Goal: Task Accomplishment & Management: Use online tool/utility

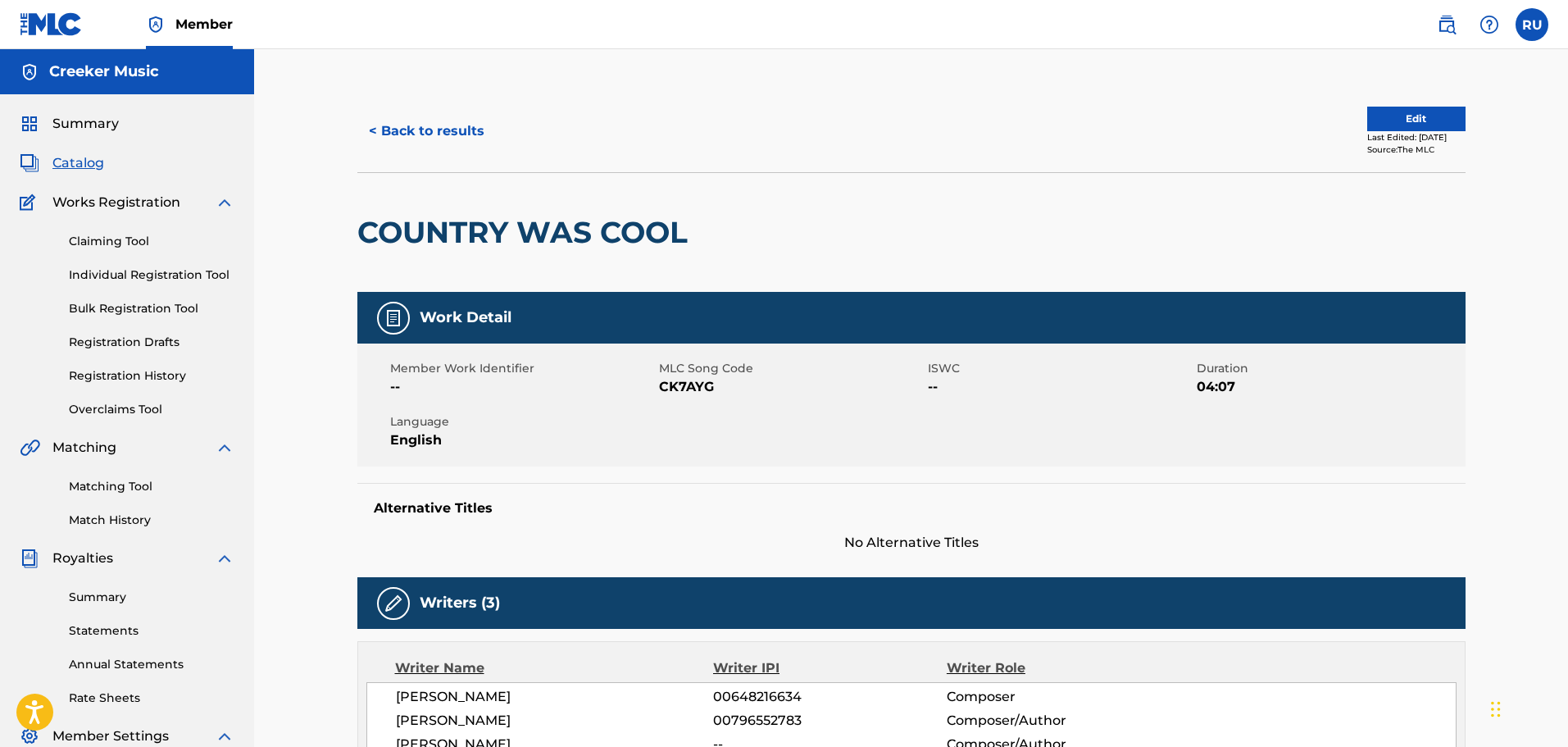
click at [413, 143] on button "< Back to results" at bounding box center [426, 131] width 138 height 41
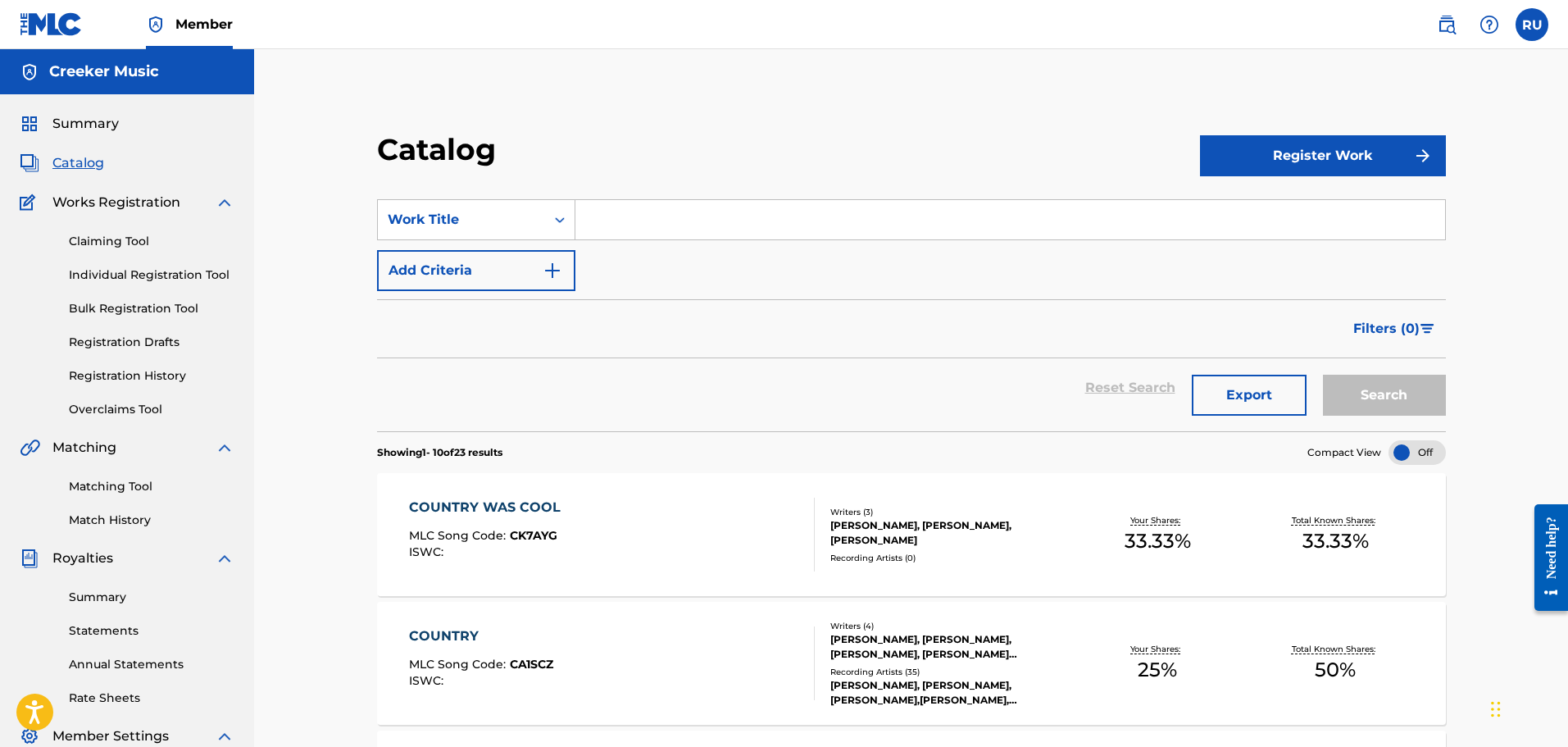
click at [641, 219] on input "Search Form" at bounding box center [1010, 219] width 869 height 40
type input "good out here"
click at [1280, 159] on button "Register Work" at bounding box center [1322, 155] width 246 height 41
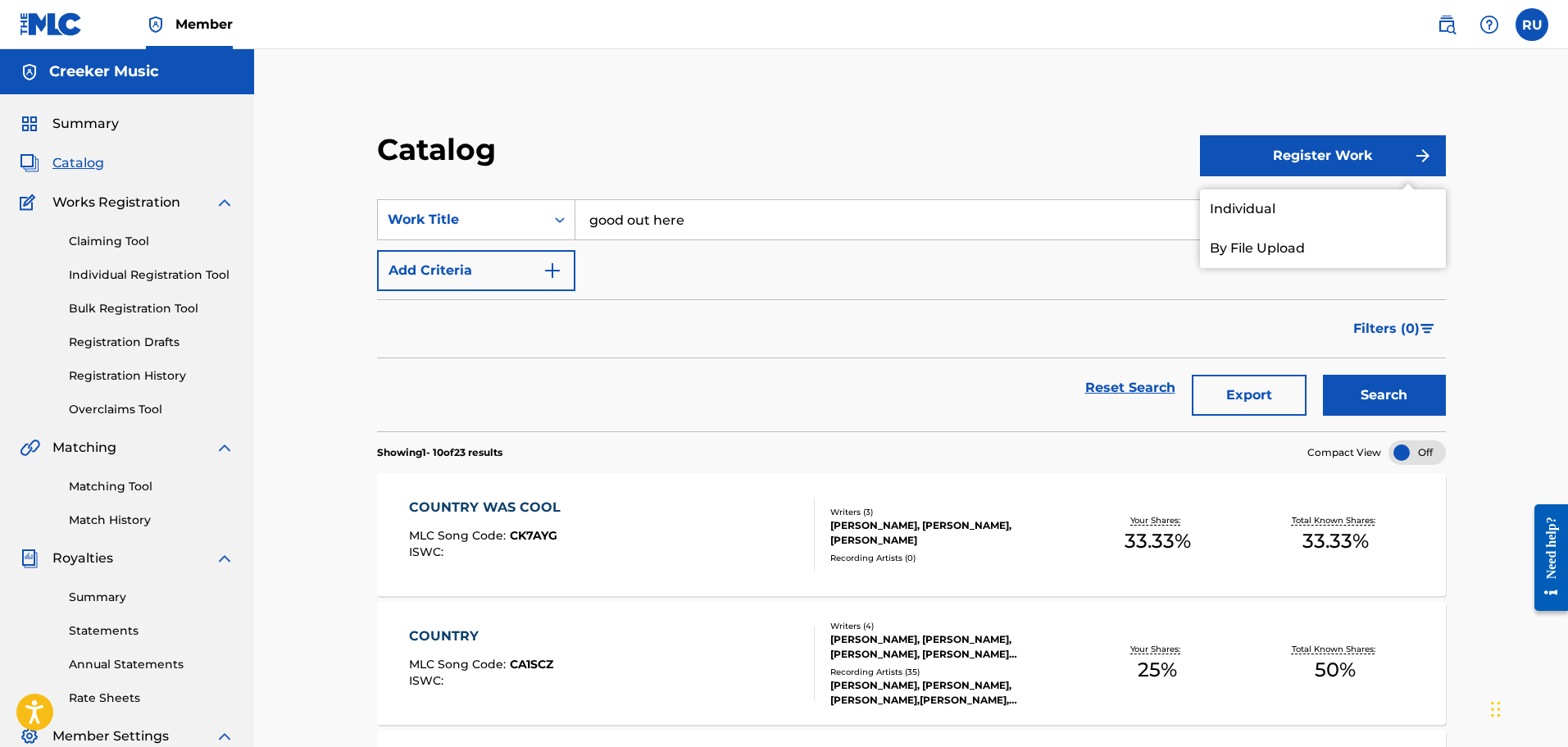
click at [1105, 152] on div "Catalog" at bounding box center [788, 154] width 823 height 48
click at [750, 198] on section "SearchWithCriteria3bfb3495-b6a9-4a7a-a305-569c1a65b442 Work Title good out here…" at bounding box center [911, 306] width 1068 height 252
click at [965, 316] on div "Filters ( 0 )" at bounding box center [911, 328] width 1068 height 59
click at [1400, 382] on button "Search" at bounding box center [1385, 395] width 123 height 41
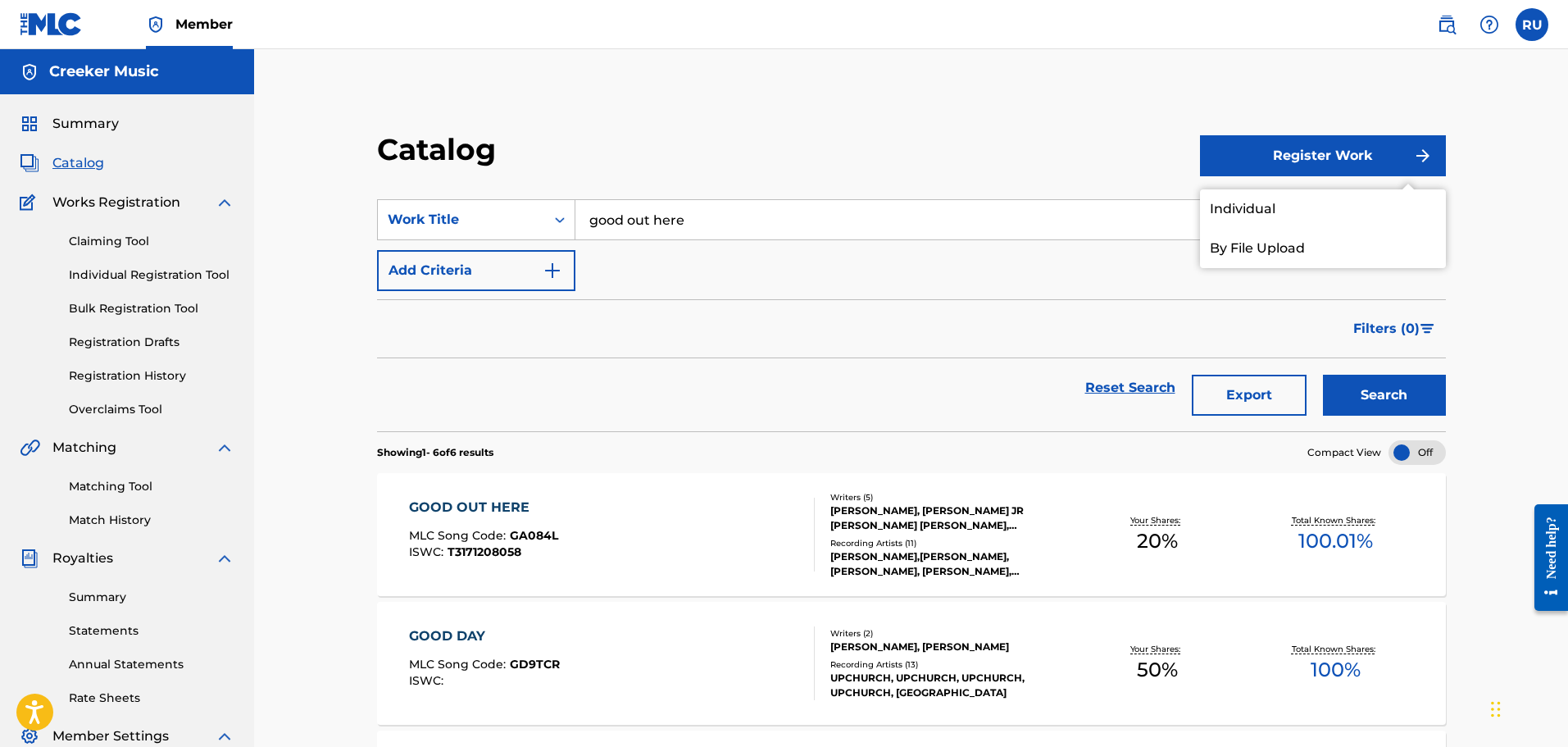
click at [630, 503] on div "GOOD OUT HERE MLC Song Code : GA084L ISWC : T3171208058" at bounding box center [613, 534] width 407 height 73
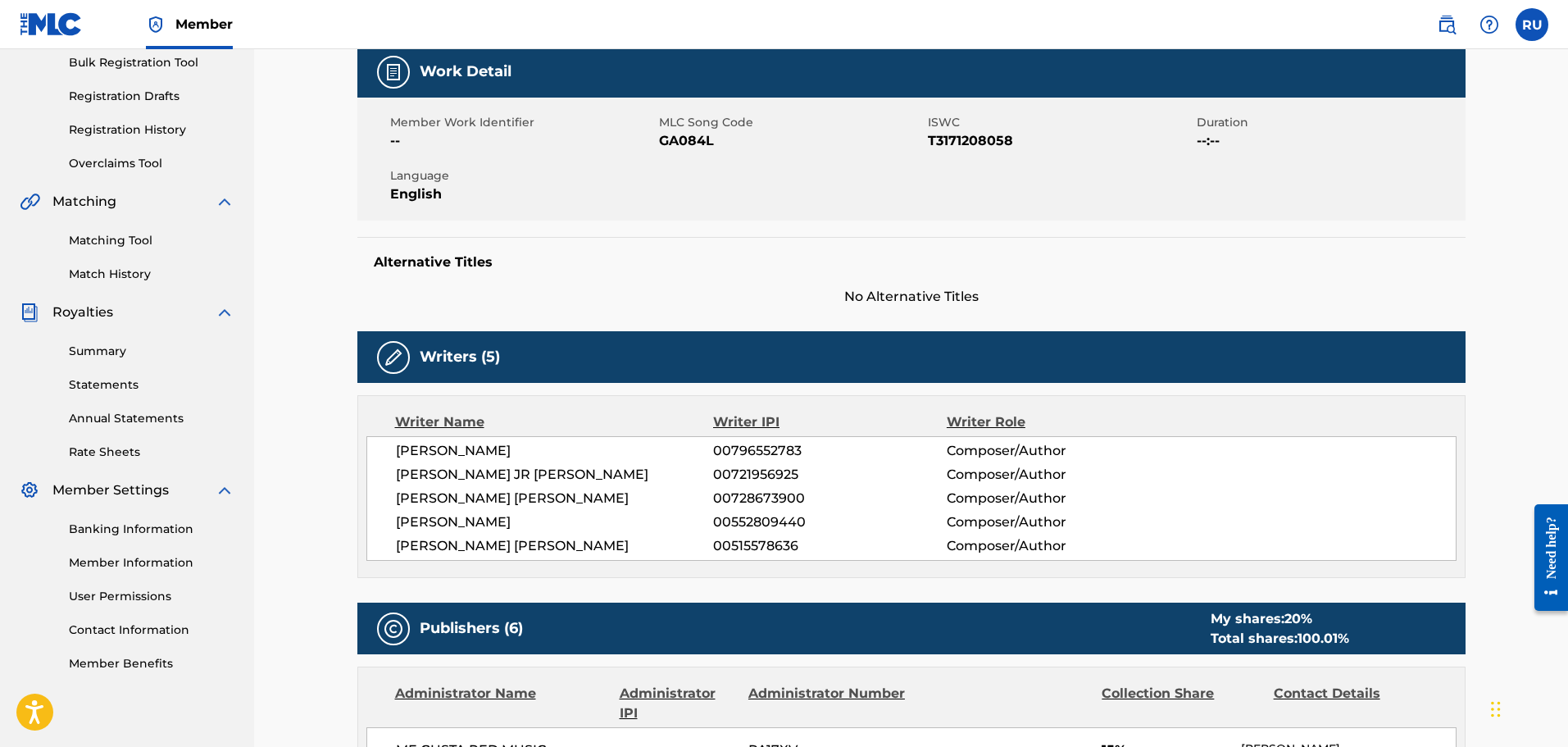
scroll to position [164, 0]
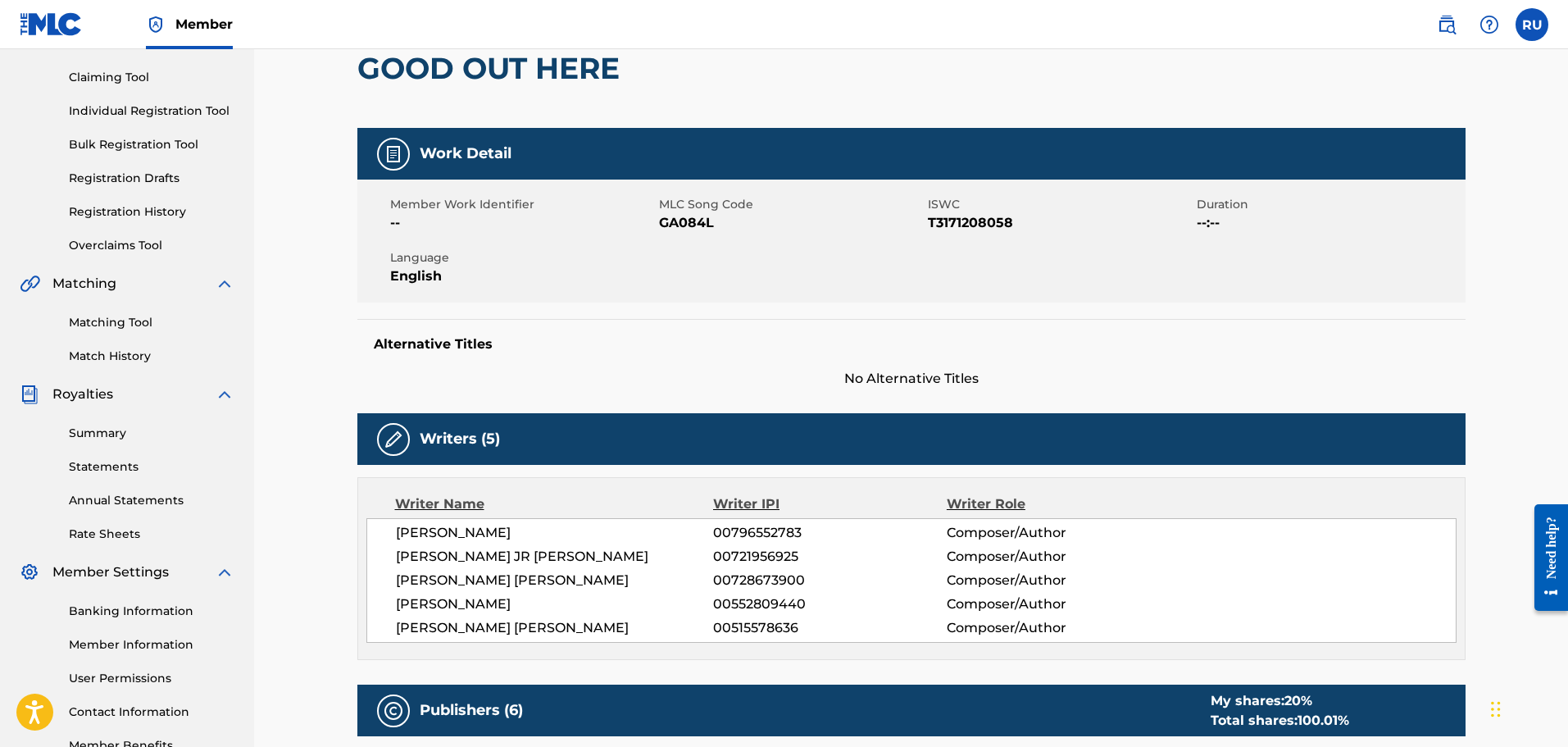
click at [99, 327] on link "Matching Tool" at bounding box center [152, 322] width 165 height 17
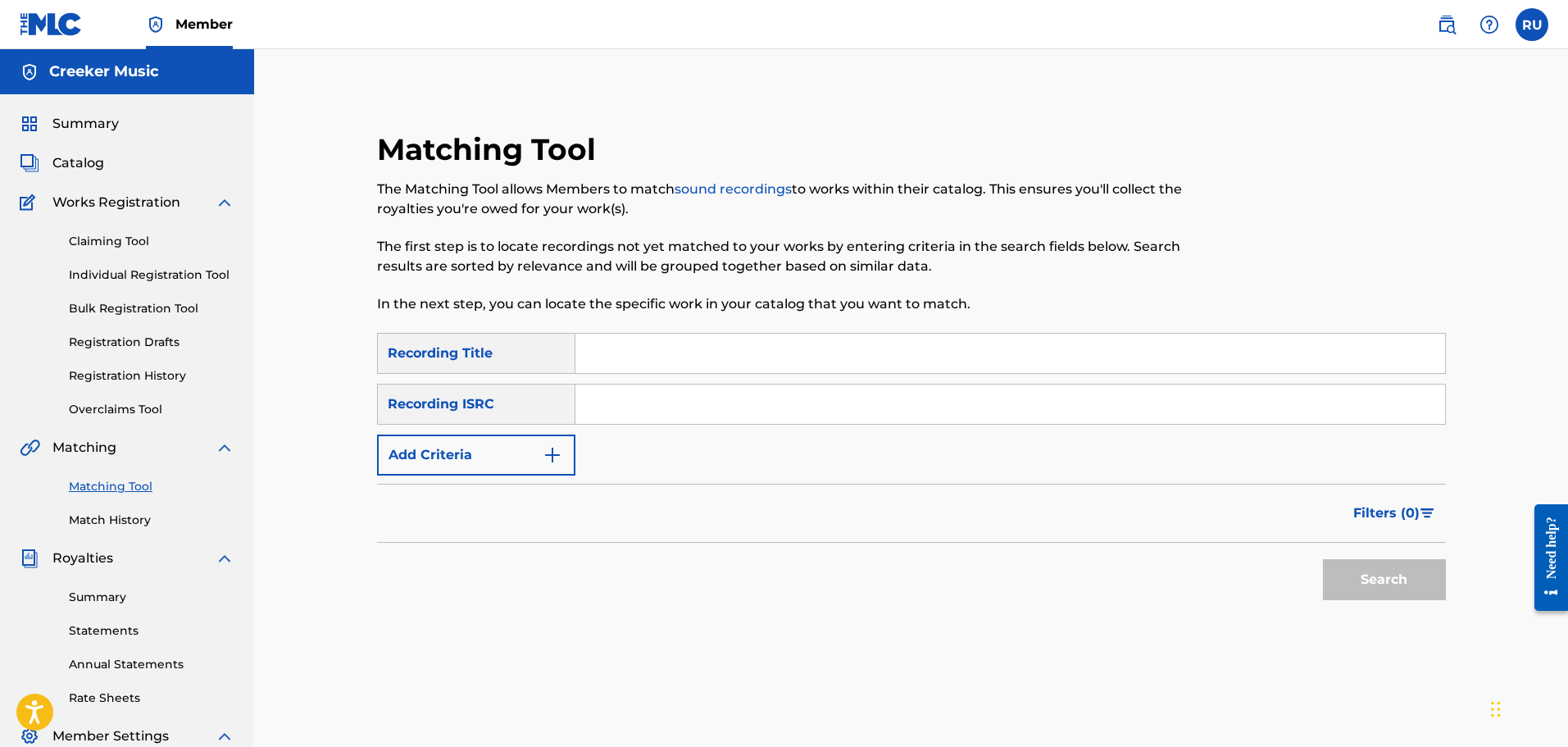
click at [624, 335] on input "Search Form" at bounding box center [1010, 353] width 869 height 40
click at [624, 339] on input "Search Form" at bounding box center [1010, 353] width 869 height 40
type input "Dirty Water"
click at [1323, 559] on button "Search" at bounding box center [1385, 579] width 123 height 41
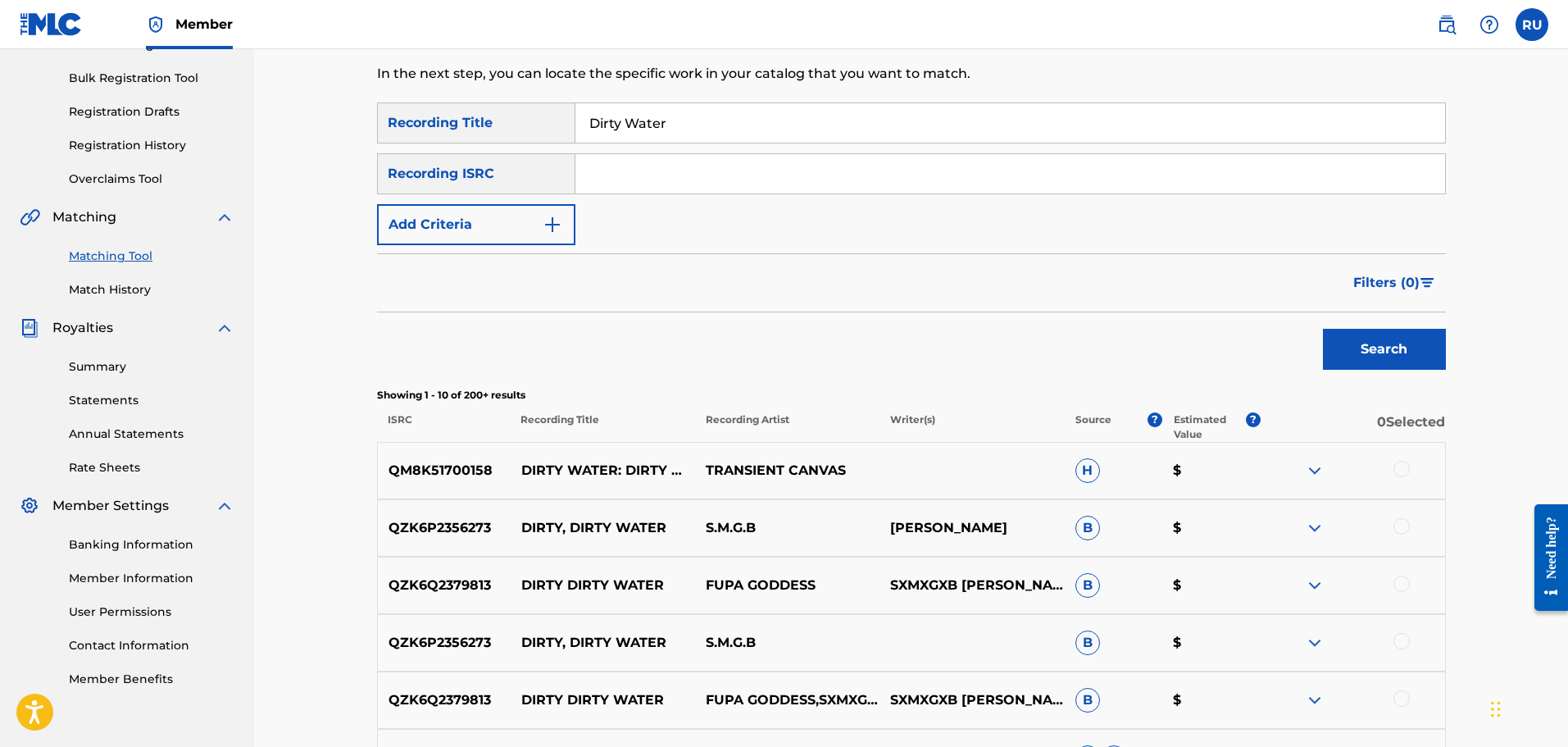
scroll to position [82, 0]
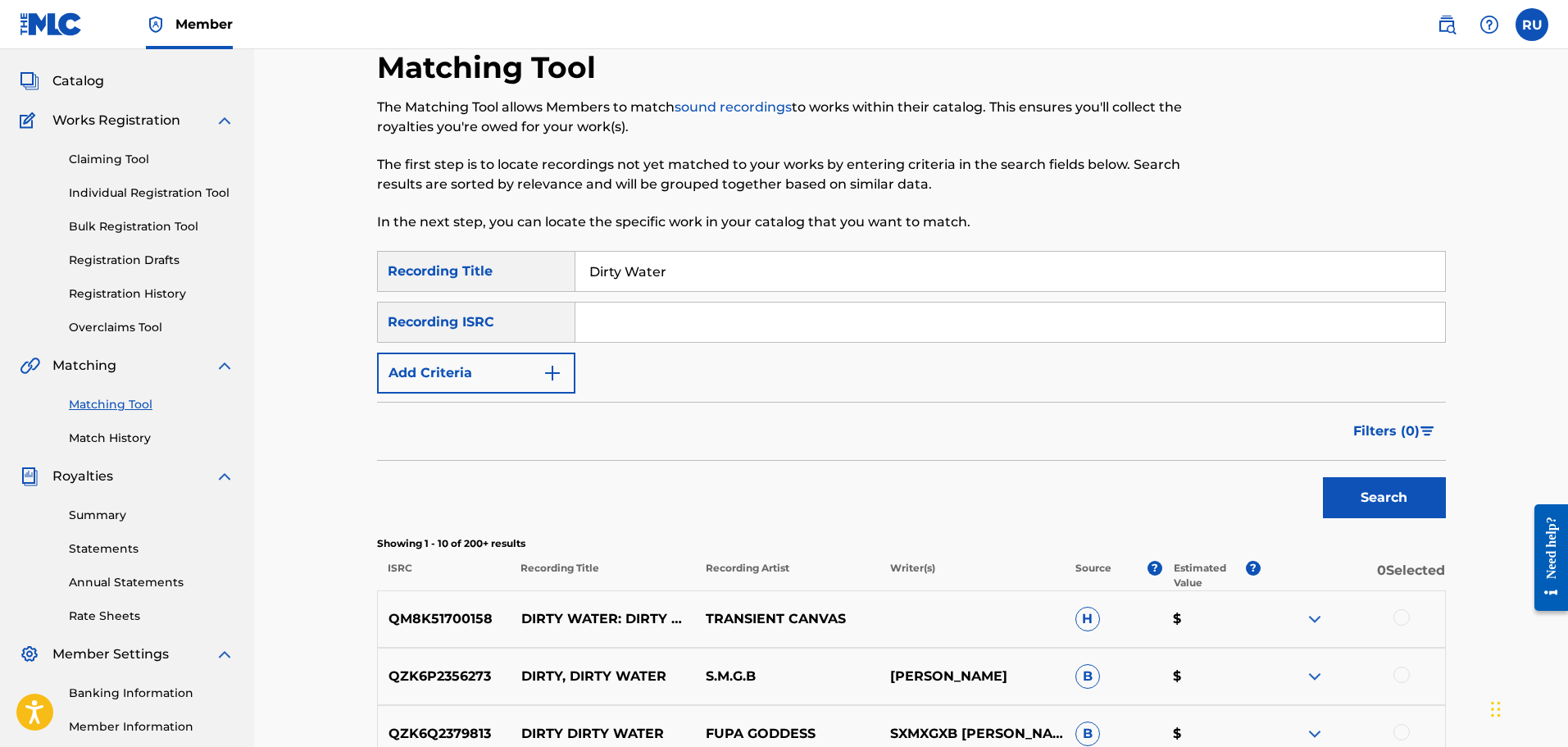
click at [485, 360] on button "Add Criteria" at bounding box center [476, 373] width 198 height 41
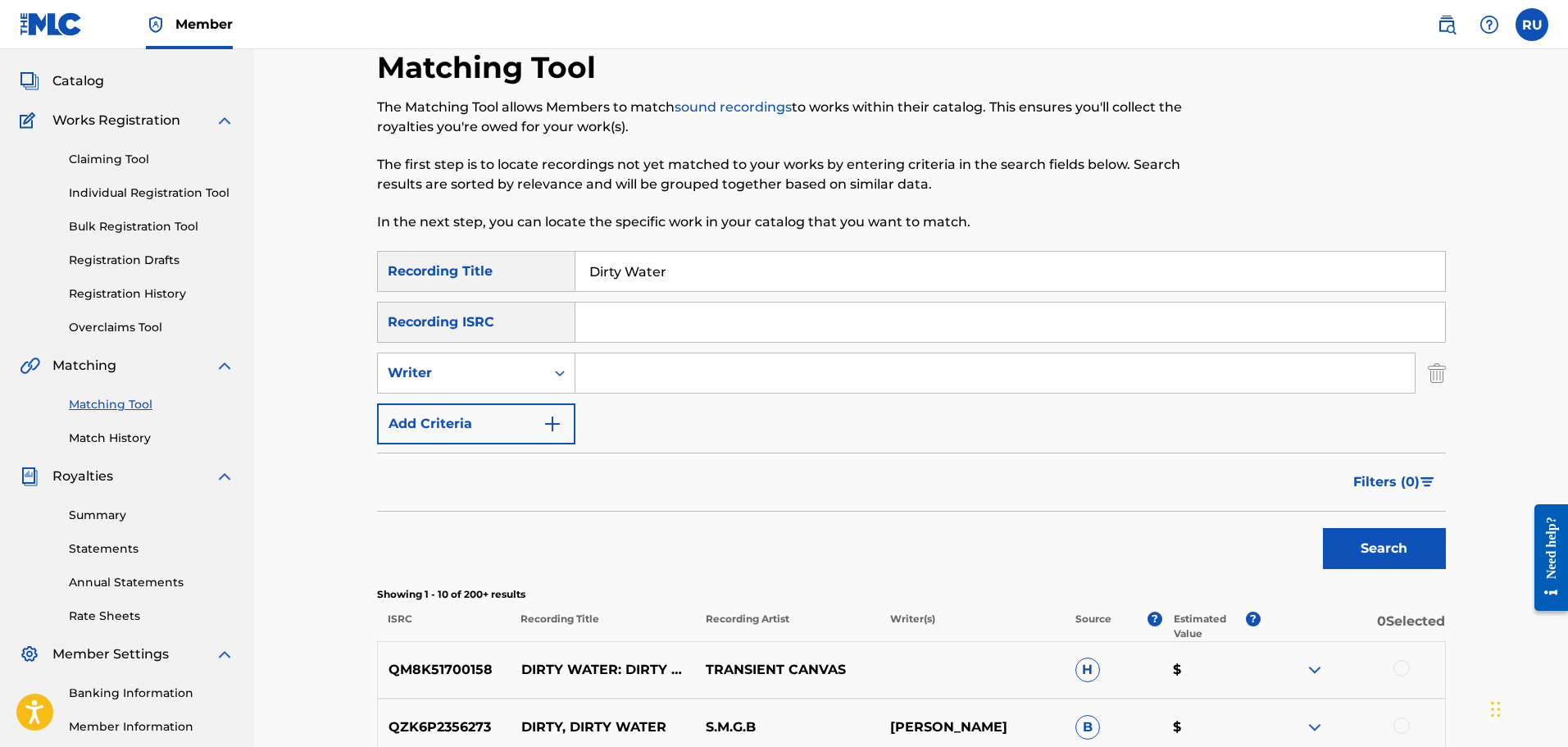
click at [635, 378] on input "Search Form" at bounding box center [995, 373] width 840 height 40
type input "[PERSON_NAME]"
click at [1349, 530] on button "Search" at bounding box center [1385, 548] width 123 height 41
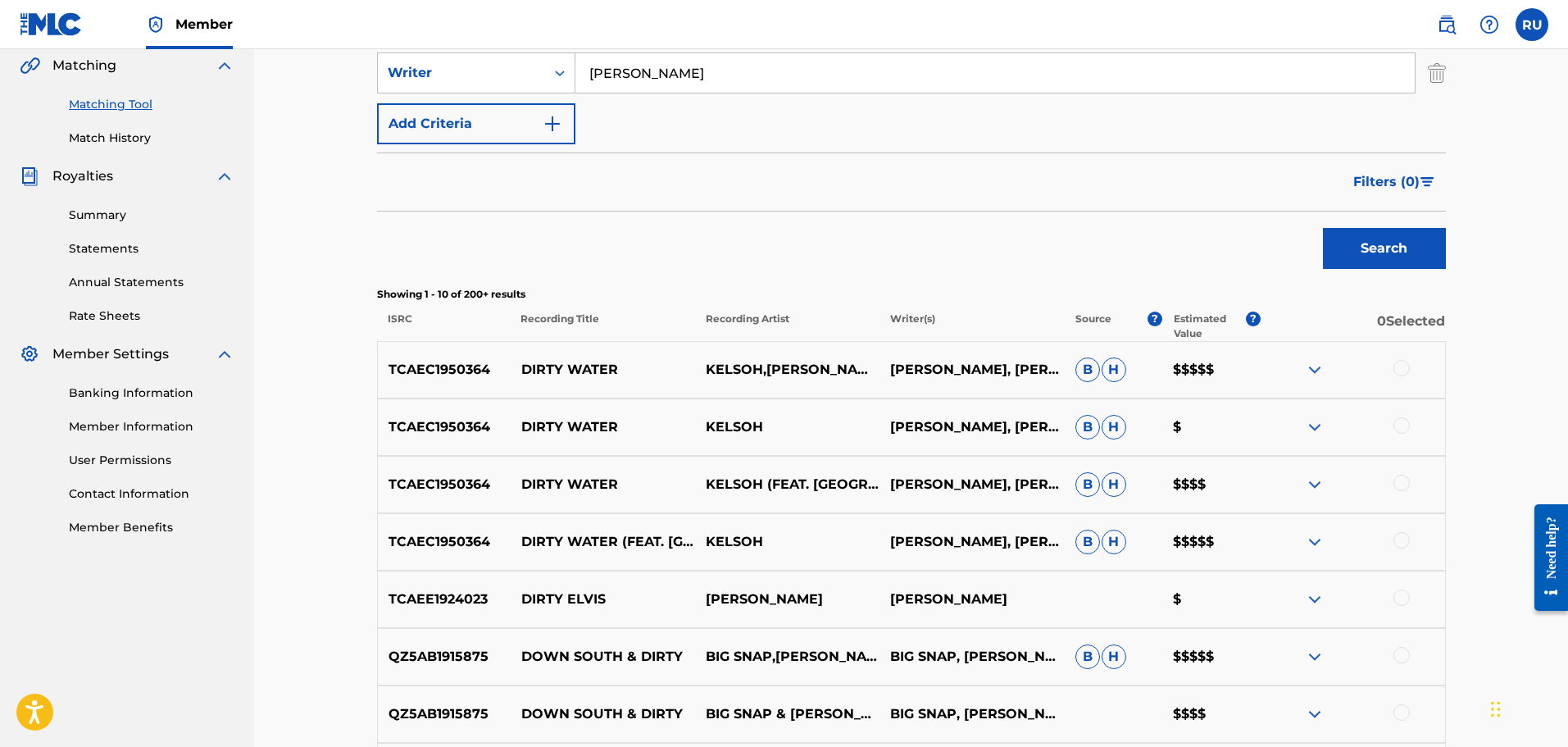
scroll to position [410, 0]
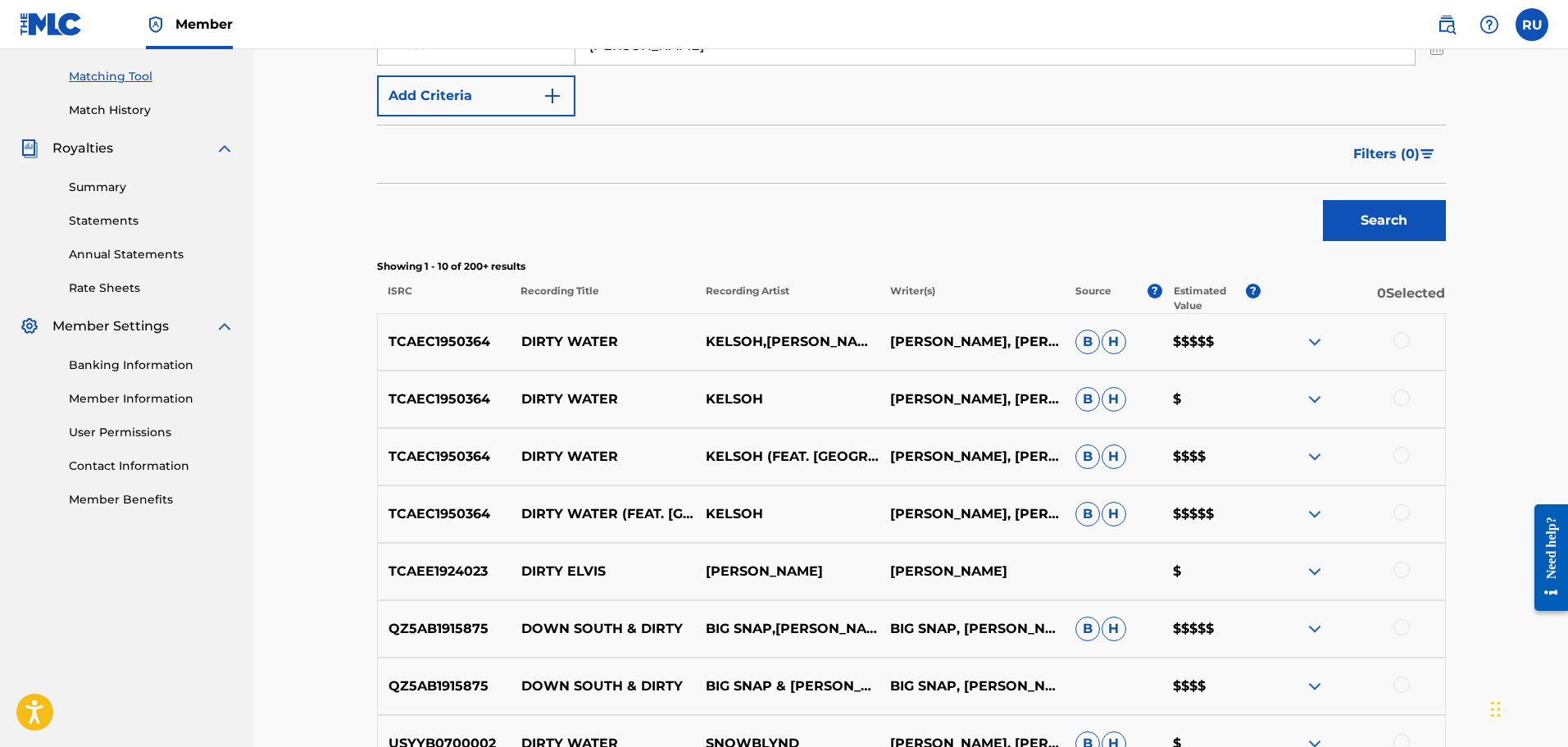
click at [1399, 511] on div at bounding box center [1401, 512] width 16 height 16
click at [1403, 458] on div at bounding box center [1401, 454] width 16 height 16
click at [1400, 399] on div at bounding box center [1401, 397] width 16 height 16
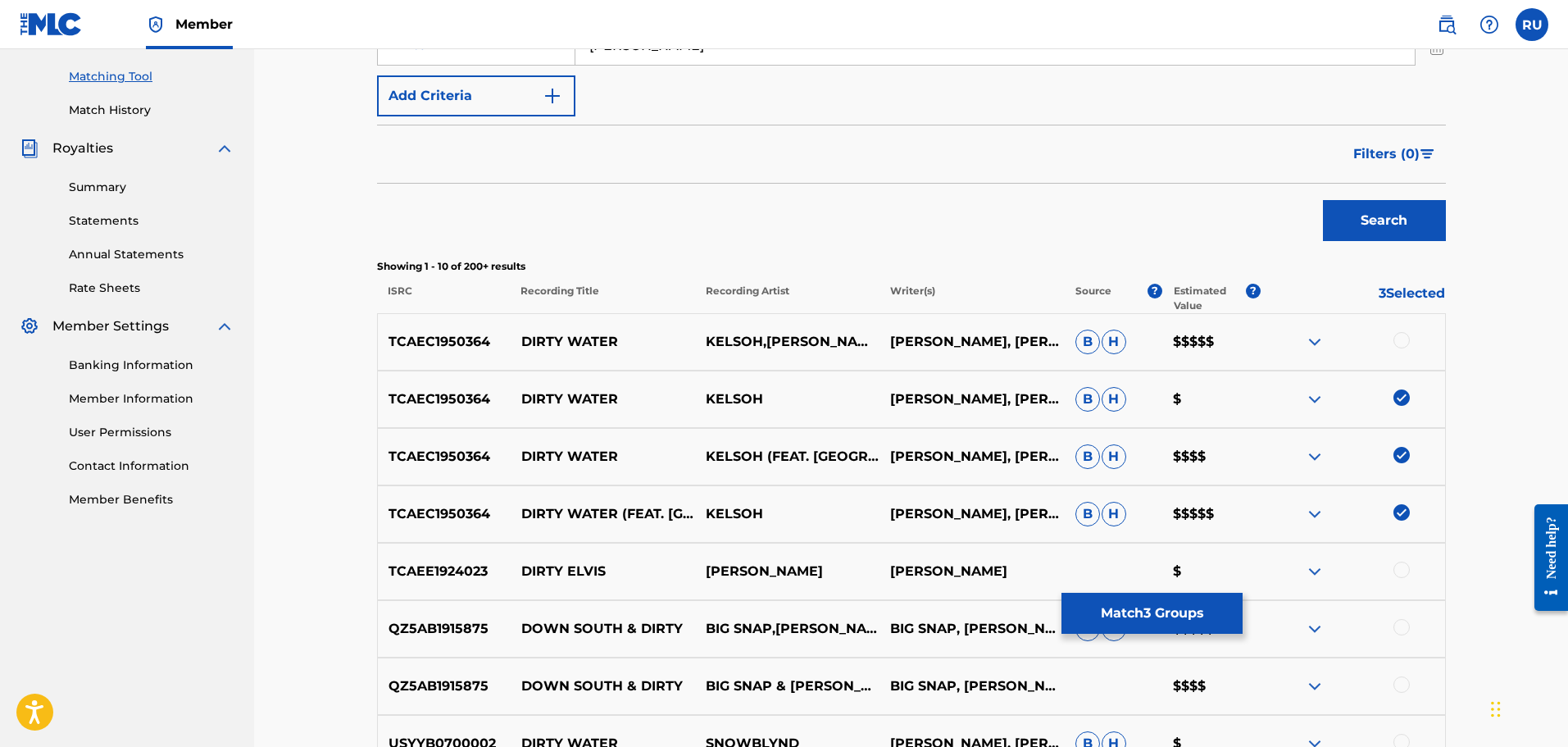
click at [1405, 340] on div at bounding box center [1401, 339] width 16 height 16
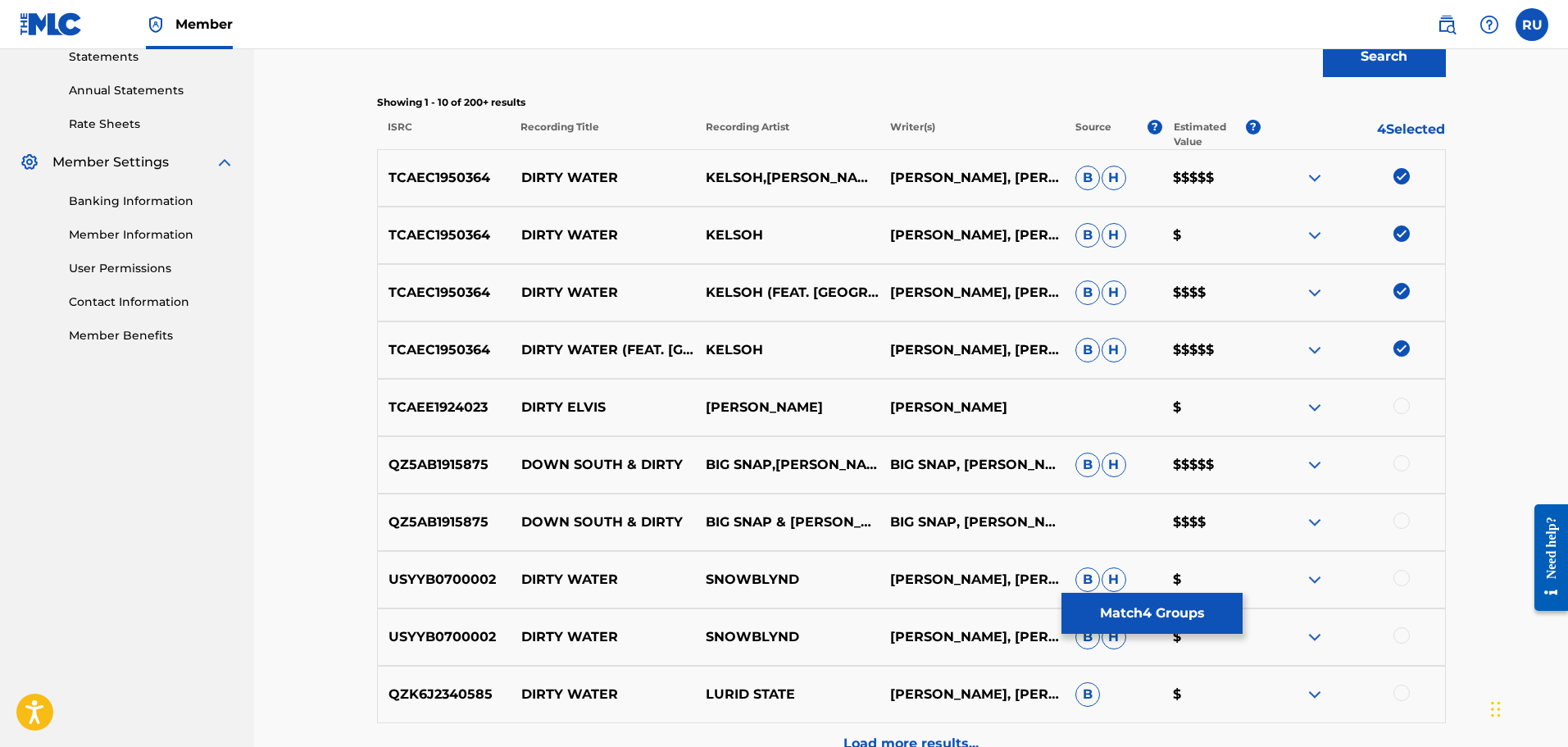
scroll to position [656, 0]
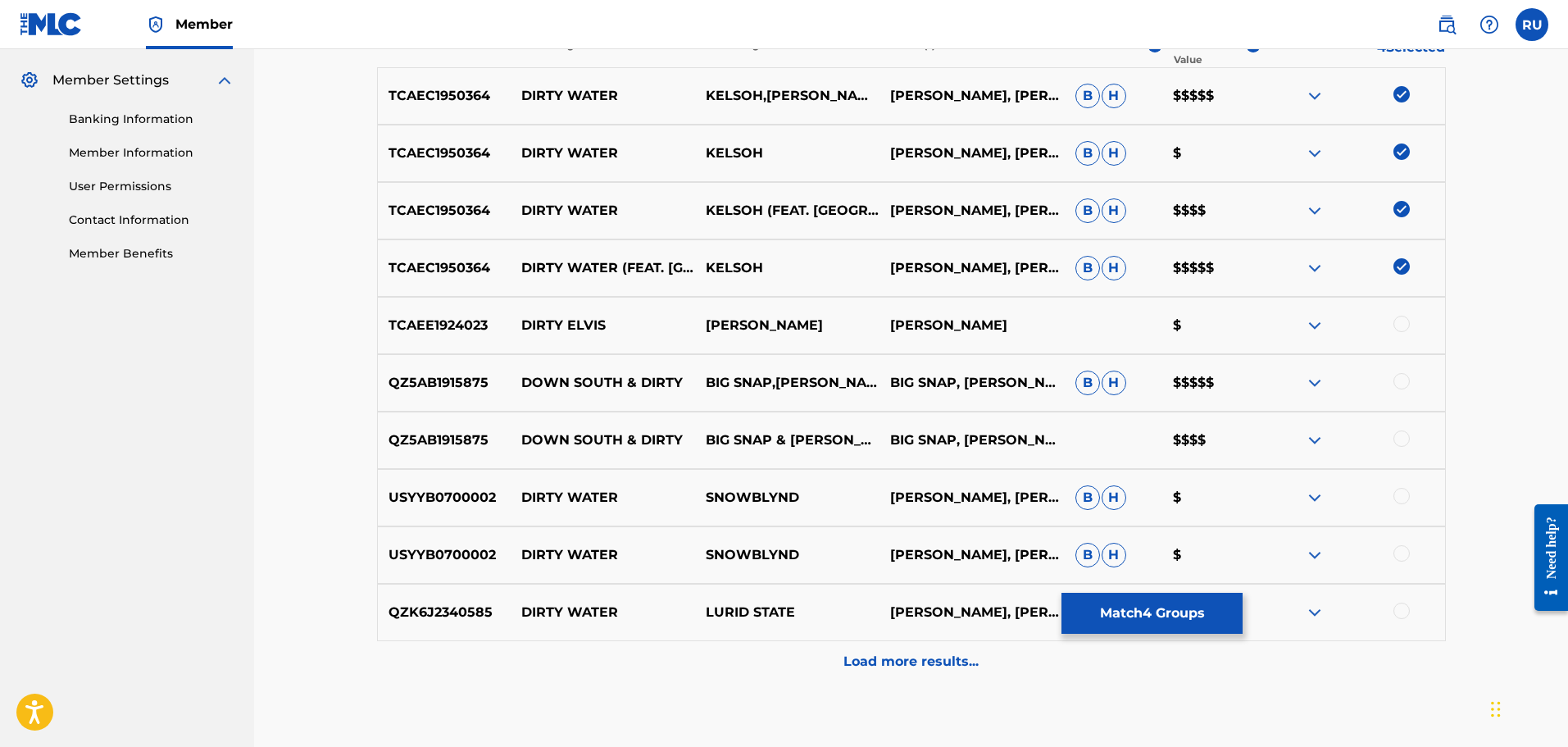
click at [874, 669] on p "Load more results..." at bounding box center [911, 661] width 135 height 19
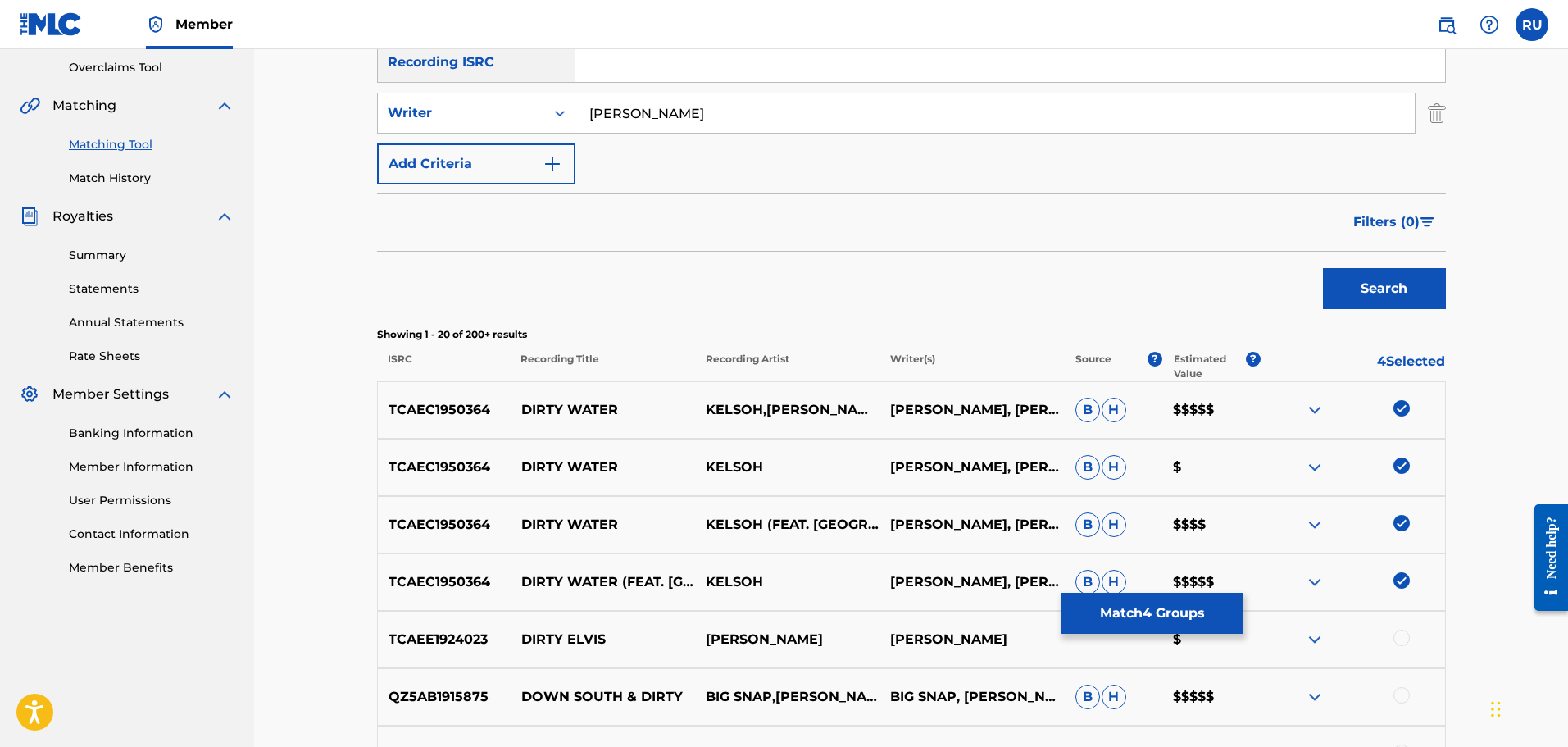
scroll to position [587, 0]
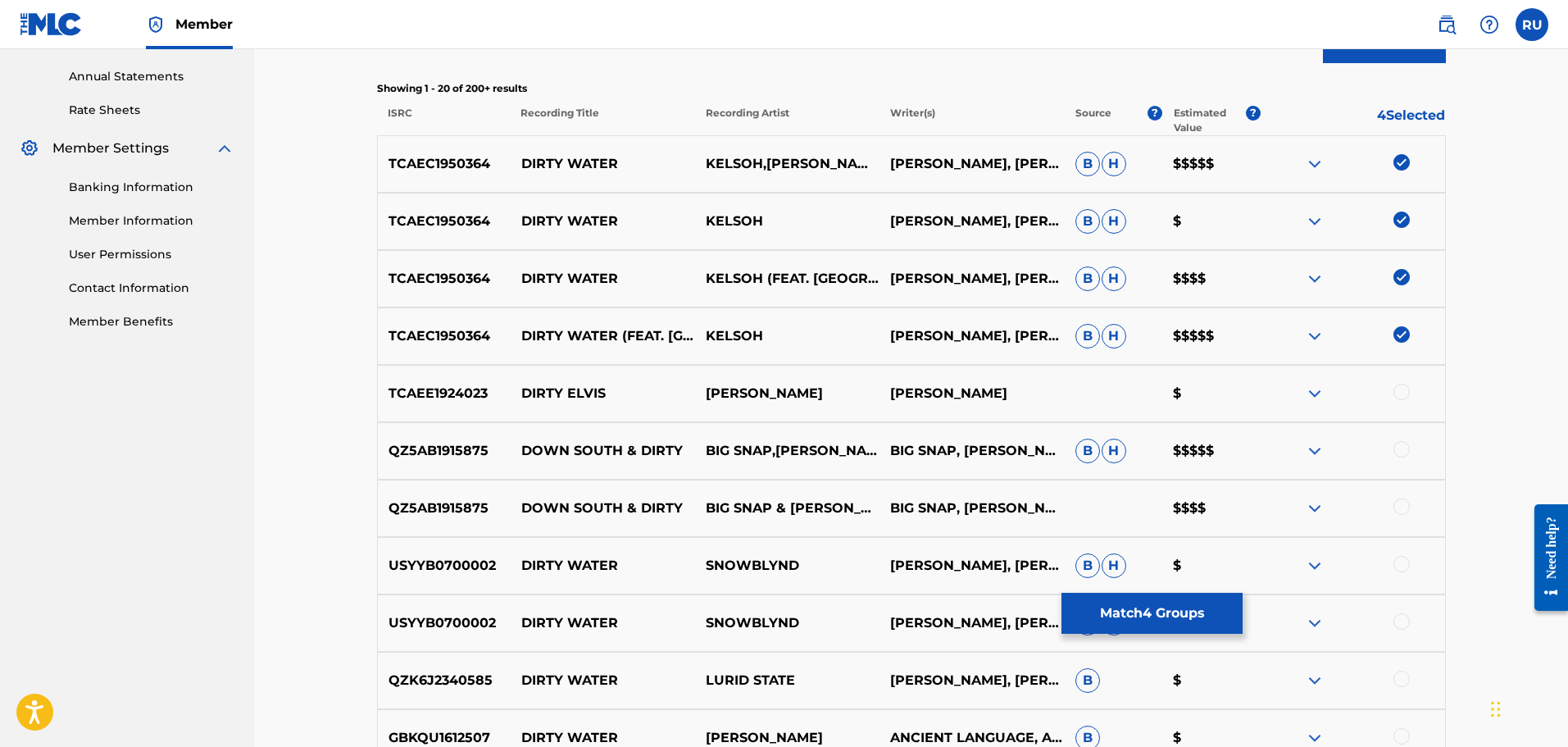
click at [1148, 602] on button "Match 4 Groups" at bounding box center [1152, 613] width 181 height 41
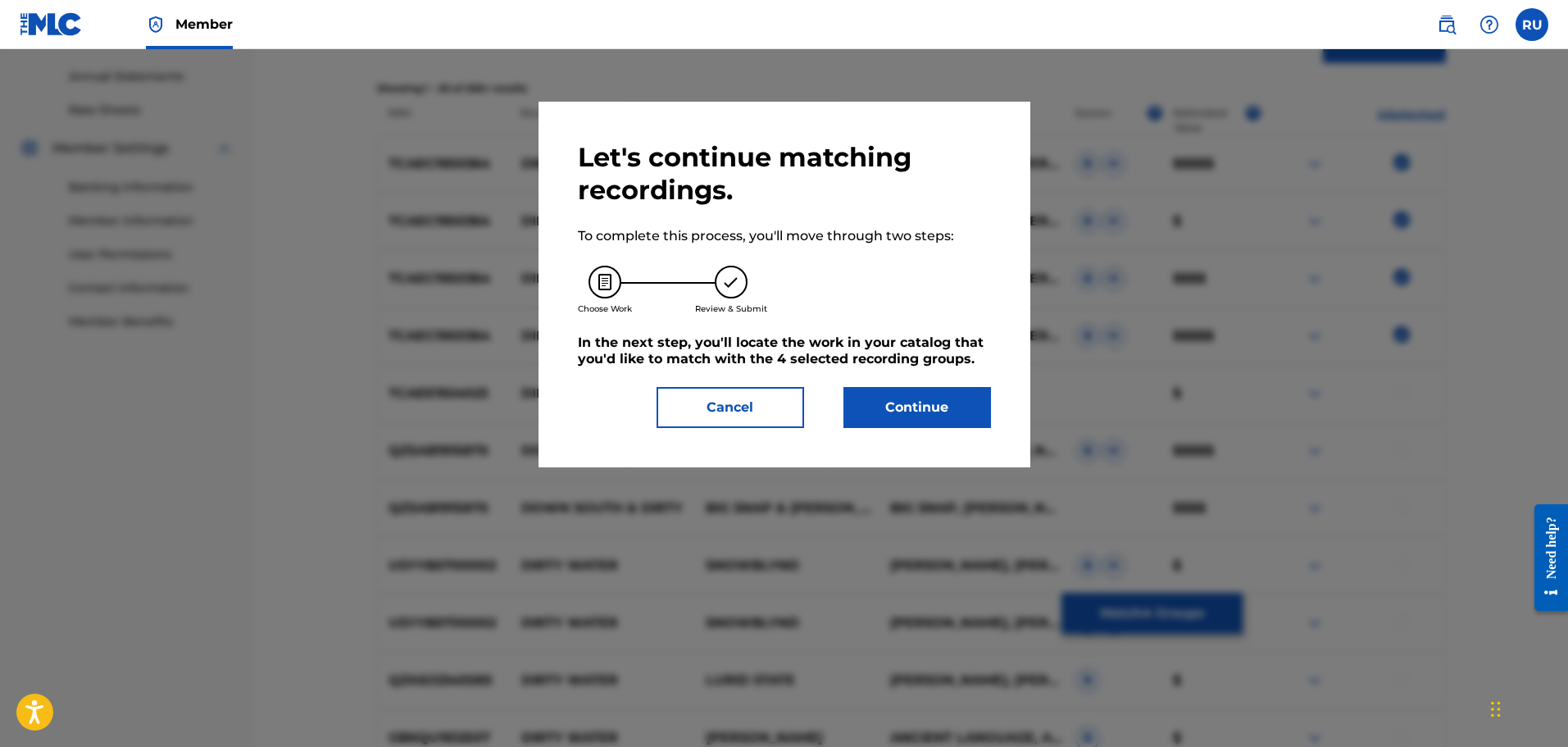
click at [929, 413] on button "Continue" at bounding box center [916, 407] width 148 height 41
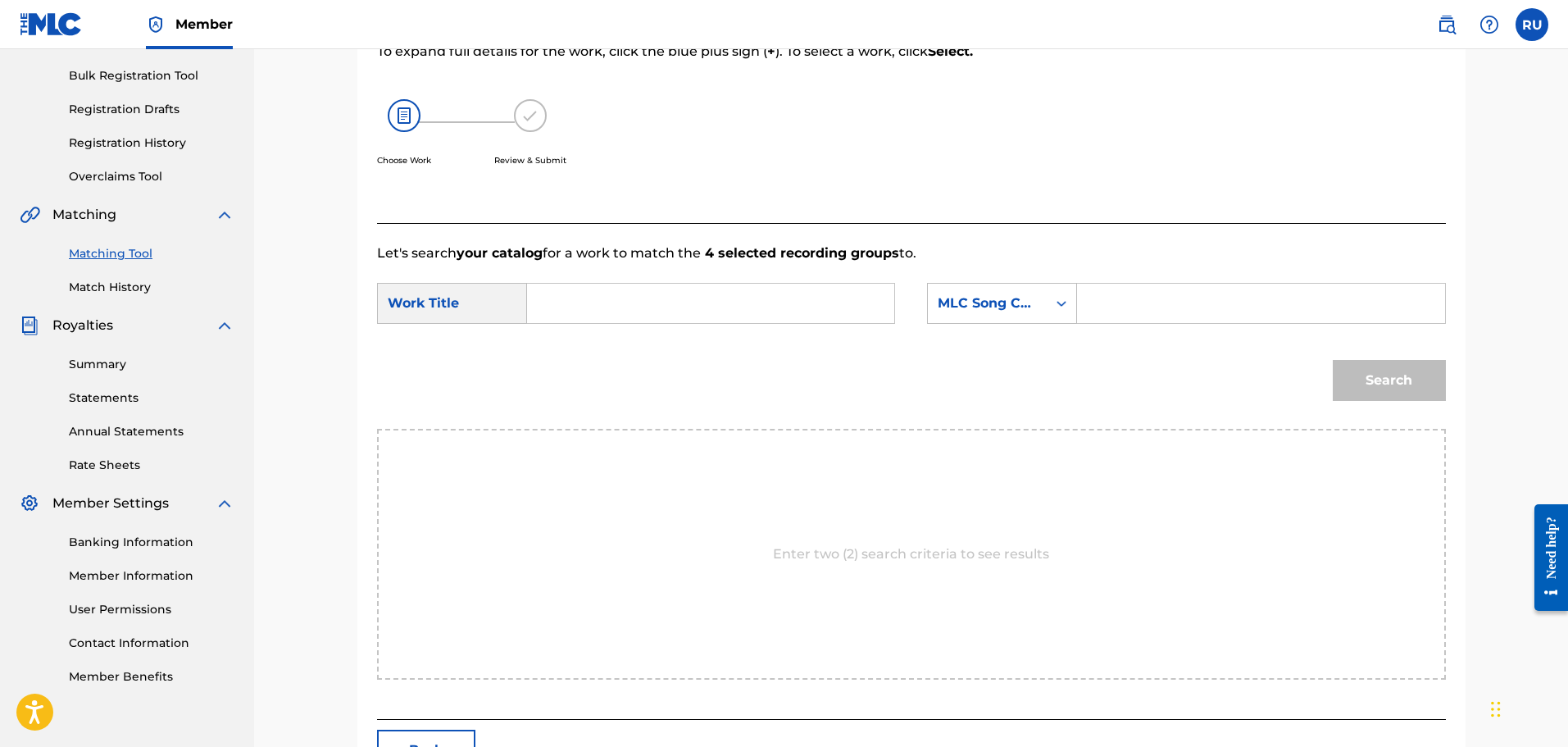
scroll to position [100, 0]
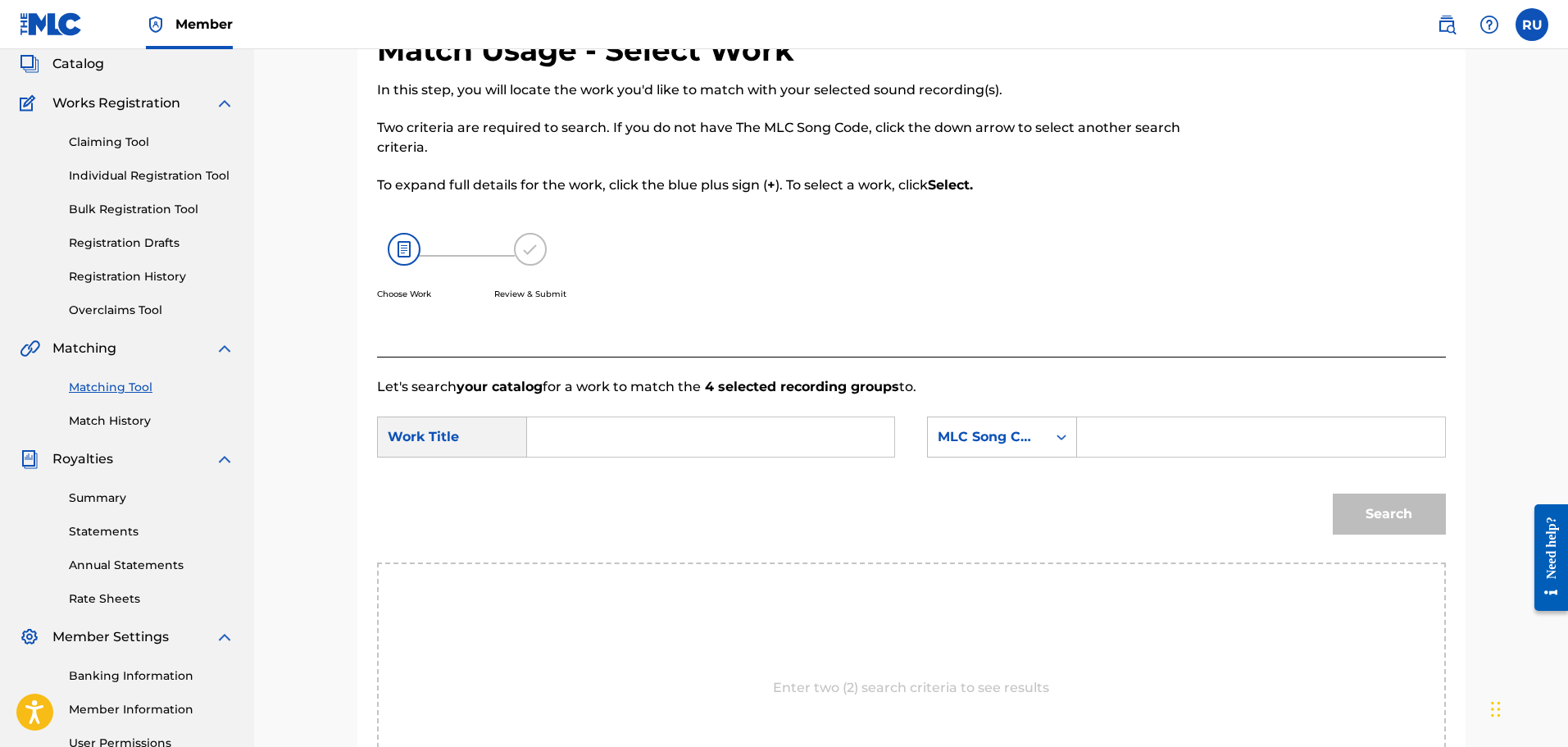
click at [597, 435] on input "Search Form" at bounding box center [711, 436] width 339 height 40
click at [625, 474] on span "er" at bounding box center [624, 474] width 14 height 15
type input "dirty water"
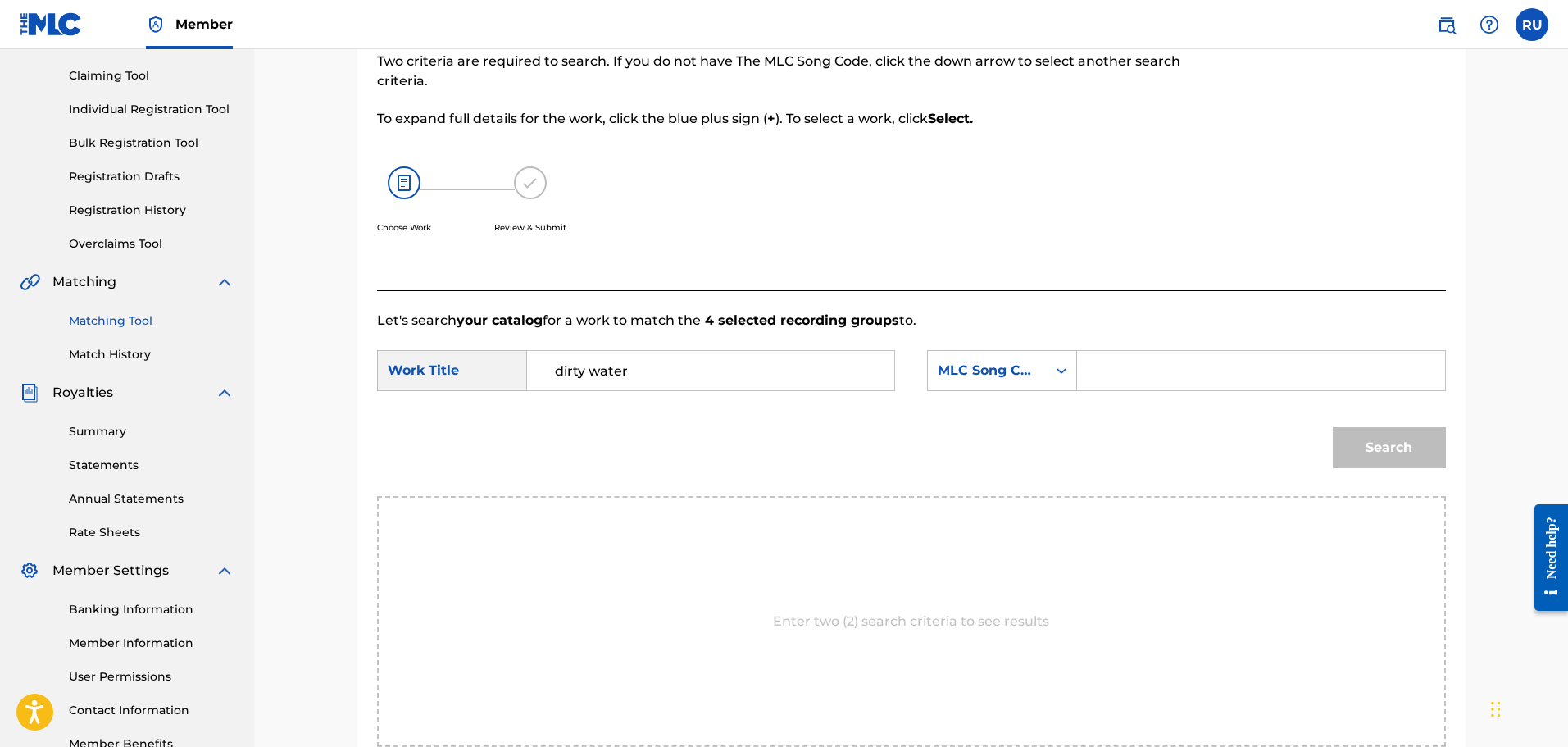
scroll to position [263, 0]
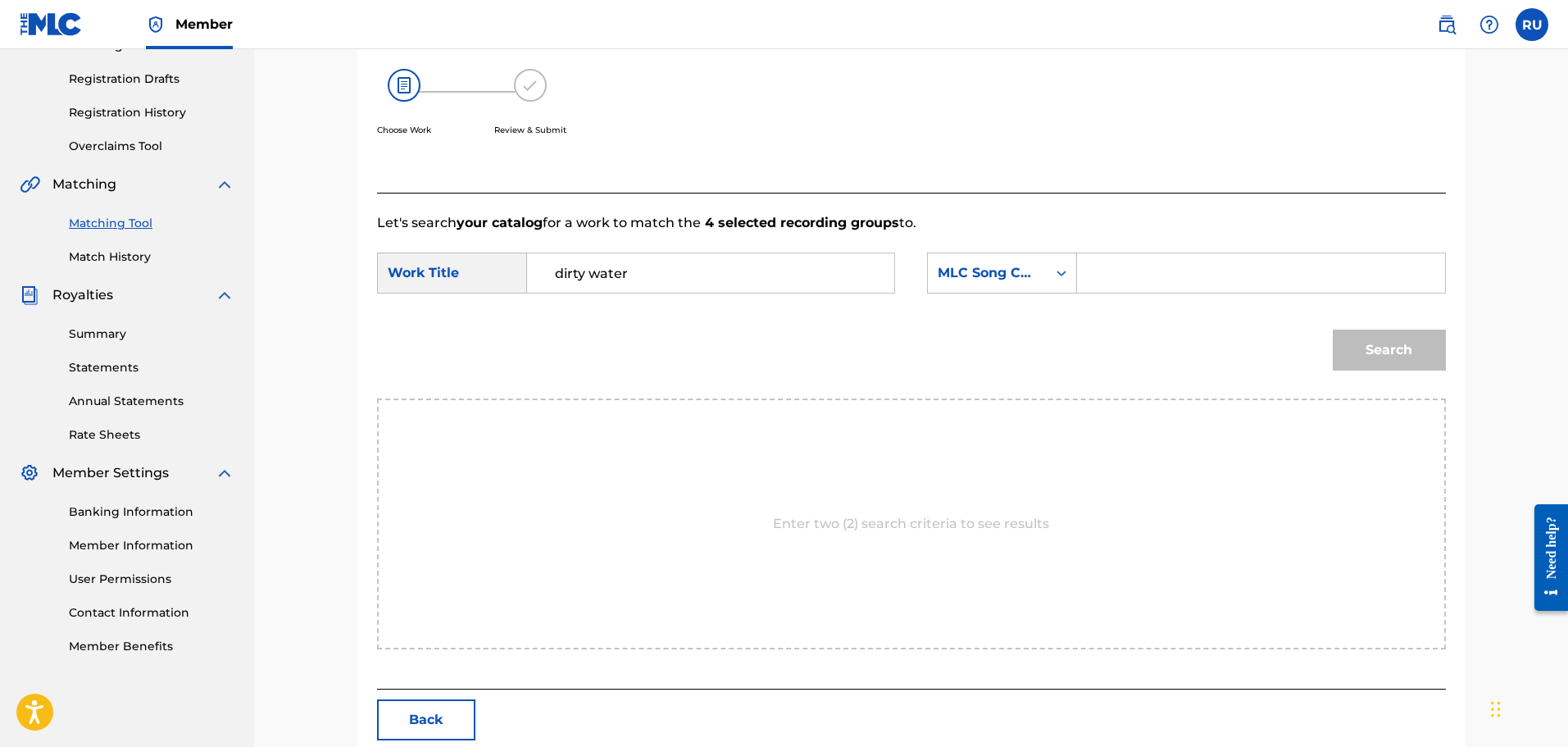
click at [883, 464] on div "Enter two (2) search criteria to see results" at bounding box center [911, 523] width 1068 height 251
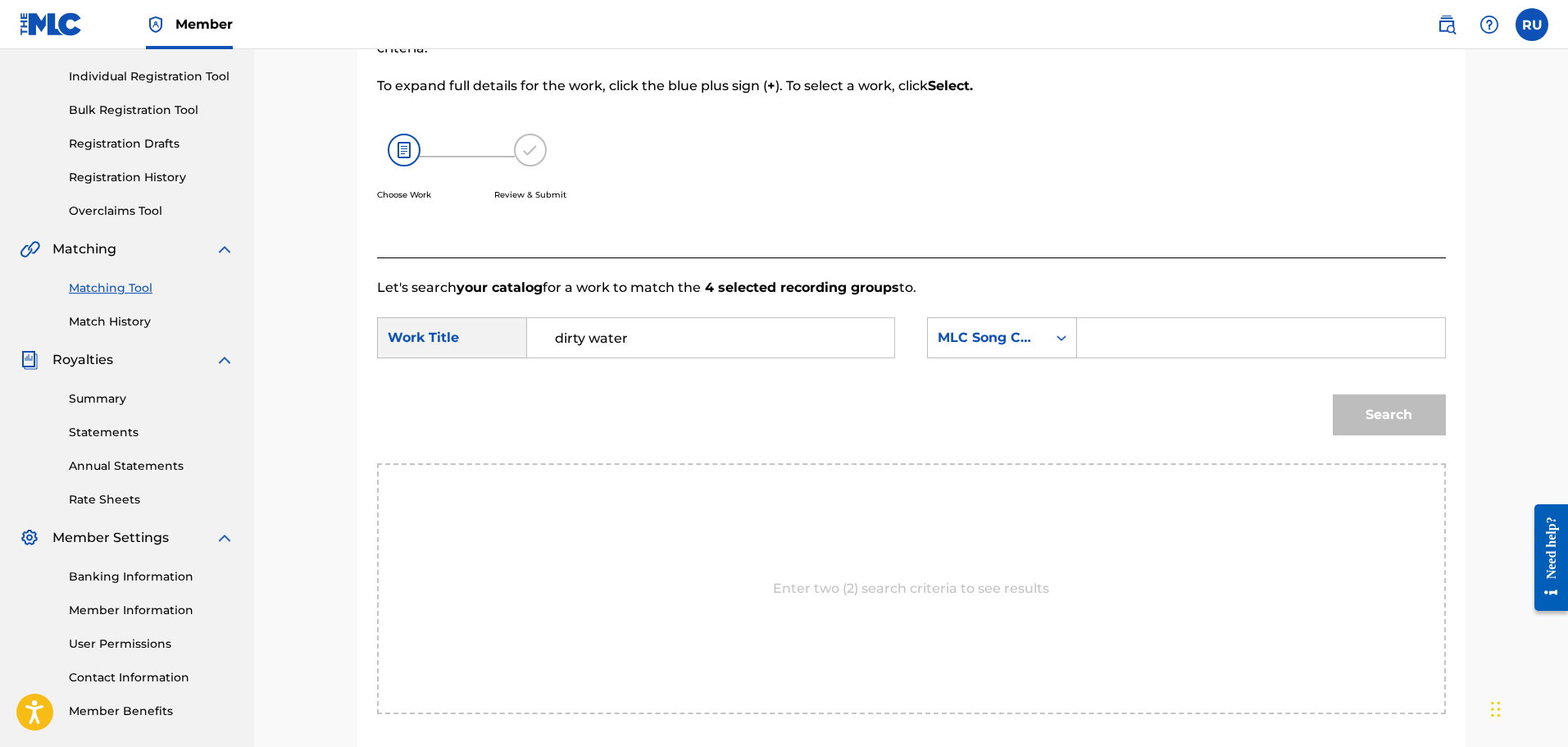
scroll to position [181, 0]
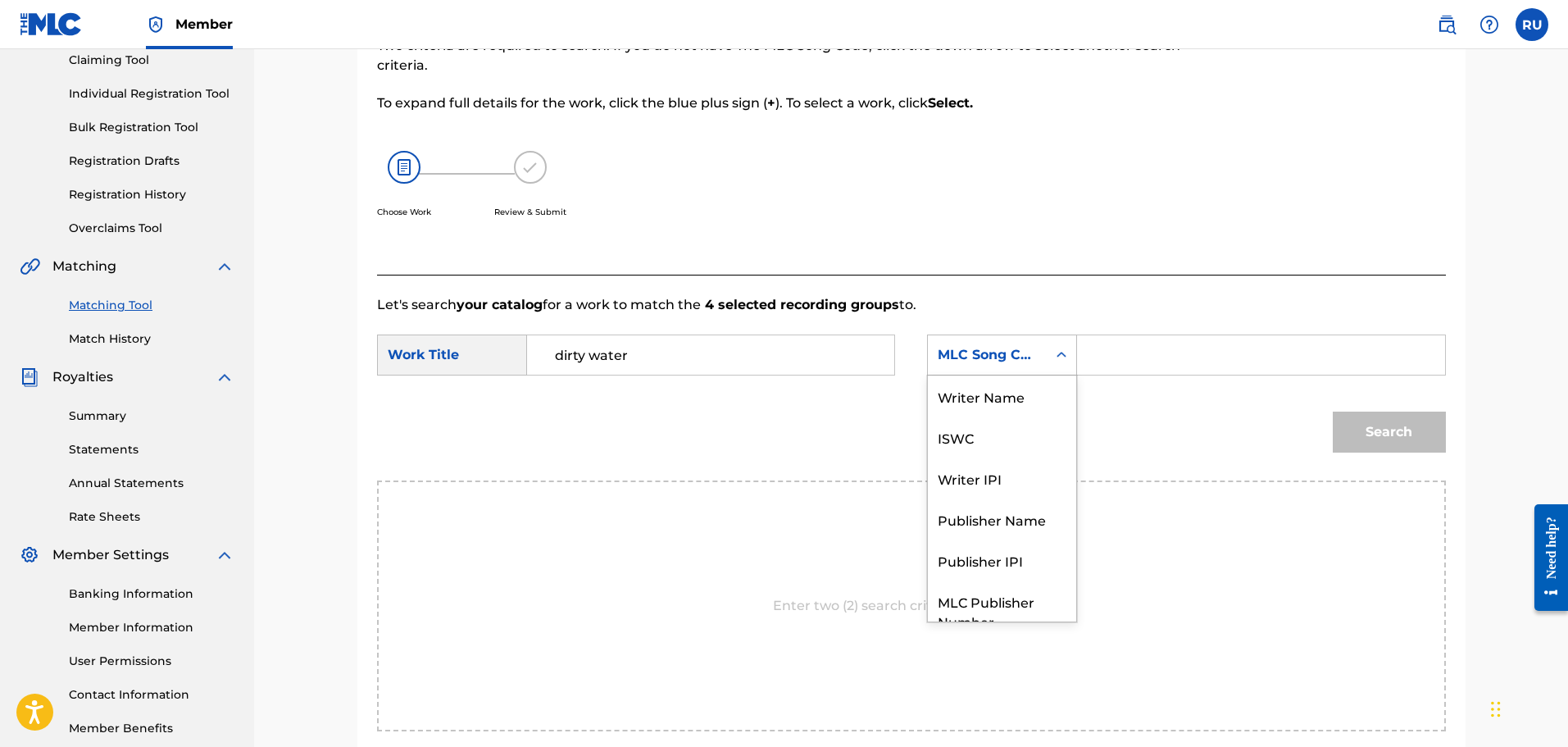
click at [1003, 344] on div "MLC Song Code" at bounding box center [987, 355] width 119 height 31
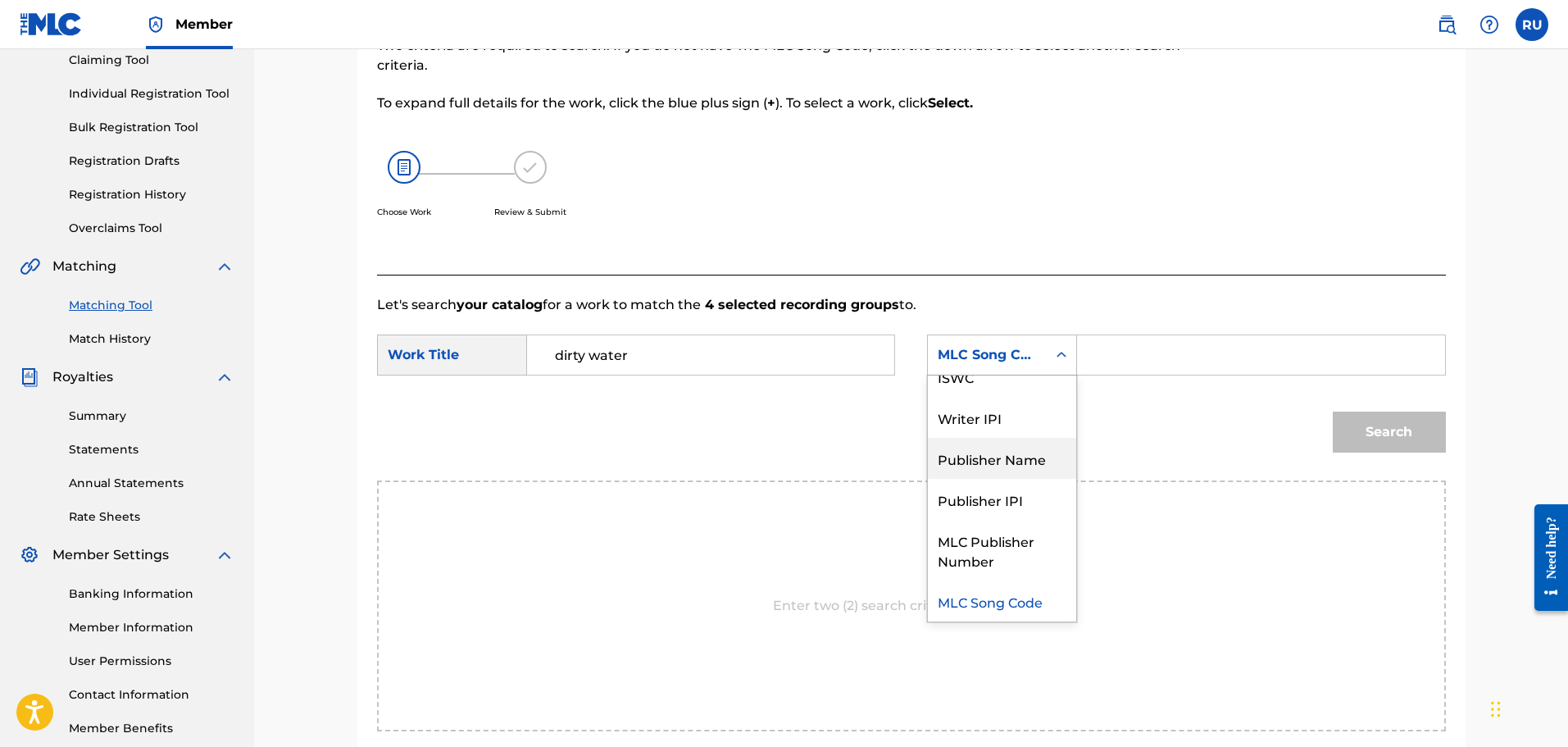
scroll to position [0, 0]
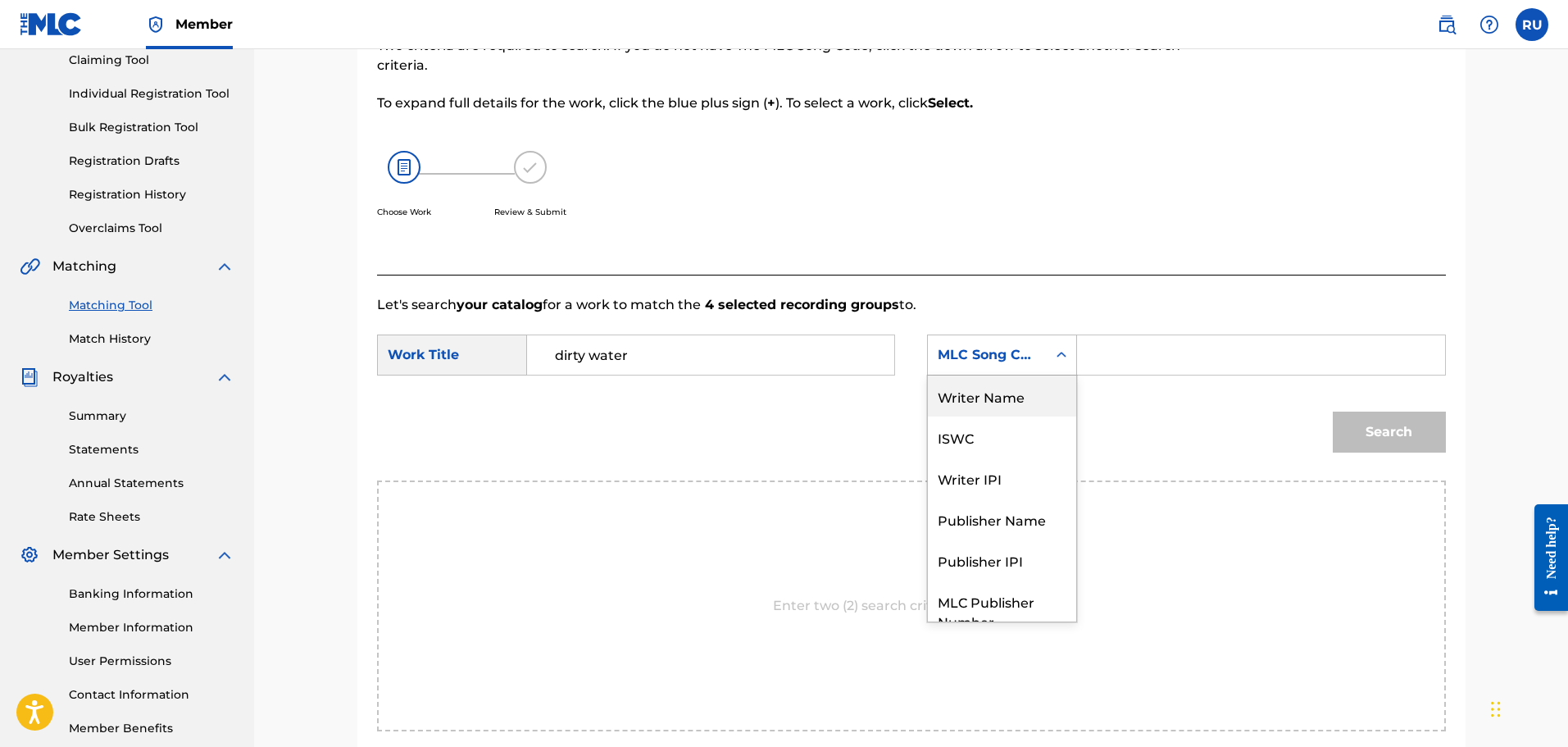
click at [1018, 403] on div "Writer Name" at bounding box center [1002, 396] width 149 height 41
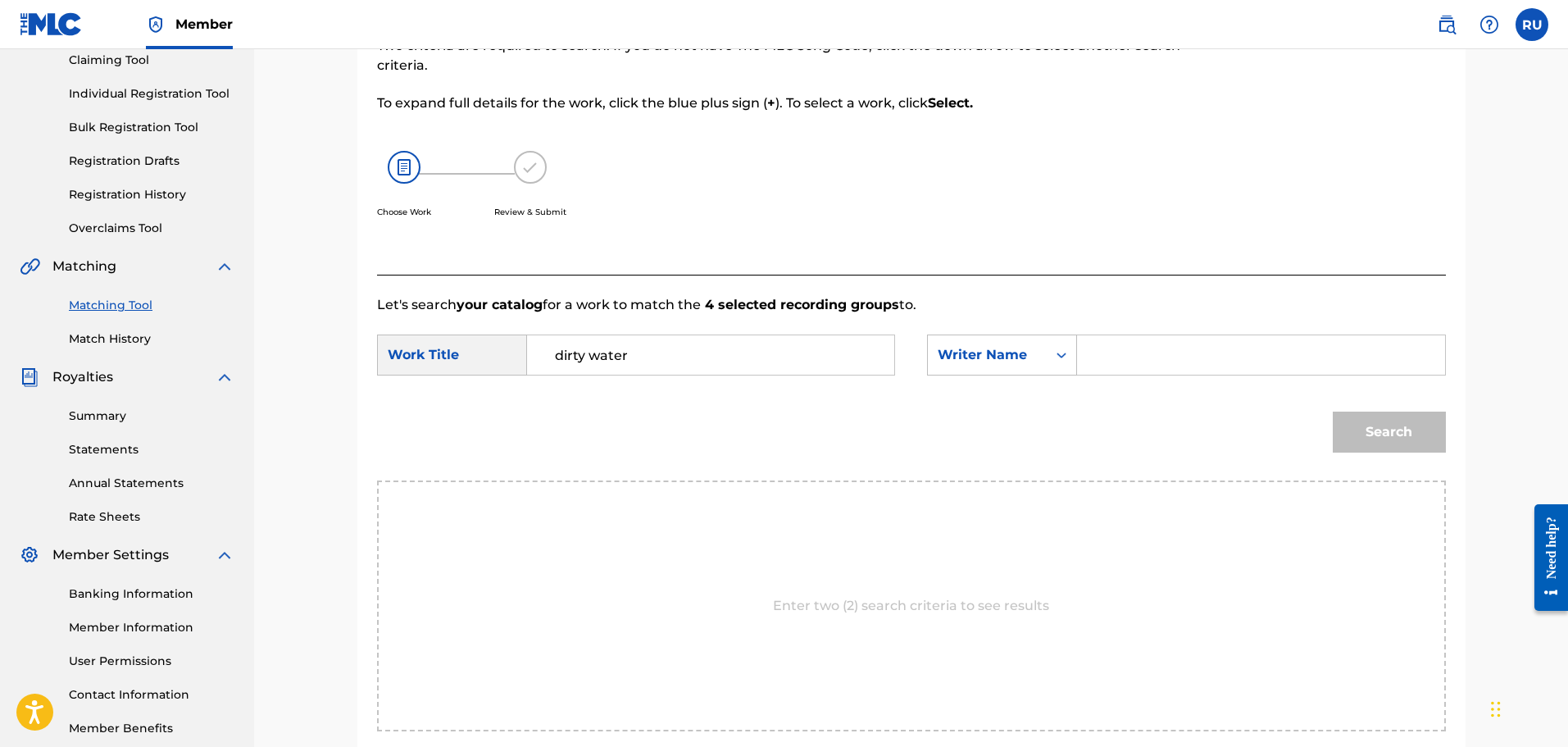
click at [1122, 371] on input "Search Form" at bounding box center [1261, 355] width 339 height 40
type input "[PERSON_NAME]"
click at [1348, 413] on button "Search" at bounding box center [1389, 432] width 113 height 41
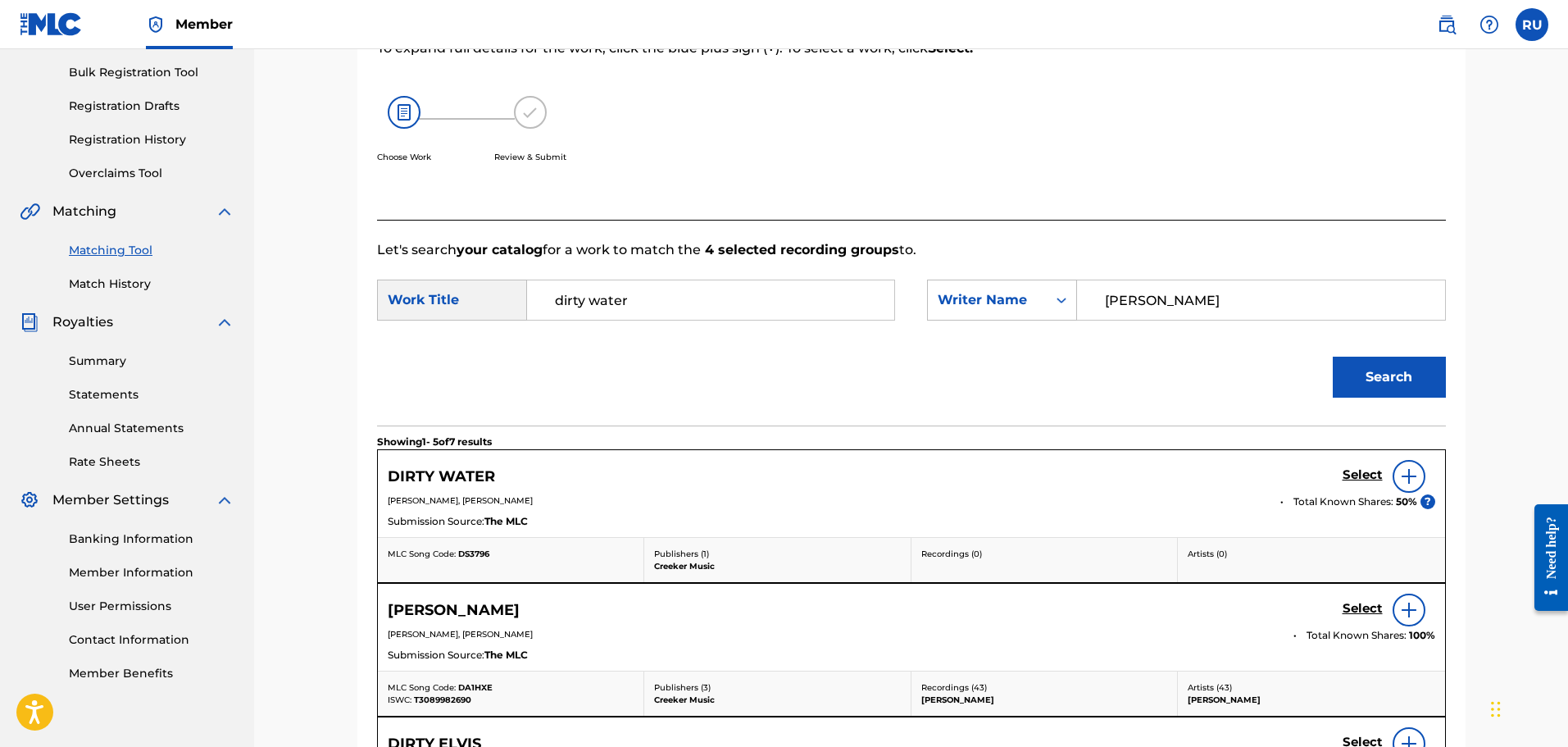
scroll to position [263, 0]
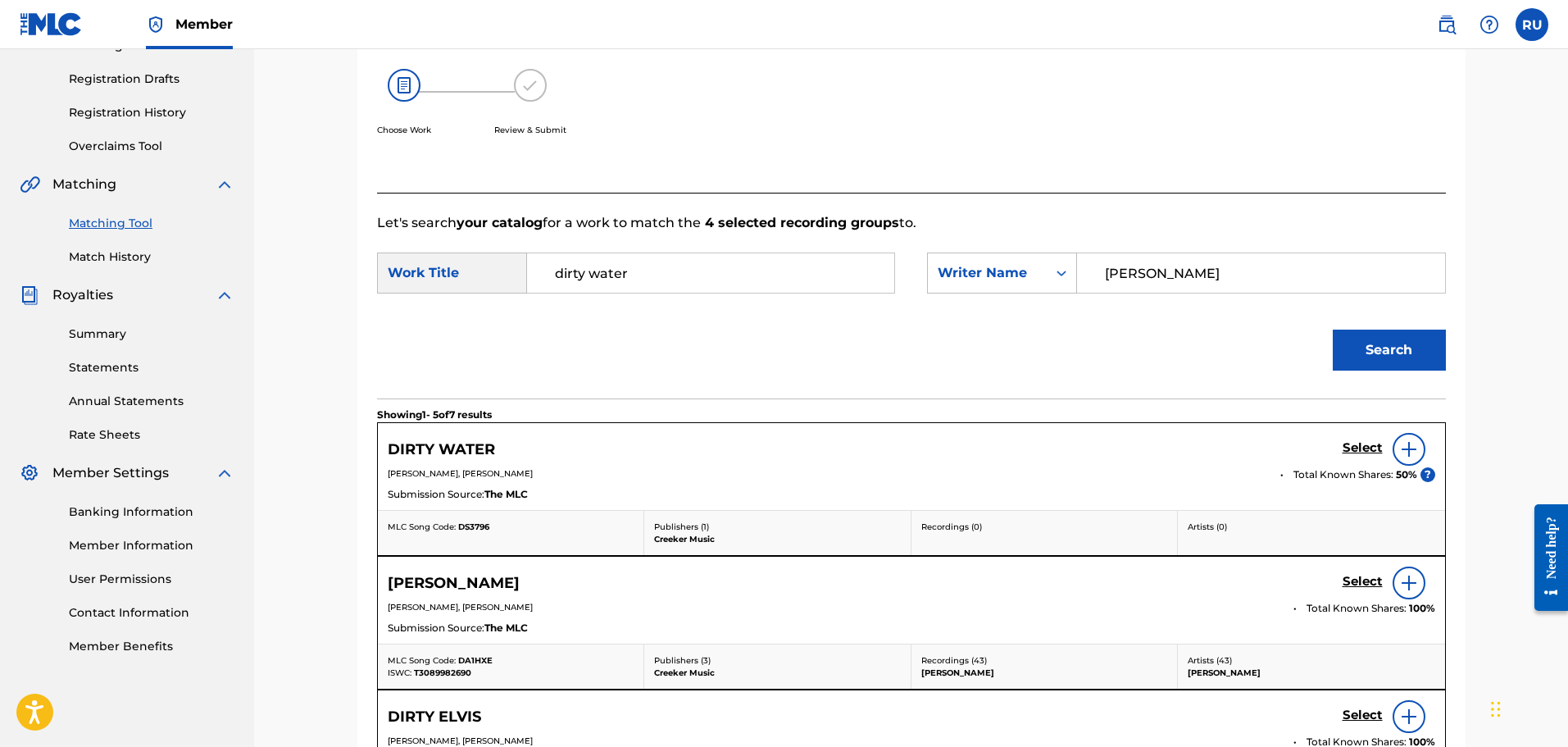
click at [1405, 446] on img at bounding box center [1408, 449] width 19 height 19
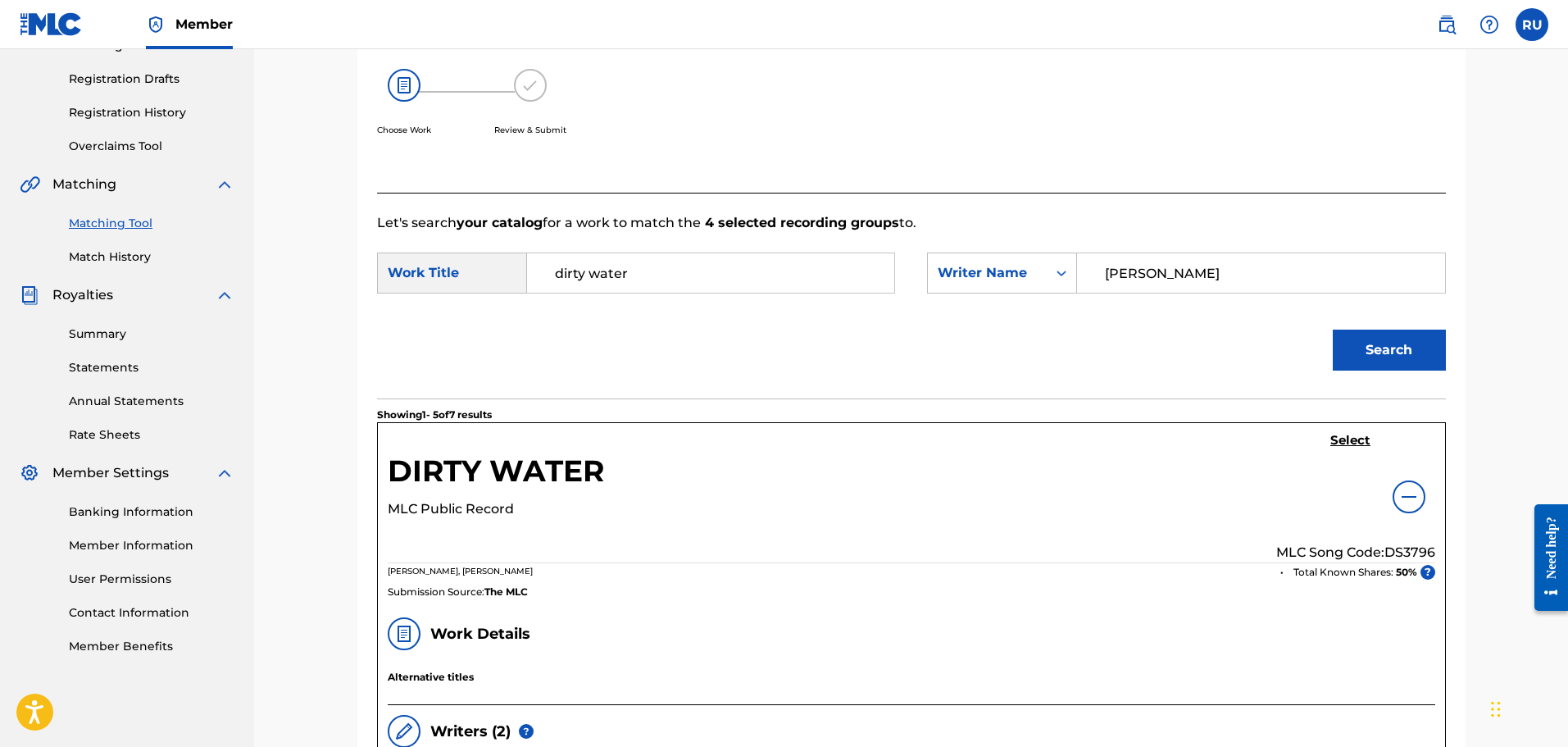
click at [1342, 445] on h5 "Select" at bounding box center [1350, 441] width 41 height 15
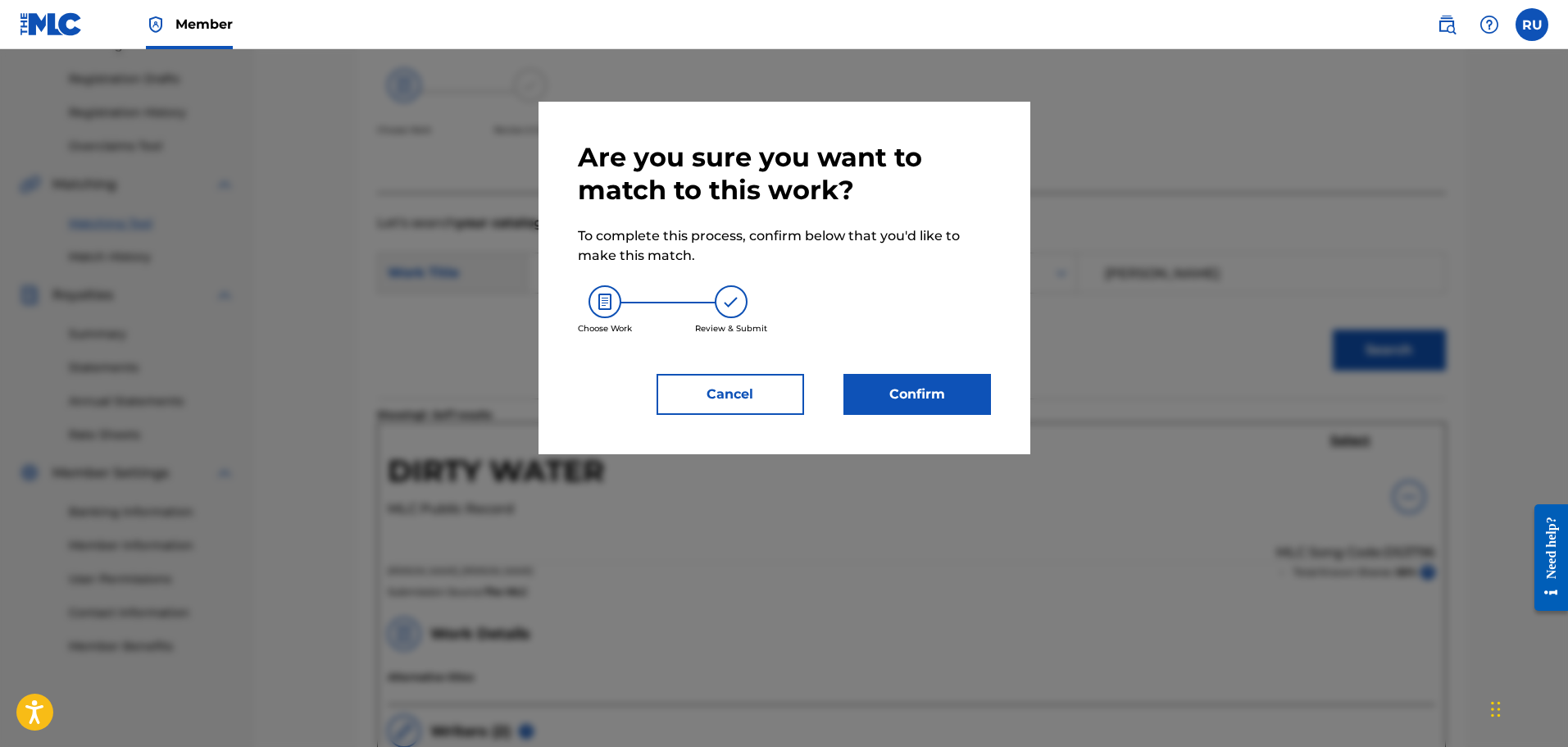
click at [906, 398] on button "Confirm" at bounding box center [916, 394] width 148 height 41
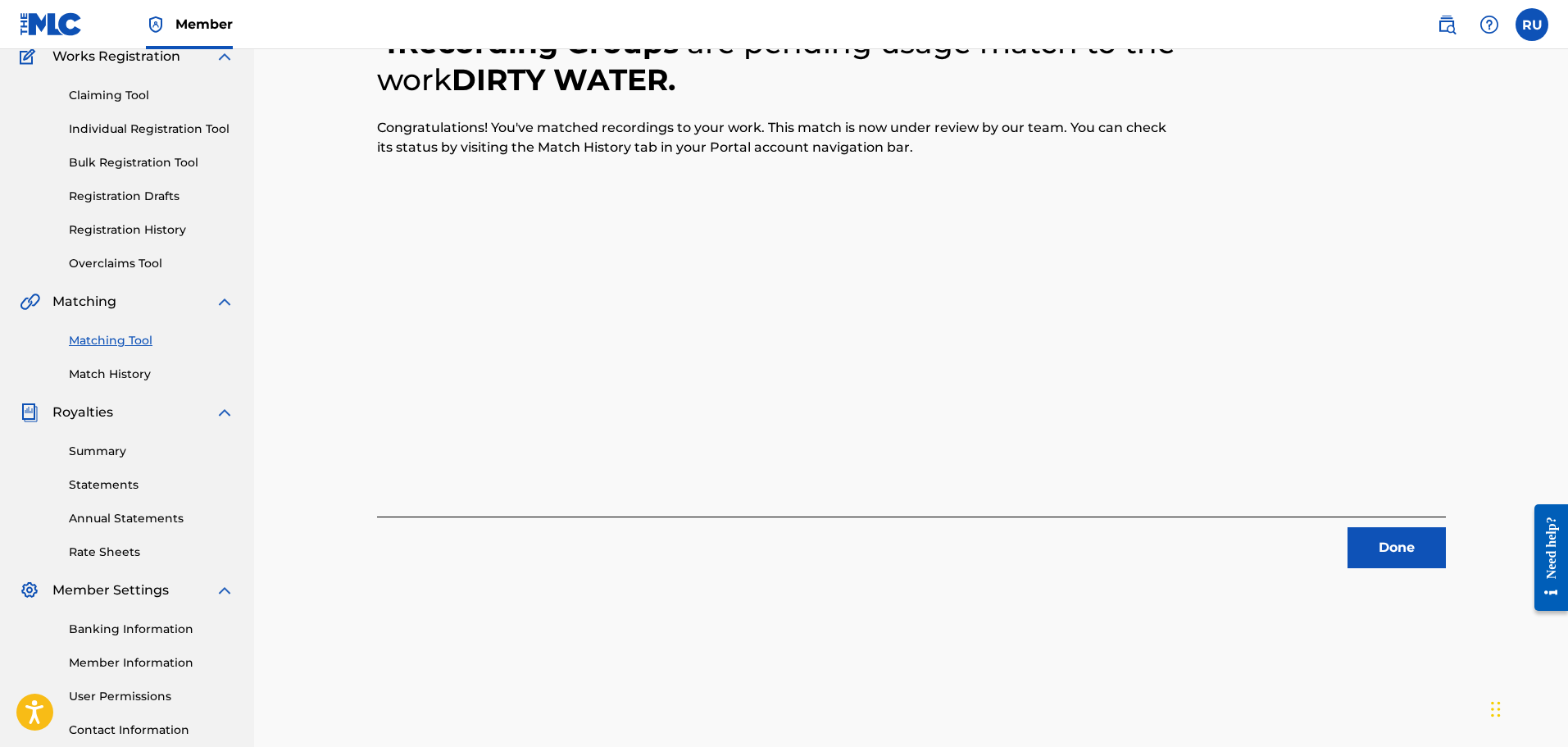
scroll to position [0, 0]
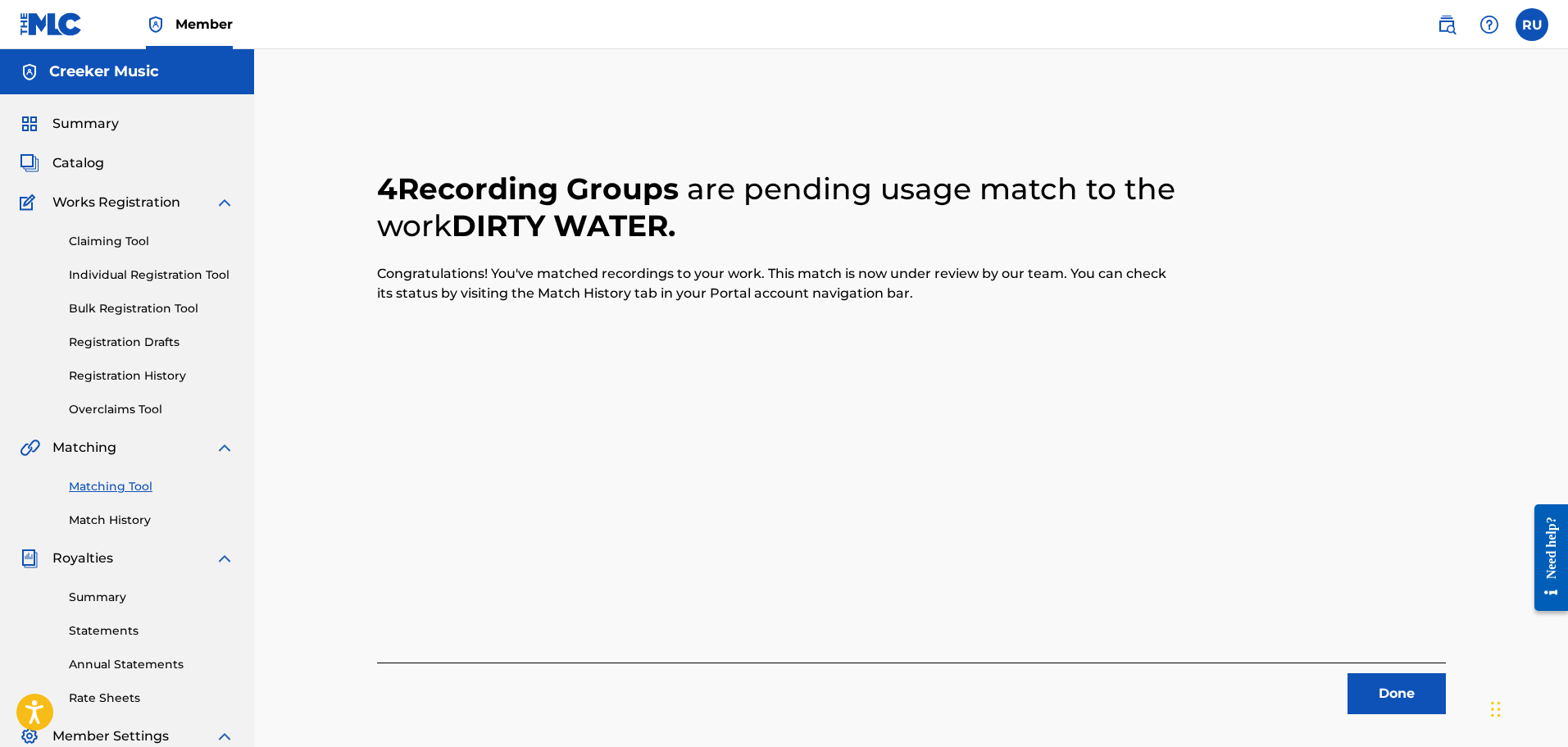
click at [1406, 675] on button "Done" at bounding box center [1397, 693] width 99 height 41
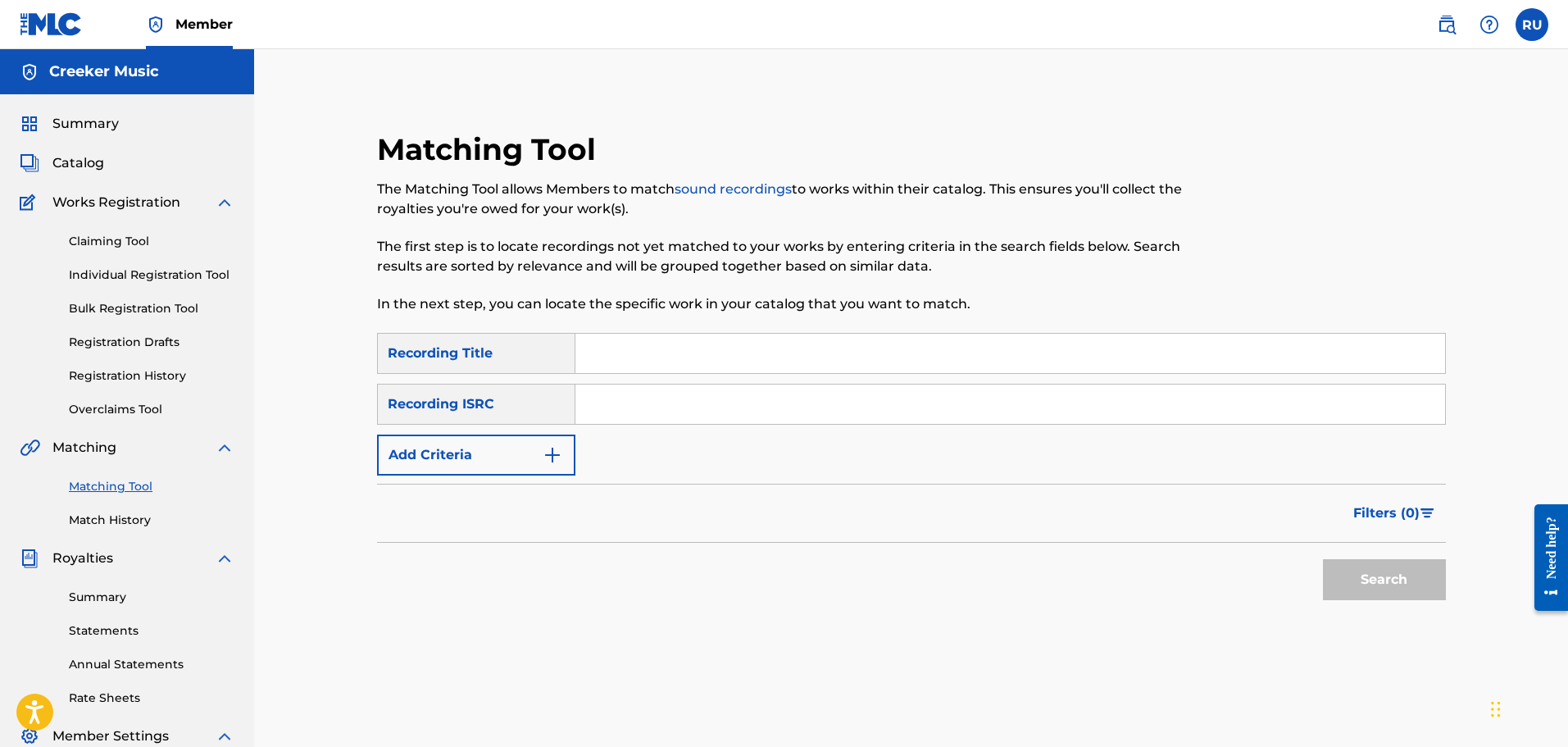
click at [663, 347] on input "Search Form" at bounding box center [1010, 353] width 869 height 40
type input "On A Whim"
click at [1323, 559] on button "Search" at bounding box center [1385, 579] width 123 height 41
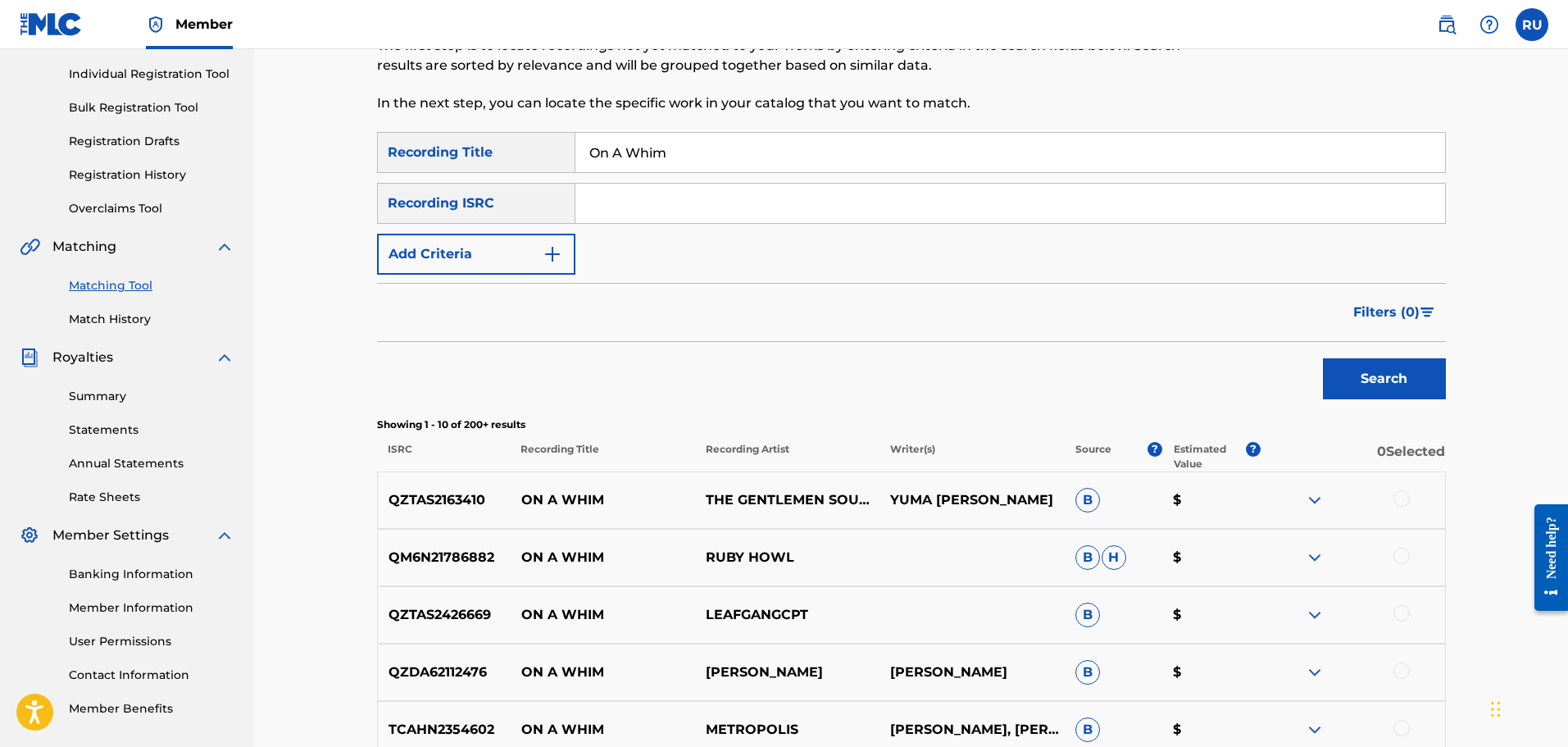
scroll to position [164, 0]
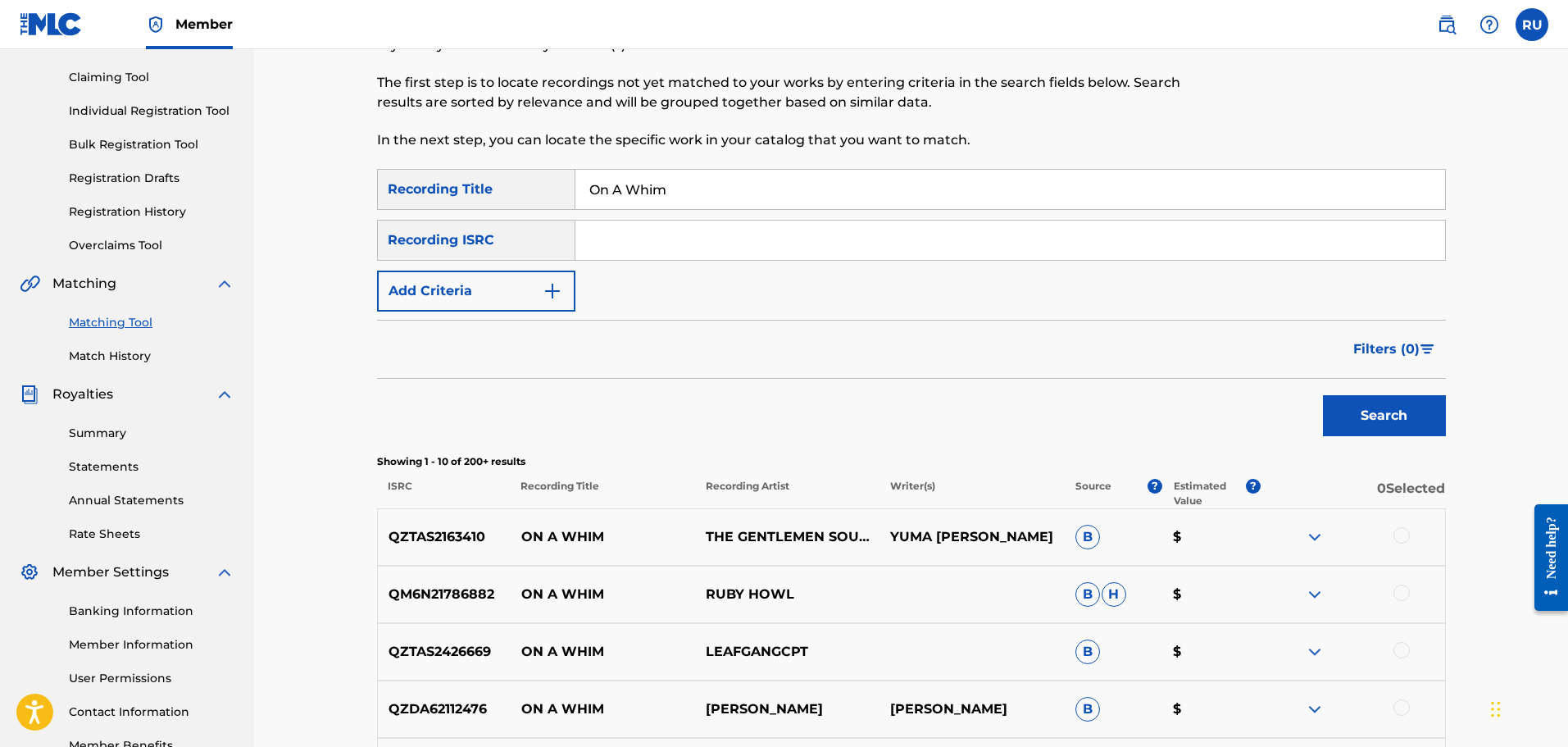
click at [501, 294] on button "Add Criteria" at bounding box center [476, 291] width 198 height 41
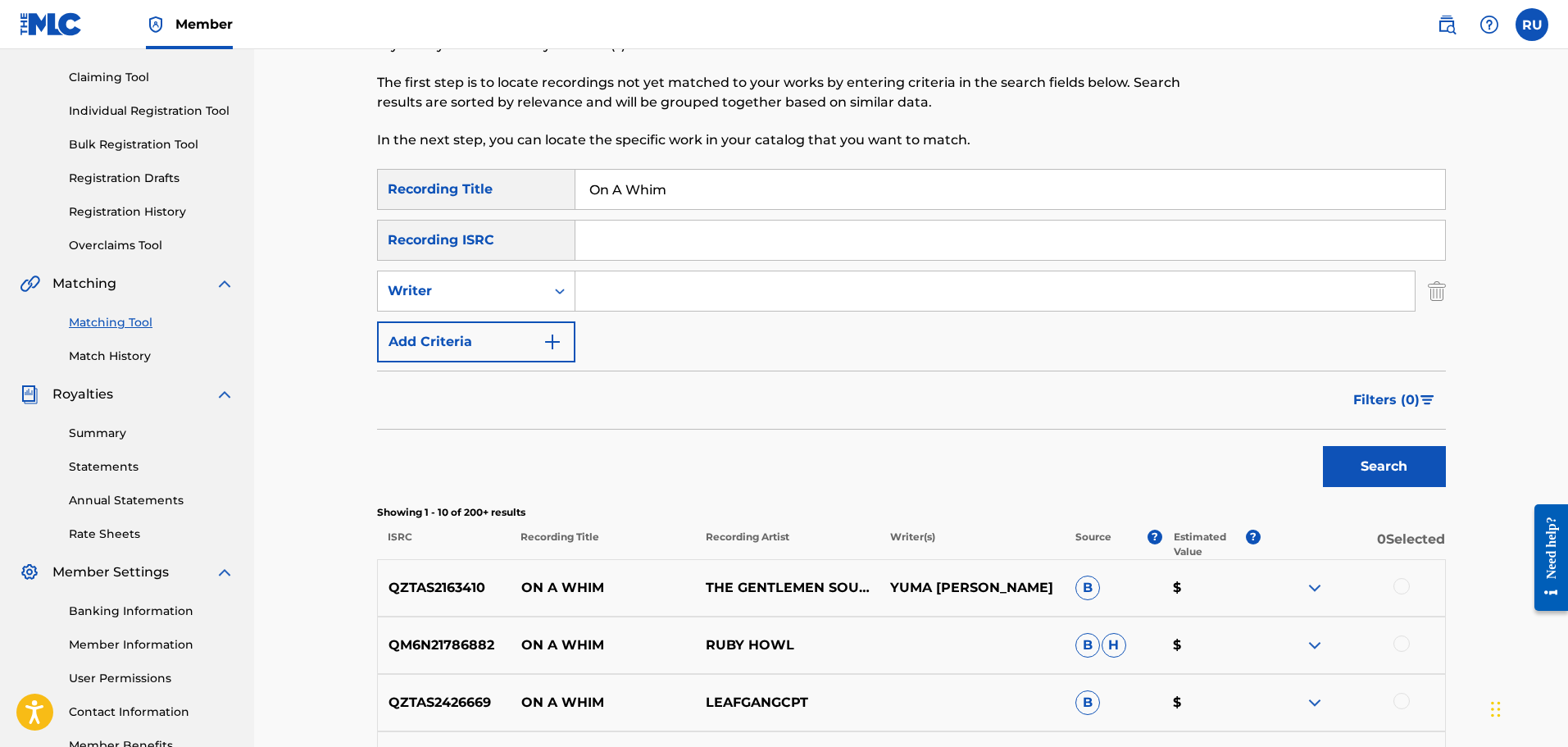
click at [630, 289] on input "Search Form" at bounding box center [995, 290] width 840 height 40
type input "[PERSON_NAME]"
click at [1320, 465] on div "Search" at bounding box center [1380, 463] width 131 height 66
click at [1346, 465] on button "Search" at bounding box center [1385, 466] width 123 height 41
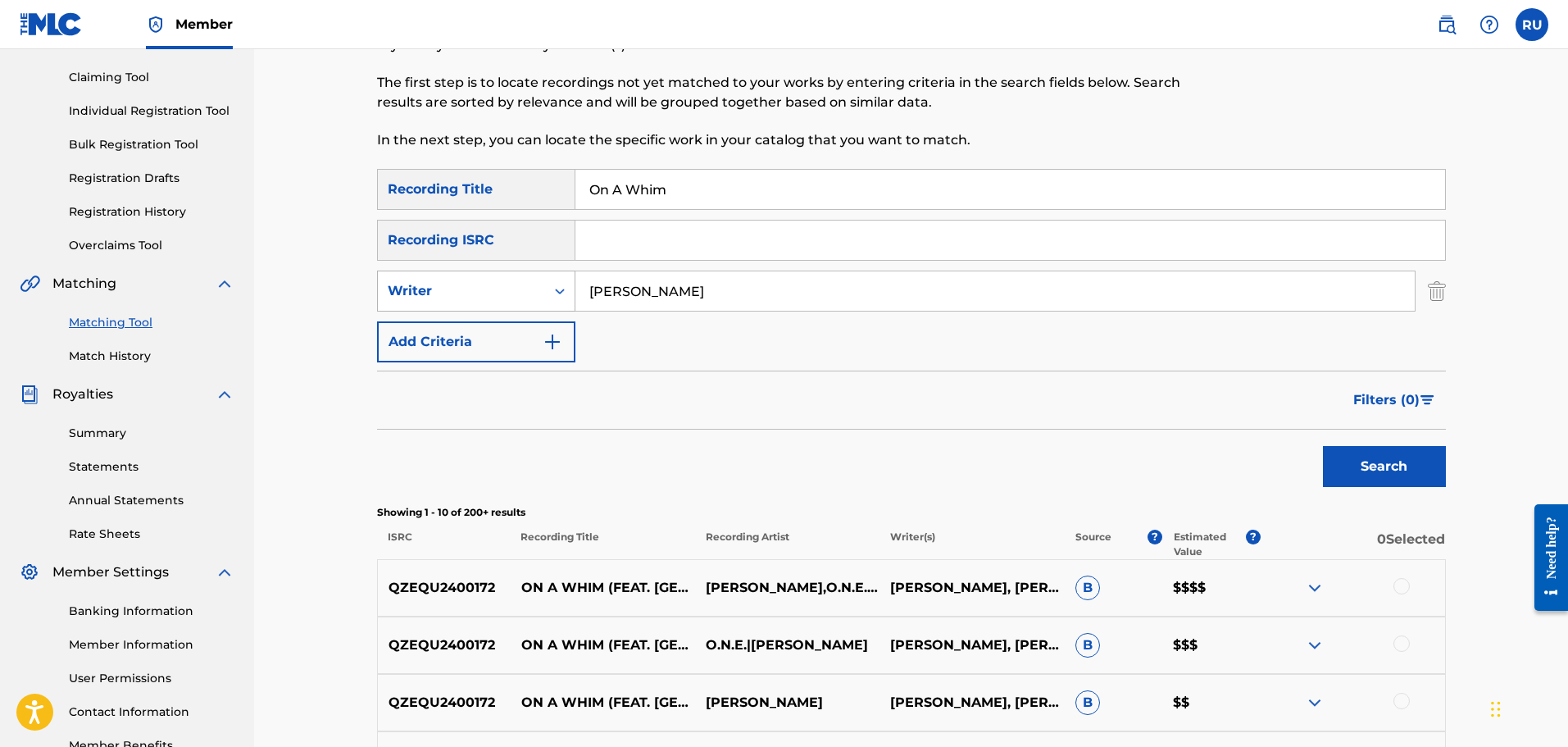
click at [479, 293] on div "Writer" at bounding box center [461, 290] width 148 height 19
click at [475, 335] on div "Recording Artist" at bounding box center [476, 332] width 197 height 41
click at [624, 295] on input "Search Form" at bounding box center [995, 290] width 840 height 40
type input "Chad Armes"
click at [1323, 446] on button "Search" at bounding box center [1385, 466] width 123 height 41
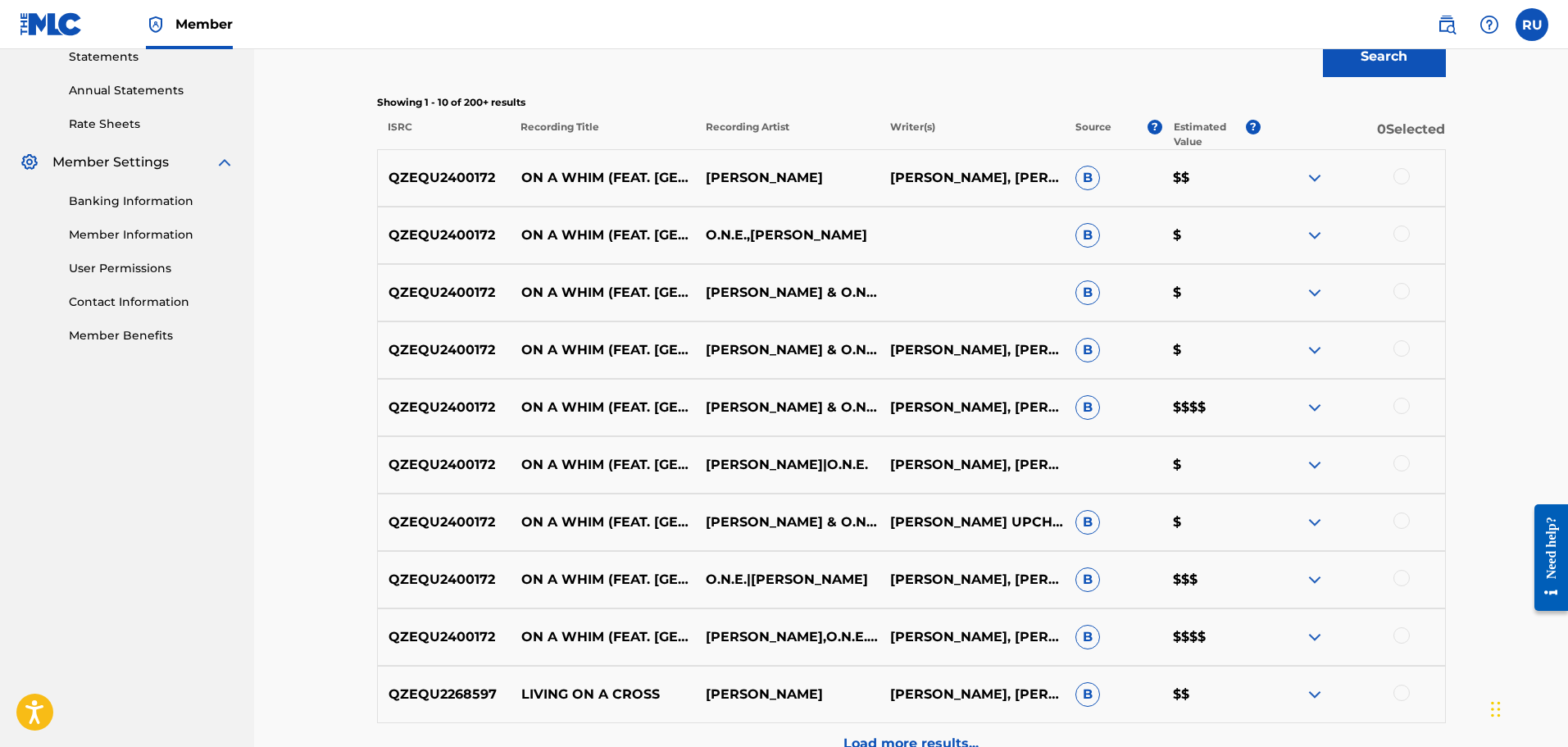
scroll to position [738, 0]
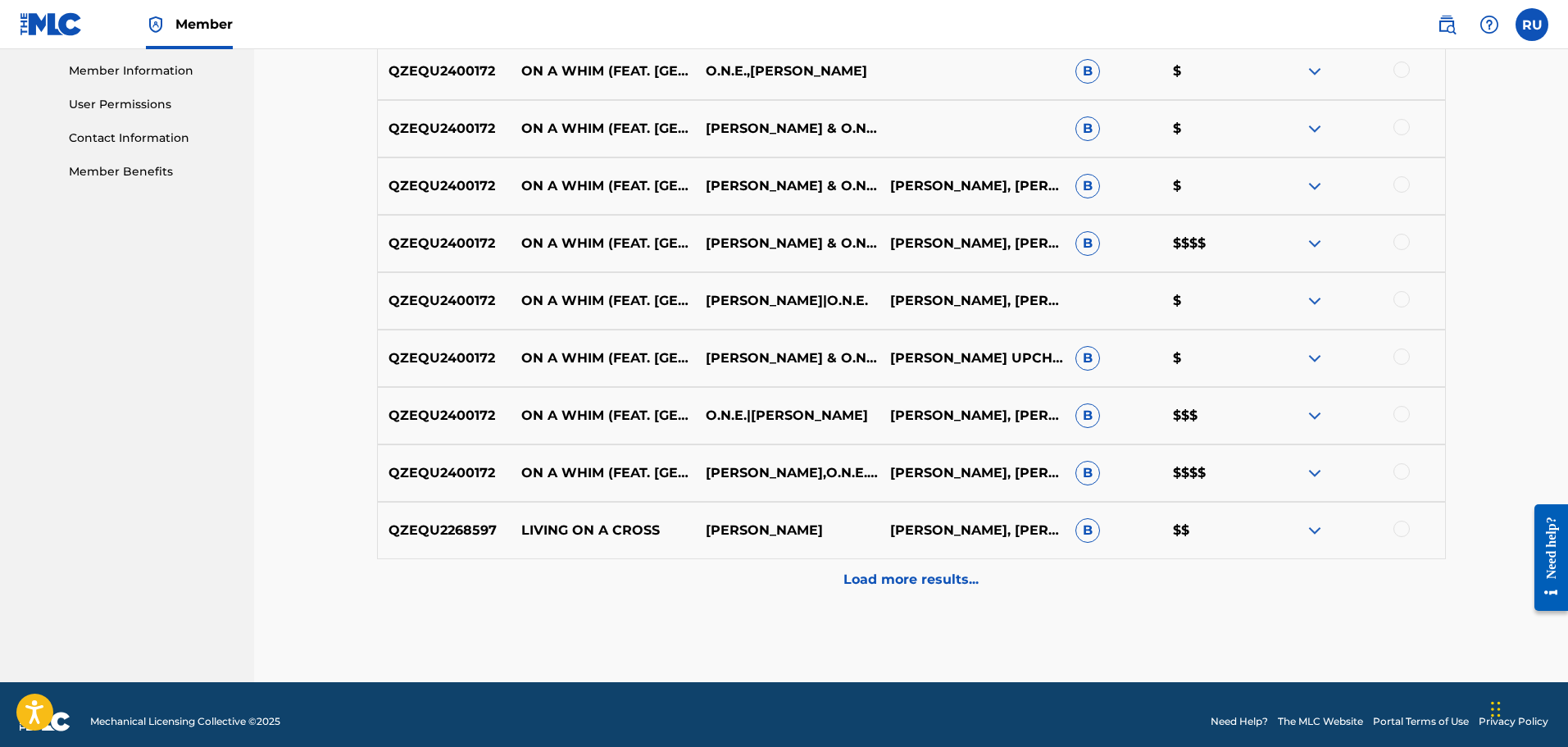
click at [1399, 470] on div at bounding box center [1401, 471] width 16 height 16
click at [1398, 420] on div at bounding box center [1401, 414] width 16 height 16
click at [1400, 361] on div at bounding box center [1401, 356] width 16 height 16
click at [1400, 299] on div at bounding box center [1401, 299] width 16 height 16
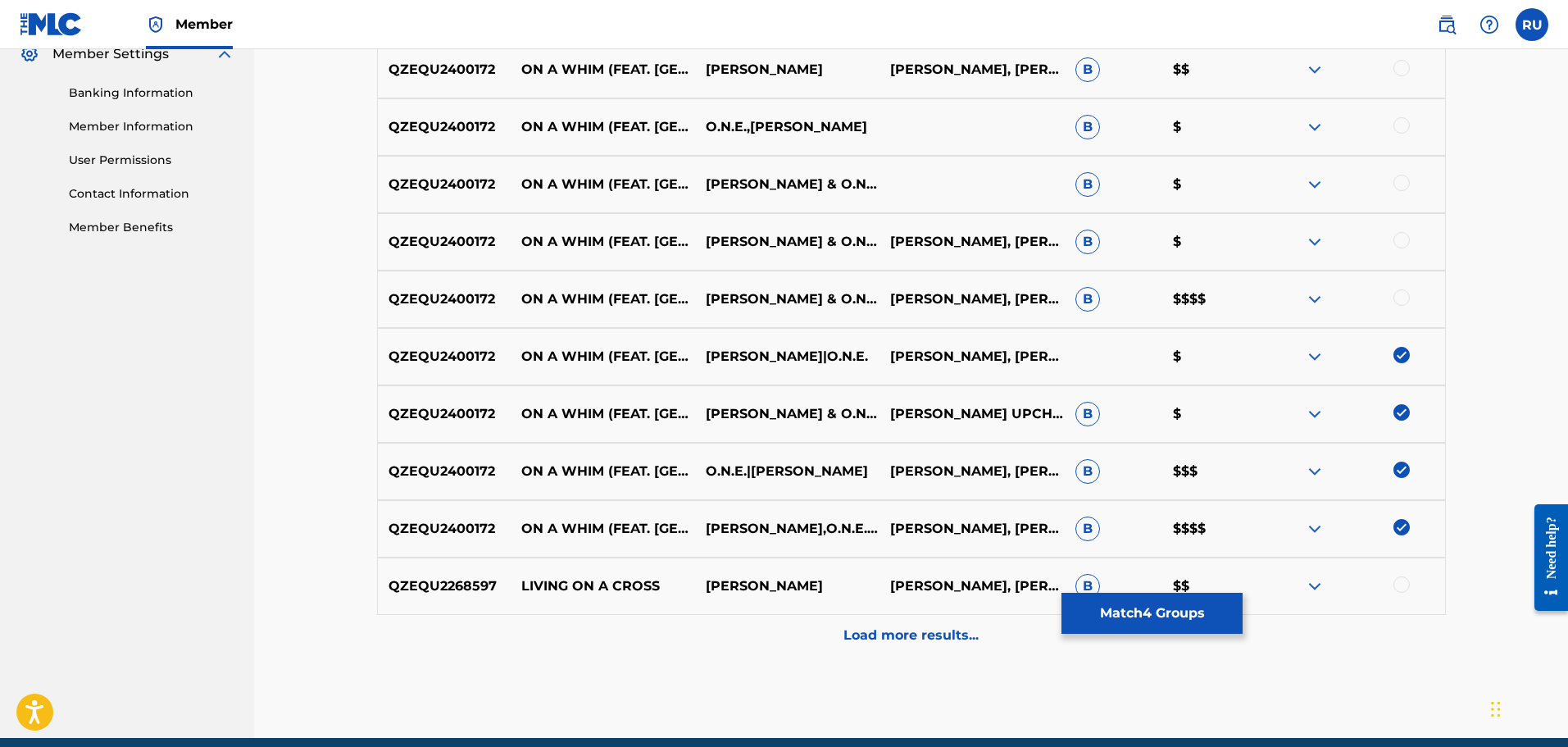
scroll to position [656, 0]
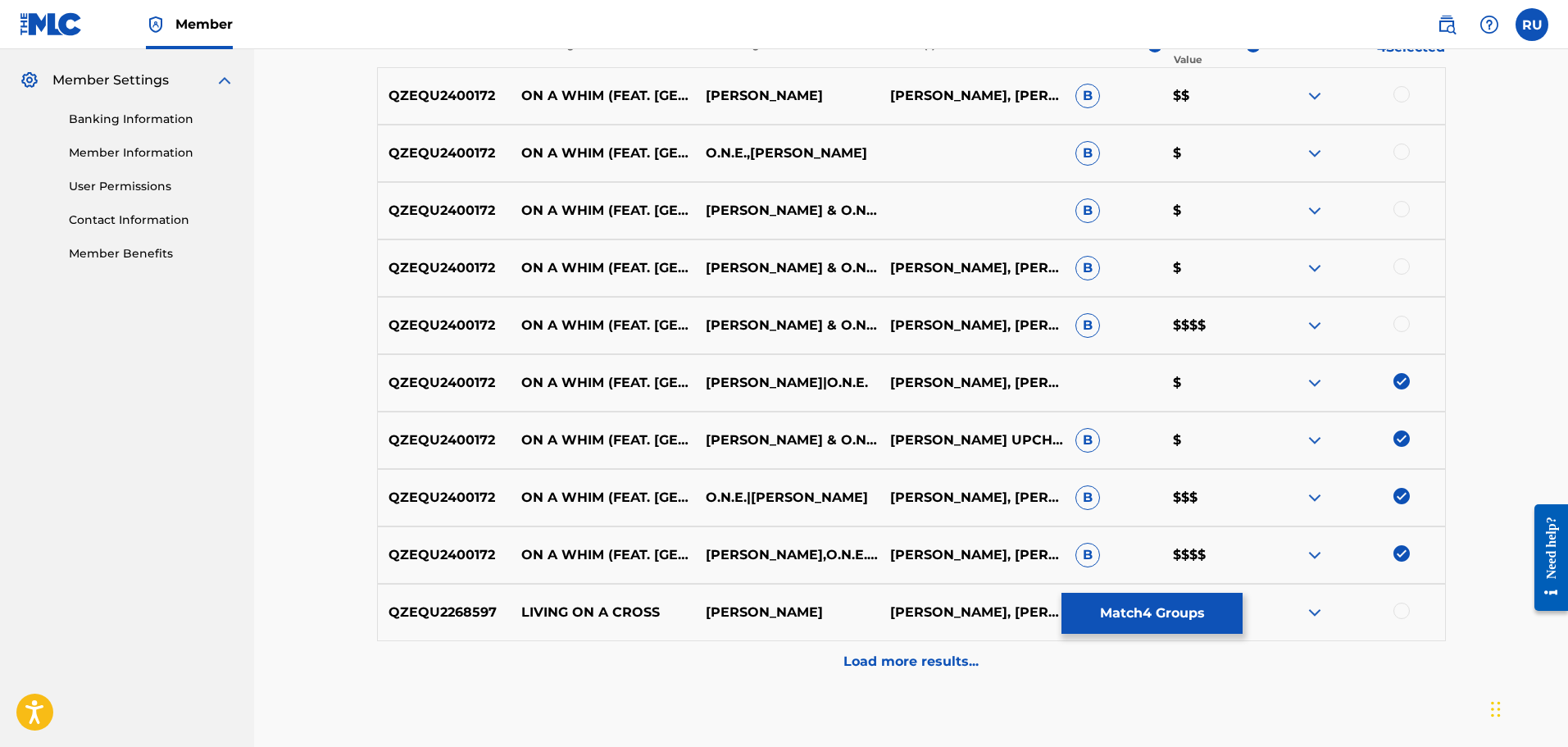
click at [1398, 327] on div at bounding box center [1401, 323] width 16 height 16
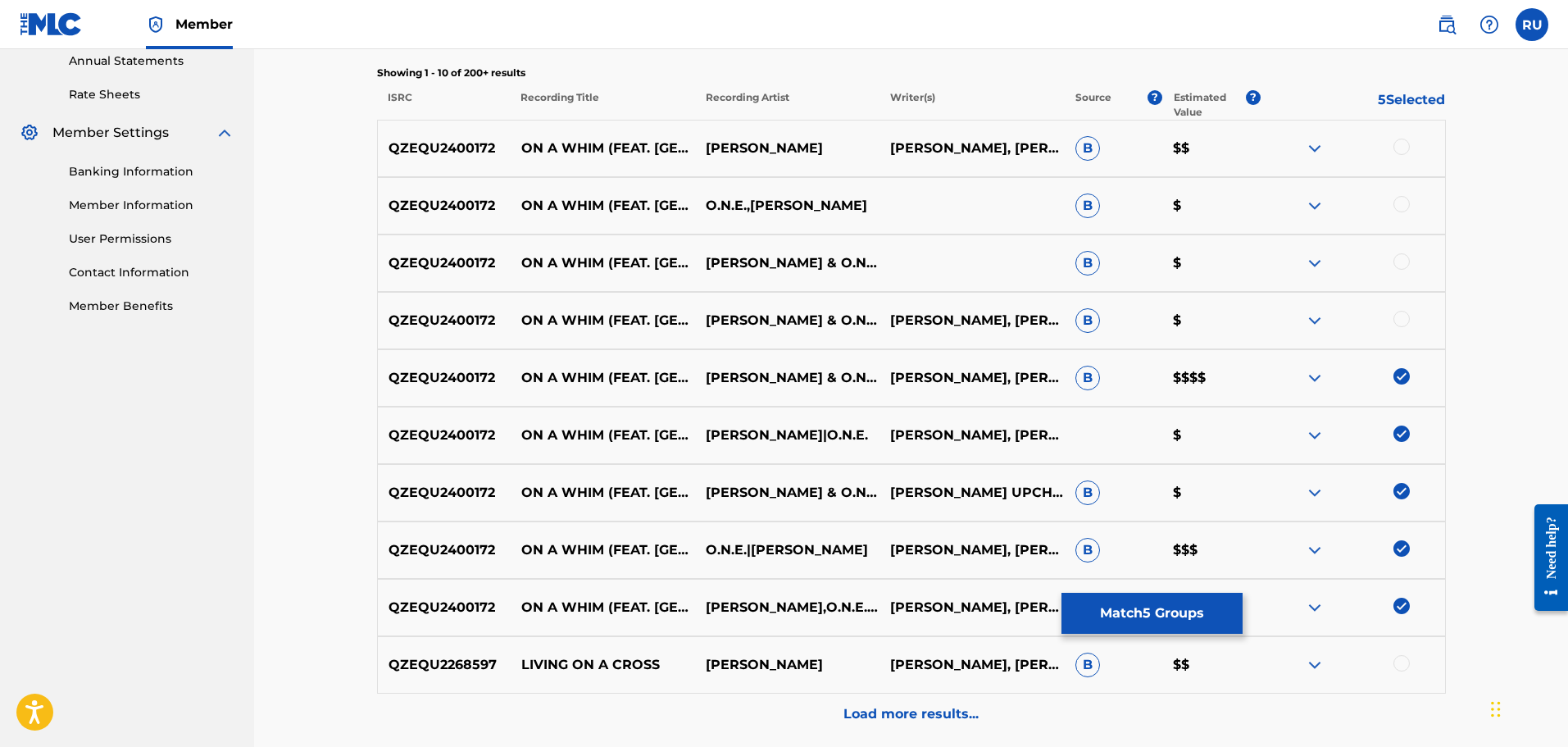
scroll to position [574, 0]
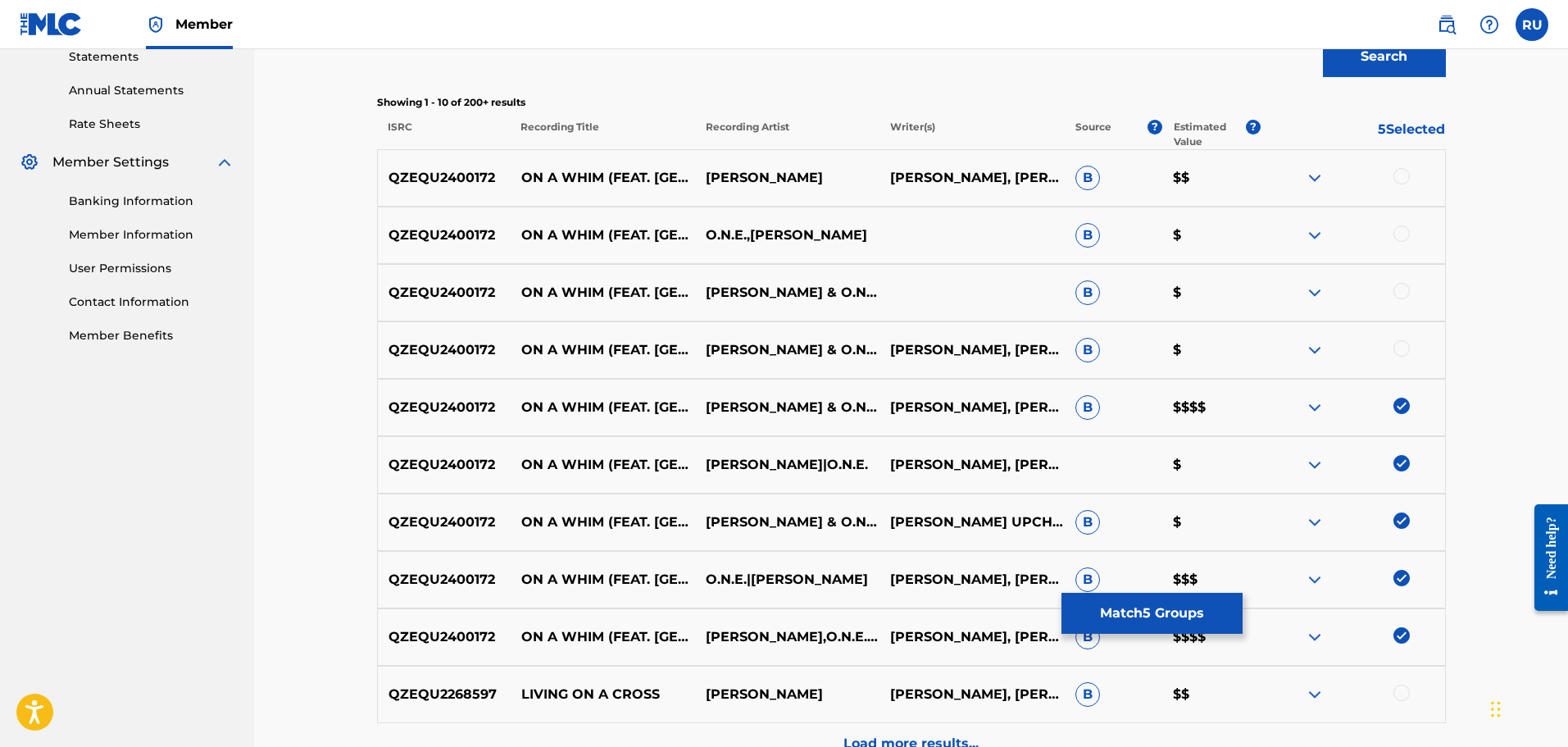
click at [1398, 349] on div at bounding box center [1401, 348] width 16 height 16
click at [1395, 294] on div at bounding box center [1401, 290] width 16 height 16
click at [1403, 230] on div at bounding box center [1401, 233] width 16 height 16
click at [1407, 173] on div at bounding box center [1401, 176] width 16 height 16
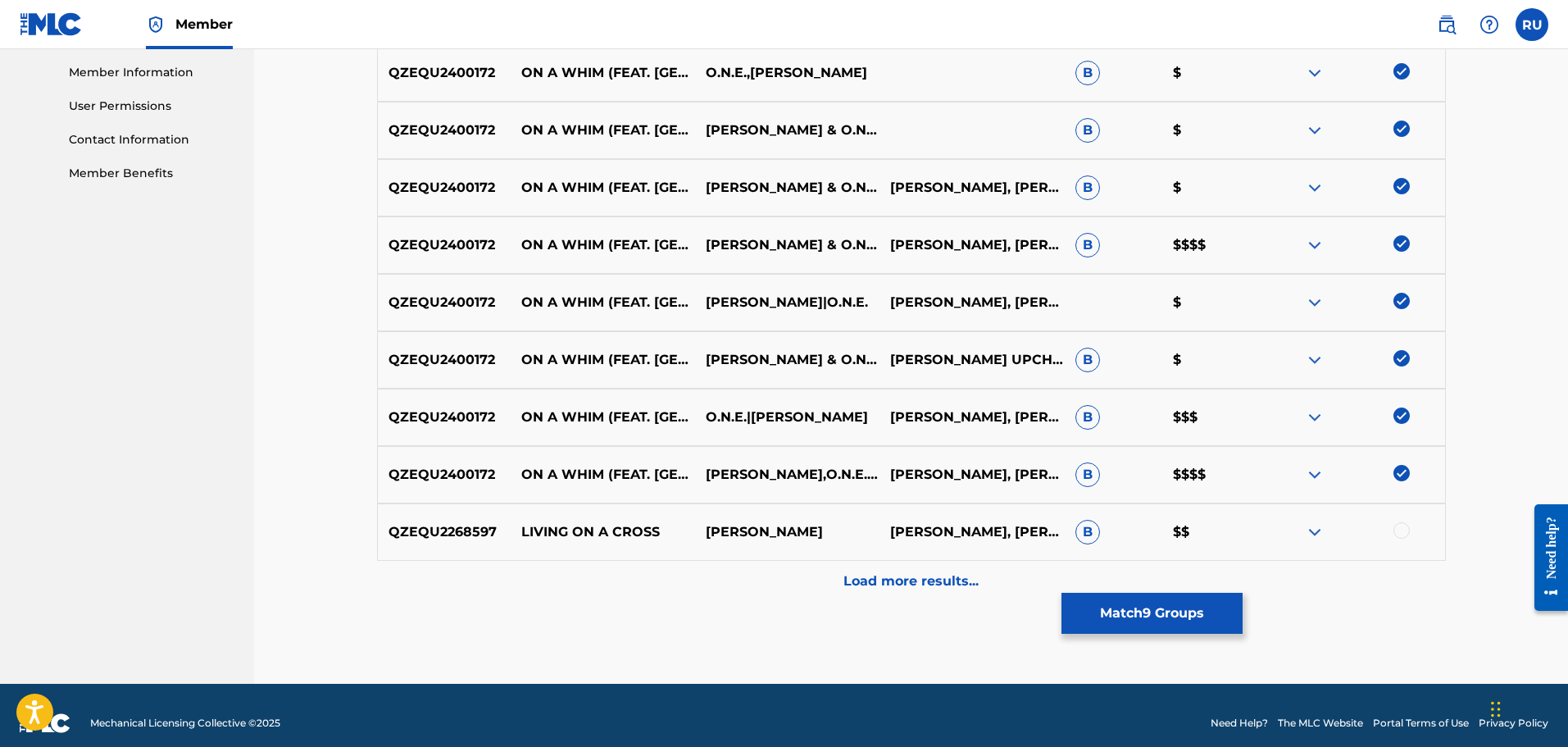
scroll to position [738, 0]
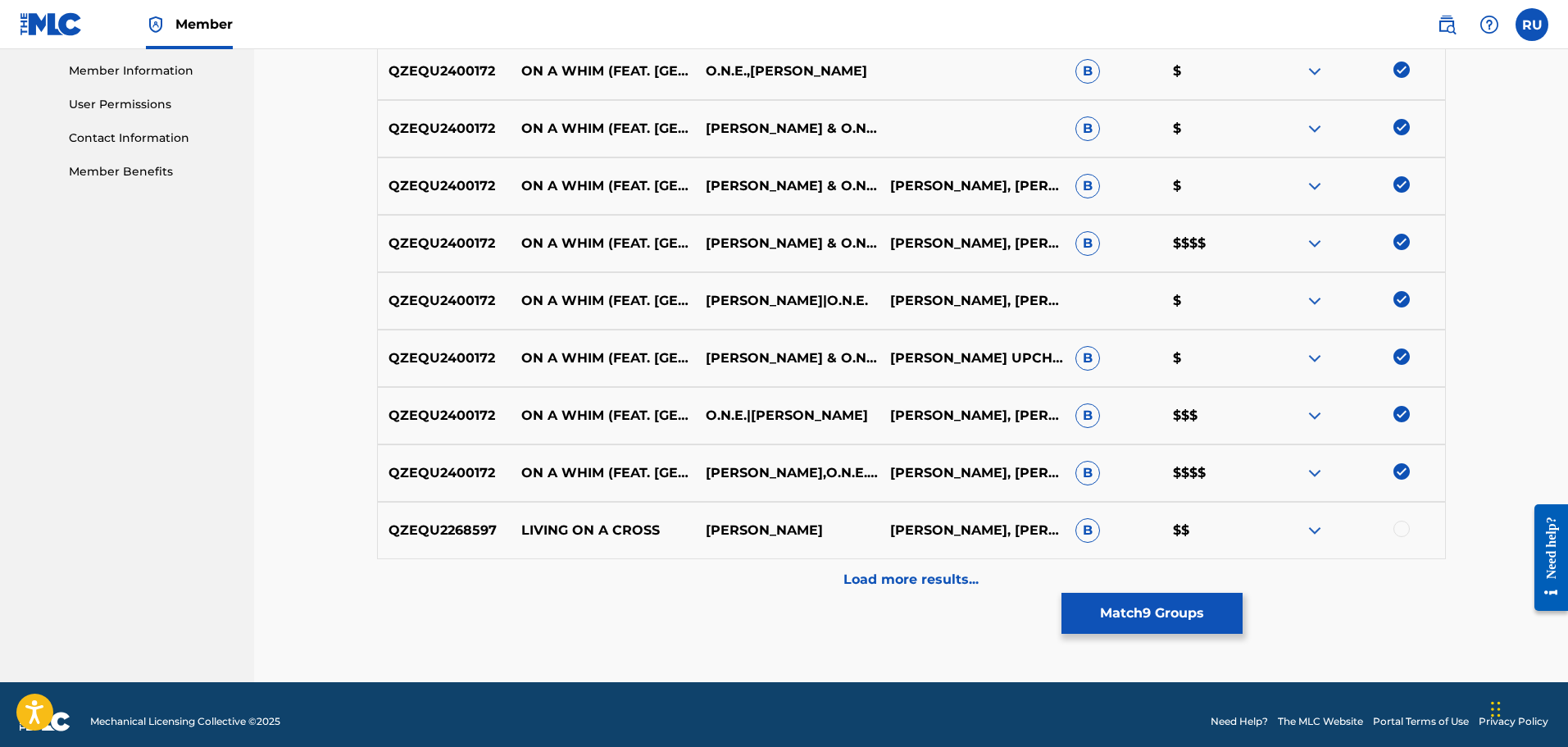
click at [1132, 599] on button "Match 9 Groups" at bounding box center [1152, 613] width 181 height 41
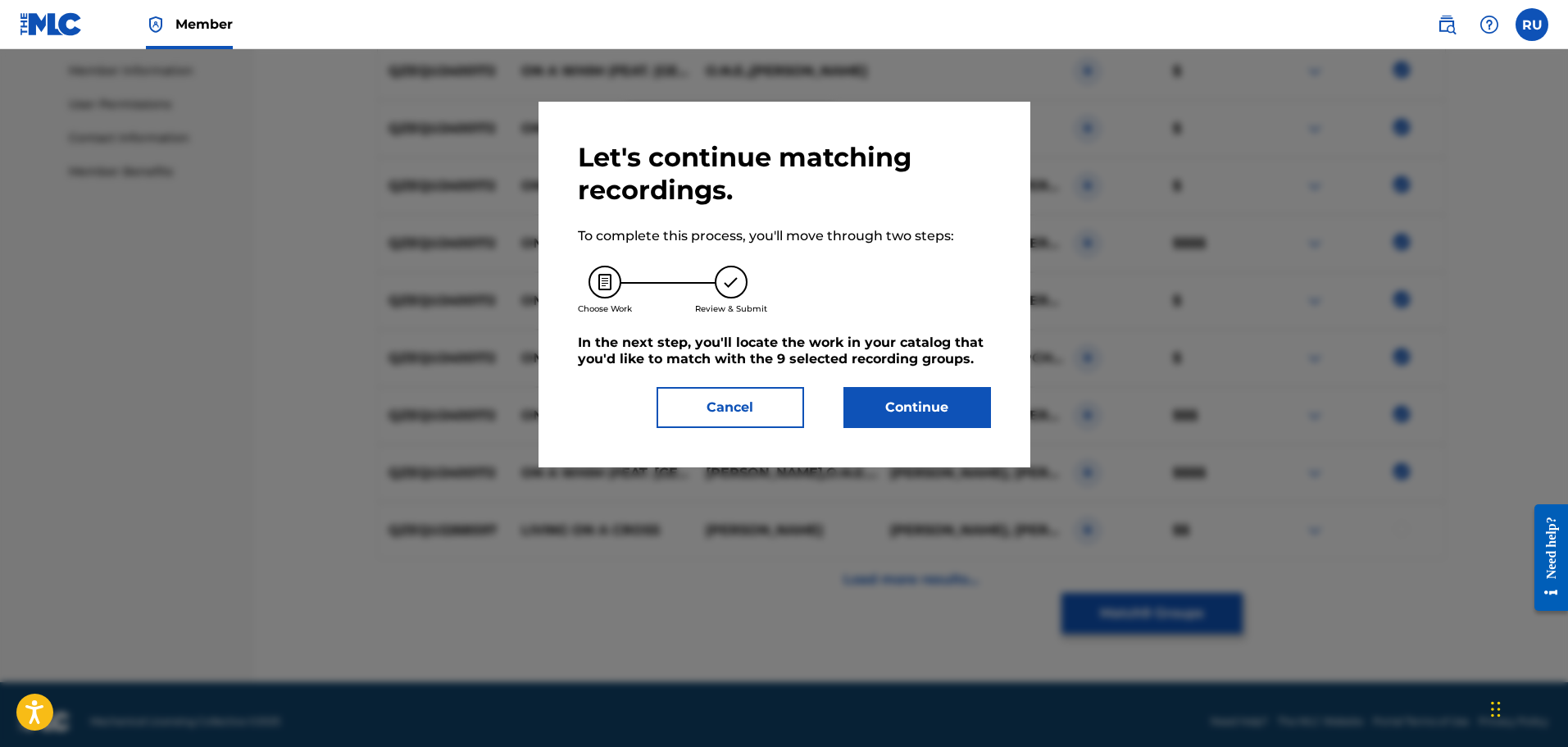
click at [912, 390] on button "Continue" at bounding box center [916, 407] width 148 height 41
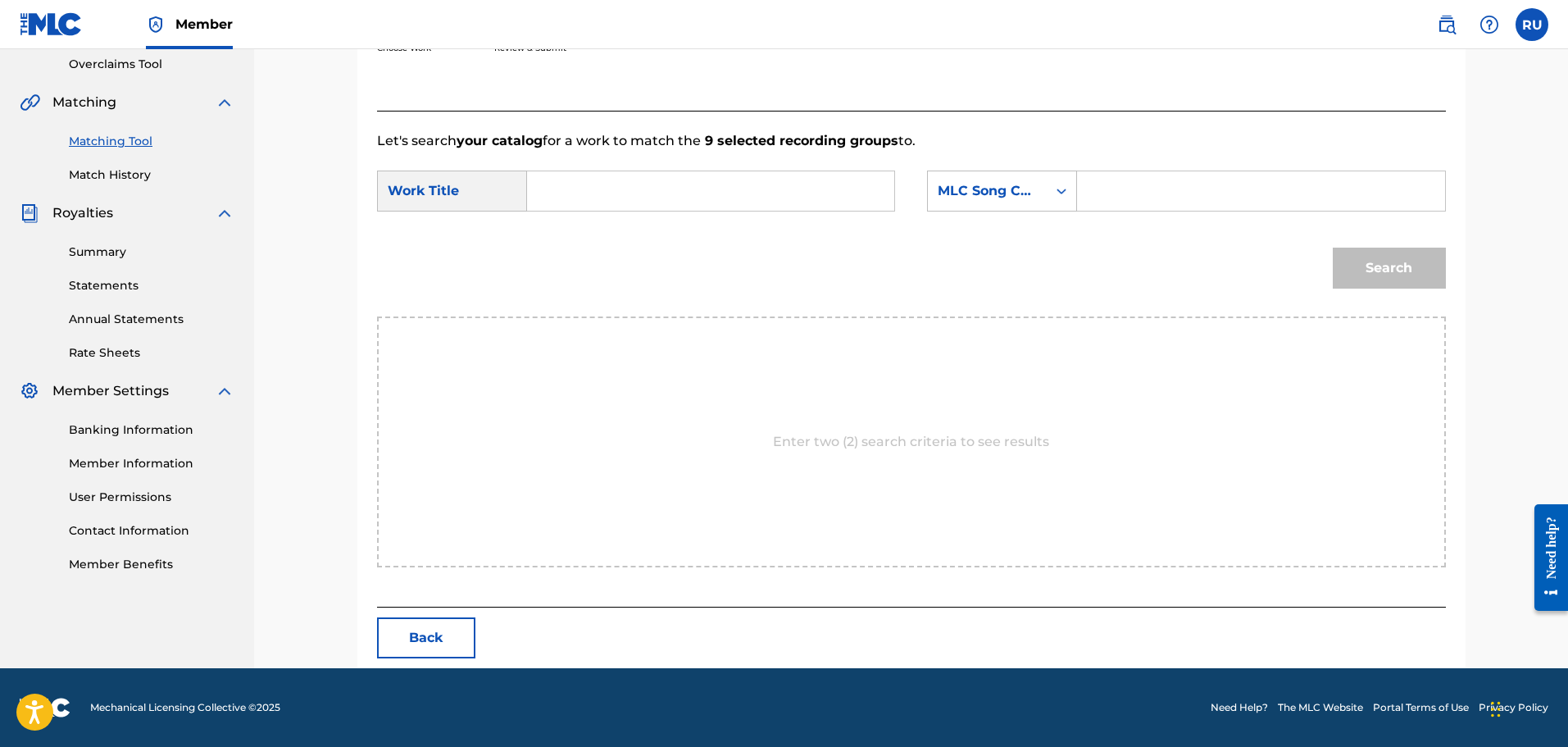
scroll to position [345, 0]
click at [588, 190] on input "Search Form" at bounding box center [711, 191] width 339 height 40
type input "on a whim"
click at [972, 187] on div "MLC Song Code" at bounding box center [987, 191] width 100 height 19
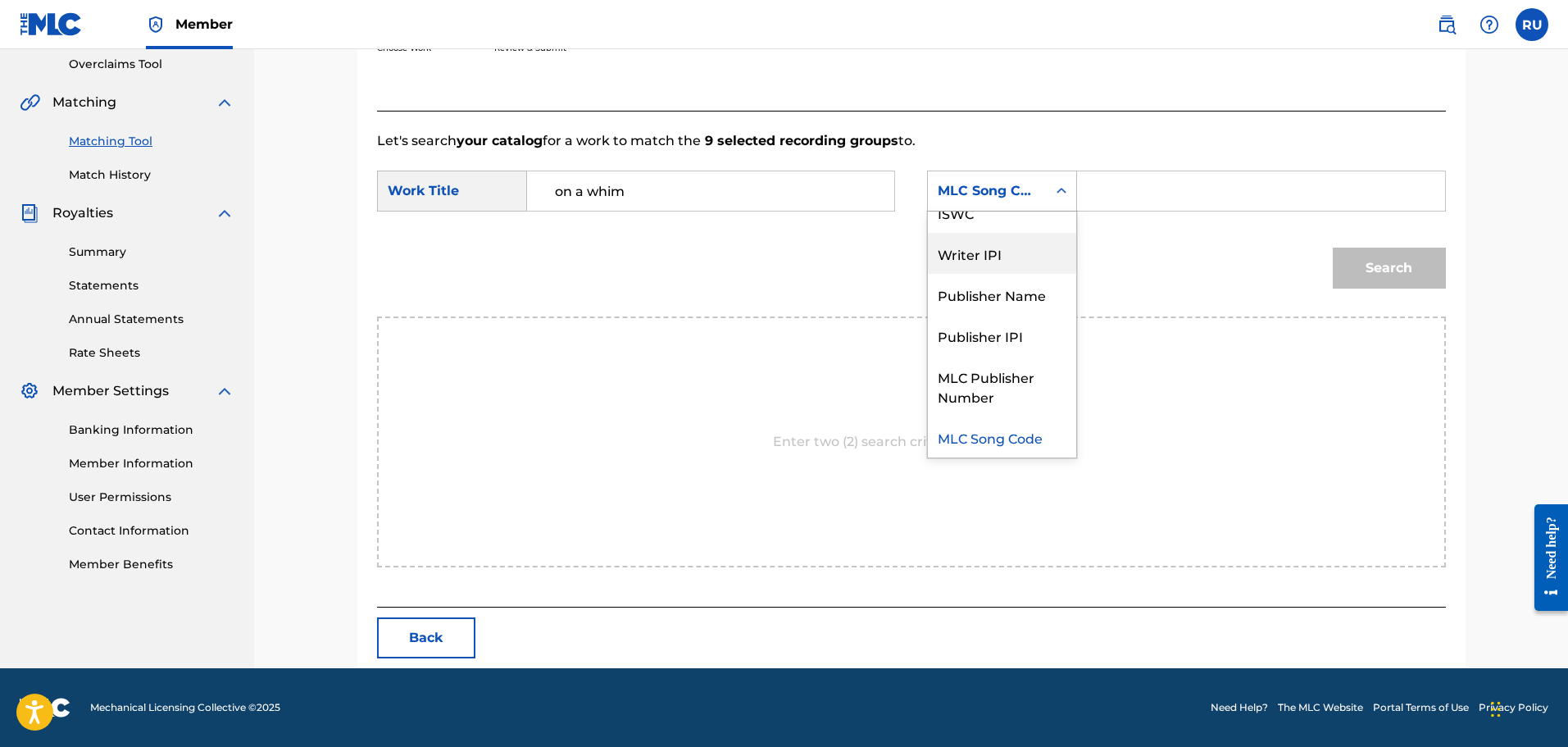
scroll to position [0, 0]
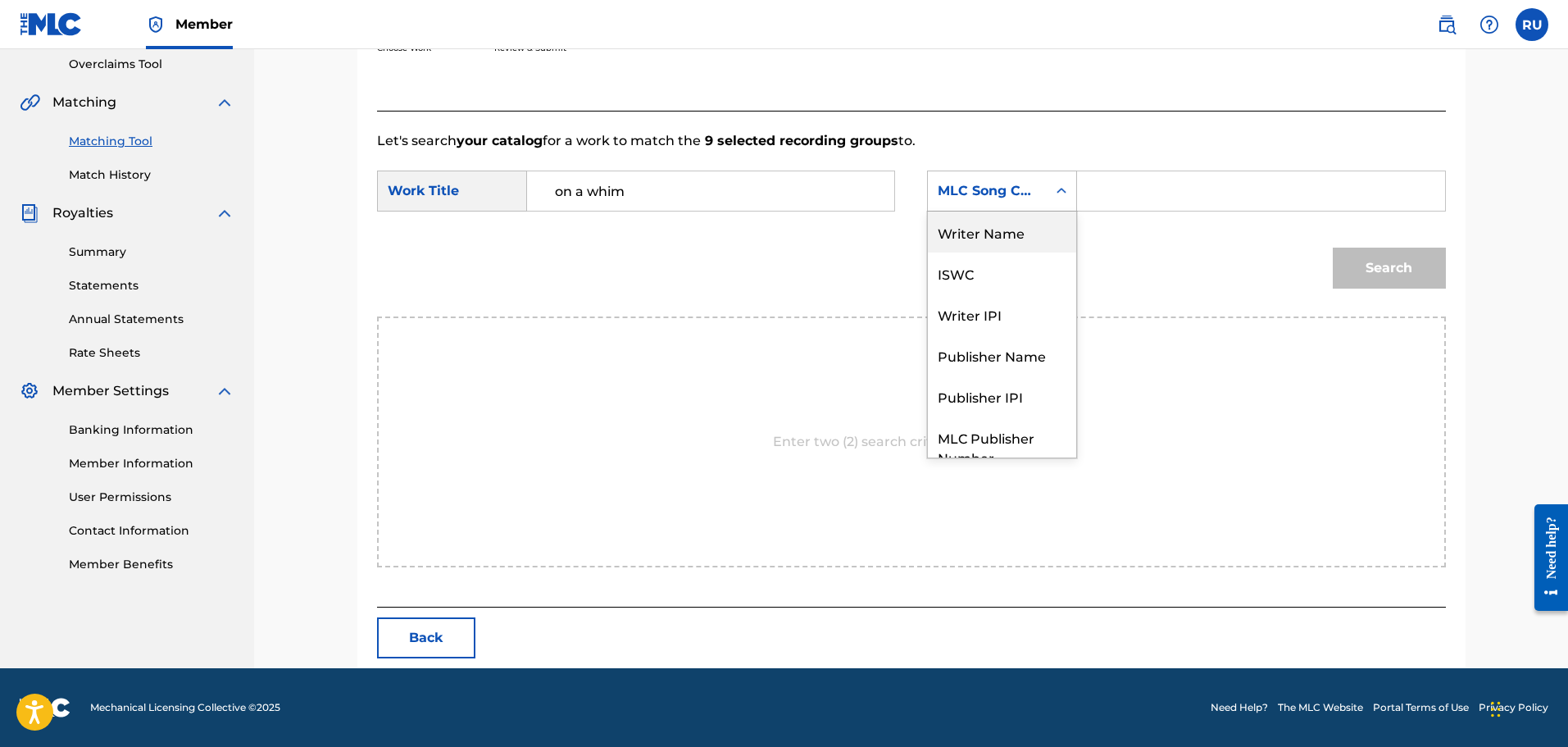
click at [983, 234] on div "Writer Name" at bounding box center [1002, 232] width 149 height 41
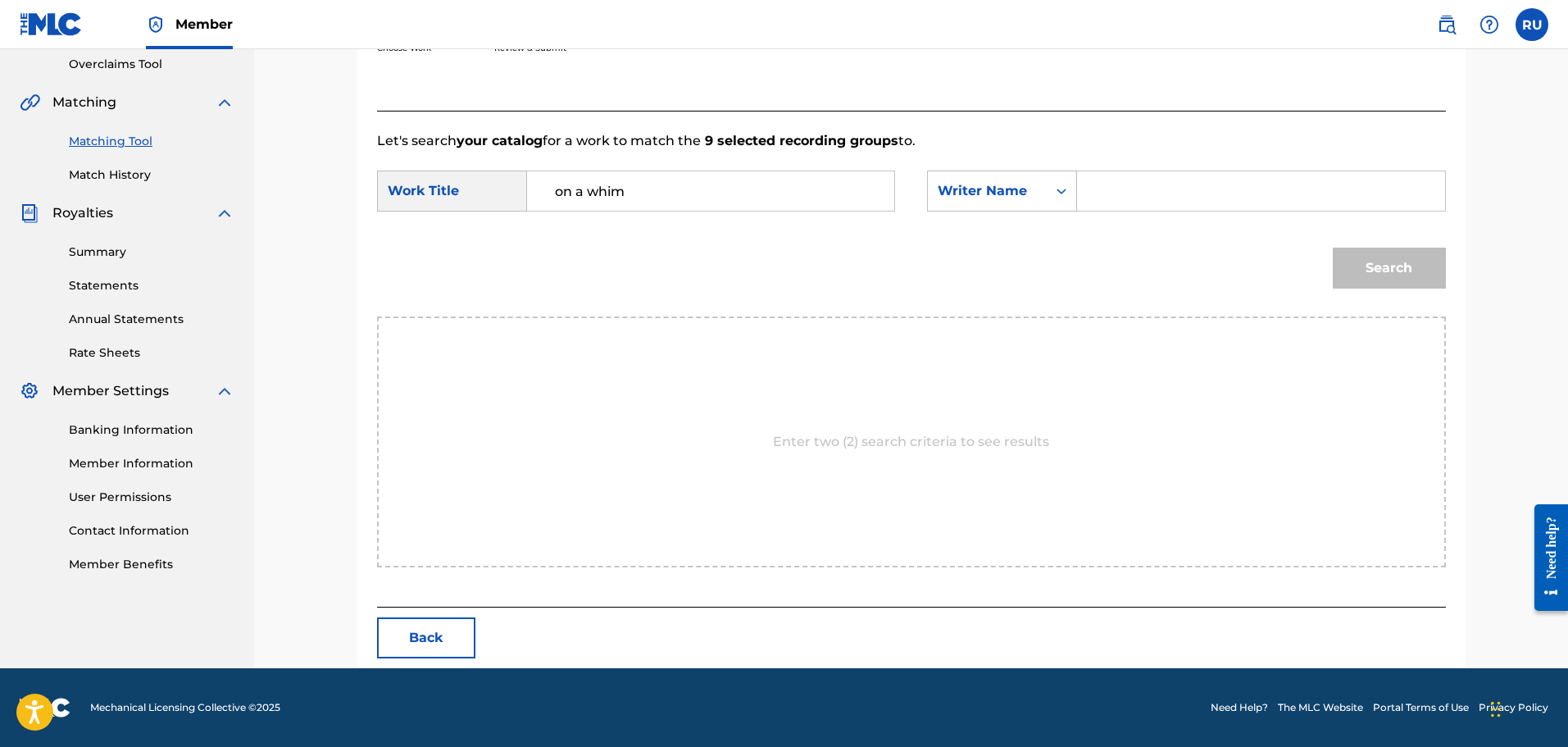
click at [1117, 203] on input "Search Form" at bounding box center [1261, 191] width 339 height 40
type input "[PERSON_NAME]"
click at [1333, 247] on button "Search" at bounding box center [1389, 268] width 113 height 41
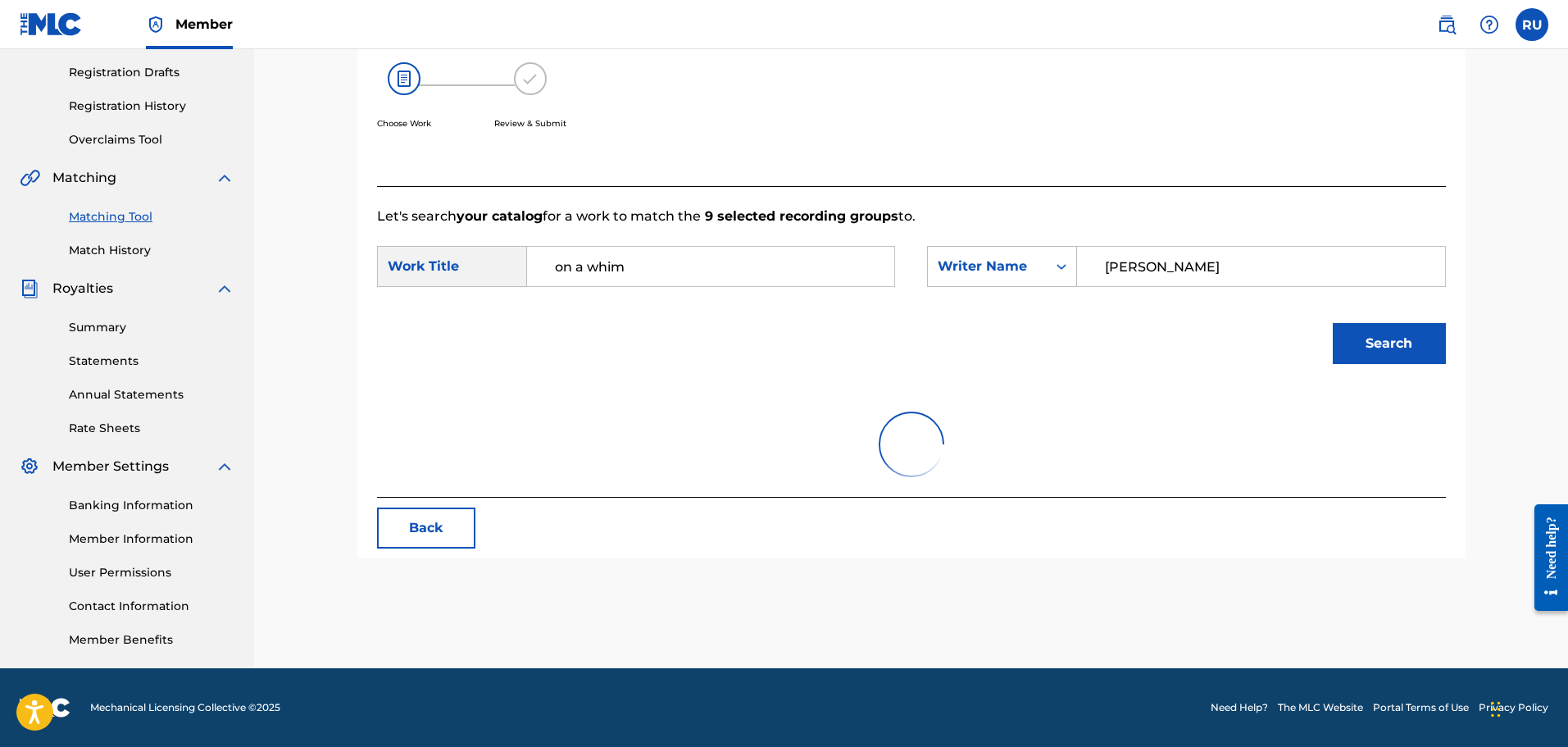
scroll to position [345, 0]
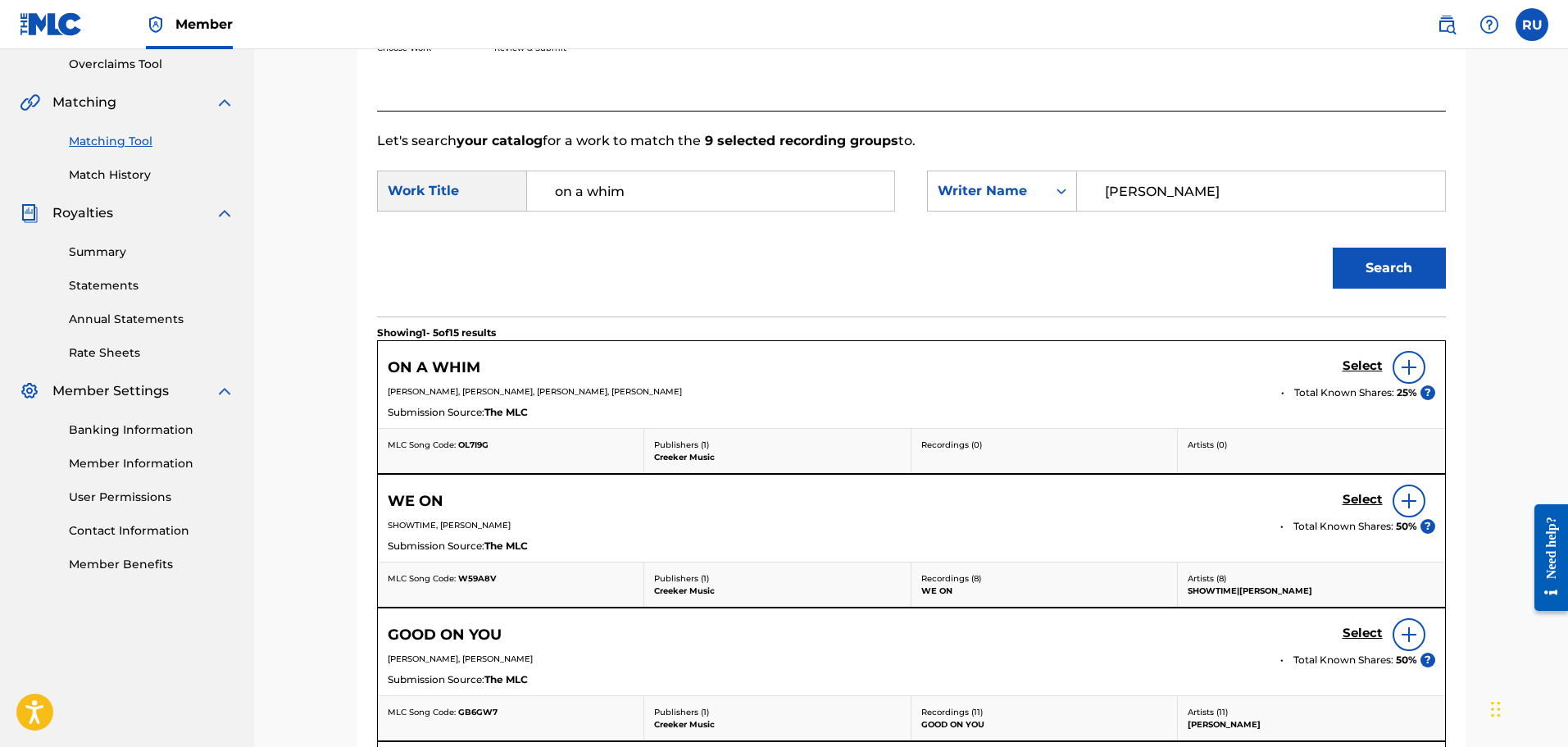
click at [1365, 368] on h5 "Select" at bounding box center [1363, 365] width 41 height 15
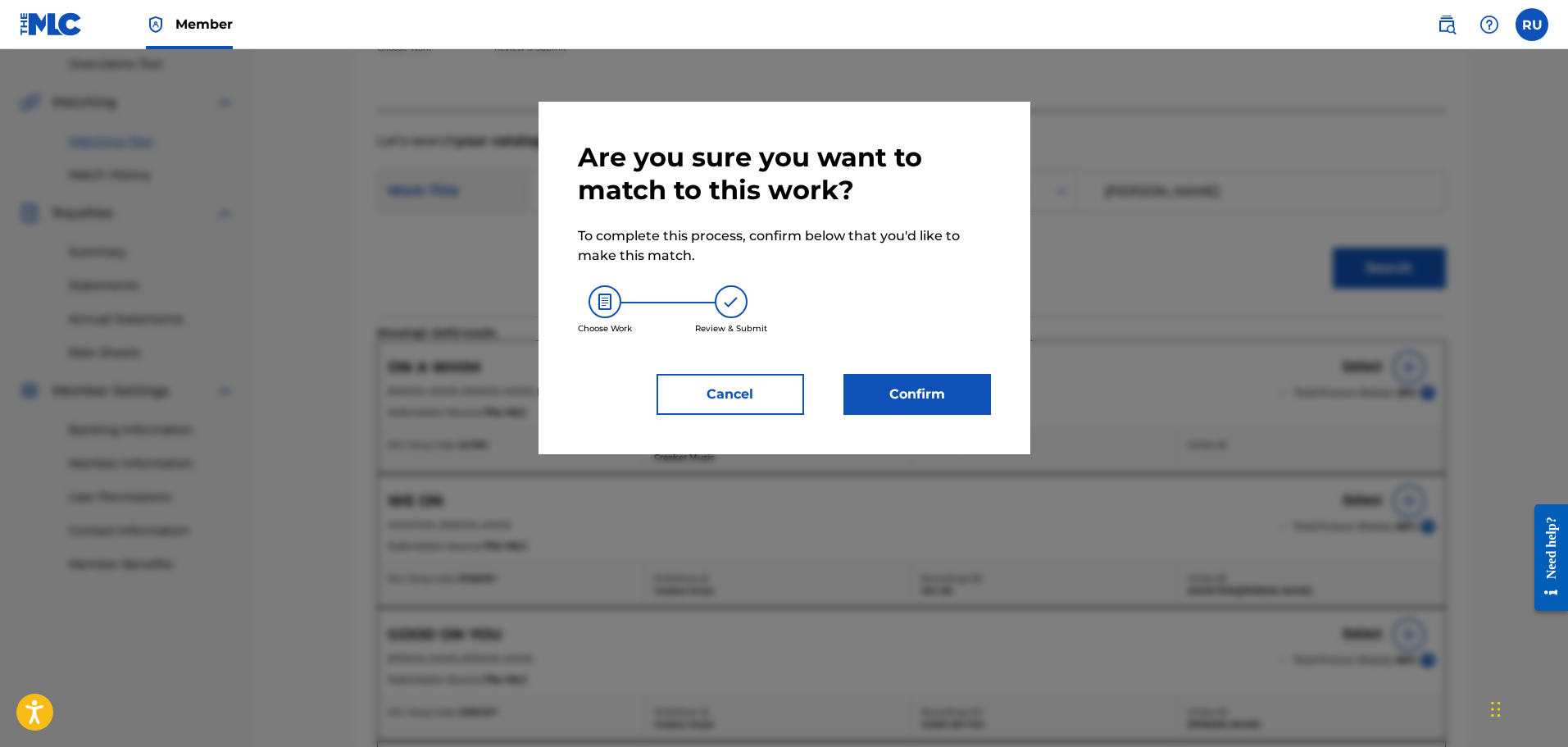
click at [895, 391] on button "Confirm" at bounding box center [916, 394] width 148 height 41
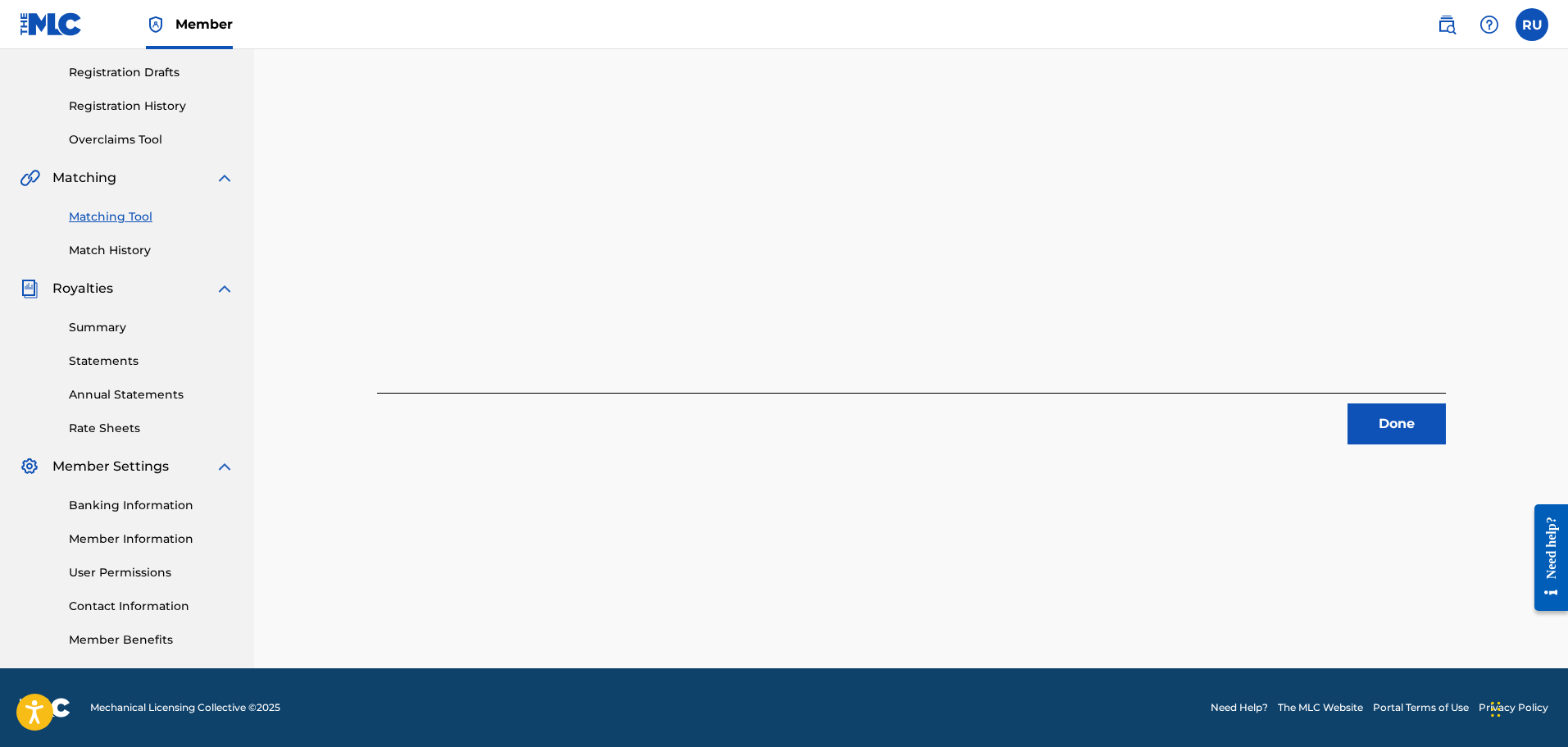
click at [1395, 430] on button "Done" at bounding box center [1397, 424] width 99 height 41
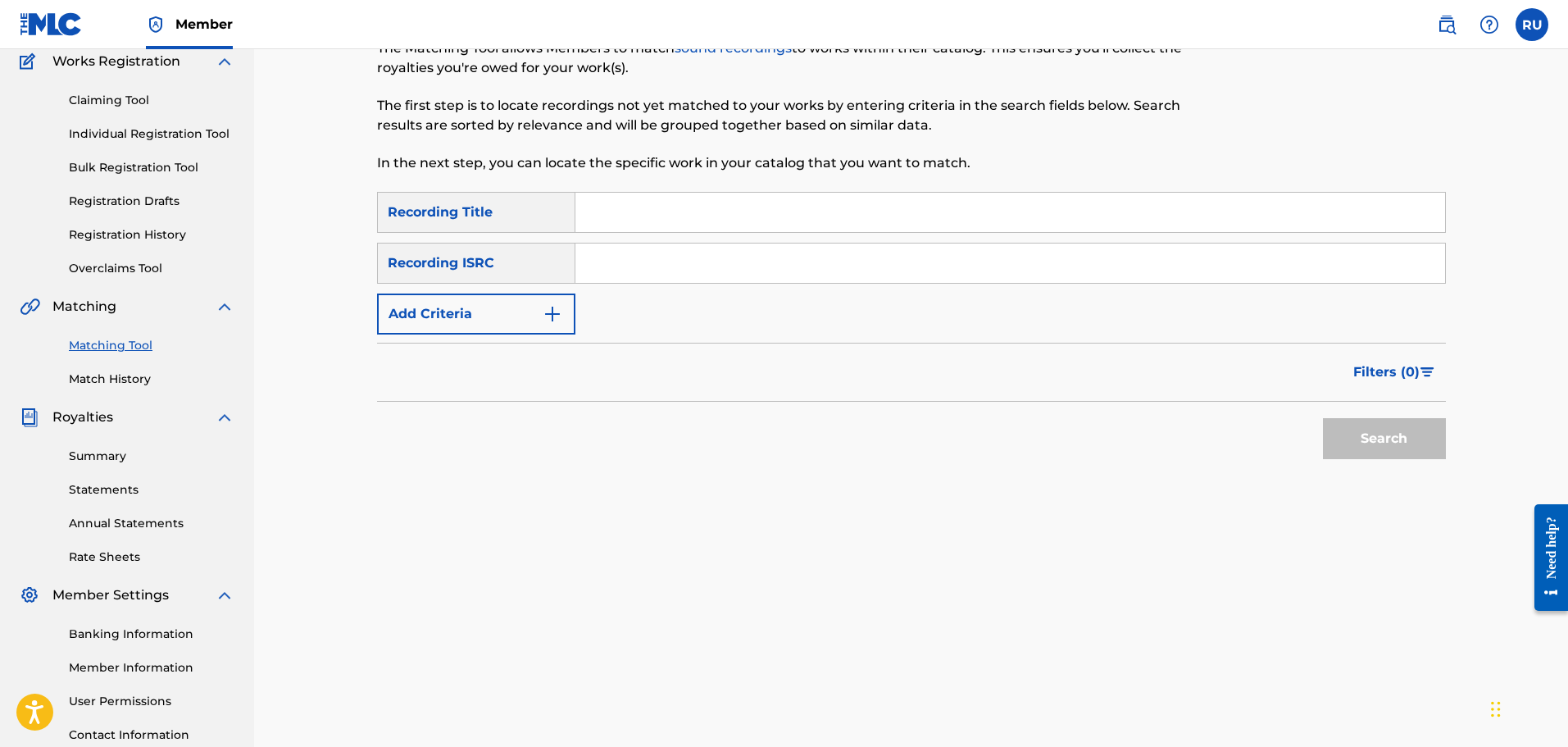
scroll to position [0, 0]
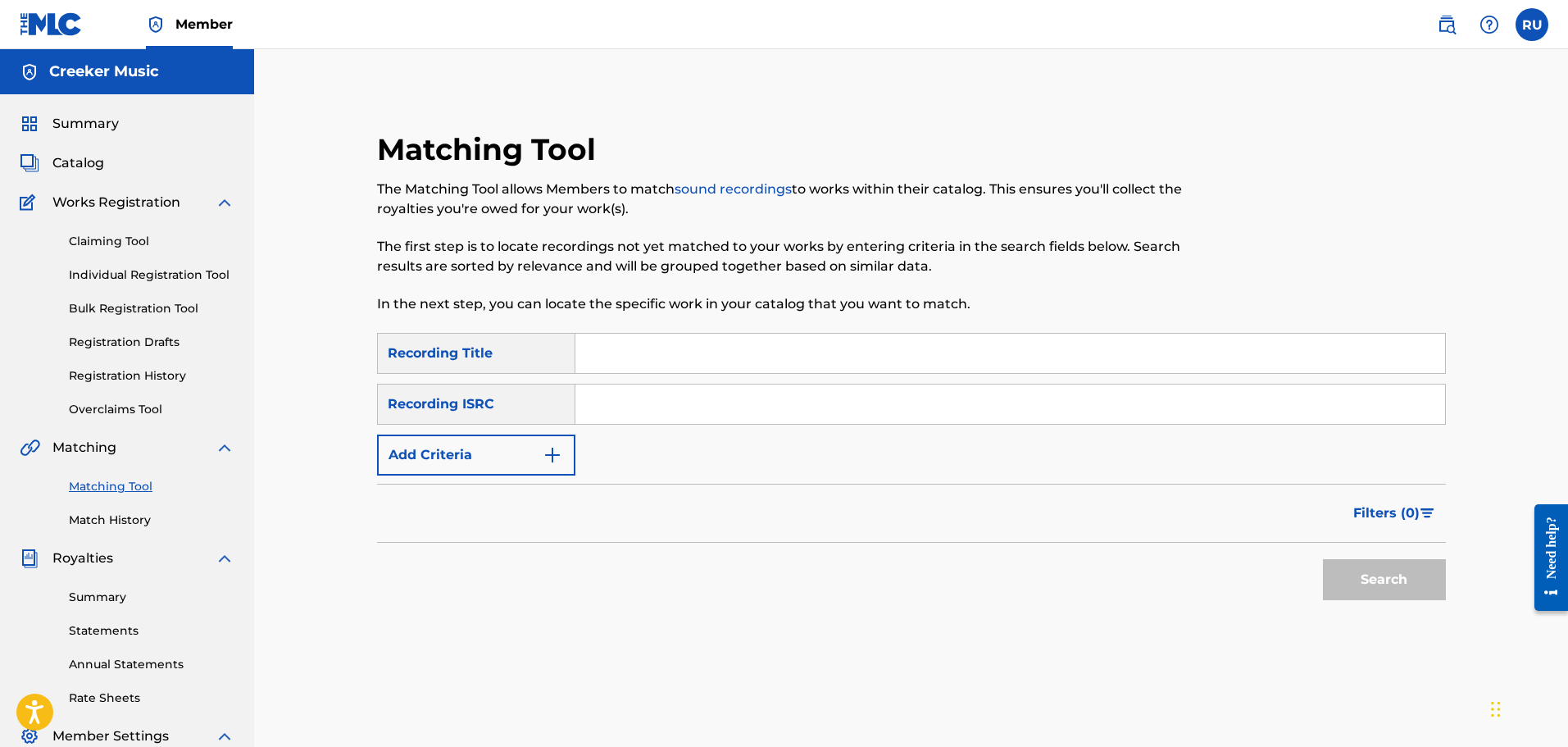
click at [577, 351] on input "Search Form" at bounding box center [1010, 353] width 869 height 40
type input "Bluu Gem"
click at [1323, 559] on button "Search" at bounding box center [1385, 579] width 123 height 41
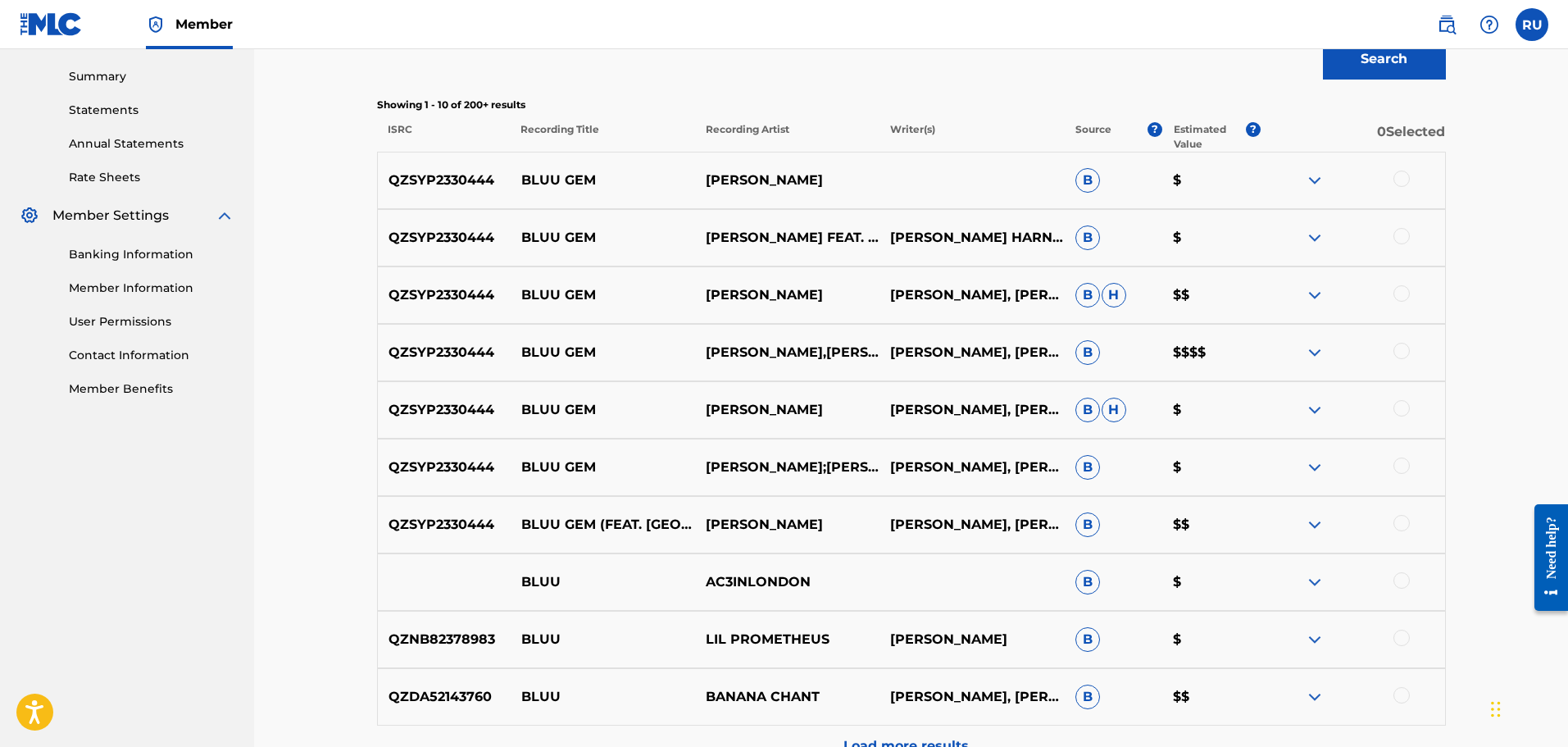
scroll to position [492, 0]
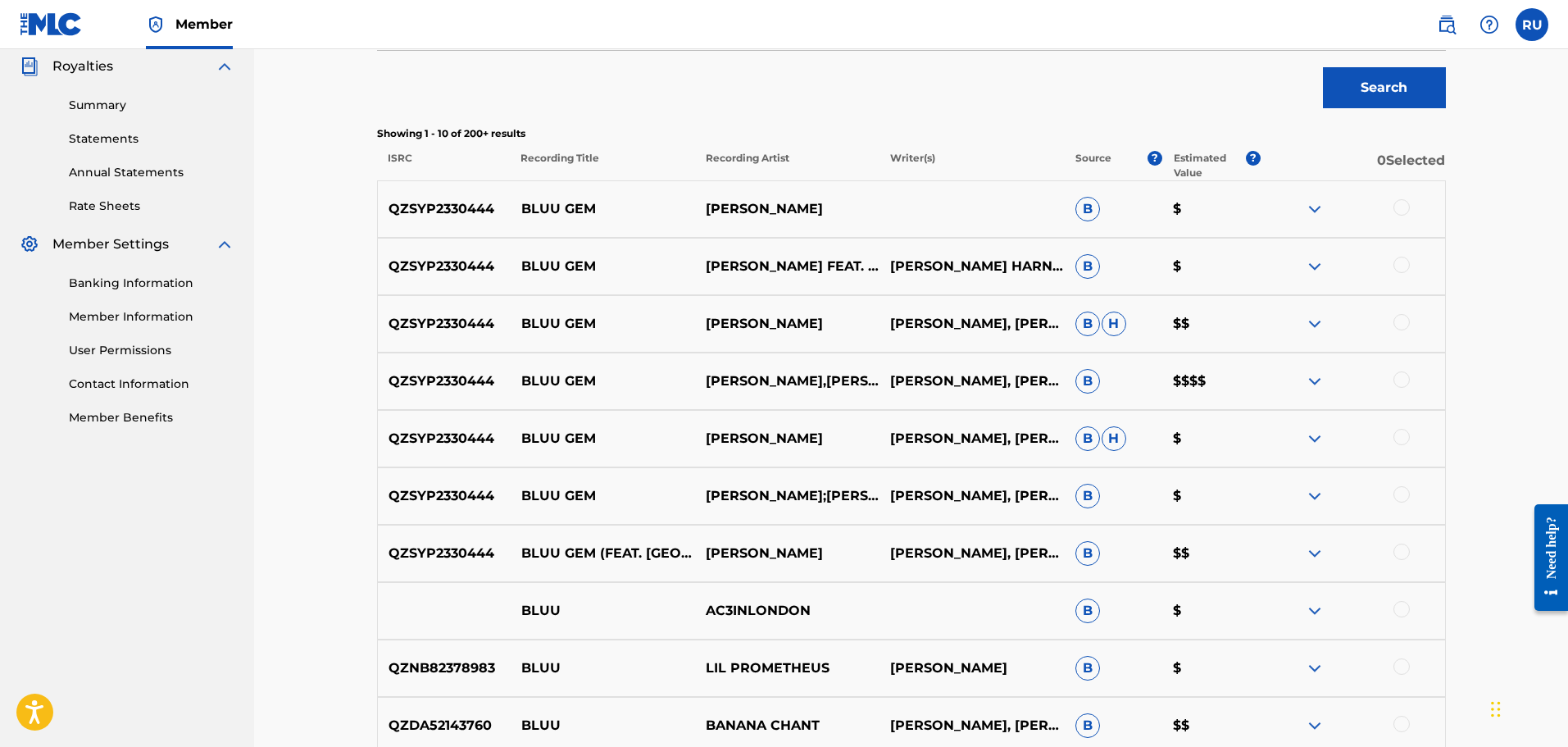
click at [1400, 555] on div at bounding box center [1401, 551] width 16 height 16
click at [1397, 499] on div at bounding box center [1401, 494] width 16 height 16
click at [1396, 443] on div at bounding box center [1401, 436] width 16 height 16
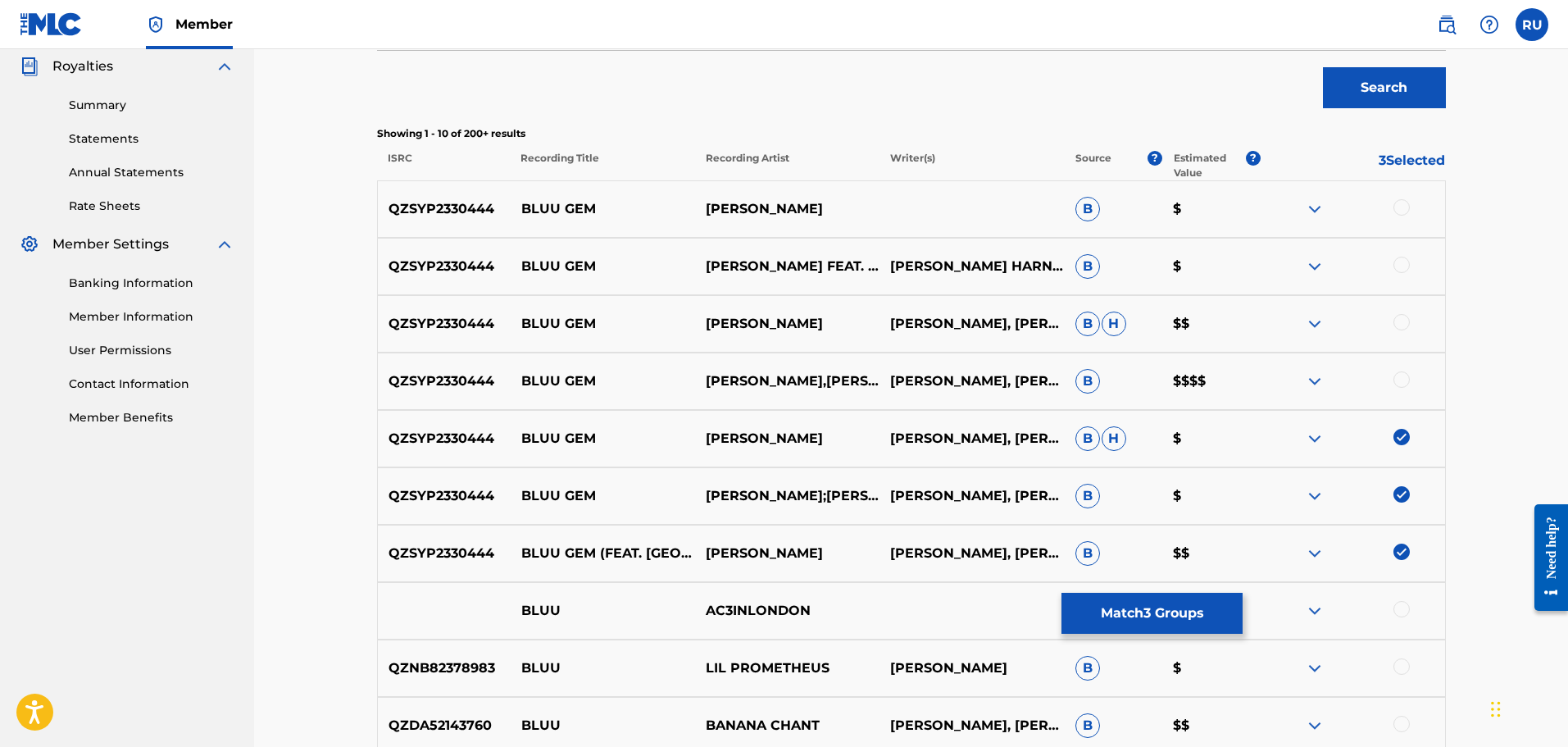
click at [1403, 376] on div at bounding box center [1401, 379] width 16 height 16
click at [1398, 326] on div at bounding box center [1401, 322] width 16 height 16
click at [1394, 262] on div at bounding box center [1401, 264] width 16 height 16
click at [1403, 199] on div at bounding box center [1401, 207] width 16 height 16
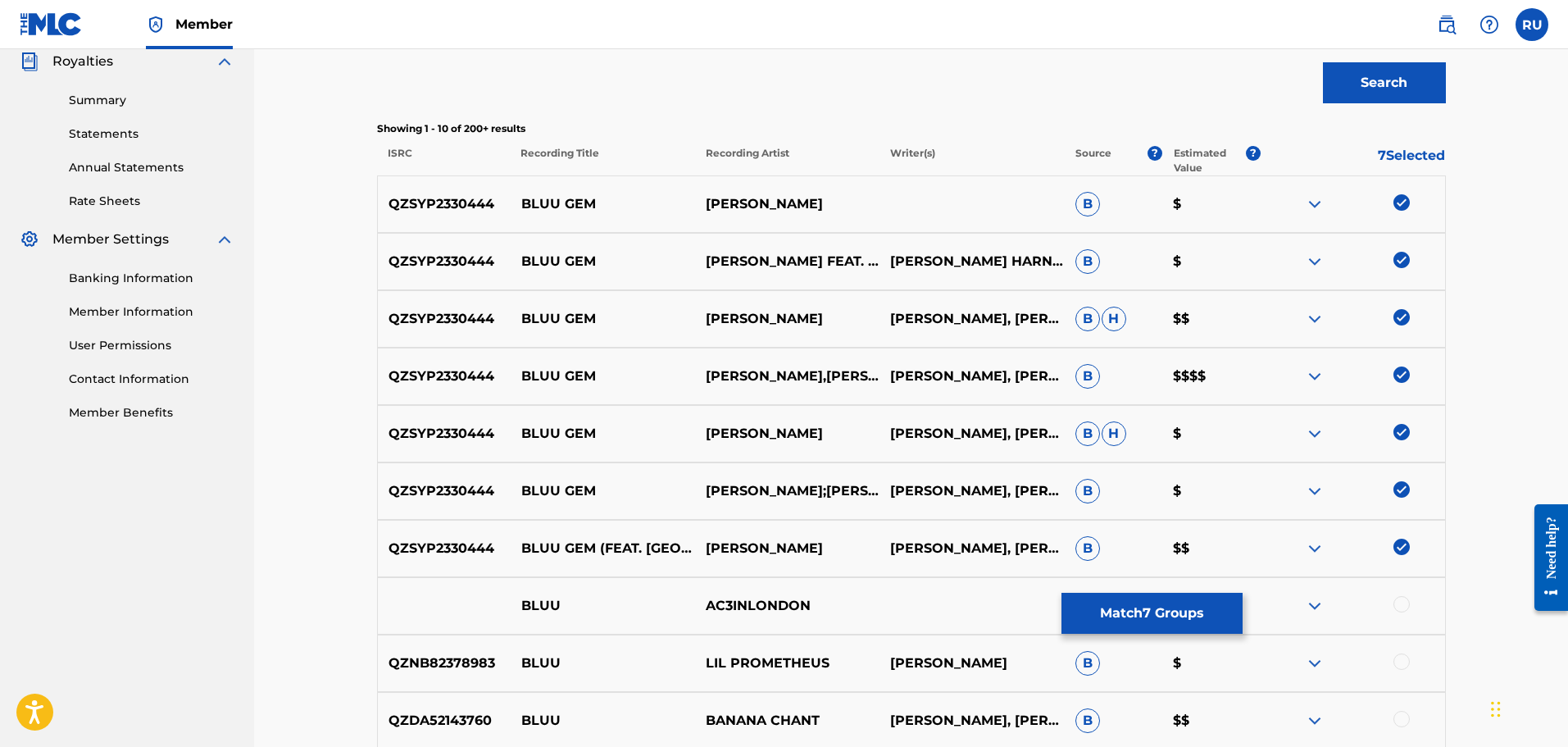
scroll to position [701, 0]
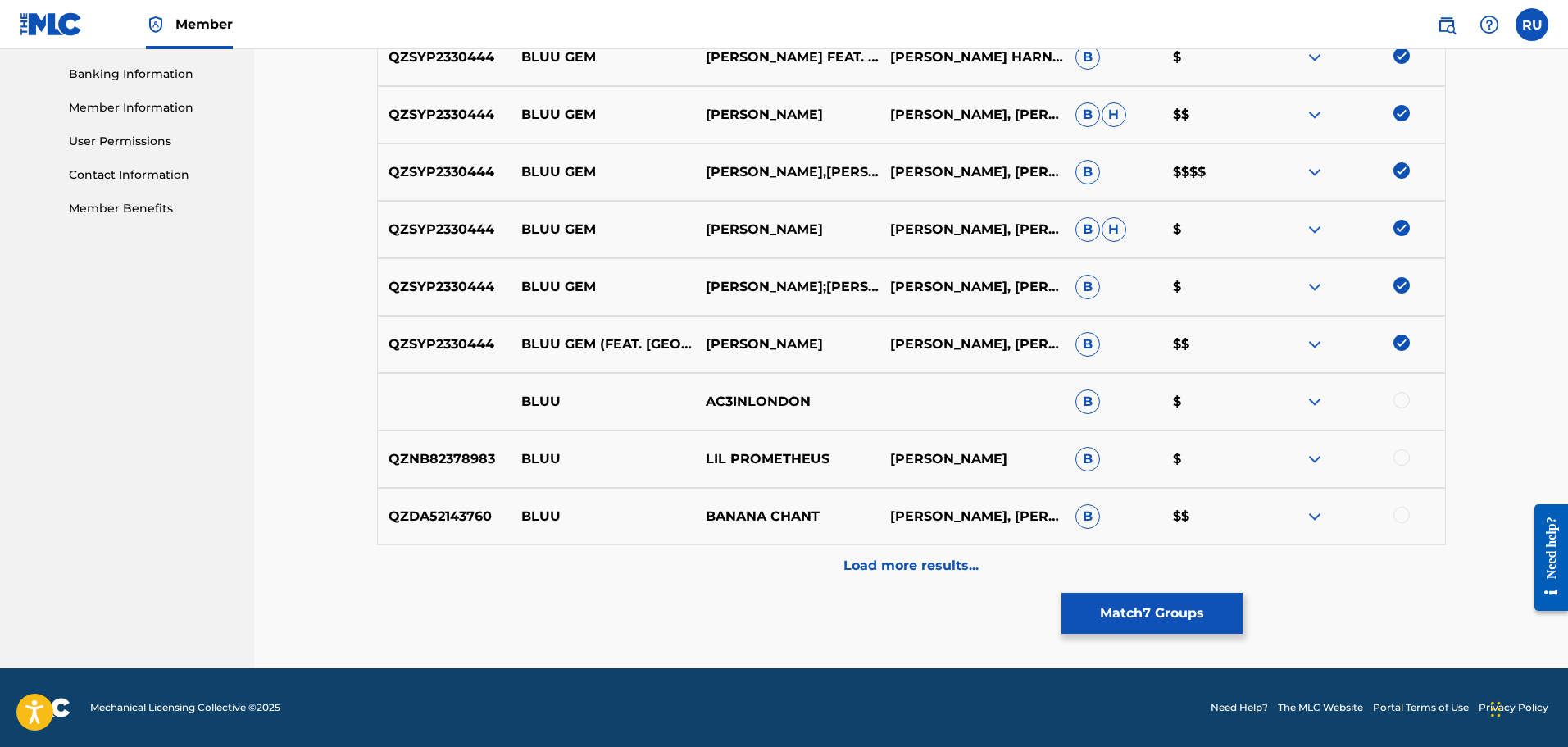
click at [1128, 614] on button "Match 7 Groups" at bounding box center [1152, 613] width 181 height 41
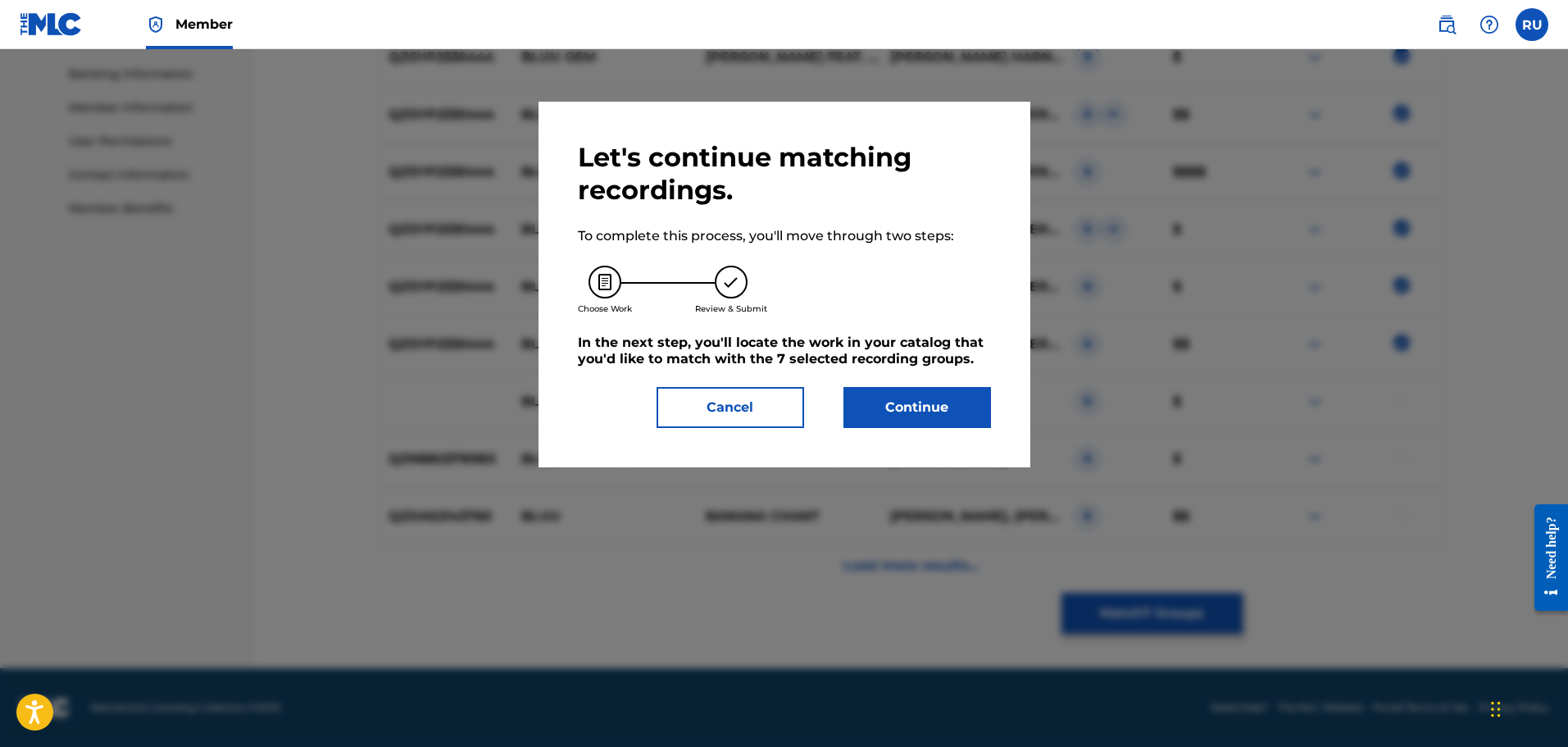
click at [939, 408] on button "Continue" at bounding box center [916, 407] width 148 height 41
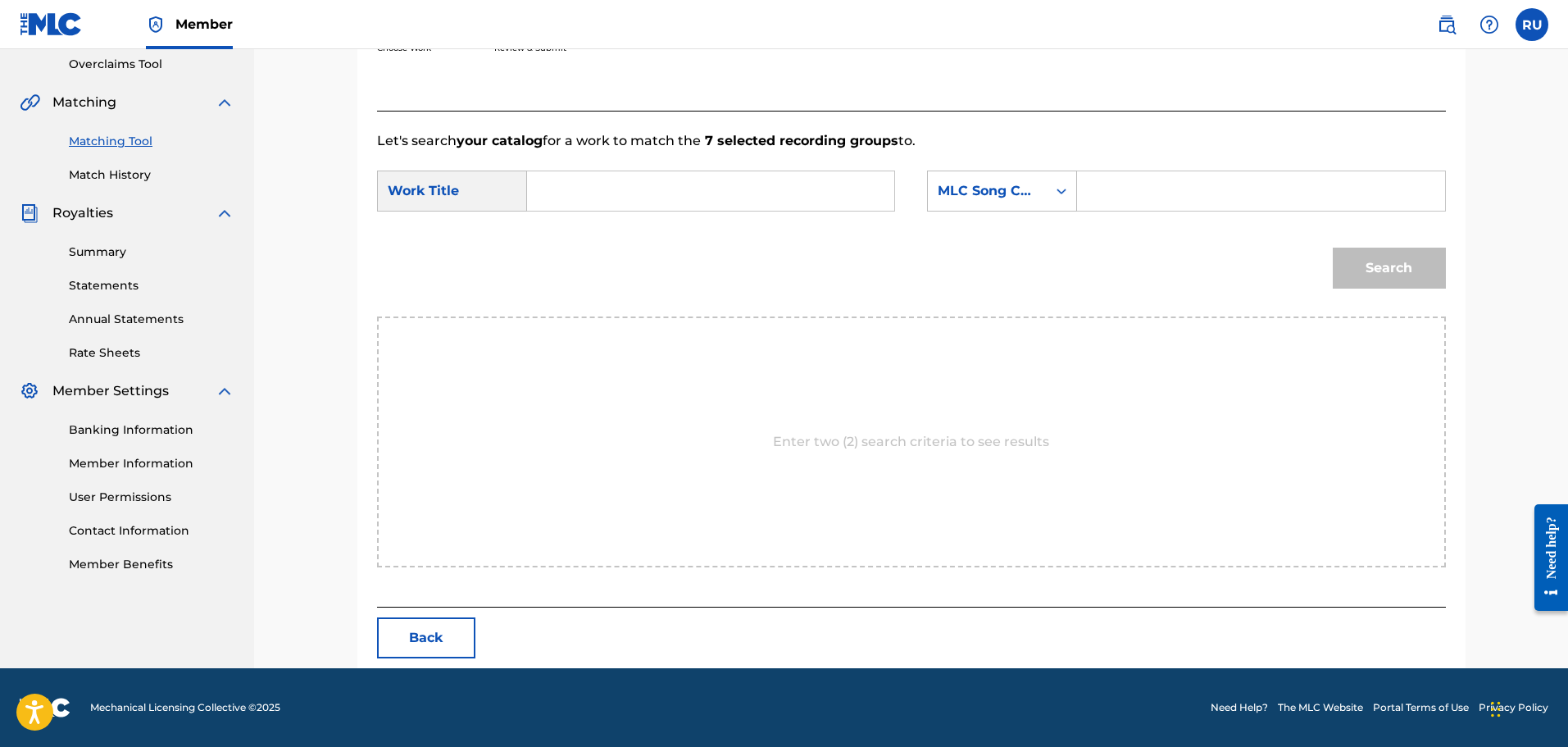
click at [657, 191] on input "Search Form" at bounding box center [711, 191] width 339 height 40
type input "bluu gem"
click at [1000, 185] on div "MLC Song Code" at bounding box center [987, 191] width 100 height 19
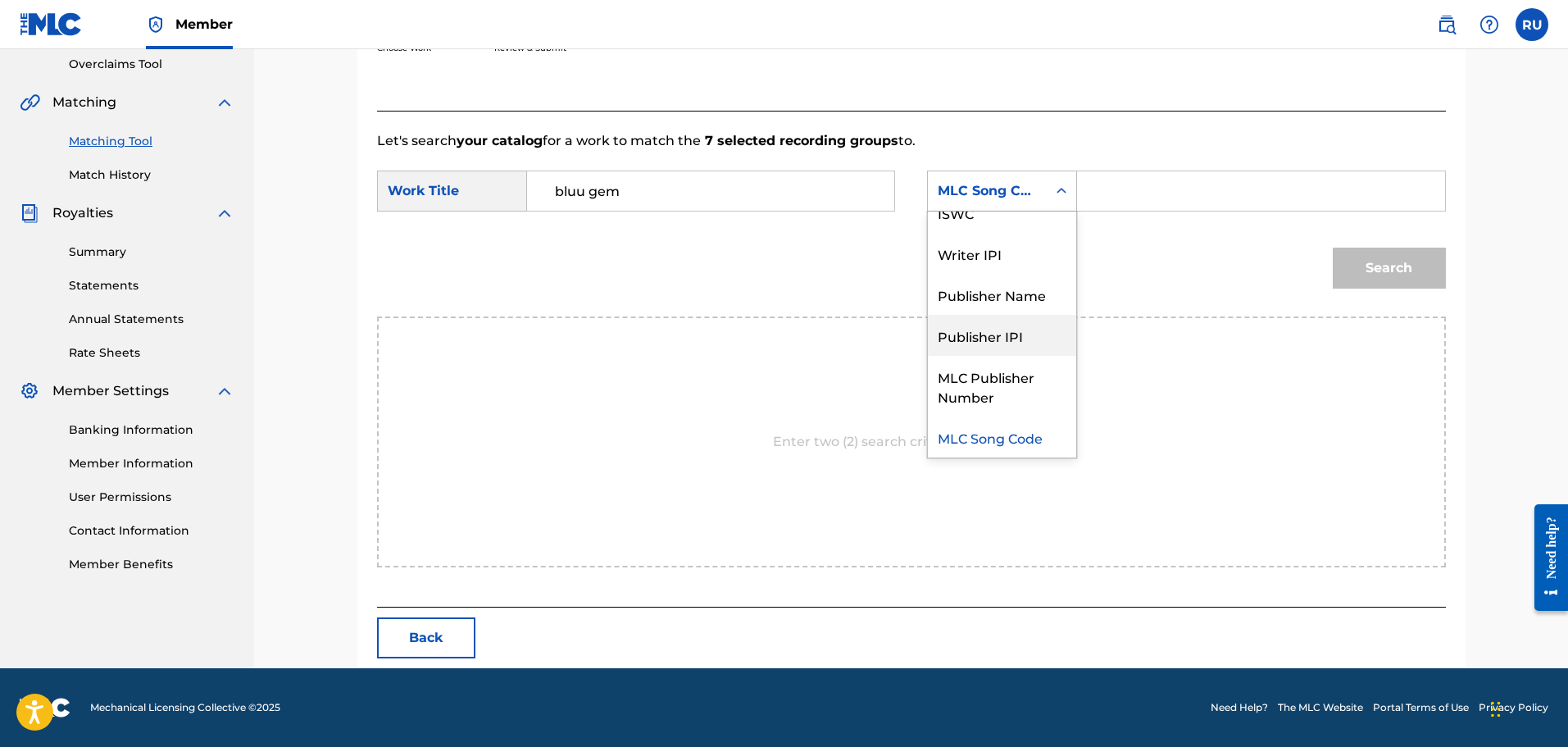
scroll to position [0, 0]
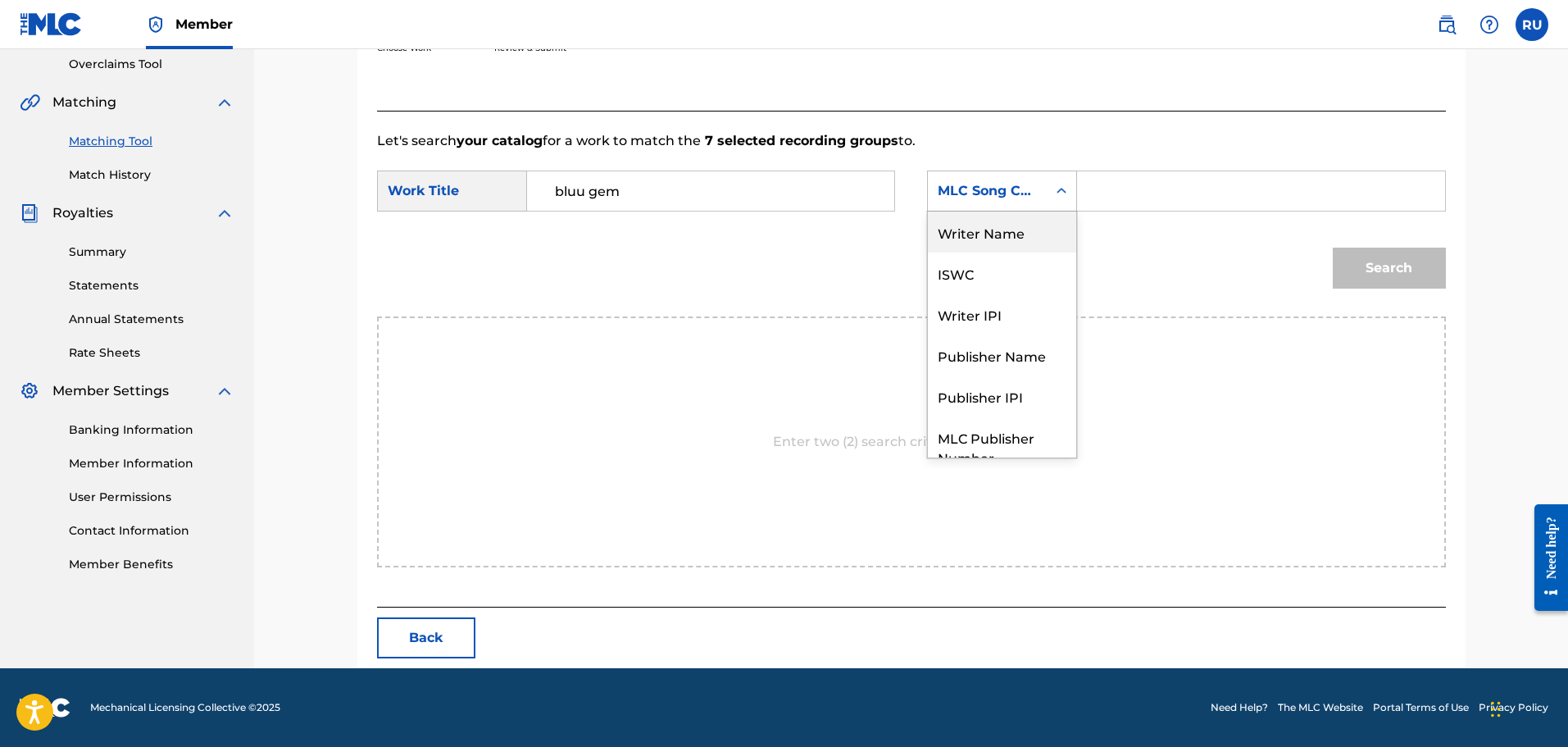
click at [995, 241] on div "Writer Name" at bounding box center [1002, 232] width 149 height 41
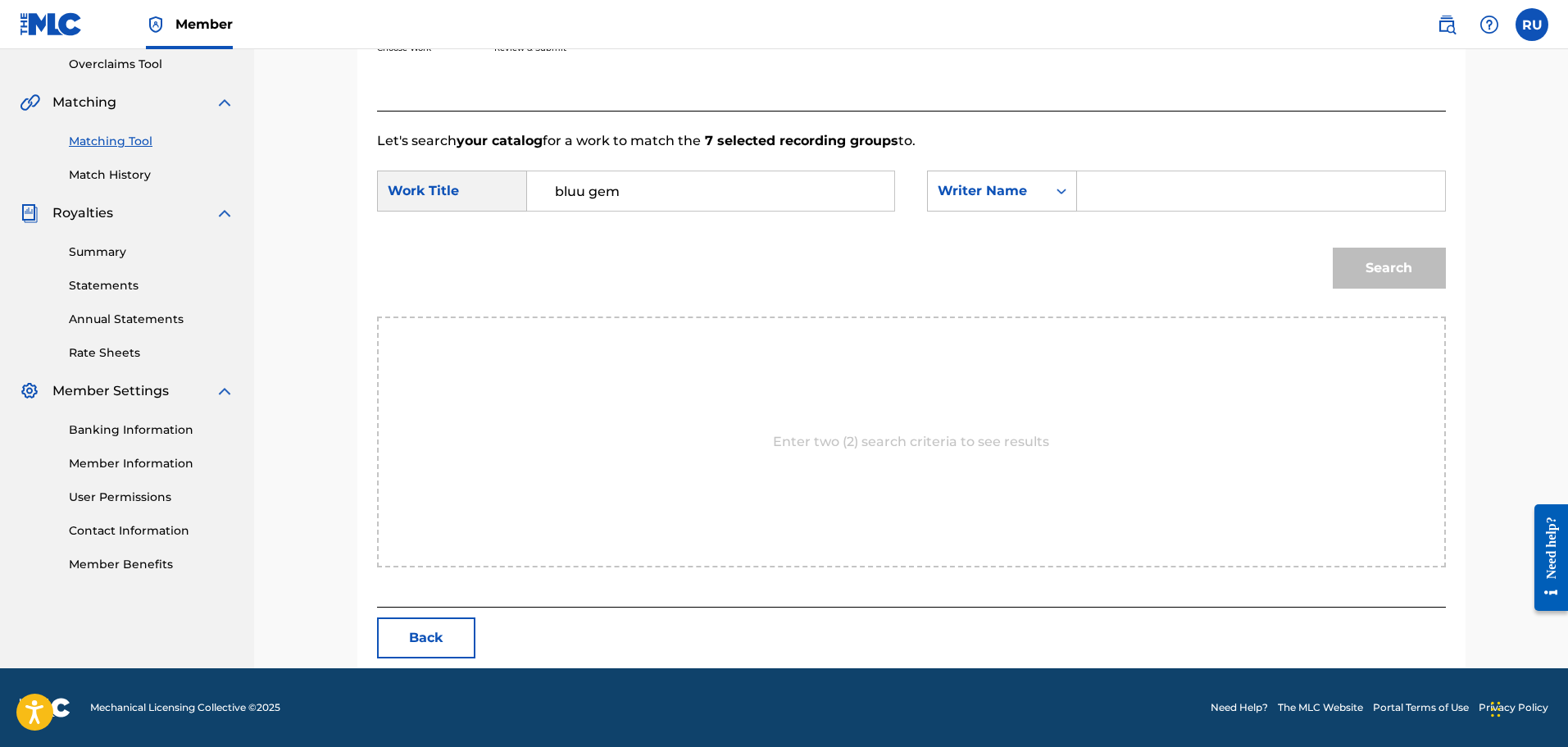
click at [1101, 200] on input "Search Form" at bounding box center [1261, 191] width 339 height 40
type input "[PERSON_NAME]"
click at [1352, 254] on button "Search" at bounding box center [1389, 268] width 113 height 41
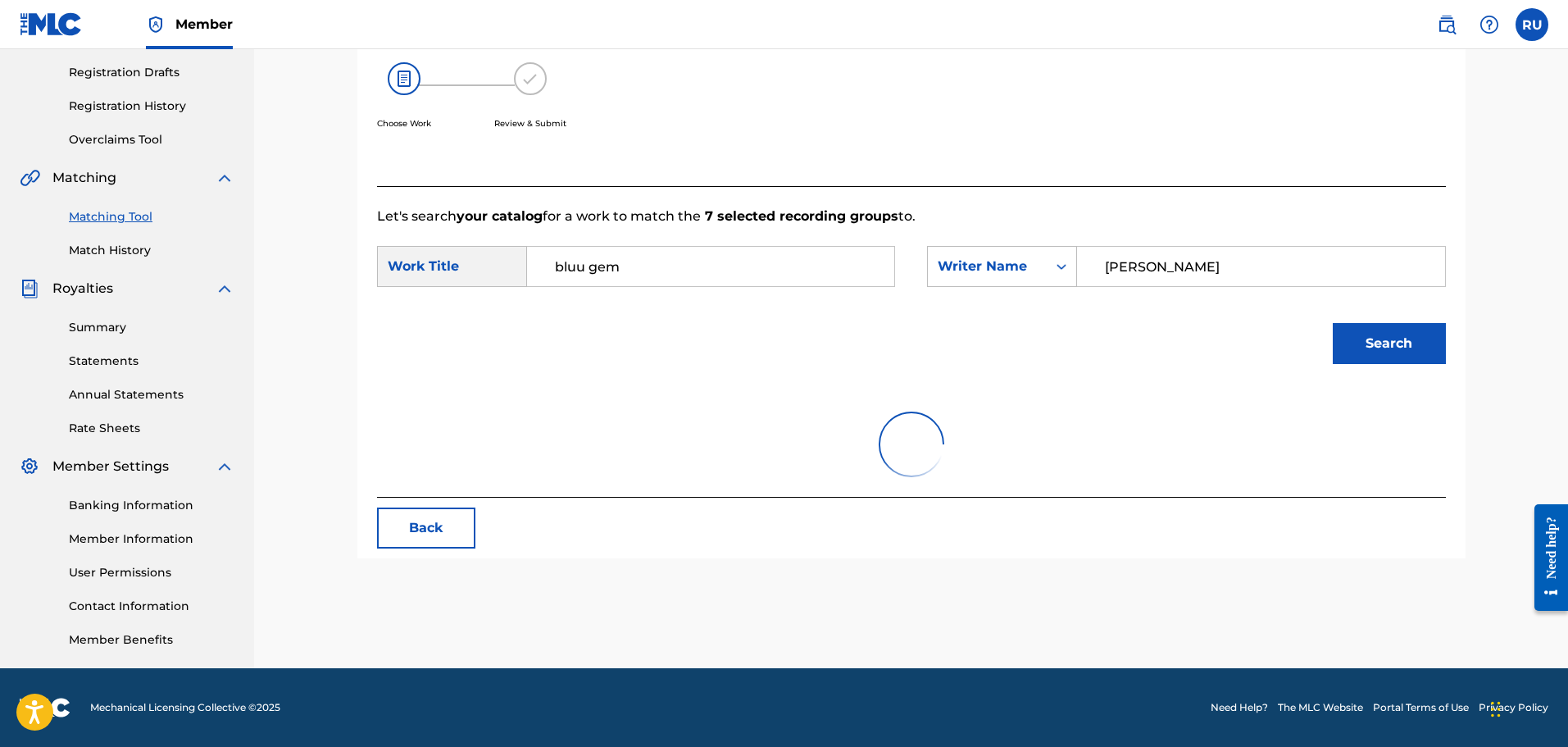
scroll to position [297, 0]
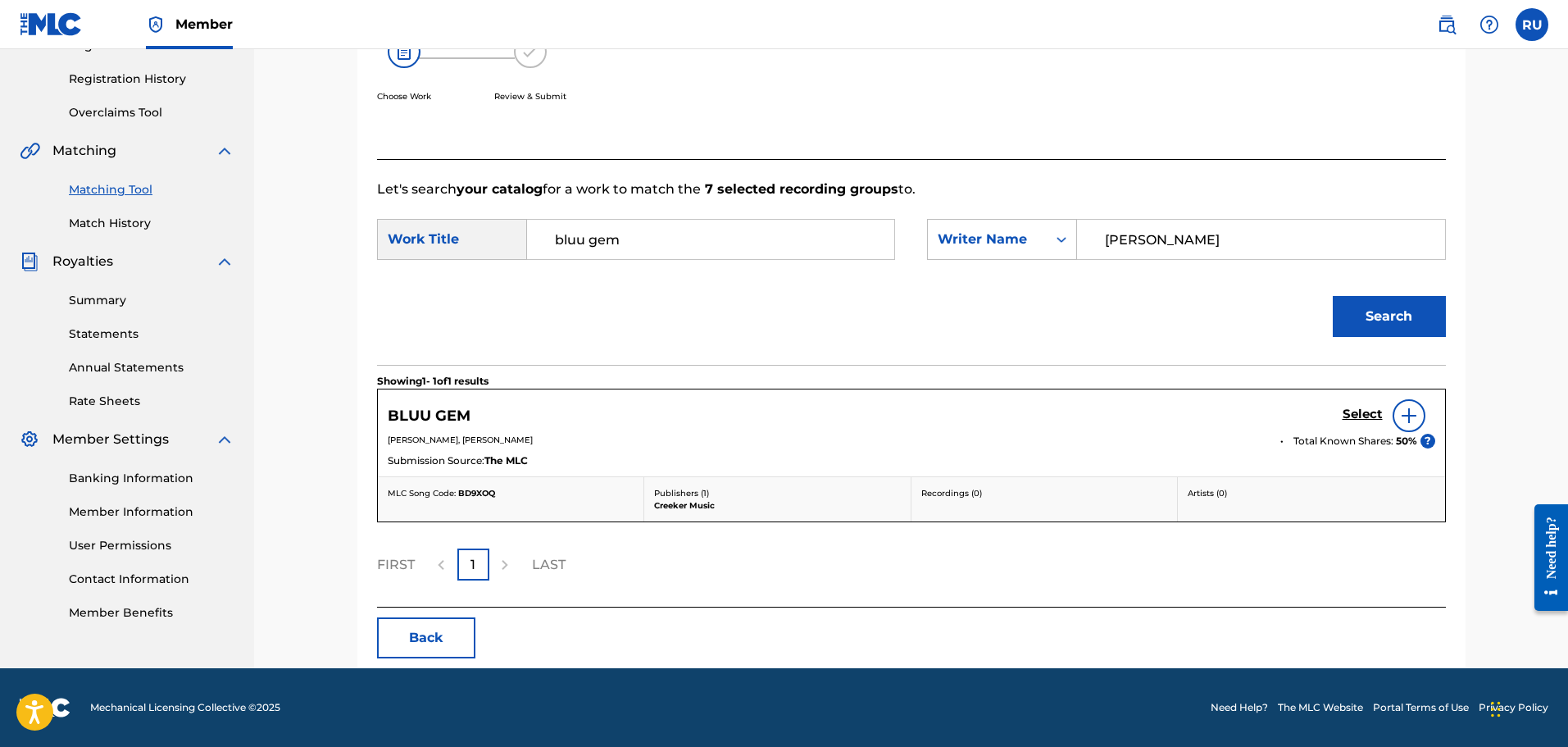
click at [1346, 410] on h5 "Select" at bounding box center [1363, 414] width 41 height 15
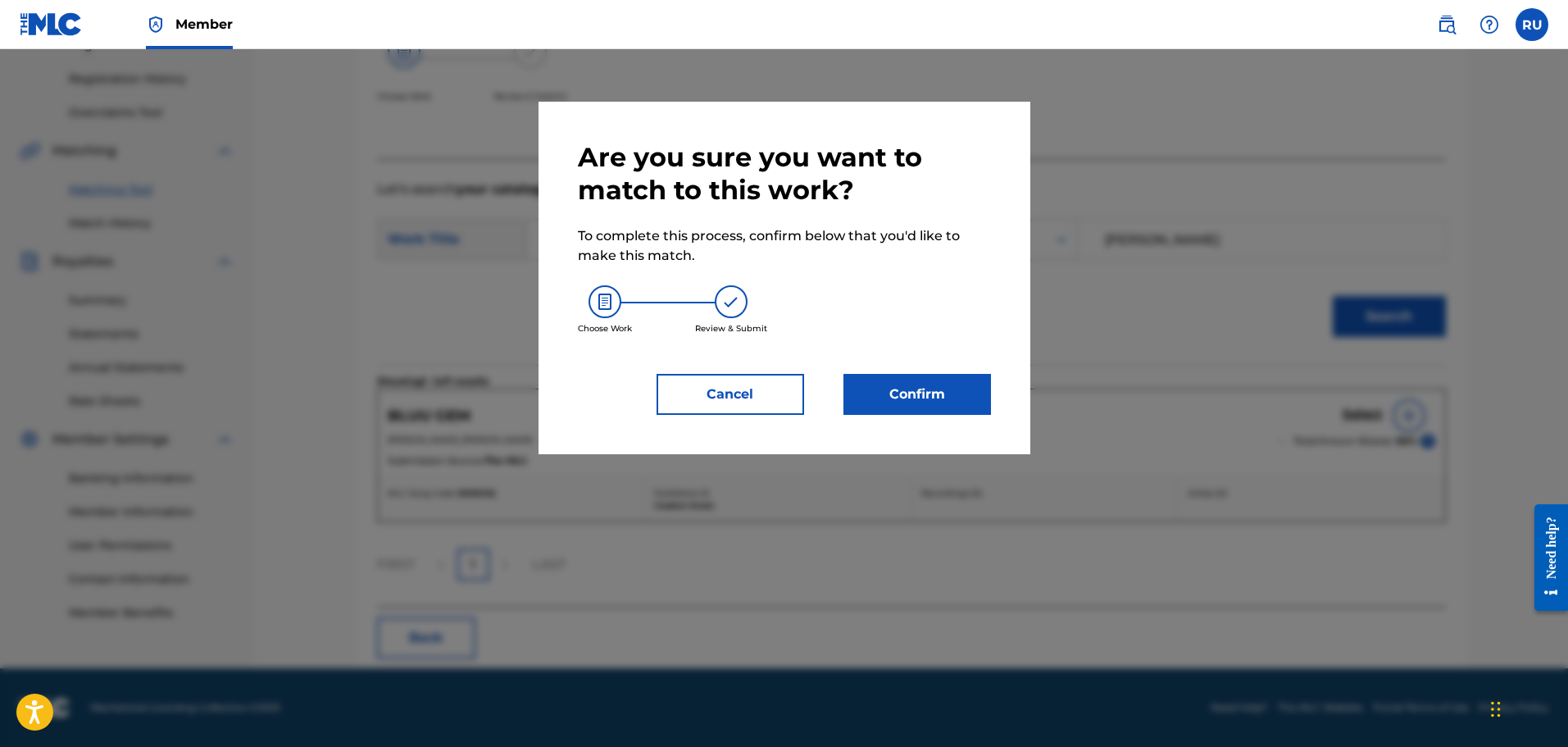
click at [947, 387] on button "Confirm" at bounding box center [916, 394] width 148 height 41
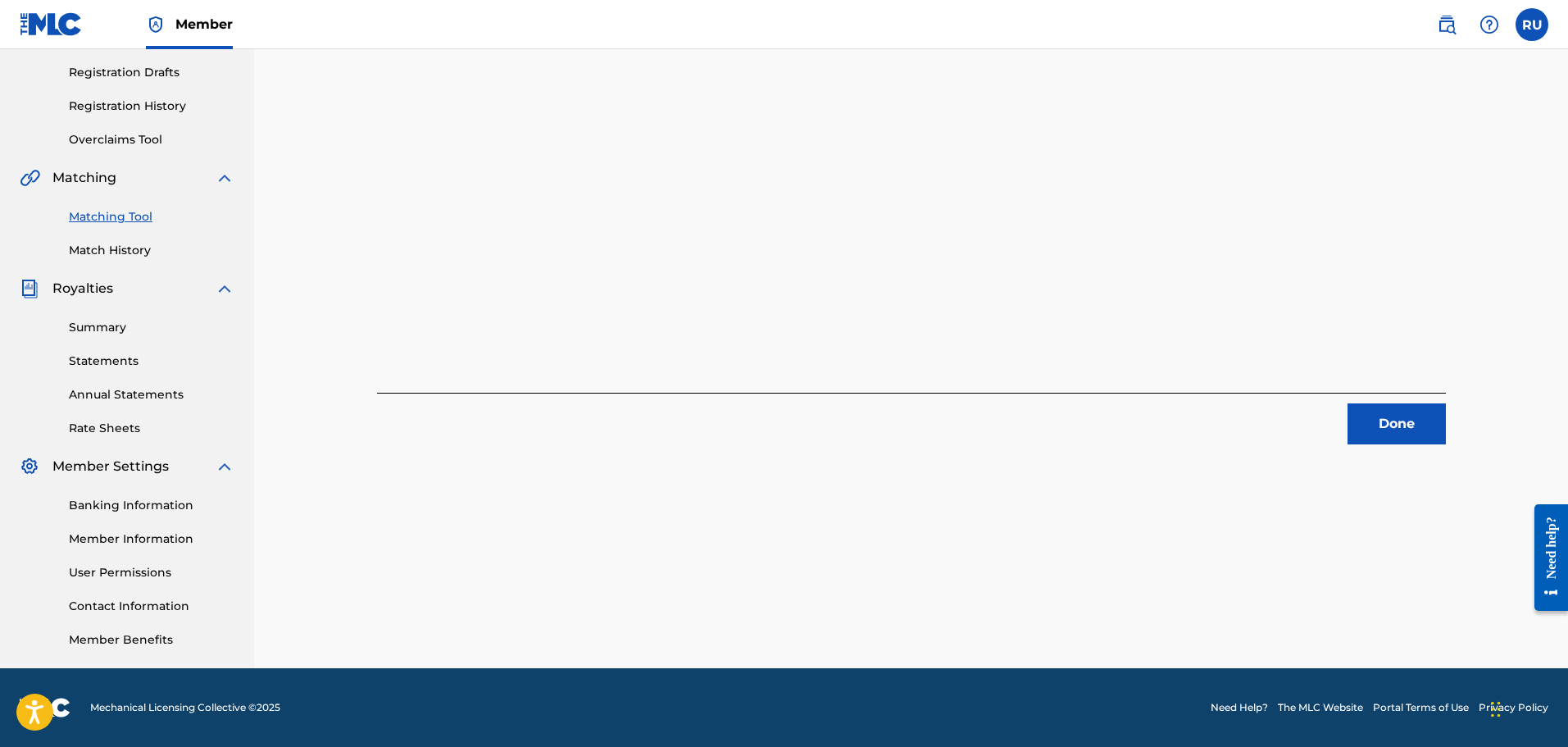
click at [1402, 411] on button "Done" at bounding box center [1397, 424] width 99 height 41
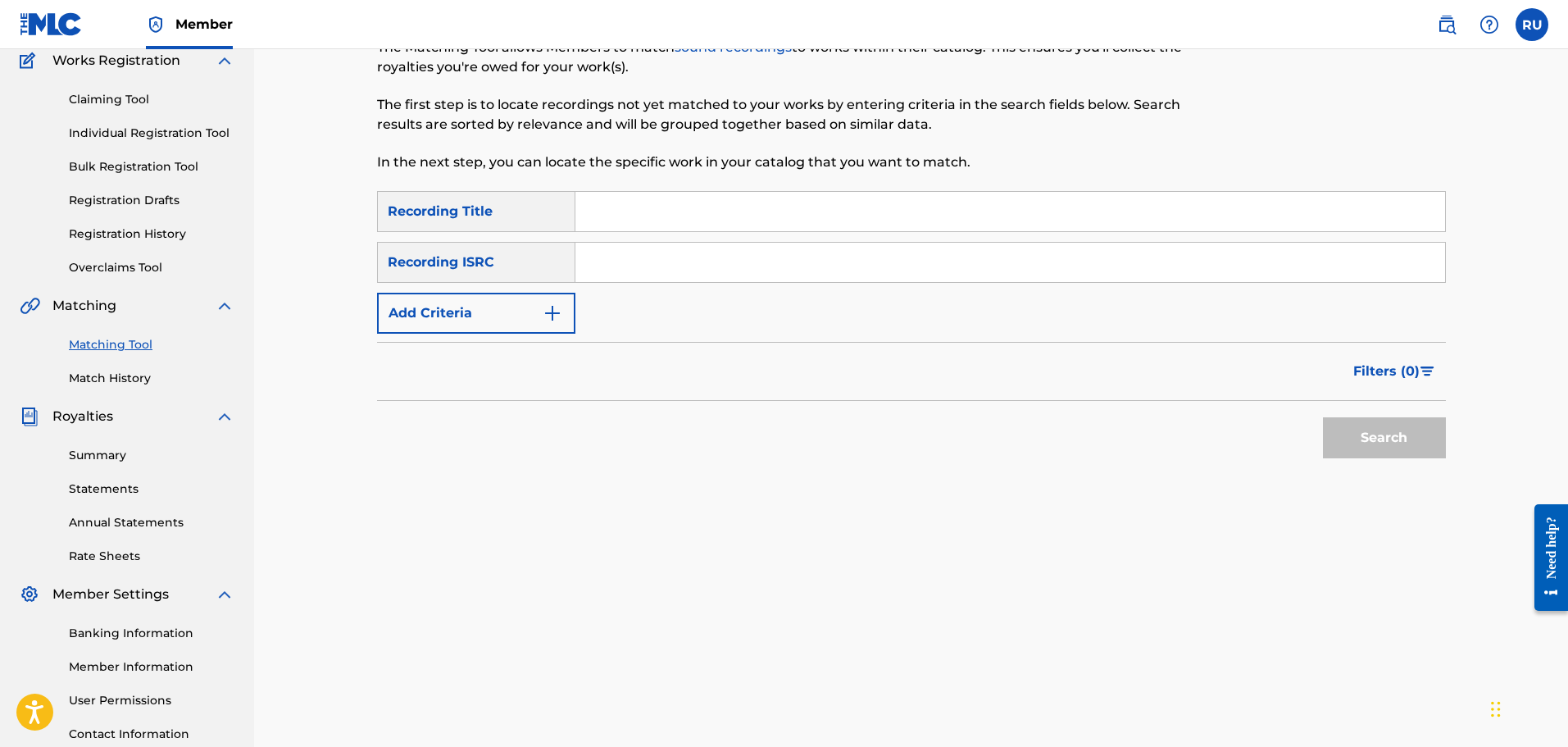
scroll to position [24, 0]
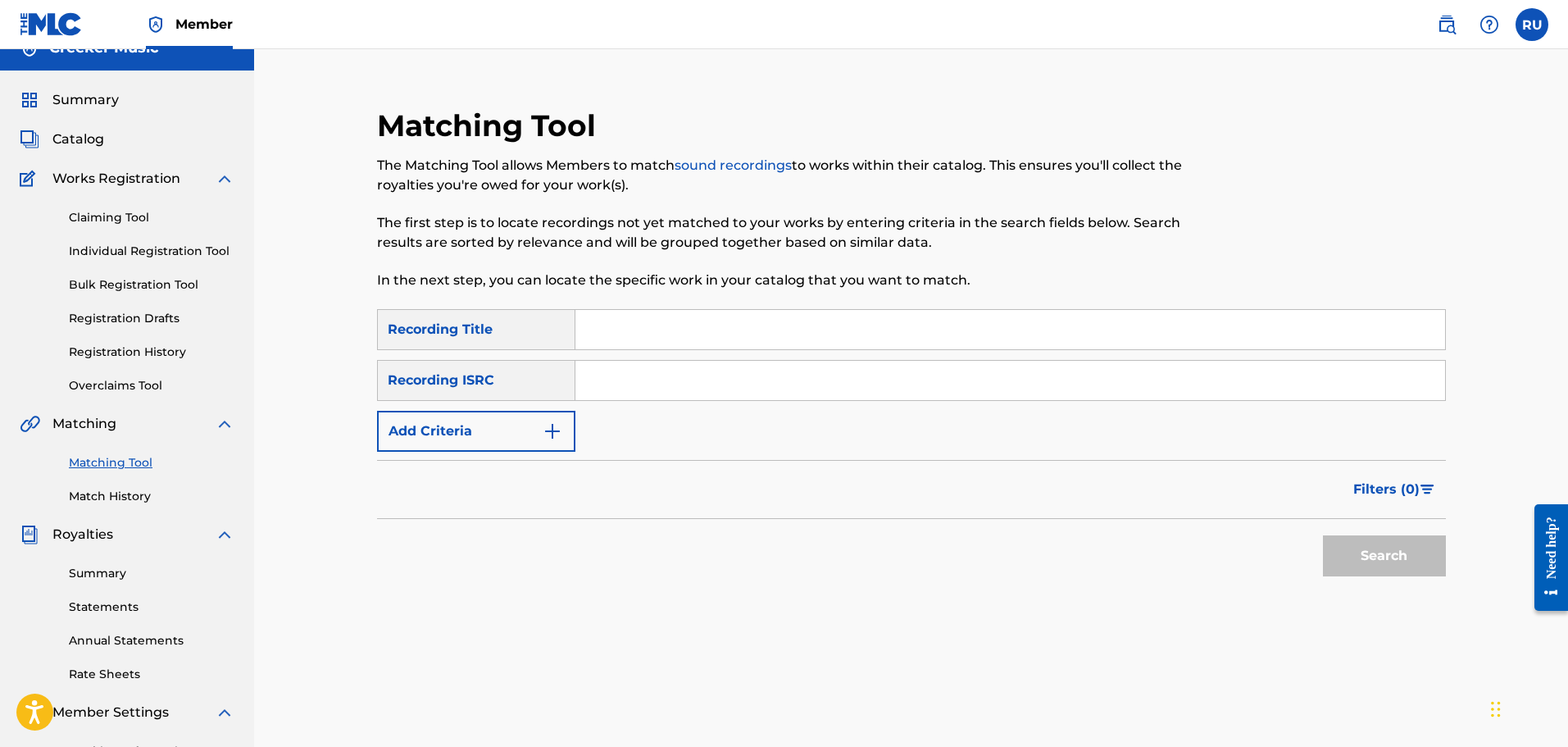
click at [628, 315] on input "Search Form" at bounding box center [1010, 329] width 869 height 40
type input "Kat Williams"
click at [514, 425] on button "Add Criteria" at bounding box center [476, 431] width 198 height 41
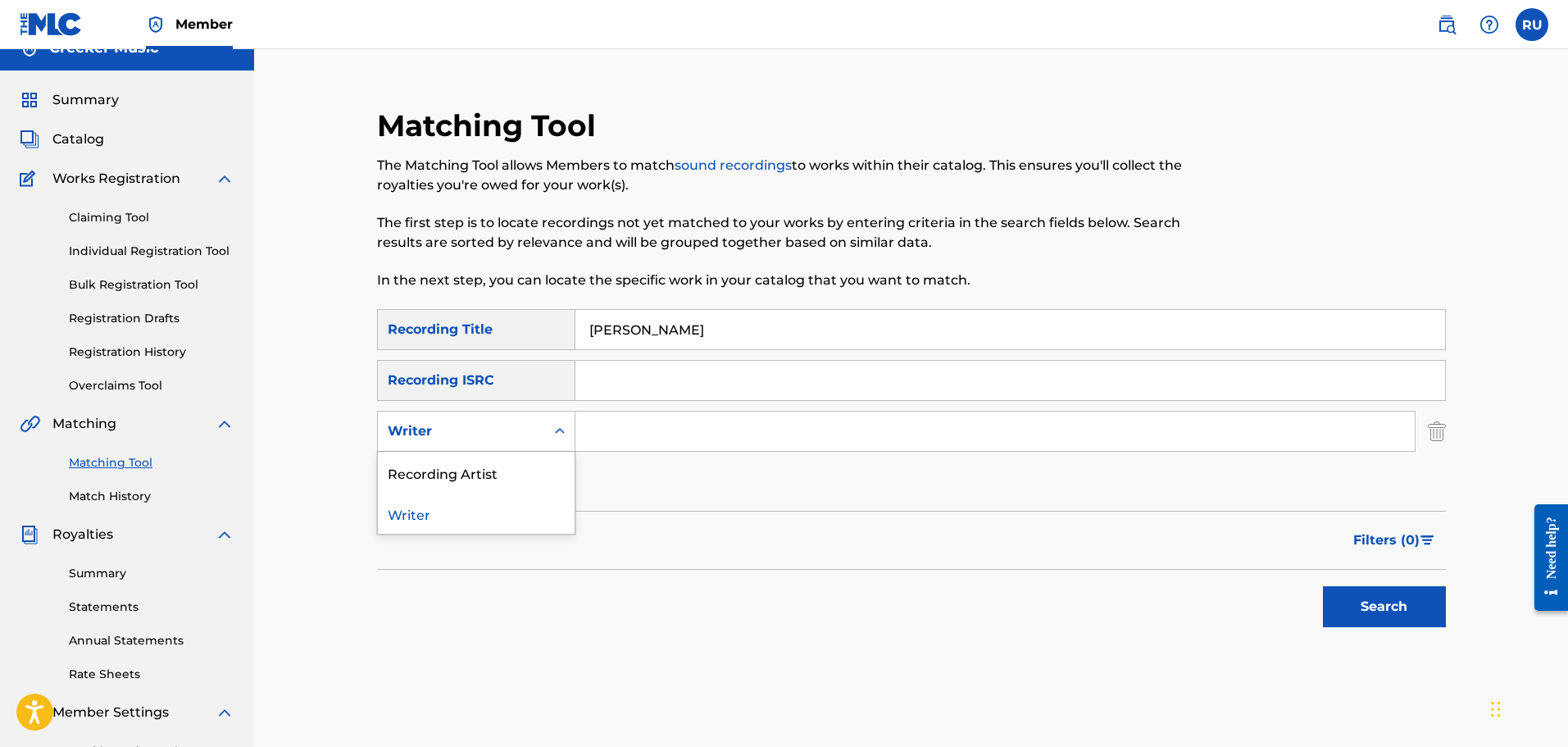
click at [528, 433] on div "Writer" at bounding box center [461, 430] width 148 height 19
click at [504, 463] on div "Recording Artist" at bounding box center [476, 472] width 197 height 41
click at [619, 422] on input "Search Form" at bounding box center [995, 431] width 840 height 40
click at [634, 430] on input "Search Form" at bounding box center [995, 431] width 840 height 40
type input "[PERSON_NAME]"
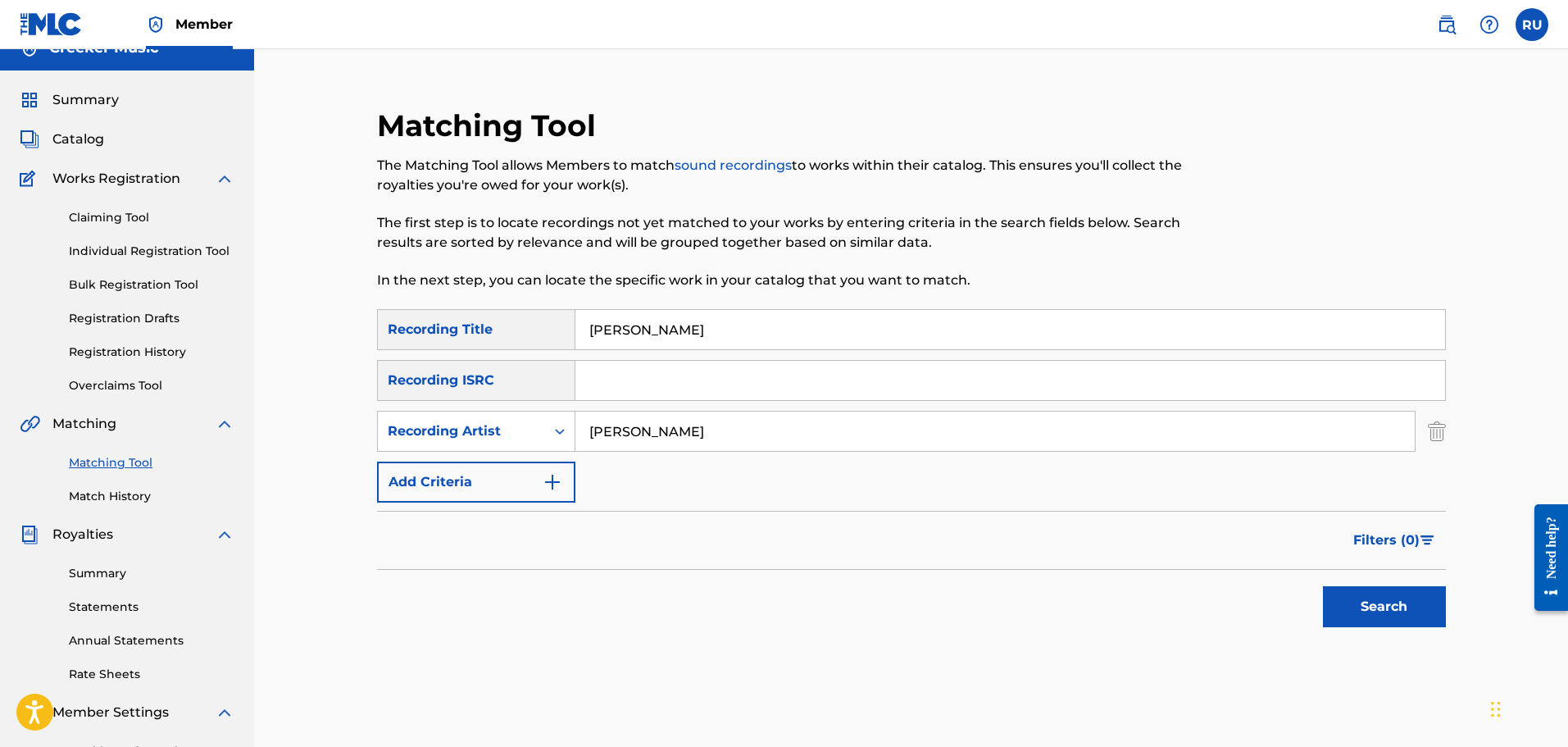
click at [1323, 586] on button "Search" at bounding box center [1385, 606] width 123 height 41
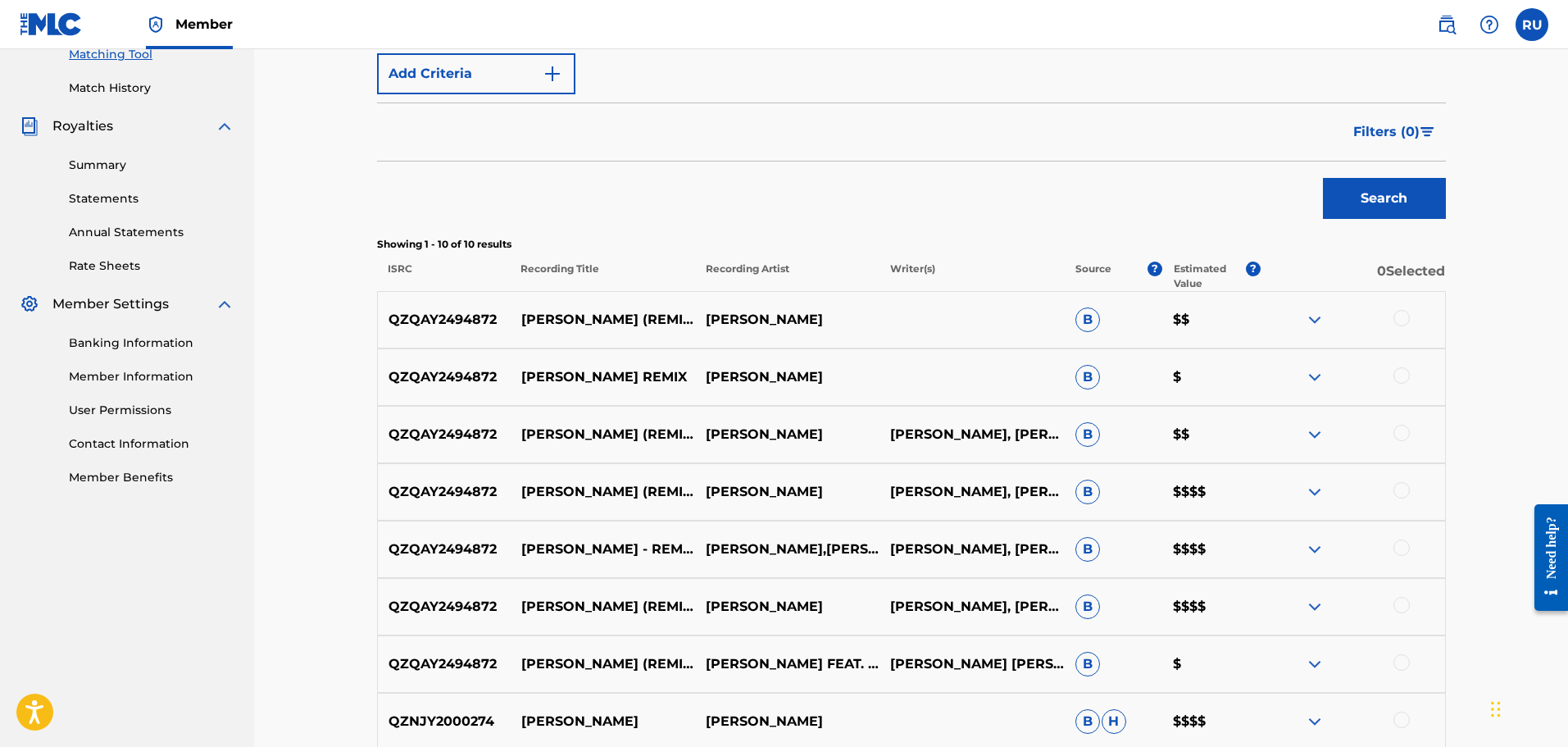
scroll to position [434, 0]
click at [1405, 317] on div at bounding box center [1401, 316] width 16 height 16
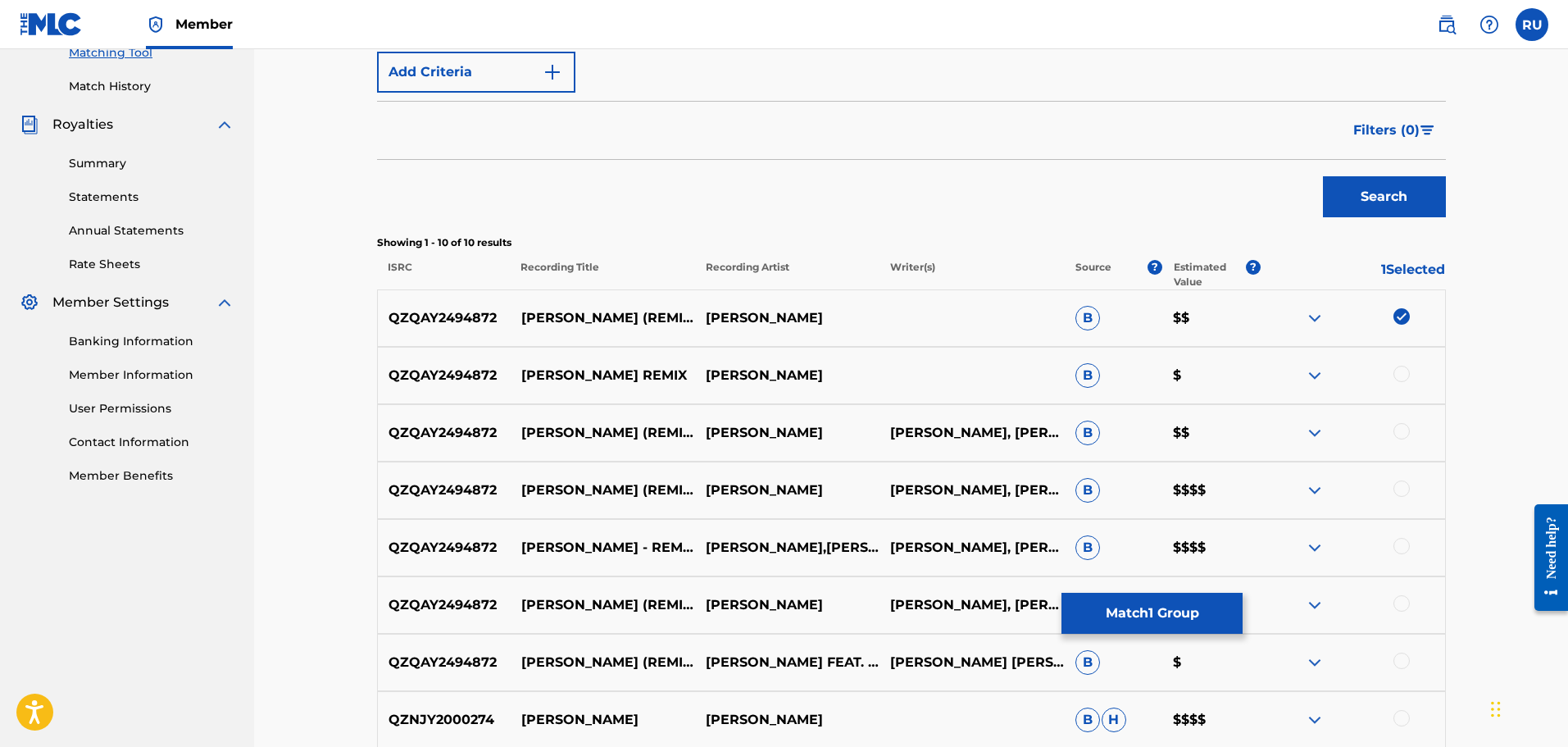
click at [1405, 371] on div at bounding box center [1401, 373] width 16 height 16
click at [1397, 436] on div at bounding box center [1401, 430] width 16 height 16
click at [1400, 493] on div at bounding box center [1401, 488] width 16 height 16
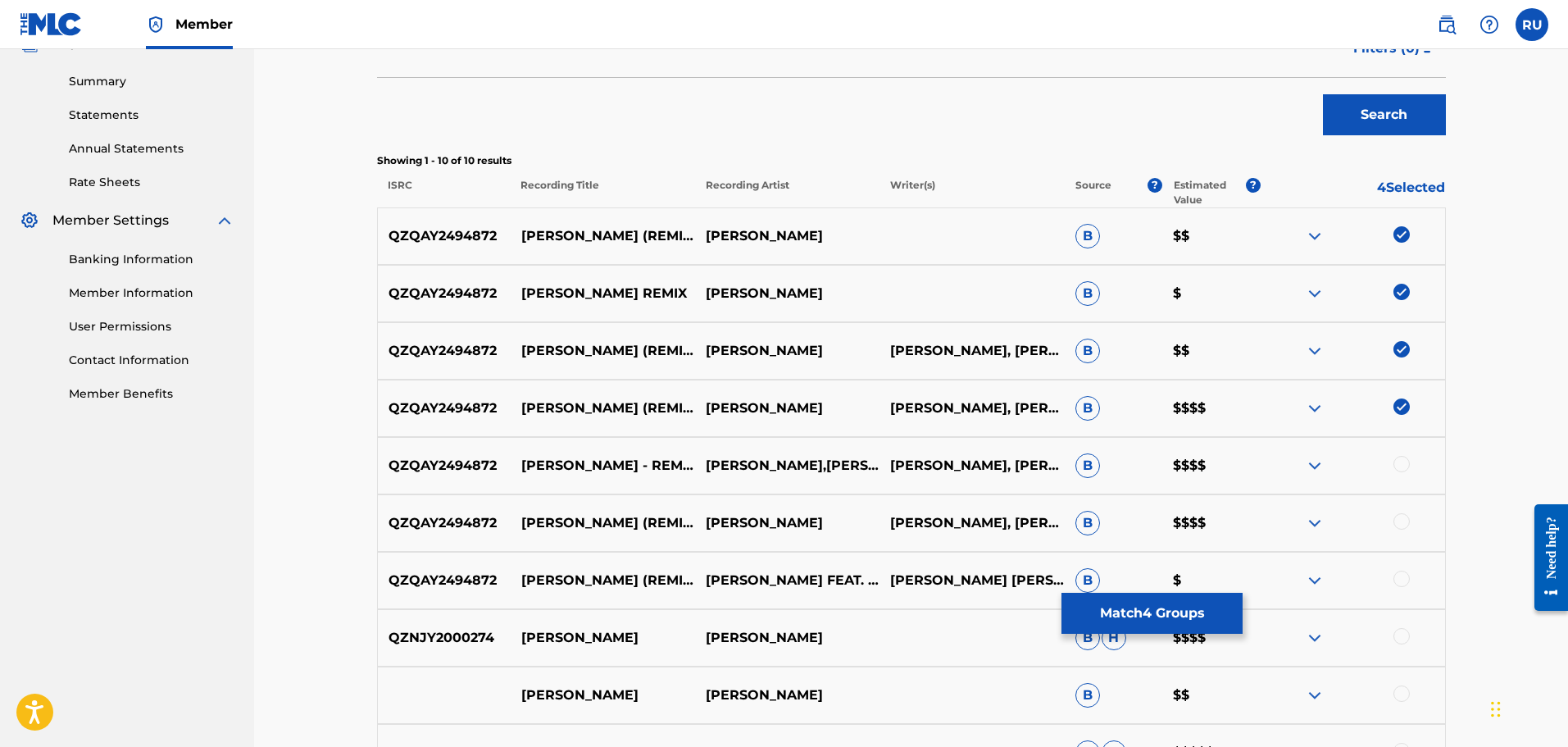
click at [1400, 463] on div at bounding box center [1401, 463] width 16 height 16
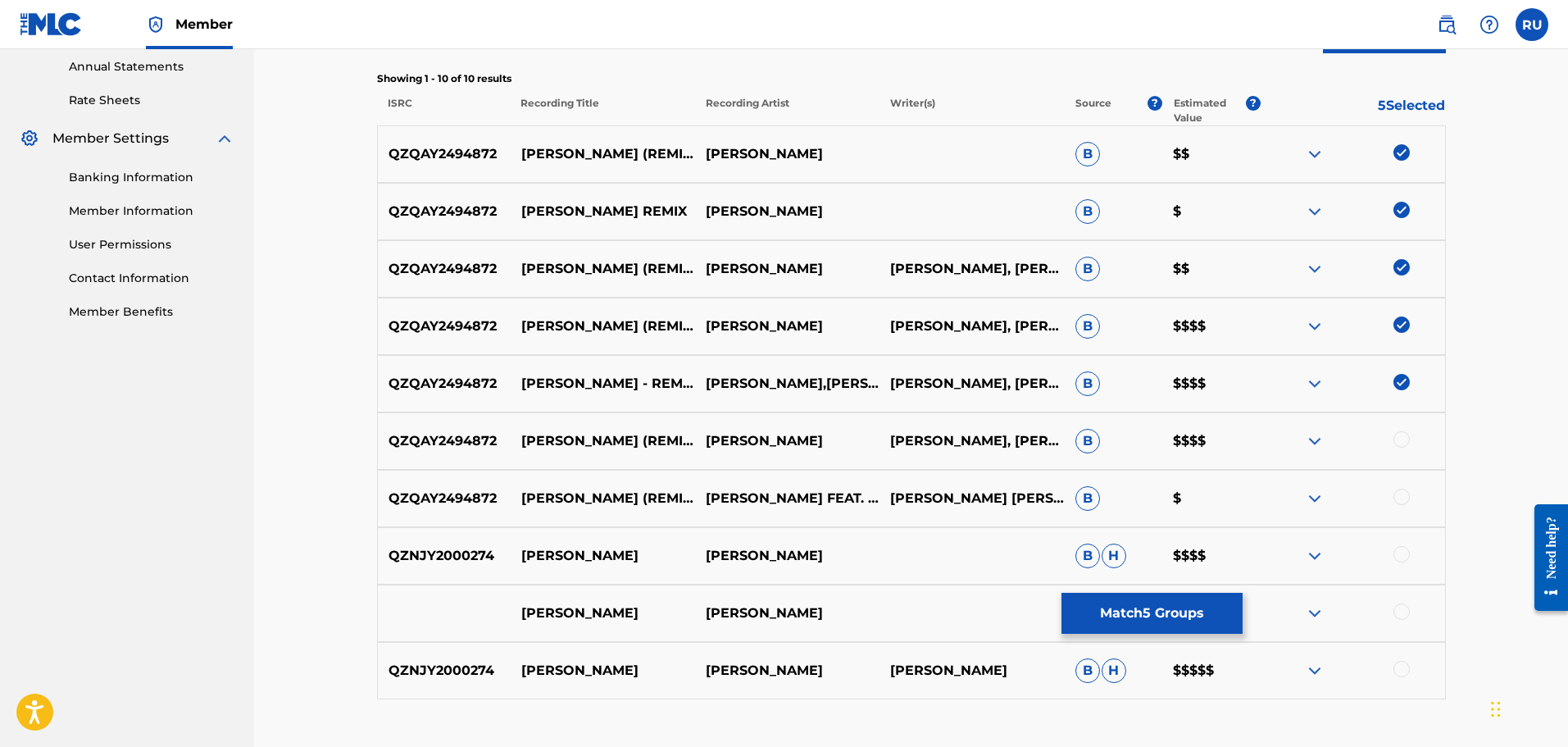
click at [1400, 442] on div at bounding box center [1401, 439] width 16 height 16
click at [1395, 495] on div at bounding box center [1401, 496] width 16 height 16
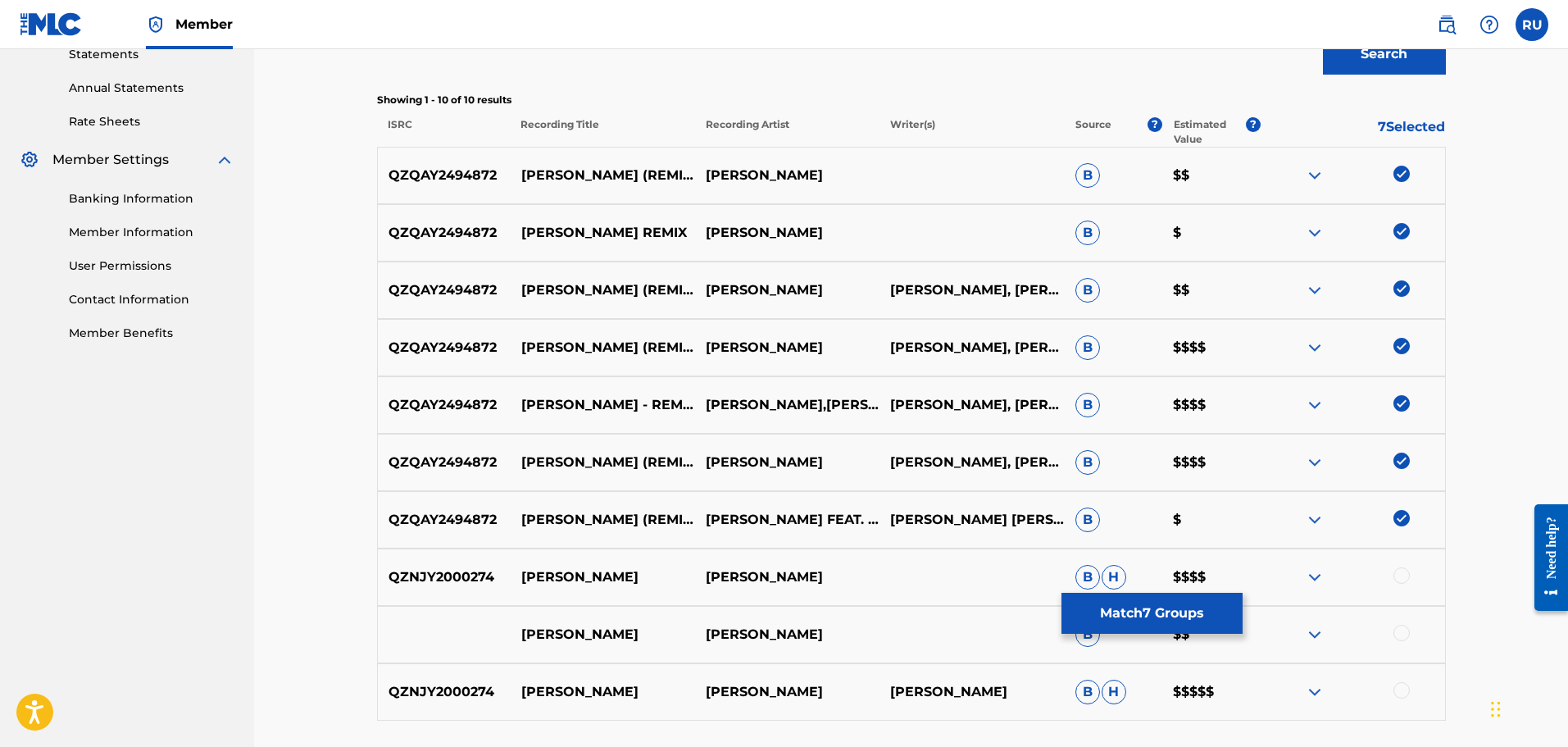
scroll to position [547, 0]
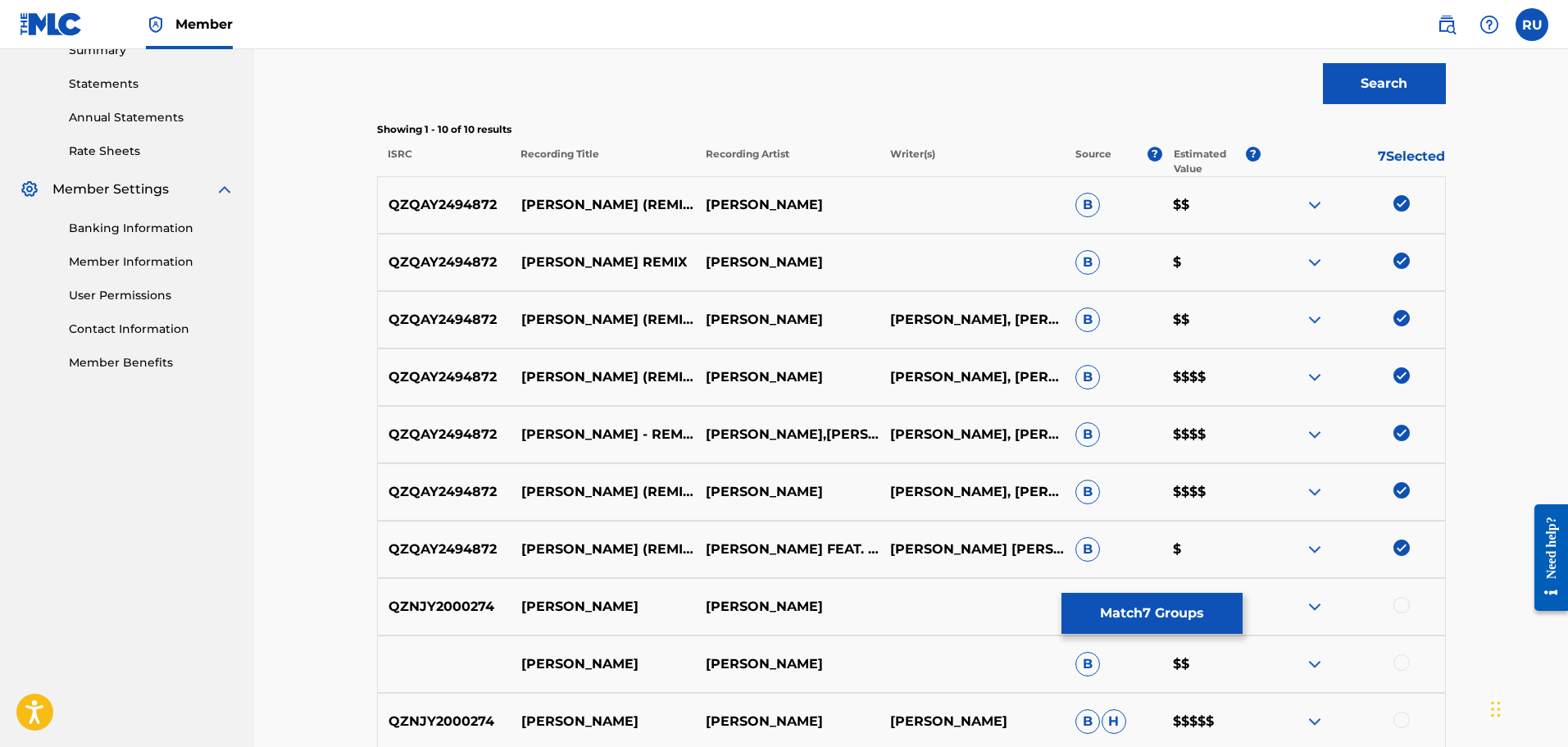
click at [1122, 609] on button "Match 7 Groups" at bounding box center [1152, 613] width 181 height 41
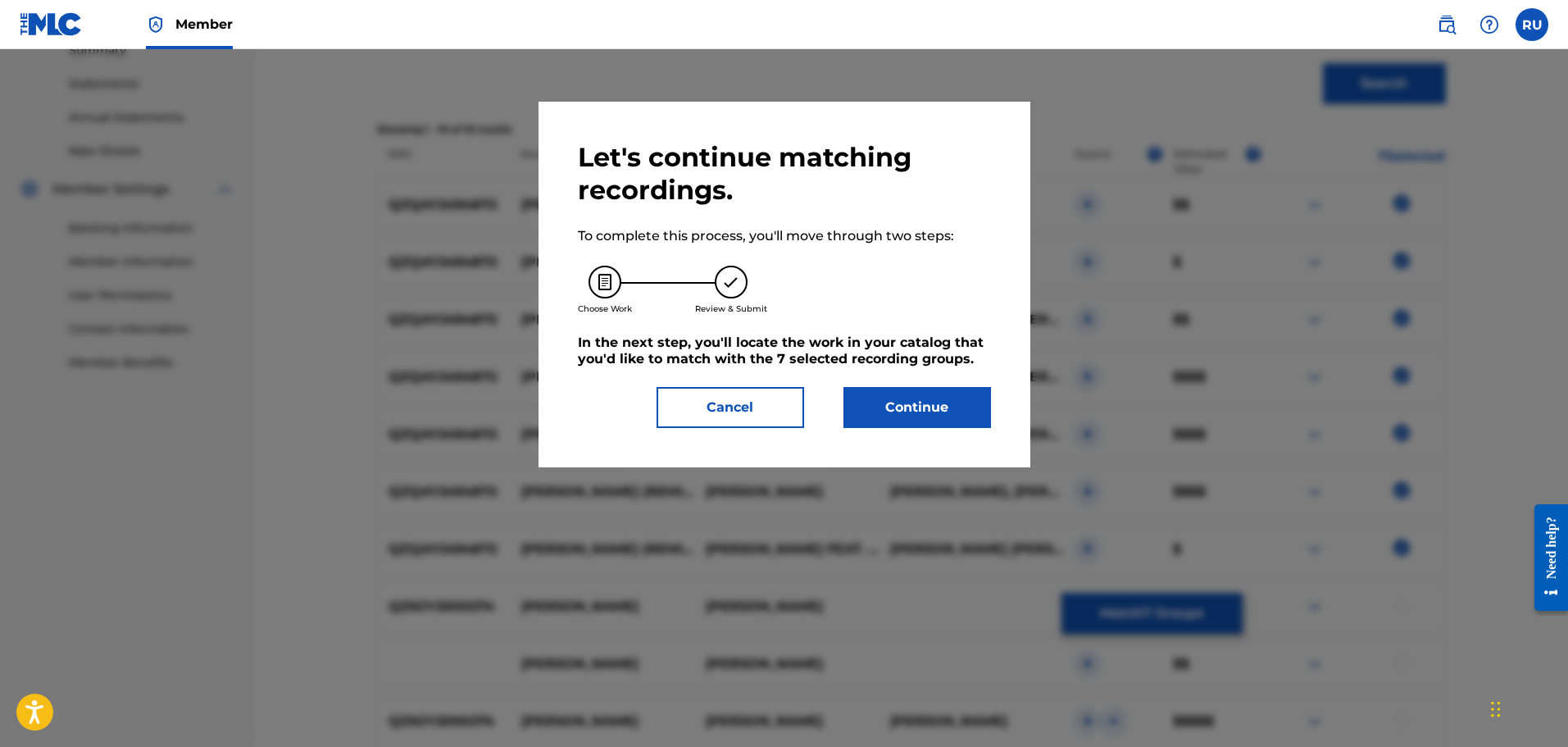
click at [952, 420] on button "Continue" at bounding box center [916, 407] width 148 height 41
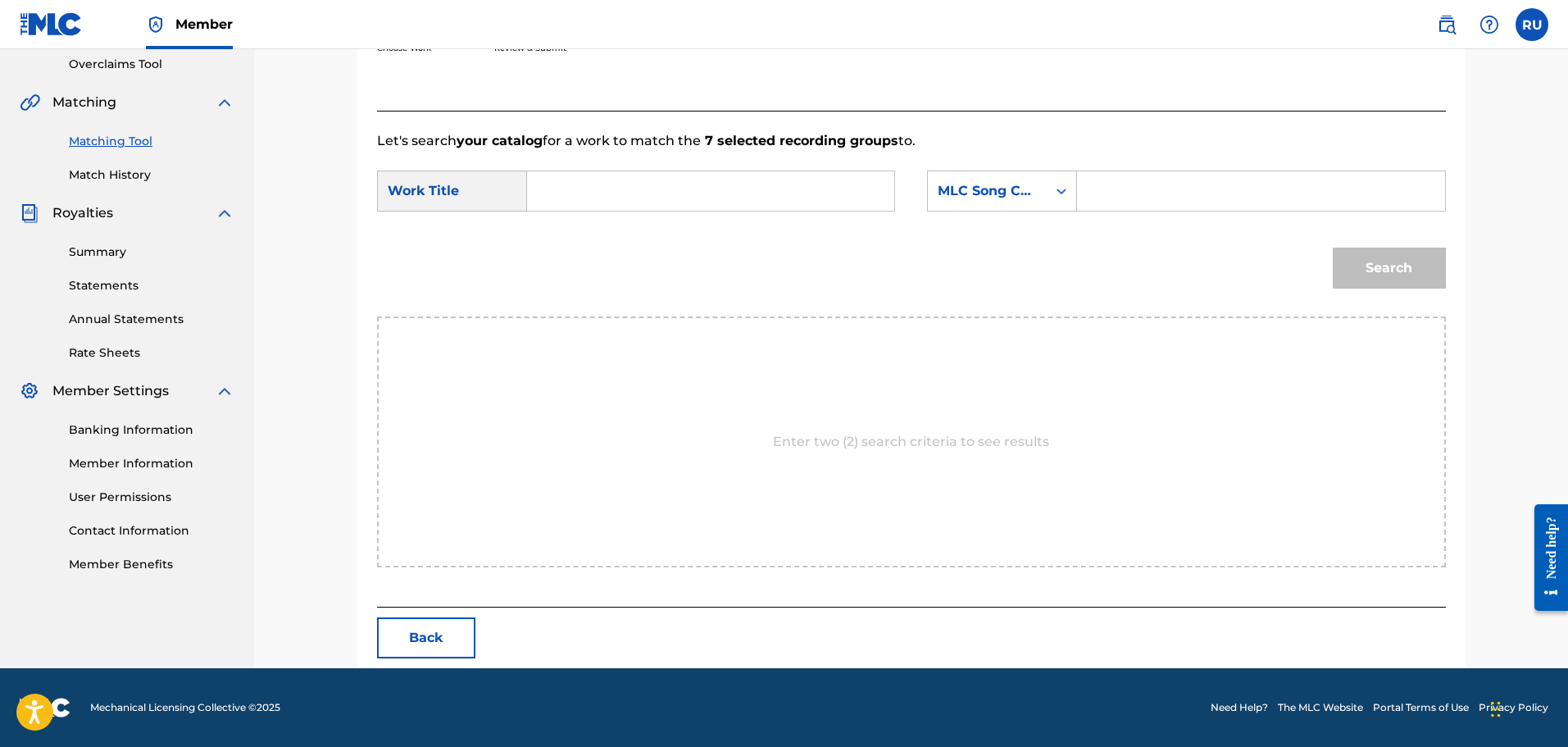
click at [579, 181] on input "Search Form" at bounding box center [711, 191] width 339 height 40
type input "kat williams - remix"
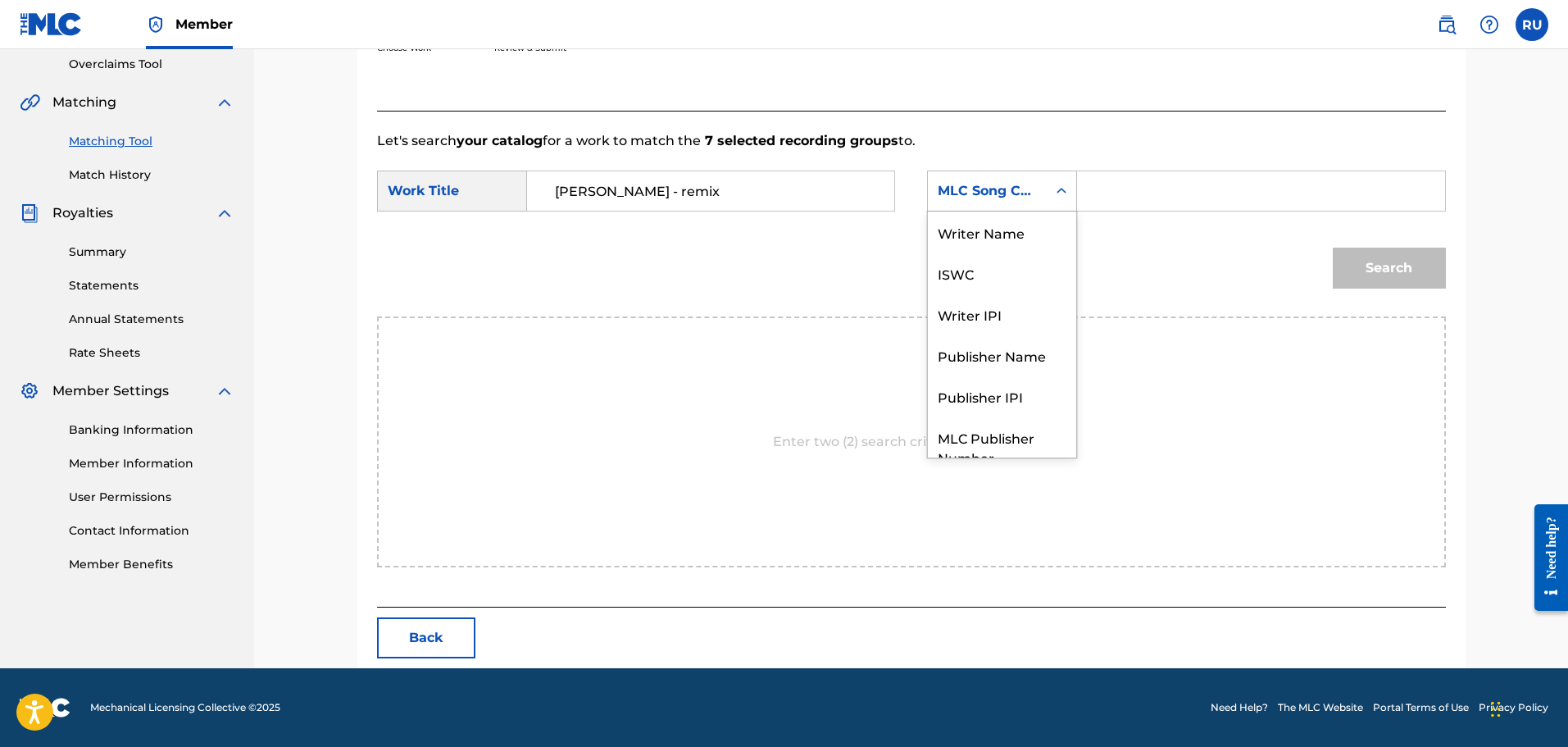
click at [1003, 185] on div "MLC Song Code" at bounding box center [987, 191] width 100 height 19
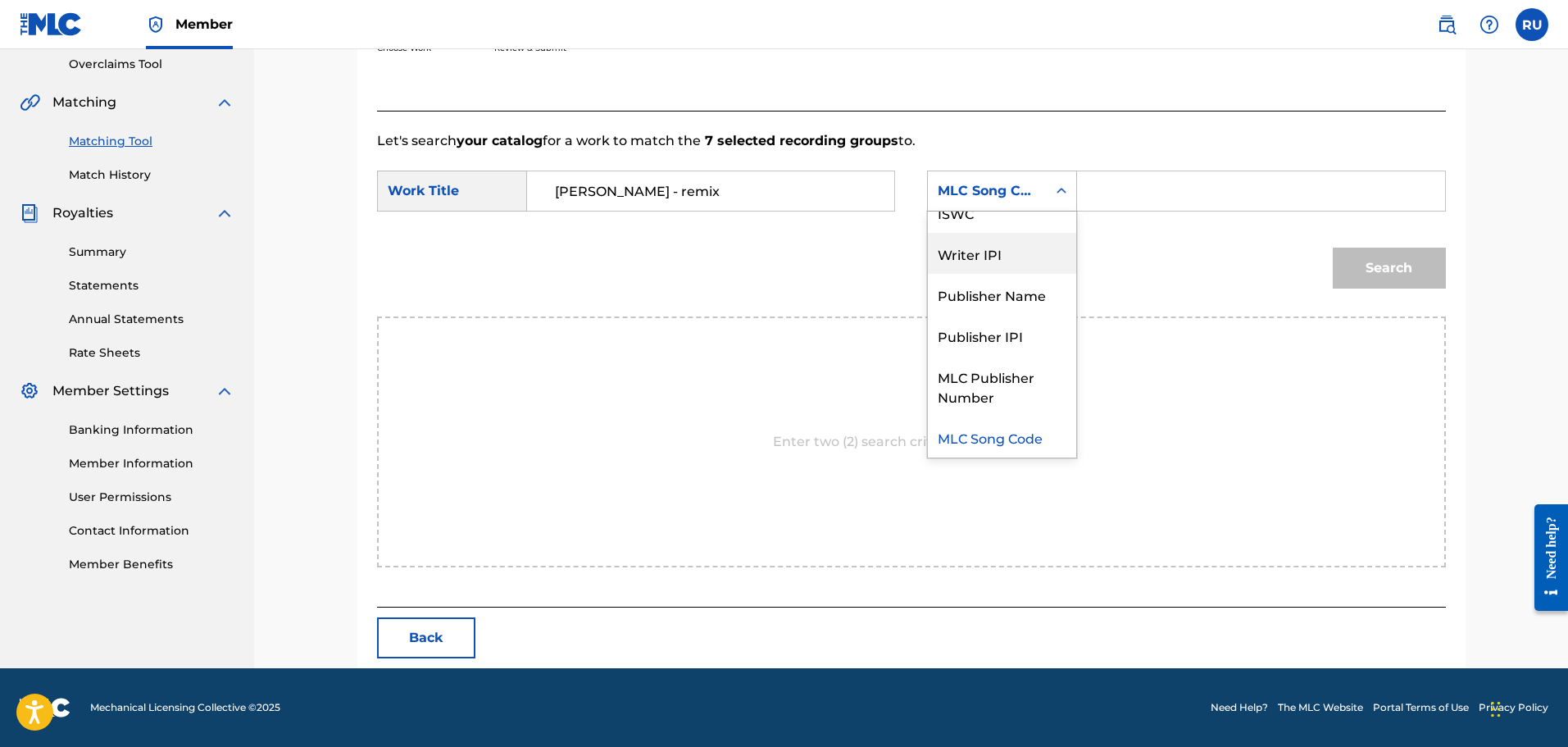
scroll to position [0, 0]
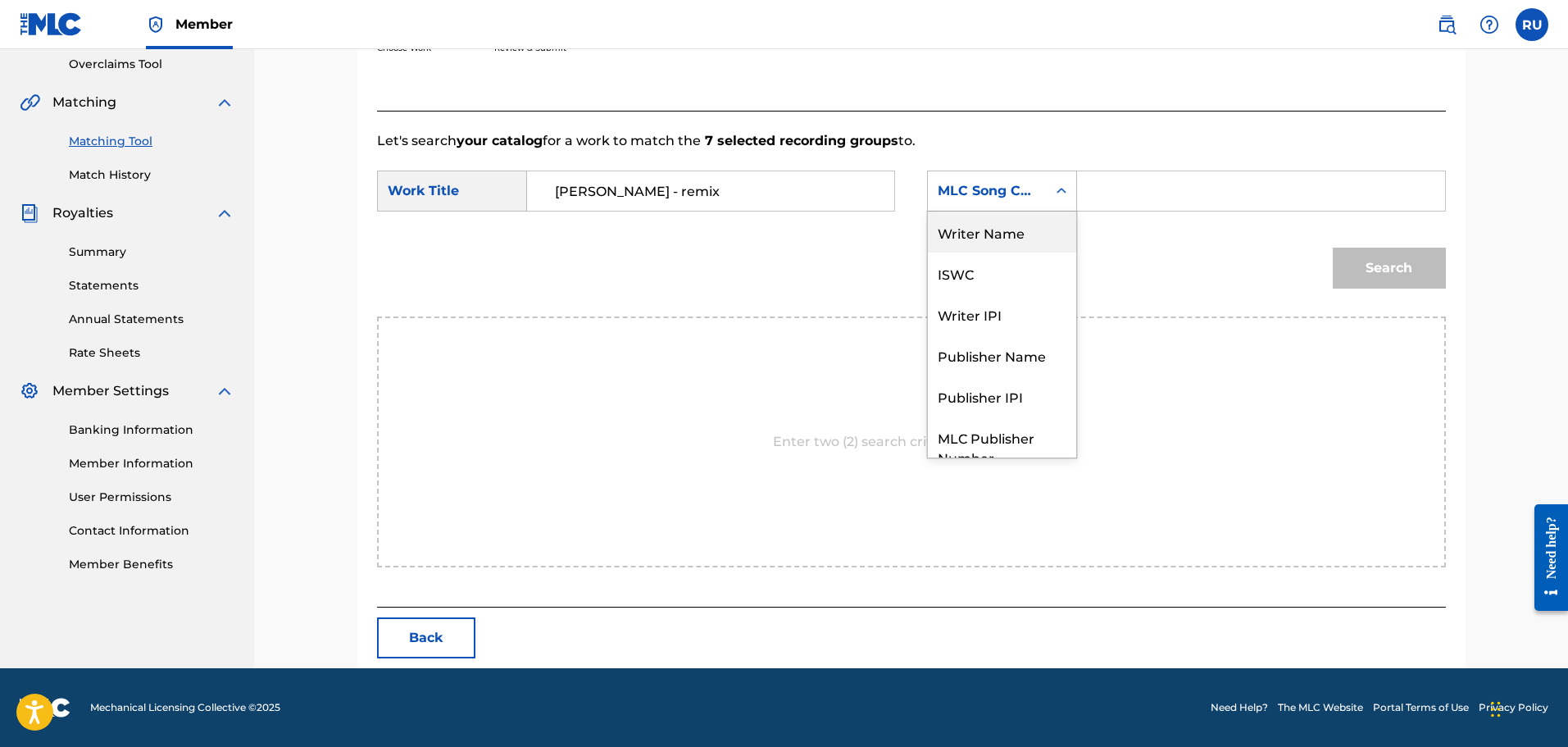
click at [1009, 242] on div "Writer Name" at bounding box center [1002, 232] width 149 height 41
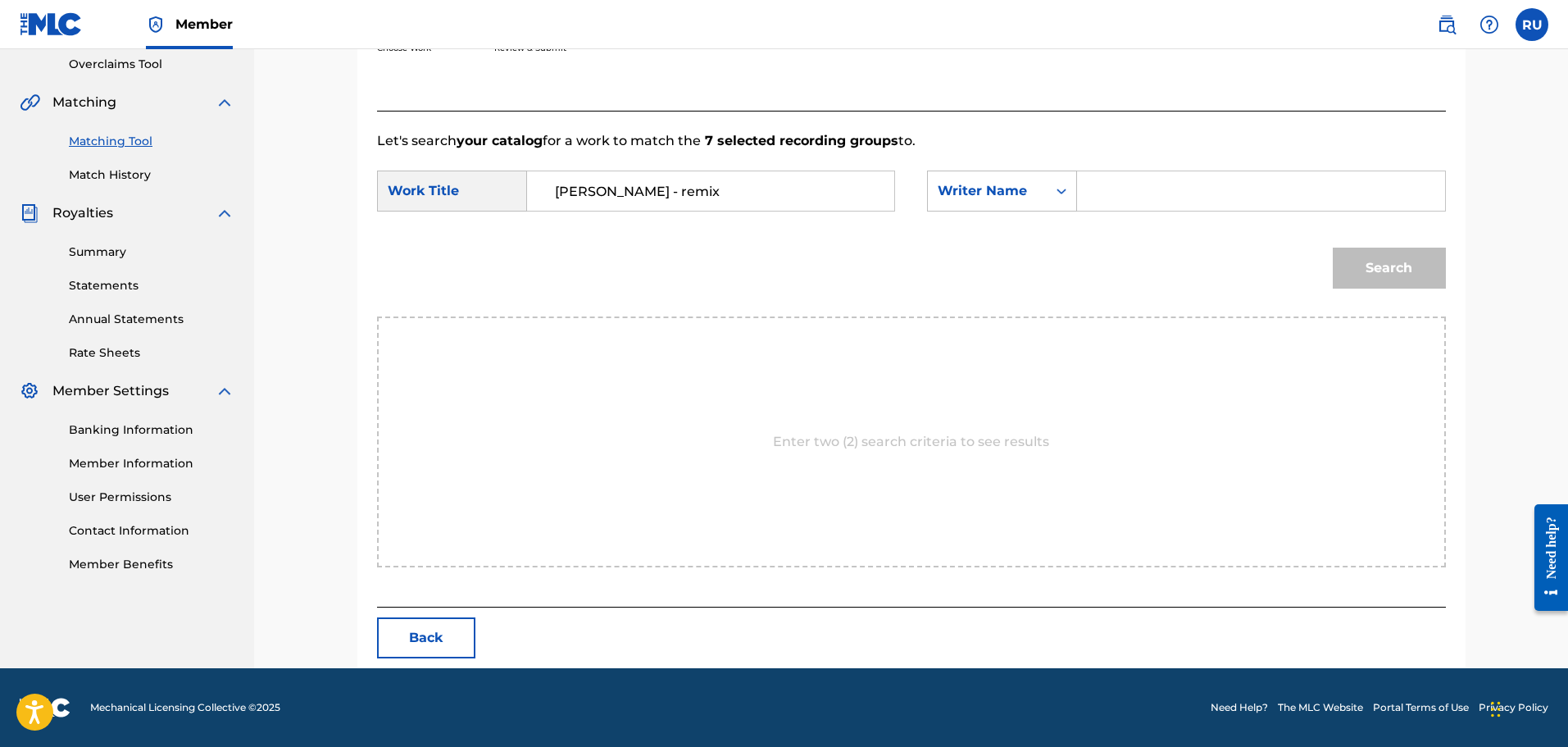
click at [1090, 198] on div "Search Form" at bounding box center [1261, 191] width 368 height 41
click at [1106, 187] on input "Search Form" at bounding box center [1261, 191] width 339 height 40
type input "[PERSON_NAME]"
click at [1395, 266] on button "Search" at bounding box center [1389, 268] width 113 height 41
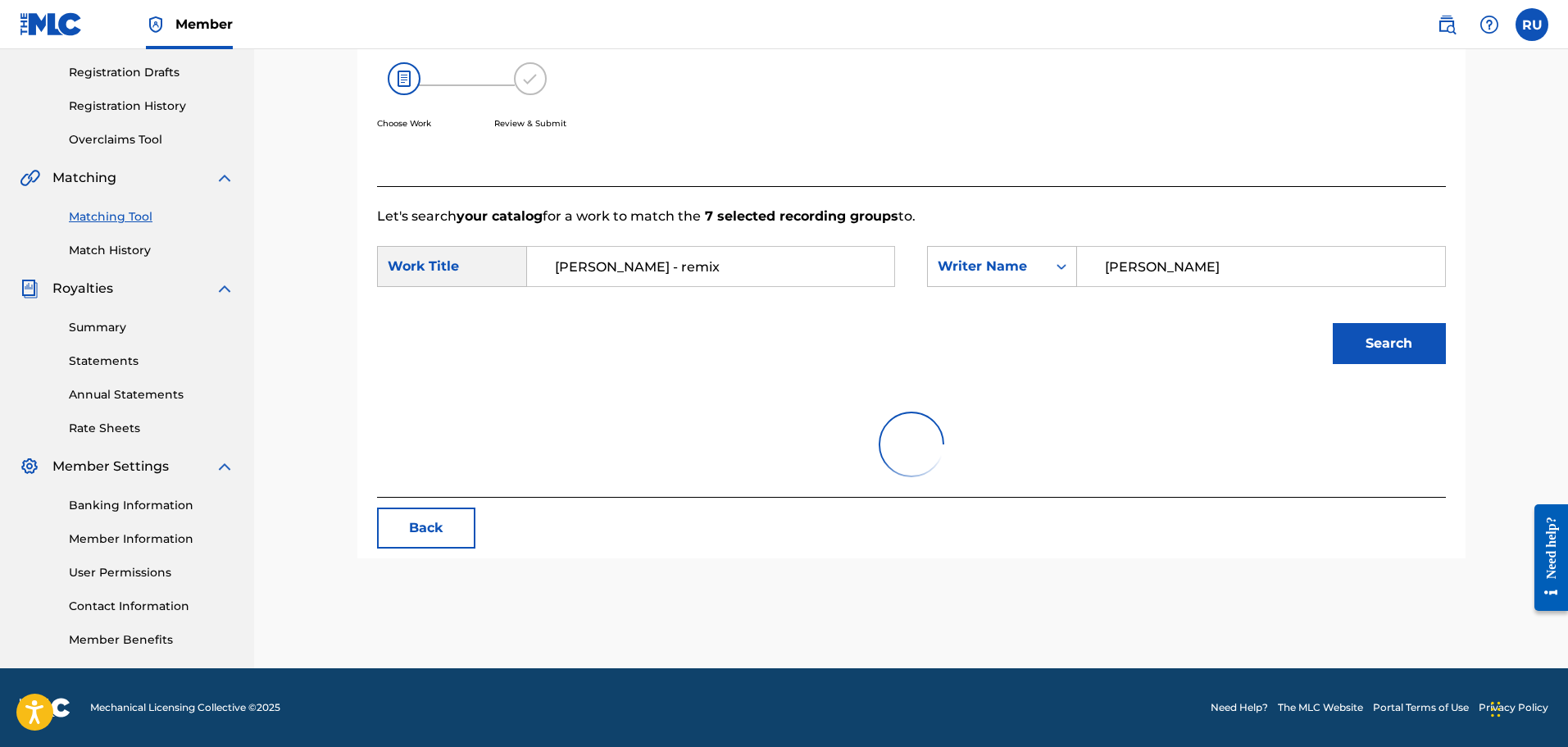
scroll to position [345, 0]
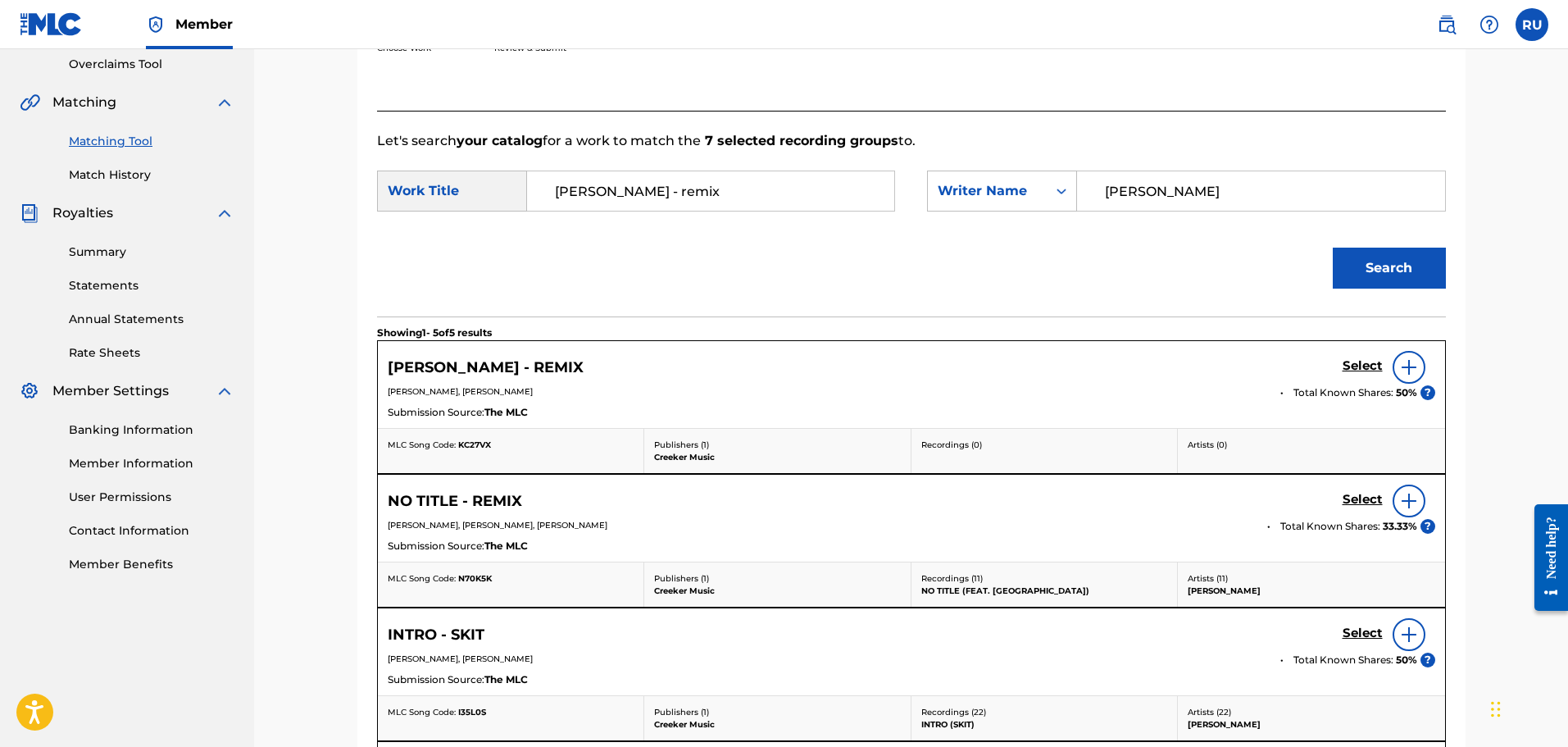
click at [1368, 359] on h5 "Select" at bounding box center [1363, 365] width 41 height 15
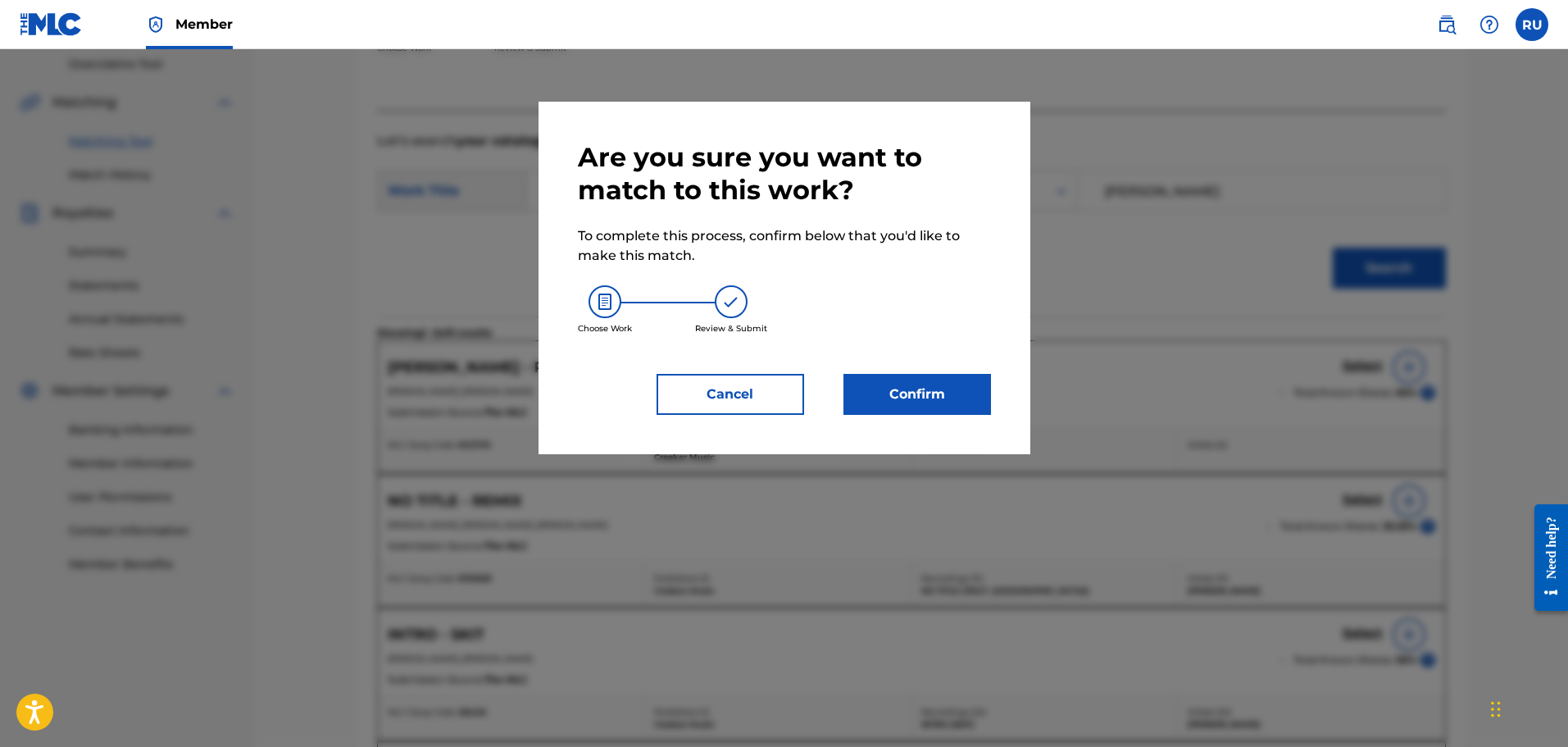
click at [954, 390] on button "Confirm" at bounding box center [916, 394] width 148 height 41
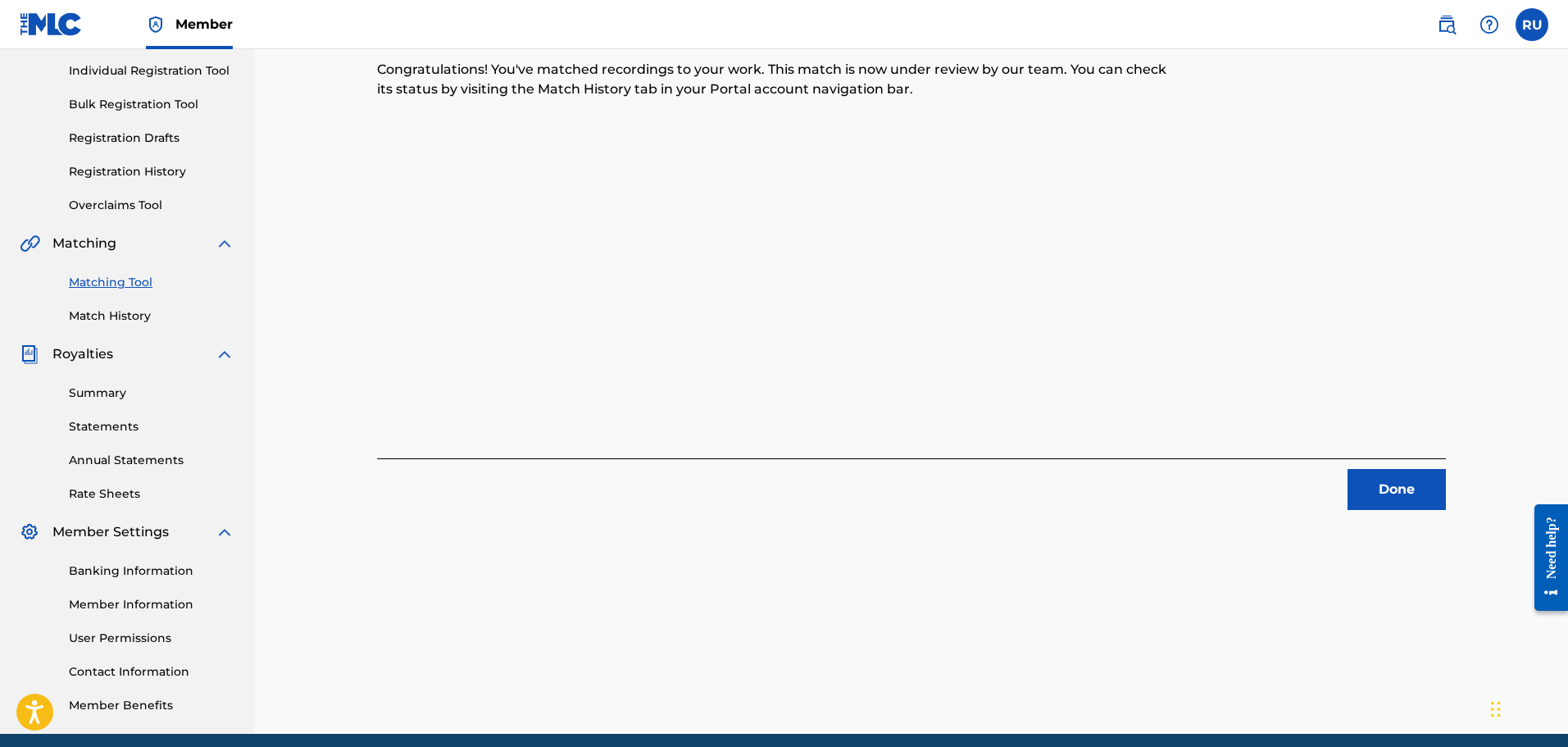
scroll to position [0, 0]
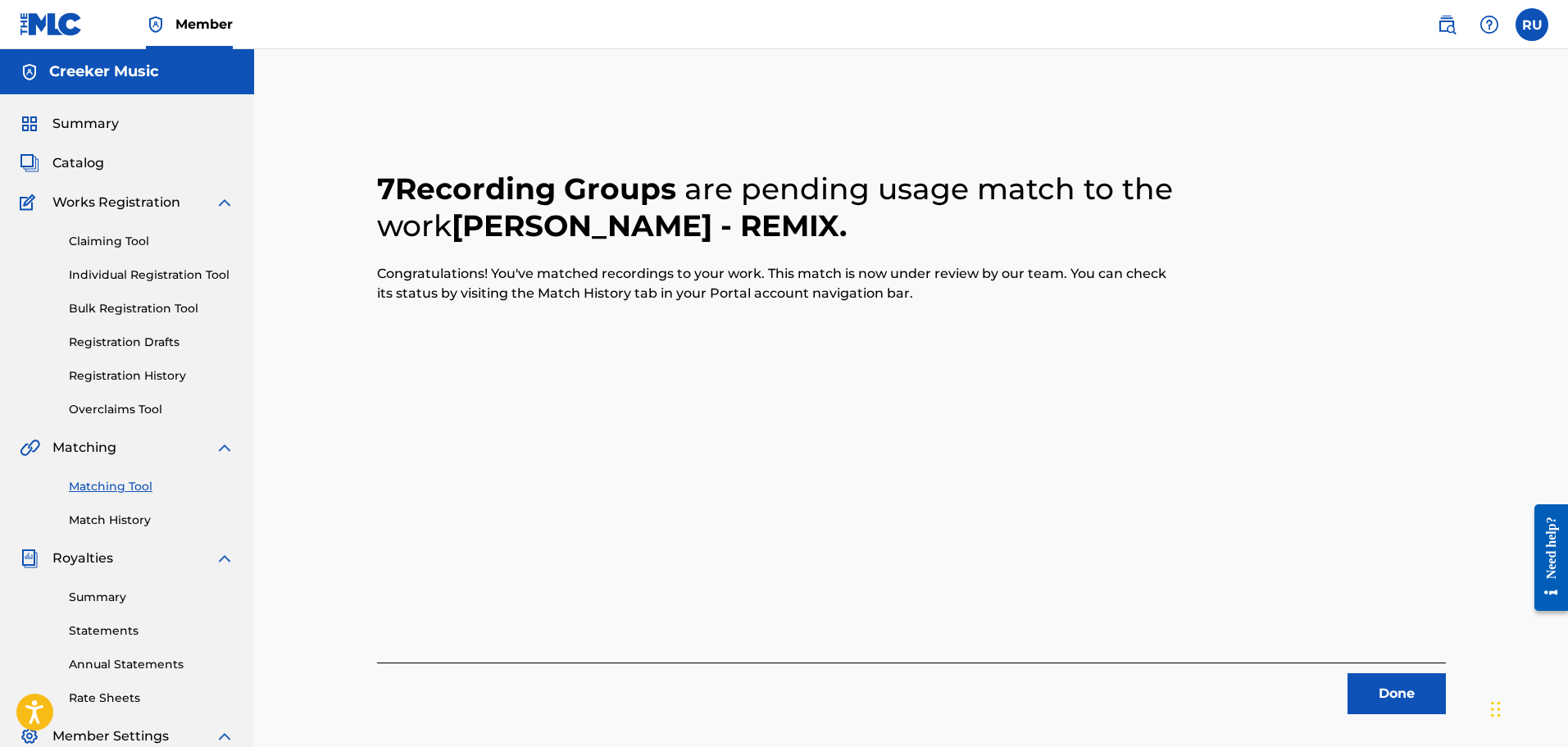
click at [100, 160] on span "Catalog" at bounding box center [78, 163] width 51 height 19
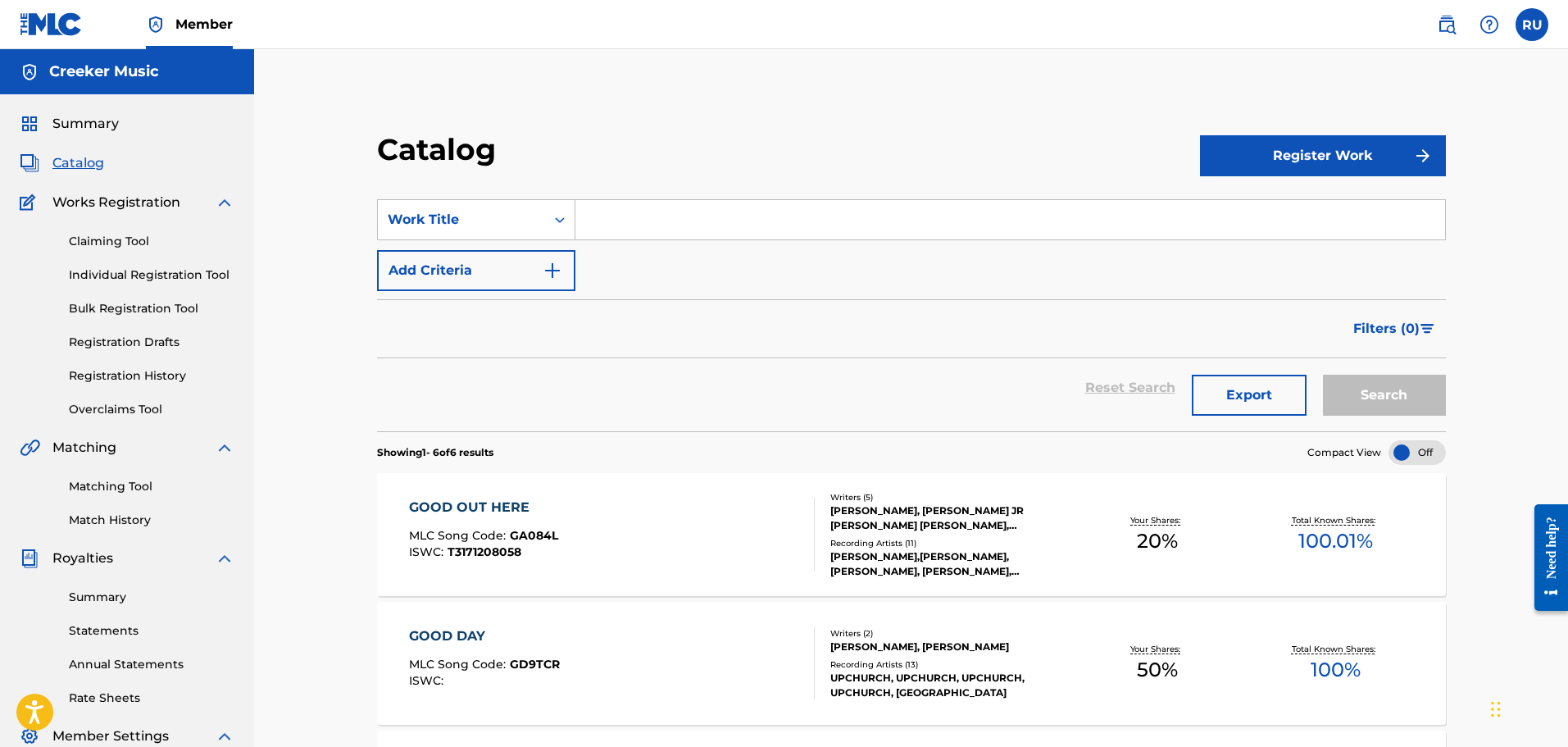
click at [696, 235] on input "Search Form" at bounding box center [1010, 219] width 869 height 40
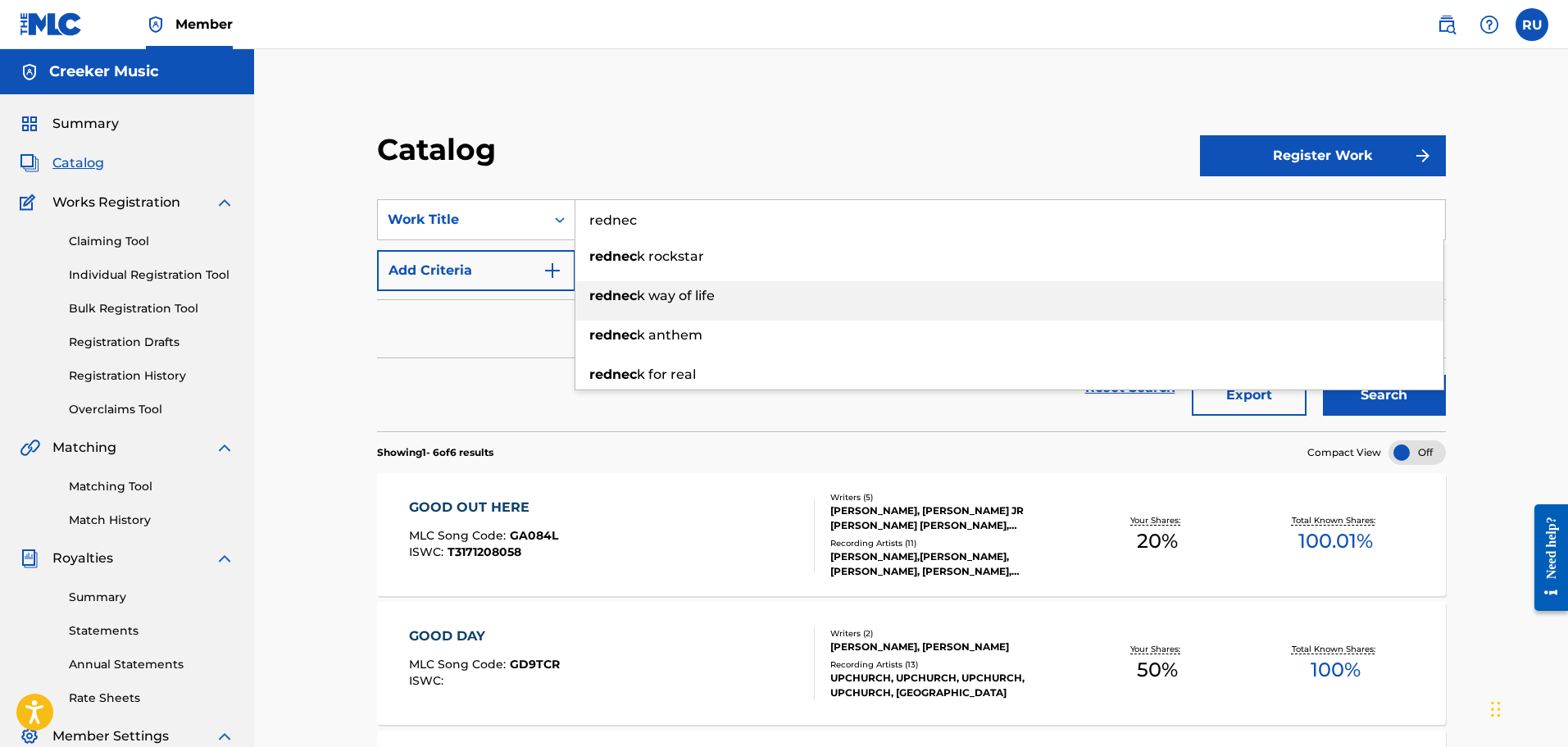
click at [701, 327] on div "rednec k anthem" at bounding box center [1009, 335] width 868 height 30
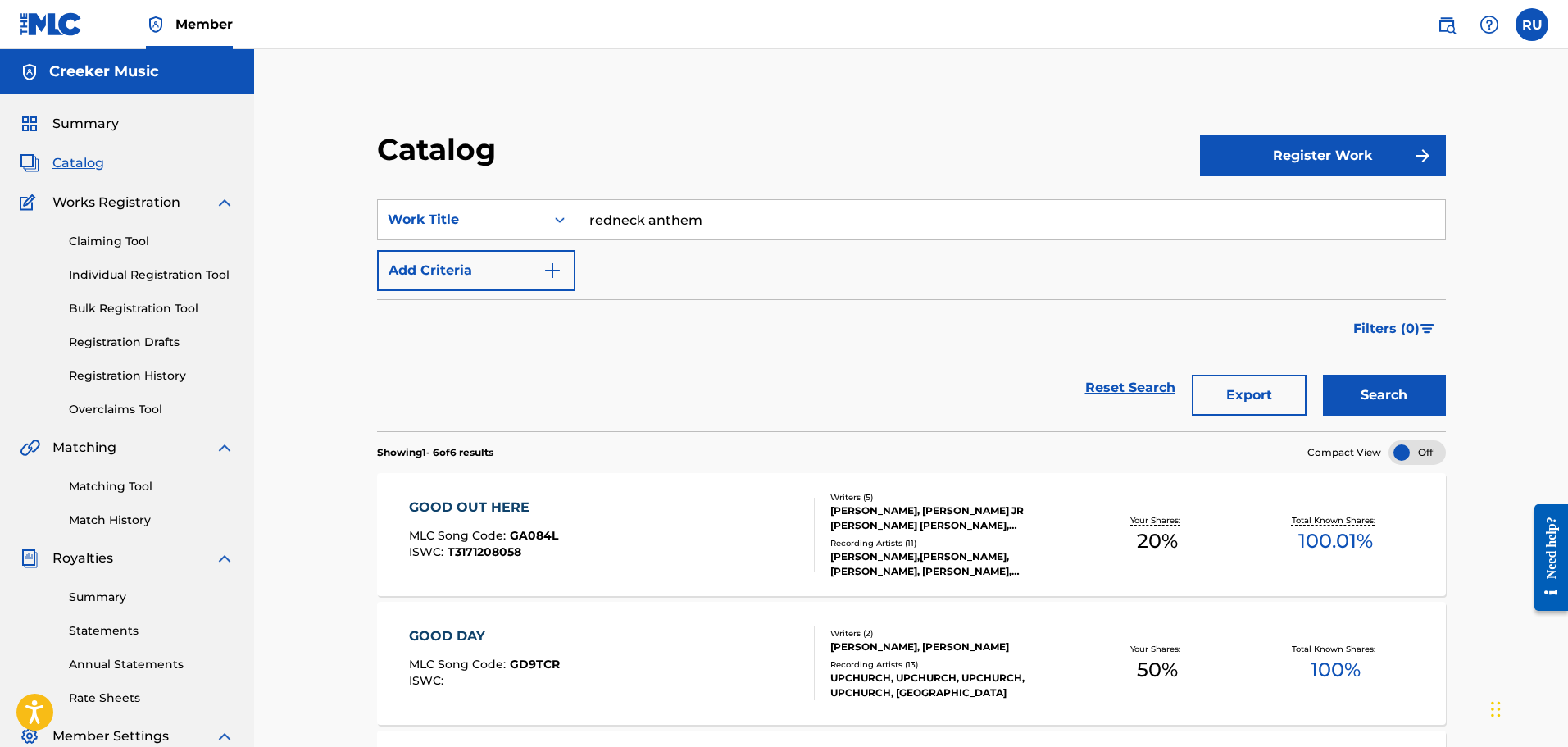
click at [1381, 404] on button "Search" at bounding box center [1385, 395] width 123 height 41
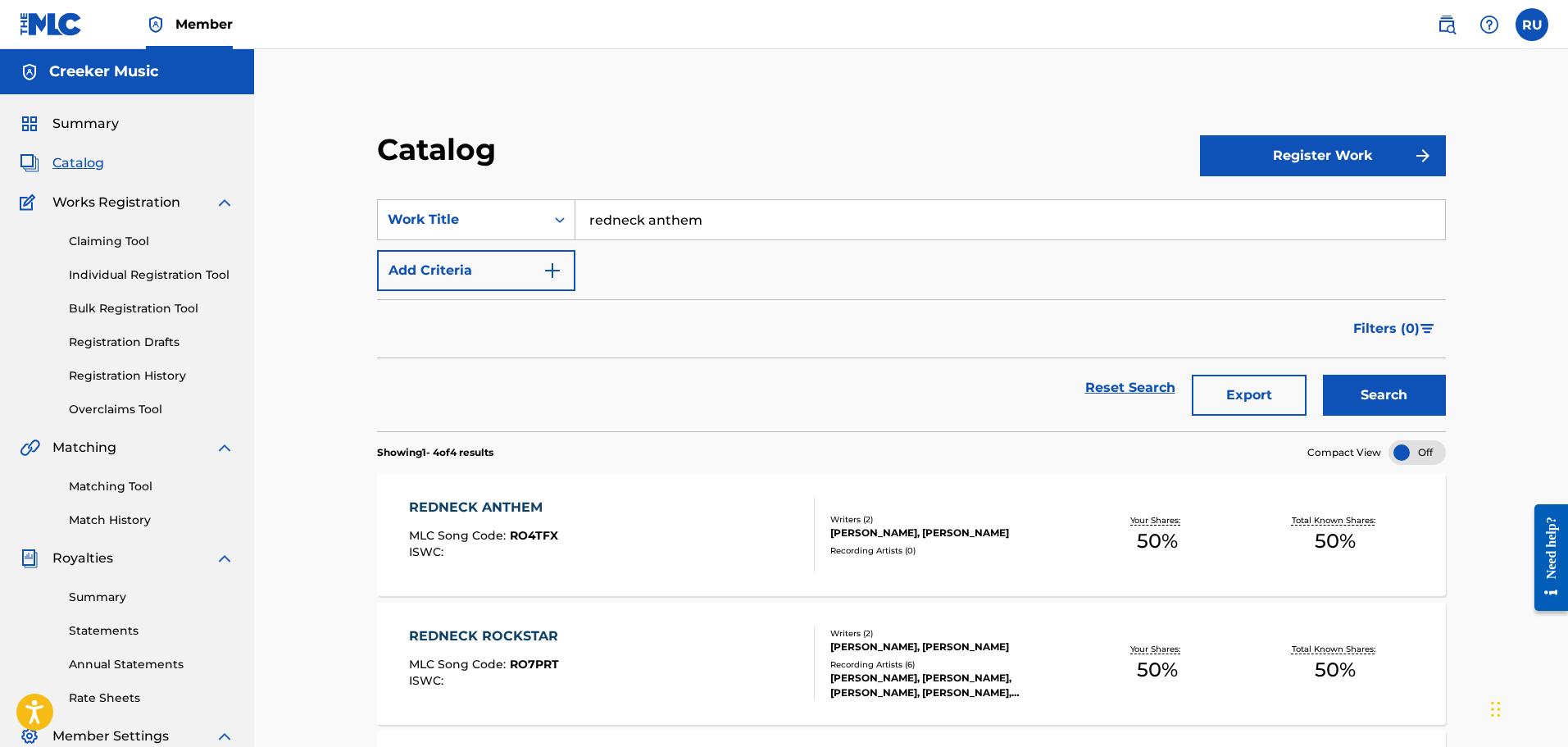
drag, startPoint x: 812, startPoint y: 231, endPoint x: 400, endPoint y: 186, distance: 414.5
click at [402, 187] on section "SearchWithCriteria3bfb3495-b6a9-4a7a-a305-569c1a65b442 Work Title redneck anthe…" at bounding box center [911, 306] width 1068 height 252
click at [1393, 386] on button "Search" at bounding box center [1385, 395] width 123 height 41
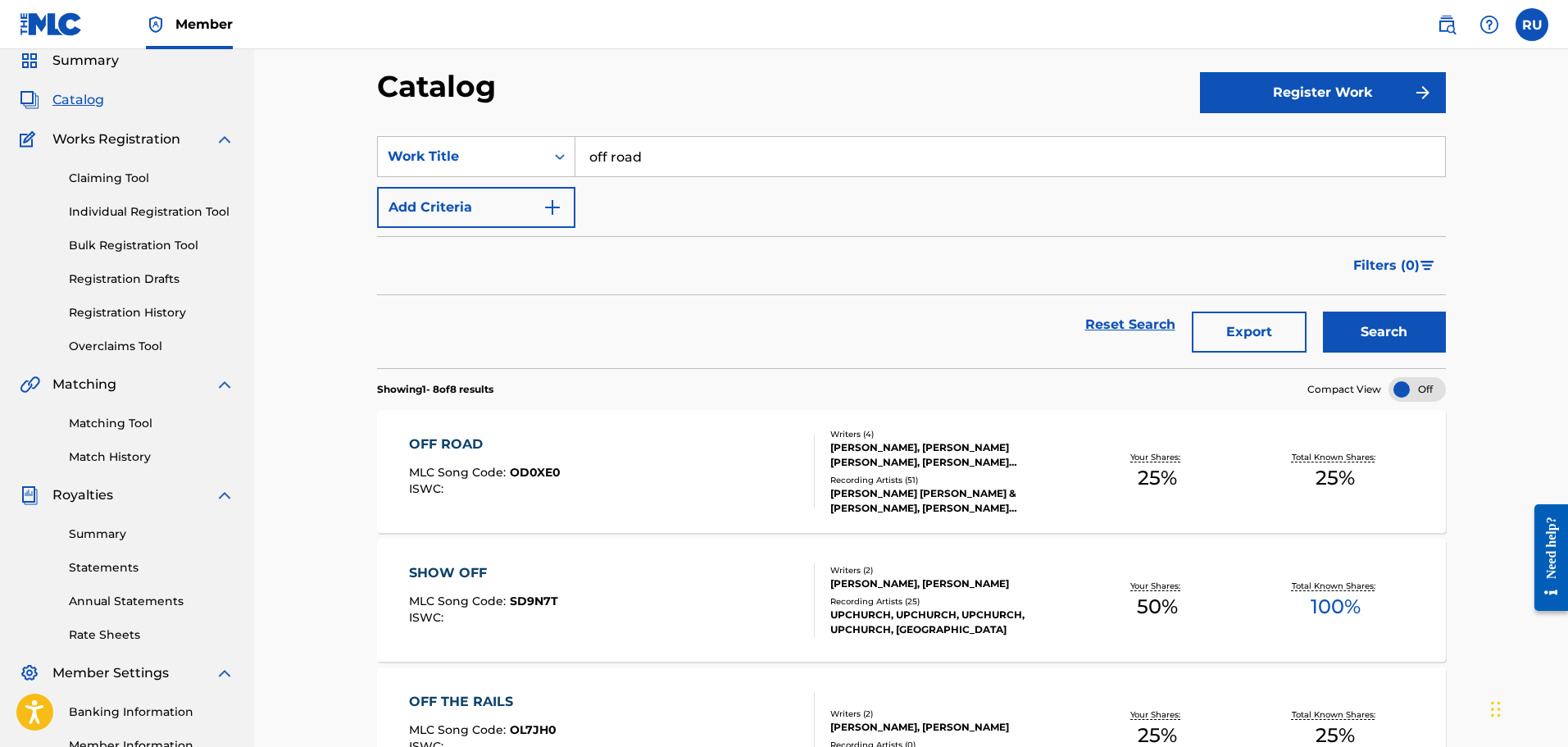
scroll to position [82, 0]
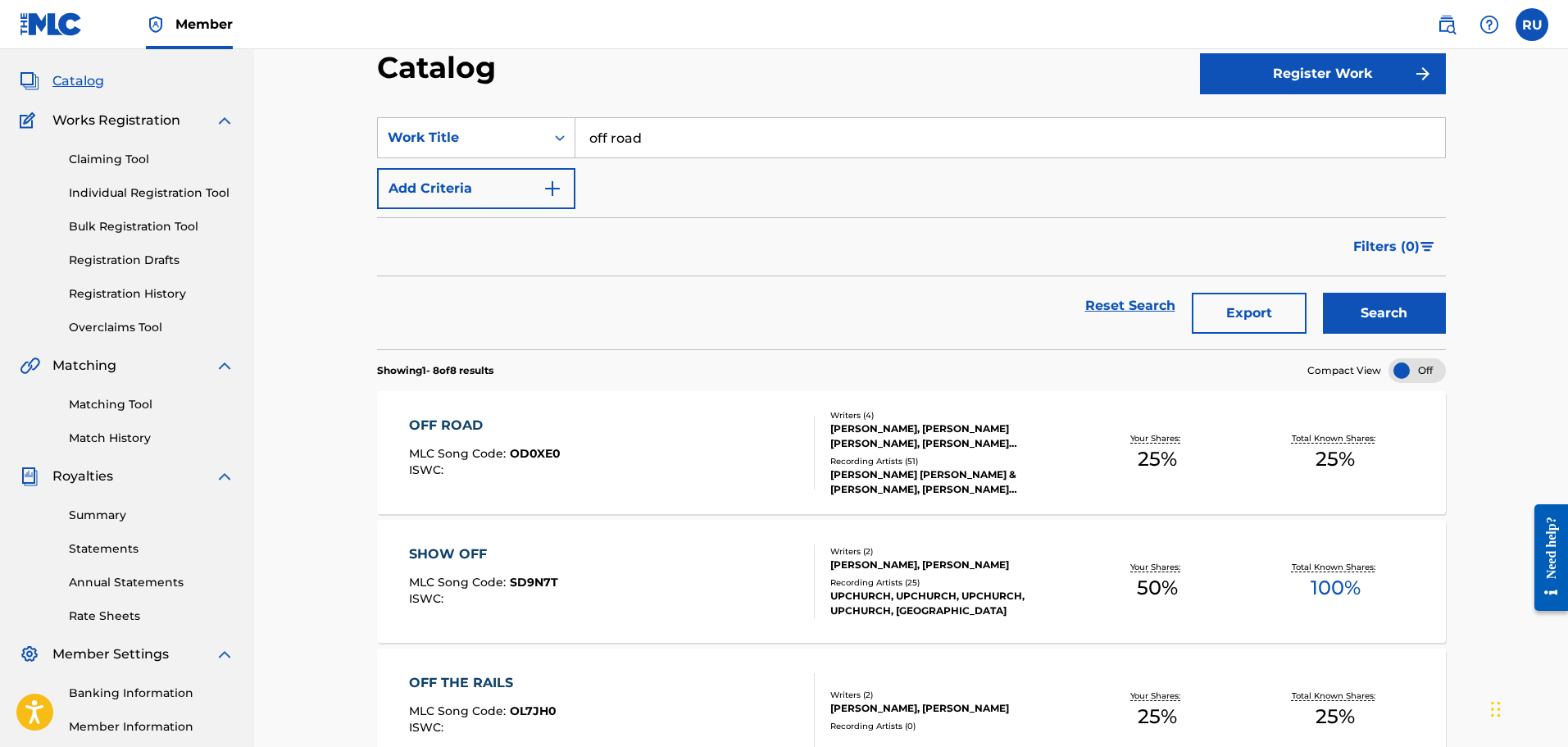
drag, startPoint x: 700, startPoint y: 136, endPoint x: 305, endPoint y: 102, distance: 396.5
click at [308, 102] on div "Catalog Register Work SearchWithCriteria3bfb3495-b6a9-4a7a-a305-569c1a65b442 Wo…" at bounding box center [911, 729] width 1314 height 1524
type input "black denim"
click at [1323, 293] on button "Search" at bounding box center [1385, 313] width 123 height 41
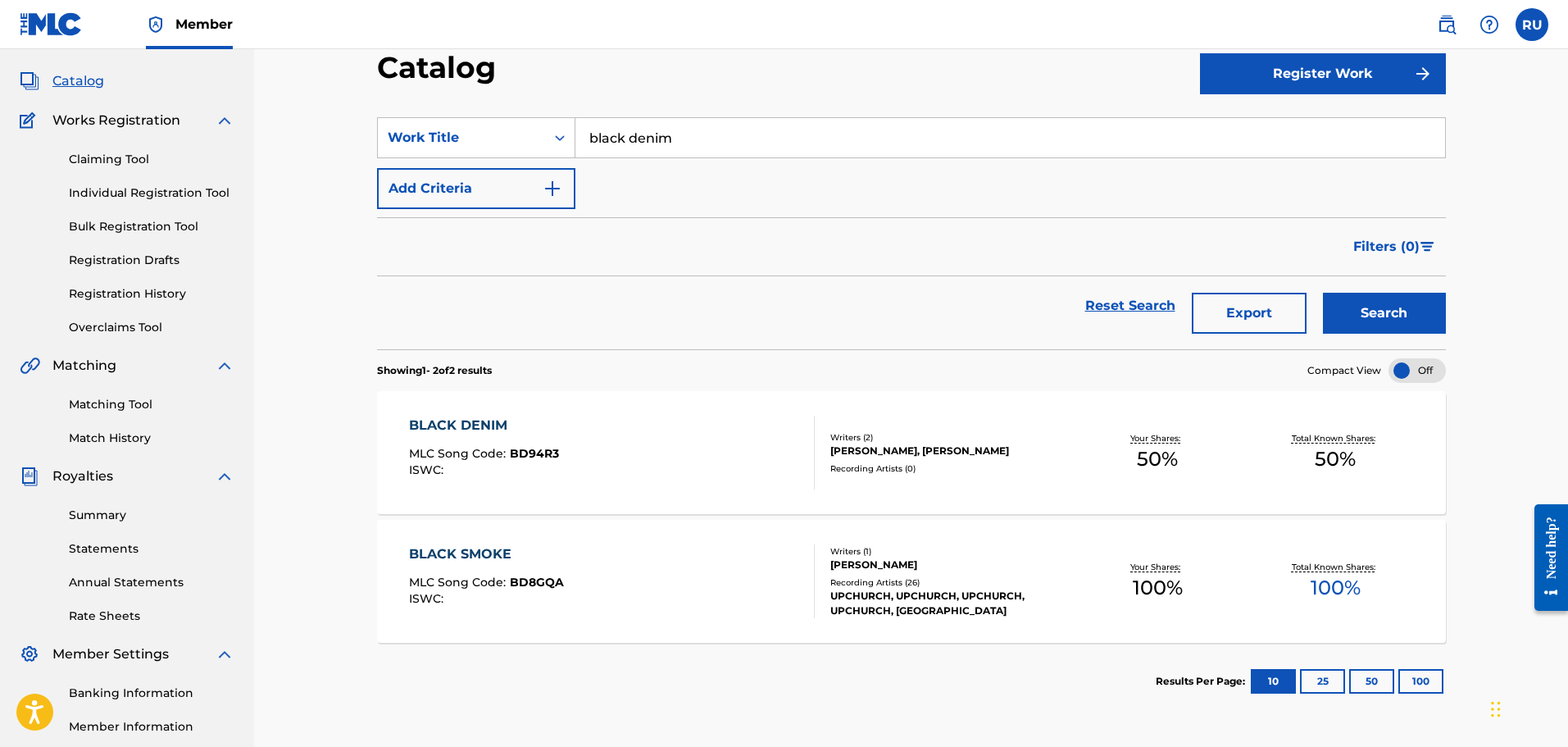
click at [727, 464] on div "BLACK DENIM MLC Song Code : BD94R3 ISWC :" at bounding box center [613, 452] width 407 height 73
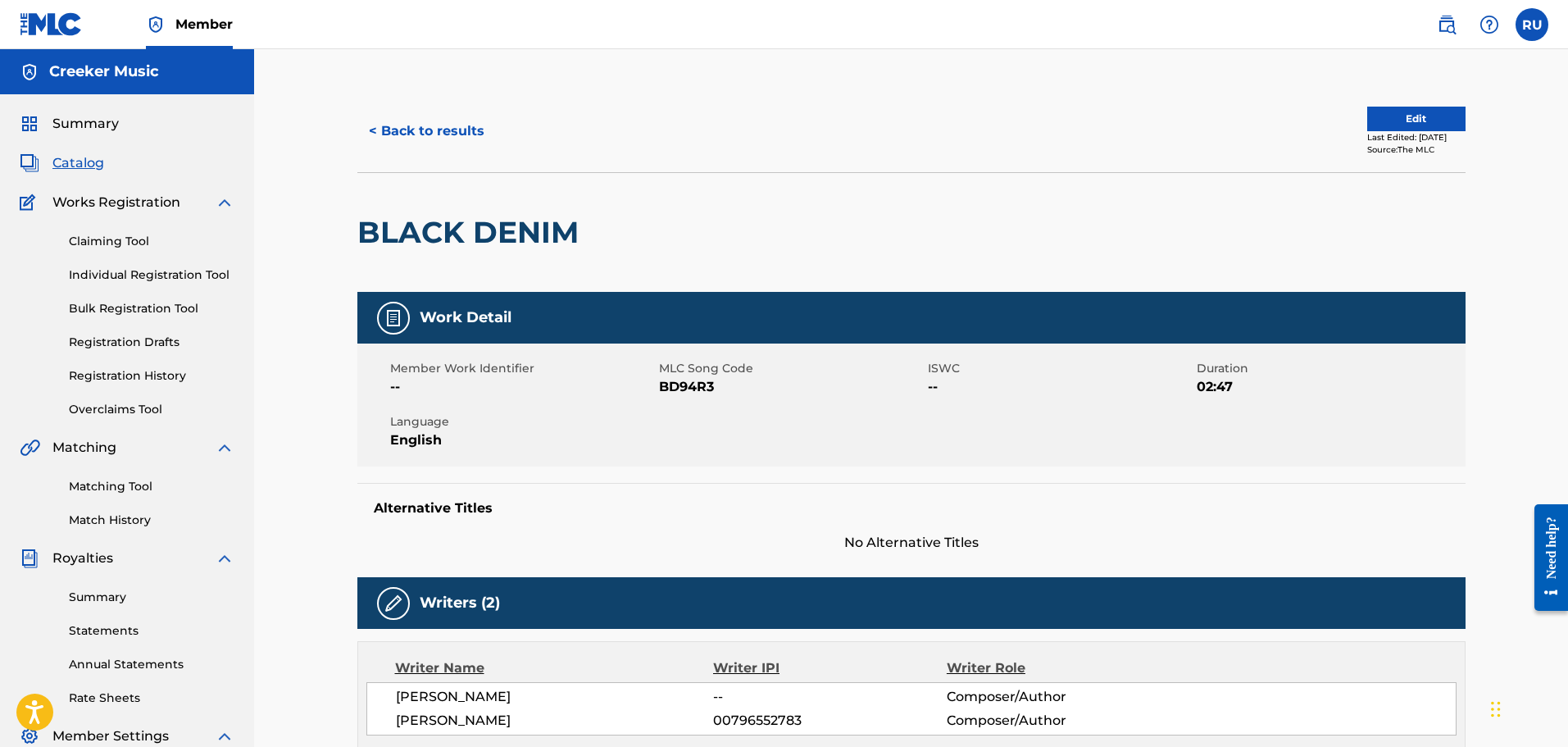
click at [367, 133] on button "< Back to results" at bounding box center [426, 131] width 138 height 41
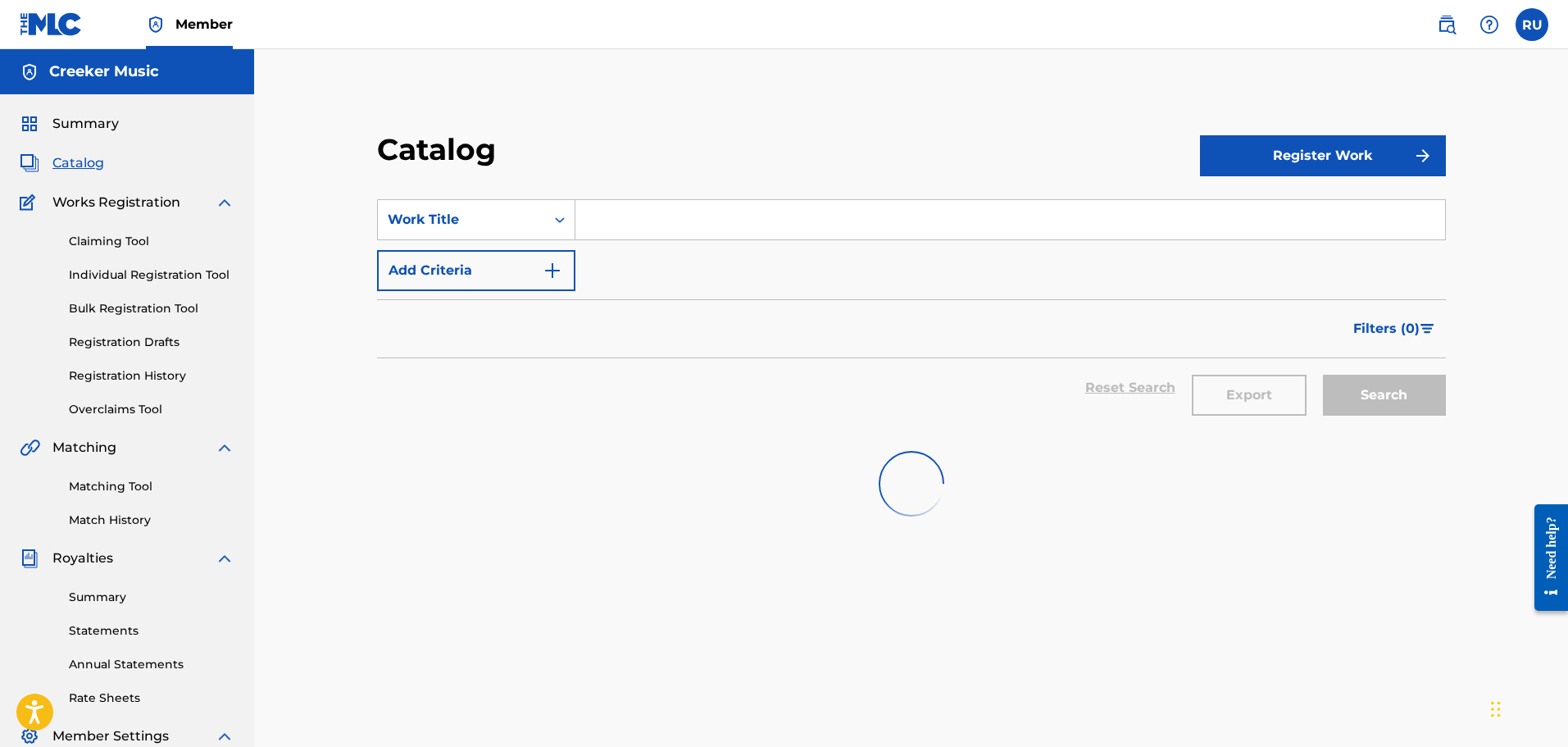
scroll to position [82, 0]
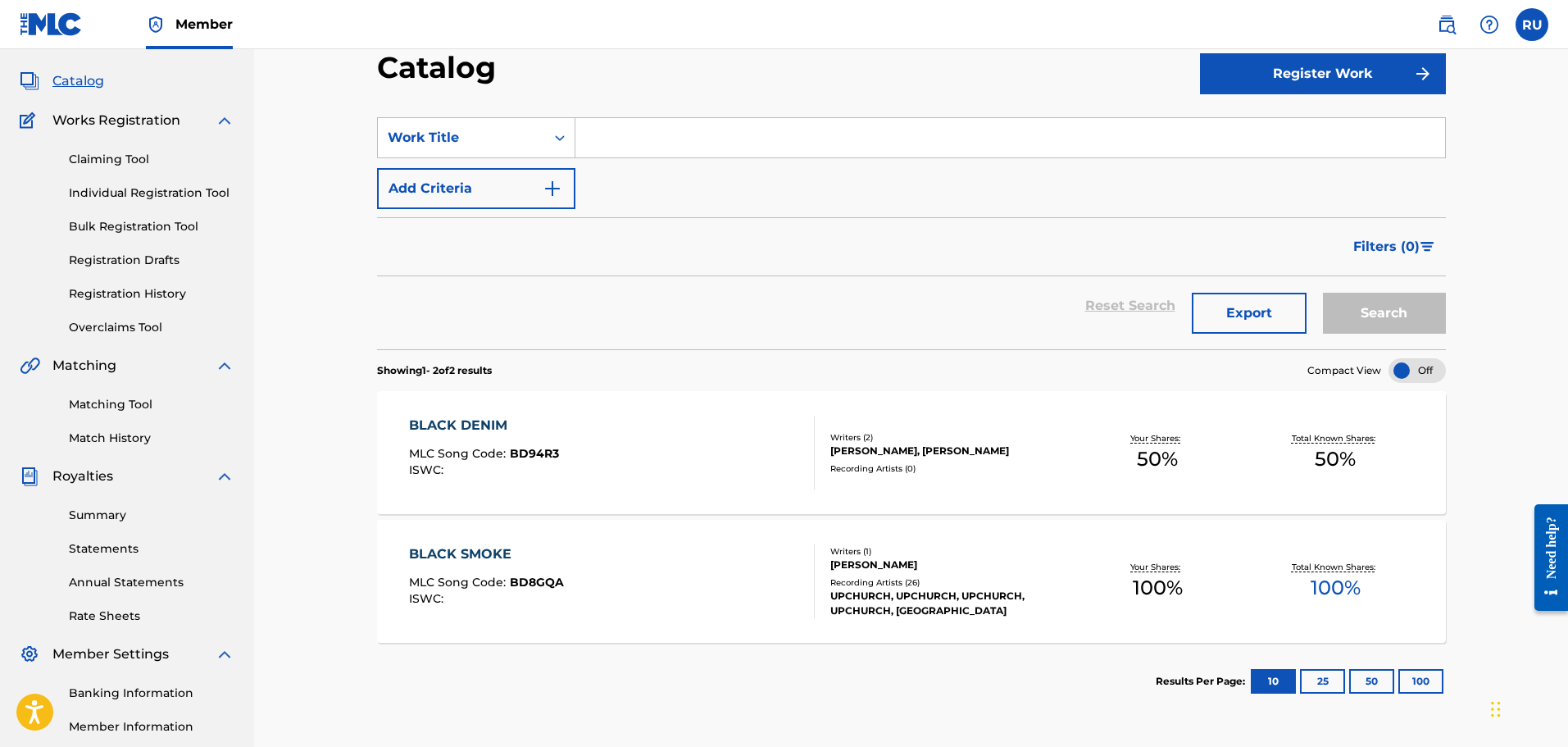
click at [635, 154] on input "Search Form" at bounding box center [1010, 138] width 869 height 40
click at [1323, 293] on button "Search" at bounding box center [1385, 313] width 123 height 41
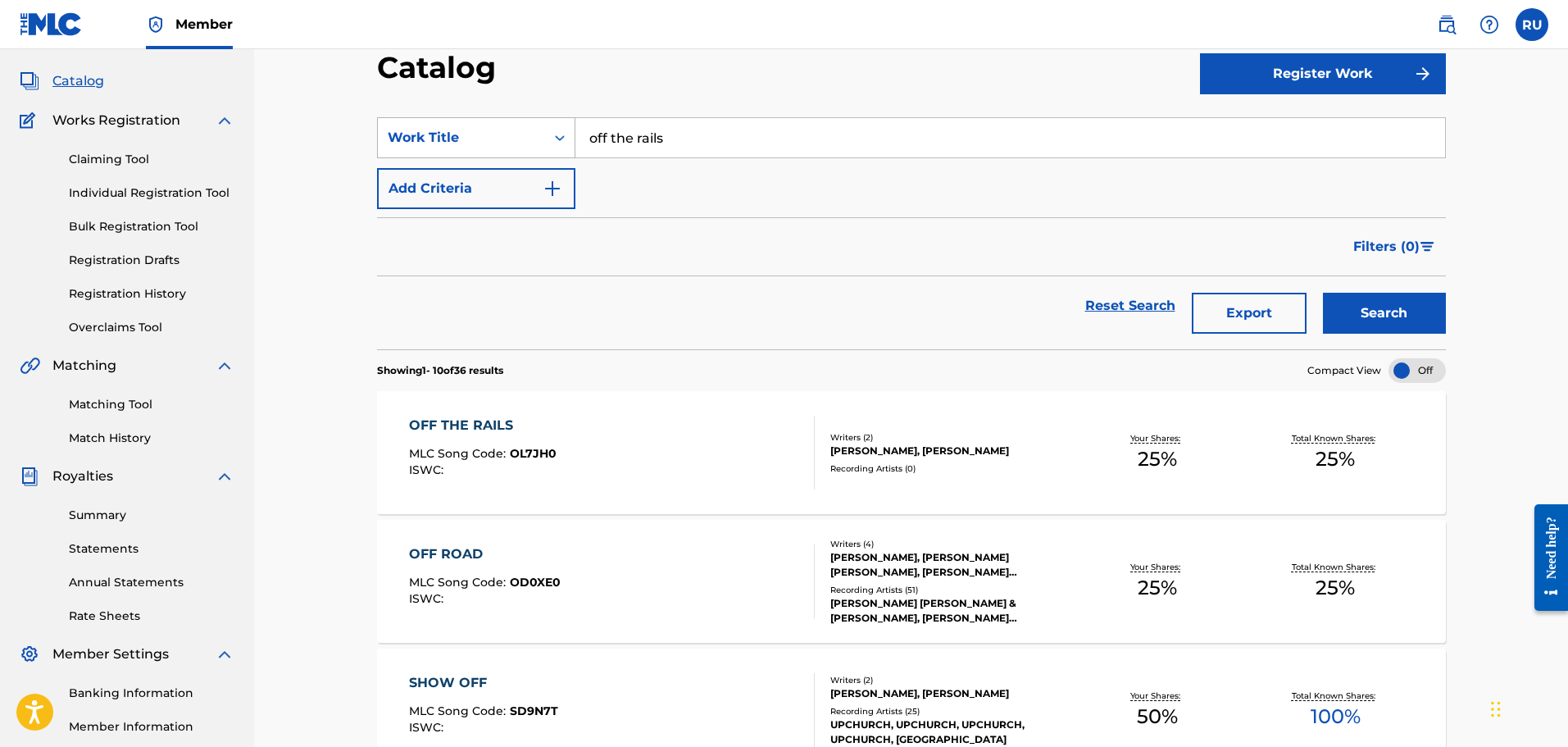
drag, startPoint x: 673, startPoint y: 142, endPoint x: 383, endPoint y: 142, distance: 290.0
click at [411, 142] on div "SearchWithCriteria3bfb3495-b6a9-4a7a-a305-569c1a65b442 Work Title off the rails" at bounding box center [911, 138] width 1068 height 41
click at [1323, 293] on button "Search" at bounding box center [1385, 313] width 123 height 41
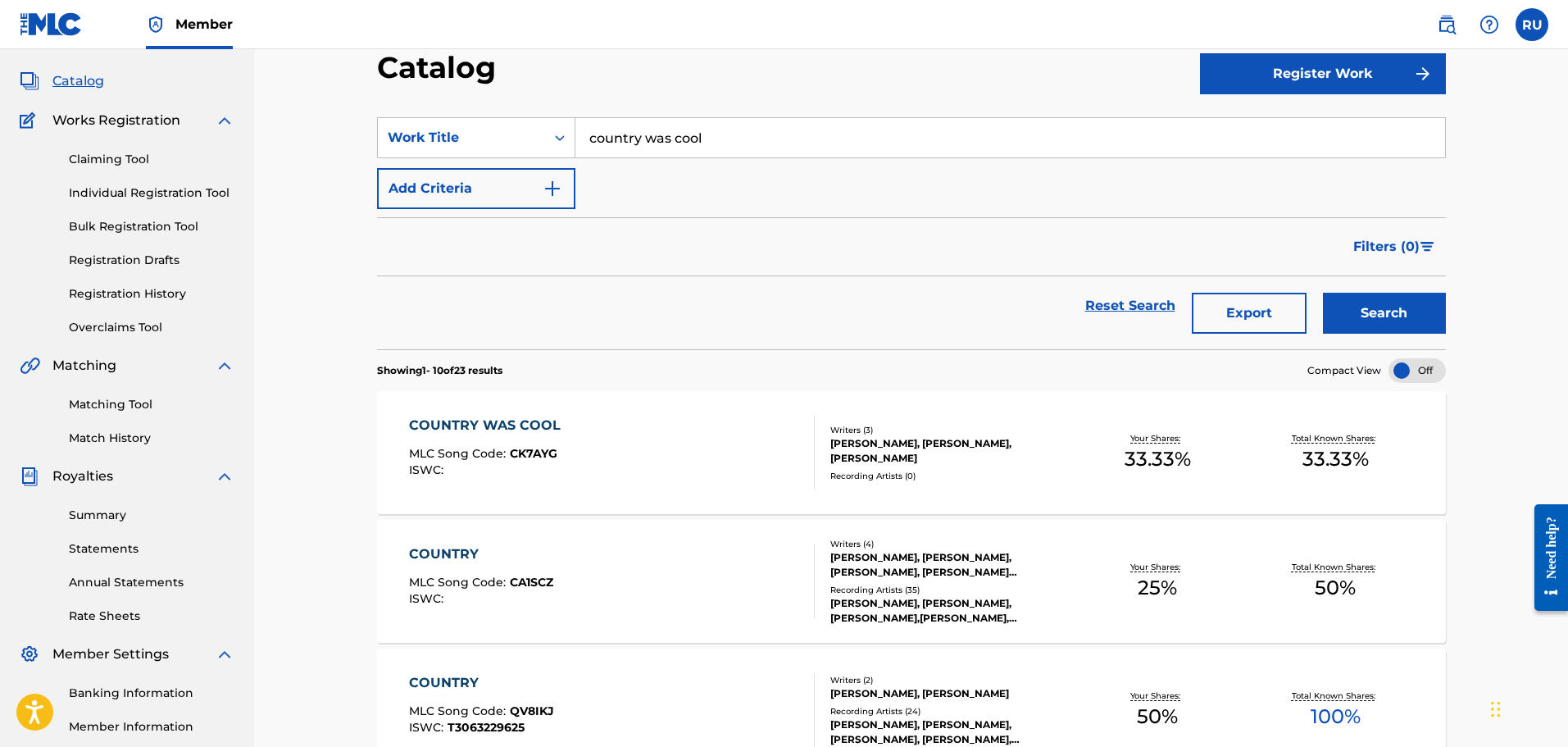
drag, startPoint x: 806, startPoint y: 131, endPoint x: 215, endPoint y: 132, distance: 591.0
click at [1346, 306] on button "Search" at bounding box center [1385, 313] width 123 height 41
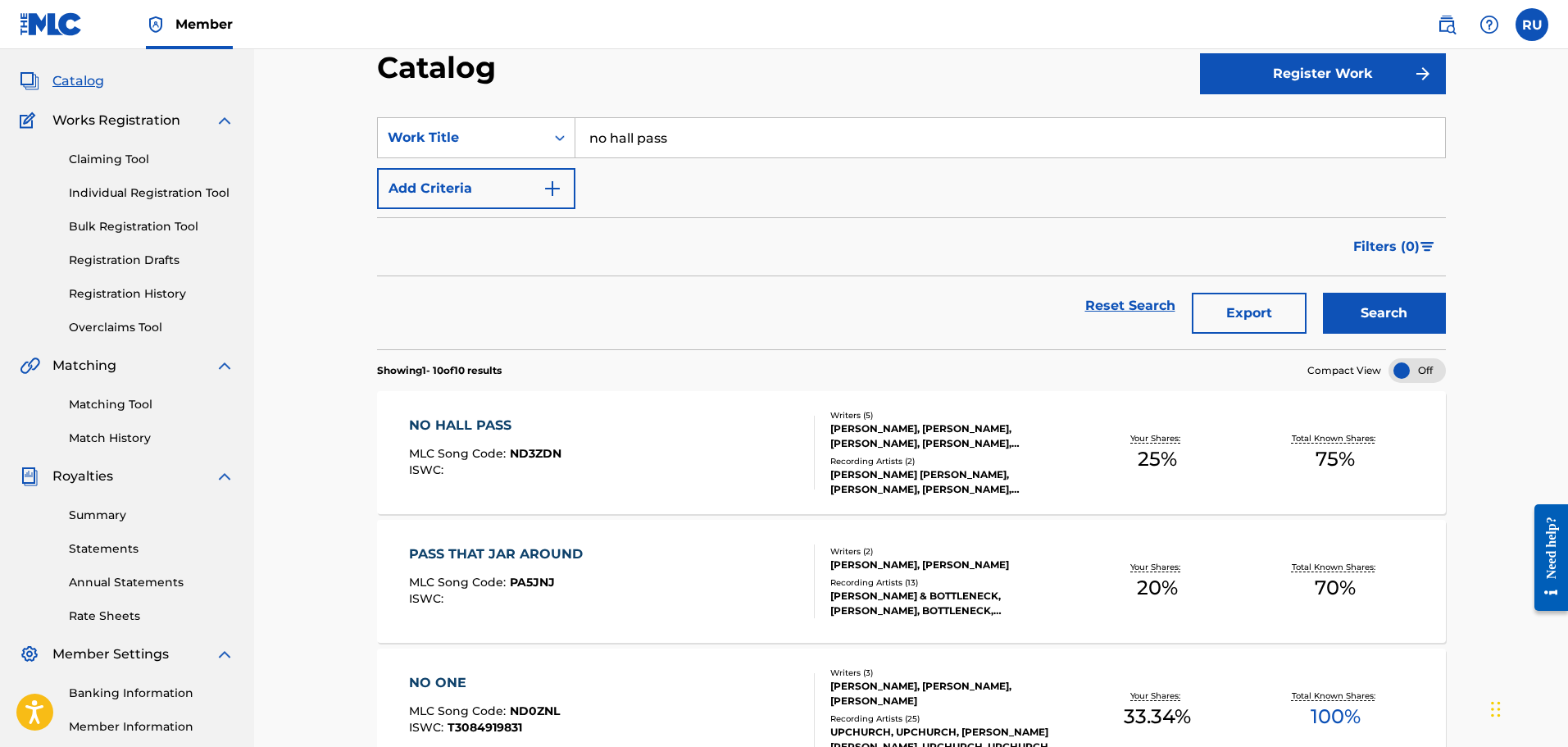
drag, startPoint x: 258, startPoint y: 140, endPoint x: 223, endPoint y: 138, distance: 35.1
click at [656, 175] on strong "here" at bounding box center [668, 174] width 31 height 15
click at [1405, 325] on button "Search" at bounding box center [1385, 313] width 123 height 41
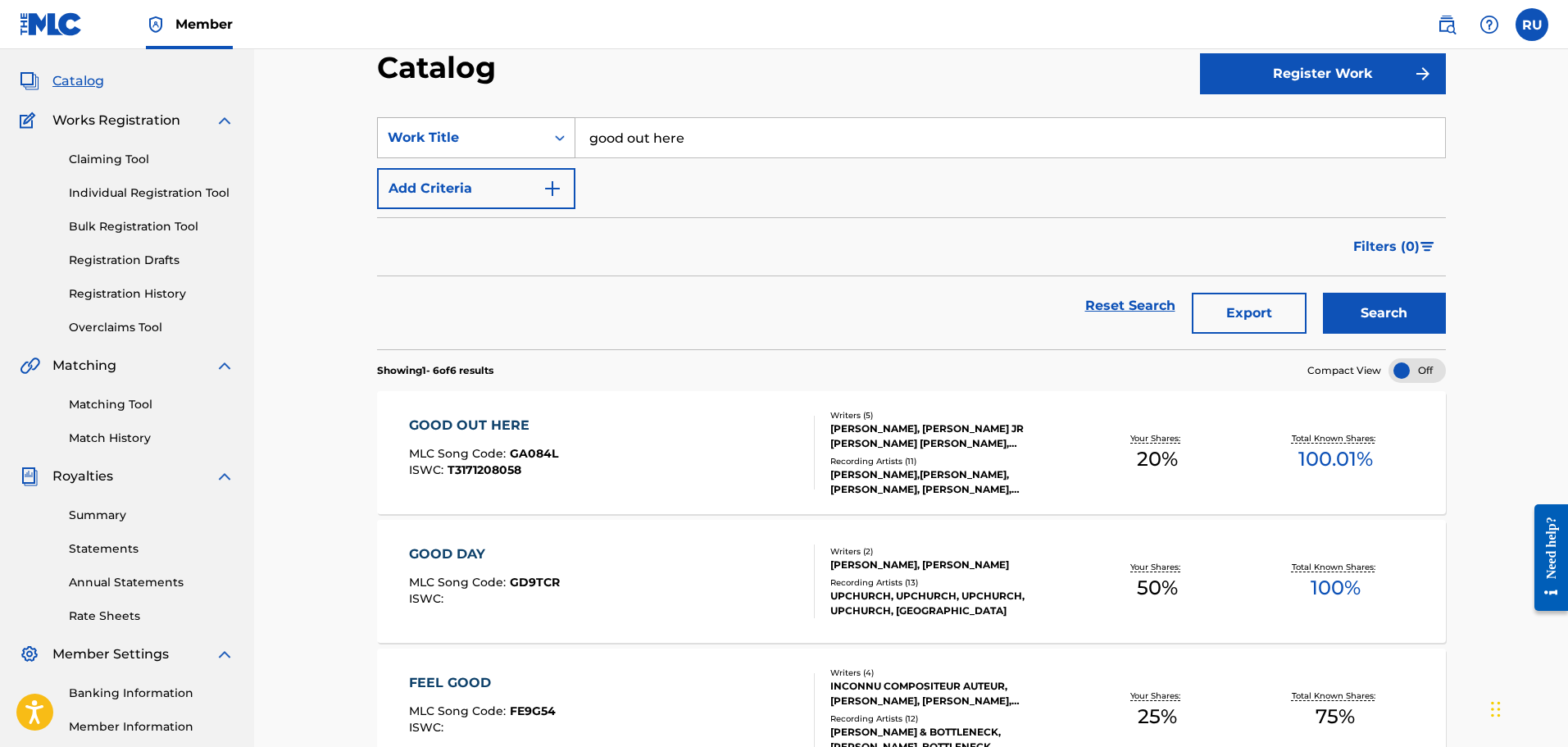
drag, startPoint x: 704, startPoint y: 146, endPoint x: 472, endPoint y: 142, distance: 232.0
click at [472, 142] on div "SearchWithCriteria3bfb3495-b6a9-4a7a-a305-569c1a65b442 Work Title good out here" at bounding box center [911, 138] width 1068 height 41
click at [1323, 293] on button "Search" at bounding box center [1385, 313] width 123 height 41
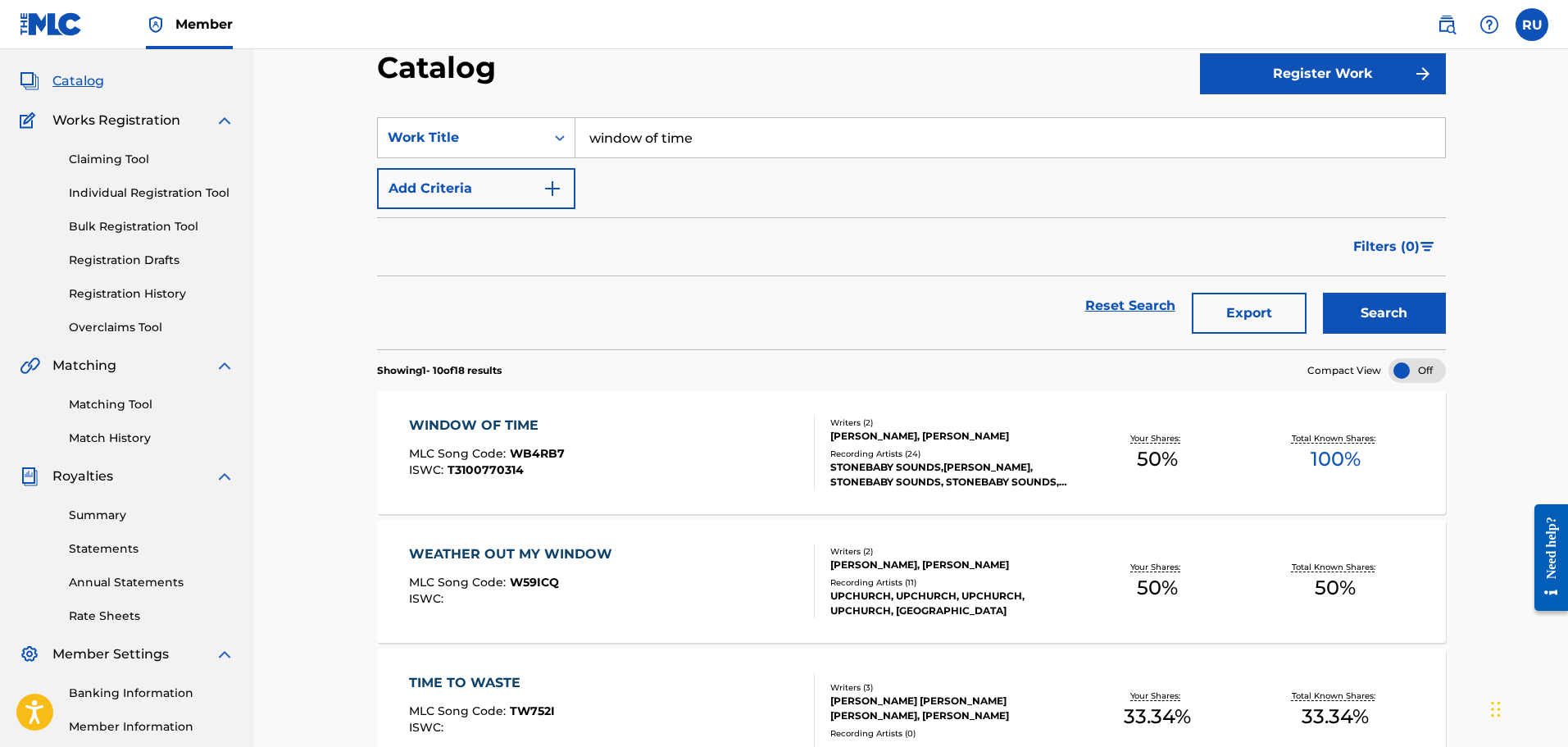
drag, startPoint x: 746, startPoint y: 147, endPoint x: 365, endPoint y: 156, distance: 381.1
click at [1323, 293] on button "Search" at bounding box center [1385, 313] width 123 height 41
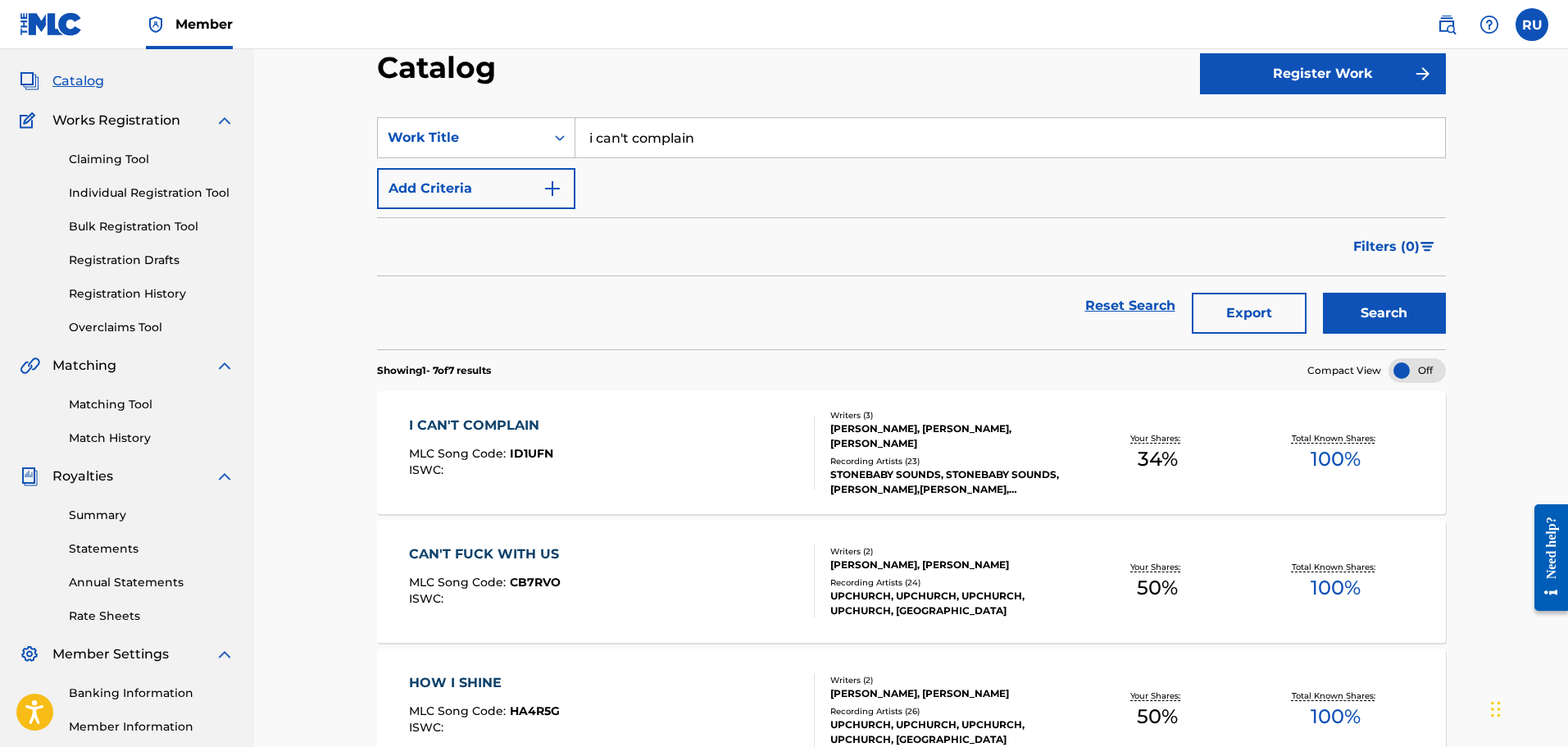
drag, startPoint x: 726, startPoint y: 138, endPoint x: 315, endPoint y: 145, distance: 411.1
click at [315, 145] on div "Catalog Register Work SearchWithCriteria3bfb3495-b6a9-4a7a-a305-569c1a65b442 Wo…" at bounding box center [911, 665] width 1314 height 1396
type input "9 Clouds"
click at [1323, 293] on button "Search" at bounding box center [1385, 313] width 123 height 41
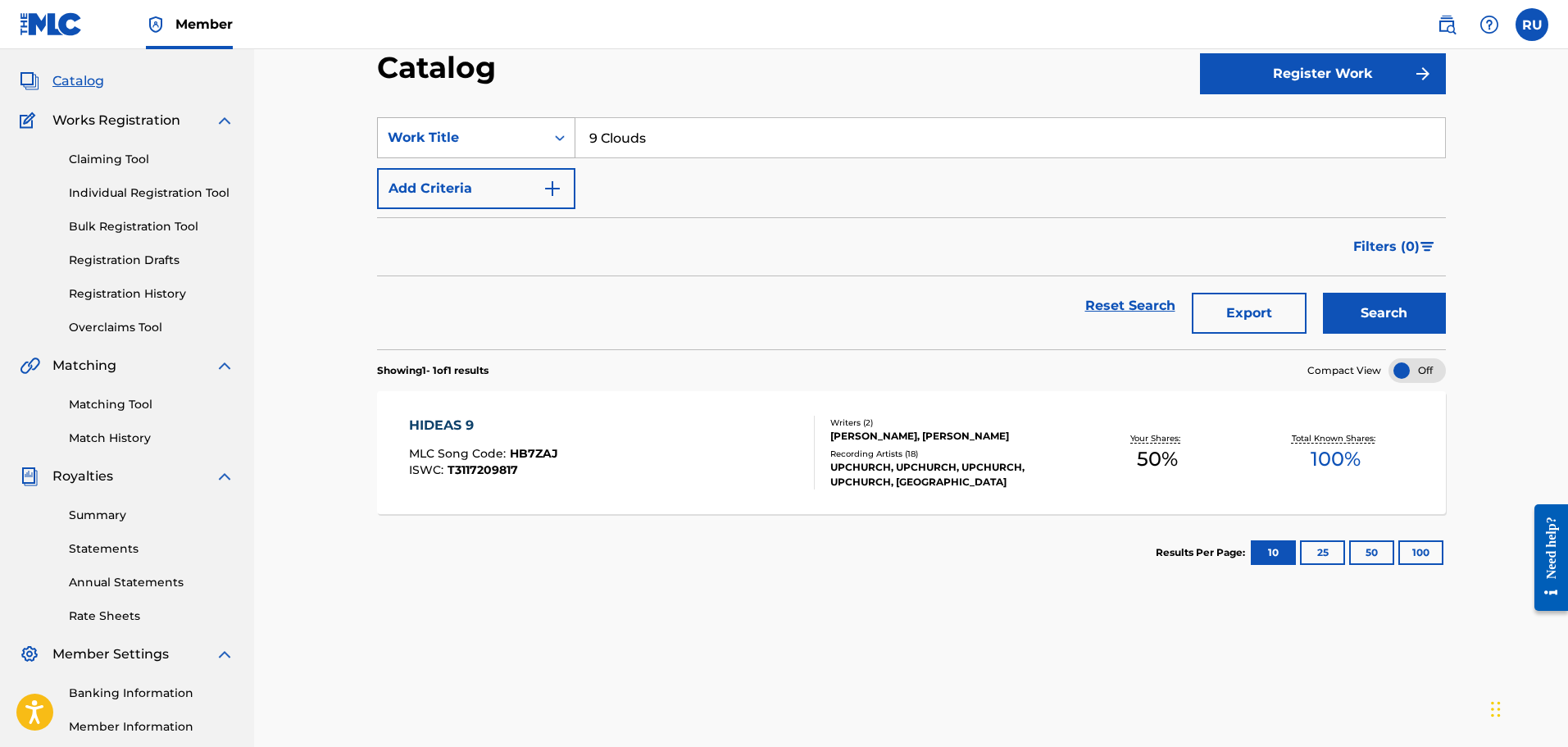
drag, startPoint x: 694, startPoint y: 136, endPoint x: 534, endPoint y: 140, distance: 160.0
click at [535, 140] on div "SearchWithCriteria3bfb3495-b6a9-4a7a-a305-569c1a65b442 Work Title 9 Clouds" at bounding box center [911, 138] width 1068 height 41
click at [1323, 293] on button "Search" at bounding box center [1385, 313] width 123 height 41
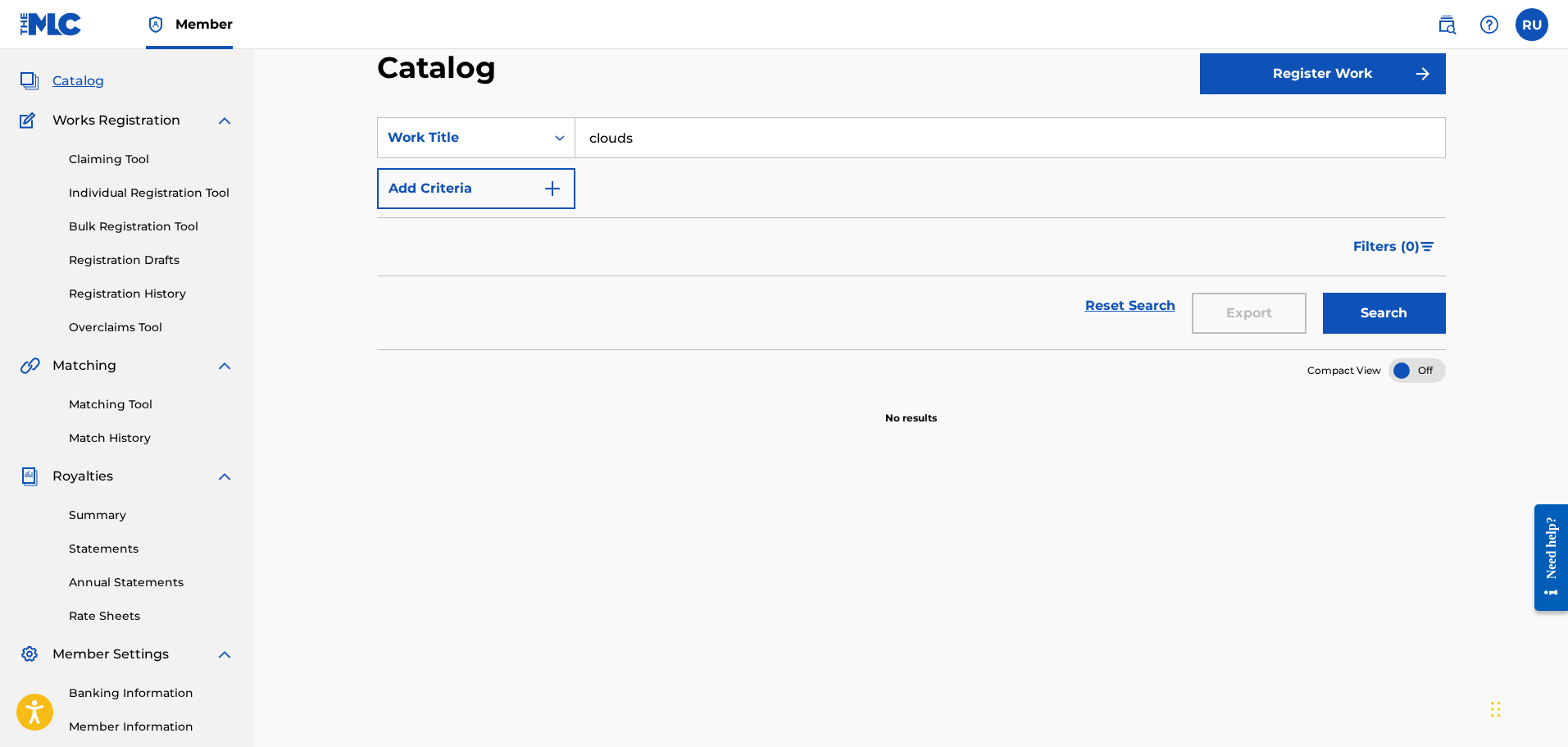
click at [734, 128] on input "clouds" at bounding box center [1010, 138] width 869 height 40
click at [1323, 293] on button "Search" at bounding box center [1385, 313] width 123 height 41
drag, startPoint x: 733, startPoint y: 128, endPoint x: 338, endPoint y: 151, distance: 395.7
click at [345, 151] on div "Catalog Register Work SearchWithCriteria3bfb3495-b6a9-4a7a-a305-569c1a65b442 Wo…" at bounding box center [911, 432] width 1148 height 847
type input "="
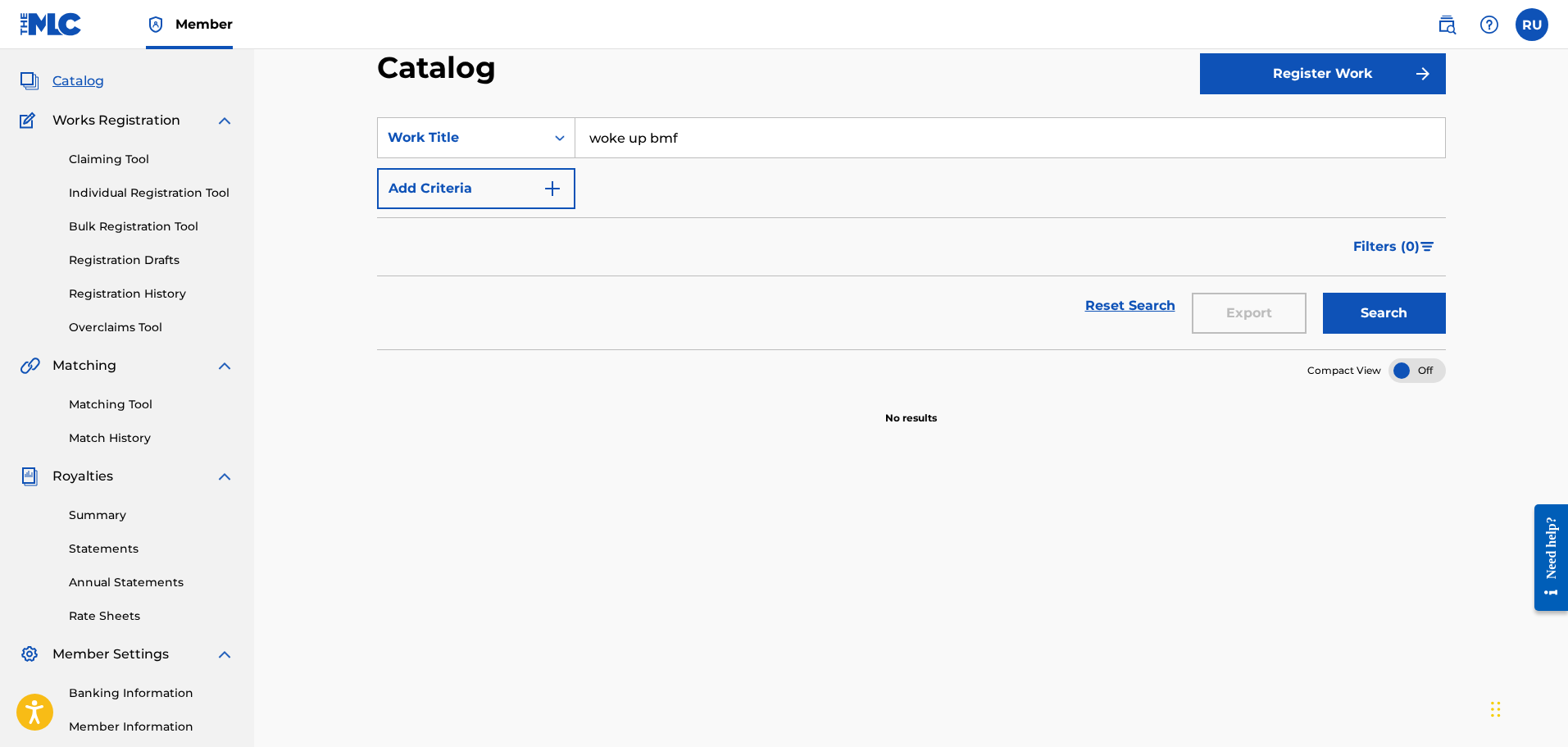
click at [1323, 293] on button "Search" at bounding box center [1385, 313] width 123 height 41
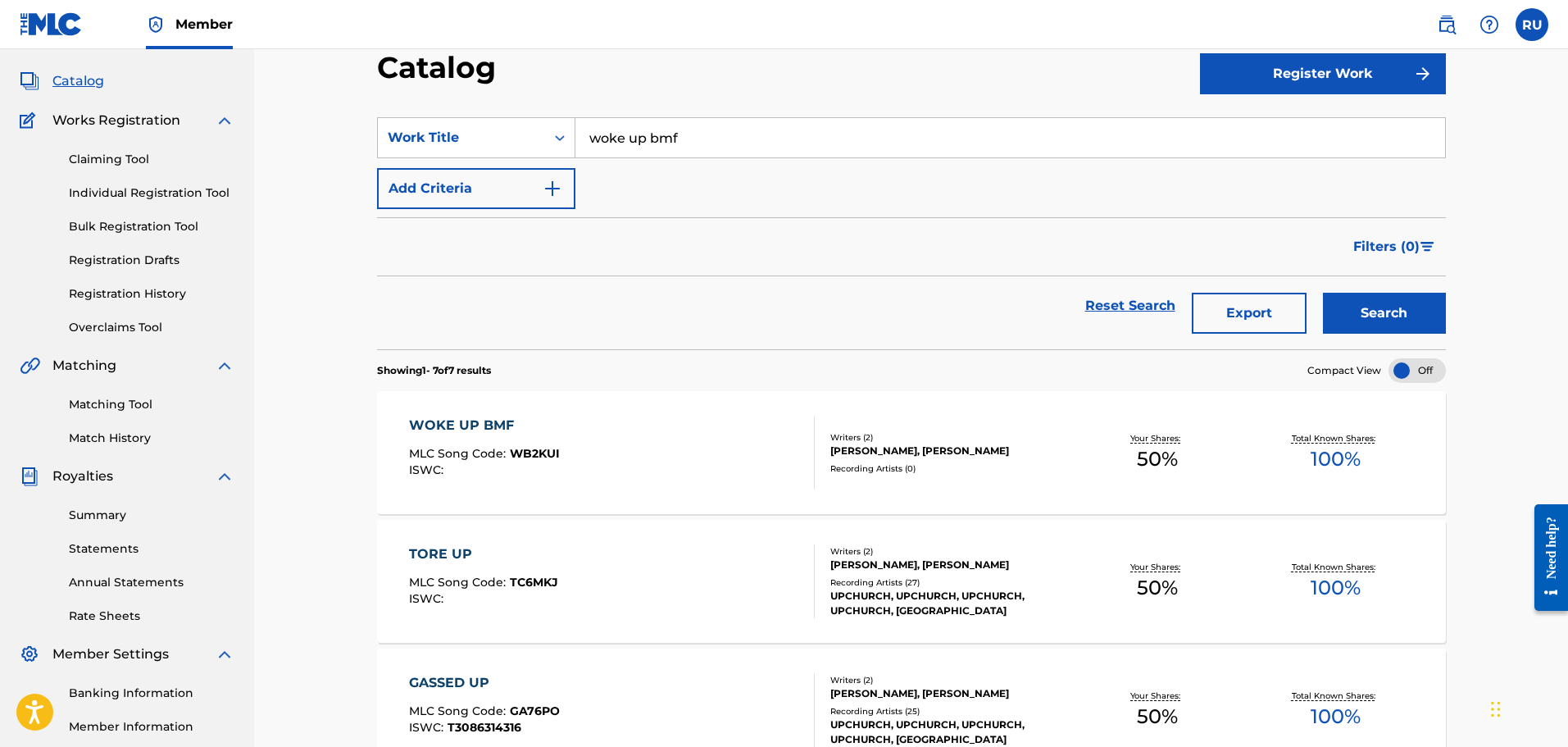
drag, startPoint x: 766, startPoint y: 141, endPoint x: 315, endPoint y: 133, distance: 451.1
click at [315, 133] on div "Catalog Register Work SearchWithCriteria3bfb3495-b6a9-4a7a-a305-569c1a65b442 Wo…" at bounding box center [911, 665] width 1314 height 1396
click at [1323, 293] on button "Search" at bounding box center [1385, 313] width 123 height 41
drag, startPoint x: 679, startPoint y: 146, endPoint x: 422, endPoint y: 133, distance: 257.3
click at [423, 133] on div "SearchWithCriteria3bfb3495-b6a9-4a7a-a305-569c1a65b442 Work Title pull up" at bounding box center [911, 138] width 1068 height 41
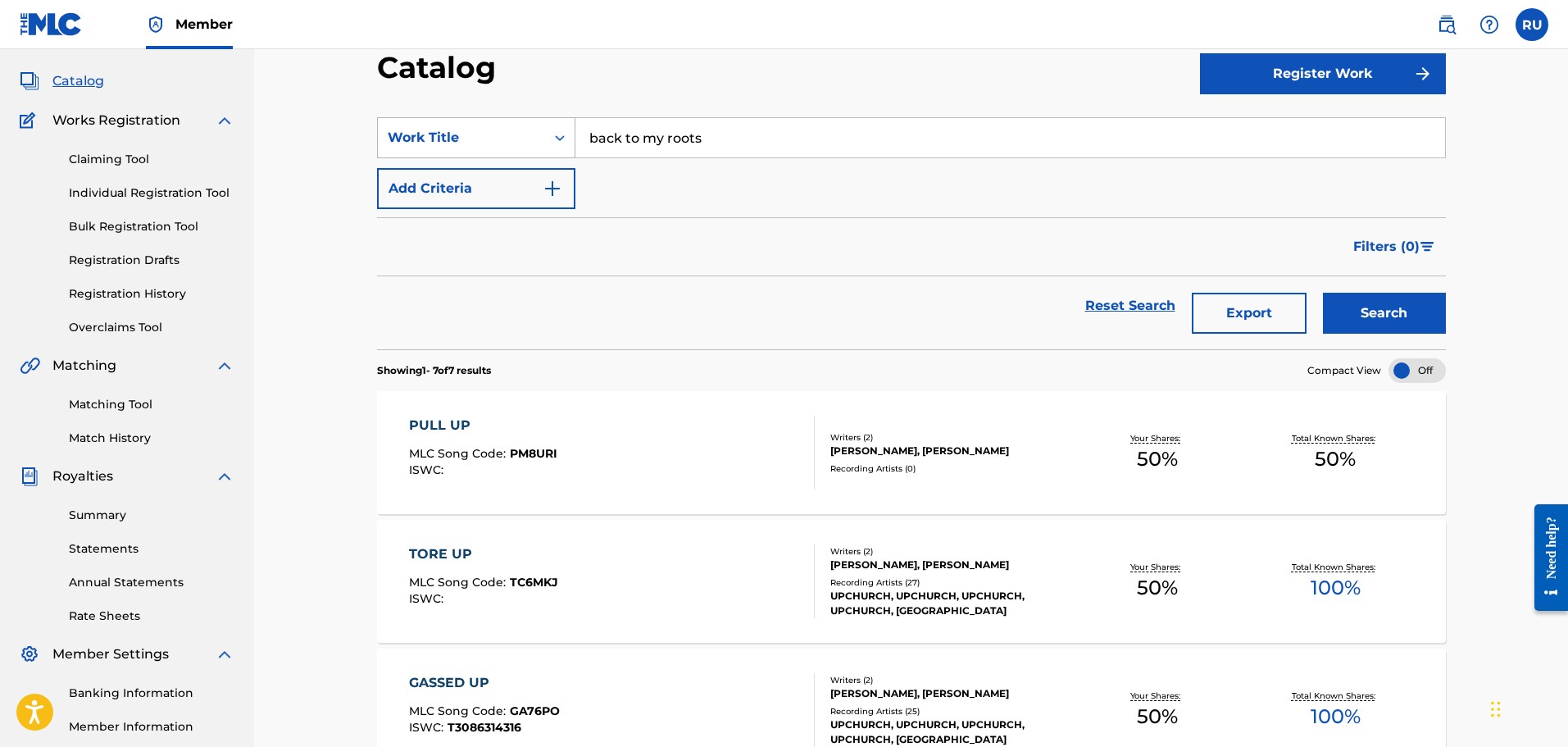
click at [1323, 293] on button "Search" at bounding box center [1385, 313] width 123 height 41
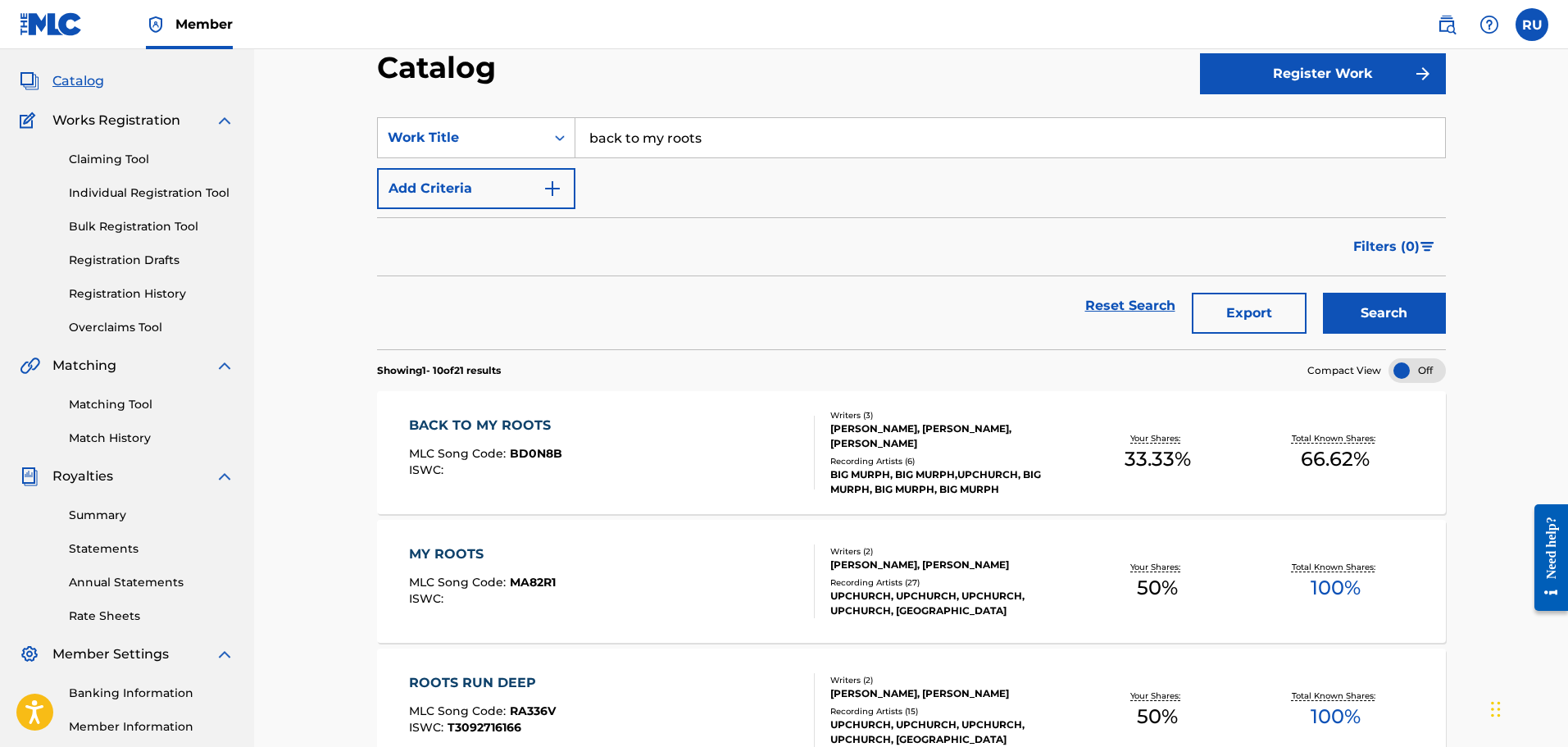
drag, startPoint x: 773, startPoint y: 150, endPoint x: 327, endPoint y: 133, distance: 446.3
click at [668, 213] on span "on my waist (remix)" at bounding box center [688, 214] width 130 height 15
click at [1381, 324] on button "Search" at bounding box center [1385, 313] width 123 height 41
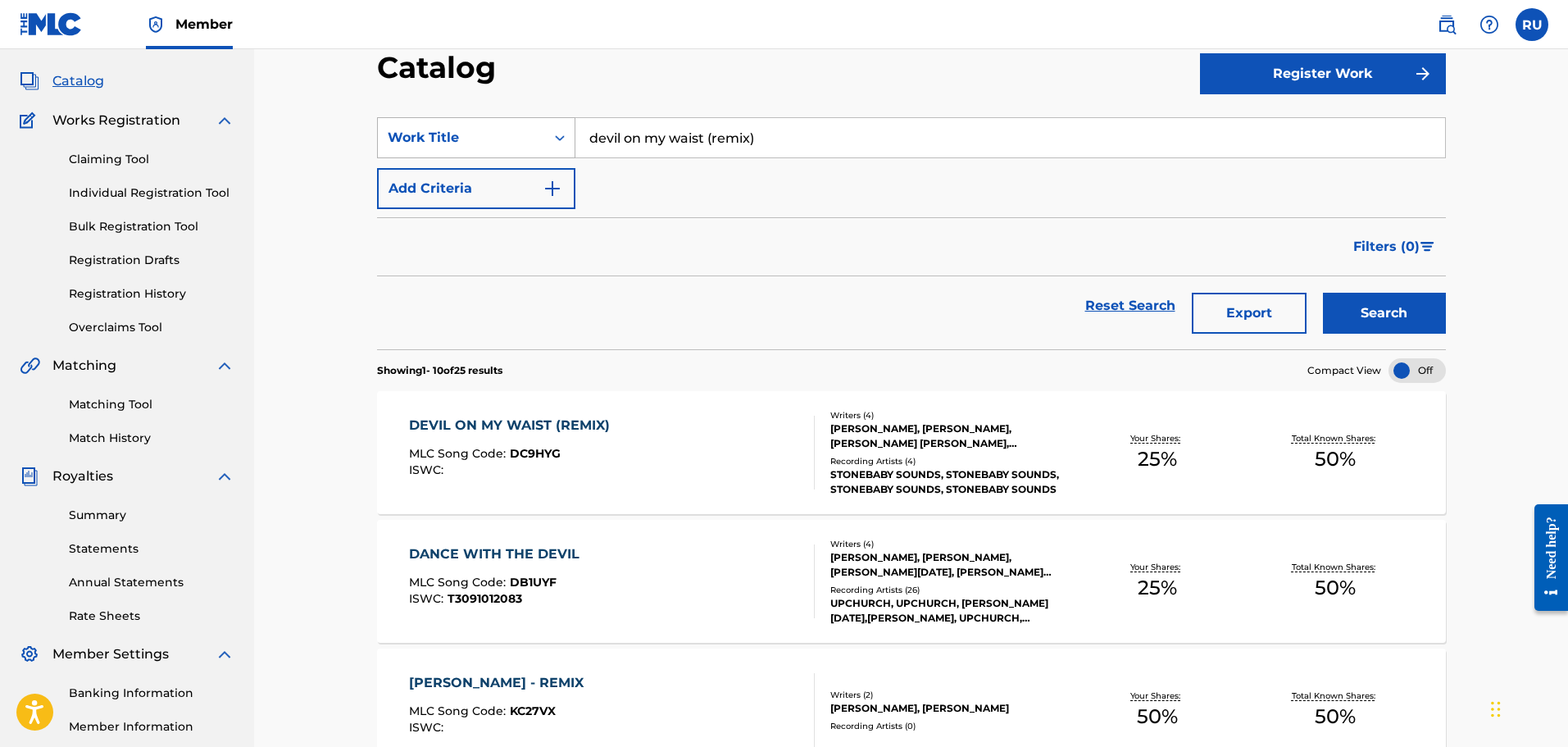
drag, startPoint x: 868, startPoint y: 141, endPoint x: 414, endPoint y: 136, distance: 454.0
click at [414, 136] on div "SearchWithCriteria3bfb3495-b6a9-4a7a-a305-569c1a65b442 Work Title devil on my w…" at bounding box center [911, 138] width 1068 height 41
click at [1403, 310] on button "Search" at bounding box center [1385, 313] width 123 height 41
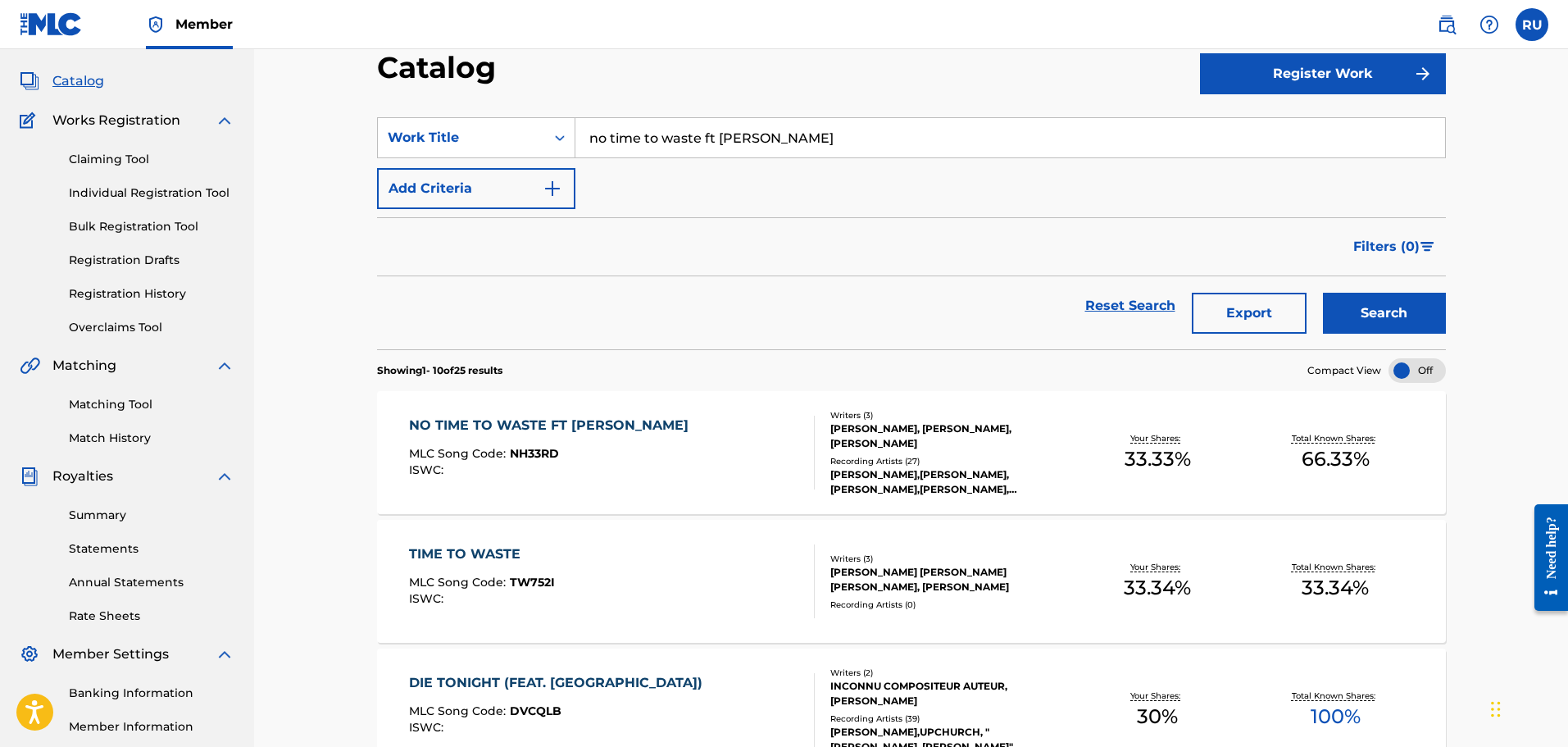
drag, startPoint x: 799, startPoint y: 134, endPoint x: 321, endPoint y: 153, distance: 478.4
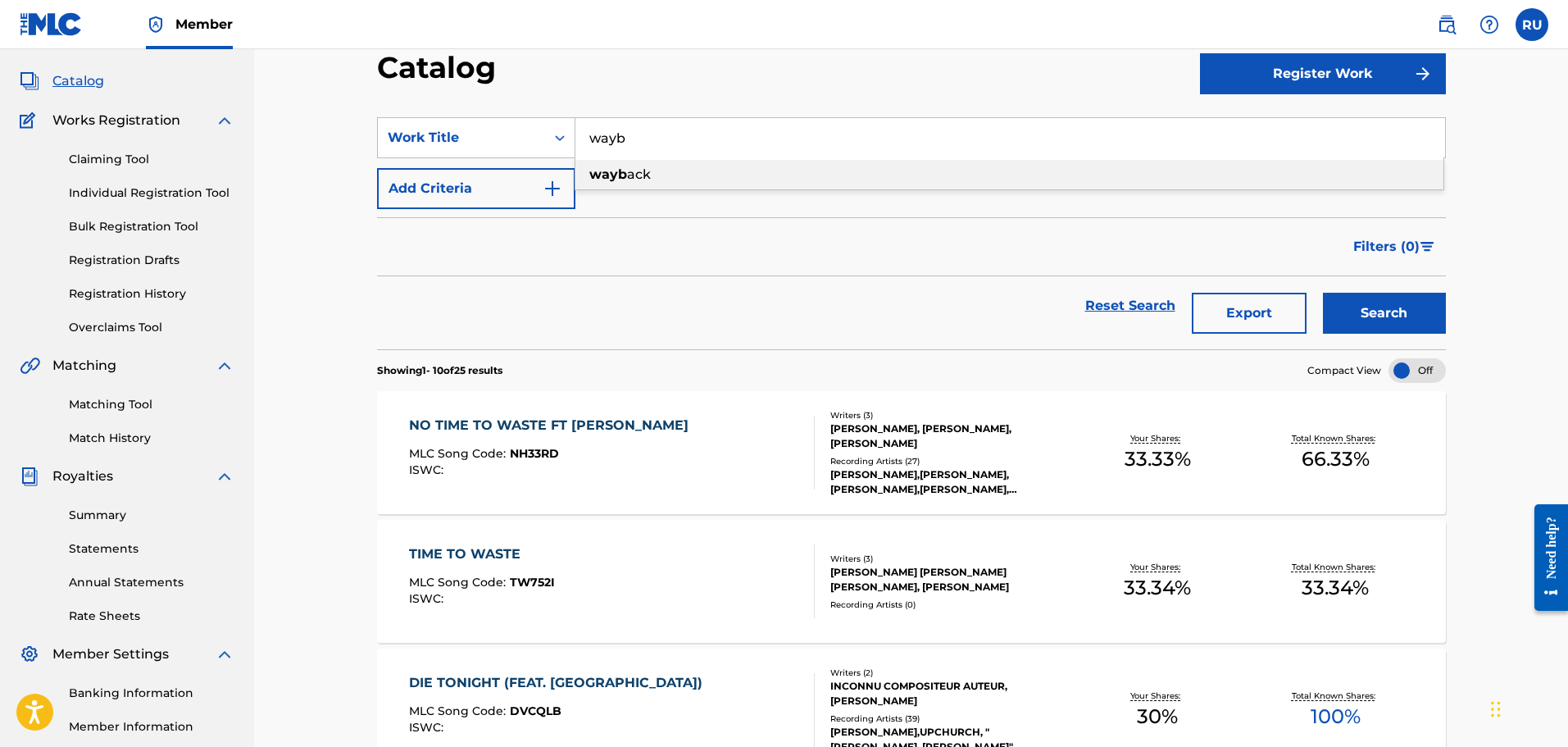
click at [706, 176] on div "wayb ack" at bounding box center [1009, 174] width 868 height 30
type input "wayback"
click at [1362, 300] on button "Search" at bounding box center [1385, 313] width 123 height 41
drag, startPoint x: 699, startPoint y: 135, endPoint x: 483, endPoint y: 147, distance: 216.3
click at [484, 147] on div "SearchWithCriteria3bfb3495-b6a9-4a7a-a305-569c1a65b442 Work Title wayback" at bounding box center [911, 138] width 1068 height 41
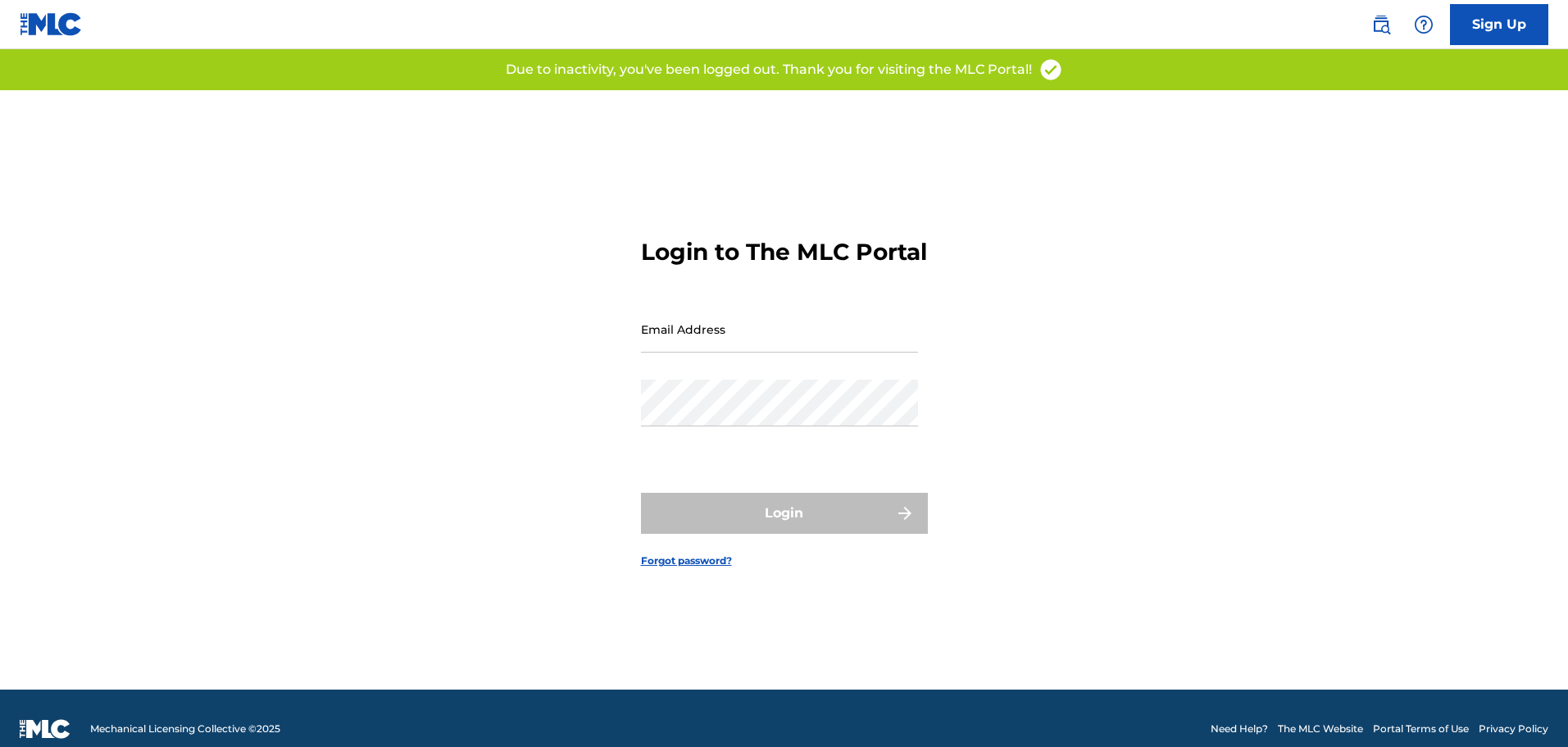
type input "[EMAIL_ADDRESS][DOMAIN_NAME]"
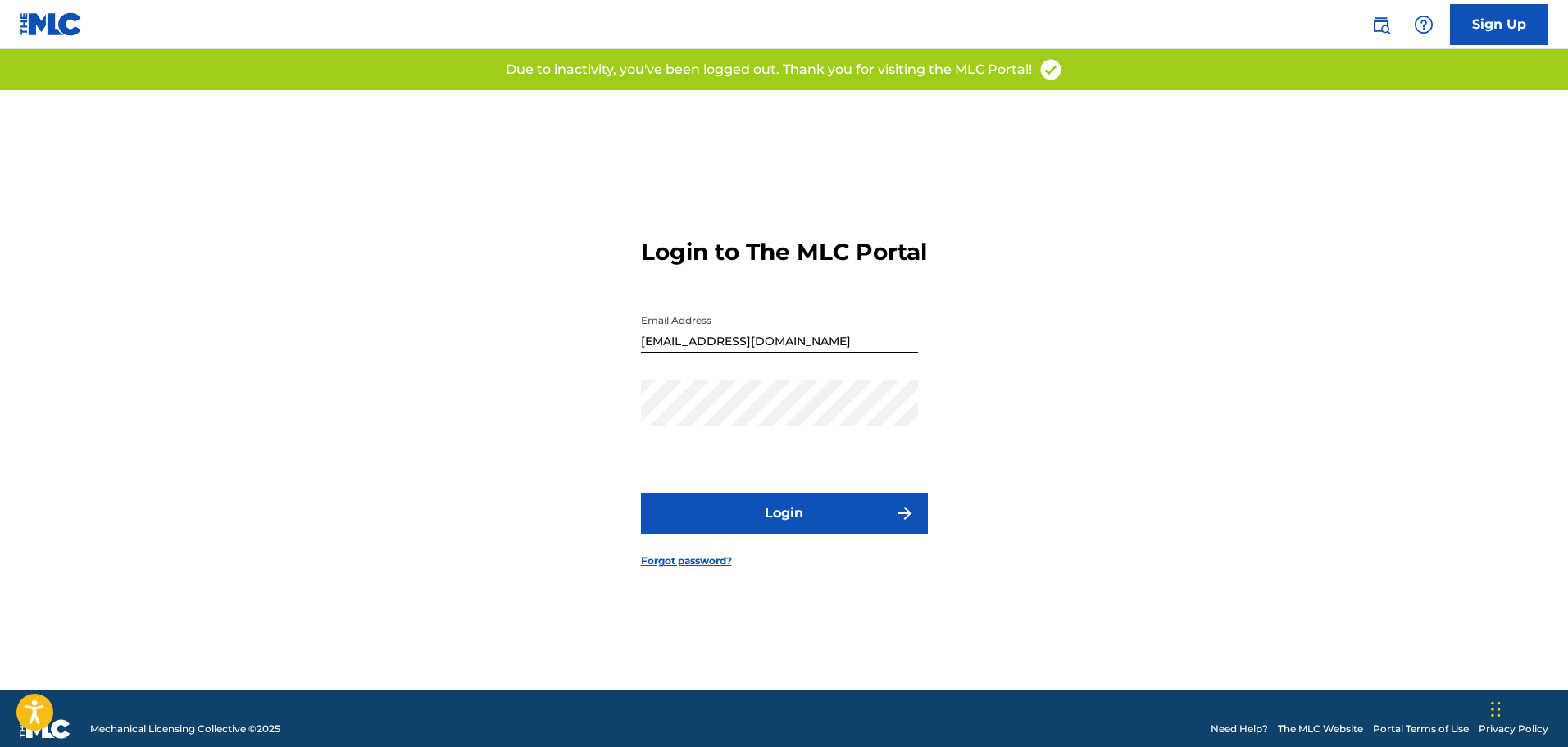
click at [763, 509] on button "Login" at bounding box center [784, 513] width 287 height 41
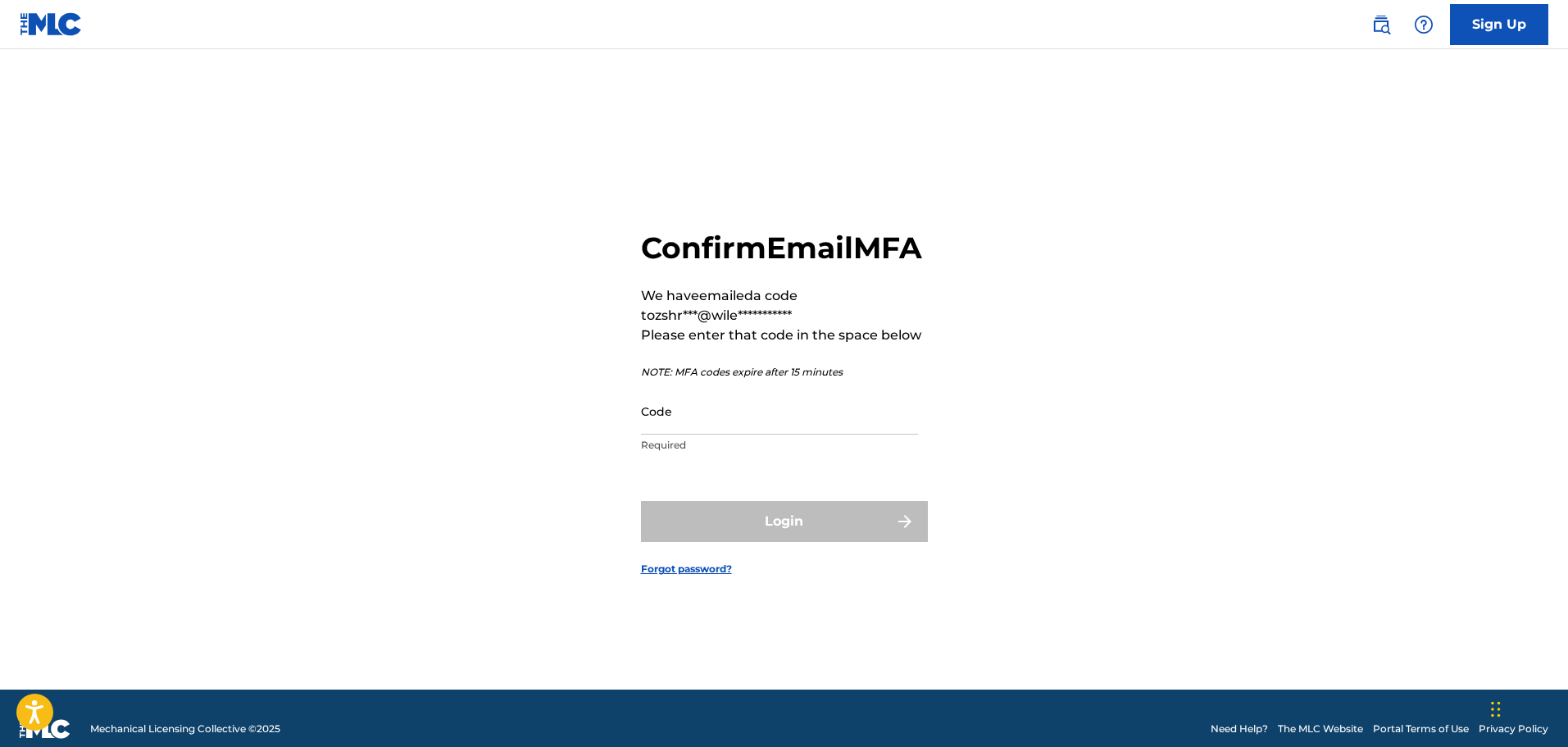
drag, startPoint x: 1498, startPoint y: 381, endPoint x: 1429, endPoint y: 376, distance: 69.2
click at [1498, 381] on main "**********" at bounding box center [784, 369] width 1568 height 641
click at [768, 424] on input "Code" at bounding box center [779, 410] width 277 height 46
paste input "745817"
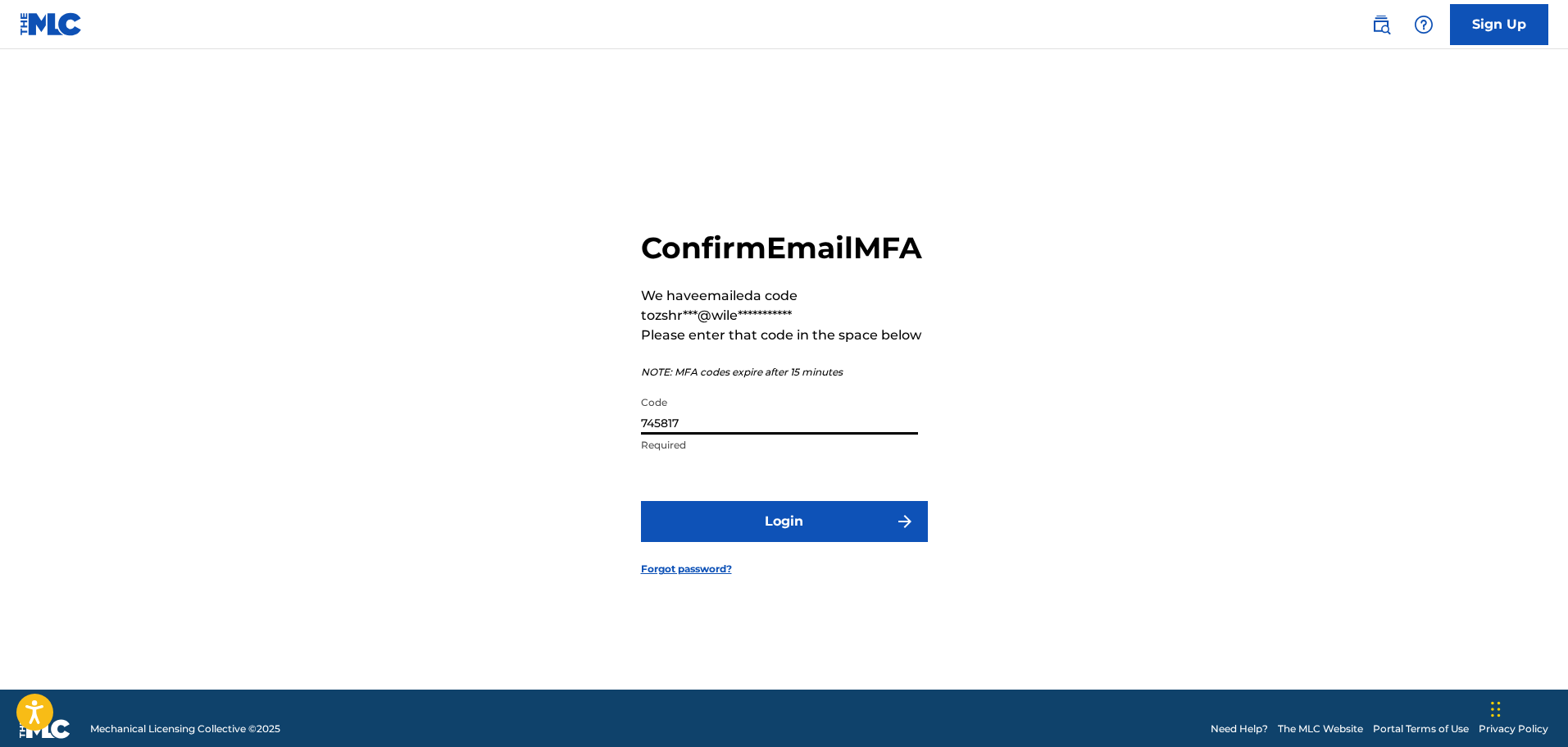
type input "745817"
click at [722, 526] on button "Login" at bounding box center [784, 521] width 287 height 41
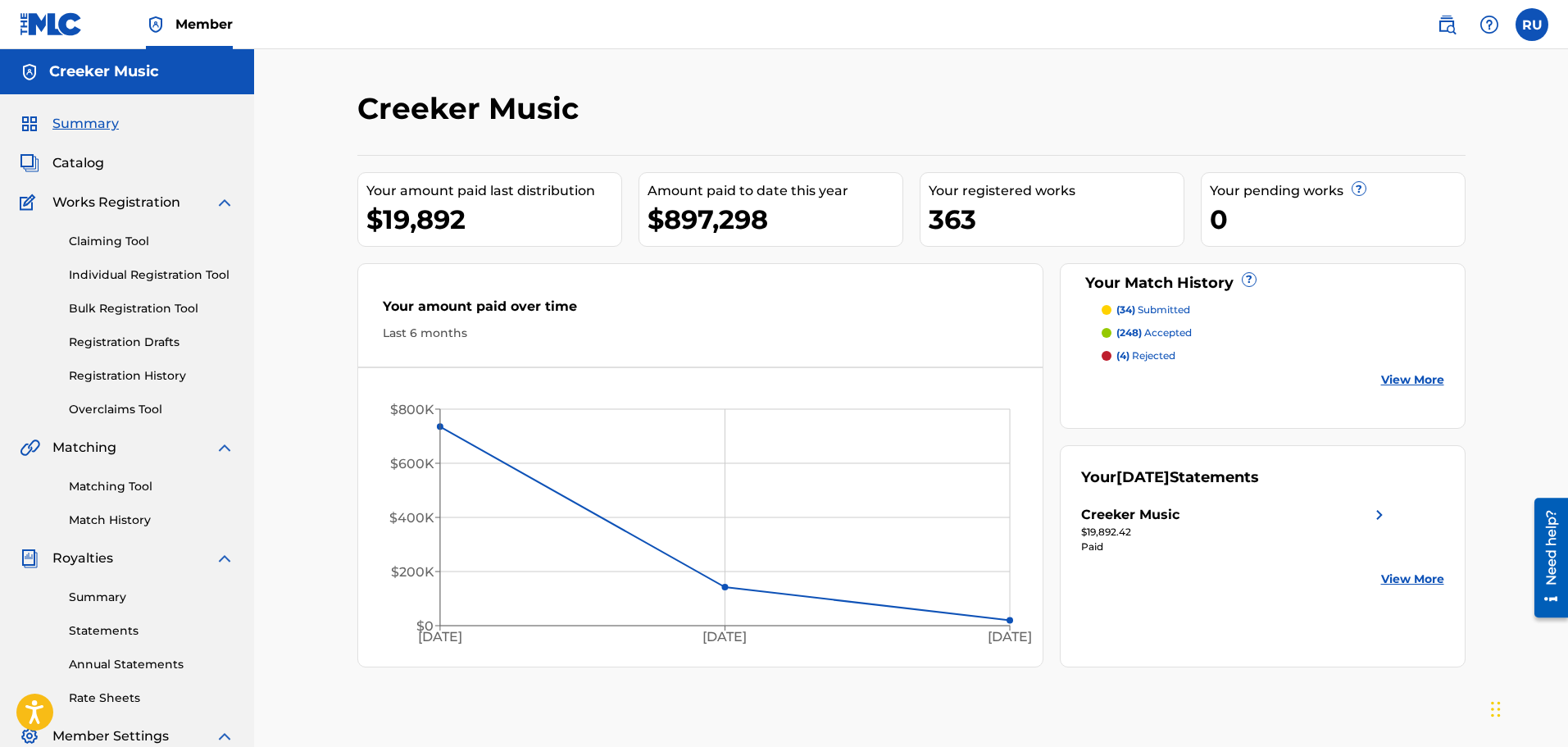
click at [88, 163] on span "Catalog" at bounding box center [78, 163] width 51 height 19
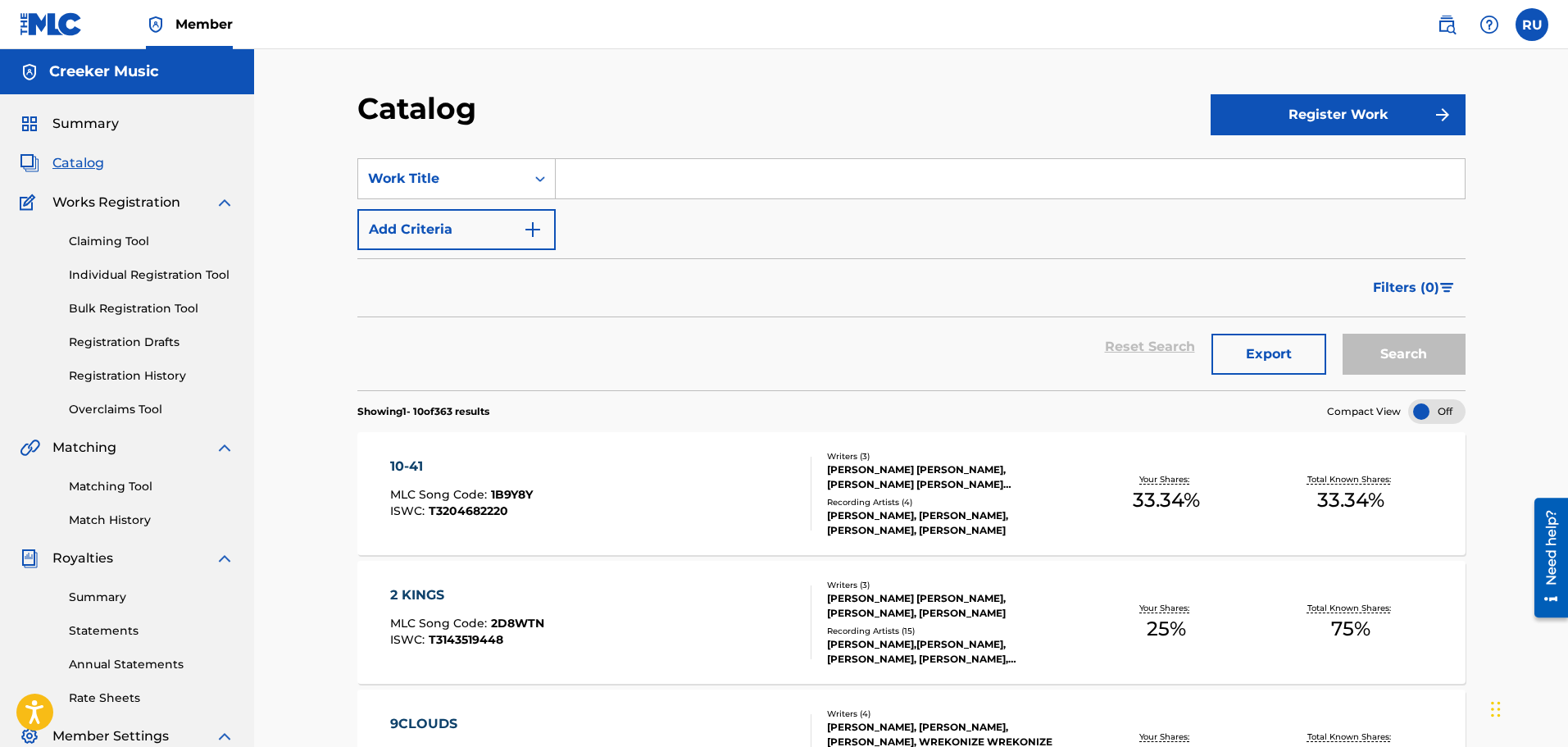
click at [616, 187] on input "Search Form" at bounding box center [1009, 178] width 909 height 40
click at [626, 206] on div "wayb ack" at bounding box center [886, 215] width 662 height 30
click at [1392, 338] on button "Search" at bounding box center [1404, 354] width 123 height 41
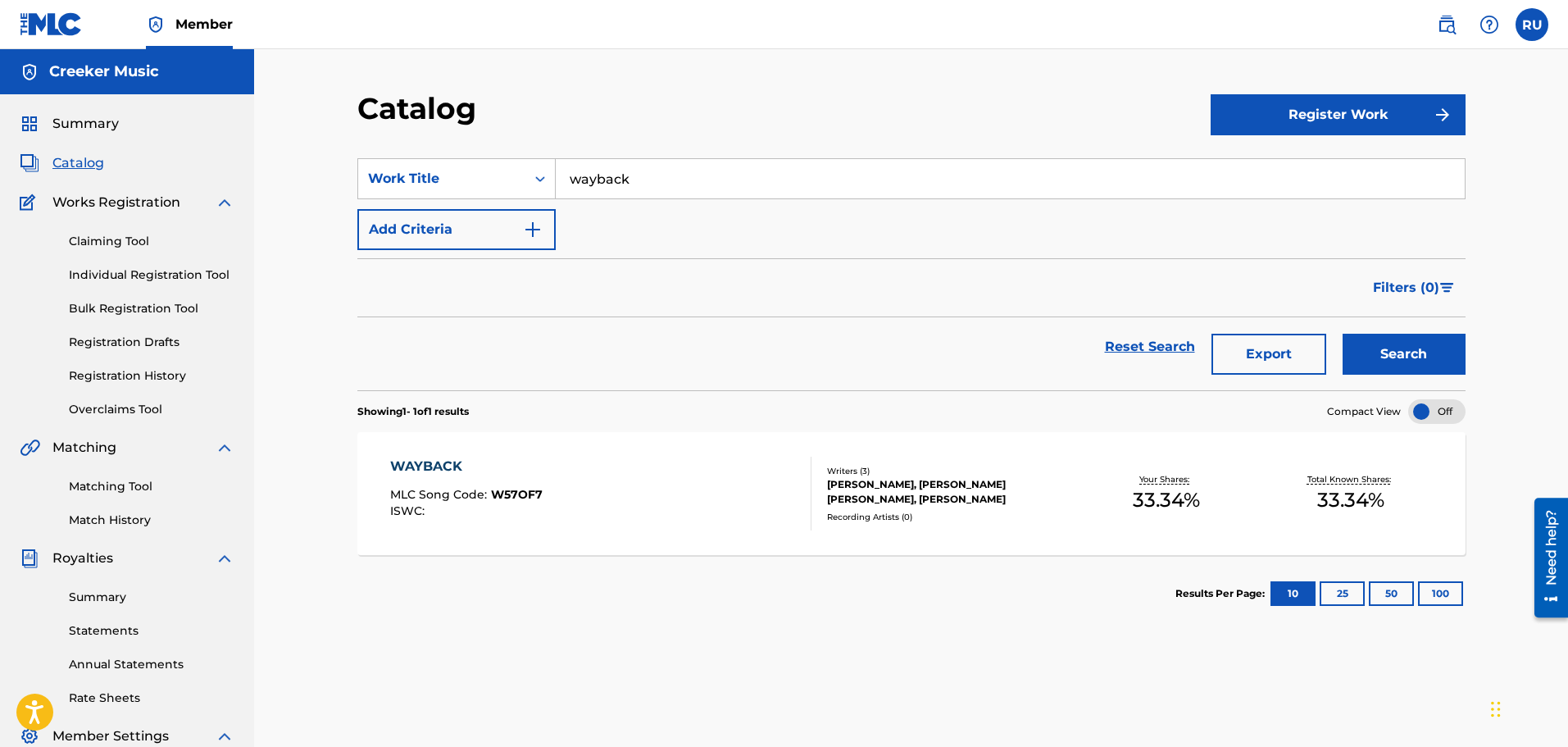
drag, startPoint x: 766, startPoint y: 168, endPoint x: 273, endPoint y: 171, distance: 493.0
click at [292, 171] on div "Catalog Register Work SearchWithCriteriafdce86e7-89b2-4f2c-8c8b-2f4fbff2d3d4 Wo…" at bounding box center [911, 493] width 1314 height 889
type input "country ghetto"
click at [1343, 333] on button "Search" at bounding box center [1404, 354] width 123 height 41
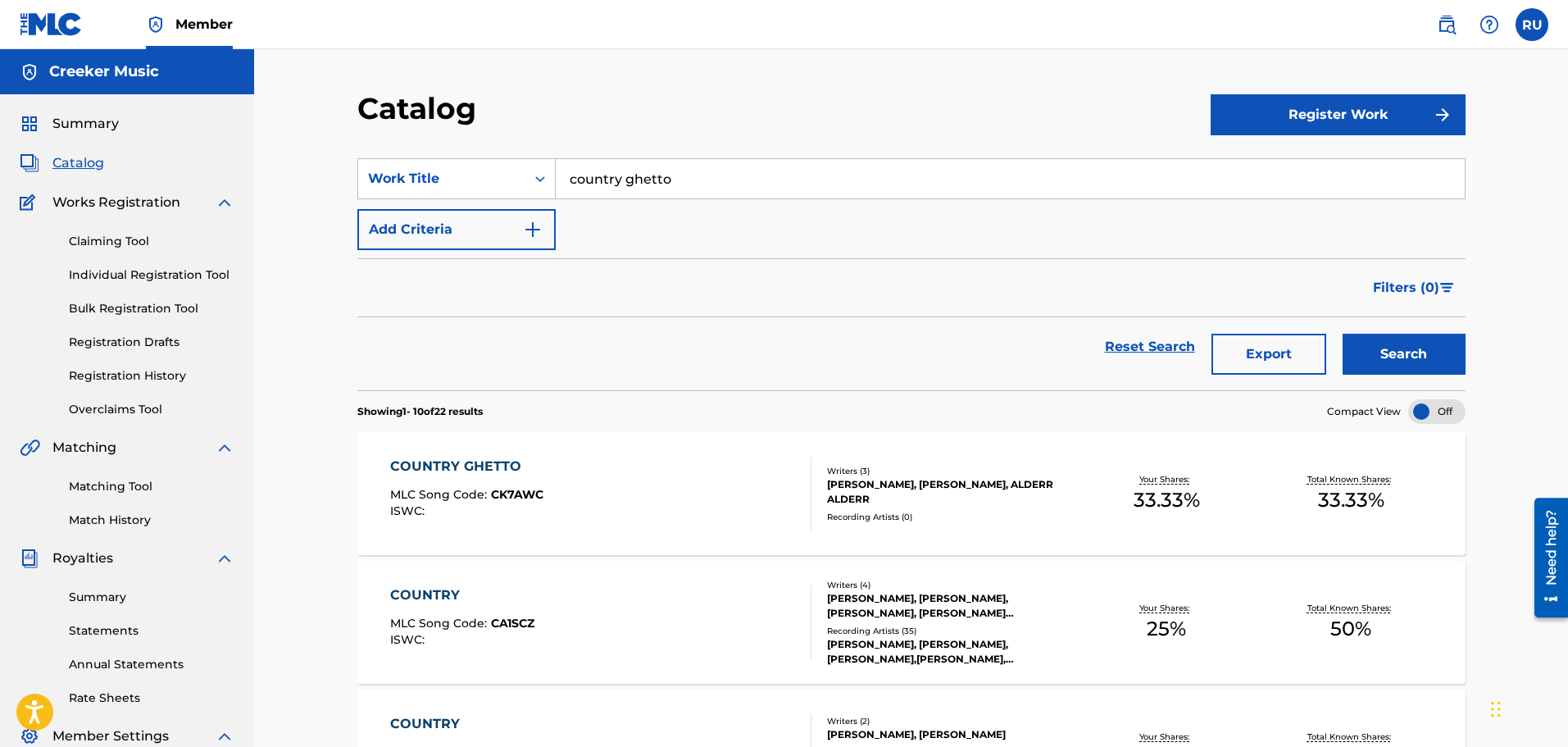
click at [120, 483] on link "Matching Tool" at bounding box center [152, 486] width 165 height 17
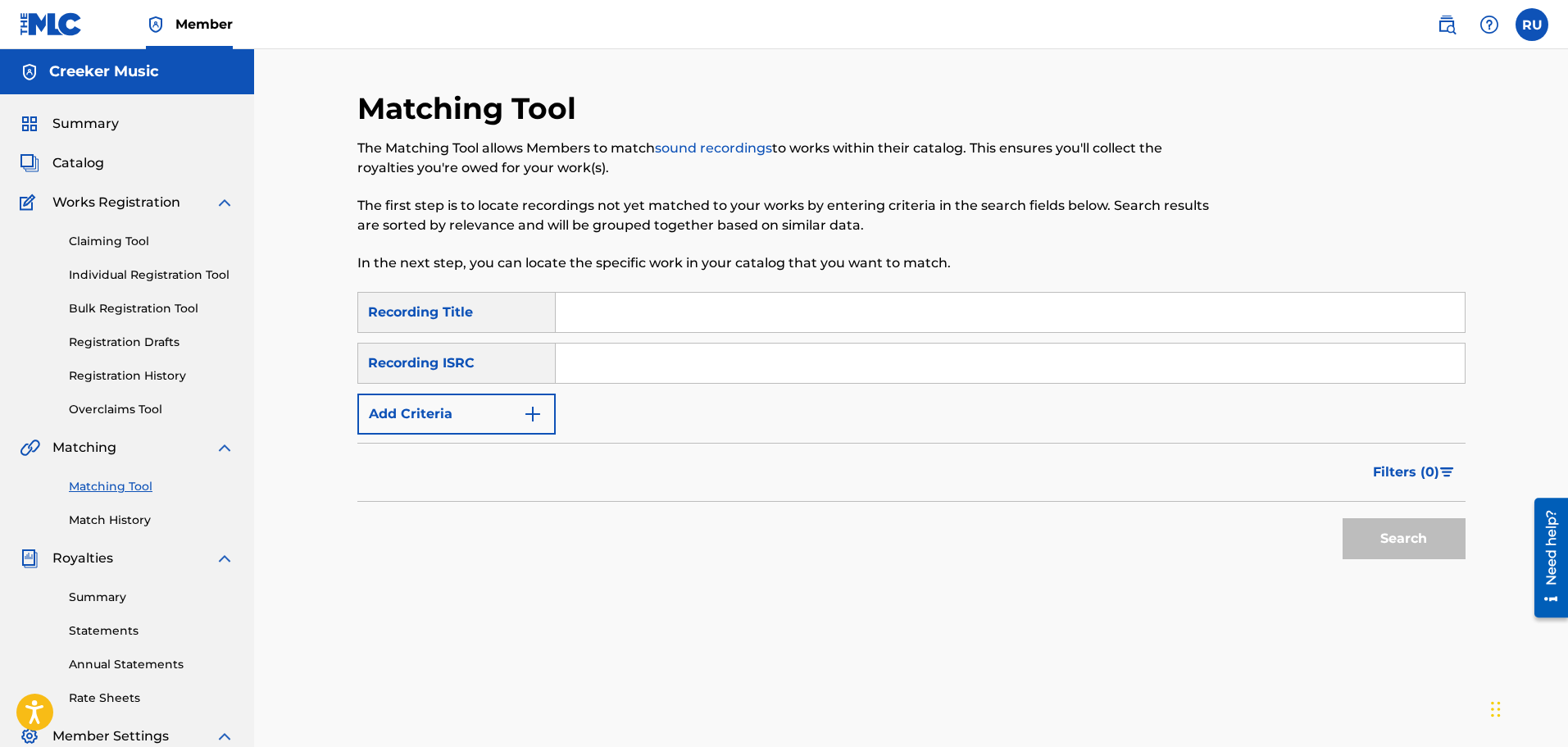
click at [587, 312] on input "Search Form" at bounding box center [1009, 312] width 909 height 40
type input "Off Road"
click at [454, 427] on button "Add Criteria" at bounding box center [456, 414] width 198 height 41
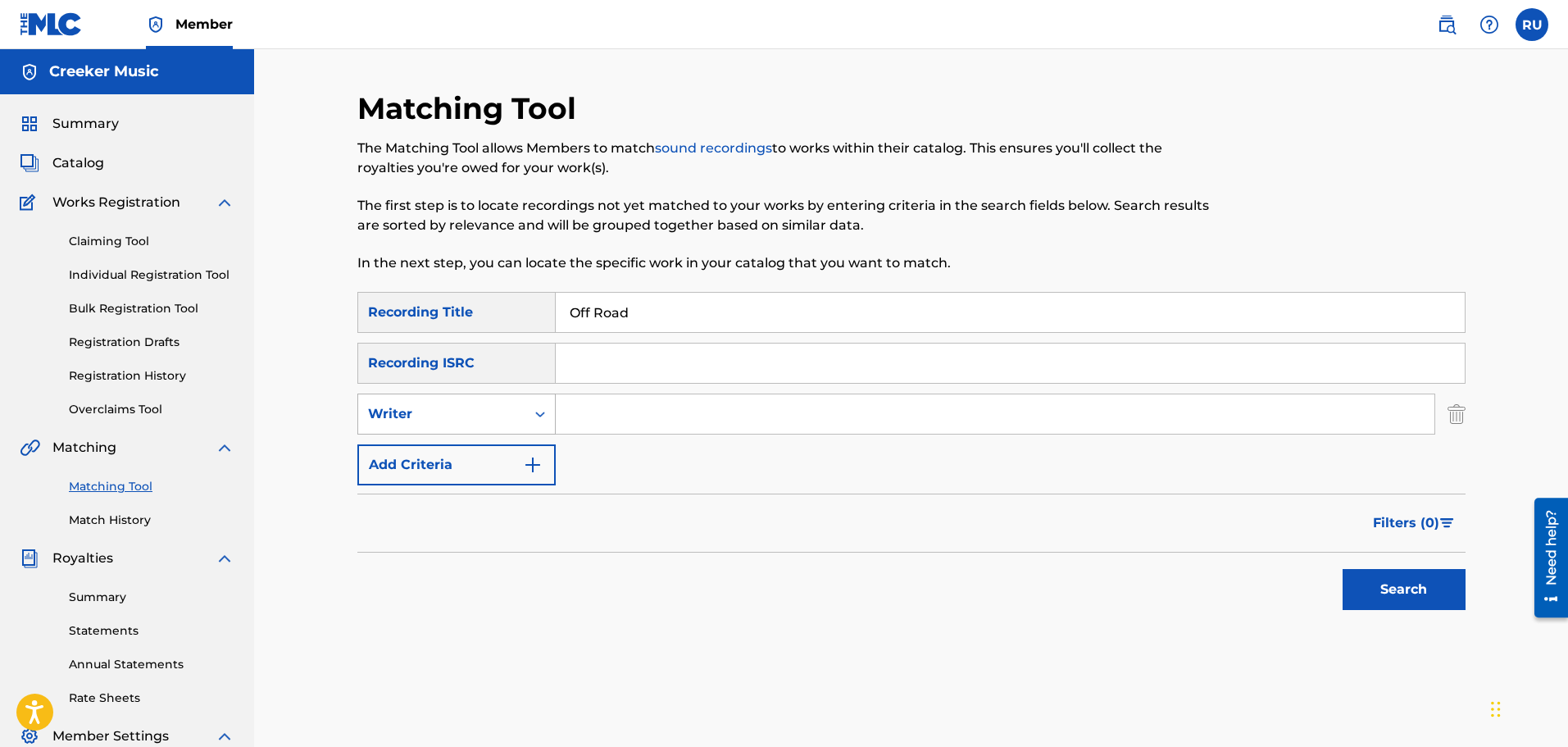
click at [475, 416] on div "Writer" at bounding box center [441, 414] width 148 height 19
click at [470, 457] on div "Recording Artist" at bounding box center [456, 455] width 197 height 41
click at [637, 407] on input "Search Form" at bounding box center [994, 414] width 879 height 40
click at [639, 356] on input "Search Form" at bounding box center [1009, 363] width 909 height 40
click at [600, 413] on input "Search Form" at bounding box center [994, 414] width 879 height 40
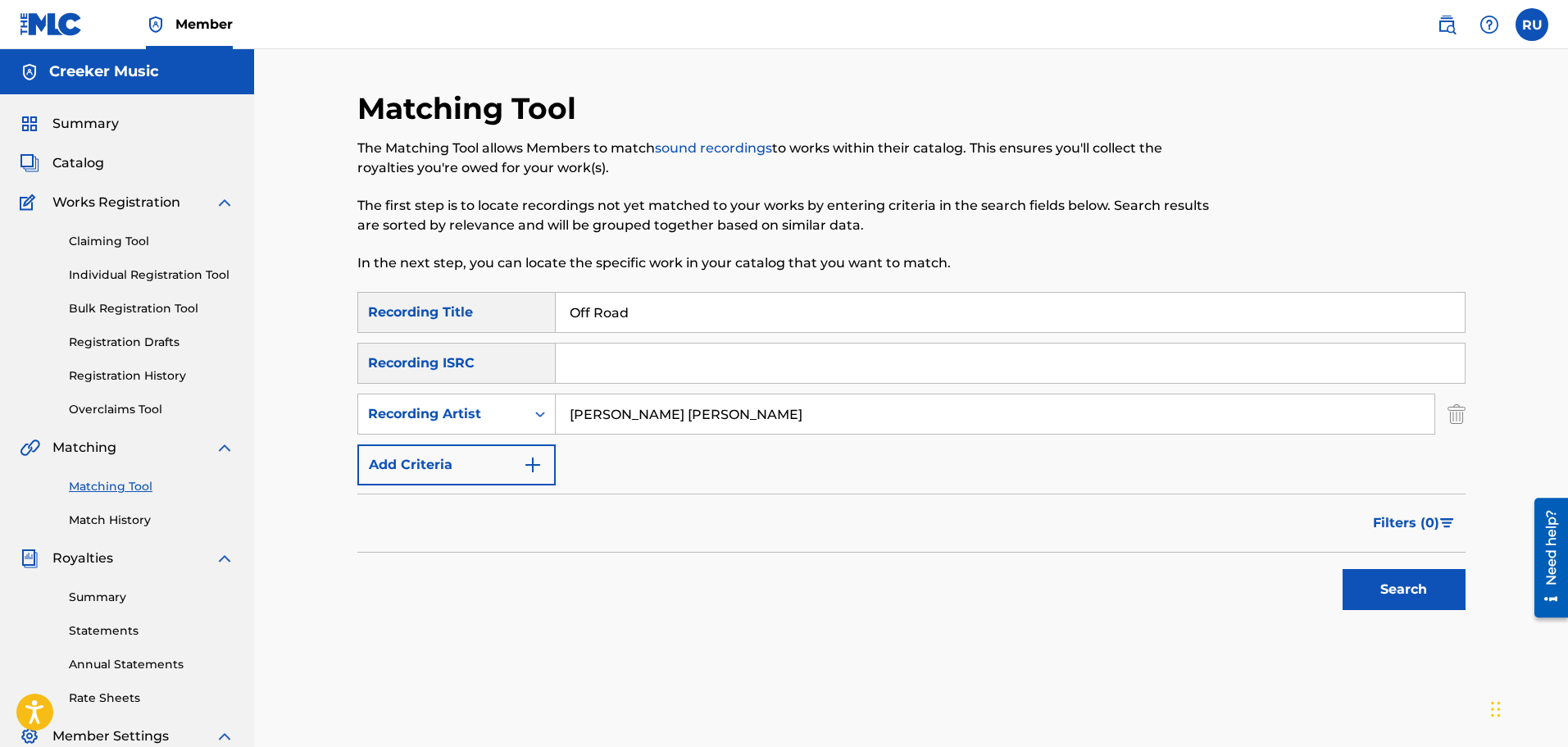
click at [1343, 569] on button "Search" at bounding box center [1404, 589] width 123 height 41
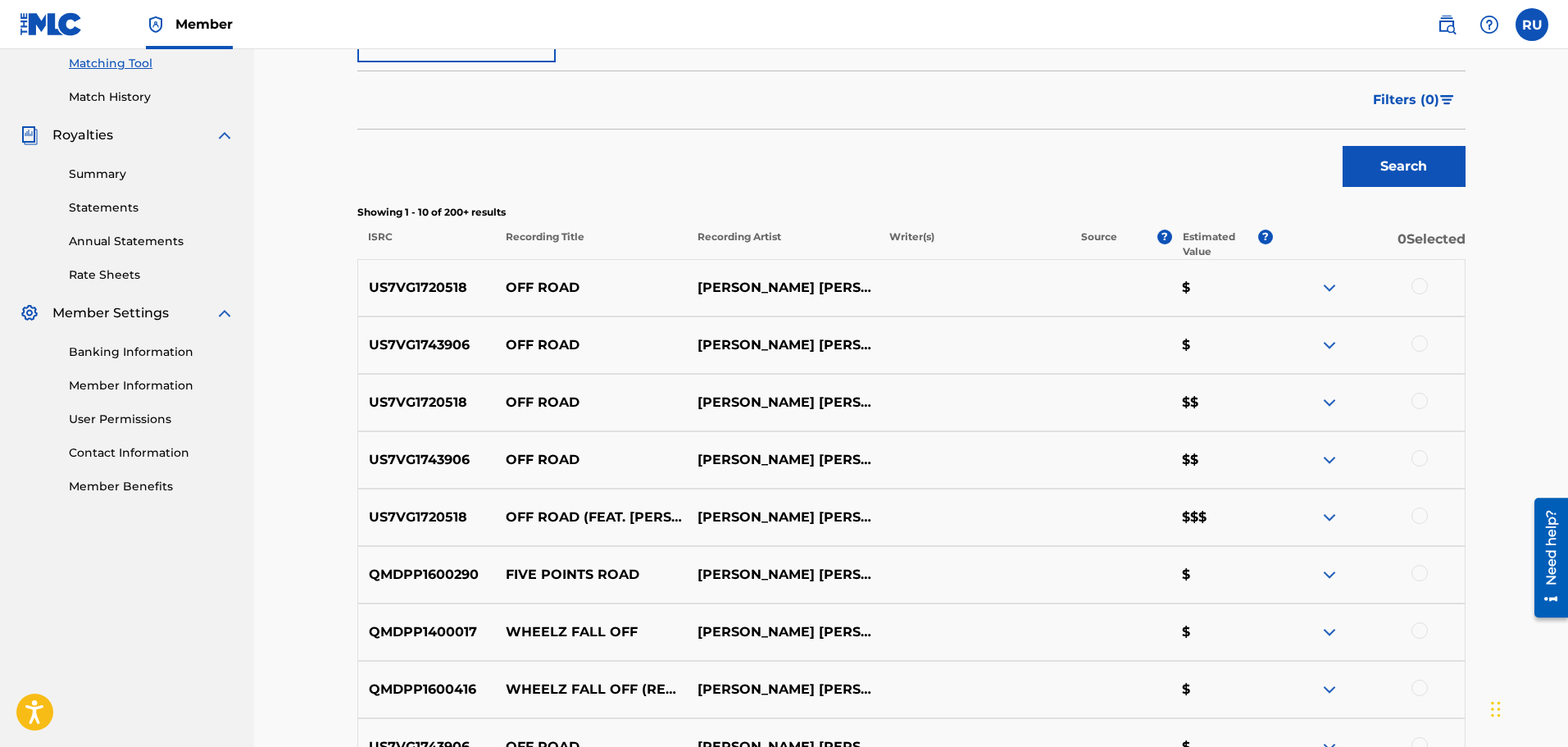
scroll to position [711, 0]
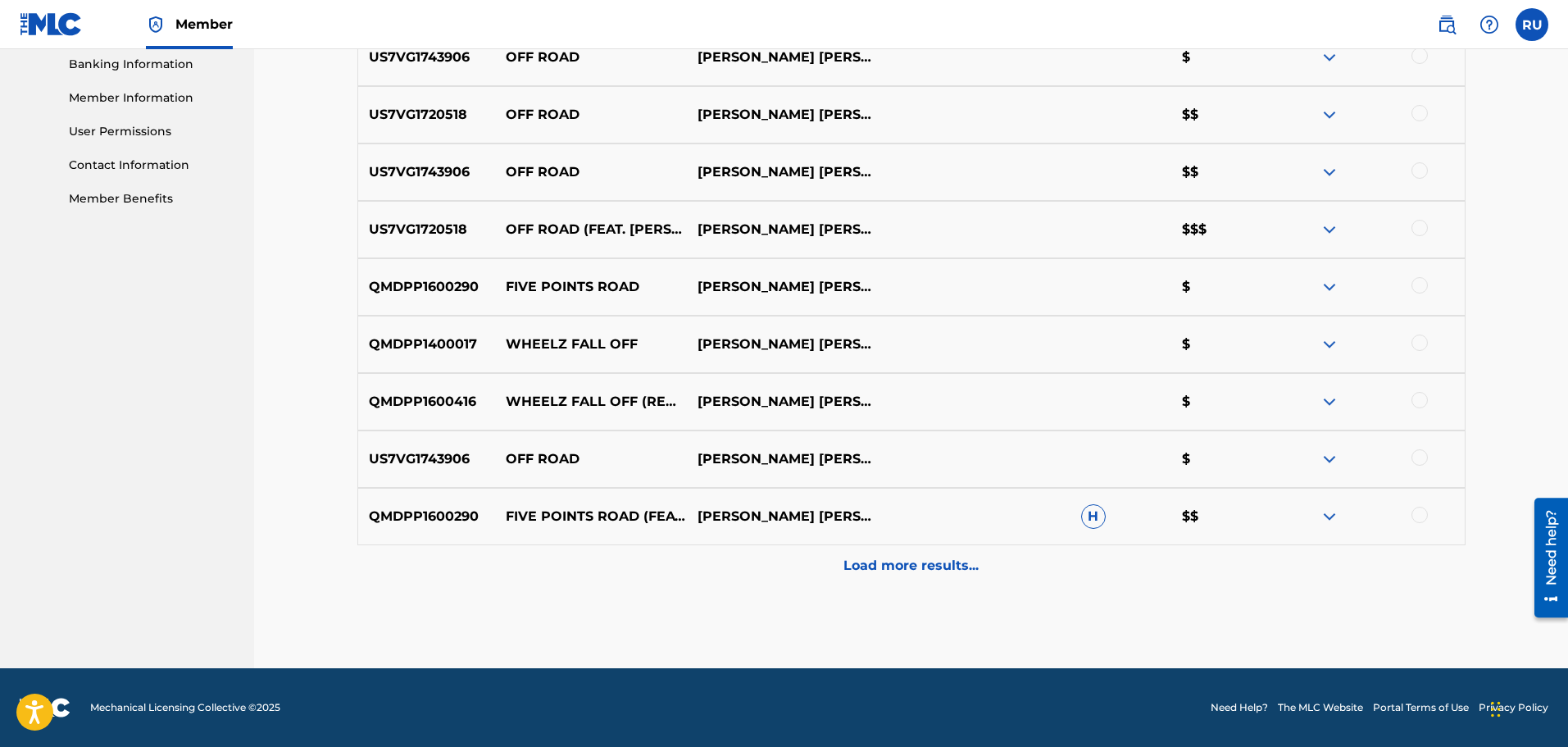
click at [893, 574] on p "Load more results..." at bounding box center [911, 565] width 135 height 19
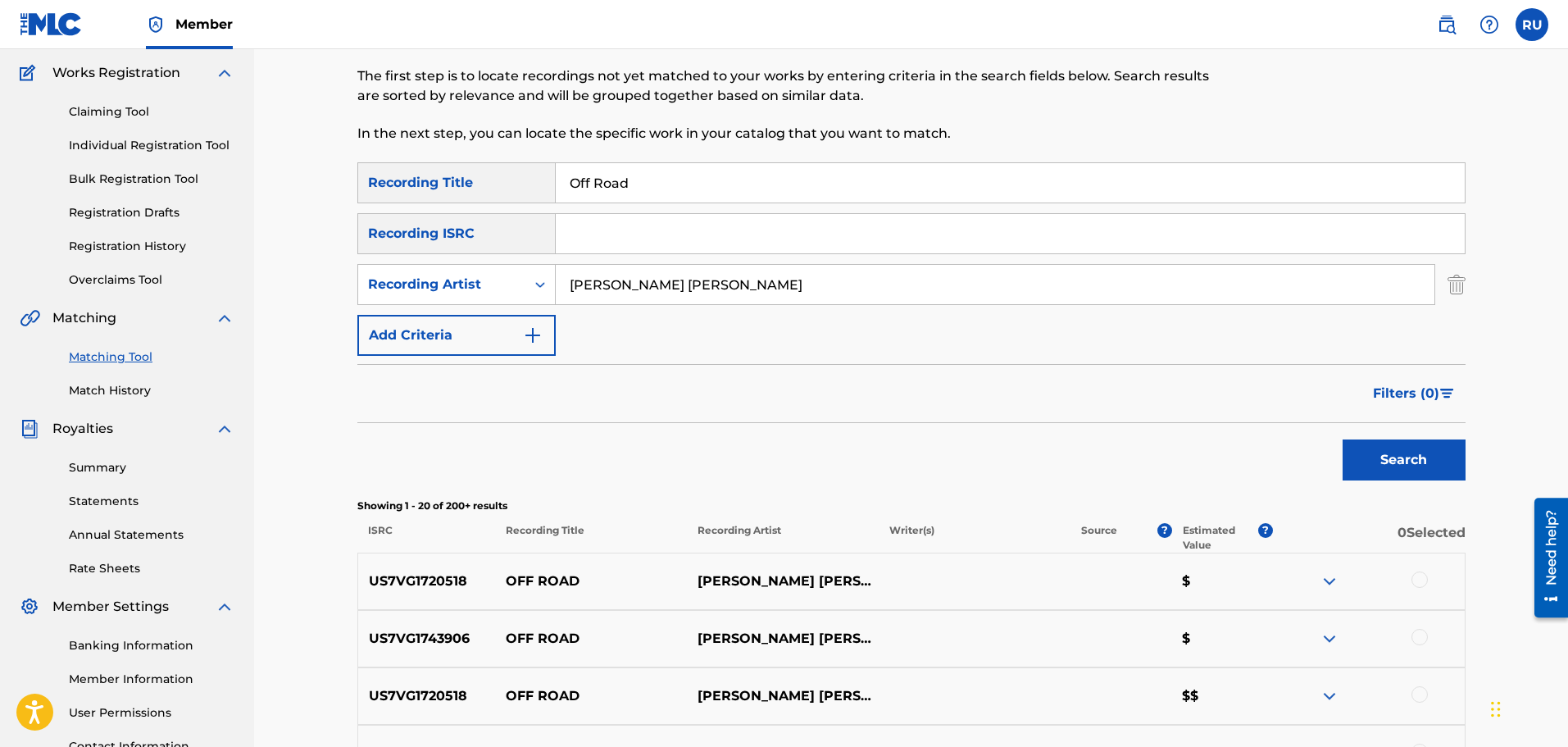
scroll to position [0, 0]
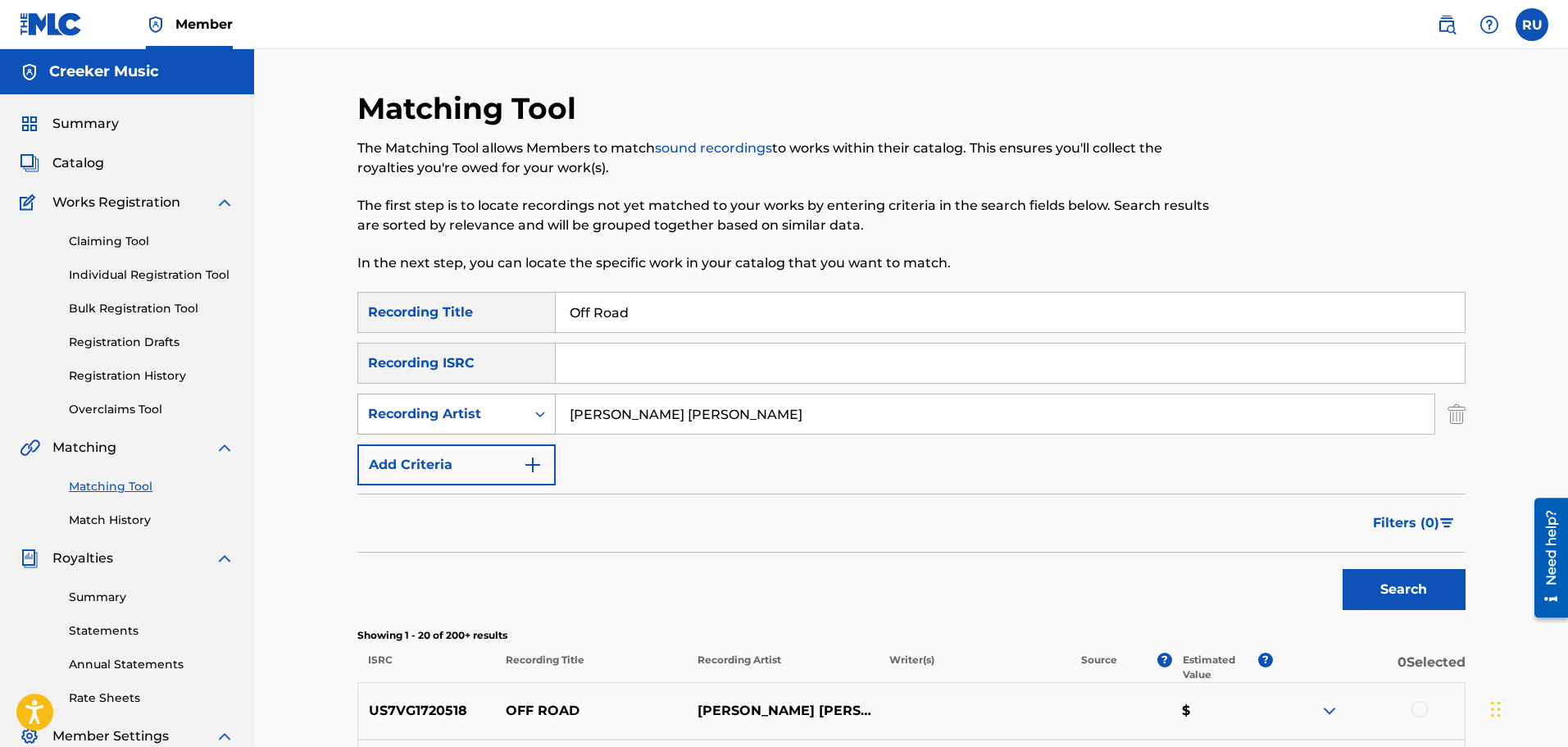
drag, startPoint x: 700, startPoint y: 415, endPoint x: 363, endPoint y: 432, distance: 337.4
click at [371, 432] on div "SearchWithCriteriaa2564b94-bf8c-4894-84ea-a83a6c5eca01 Recording Artist [PERSON…" at bounding box center [911, 414] width 1108 height 41
click at [1343, 569] on button "Search" at bounding box center [1404, 589] width 123 height 41
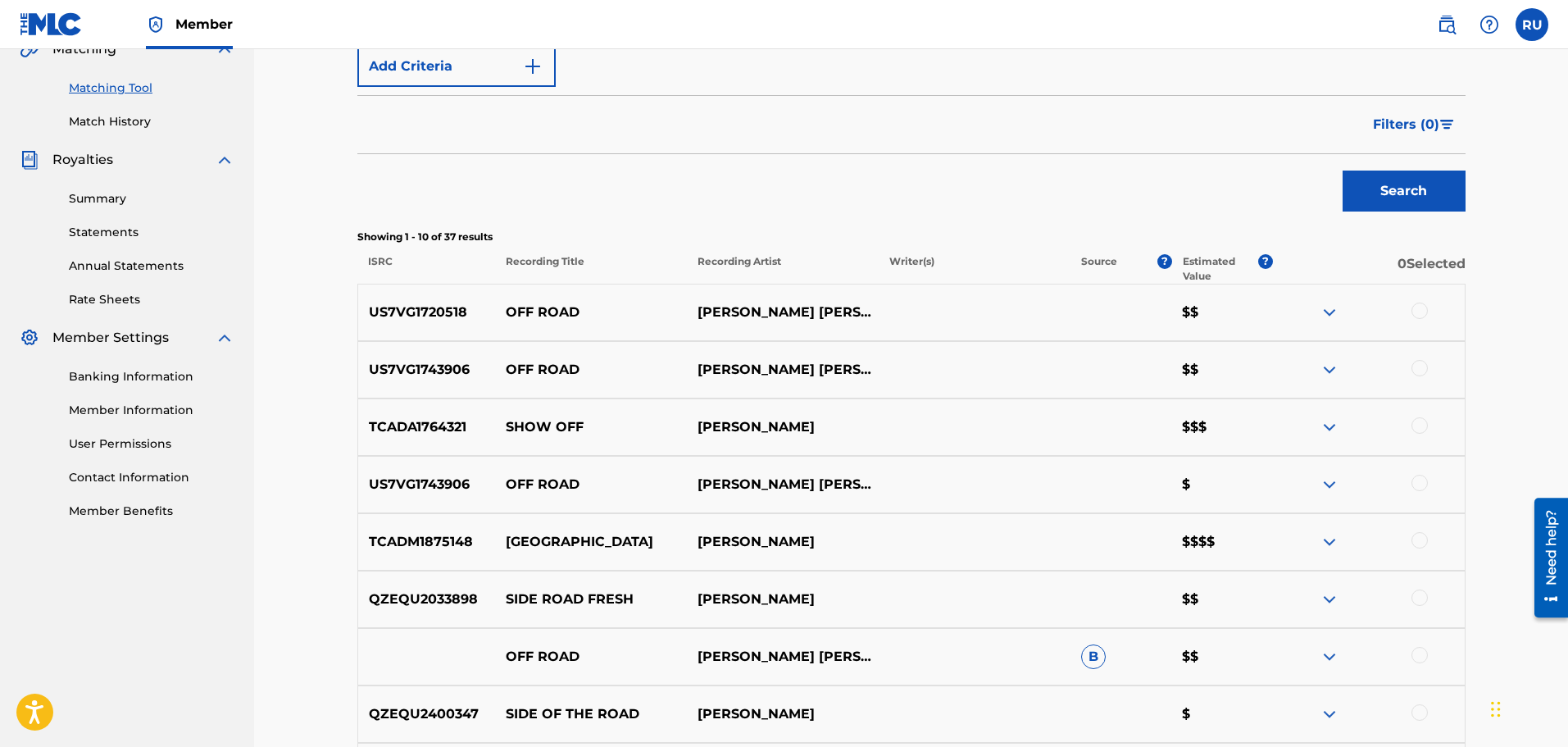
scroll to position [410, 0]
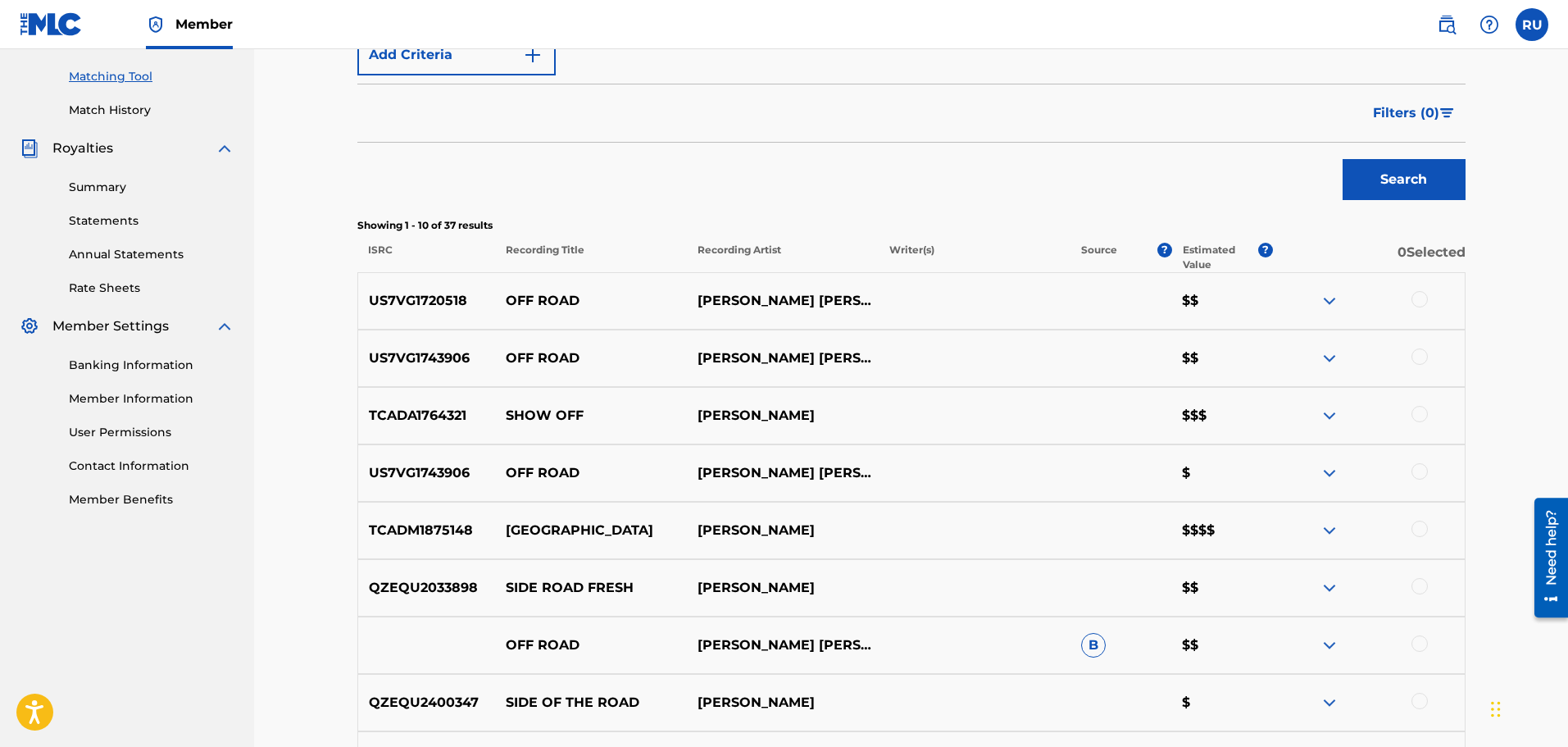
click at [1416, 472] on div at bounding box center [1419, 471] width 16 height 16
click at [1419, 361] on div at bounding box center [1419, 356] width 16 height 16
click at [1419, 296] on div at bounding box center [1419, 299] width 16 height 16
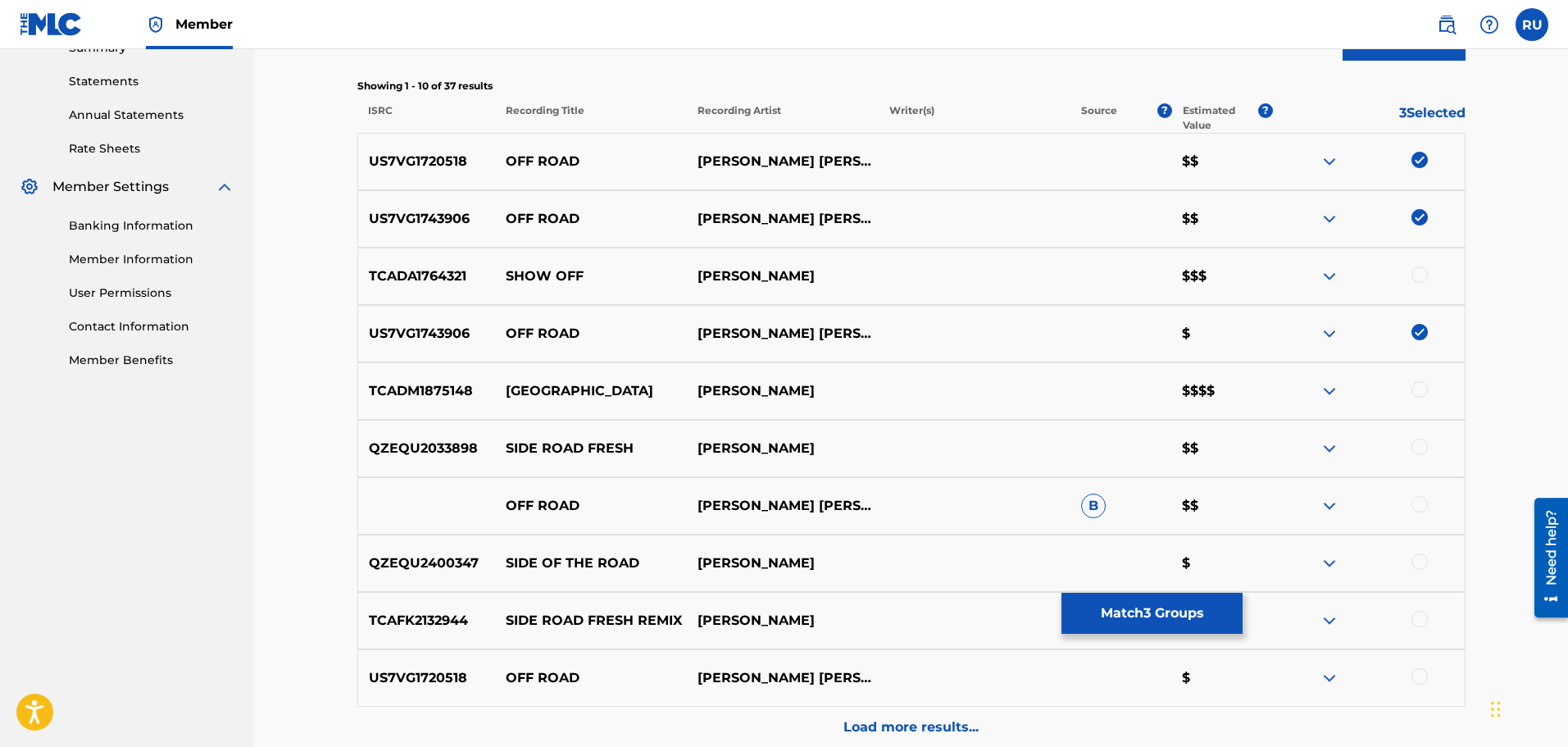
scroll to position [574, 0]
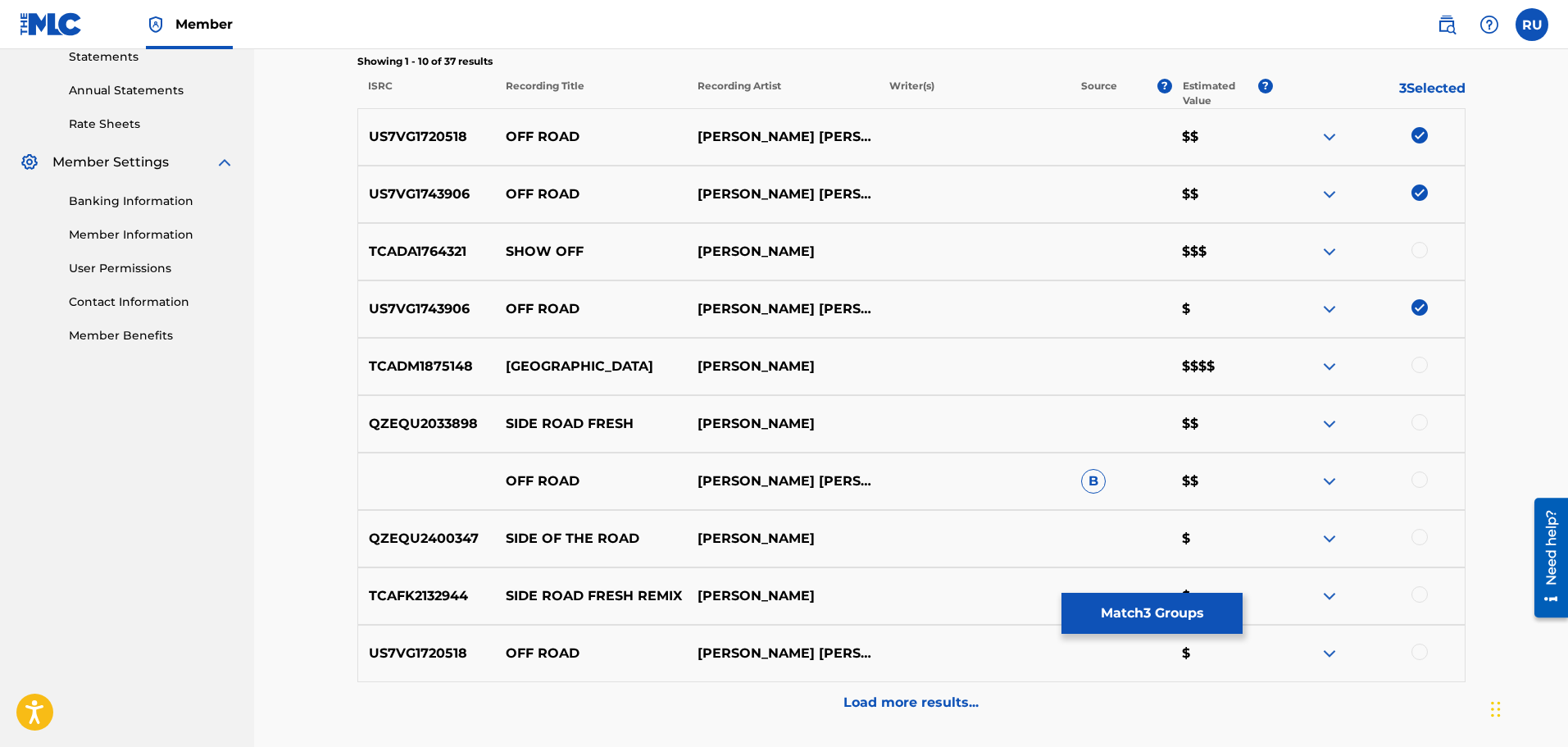
click at [1418, 480] on div at bounding box center [1419, 479] width 16 height 16
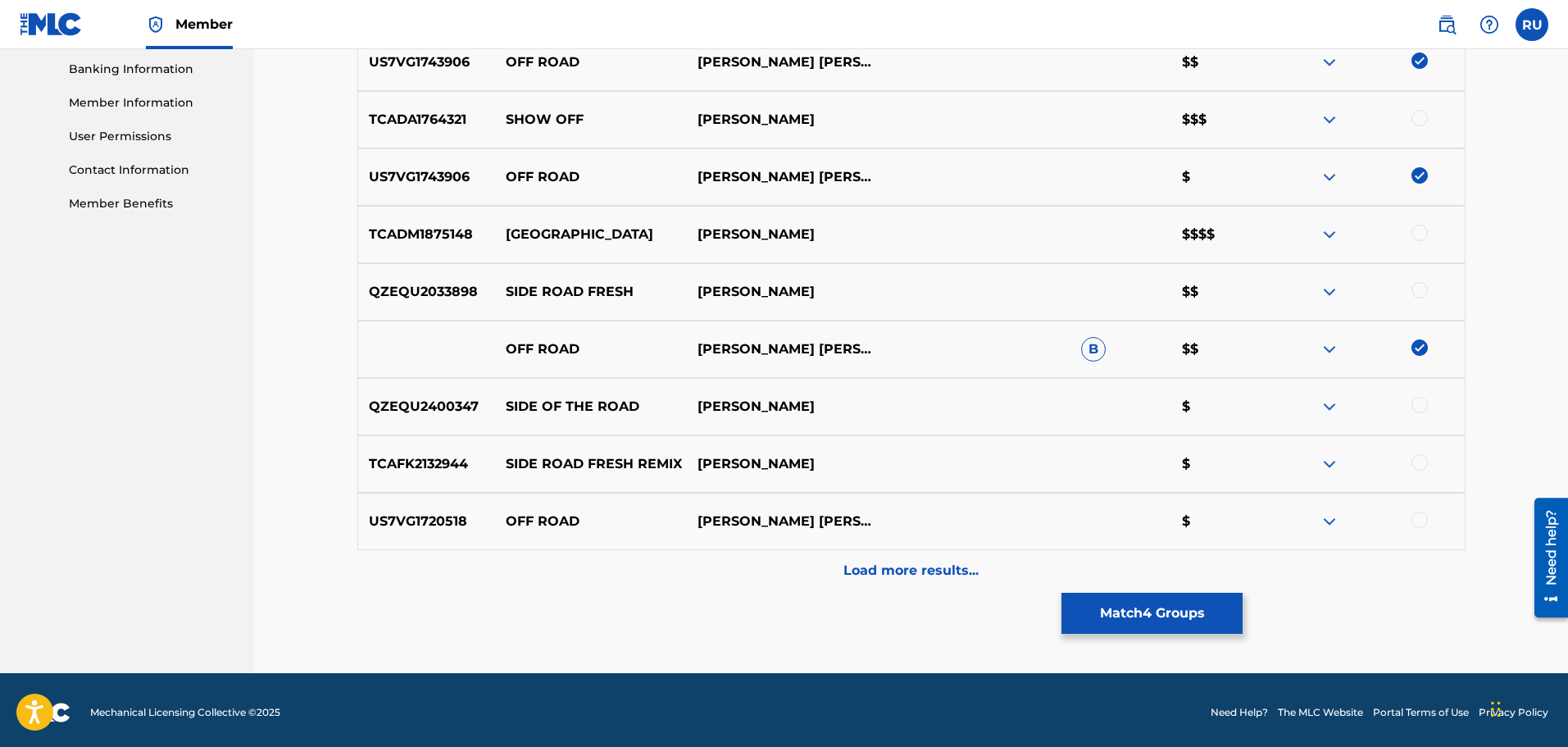
scroll to position [711, 0]
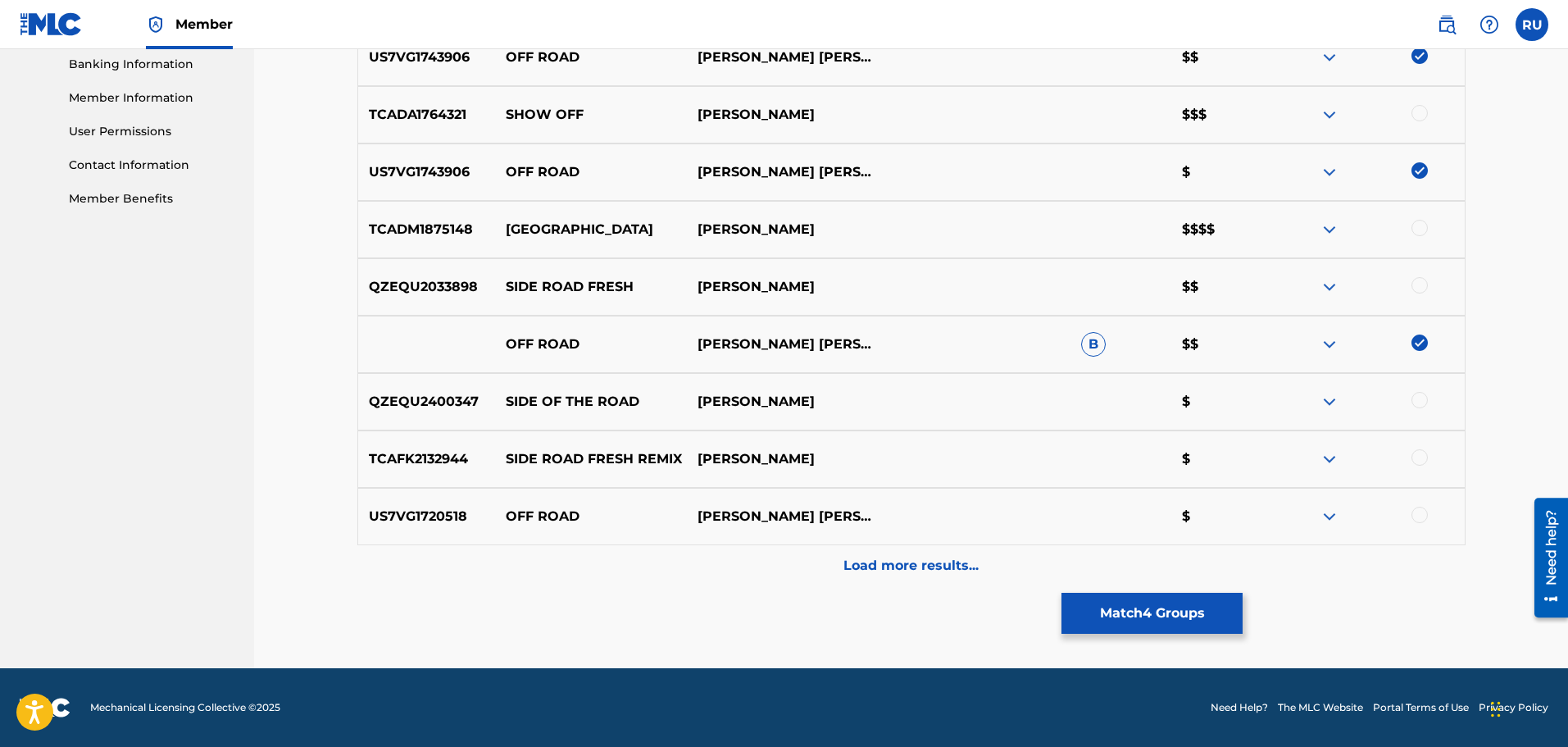
click at [1418, 516] on div at bounding box center [1419, 514] width 16 height 16
click at [955, 569] on p "Load more results..." at bounding box center [911, 565] width 135 height 19
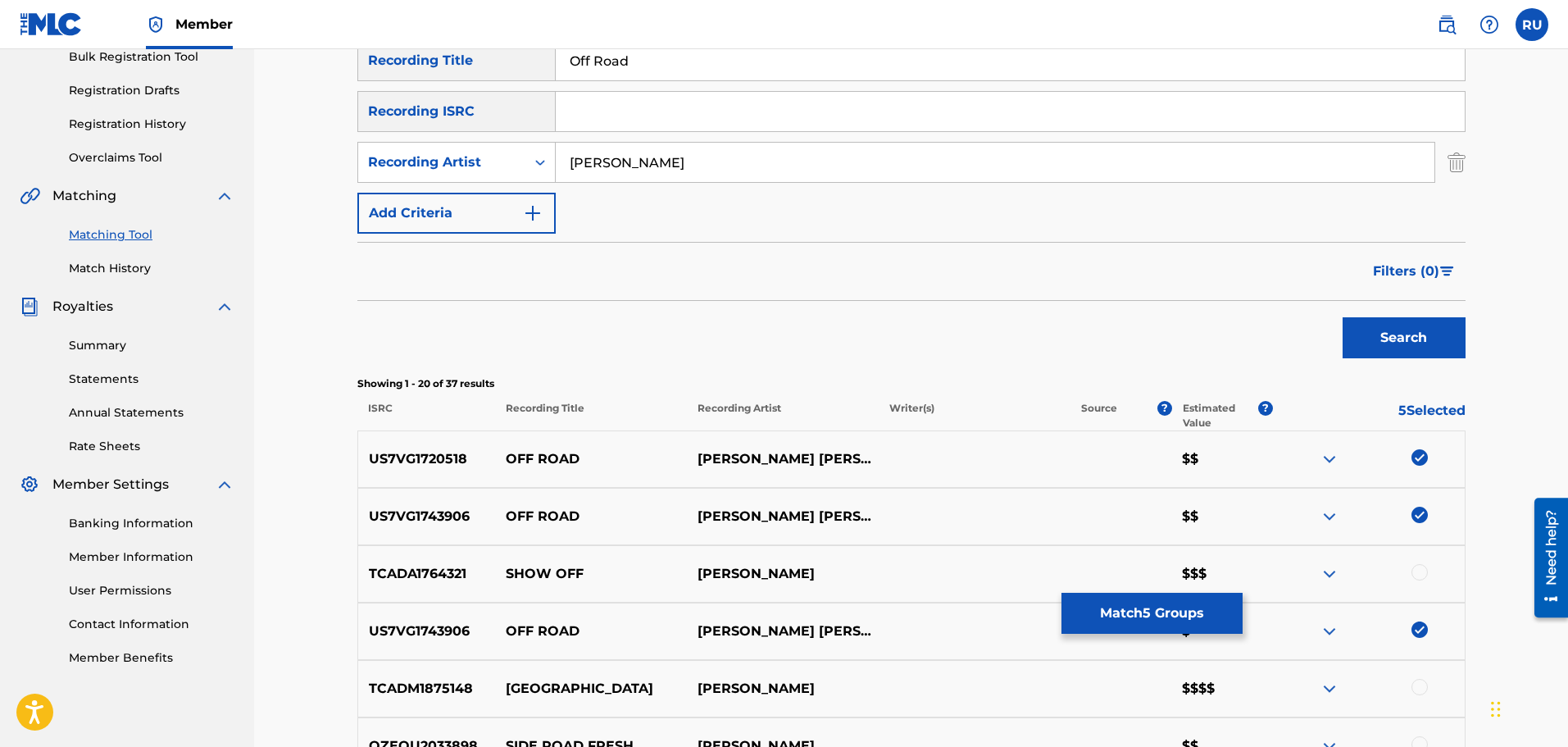
scroll to position [0, 0]
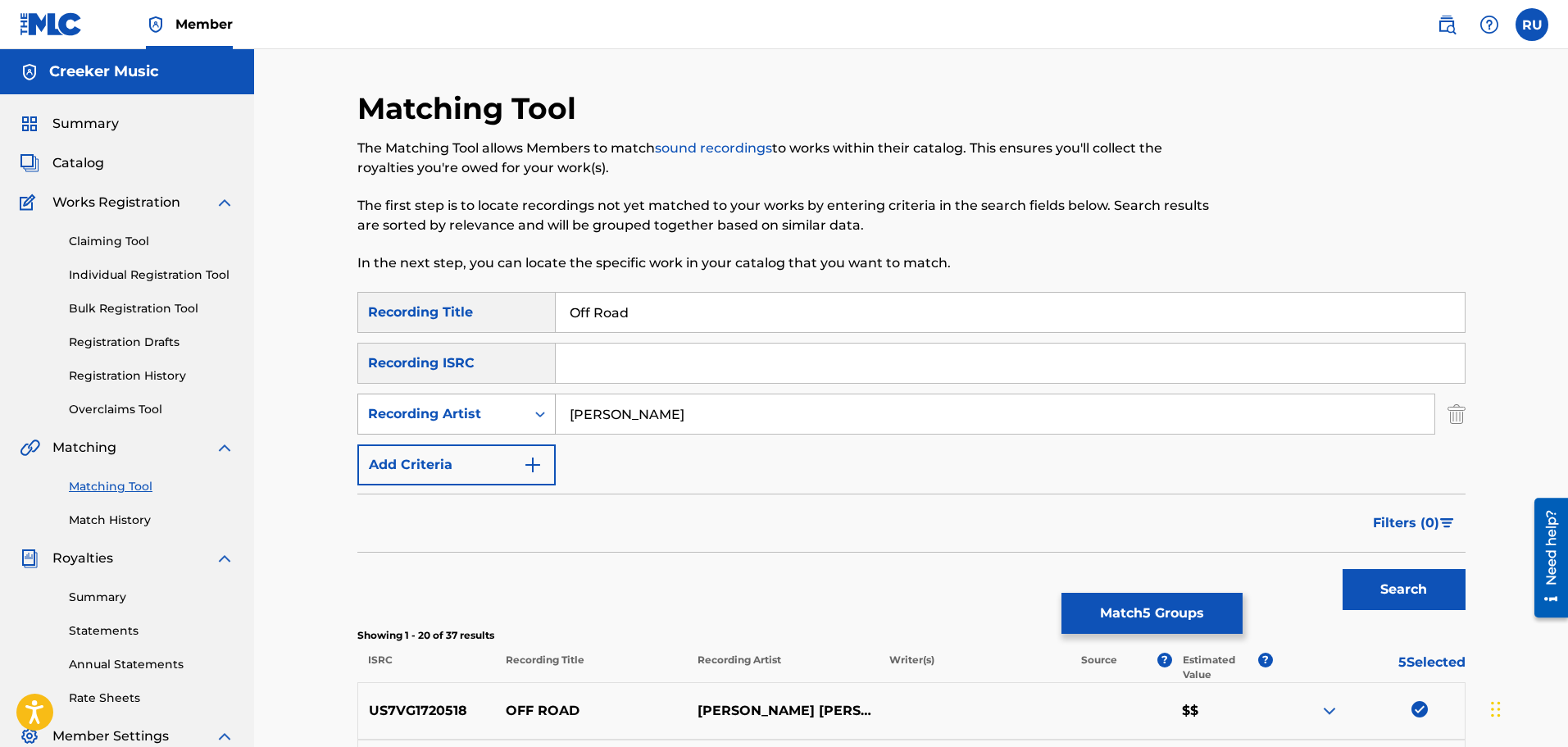
drag, startPoint x: 692, startPoint y: 416, endPoint x: 420, endPoint y: 429, distance: 272.3
click at [423, 429] on div "SearchWithCriteriaa2564b94-bf8c-4894-84ea-a83a6c5eca01 Recording Artist [PERSON…" at bounding box center [911, 414] width 1108 height 41
type input "[PERSON_NAME] [PERSON_NAME]"
click at [1343, 569] on button "Search" at bounding box center [1404, 589] width 123 height 41
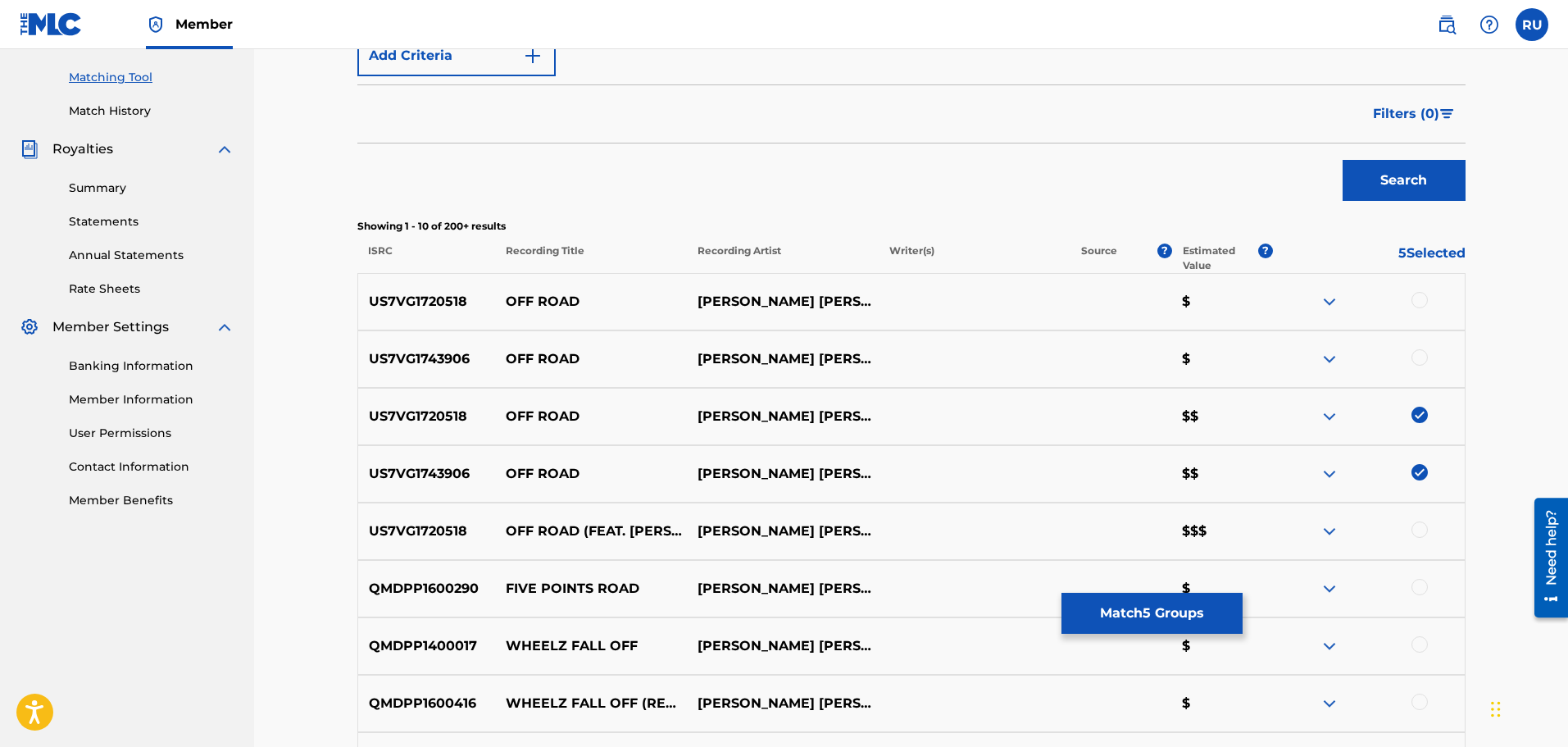
scroll to position [410, 0]
click at [1426, 303] on div at bounding box center [1419, 299] width 16 height 16
click at [1424, 349] on div at bounding box center [1368, 358] width 192 height 19
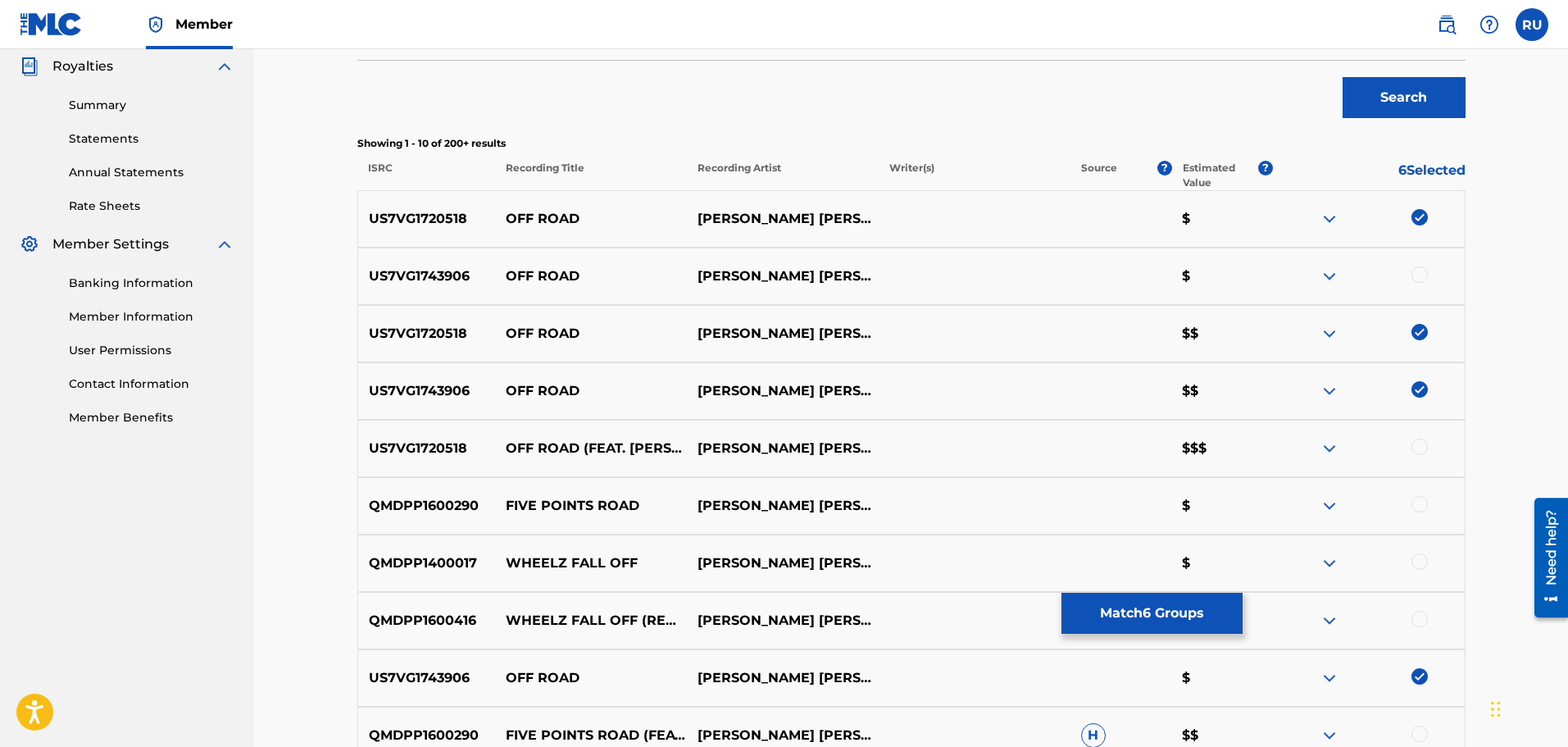
click at [1419, 267] on div at bounding box center [1419, 274] width 16 height 16
click at [1410, 450] on div at bounding box center [1368, 448] width 192 height 19
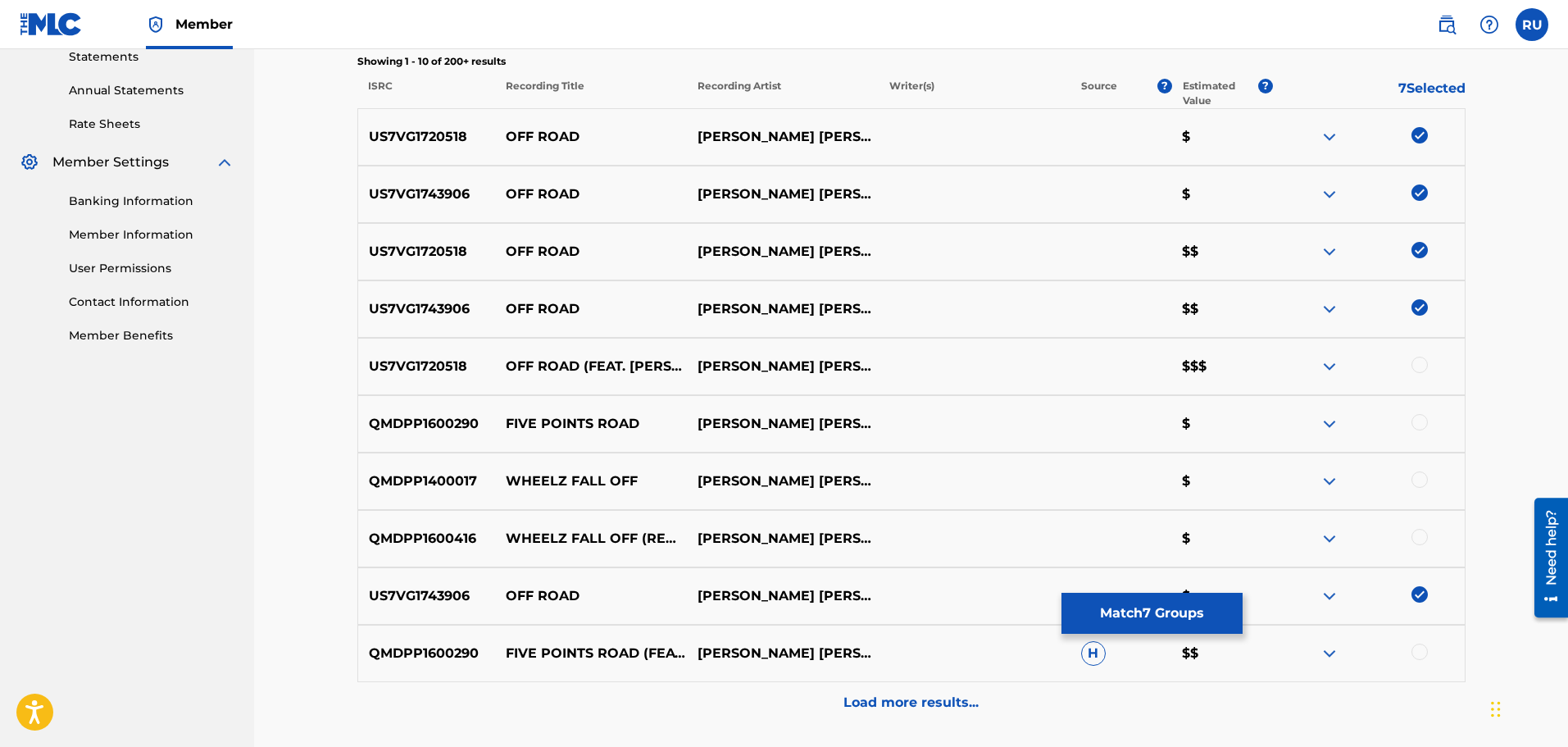
click at [1417, 427] on div at bounding box center [1419, 421] width 16 height 16
click at [1418, 419] on img at bounding box center [1419, 421] width 16 height 16
click at [1417, 361] on div at bounding box center [1419, 364] width 16 height 16
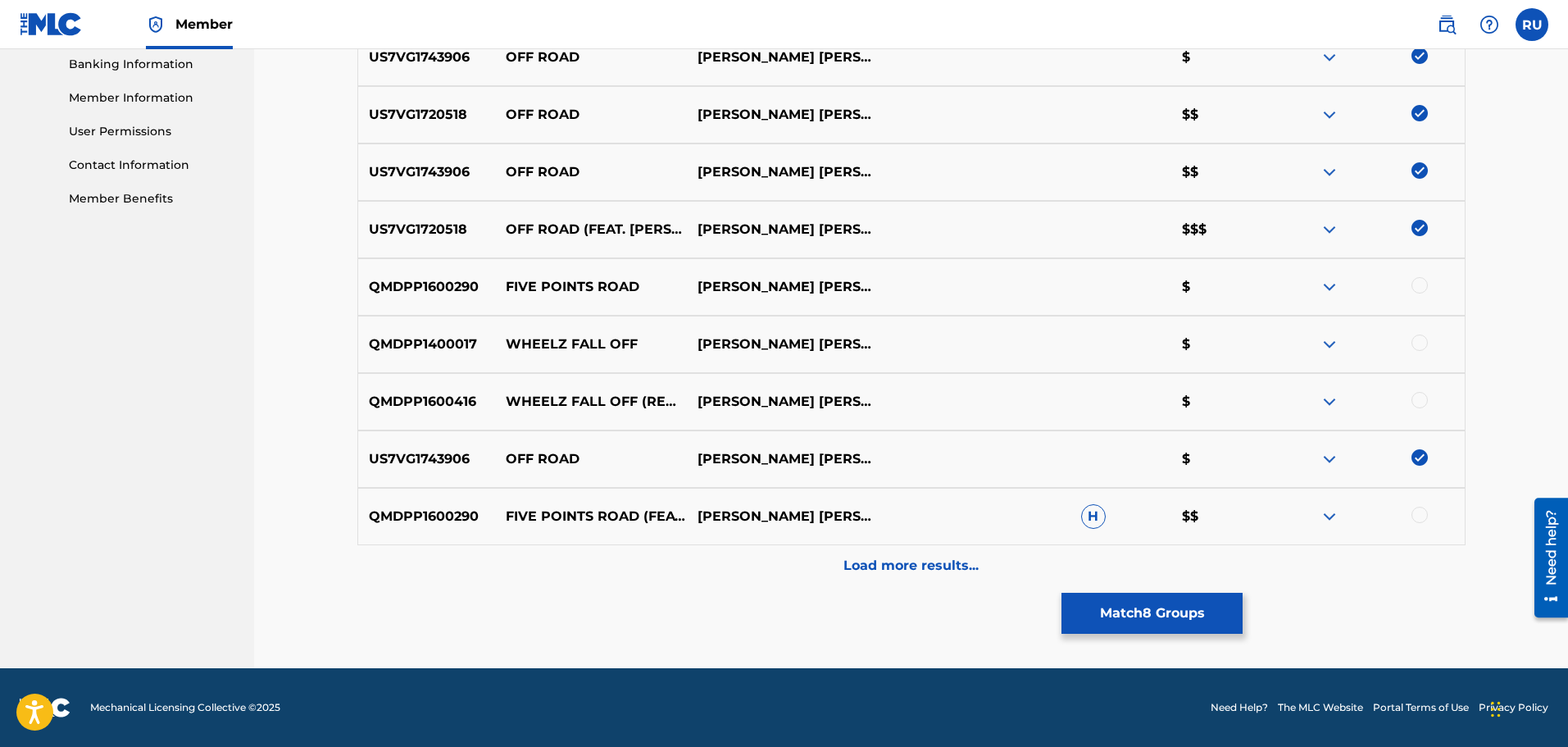
click at [852, 565] on p "Load more results..." at bounding box center [911, 565] width 135 height 19
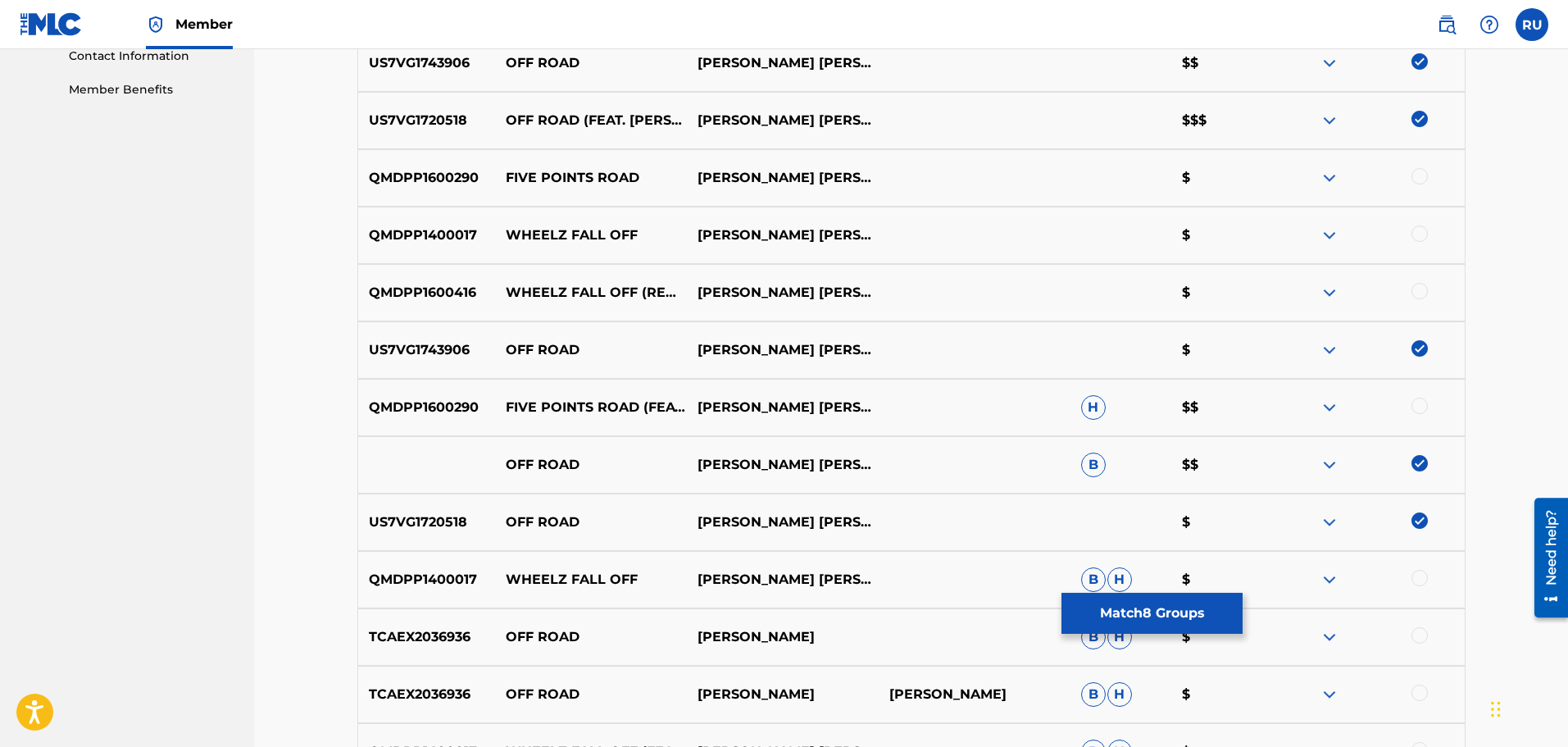
scroll to position [711, 0]
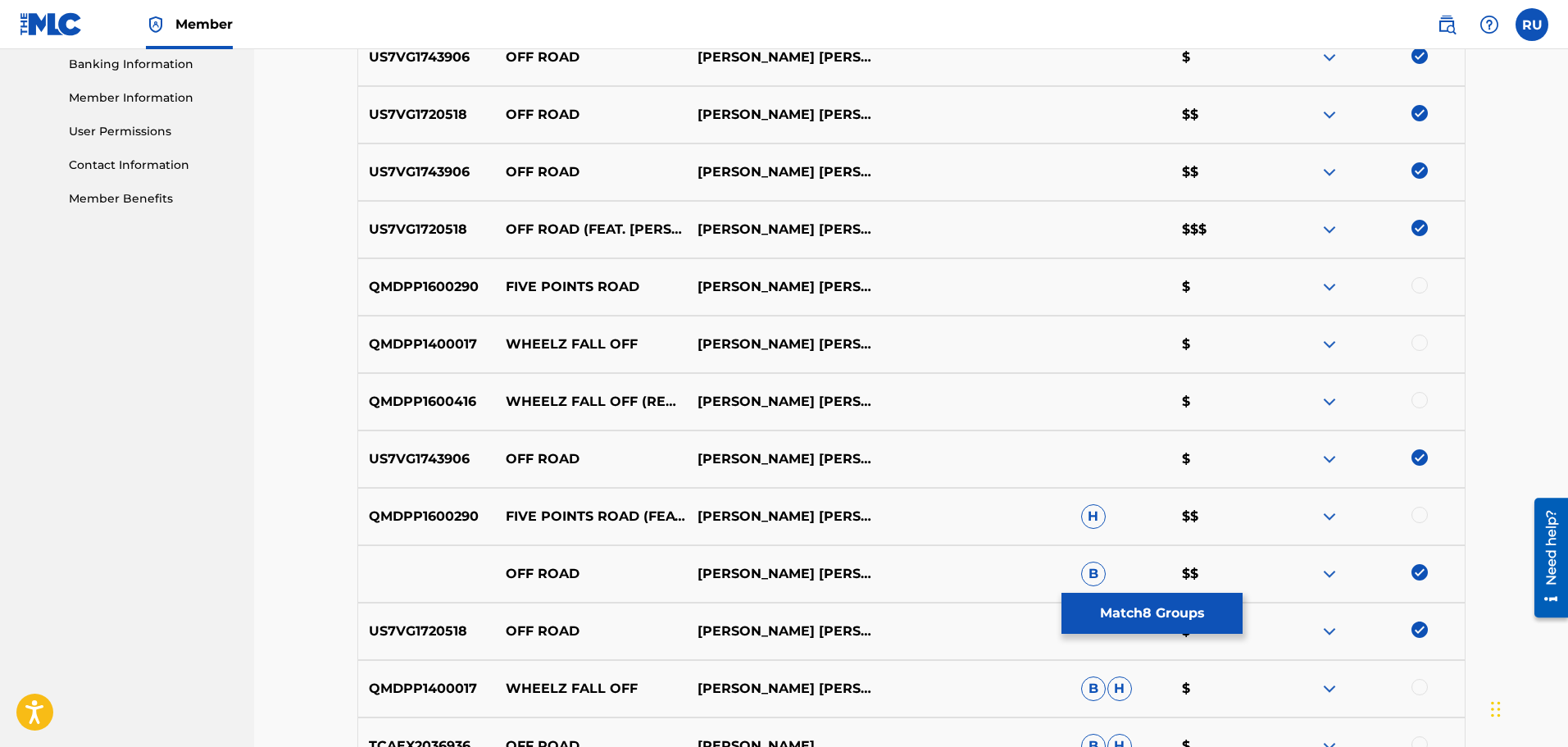
click at [1171, 595] on button "Match 8 Groups" at bounding box center [1152, 613] width 181 height 41
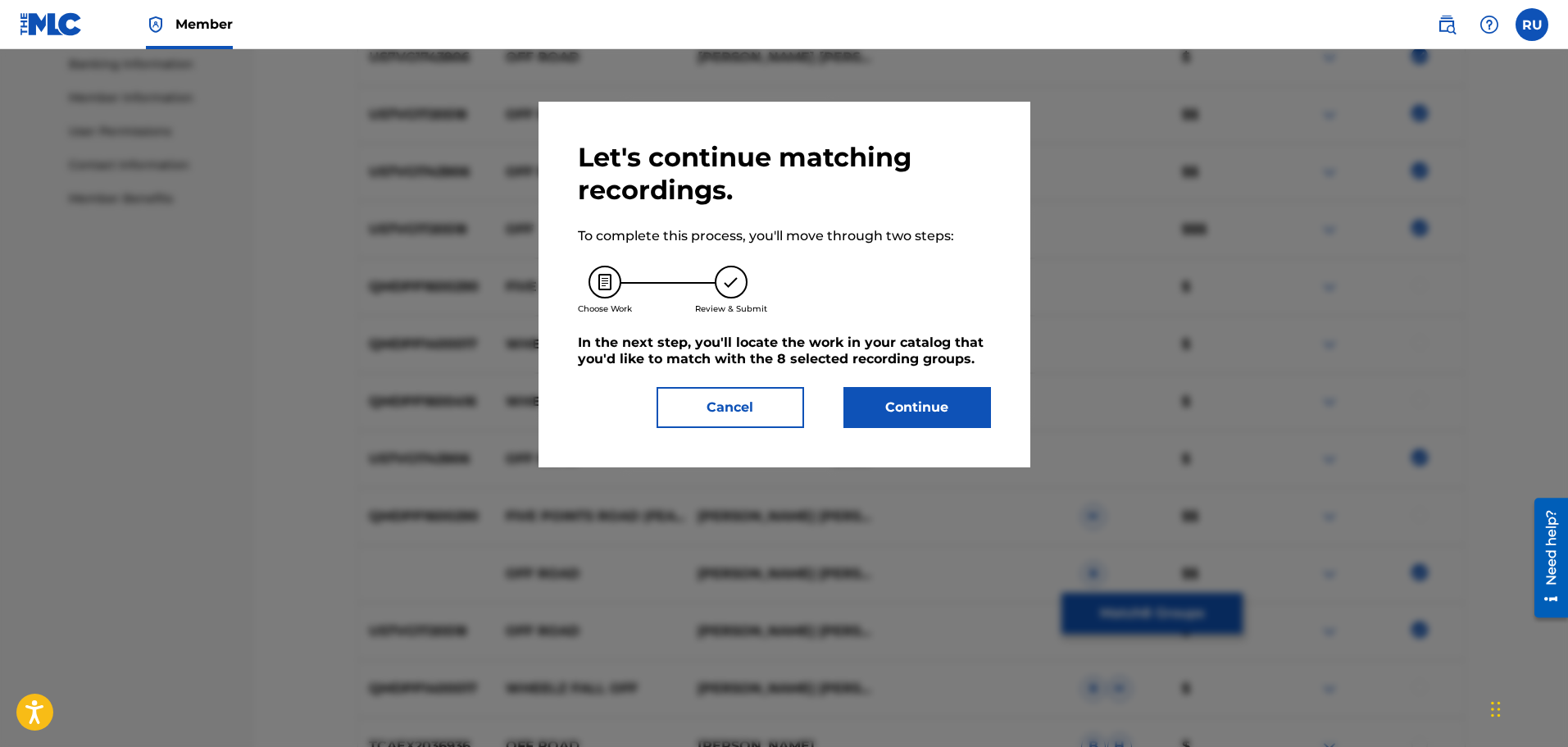
click at [933, 399] on button "Continue" at bounding box center [916, 407] width 148 height 41
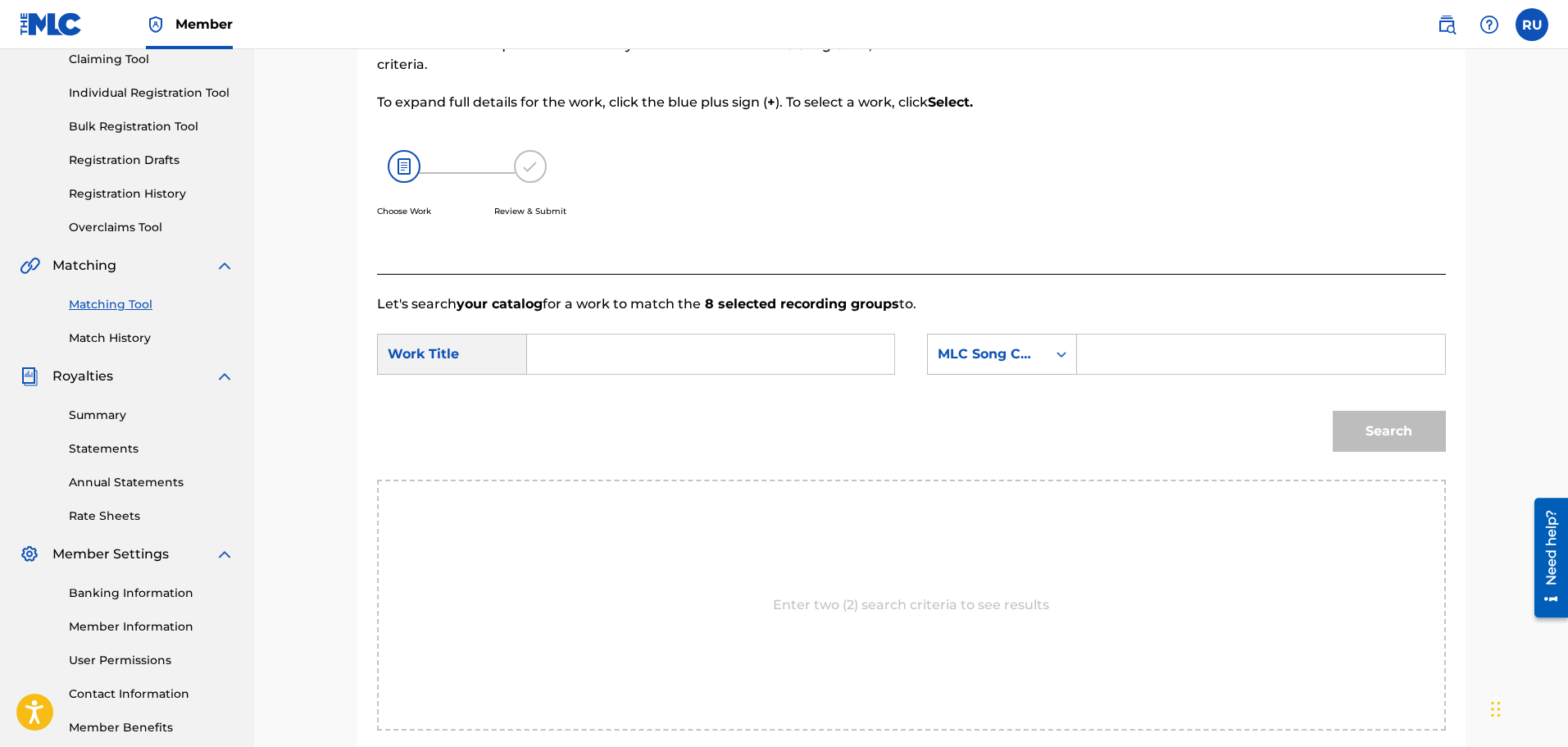
scroll to position [181, 0]
click at [723, 363] on input "Search Form" at bounding box center [711, 355] width 339 height 40
type input "d"
type input "off road"
type input "[PERSON_NAME]"
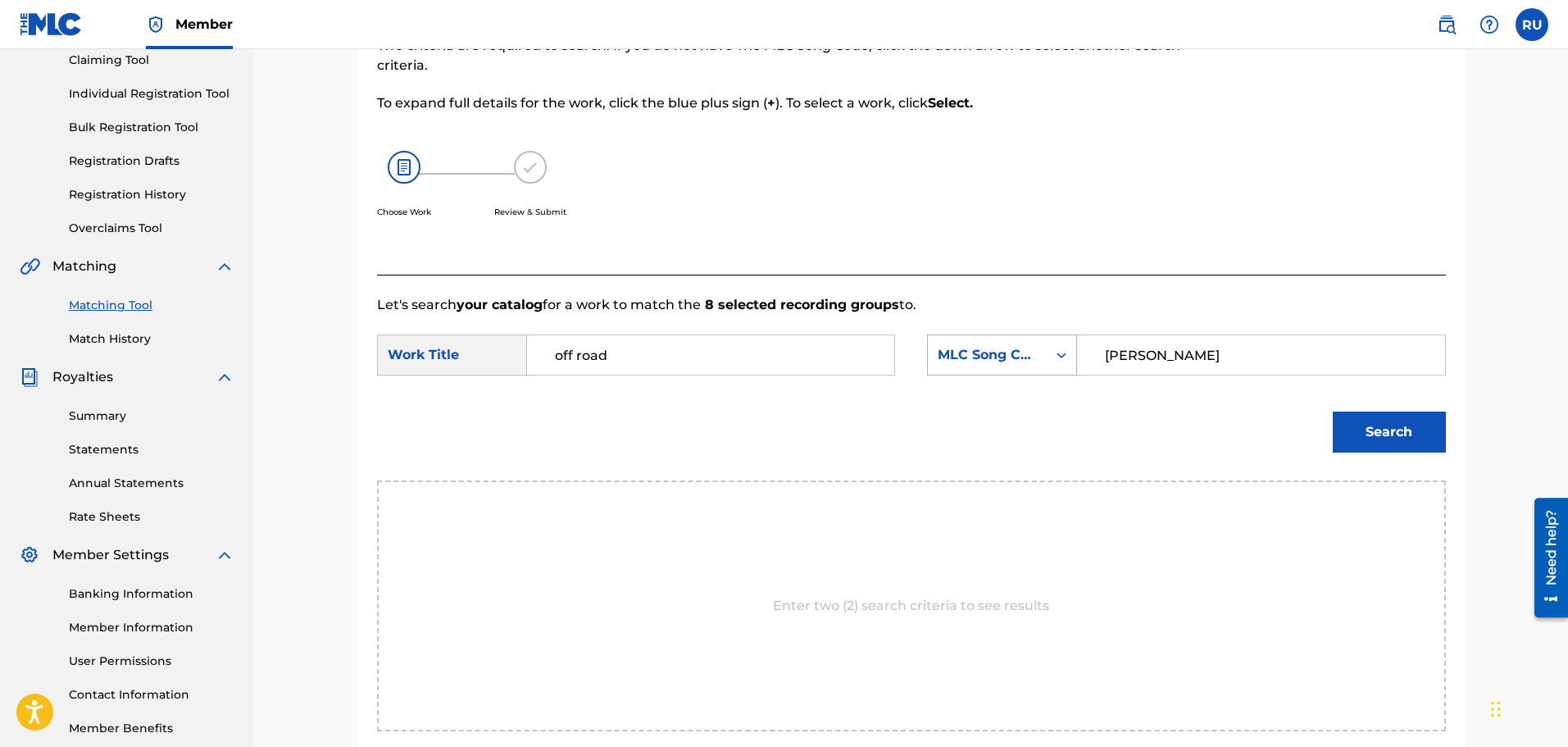
click at [1012, 356] on div "MLC Song Code" at bounding box center [987, 355] width 100 height 19
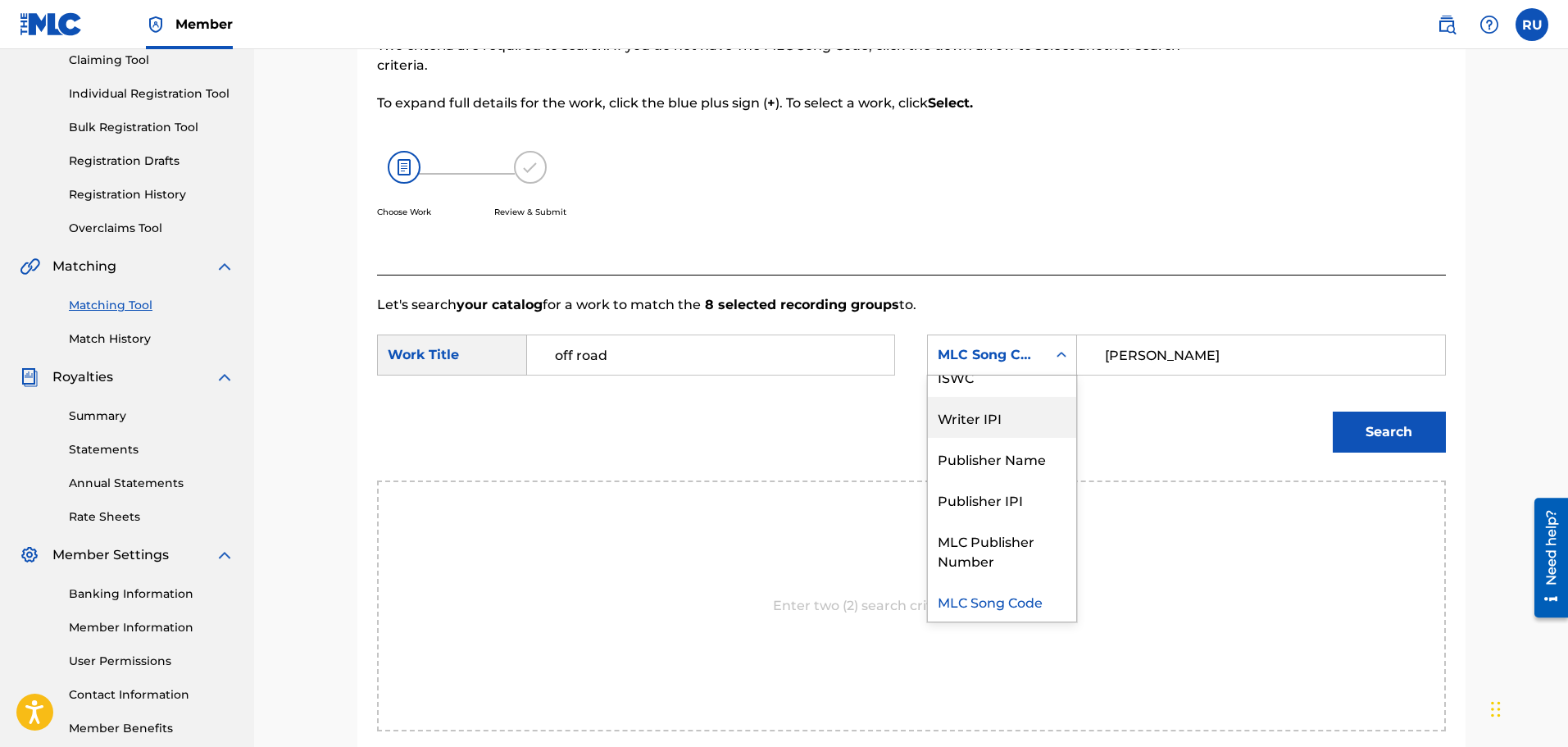
scroll to position [0, 0]
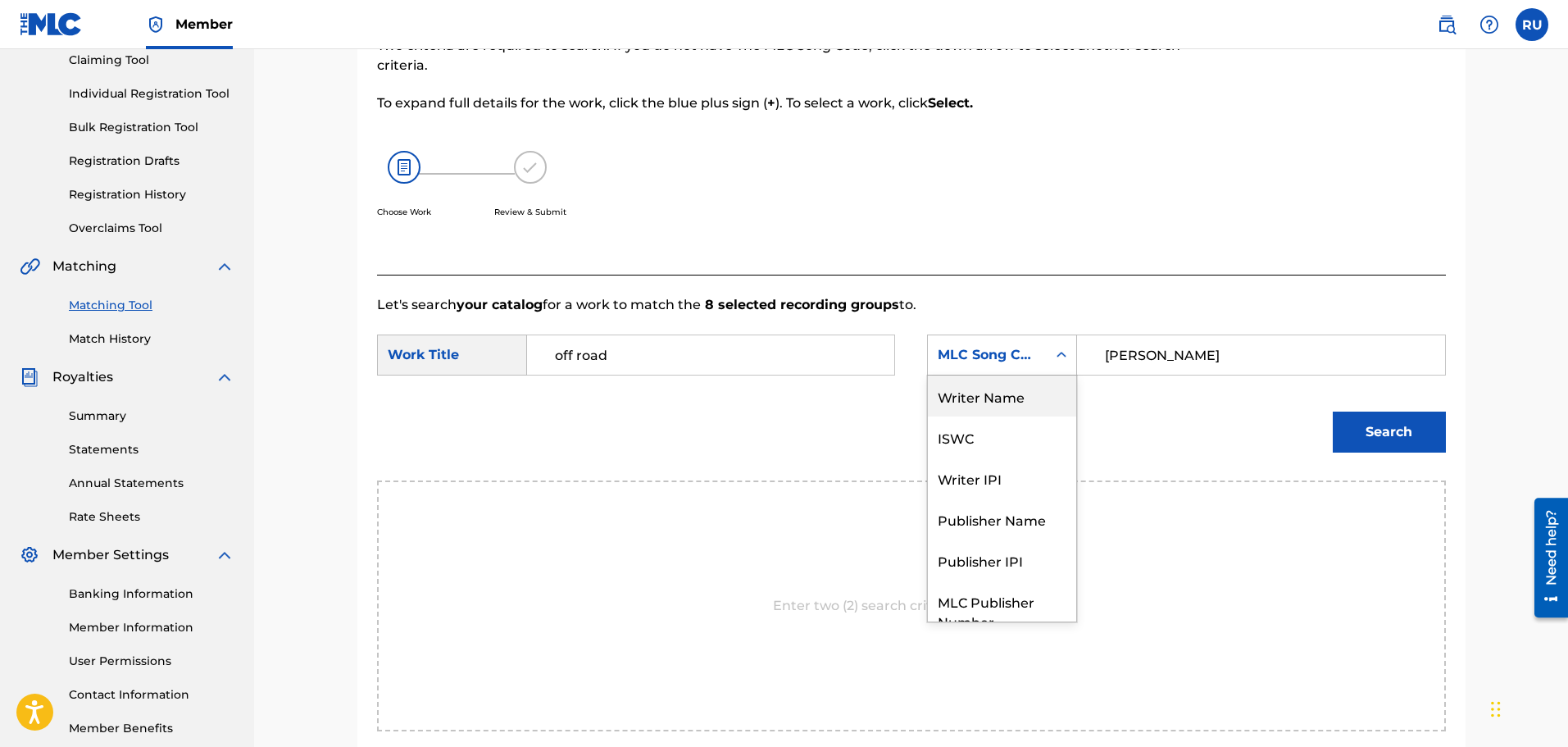
click at [992, 412] on div "Writer Name" at bounding box center [1002, 396] width 149 height 41
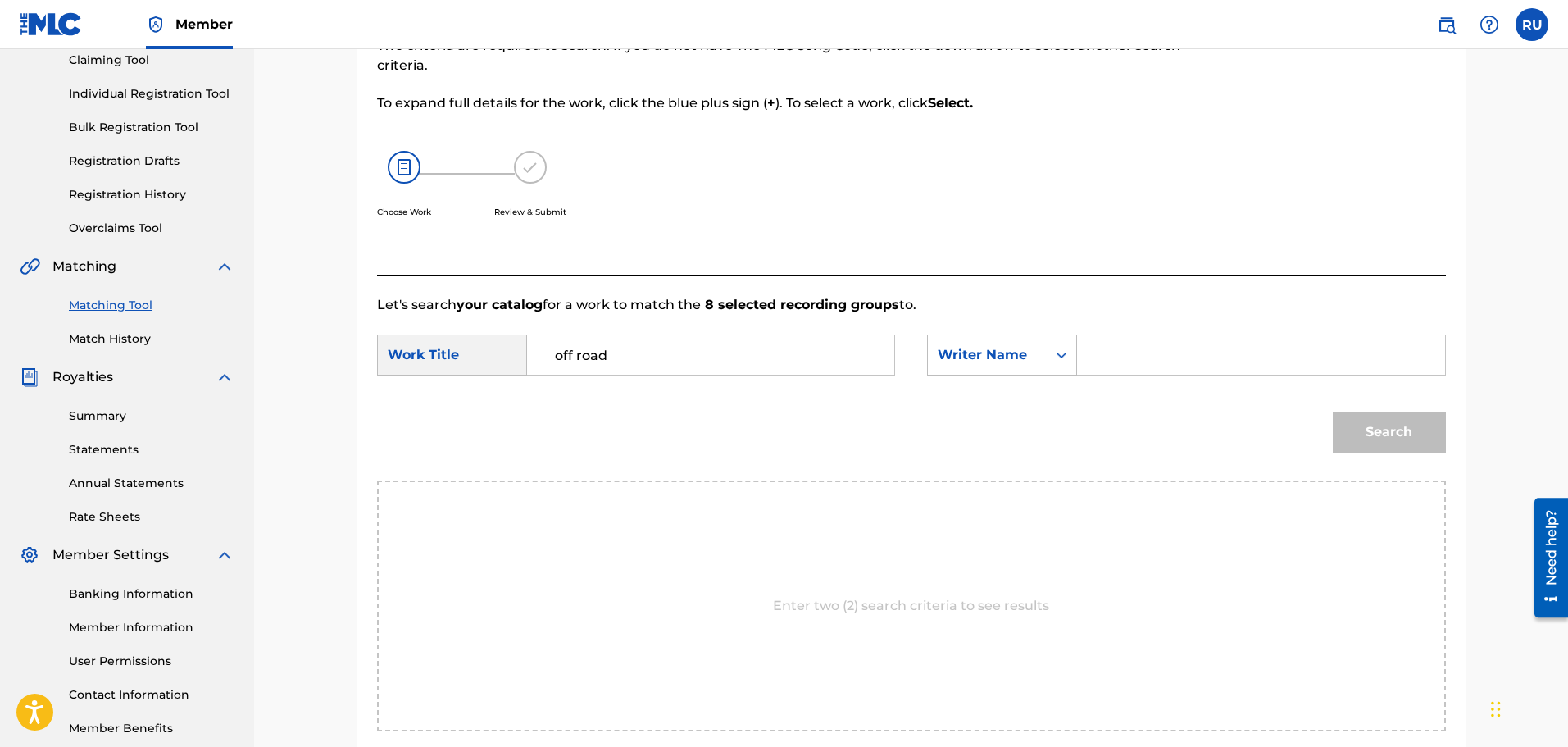
click at [1205, 363] on input "Search Form" at bounding box center [1261, 355] width 339 height 40
type input "[PERSON_NAME]"
click at [1333, 412] on button "Search" at bounding box center [1389, 432] width 113 height 41
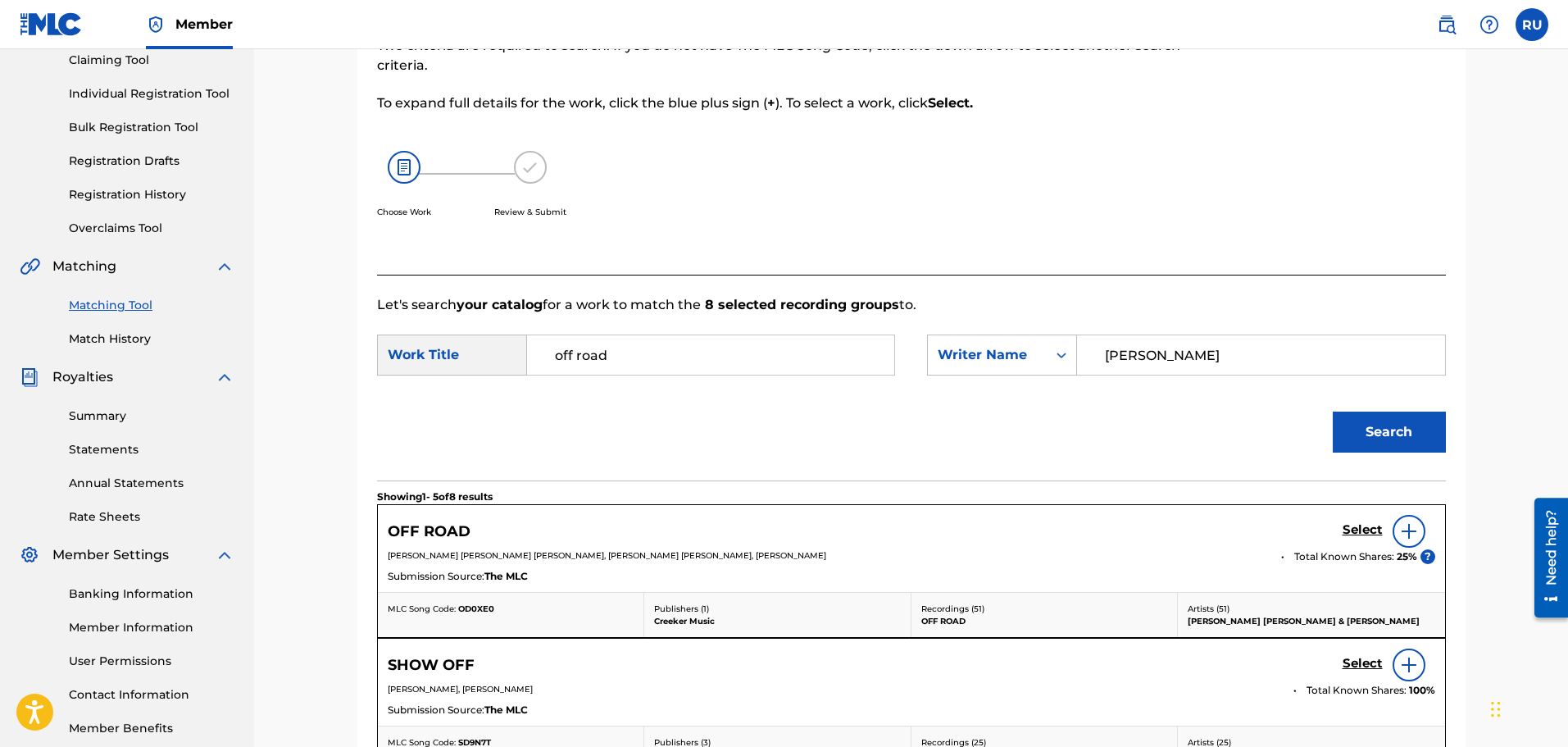
click at [1353, 530] on h5 "Select" at bounding box center [1363, 530] width 41 height 15
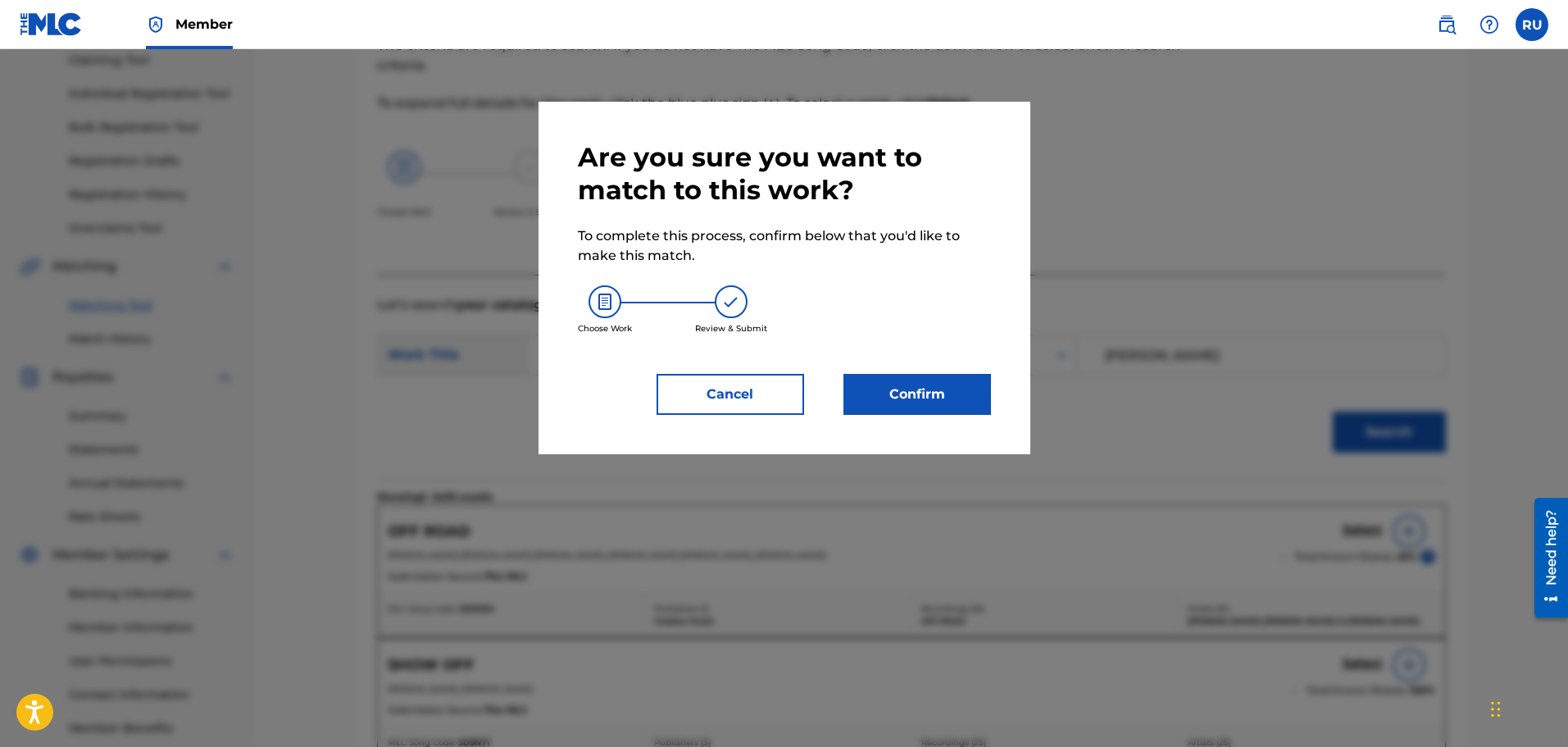
click at [927, 412] on button "Confirm" at bounding box center [916, 394] width 148 height 41
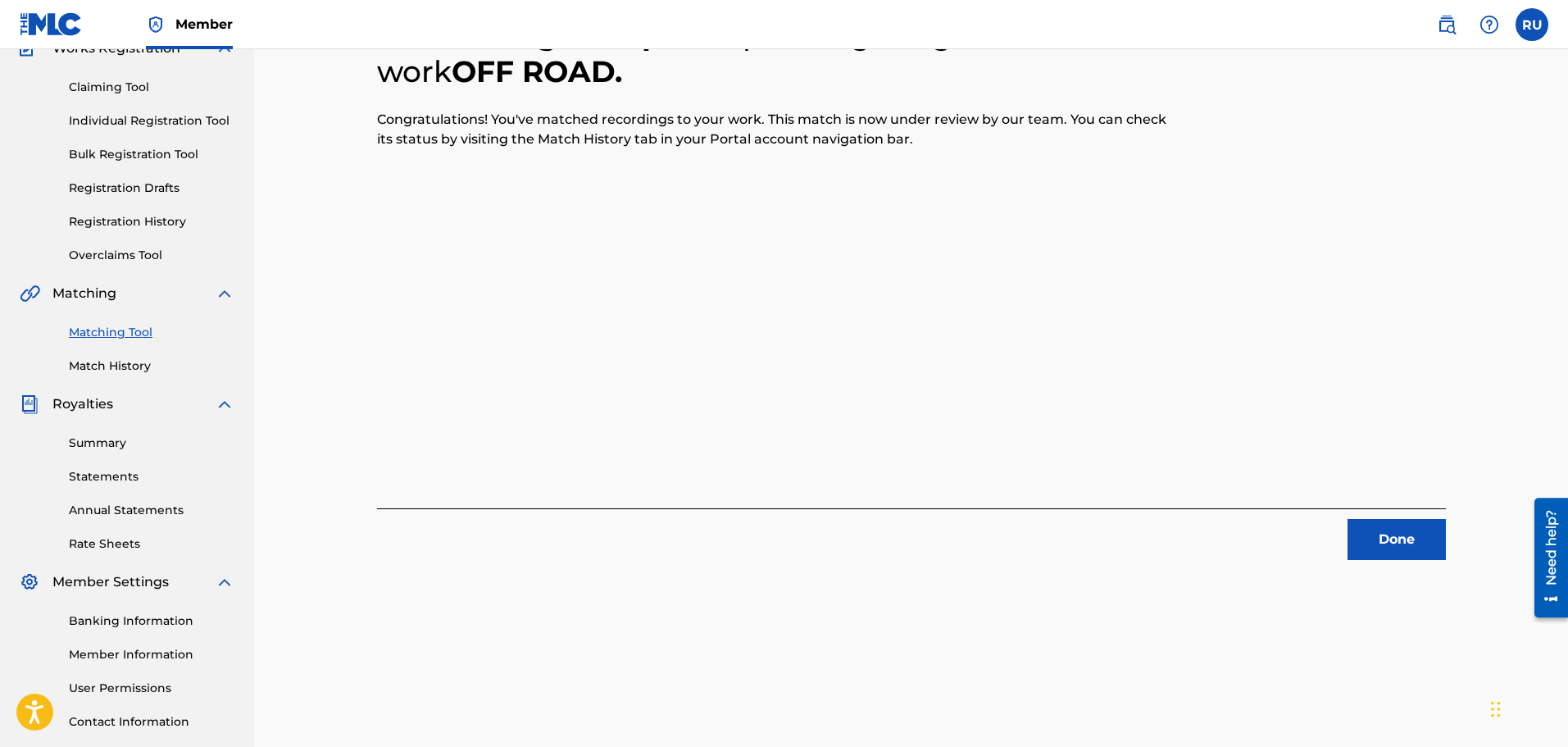
scroll to position [164, 0]
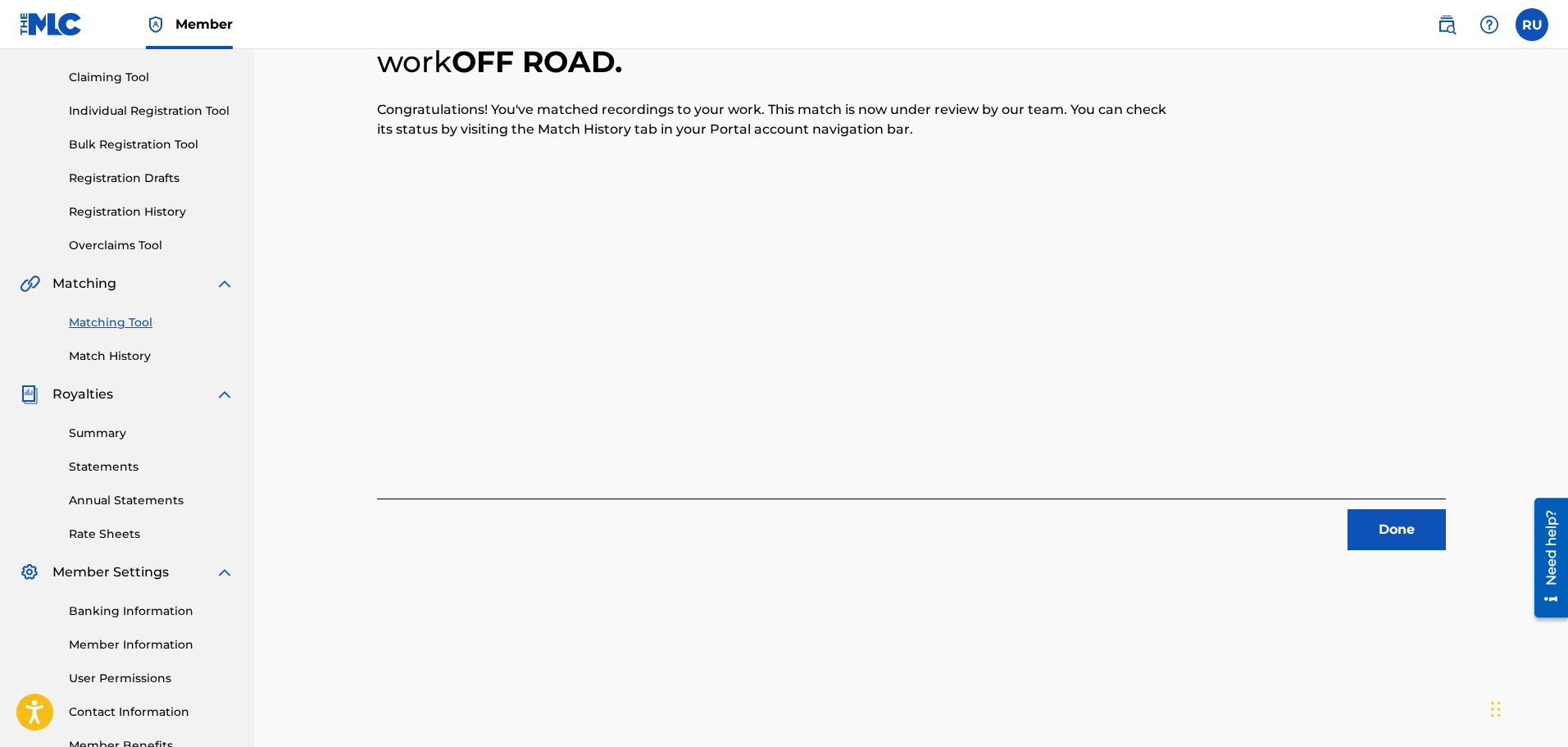
click at [1360, 524] on button "Done" at bounding box center [1397, 529] width 99 height 41
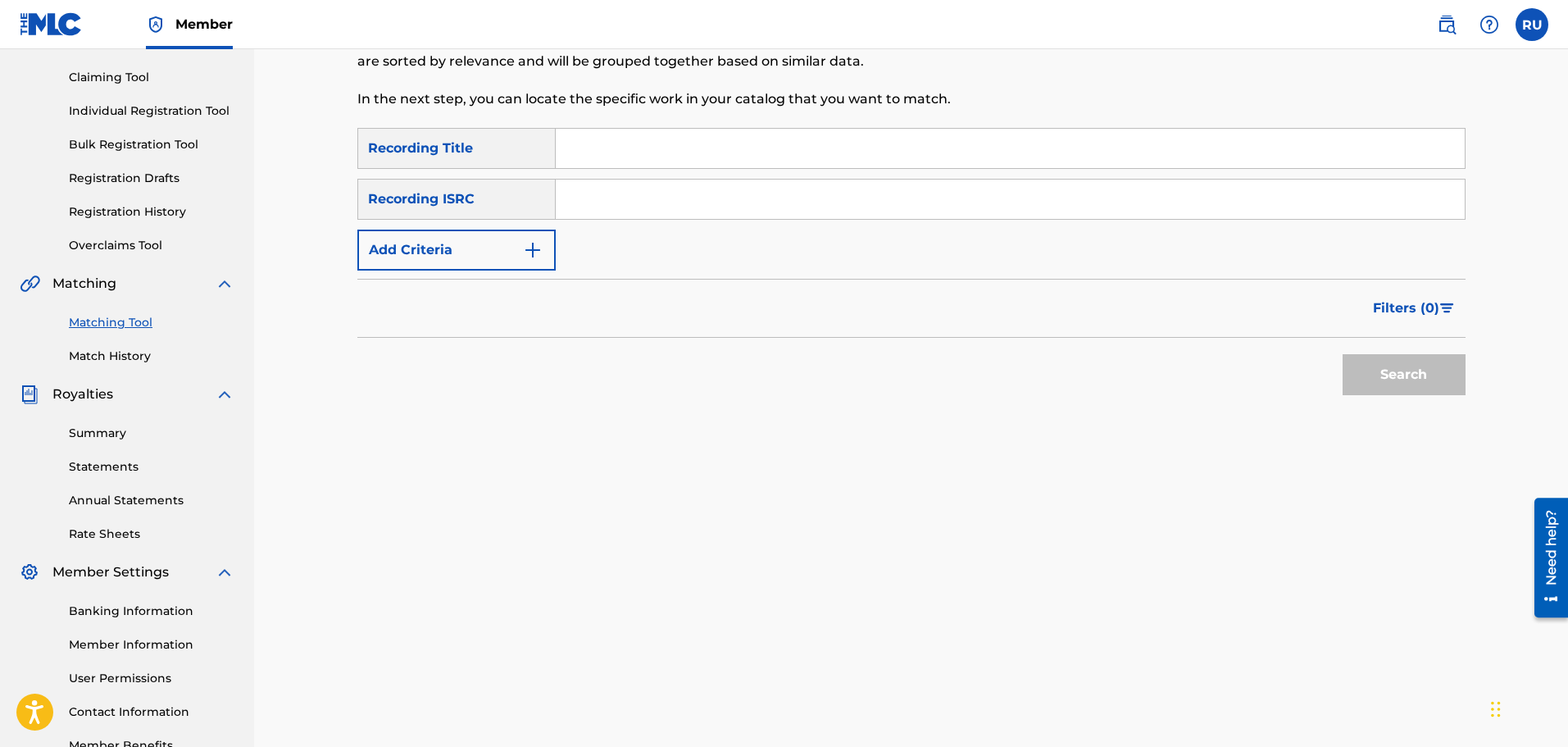
click at [647, 145] on input "Search Form" at bounding box center [1009, 148] width 909 height 40
type input "Redneck Anthem"
click at [443, 244] on button "Add Criteria" at bounding box center [456, 250] width 198 height 41
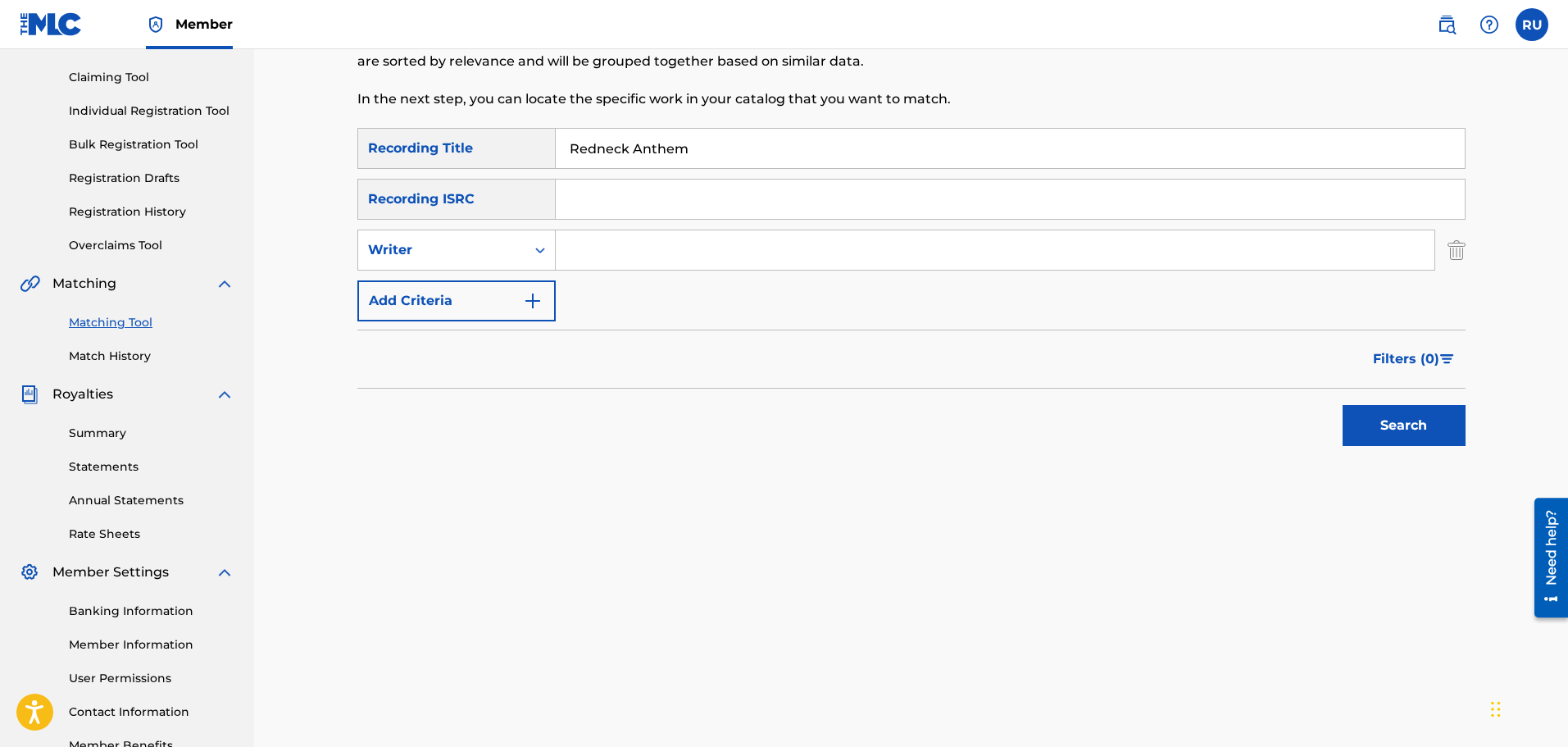
click at [590, 235] on input "Search Form" at bounding box center [994, 250] width 879 height 40
type input "[PERSON_NAME]"
click at [1398, 425] on button "Search" at bounding box center [1404, 425] width 123 height 41
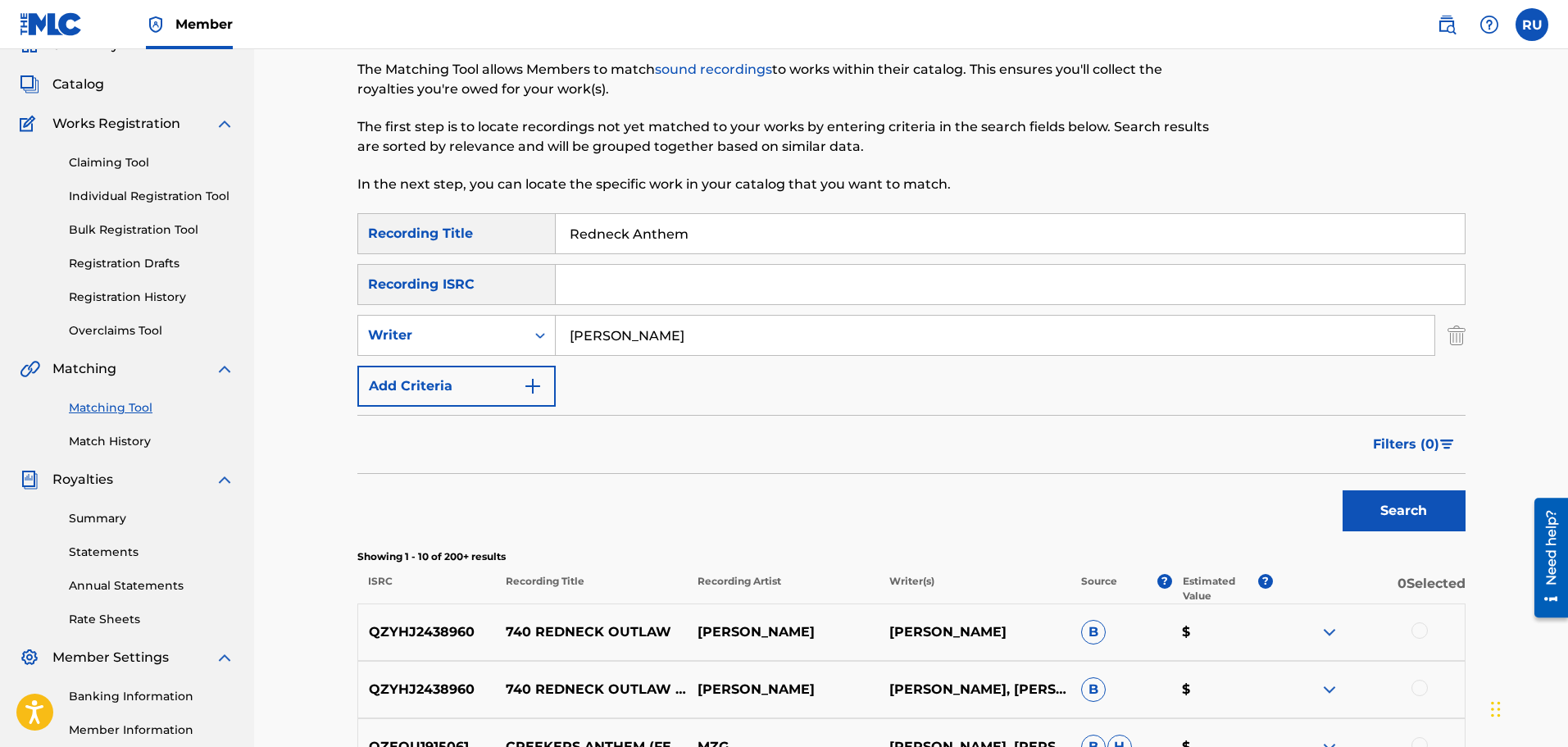
scroll to position [0, 0]
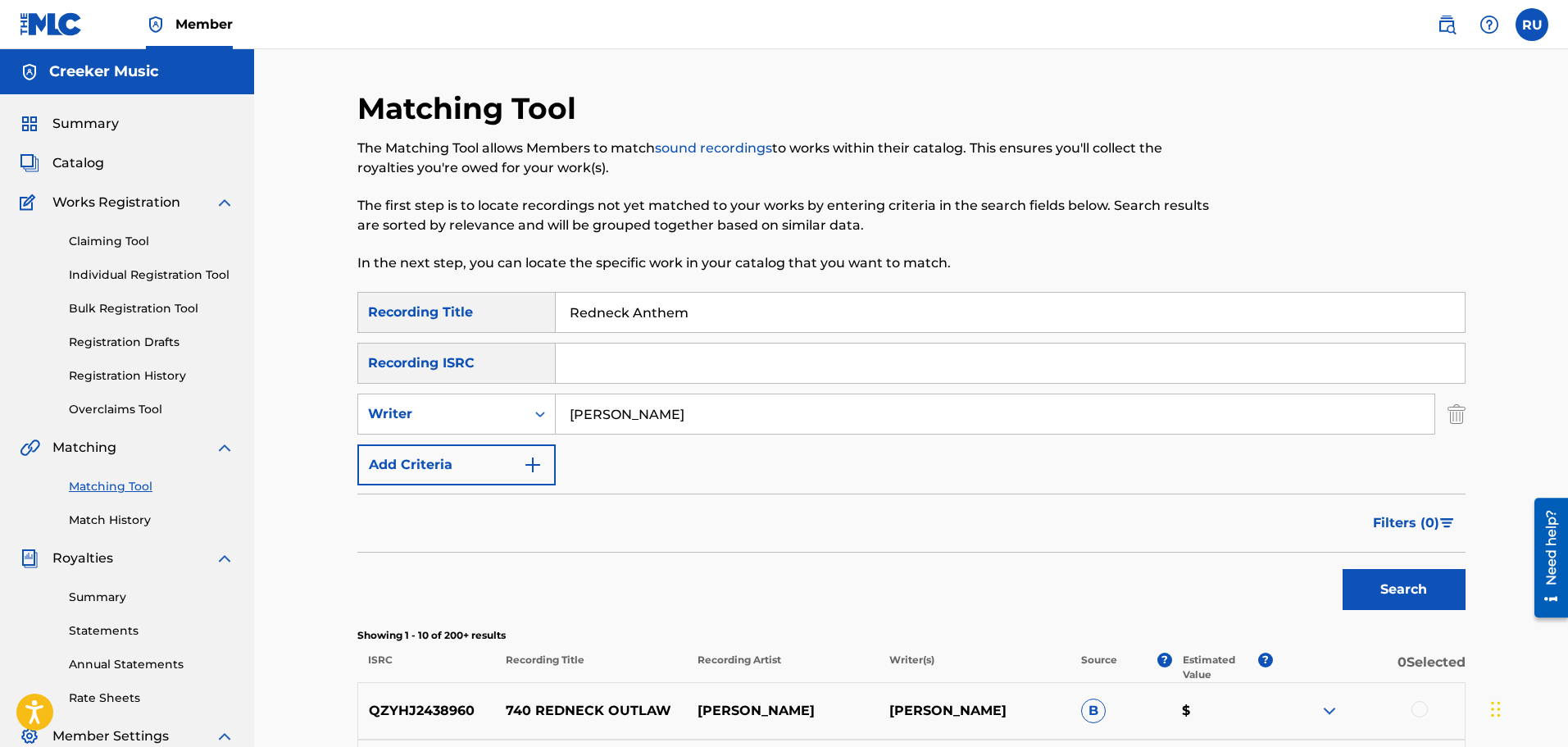
drag, startPoint x: 731, startPoint y: 405, endPoint x: 324, endPoint y: 400, distance: 407.0
click at [328, 400] on div "Matching Tool The Matching Tool allows Members to match sound recordings to wor…" at bounding box center [911, 713] width 1314 height 1329
click at [401, 422] on div "Writer" at bounding box center [441, 414] width 148 height 19
click at [412, 459] on div "Recording Artist" at bounding box center [456, 455] width 197 height 41
click at [641, 415] on input "Search Form" at bounding box center [994, 414] width 879 height 40
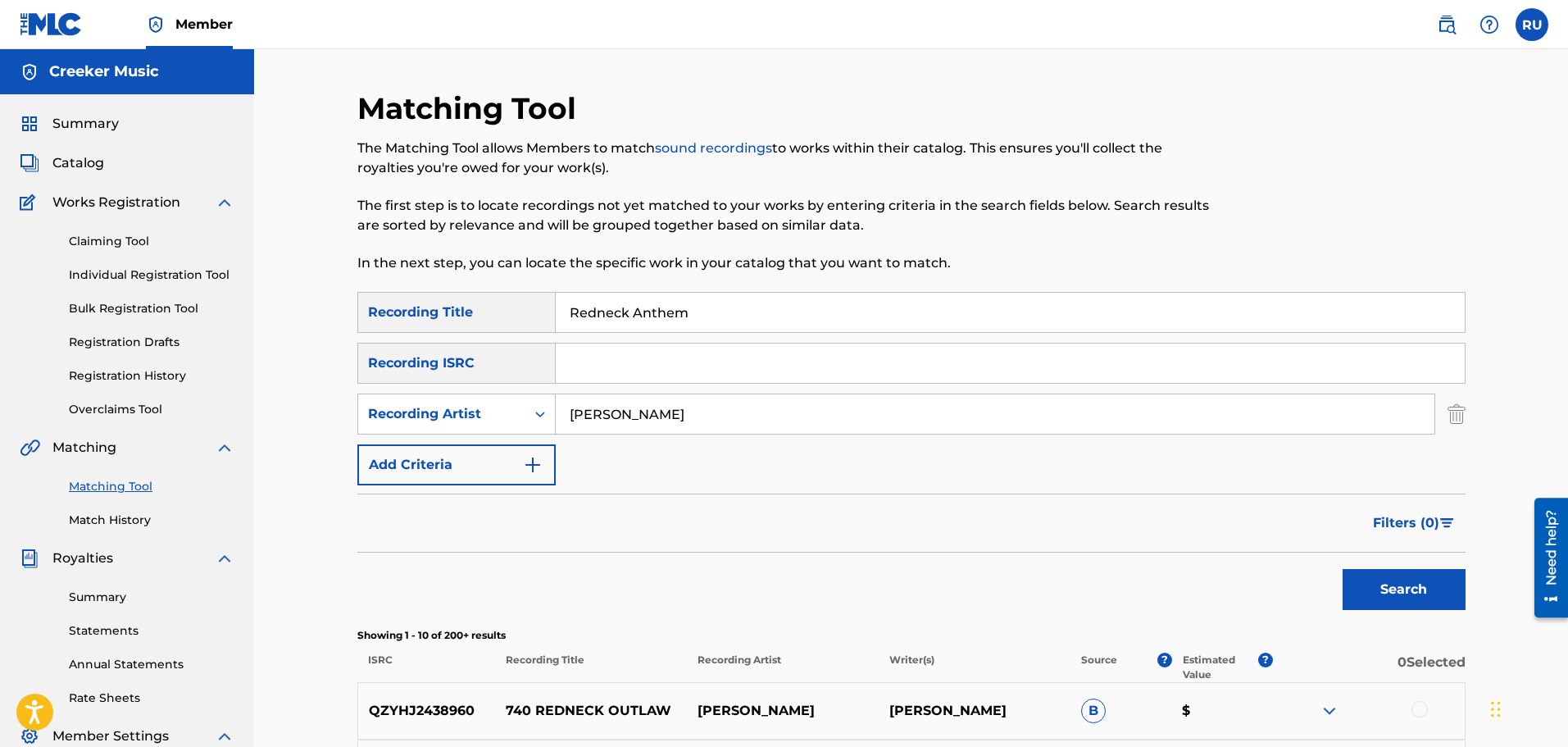
click at [1343, 569] on button "Search" at bounding box center [1404, 589] width 123 height 41
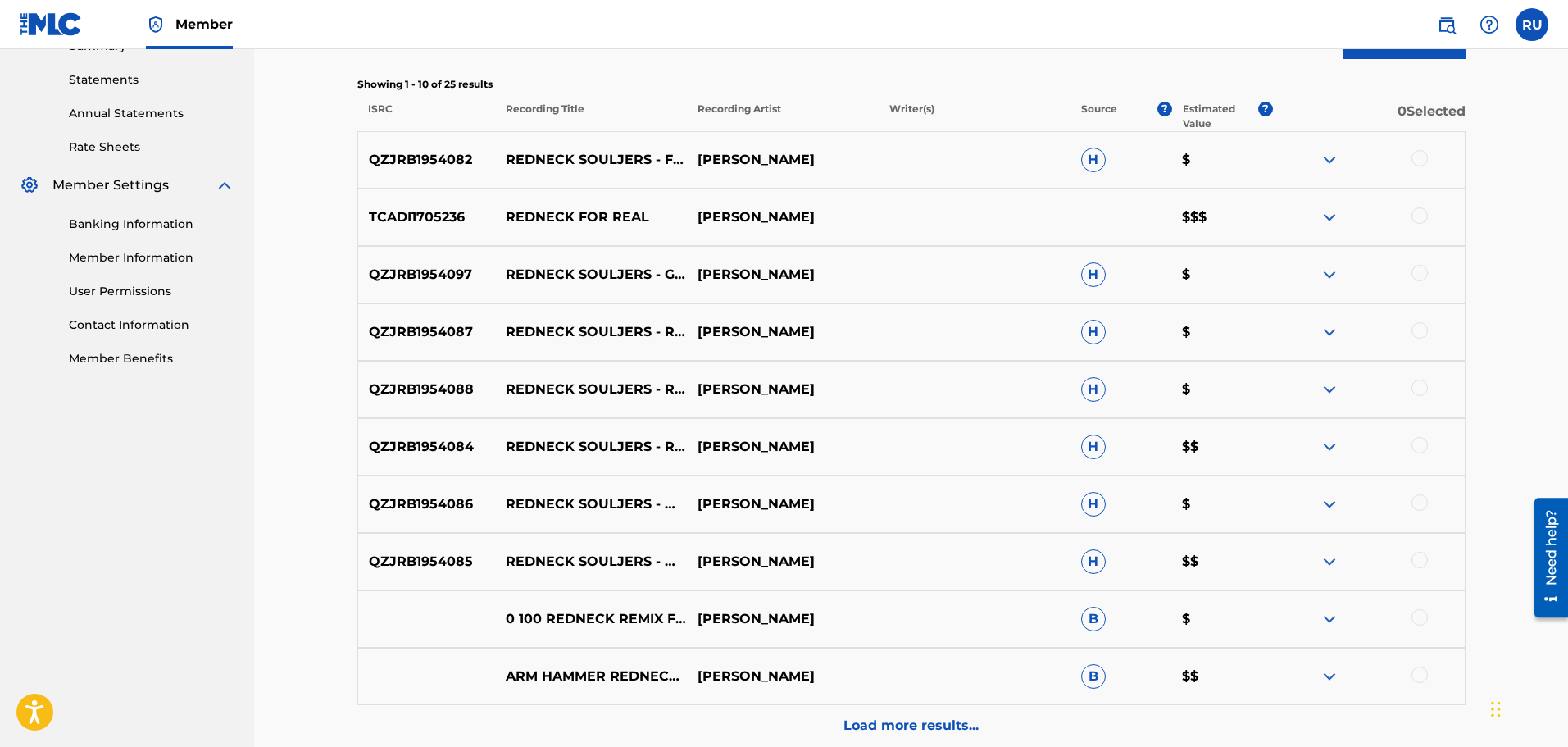
scroll to position [574, 0]
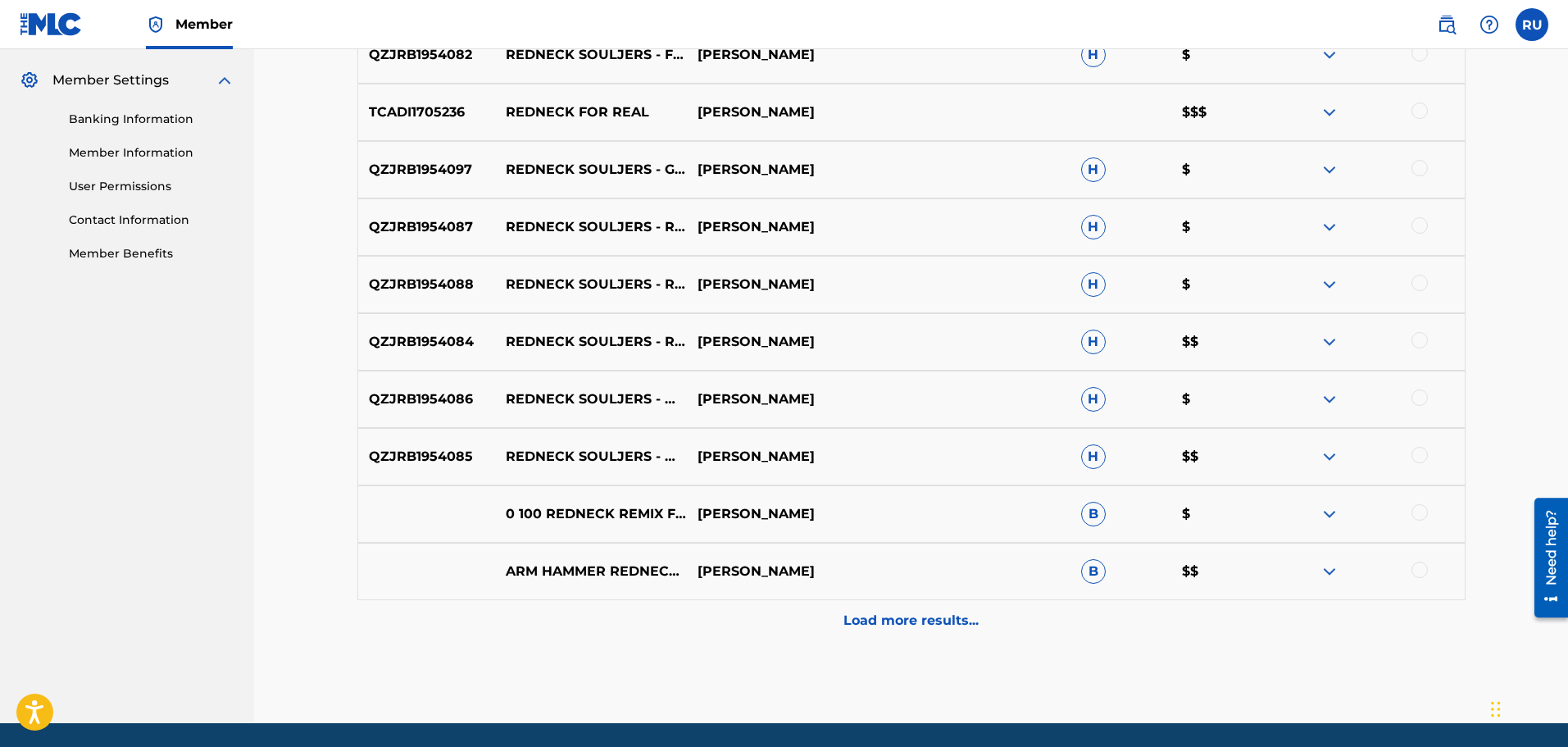
click at [868, 619] on p "Load more results..." at bounding box center [911, 620] width 135 height 19
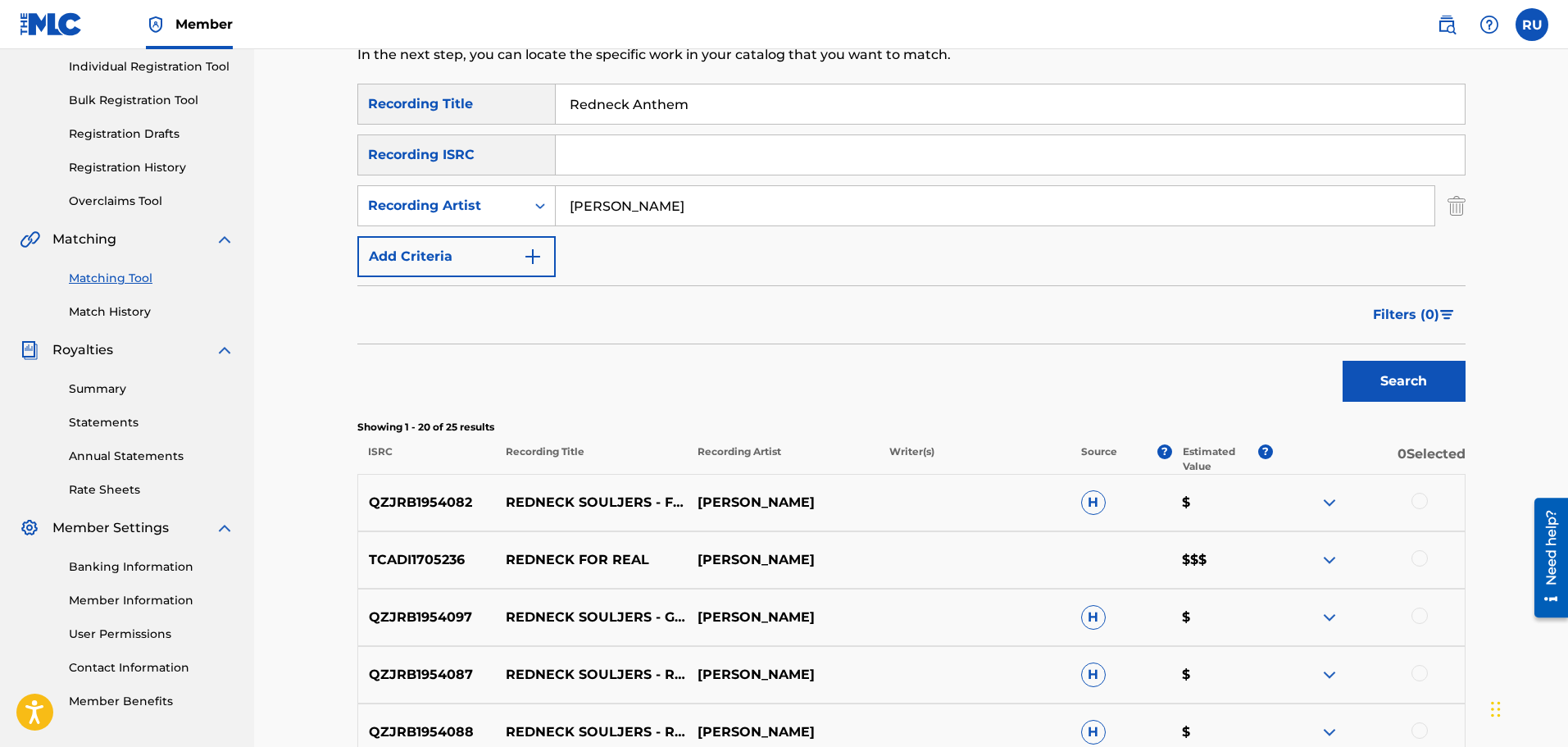
scroll to position [82, 0]
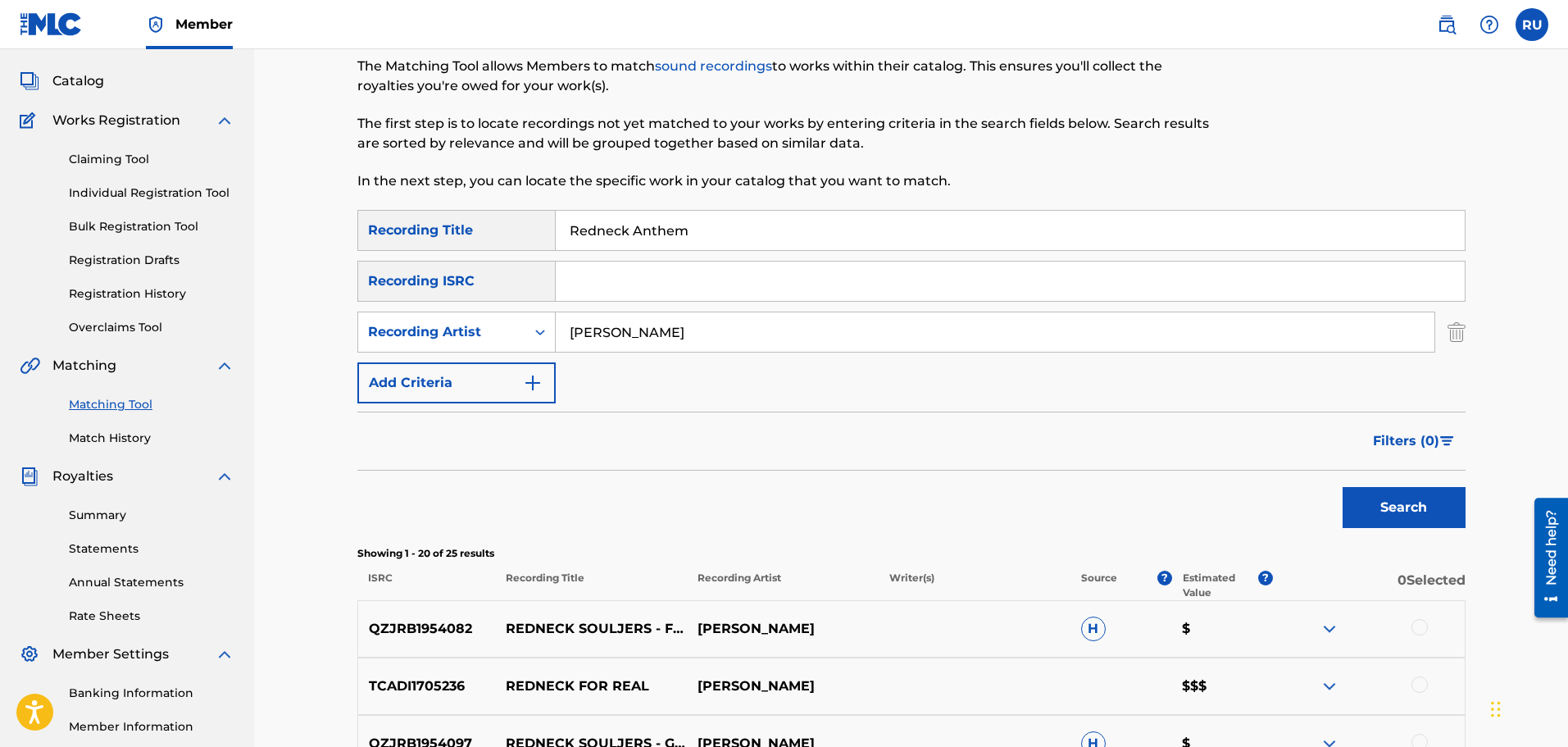
drag, startPoint x: 655, startPoint y: 324, endPoint x: 506, endPoint y: 307, distance: 150.0
click at [506, 307] on div "SearchWithCriteriaa40ba3d2-d852-470c-8c6f-2a2888883973 Recording Title Redneck …" at bounding box center [911, 306] width 1108 height 193
click at [1343, 487] on button "Search" at bounding box center [1404, 507] width 123 height 41
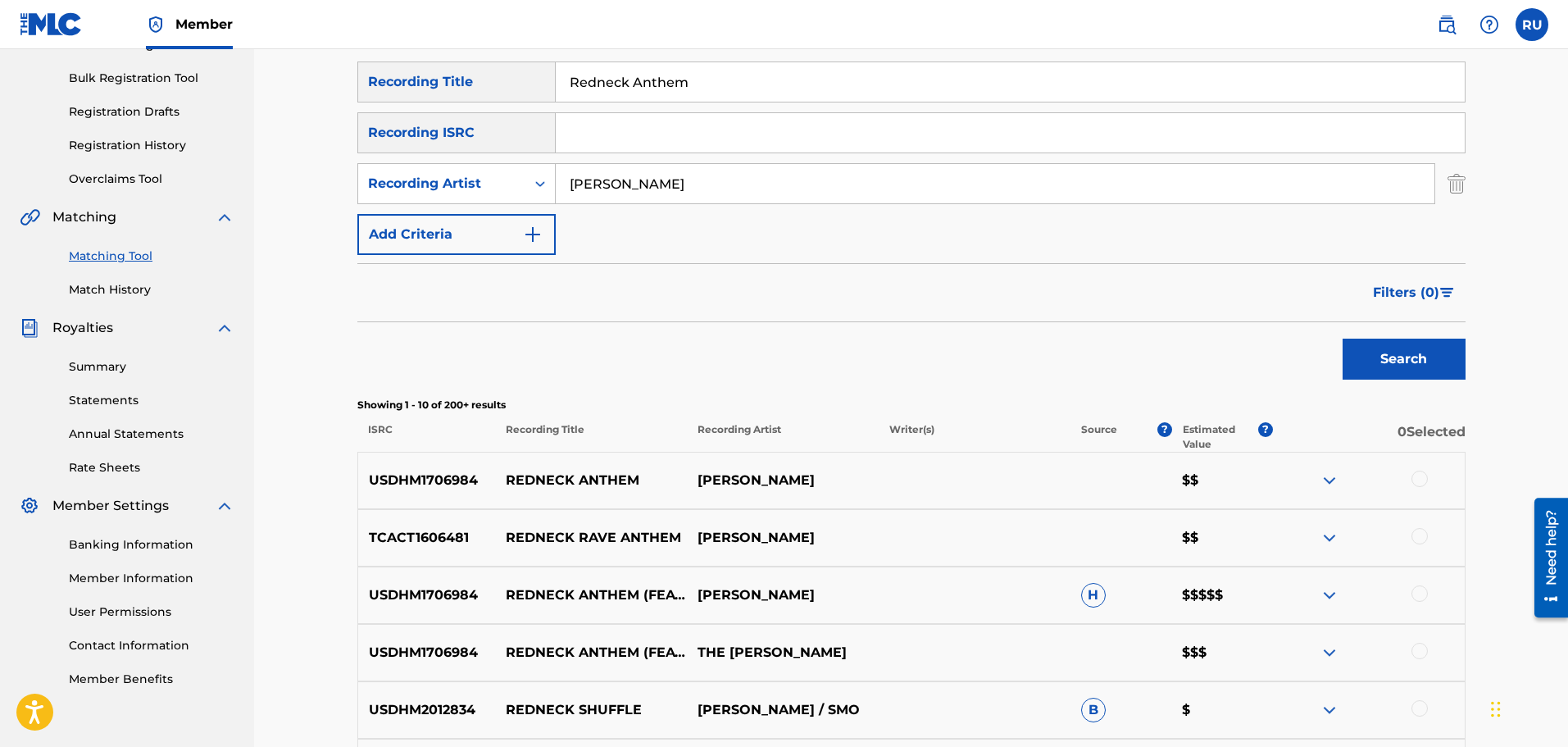
scroll to position [246, 0]
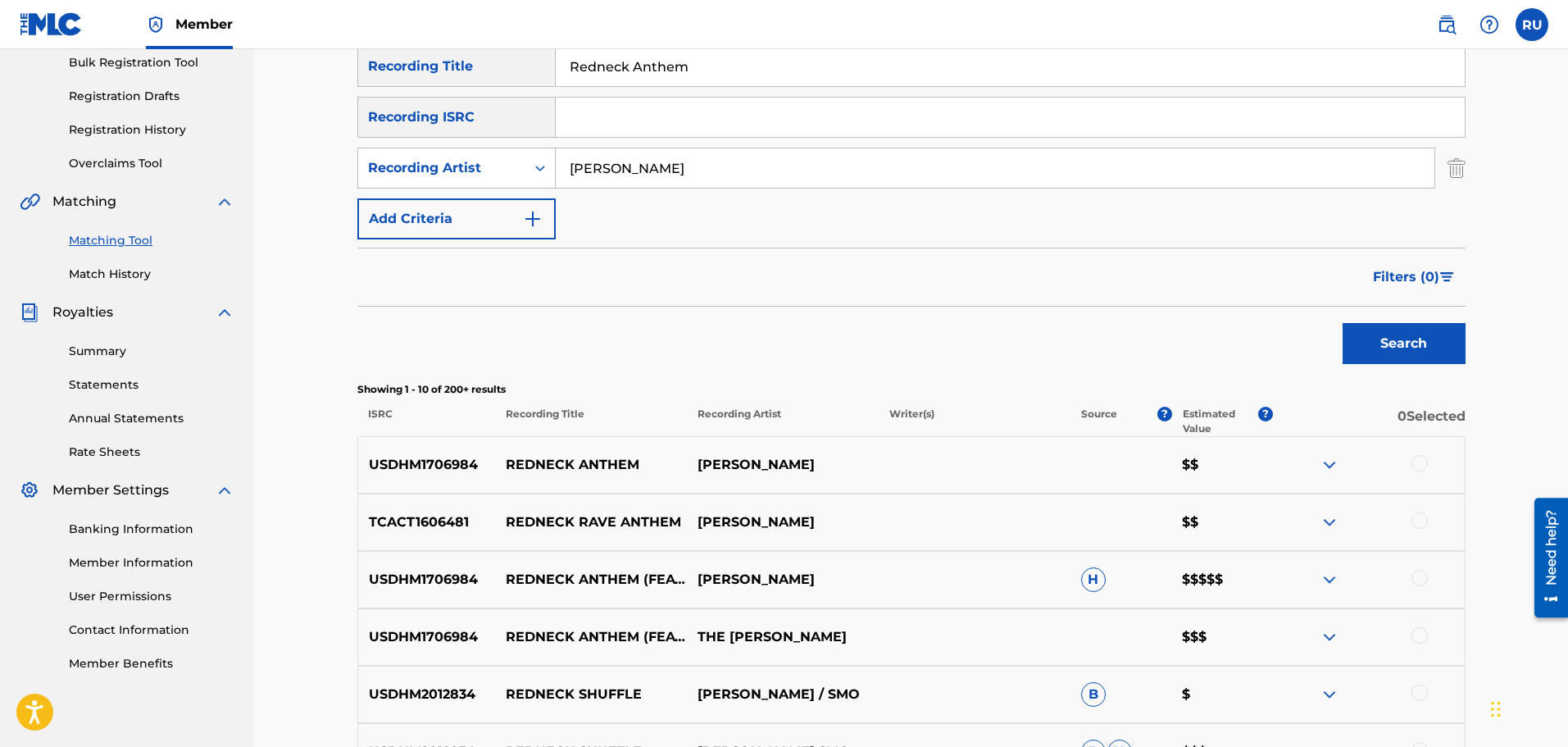
click at [1414, 580] on div at bounding box center [1419, 577] width 16 height 16
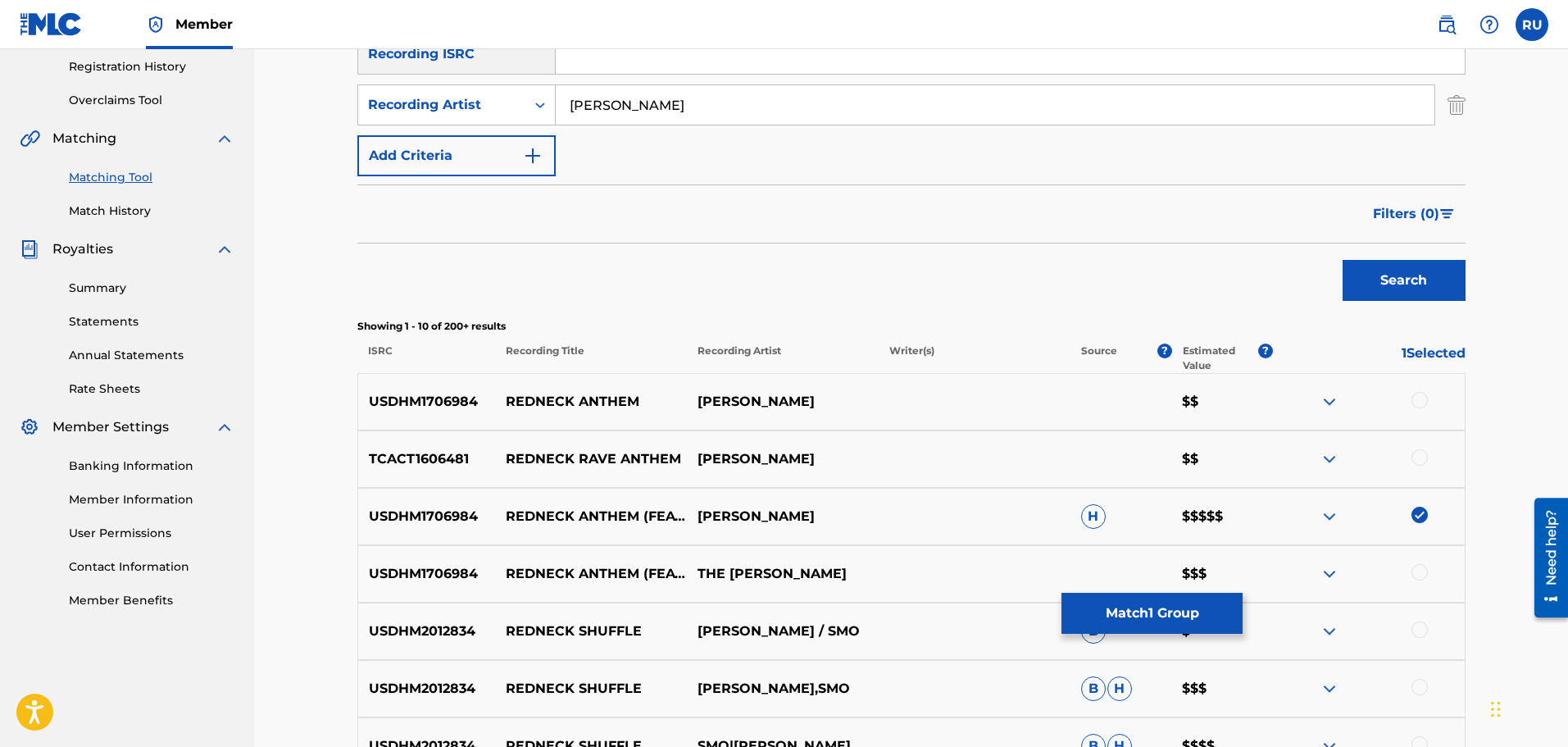
scroll to position [327, 0]
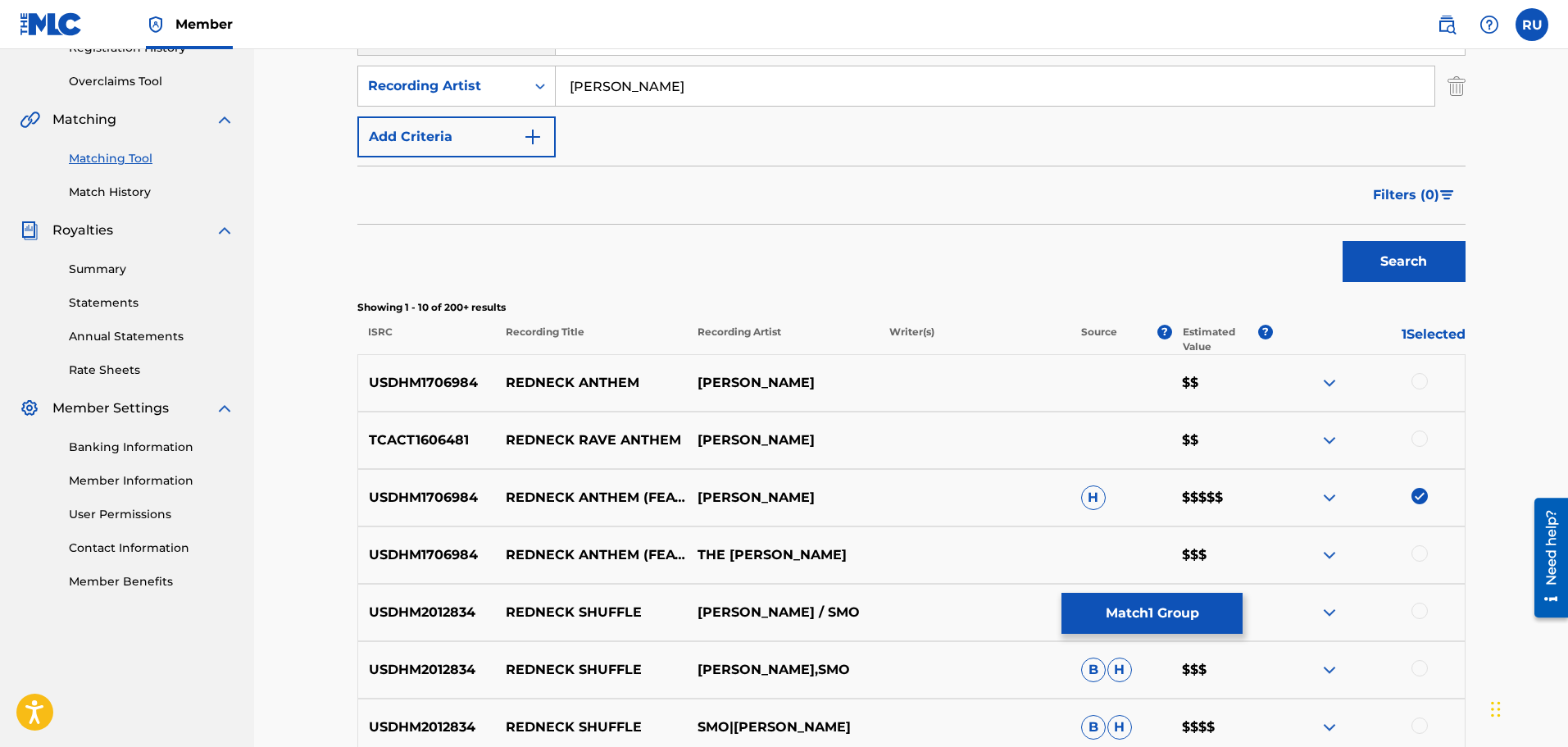
click at [1414, 550] on div at bounding box center [1419, 553] width 16 height 16
click at [1426, 378] on div at bounding box center [1419, 381] width 16 height 16
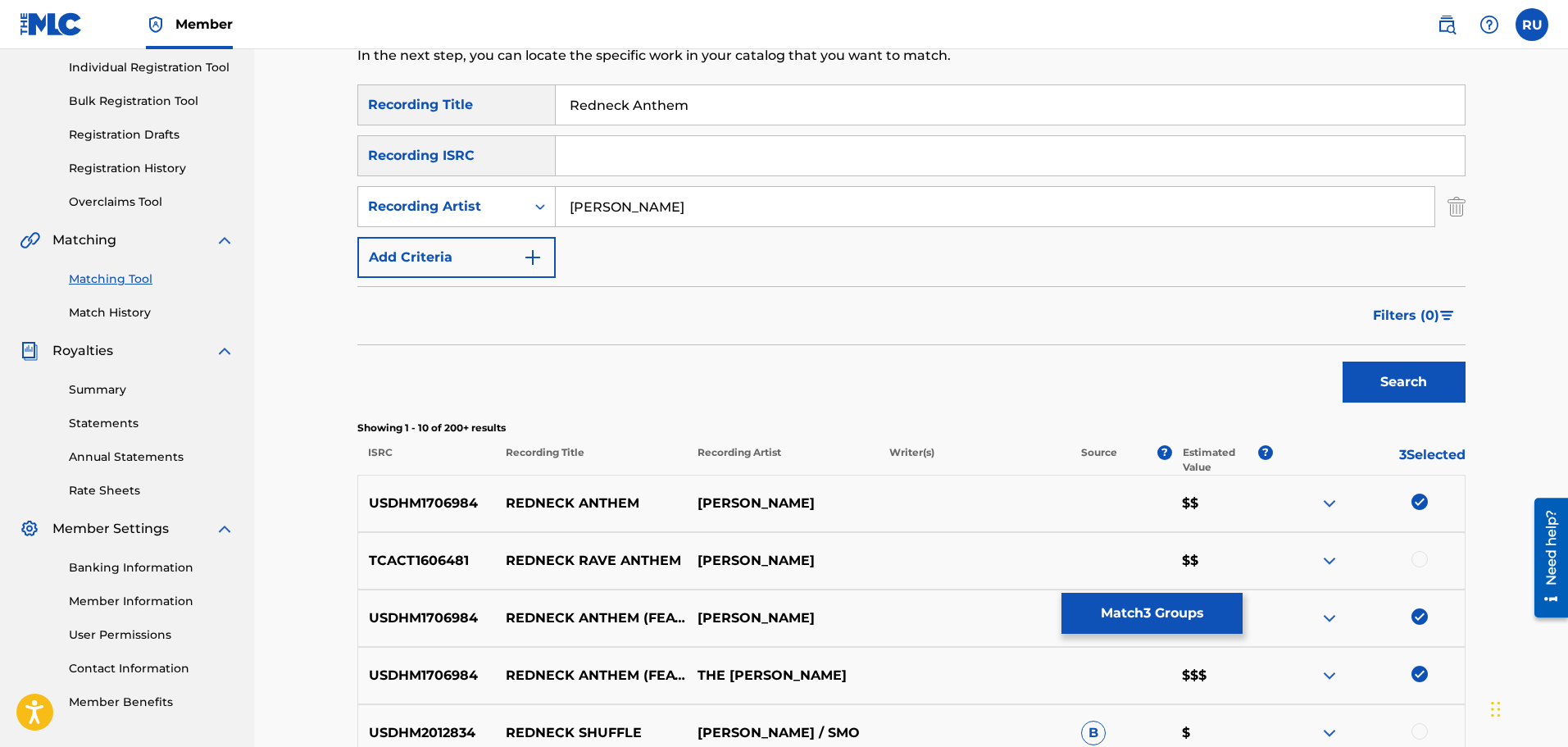
scroll to position [82, 0]
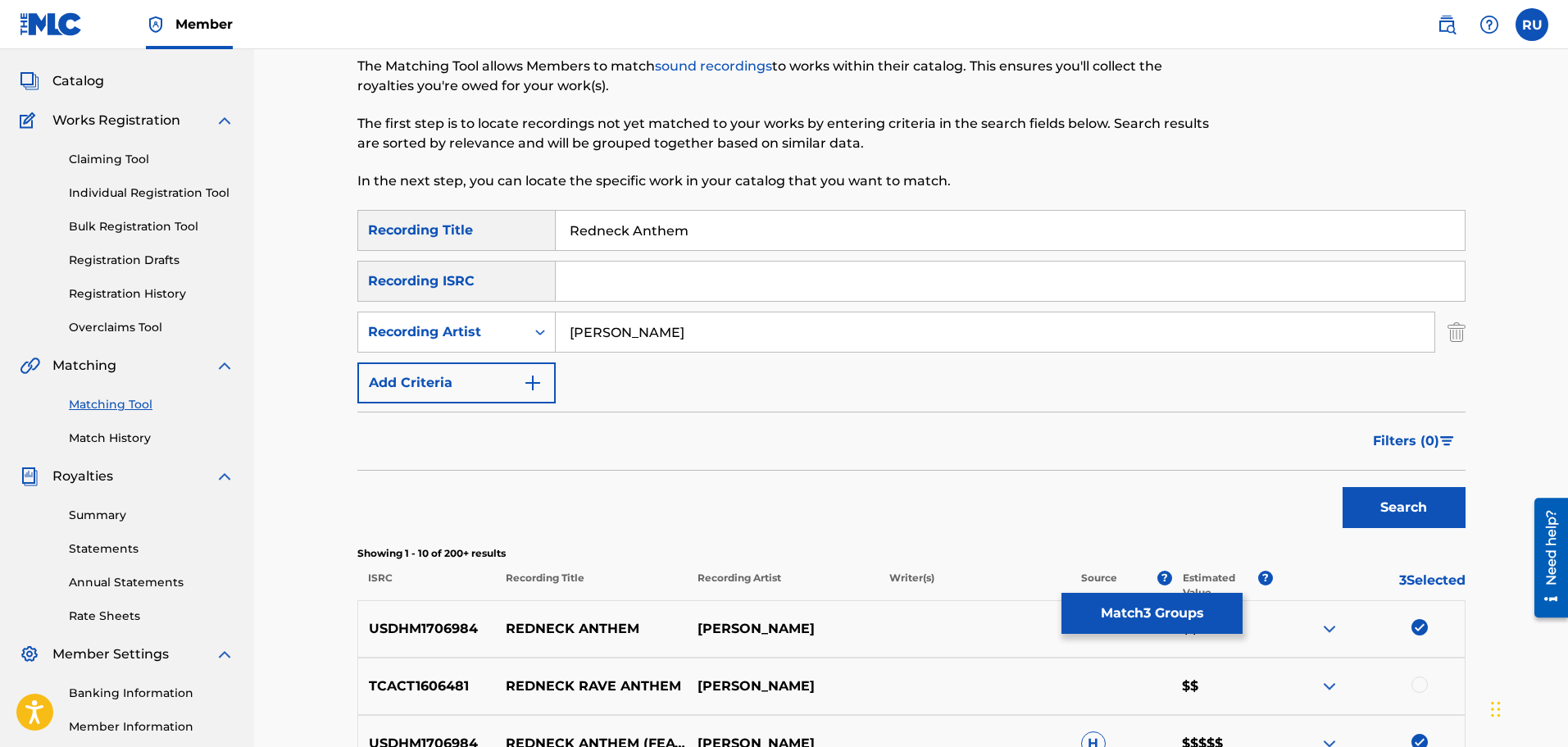
drag, startPoint x: 610, startPoint y: 333, endPoint x: 563, endPoint y: 330, distance: 47.1
click at [563, 330] on input "[PERSON_NAME]" at bounding box center [994, 332] width 879 height 40
type input "[PERSON_NAME]"
click at [1400, 492] on button "Search" at bounding box center [1404, 507] width 123 height 41
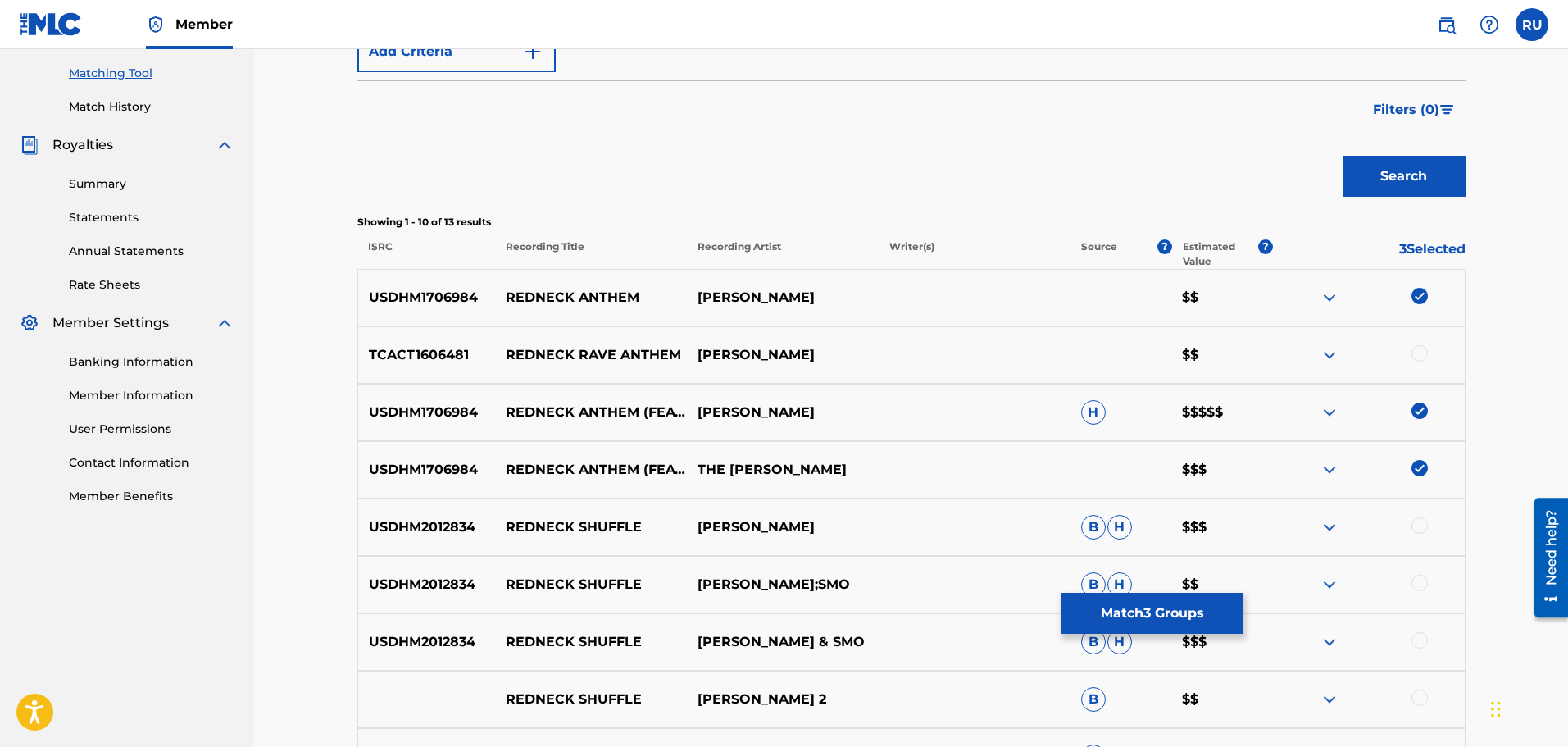
scroll to position [410, 0]
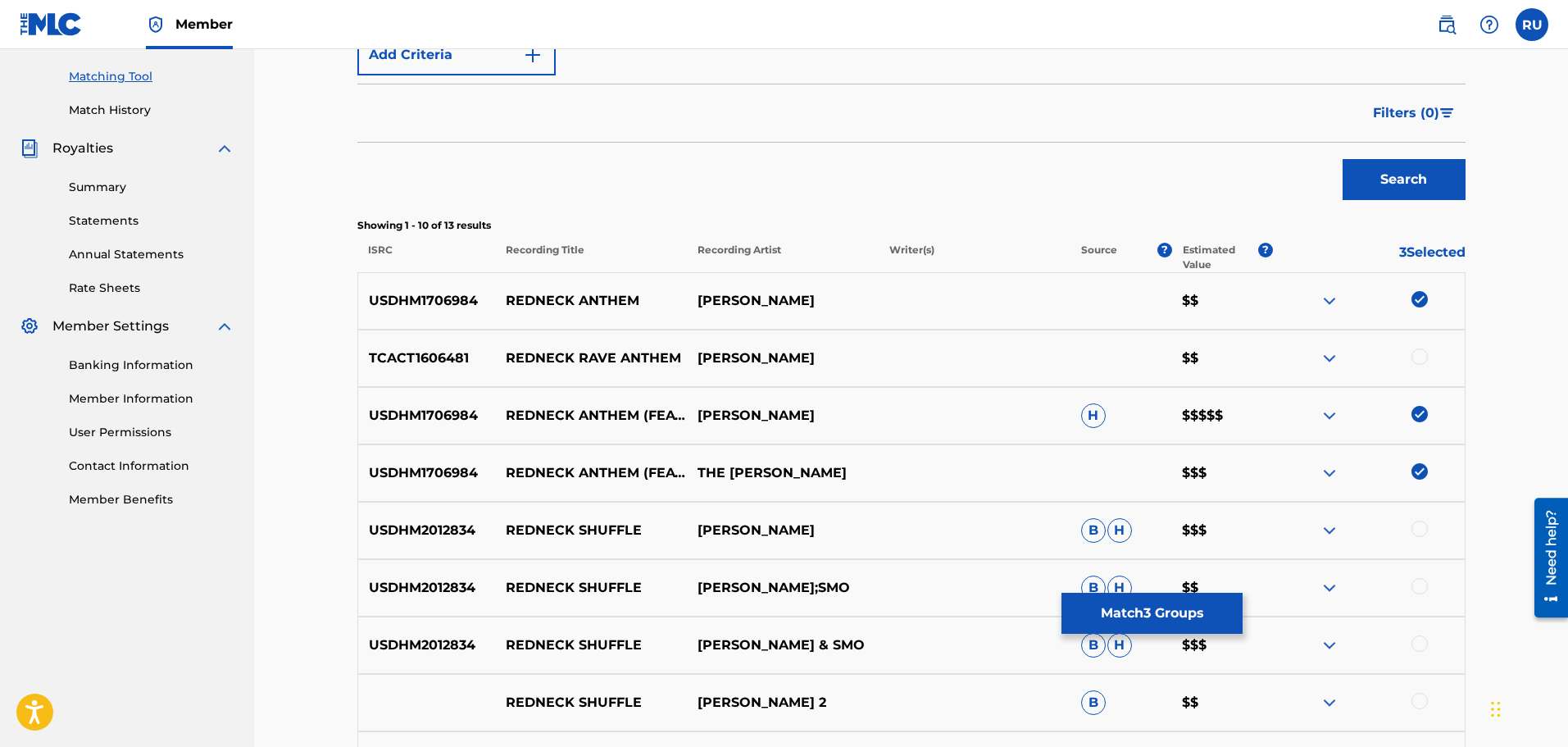
click at [1141, 608] on button "Match 3 Groups" at bounding box center [1152, 613] width 181 height 41
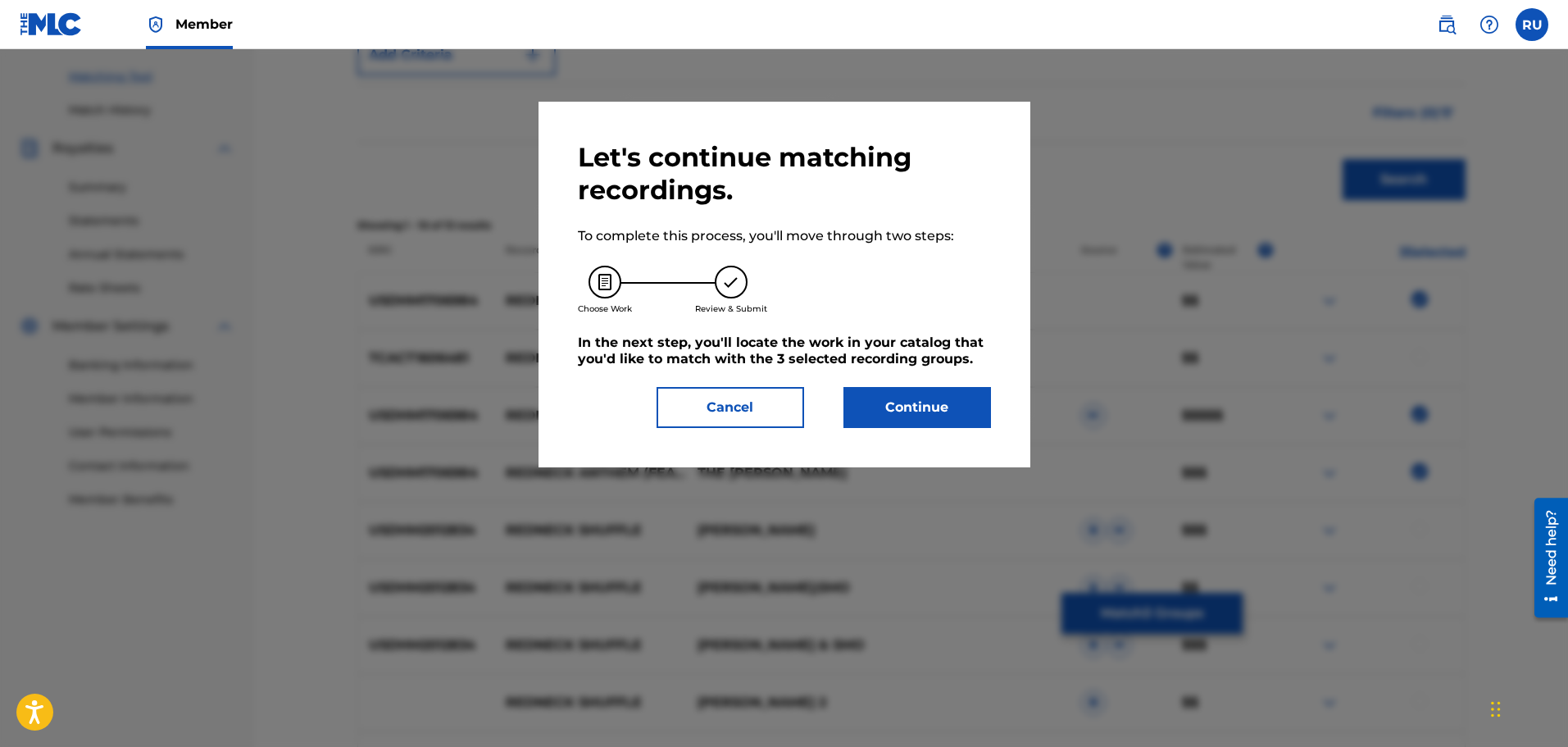
click at [913, 423] on button "Continue" at bounding box center [916, 407] width 148 height 41
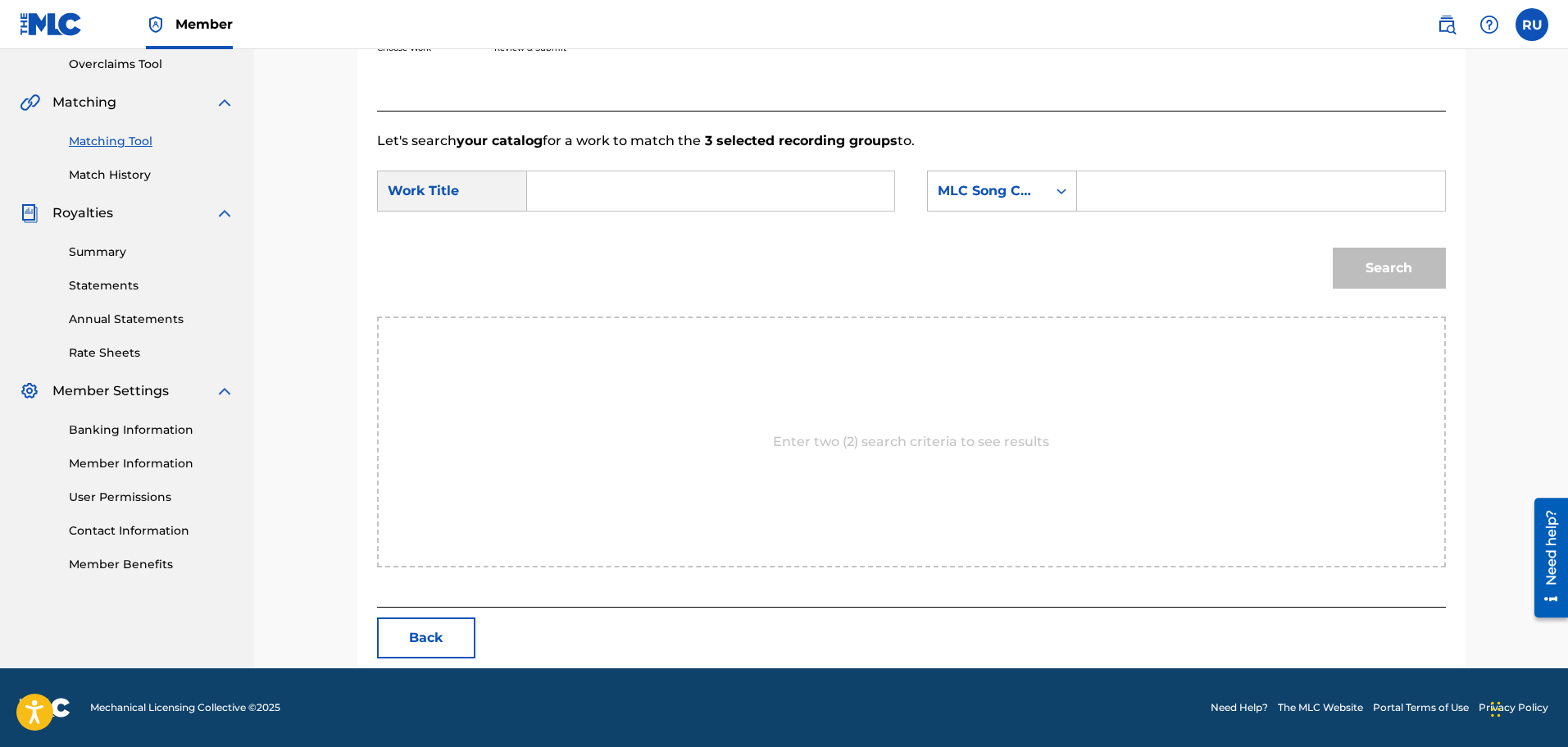
click at [694, 194] on input "Search Form" at bounding box center [711, 191] width 339 height 40
type input "redneck anthem"
click at [1014, 202] on div "MLC Song Code" at bounding box center [987, 191] width 119 height 31
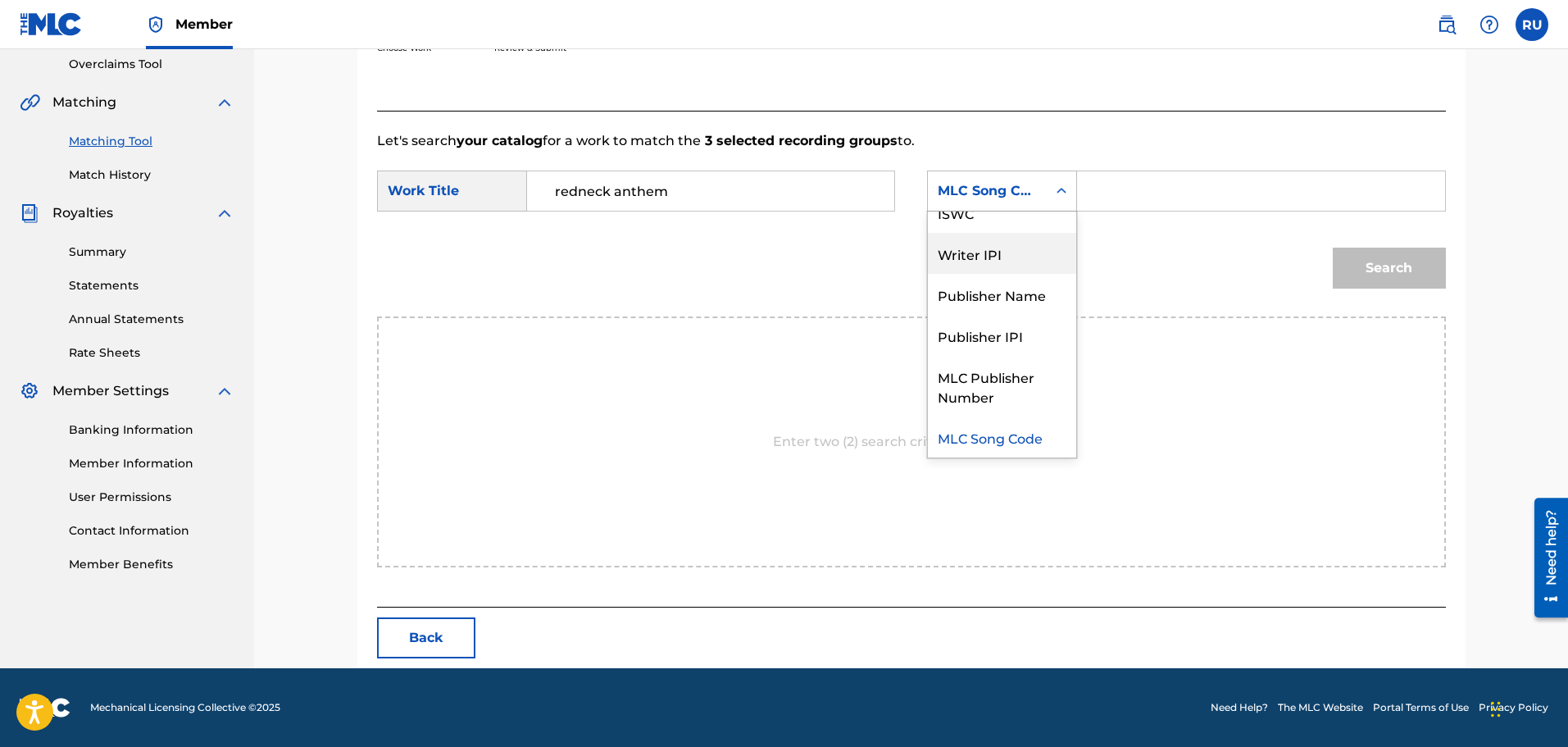
scroll to position [0, 0]
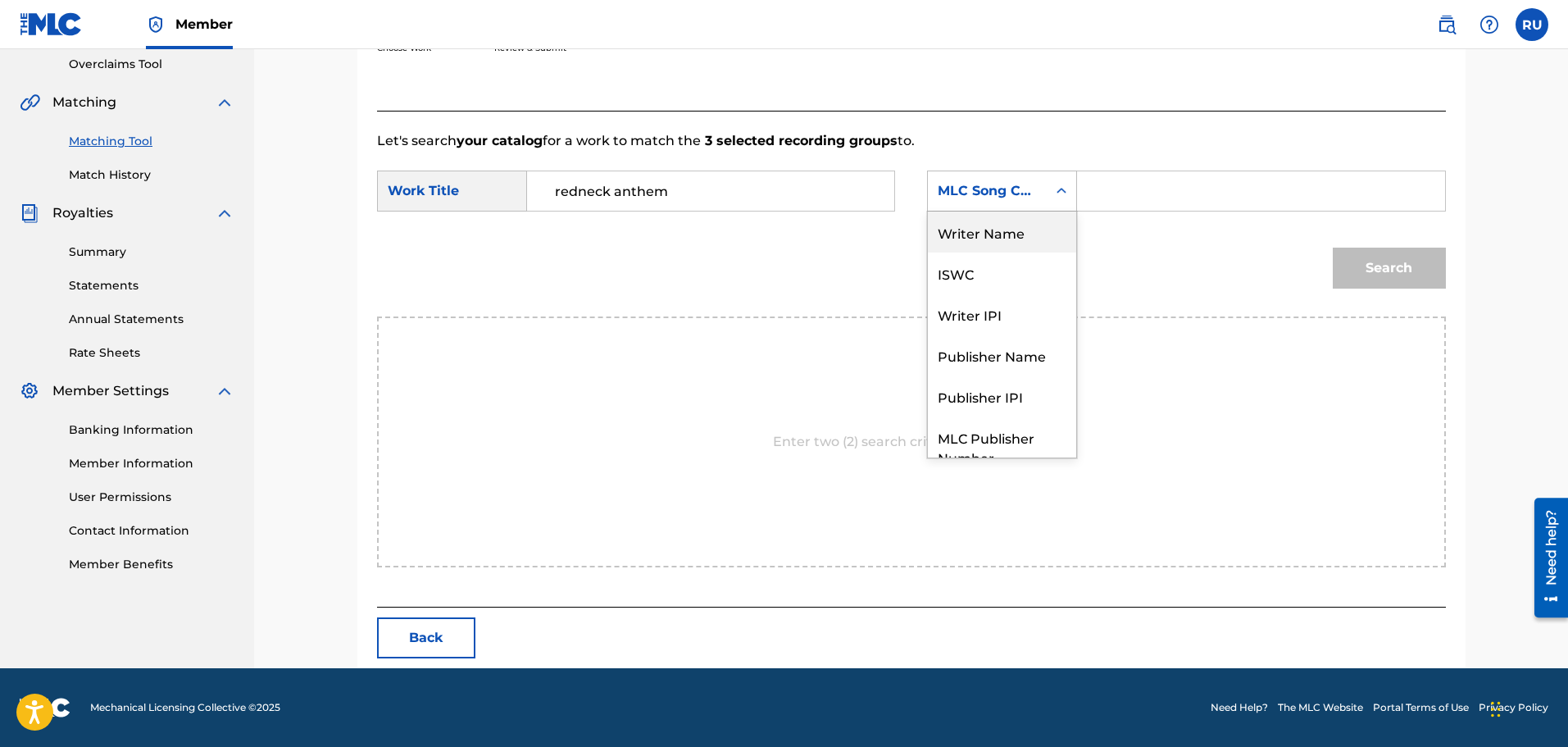
click at [1008, 243] on div "Writer Name" at bounding box center [1002, 232] width 149 height 41
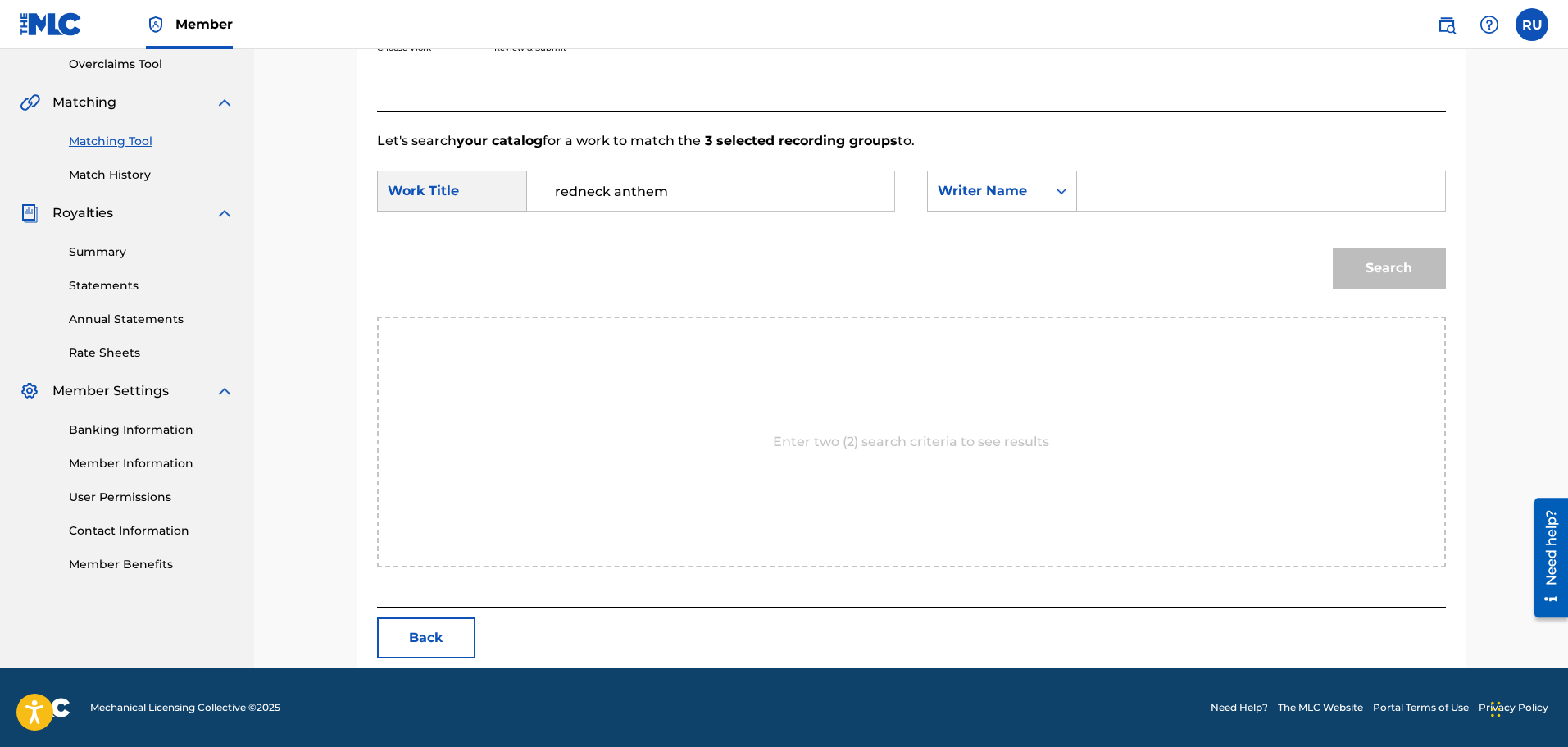
click at [1181, 198] on input "Search Form" at bounding box center [1261, 191] width 339 height 40
type input "[PERSON_NAME]"
click at [1333, 247] on button "Search" at bounding box center [1389, 268] width 113 height 41
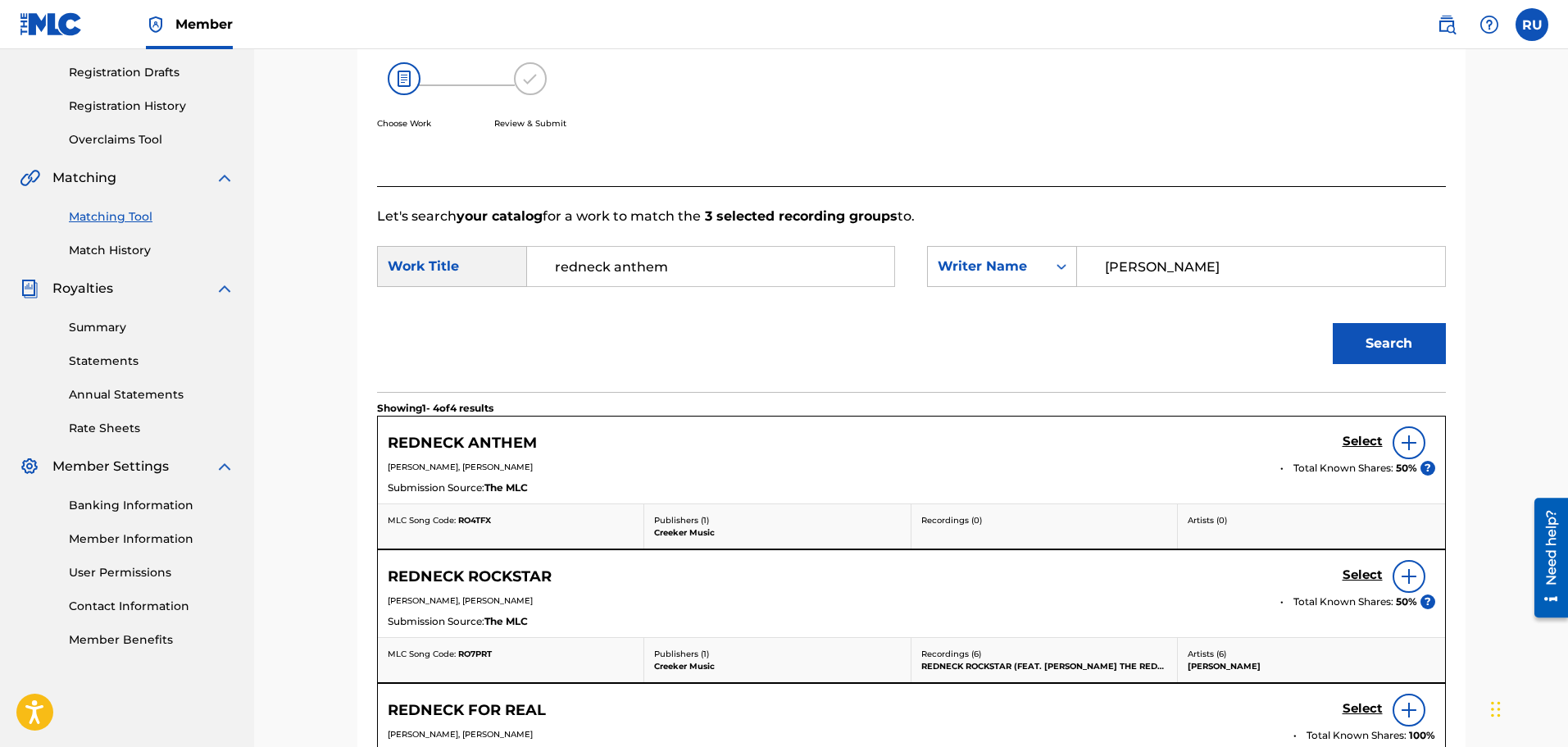
scroll to position [345, 0]
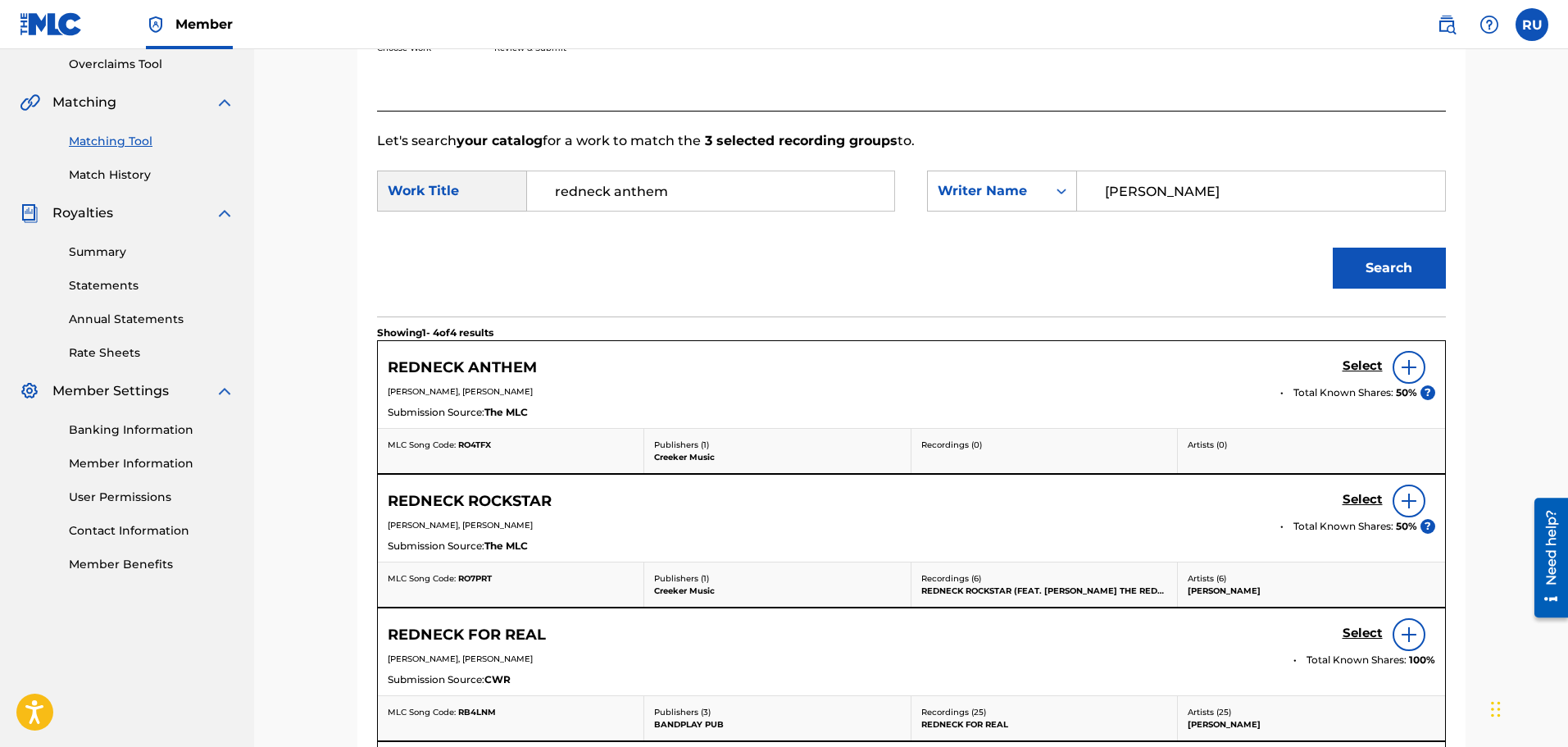
click at [1363, 368] on h5 "Select" at bounding box center [1363, 365] width 41 height 15
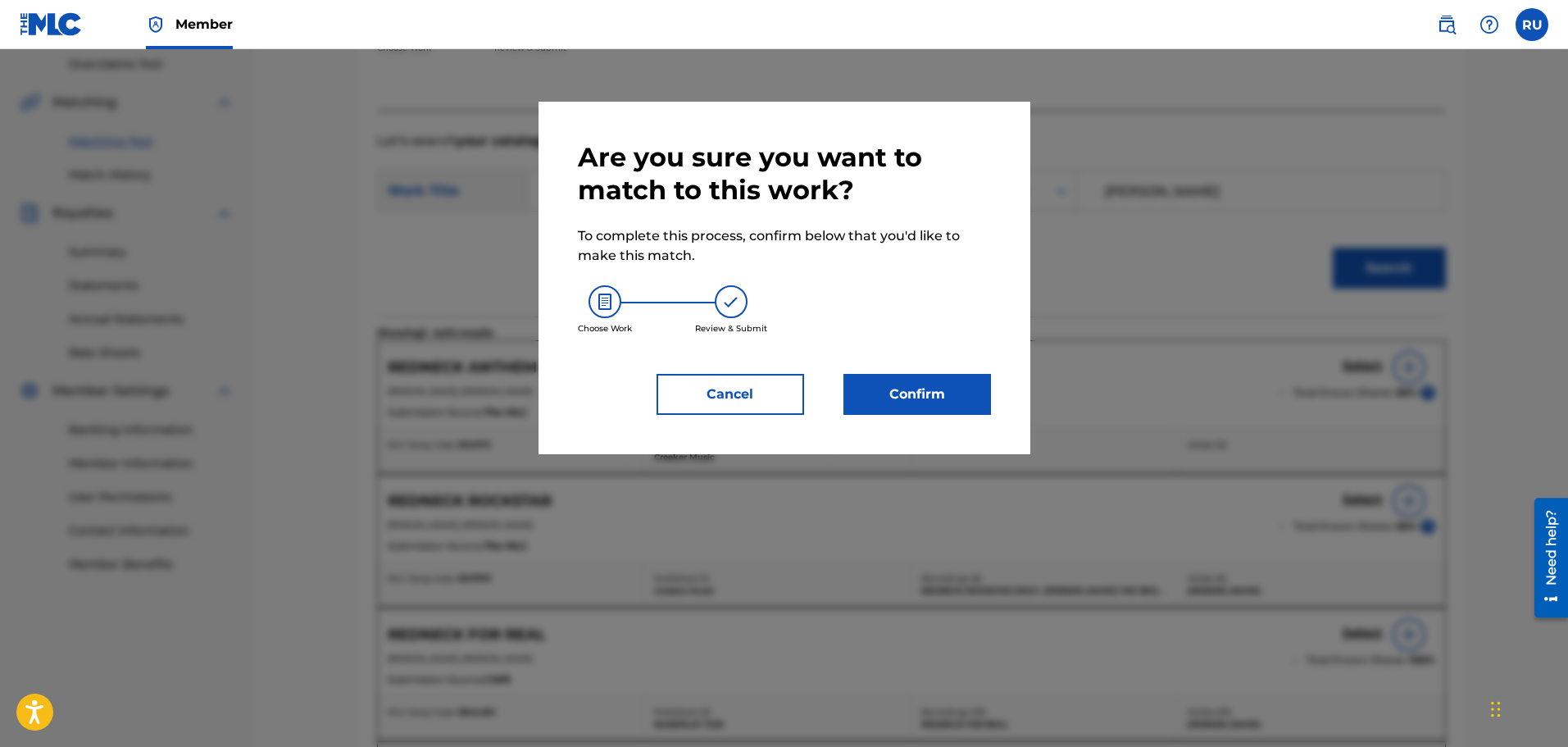
click at [922, 397] on button "Confirm" at bounding box center [916, 394] width 148 height 41
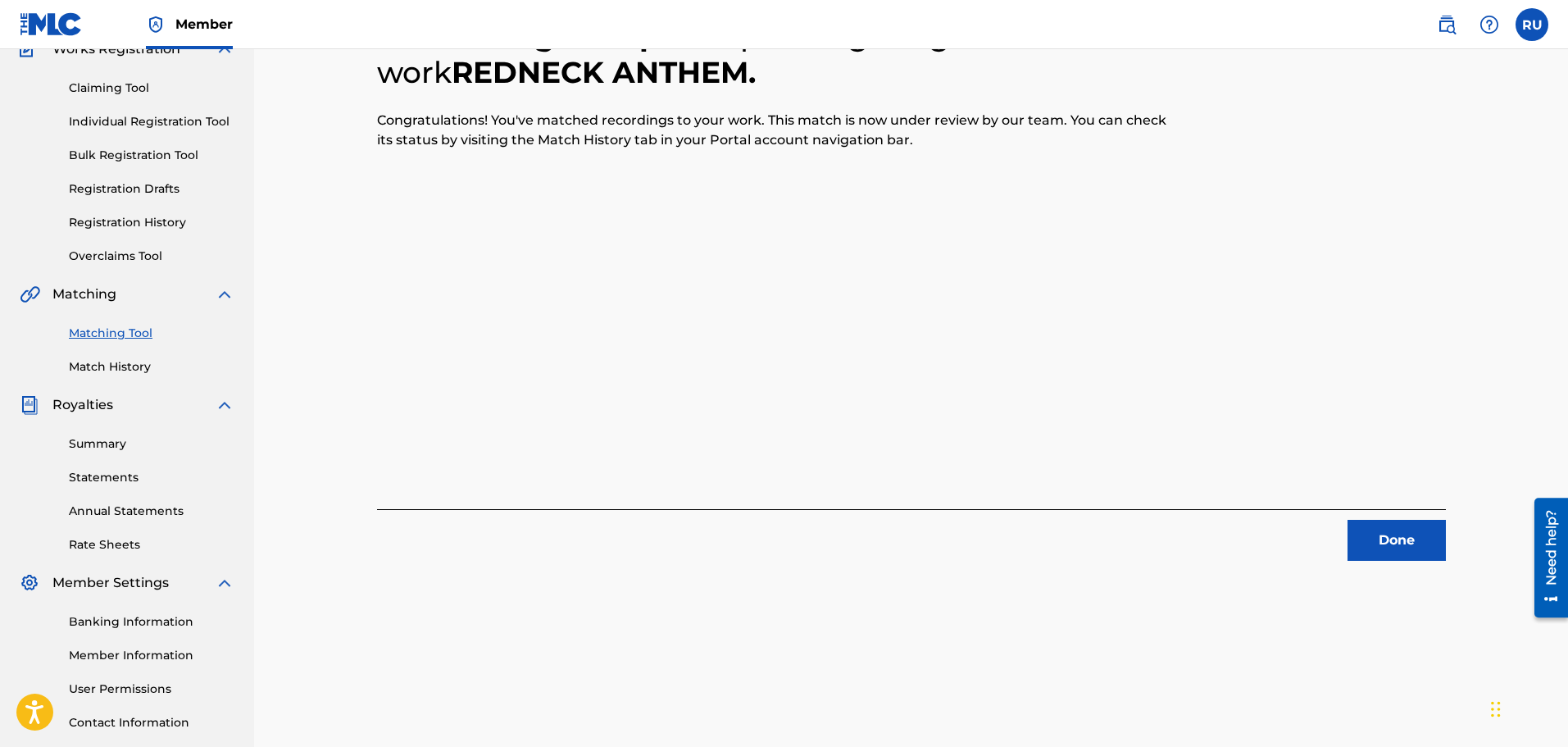
scroll to position [164, 0]
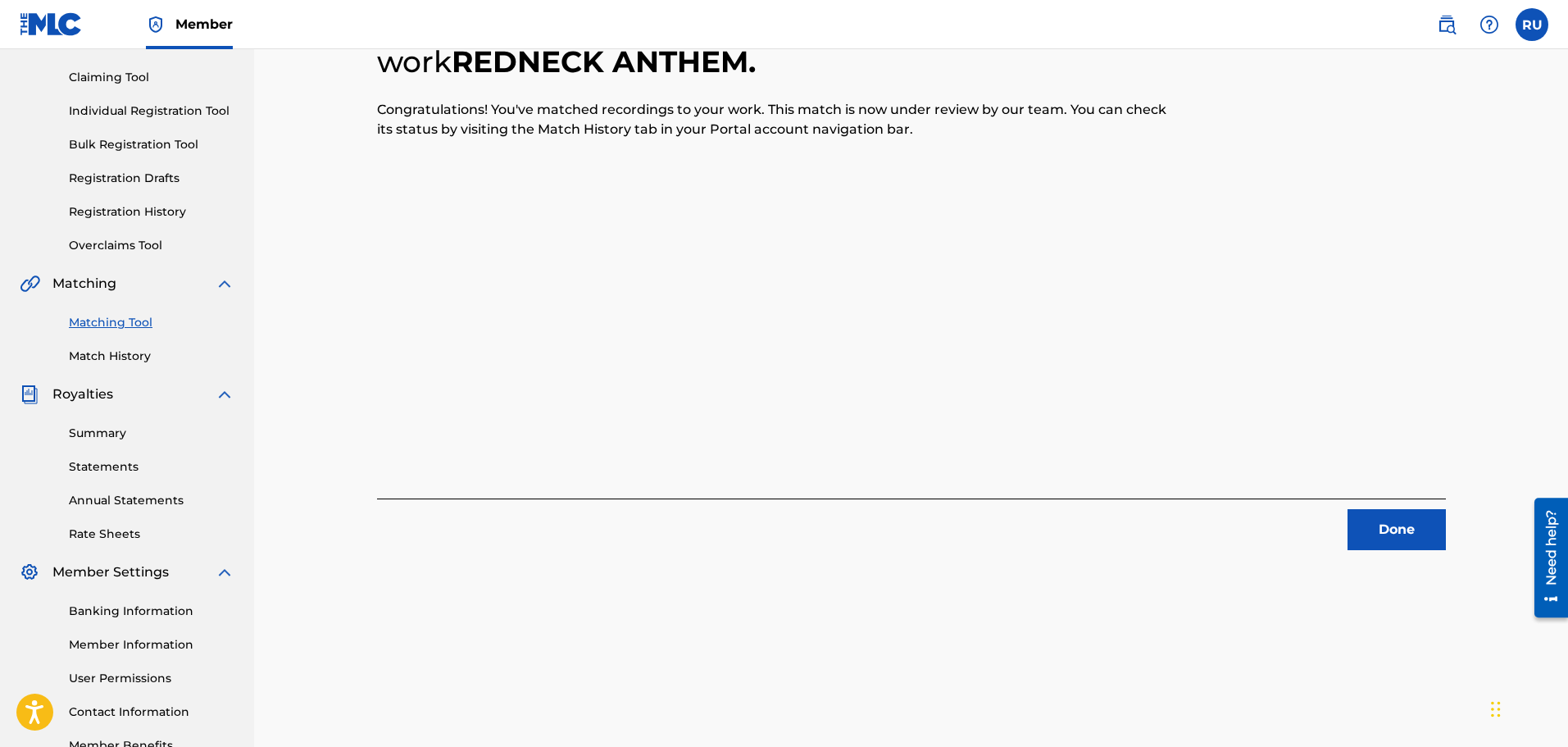
click at [1354, 503] on div "Done" at bounding box center [911, 524] width 1068 height 51
click at [1365, 512] on button "Done" at bounding box center [1397, 529] width 99 height 41
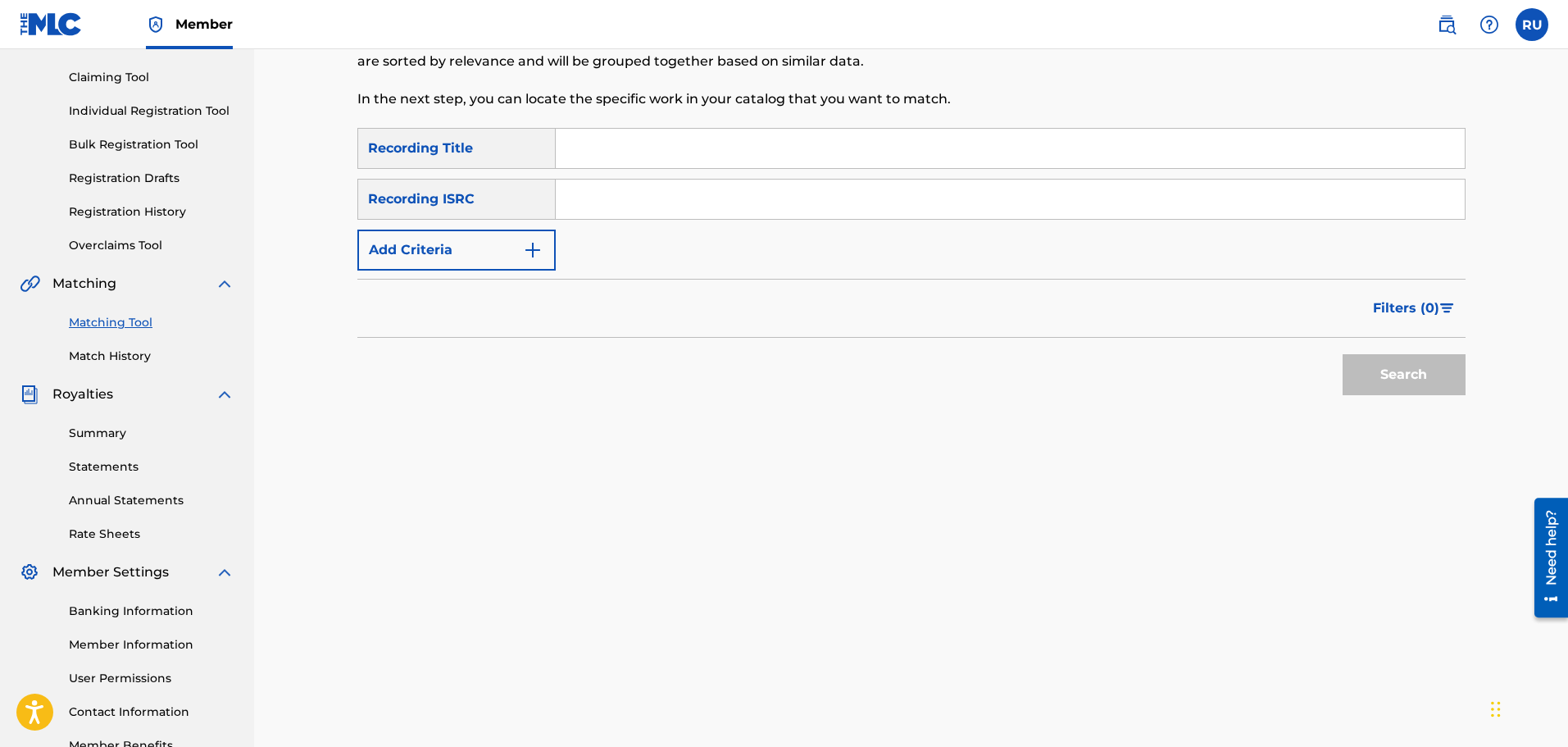
click at [675, 144] on input "Search Form" at bounding box center [1009, 148] width 909 height 40
type input "Black Denim"
click at [1454, 370] on button "Search" at bounding box center [1404, 375] width 123 height 41
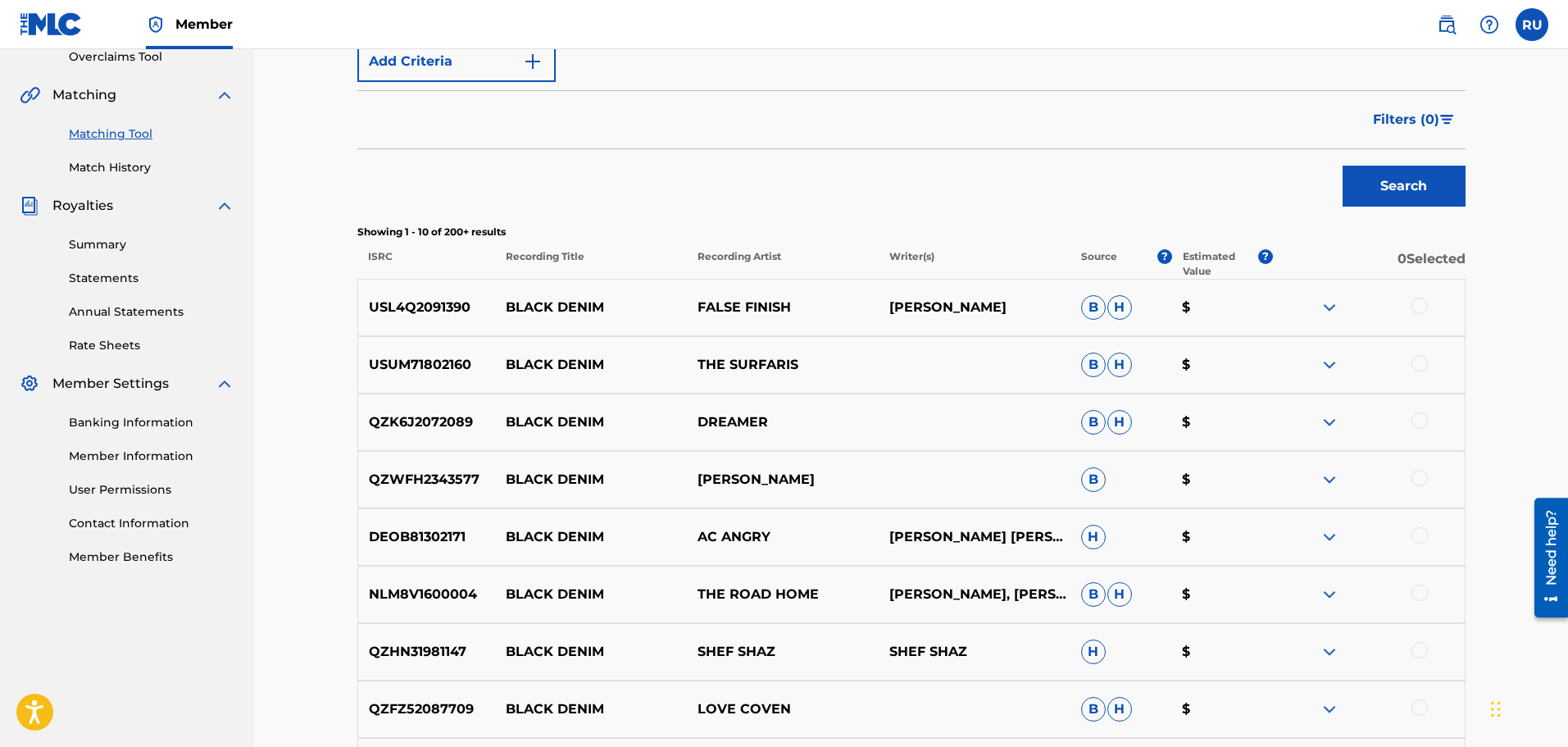
scroll to position [82, 0]
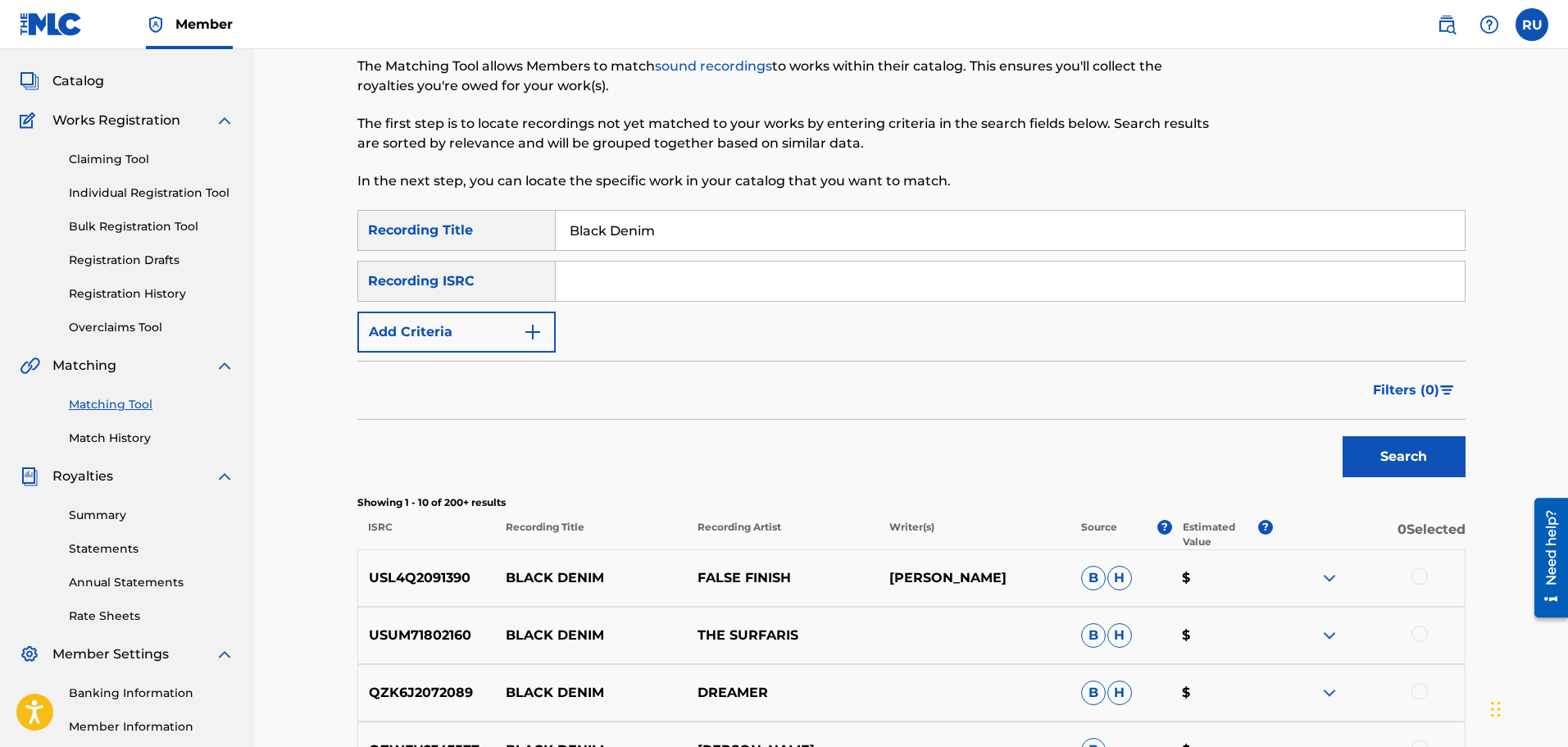
click at [761, 279] on input "Search Form" at bounding box center [1009, 281] width 909 height 40
click at [432, 338] on button "Add Criteria" at bounding box center [456, 332] width 198 height 41
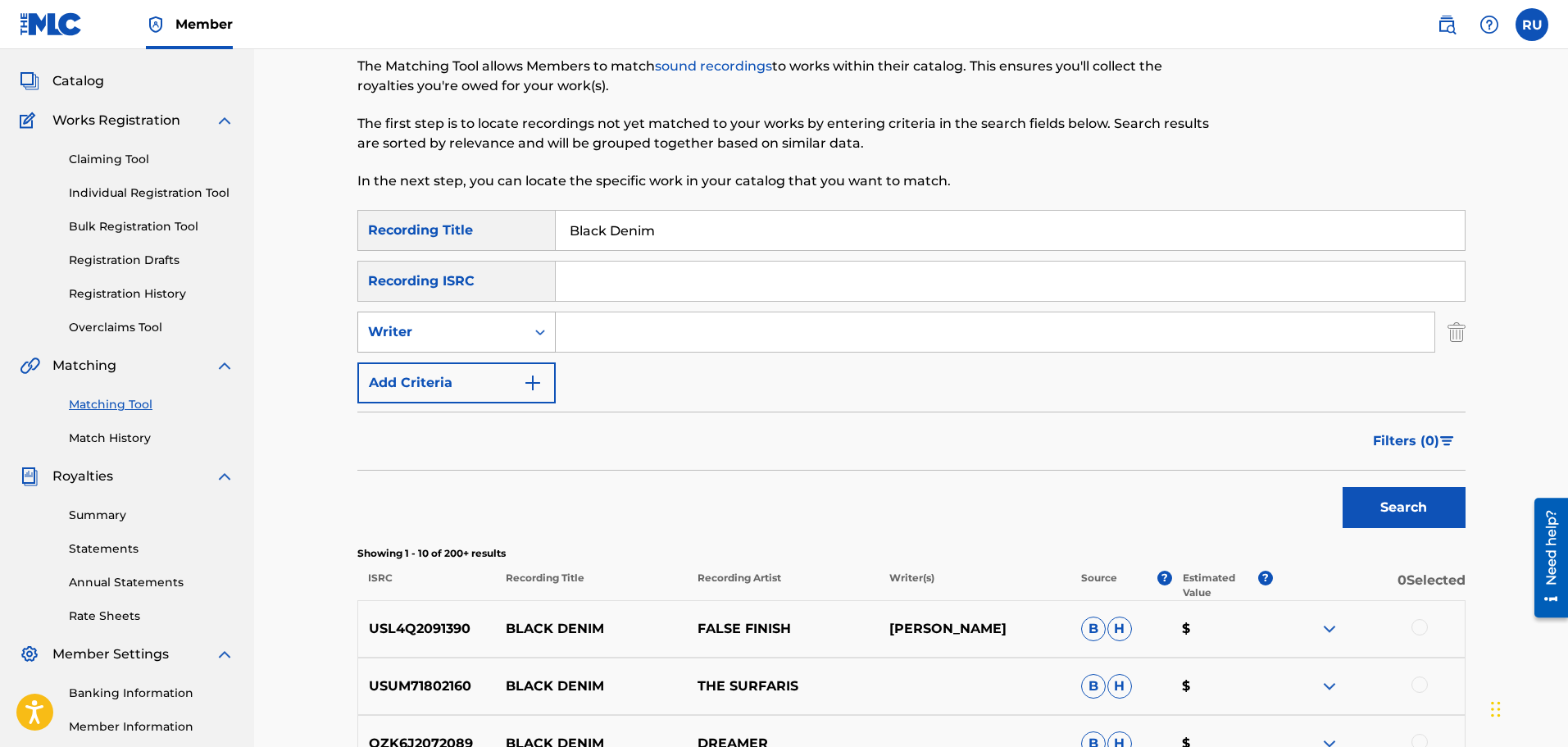
click at [463, 333] on div "Writer" at bounding box center [441, 332] width 148 height 19
click at [466, 365] on div "Recording Artist" at bounding box center [456, 373] width 197 height 41
click at [624, 312] on input "Search Form" at bounding box center [994, 332] width 879 height 40
click at [1343, 487] on button "Search" at bounding box center [1404, 507] width 123 height 41
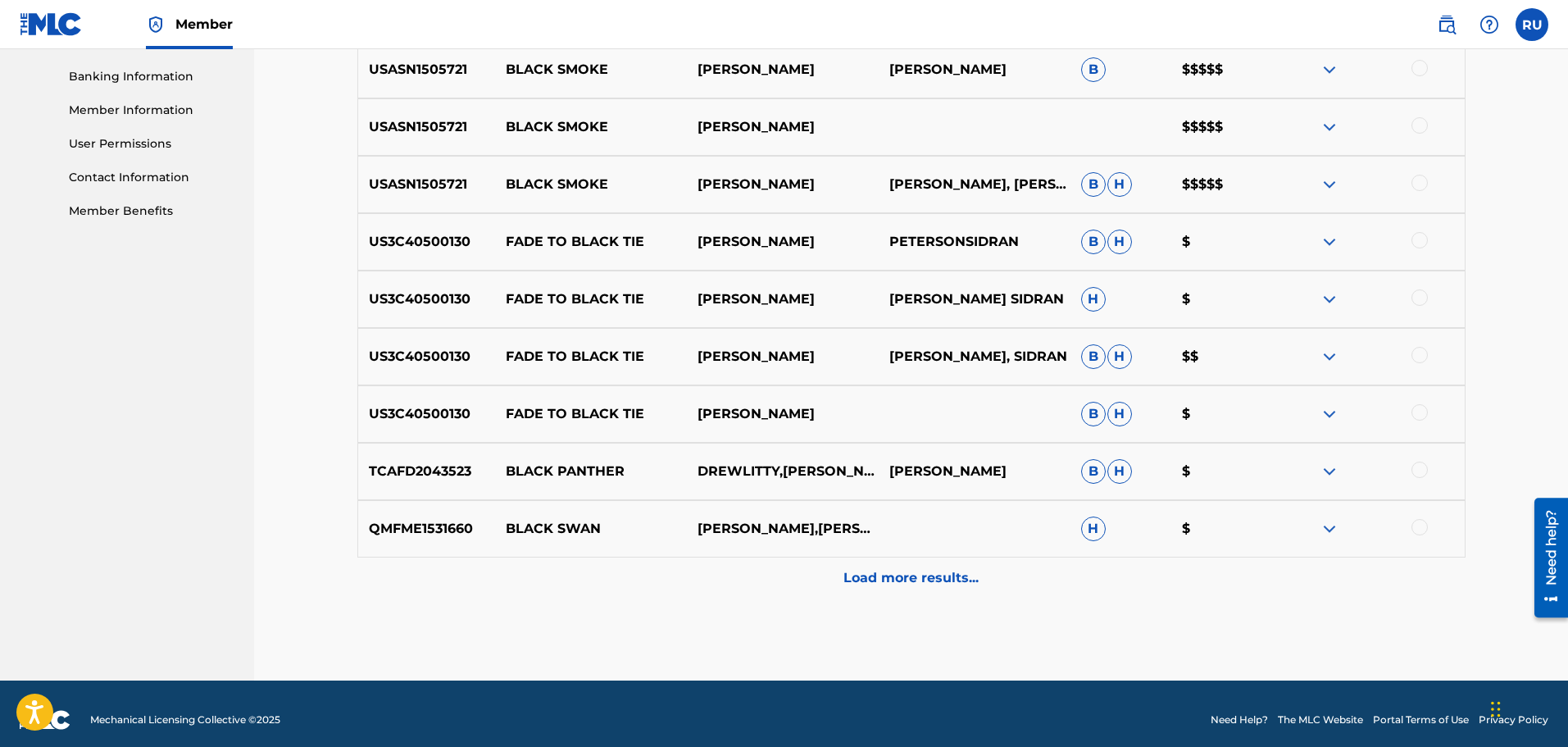
scroll to position [219, 0]
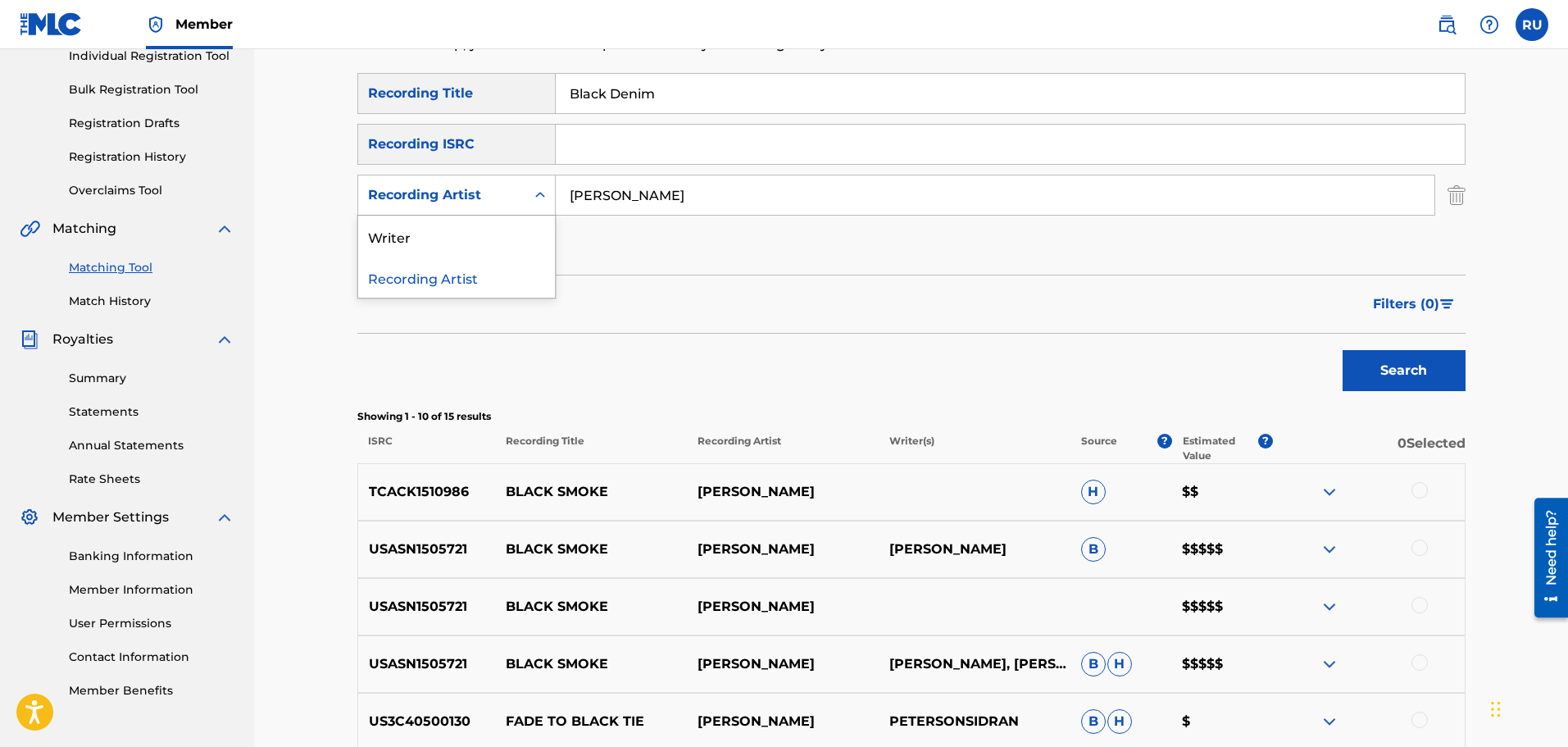
click at [454, 192] on div "Recording Artist" at bounding box center [441, 194] width 148 height 19
drag, startPoint x: 699, startPoint y: 188, endPoint x: 457, endPoint y: 183, distance: 242.1
click at [460, 183] on div "SearchWithCriteria26474fe0-d559-41ae-8d87-23792f8a235b Recording Artist [PERSON…" at bounding box center [911, 195] width 1108 height 41
click at [1343, 350] on button "Search" at bounding box center [1404, 371] width 123 height 41
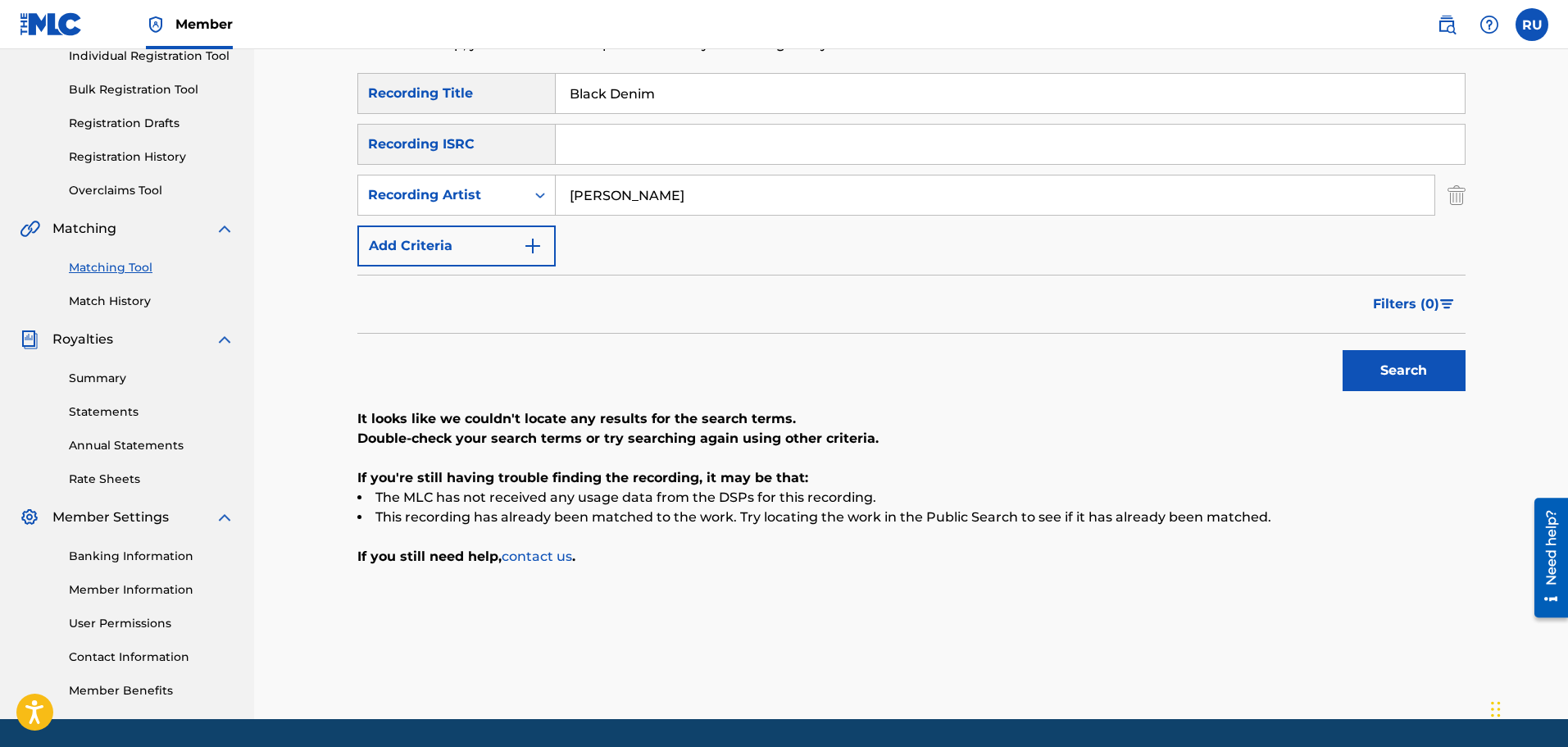
click at [713, 208] on input "[PERSON_NAME]" at bounding box center [994, 195] width 879 height 40
type input "[PERSON_NAME]"
click at [1343, 350] on button "Search" at bounding box center [1404, 371] width 123 height 41
drag, startPoint x: 713, startPoint y: 208, endPoint x: 495, endPoint y: 180, distance: 219.8
click at [496, 181] on div "SearchWithCriteria26474fe0-d559-41ae-8d87-23792f8a235b Recording Artist [PERSON…" at bounding box center [911, 195] width 1108 height 41
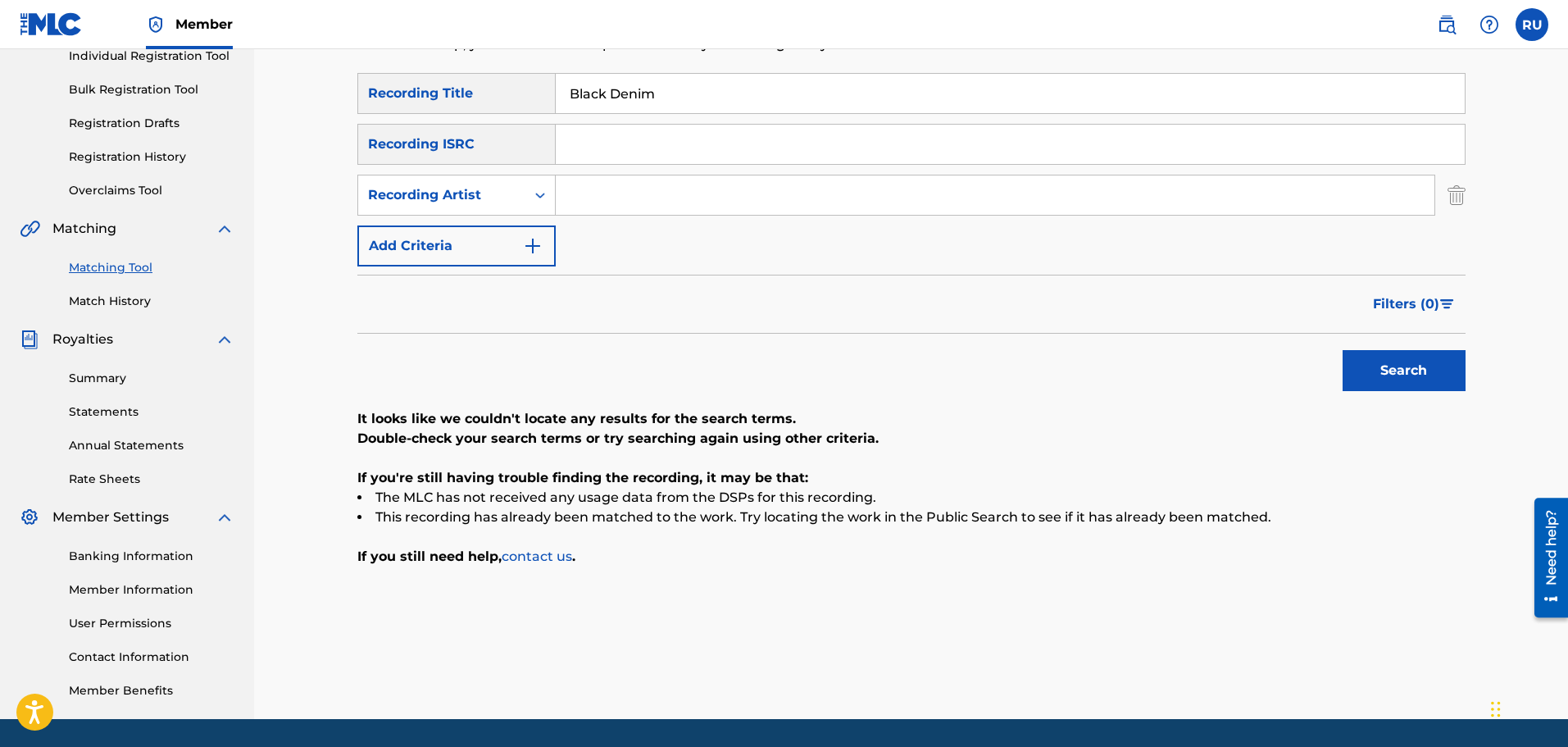
paste input "QZEQU2501059"
type input "QZEQU2501059"
drag, startPoint x: 743, startPoint y: 205, endPoint x: 398, endPoint y: 185, distance: 345.6
click at [401, 185] on div "SearchWithCriteria26474fe0-d559-41ae-8d87-23792f8a235b Recording Artist QZEQU25…" at bounding box center [911, 195] width 1108 height 41
click at [637, 149] on input "Search Form" at bounding box center [1009, 144] width 909 height 40
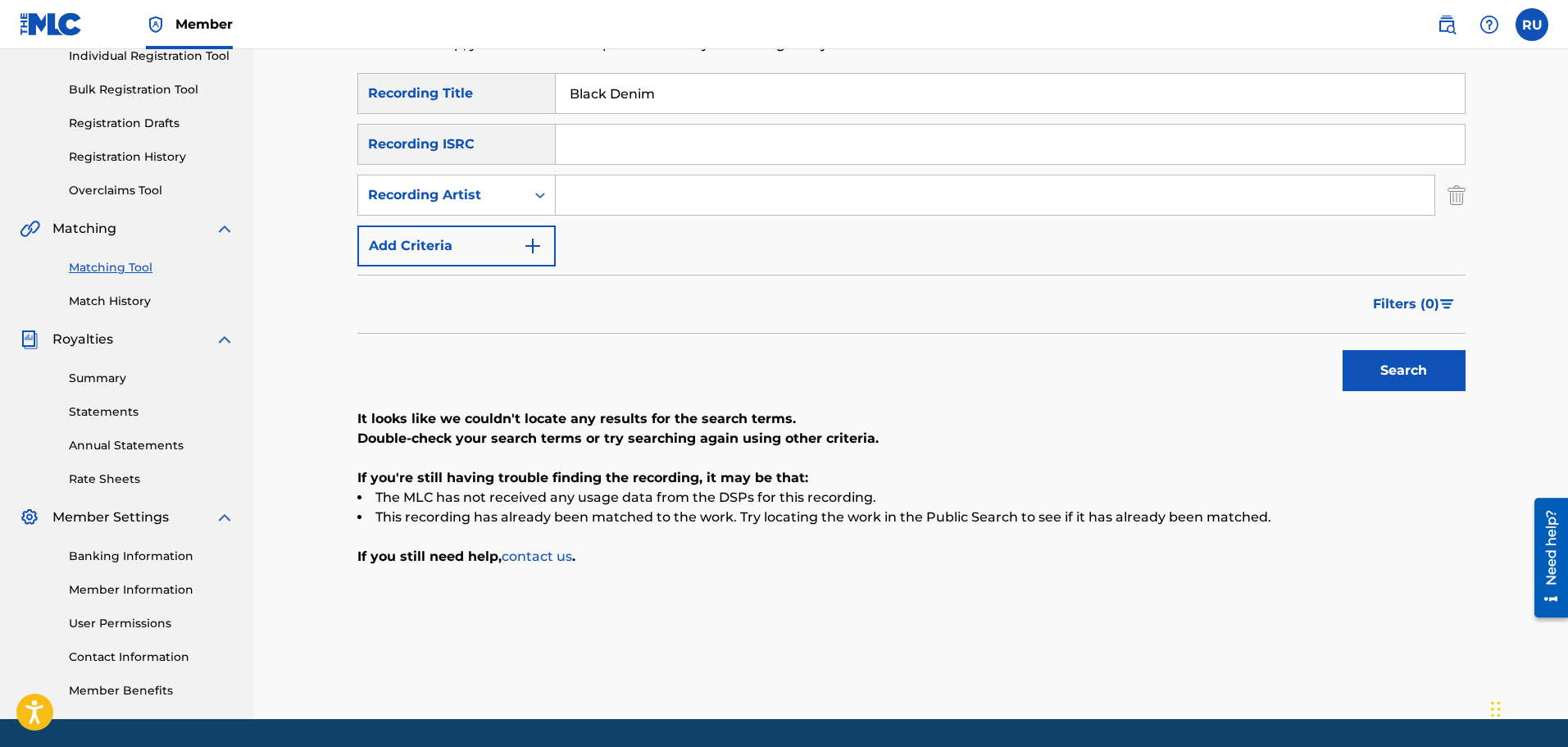
paste input "QZEQU2501059"
type input "QZEQU2501059"
click at [1381, 371] on button "Search" at bounding box center [1404, 371] width 123 height 41
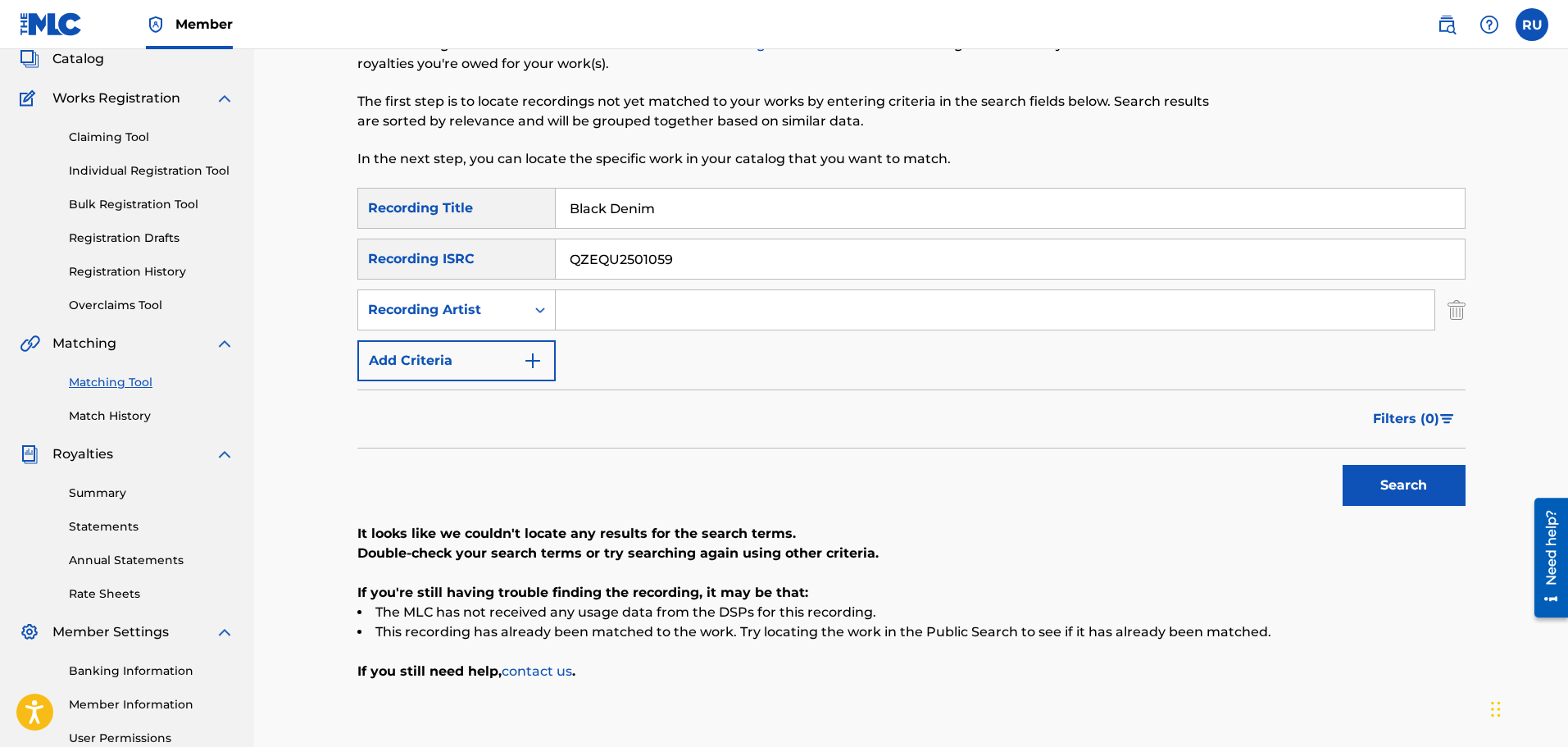
scroll to position [0, 0]
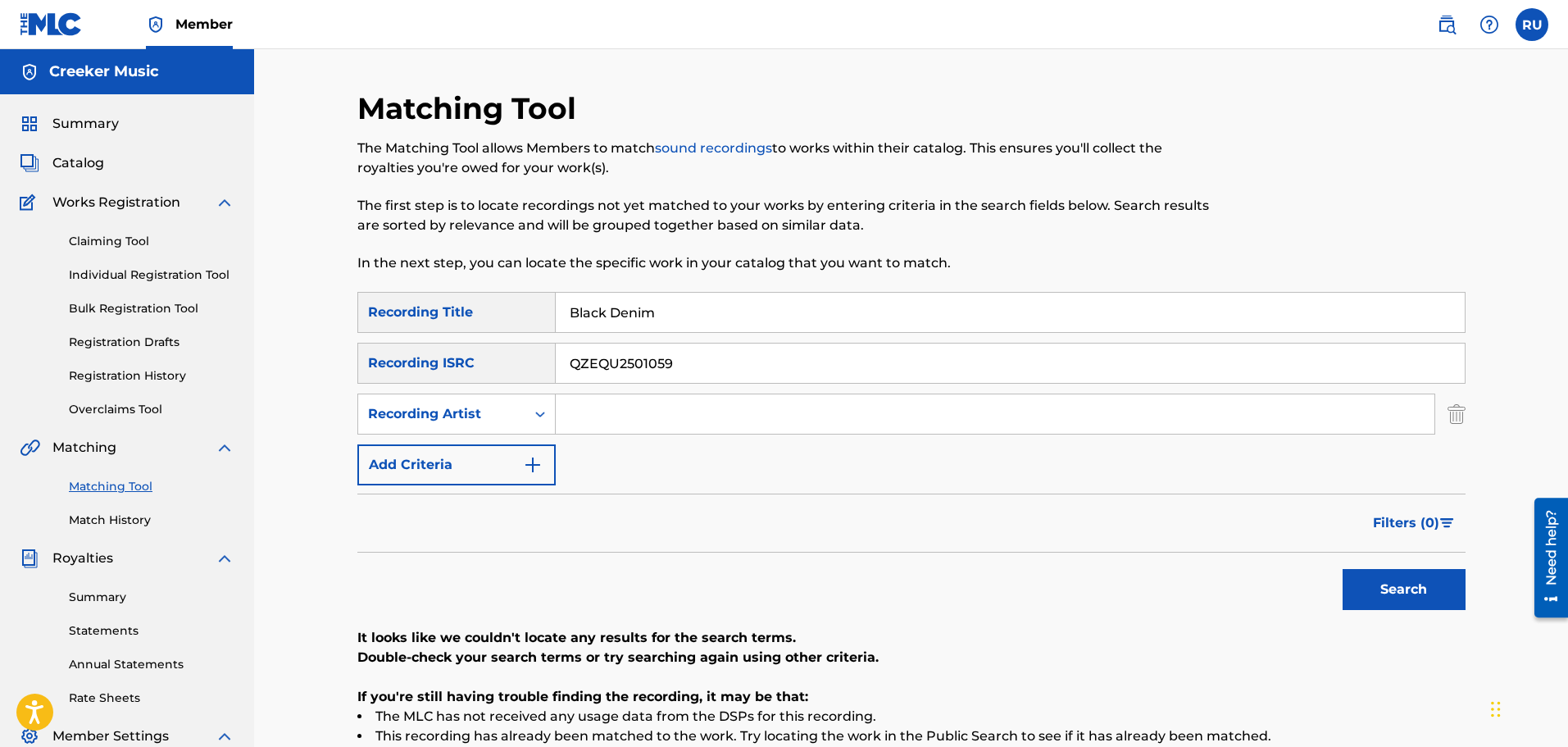
drag, startPoint x: 689, startPoint y: 310, endPoint x: 339, endPoint y: 307, distance: 350.0
click at [362, 309] on div "SearchWithCriteriaa40ba3d2-d852-470c-8c6f-2a2888883973 Recording Title Black De…" at bounding box center [911, 312] width 1108 height 41
type input "Do It"
drag, startPoint x: 689, startPoint y: 370, endPoint x: 376, endPoint y: 385, distance: 313.4
click at [376, 385] on div "SearchWithCriteriaa40ba3d2-d852-470c-8c6f-2a2888883973 Recording Title Do It Se…" at bounding box center [911, 388] width 1108 height 193
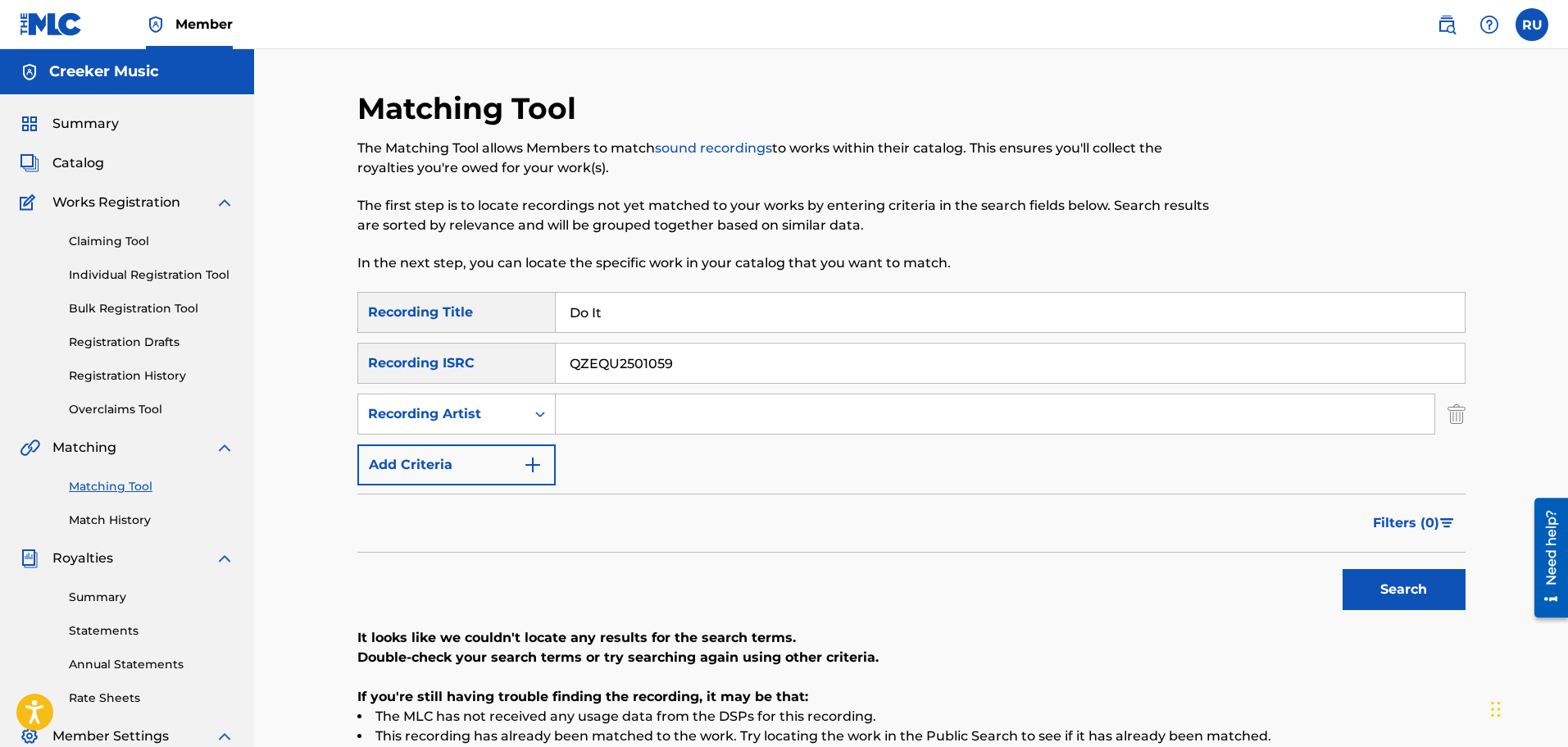
paste input "QAY2453006"
type input "QZQAY2453006"
click at [1406, 601] on button "Search" at bounding box center [1404, 589] width 123 height 41
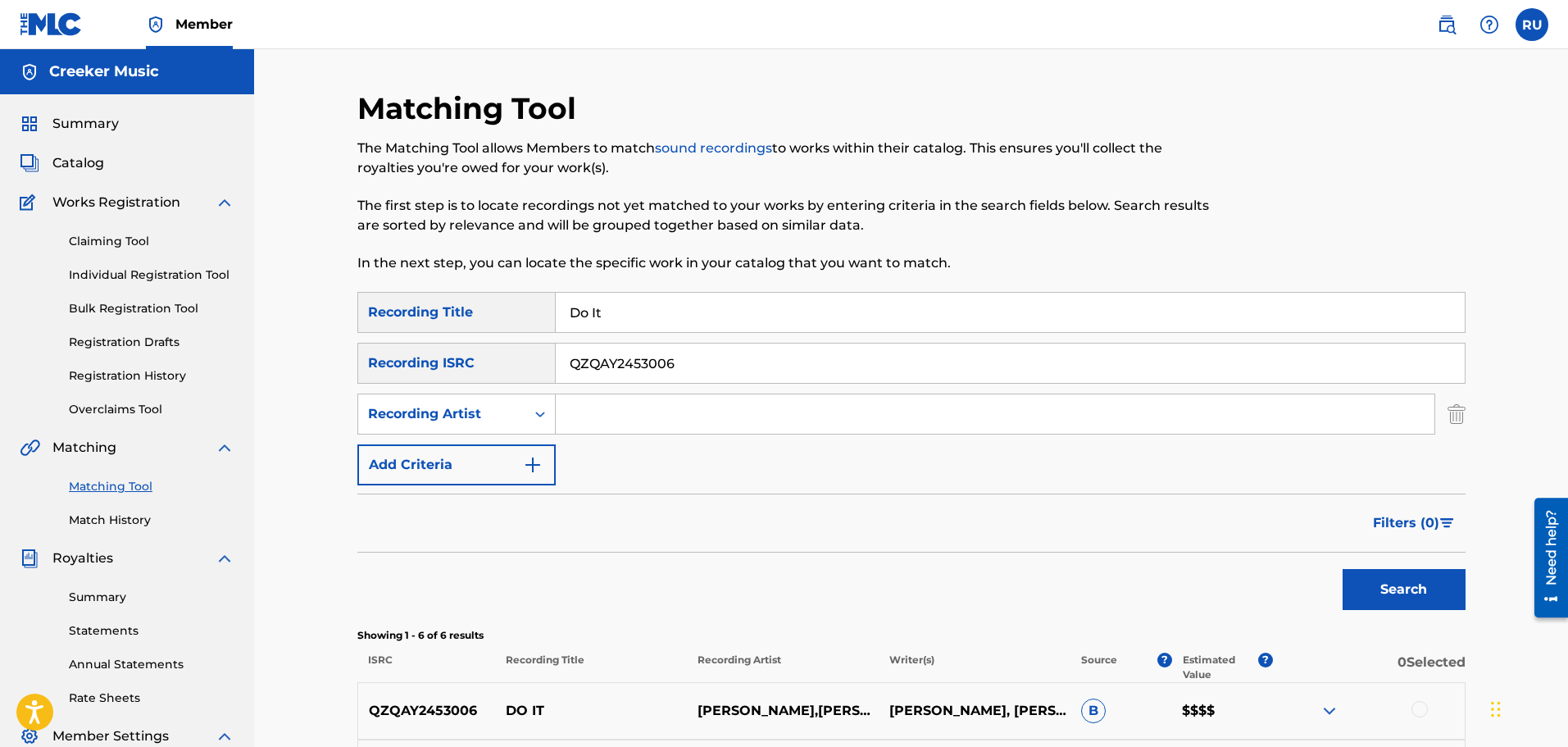
scroll to position [246, 0]
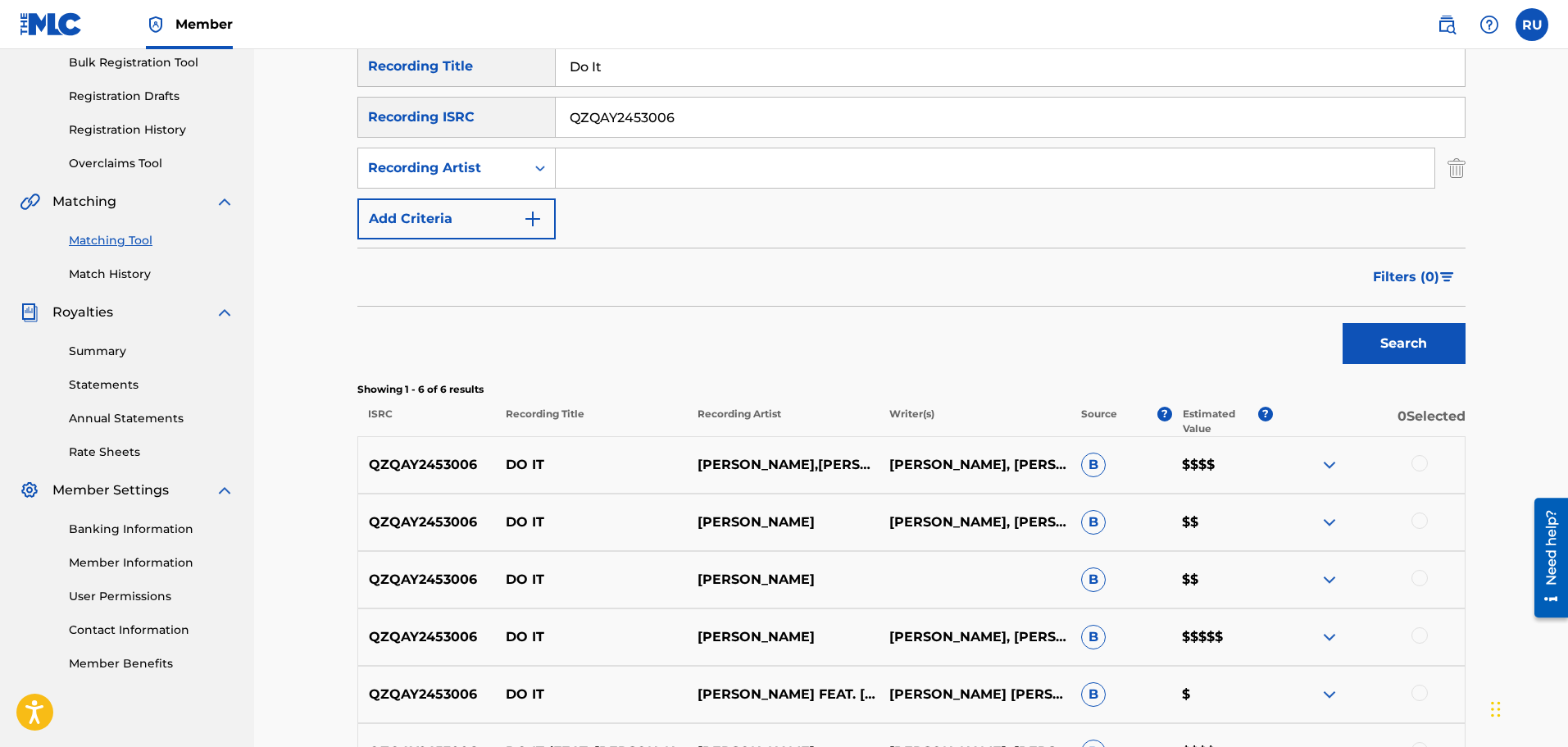
click at [1419, 466] on div at bounding box center [1419, 463] width 16 height 16
click at [1422, 519] on div at bounding box center [1419, 520] width 16 height 16
click at [1412, 579] on div at bounding box center [1419, 577] width 16 height 16
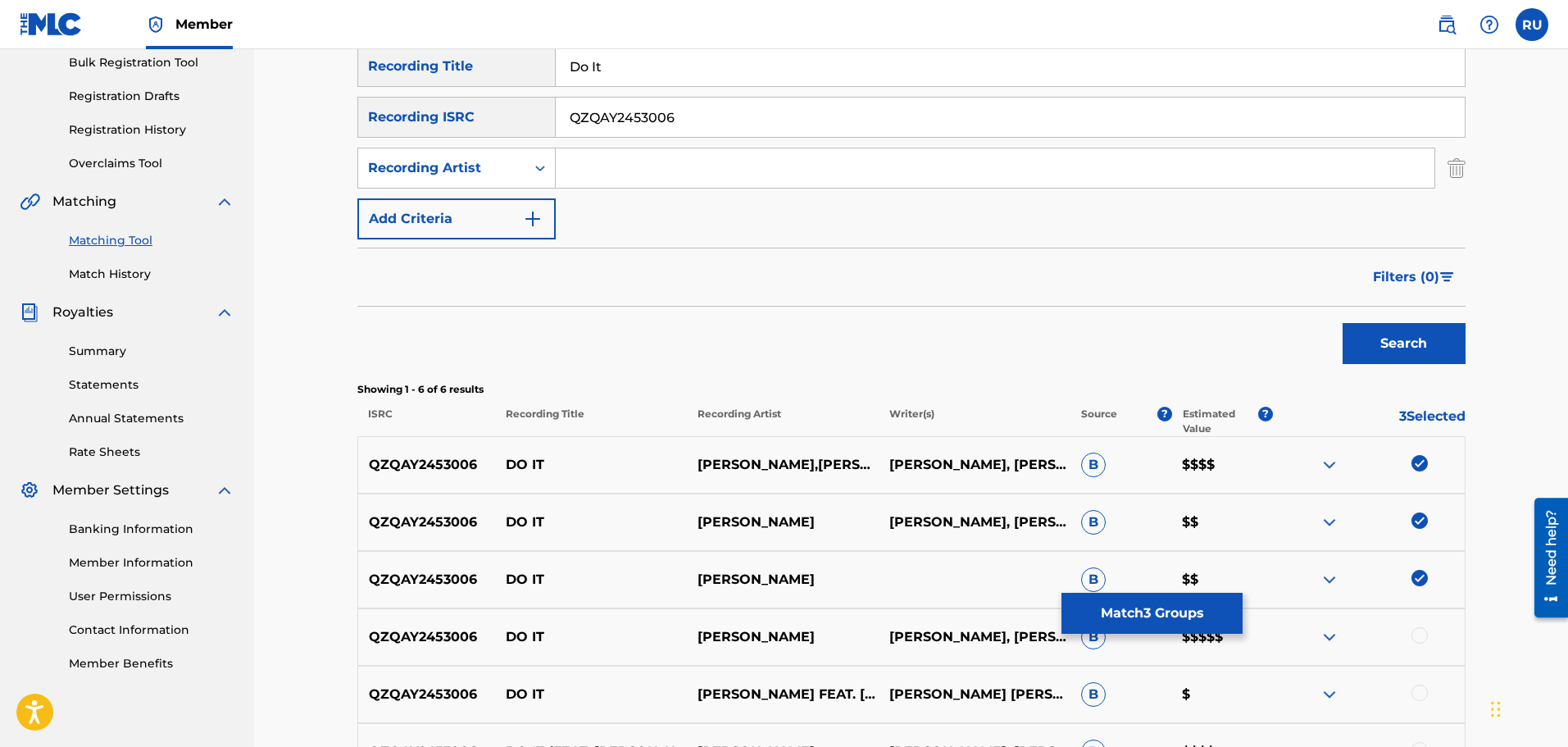
click at [1423, 635] on div at bounding box center [1419, 635] width 16 height 16
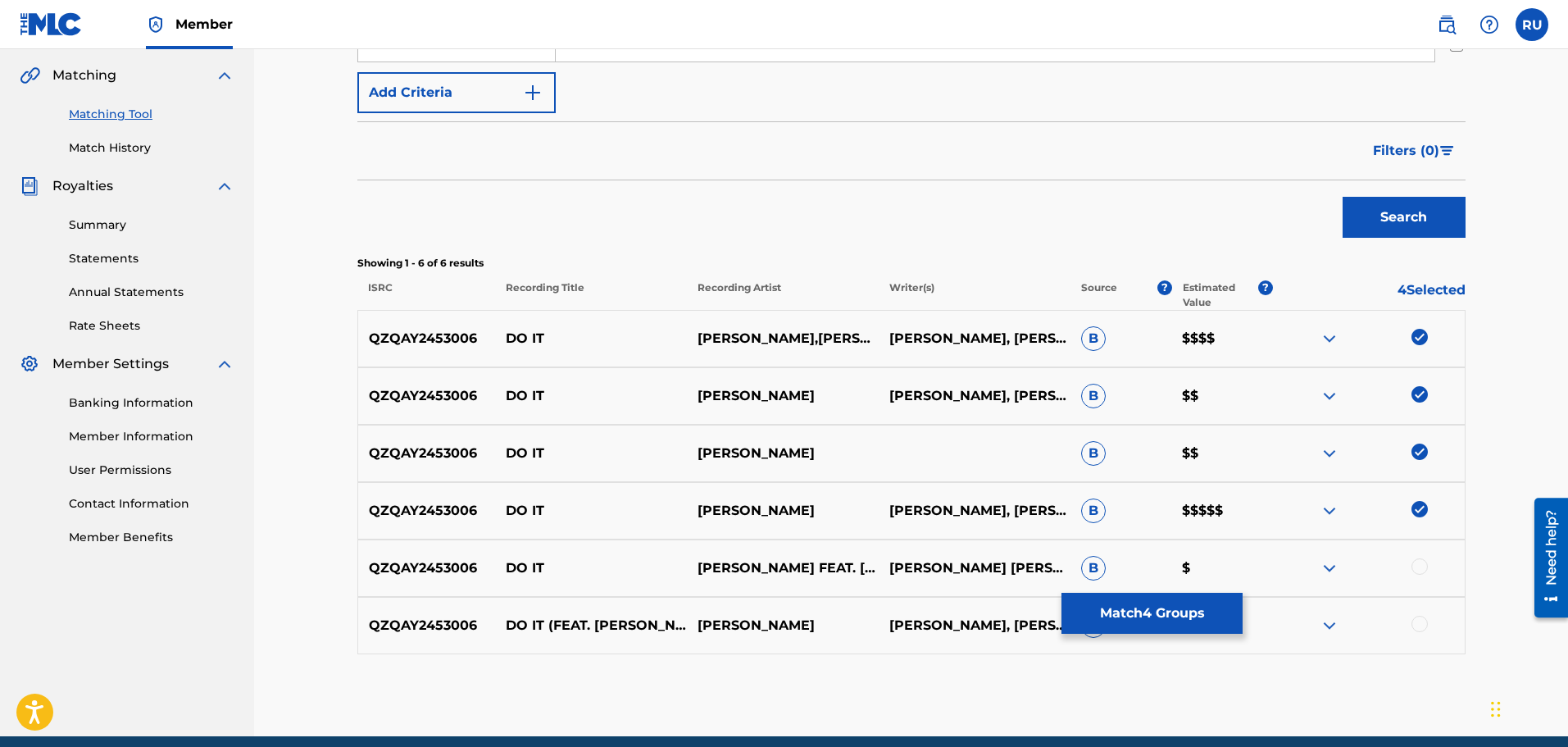
scroll to position [410, 0]
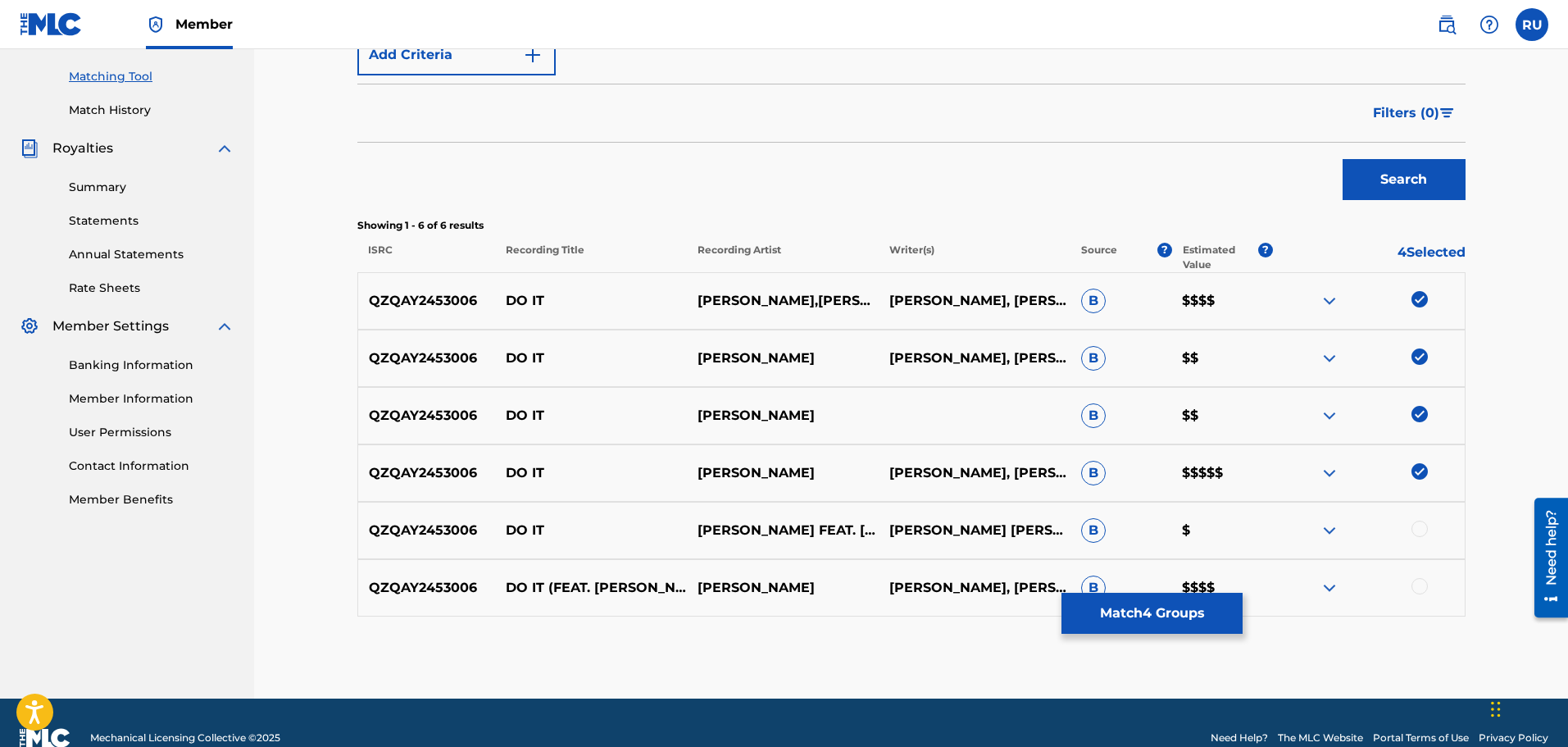
click at [1425, 528] on div at bounding box center [1419, 528] width 16 height 16
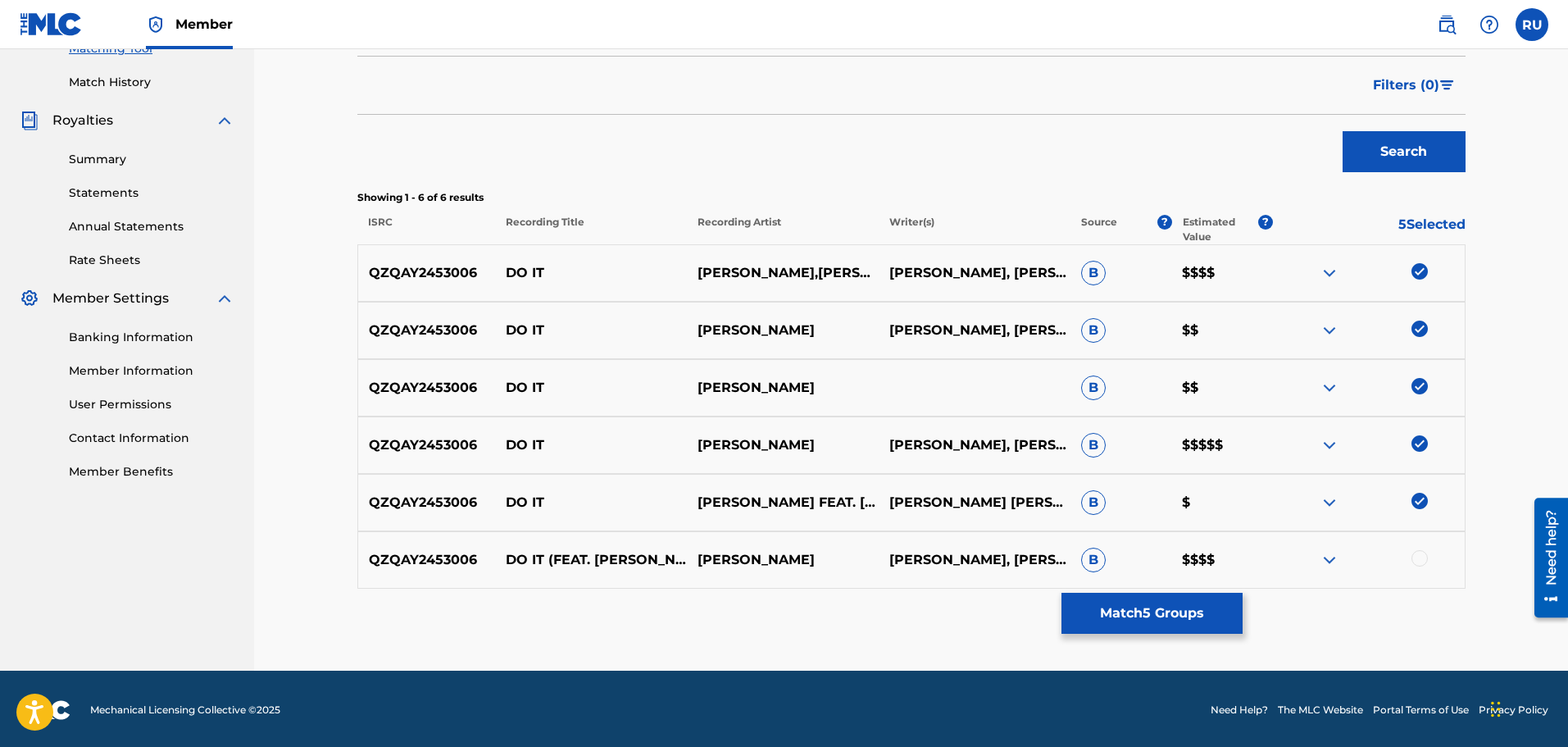
scroll to position [441, 0]
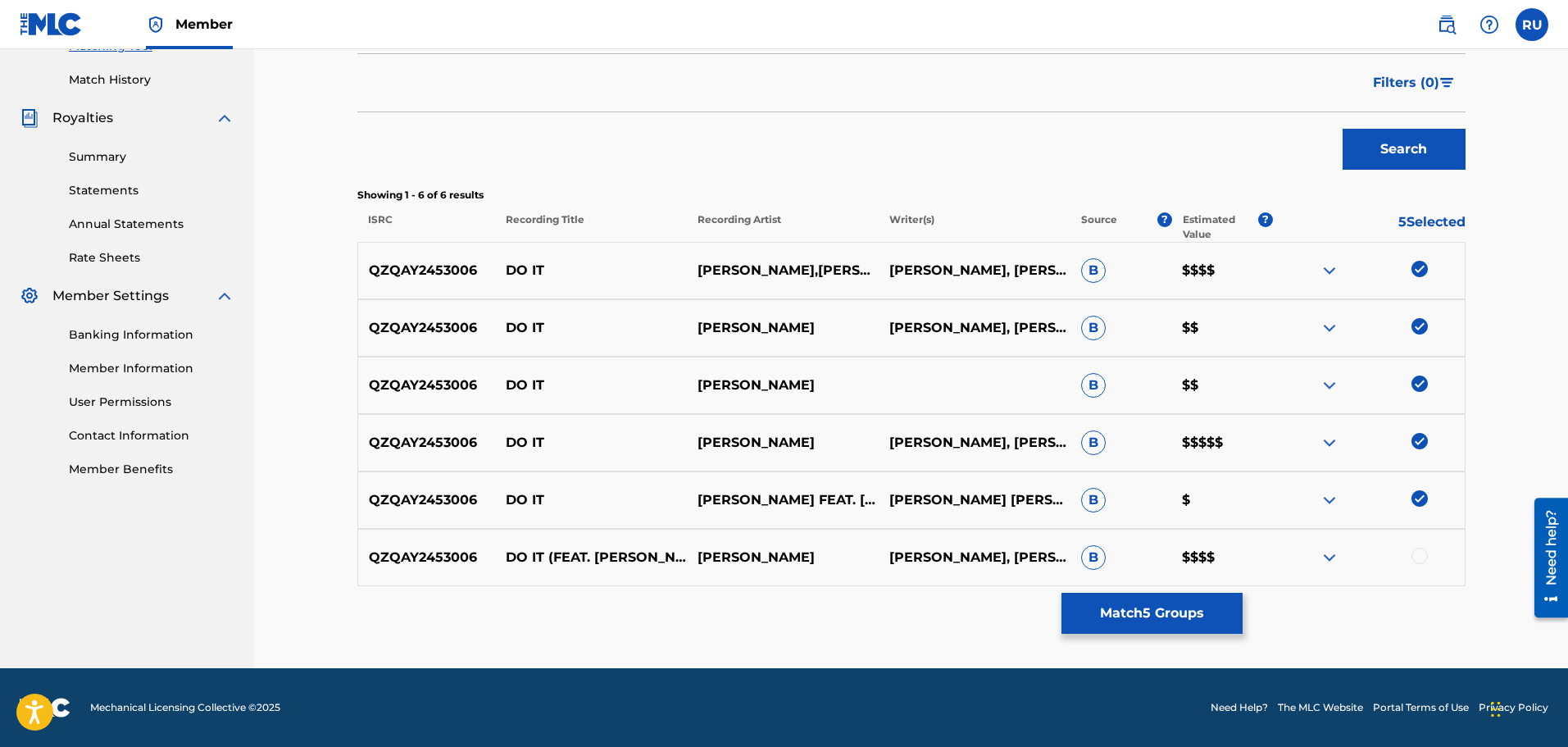
click at [1414, 561] on div at bounding box center [1419, 555] width 16 height 16
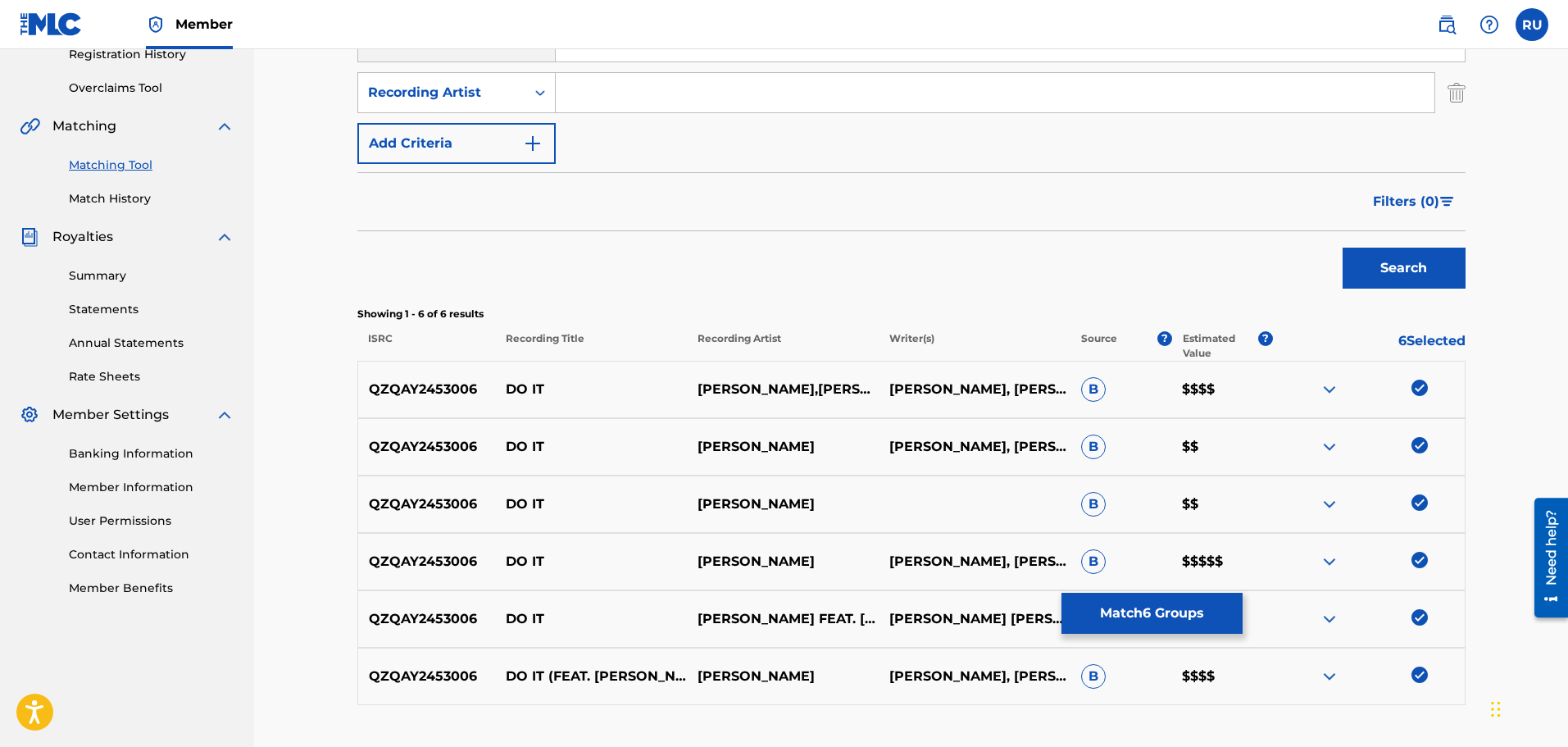
scroll to position [112, 0]
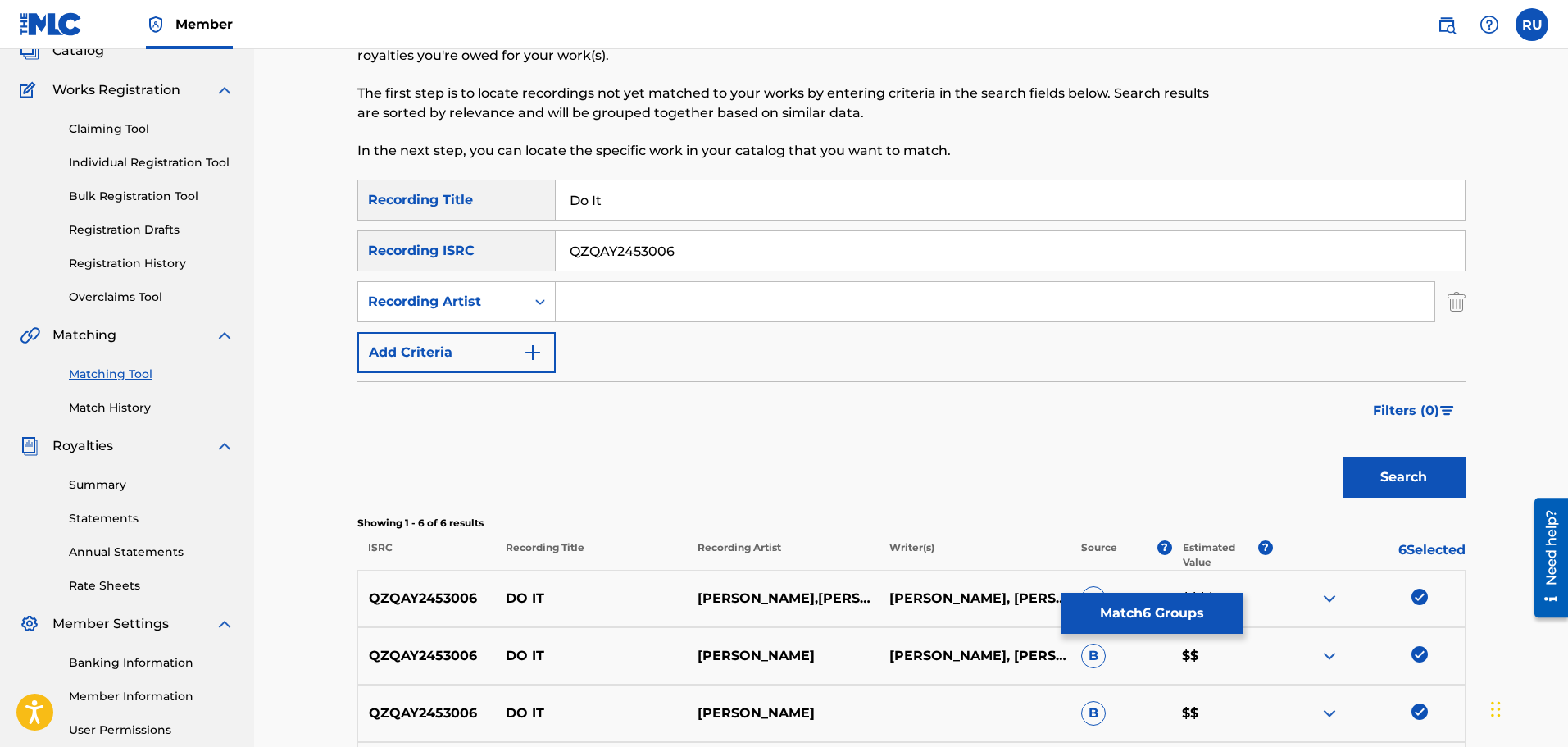
drag, startPoint x: 697, startPoint y: 260, endPoint x: 509, endPoint y: 242, distance: 188.9
click at [516, 245] on div "SearchWithCriteriac5c63ec0-5895-4052-b9a8-23c58a13a875 Recording ISRC QZQAY2453…" at bounding box center [911, 251] width 1108 height 41
click at [481, 289] on div "Recording Artist" at bounding box center [441, 301] width 167 height 31
click at [626, 299] on input "Search Form" at bounding box center [994, 301] width 879 height 40
type input "[PERSON_NAME]"
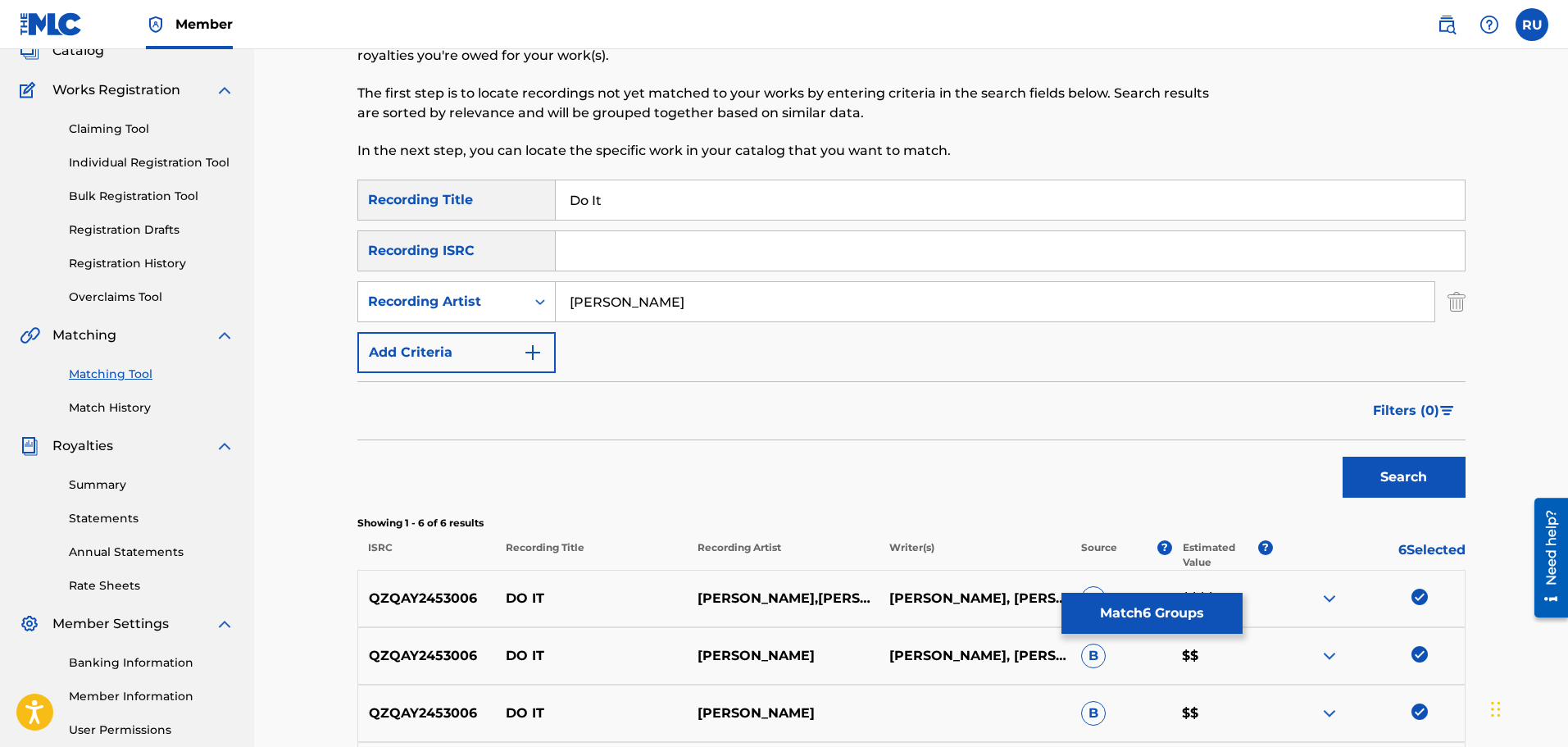
click at [1343, 457] on button "Search" at bounding box center [1404, 477] width 123 height 41
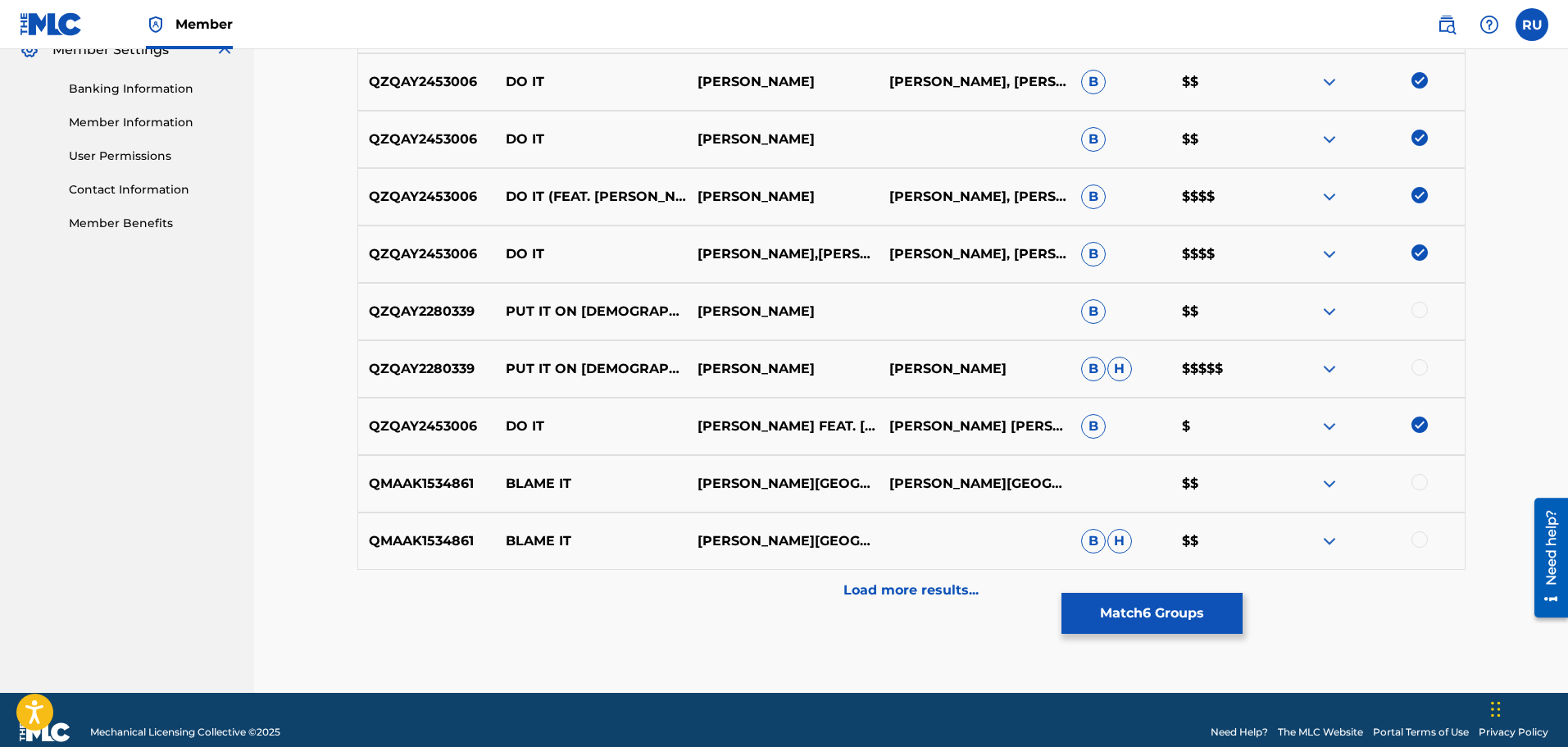
scroll to position [711, 0]
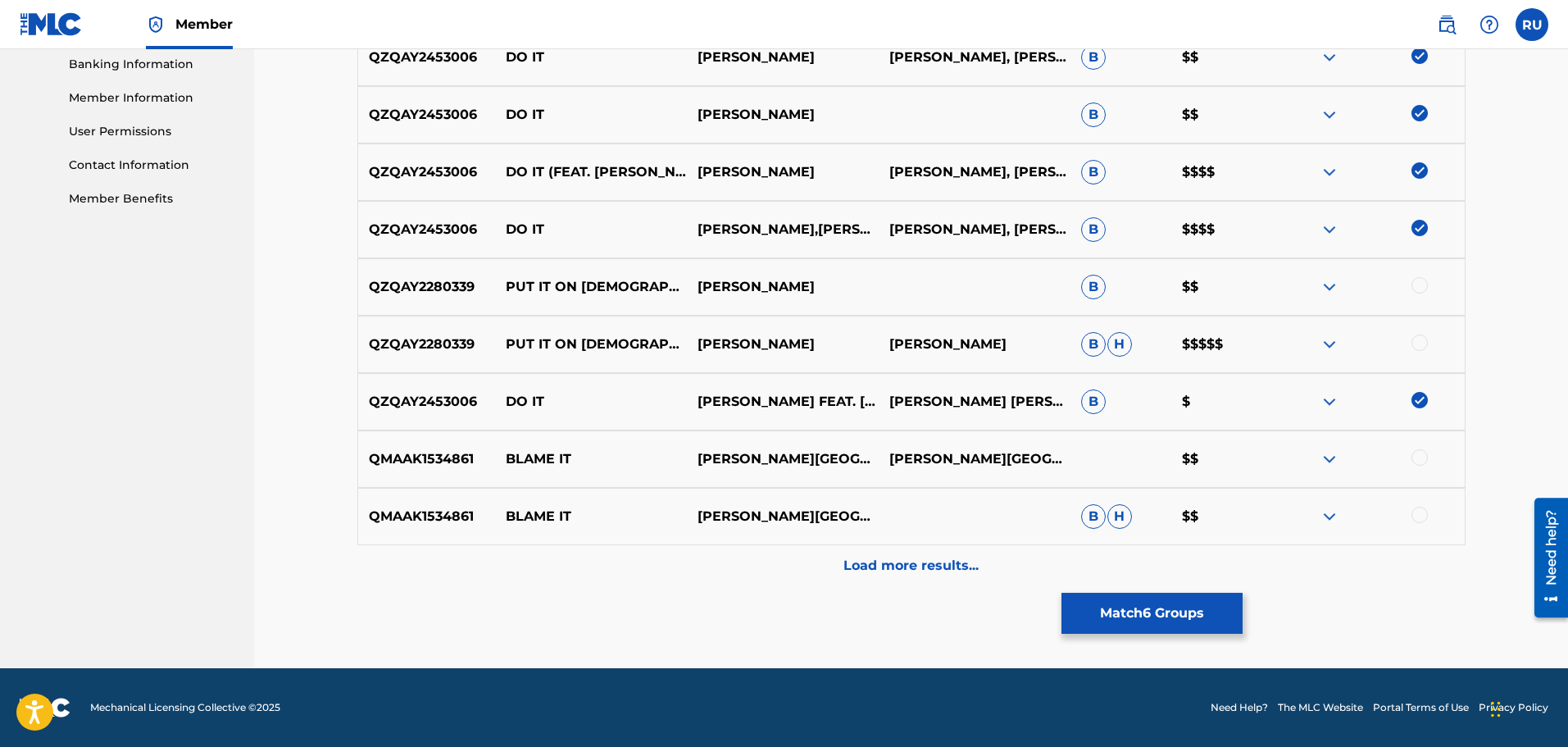
click at [902, 576] on div "Load more results..." at bounding box center [911, 566] width 1108 height 41
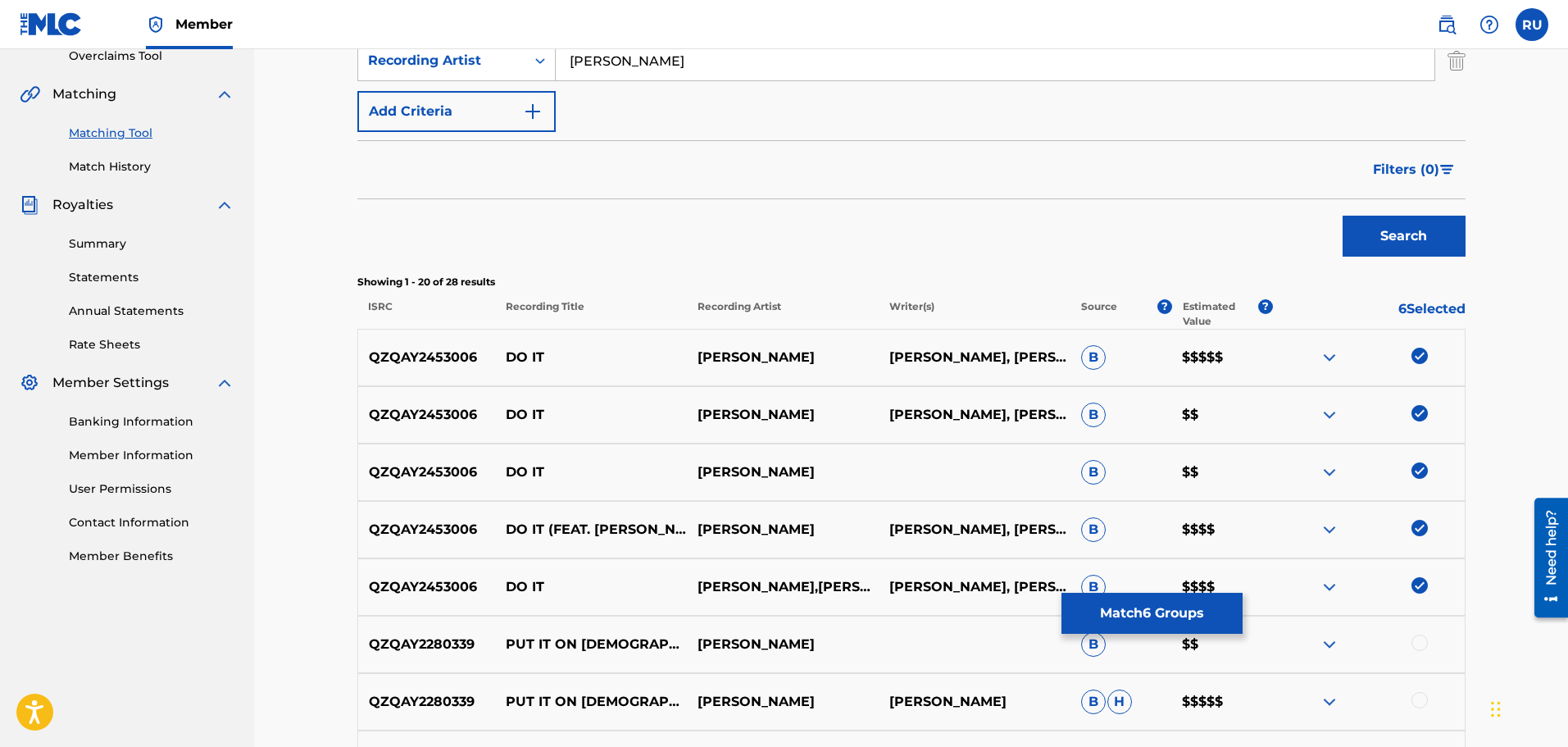
scroll to position [300, 0]
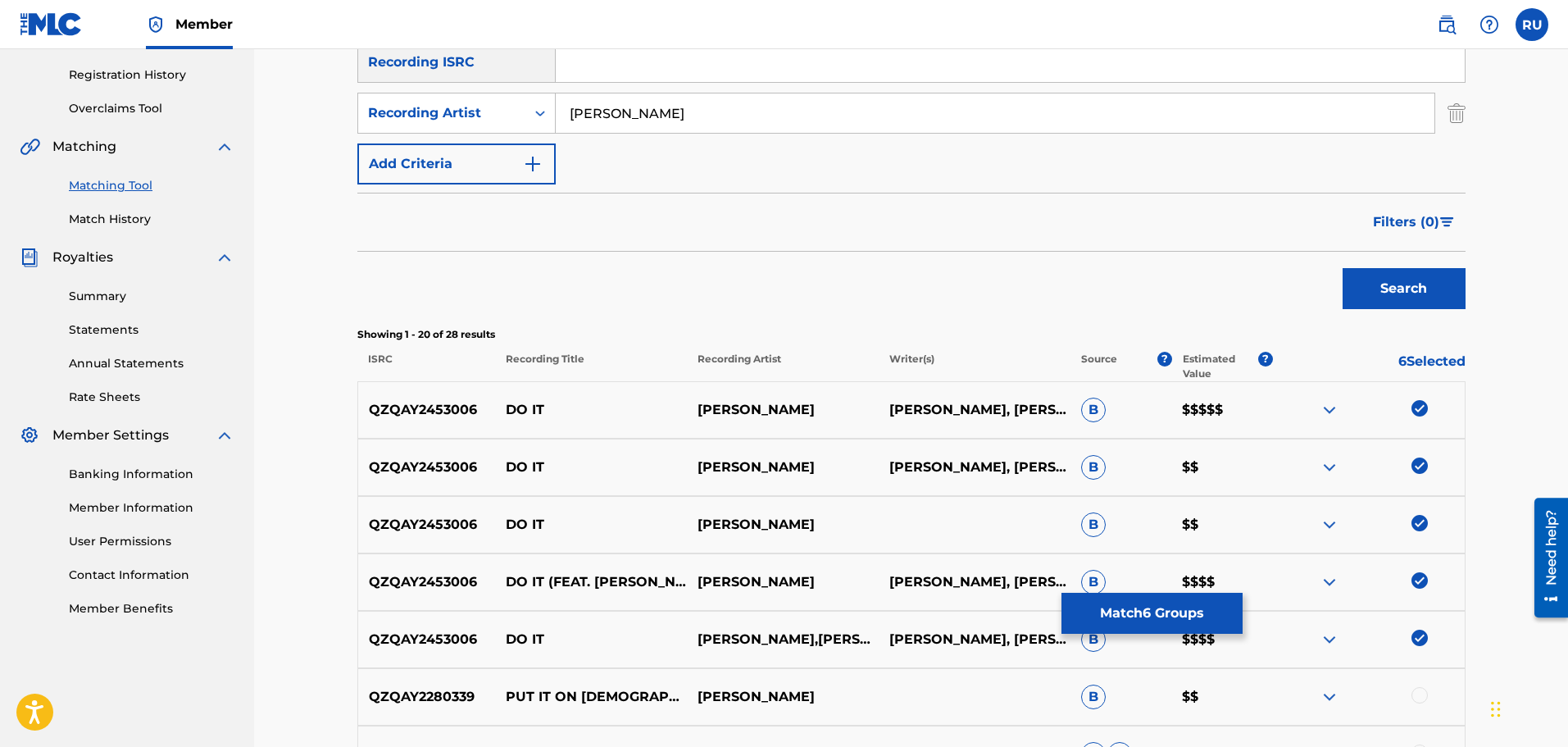
click at [1119, 611] on button "Match 6 Groups" at bounding box center [1152, 613] width 181 height 41
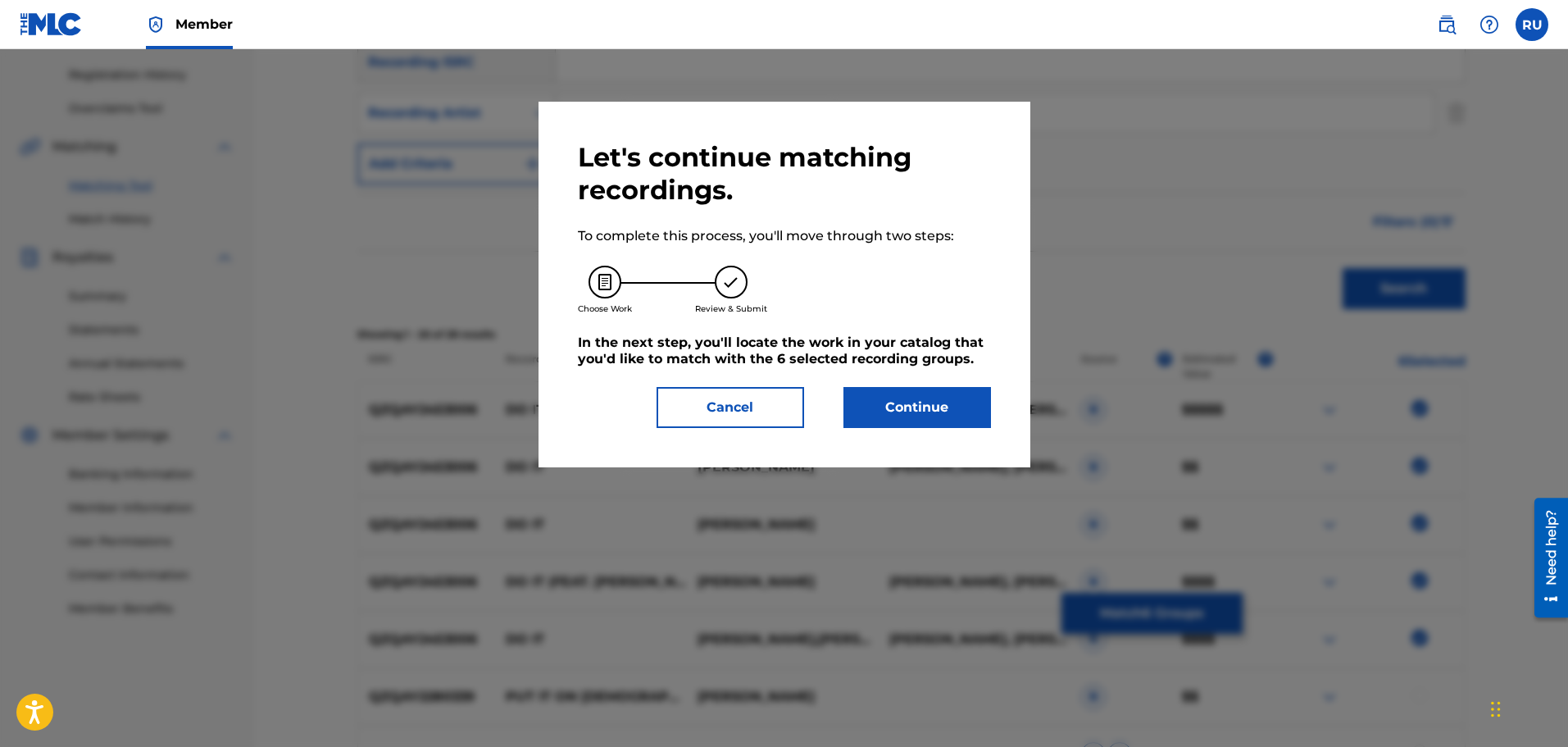
click at [901, 412] on button "Continue" at bounding box center [916, 407] width 148 height 41
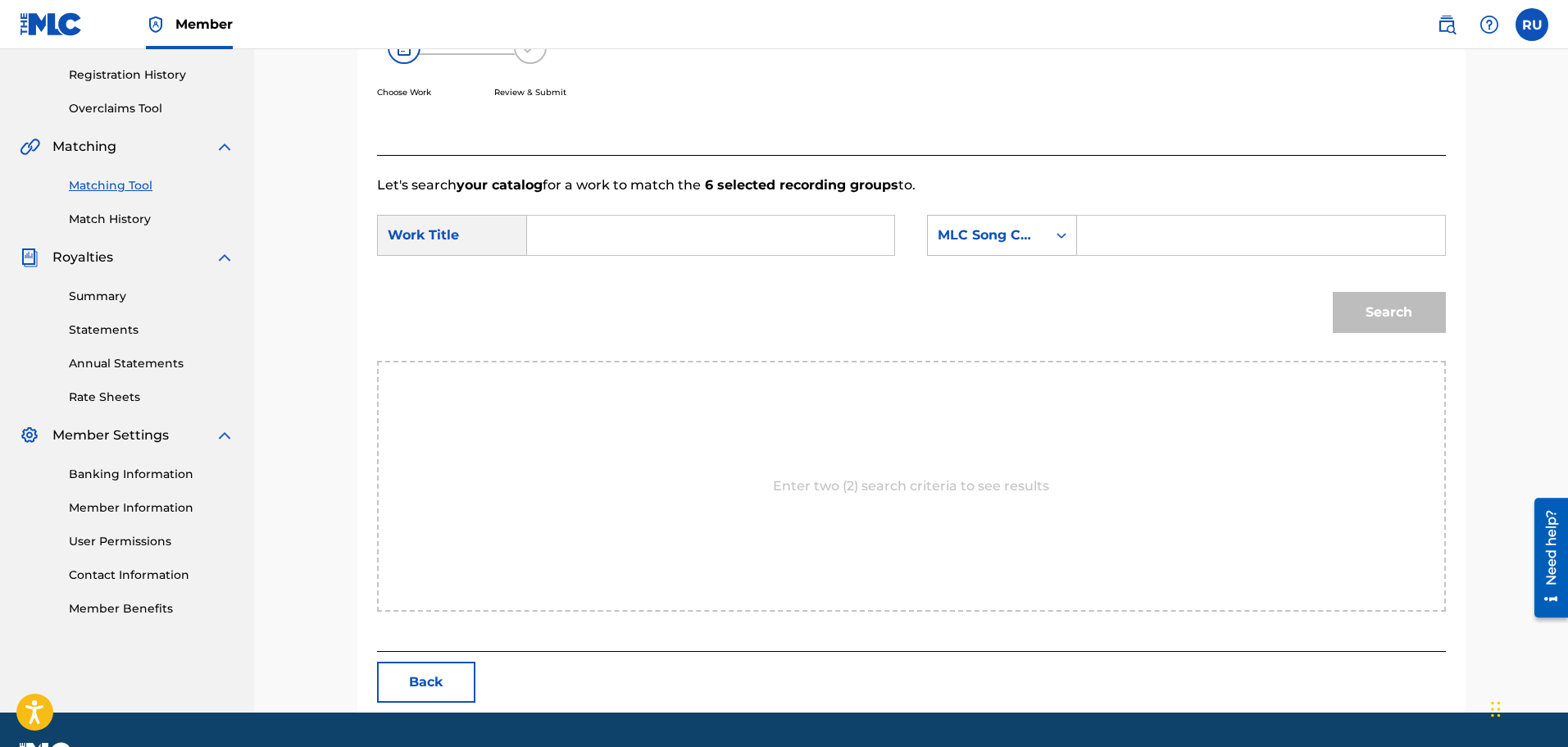
click at [662, 240] on input "Search Form" at bounding box center [711, 235] width 339 height 40
type input "do it"
type input "[PERSON_NAME]"
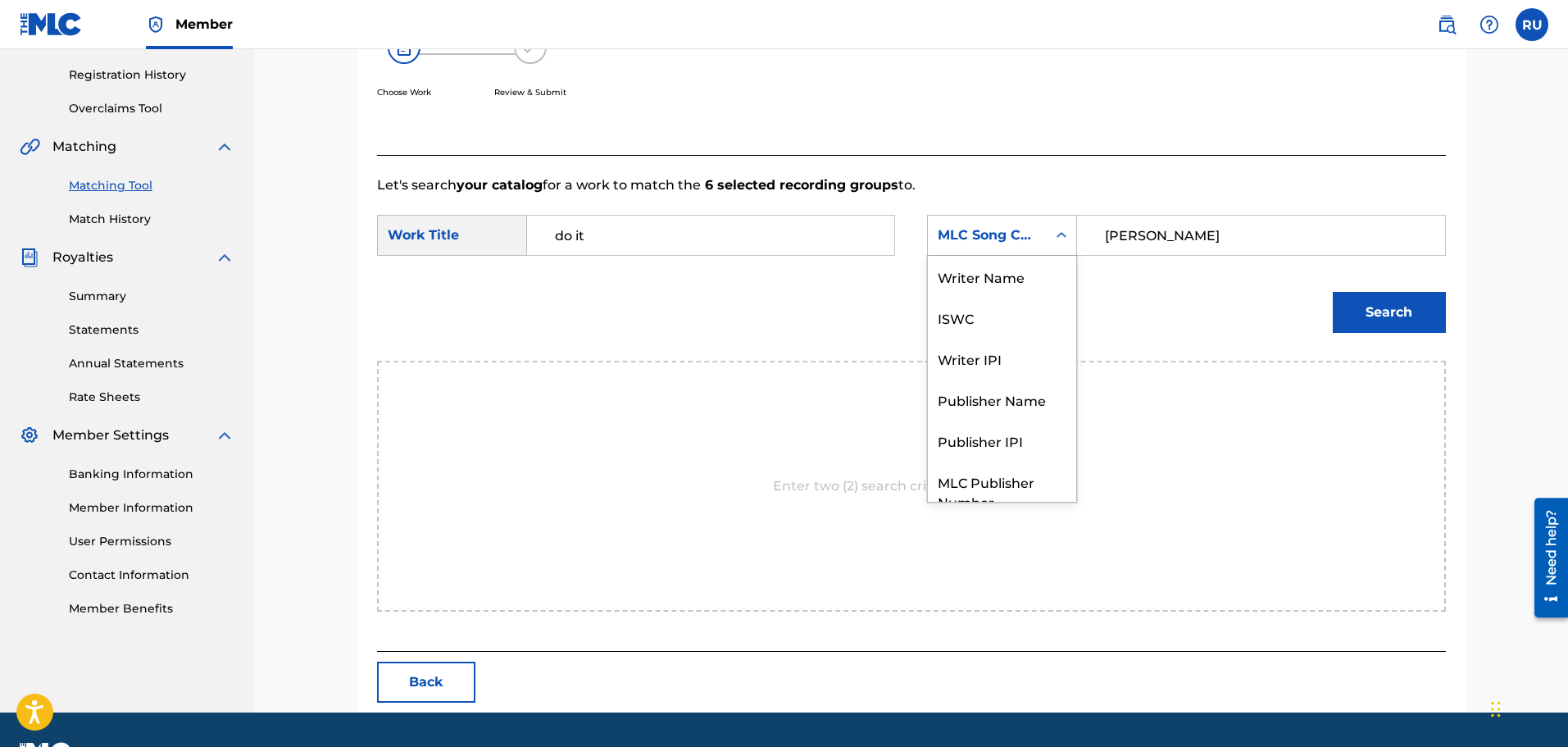
click at [976, 234] on div "MLC Song Code" at bounding box center [987, 235] width 100 height 19
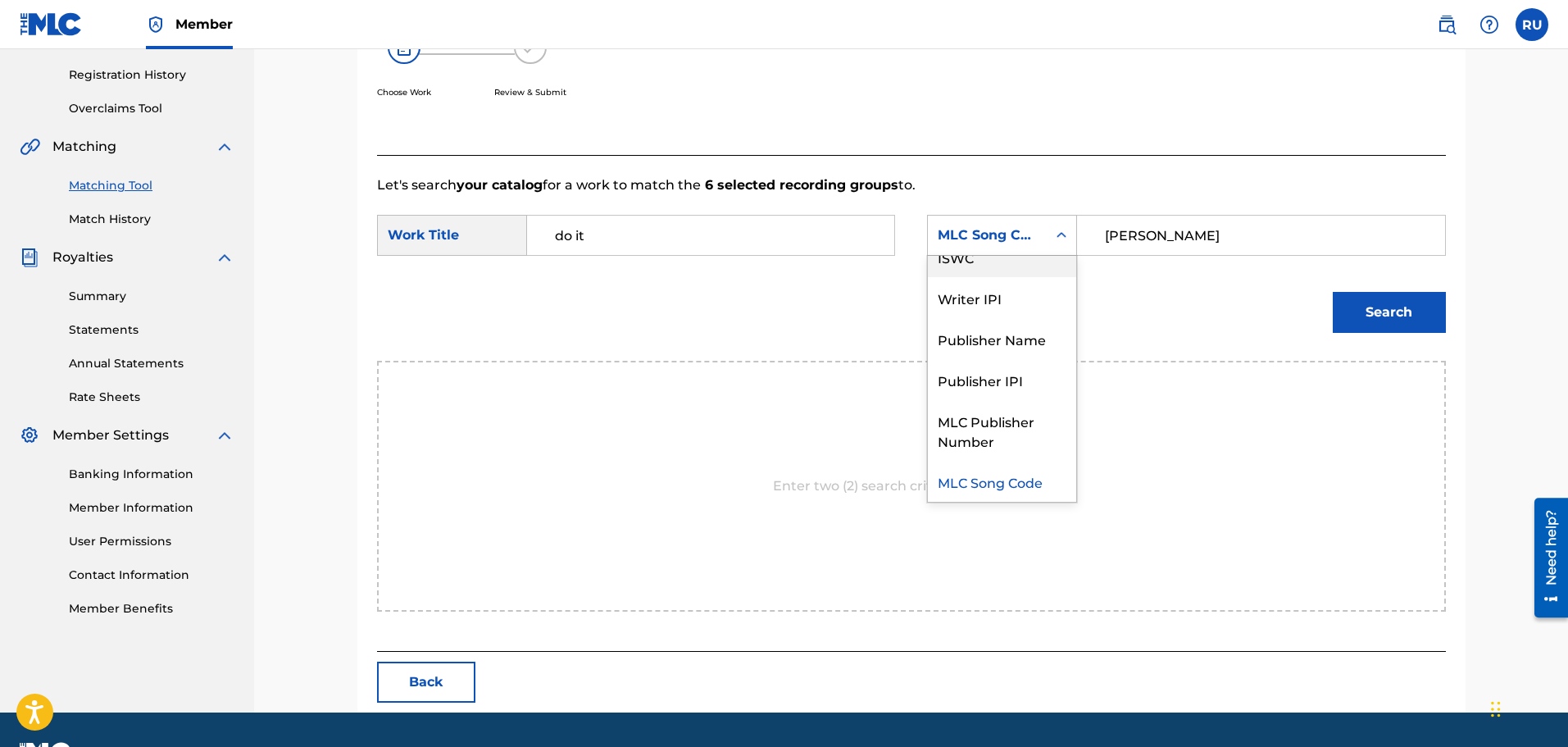
scroll to position [0, 0]
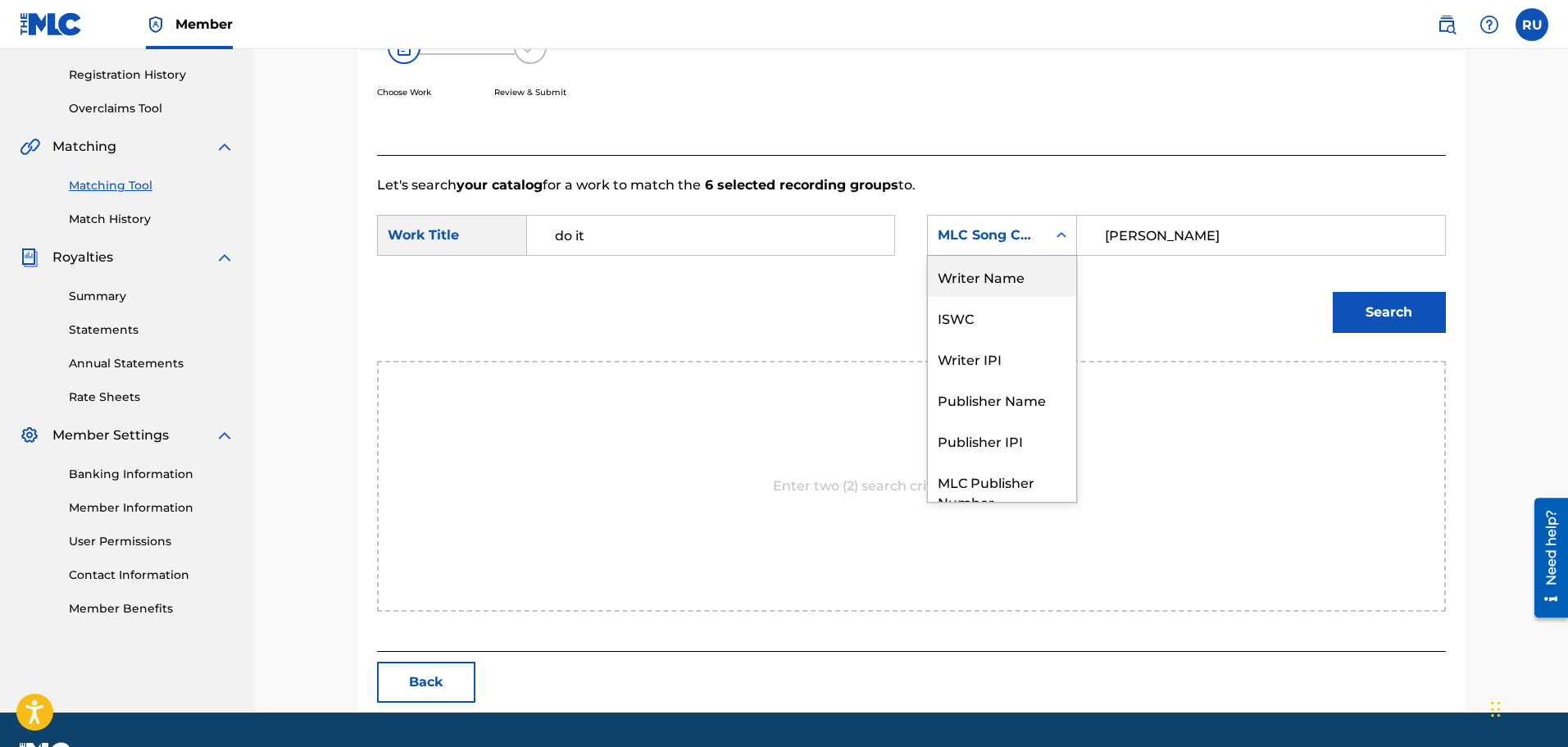
click at [978, 293] on div "Writer Name" at bounding box center [1002, 276] width 149 height 41
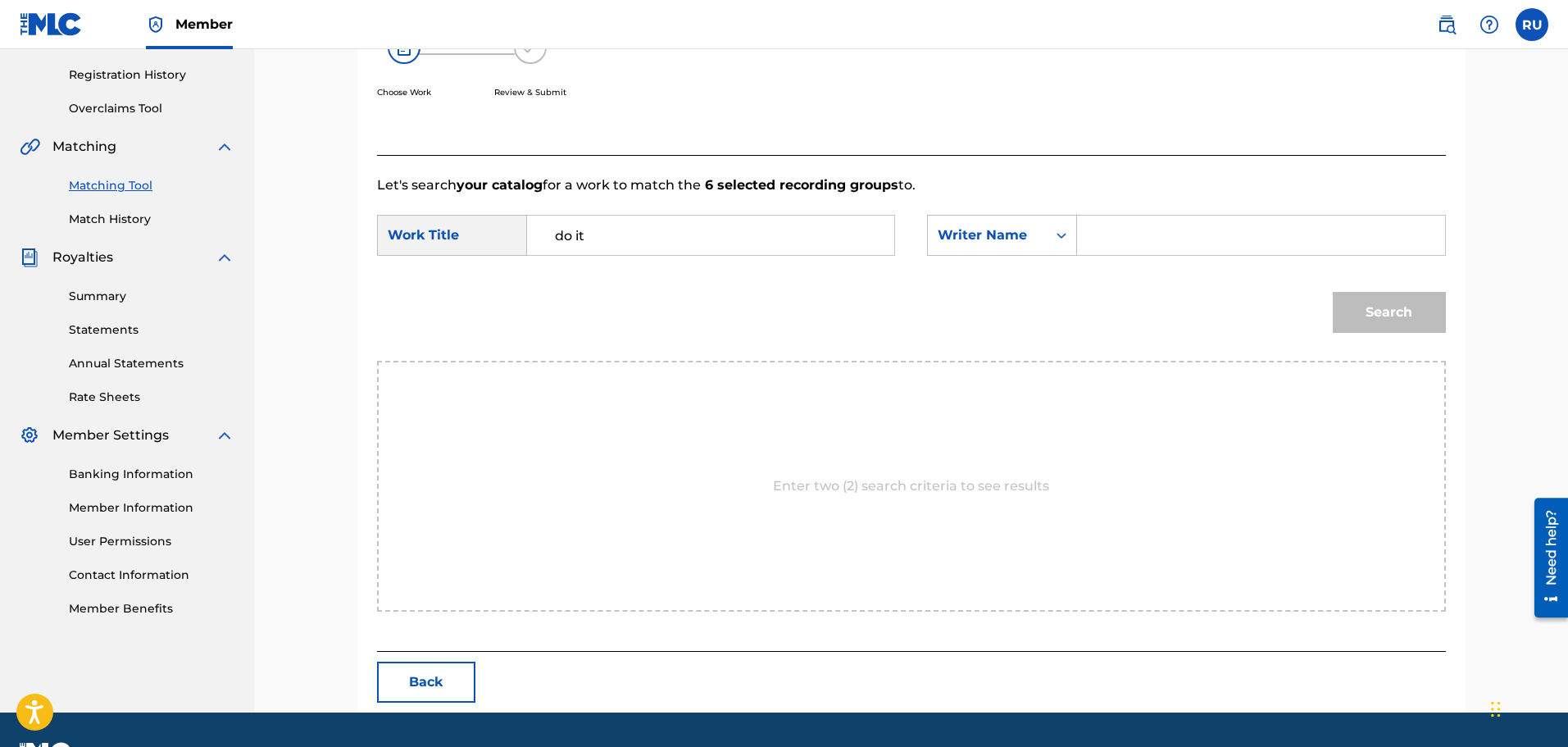
click at [1171, 246] on input "Search Form" at bounding box center [1261, 235] width 339 height 40
type input "[PERSON_NAME]"
click at [1333, 292] on button "Search" at bounding box center [1389, 312] width 113 height 41
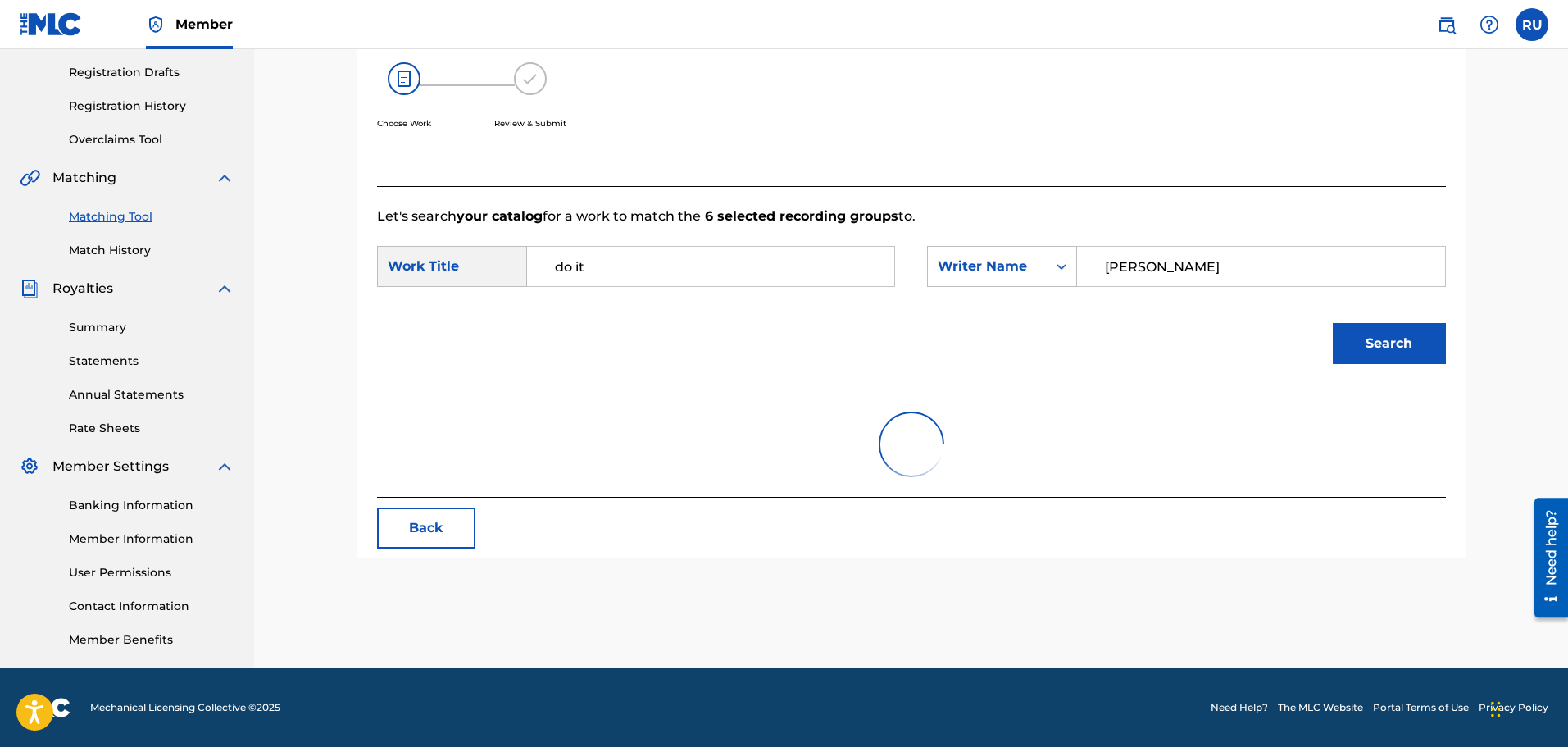
scroll to position [300, 0]
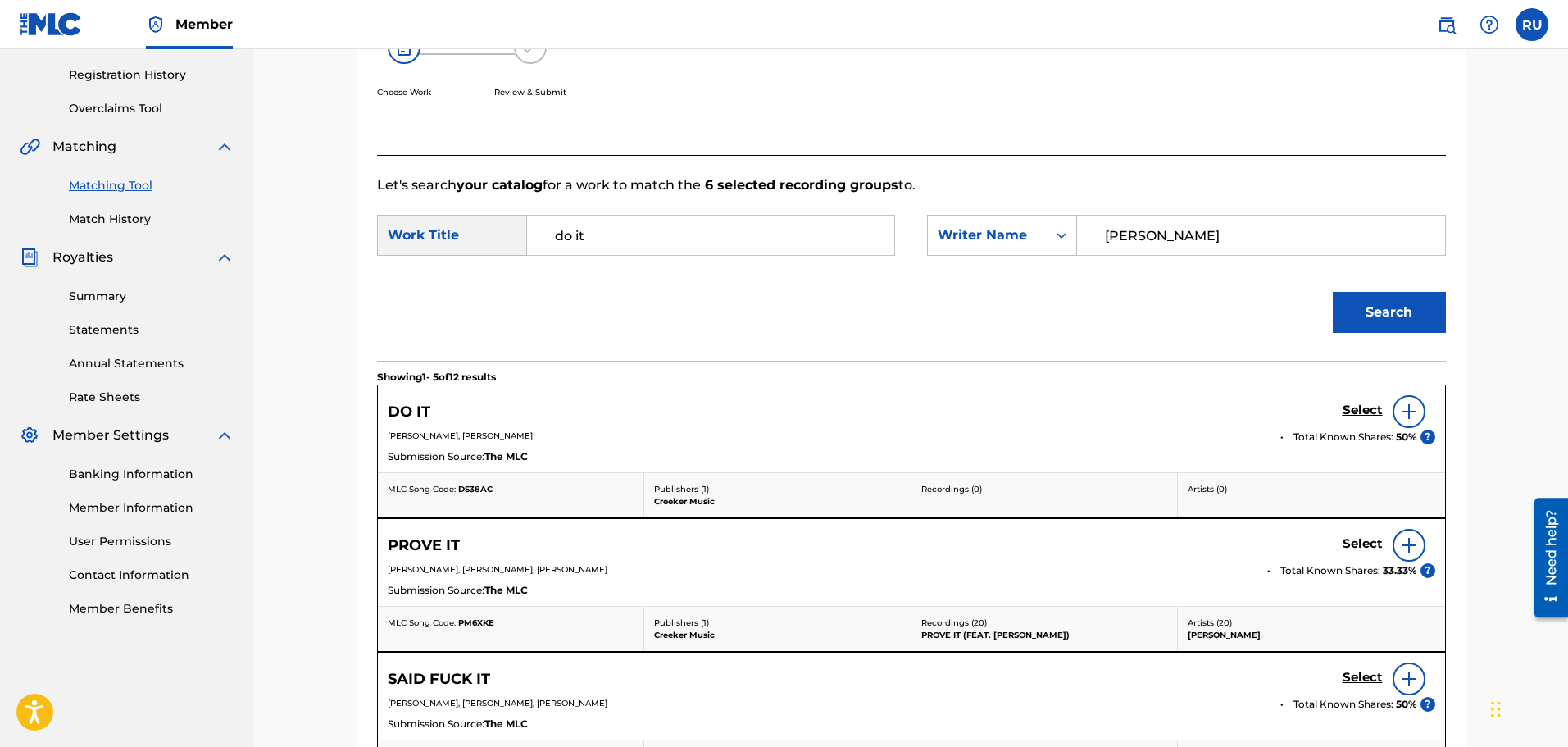
click at [1353, 413] on h5 "Select" at bounding box center [1363, 410] width 41 height 15
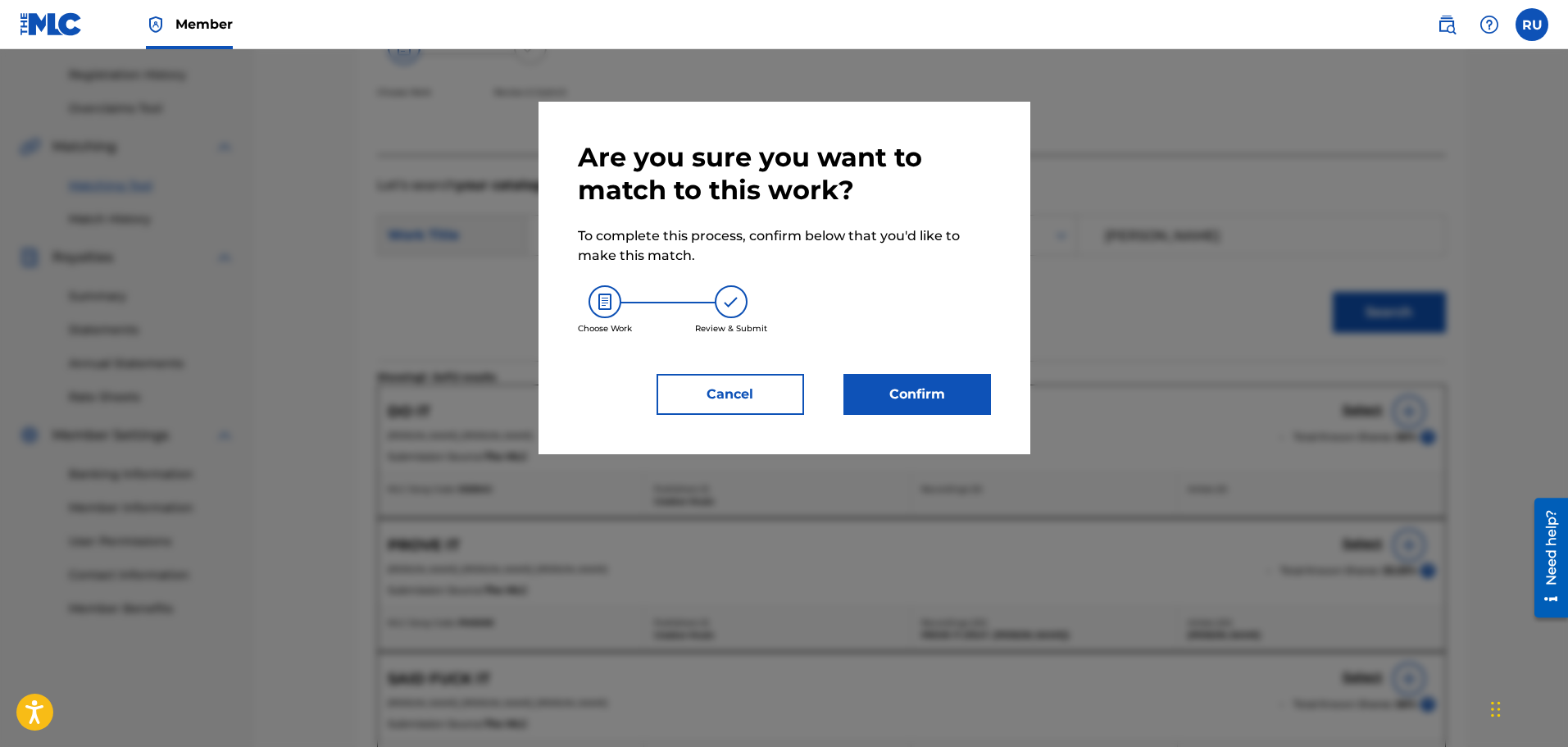
click at [947, 392] on button "Confirm" at bounding box center [916, 394] width 148 height 41
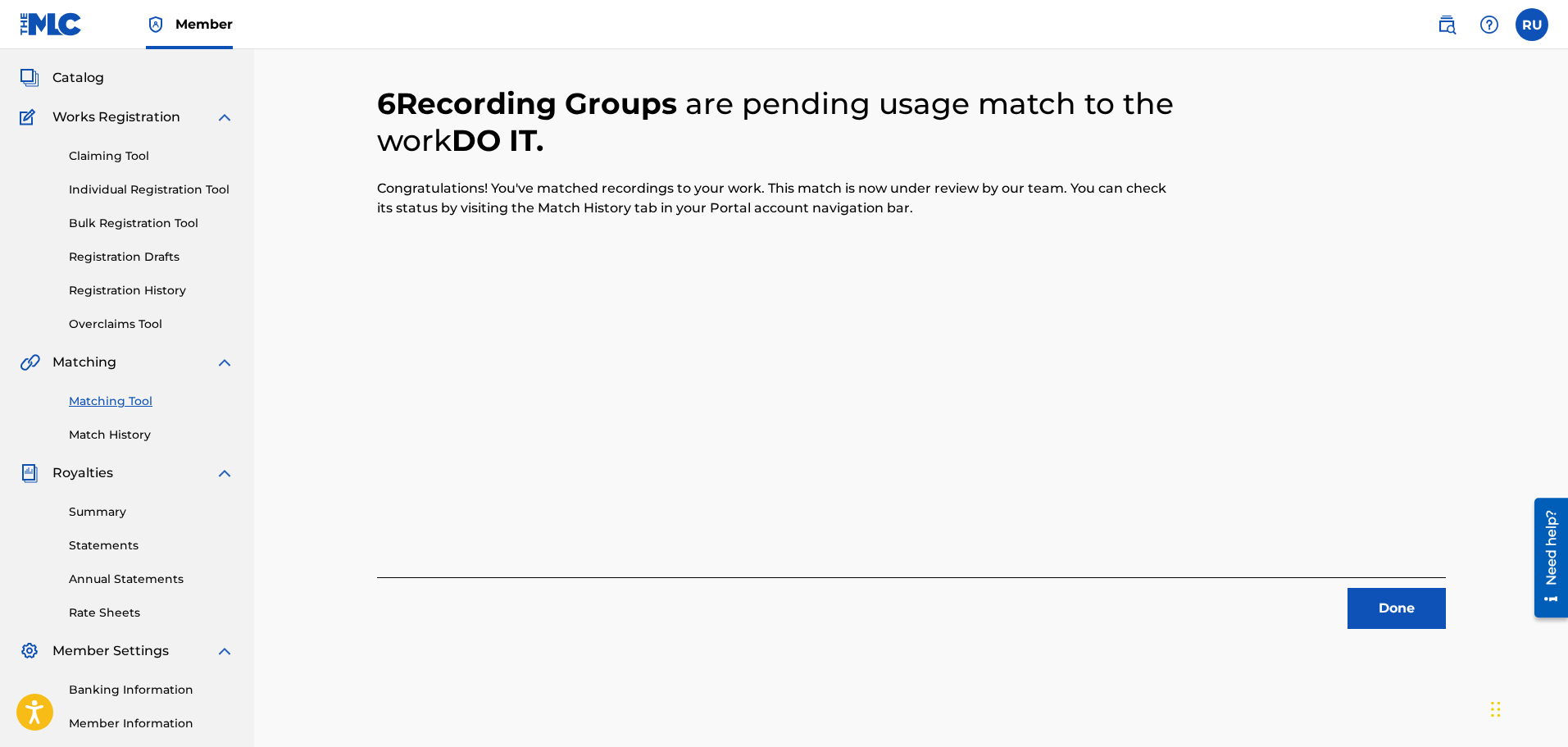
scroll to position [246, 0]
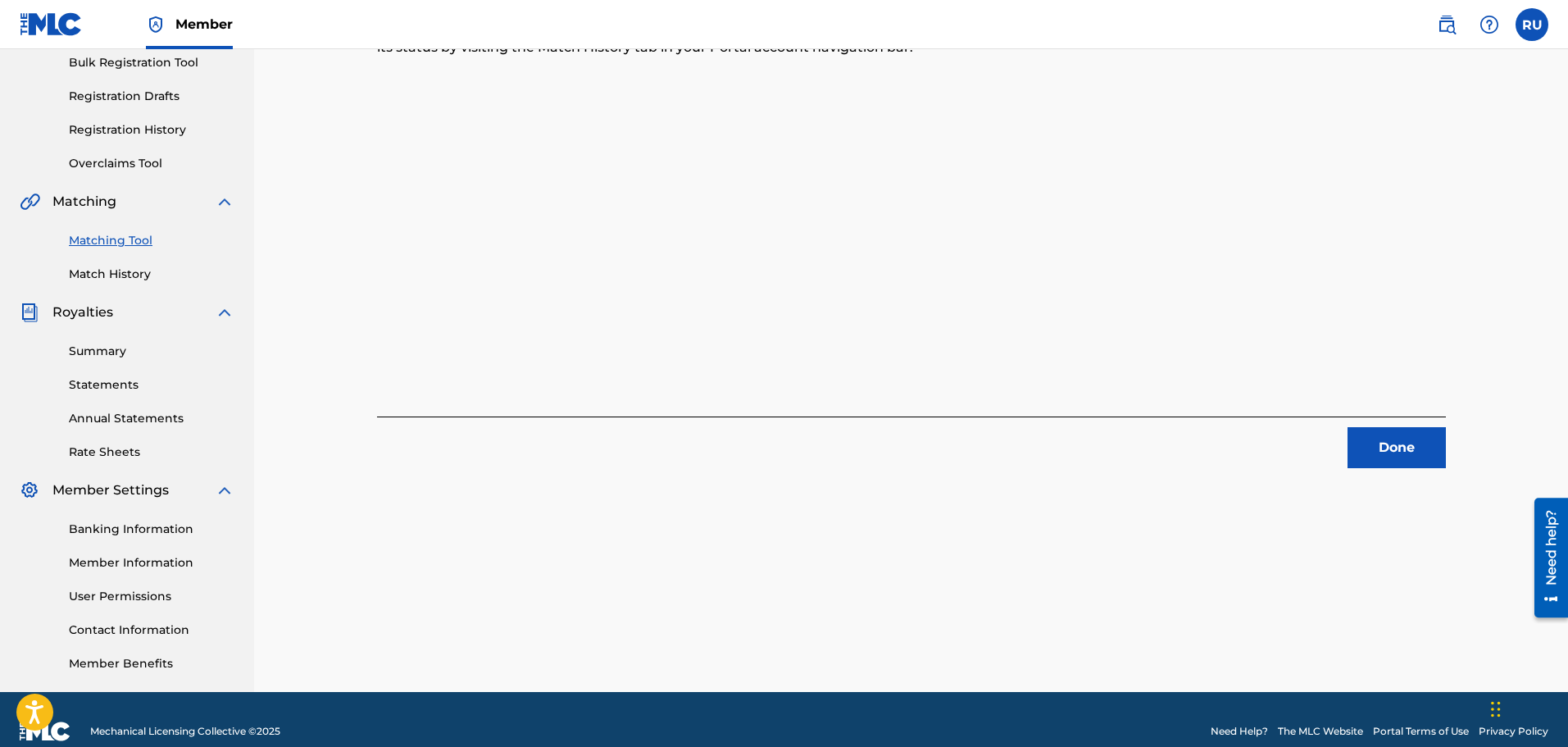
click at [1401, 453] on button "Done" at bounding box center [1397, 447] width 99 height 41
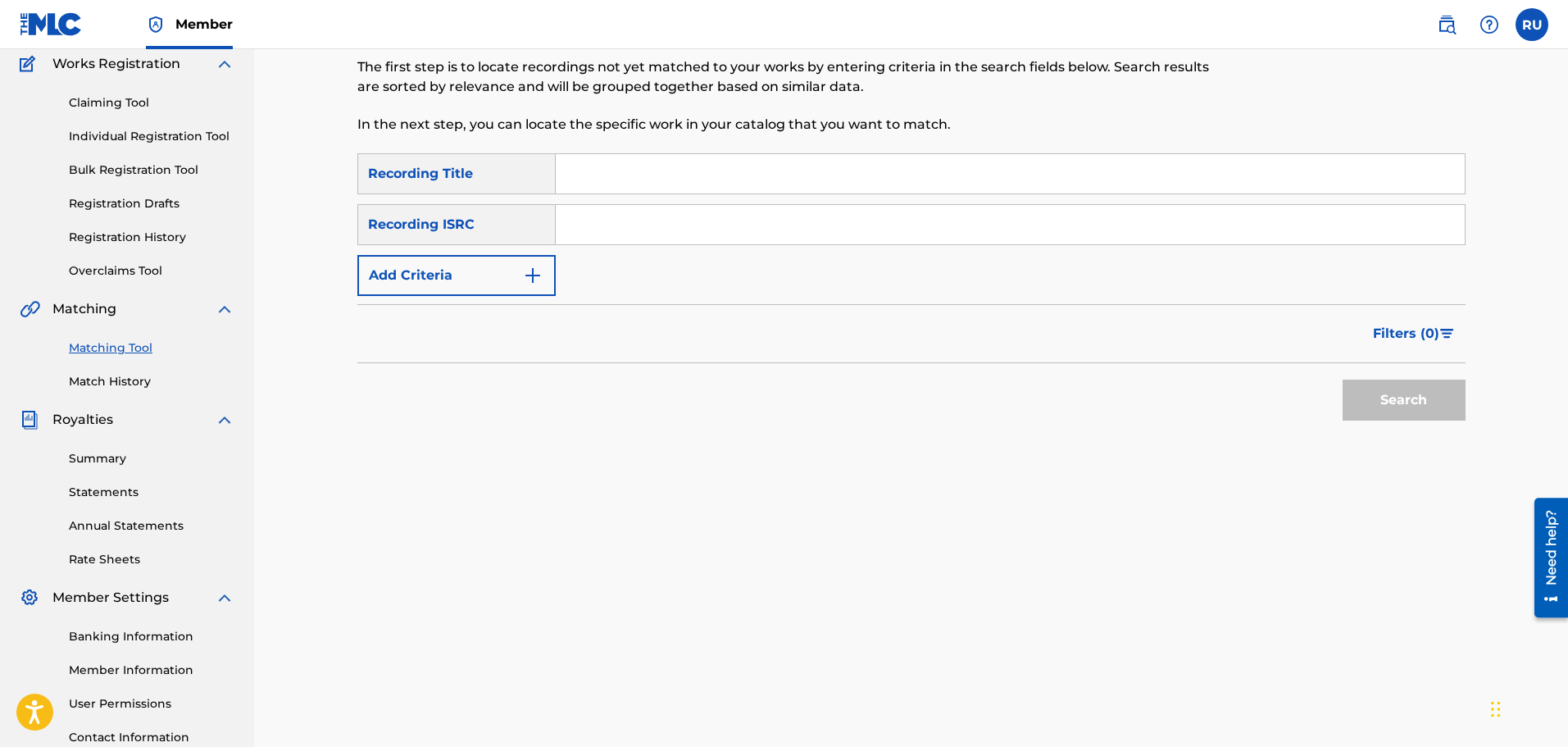
scroll to position [0, 0]
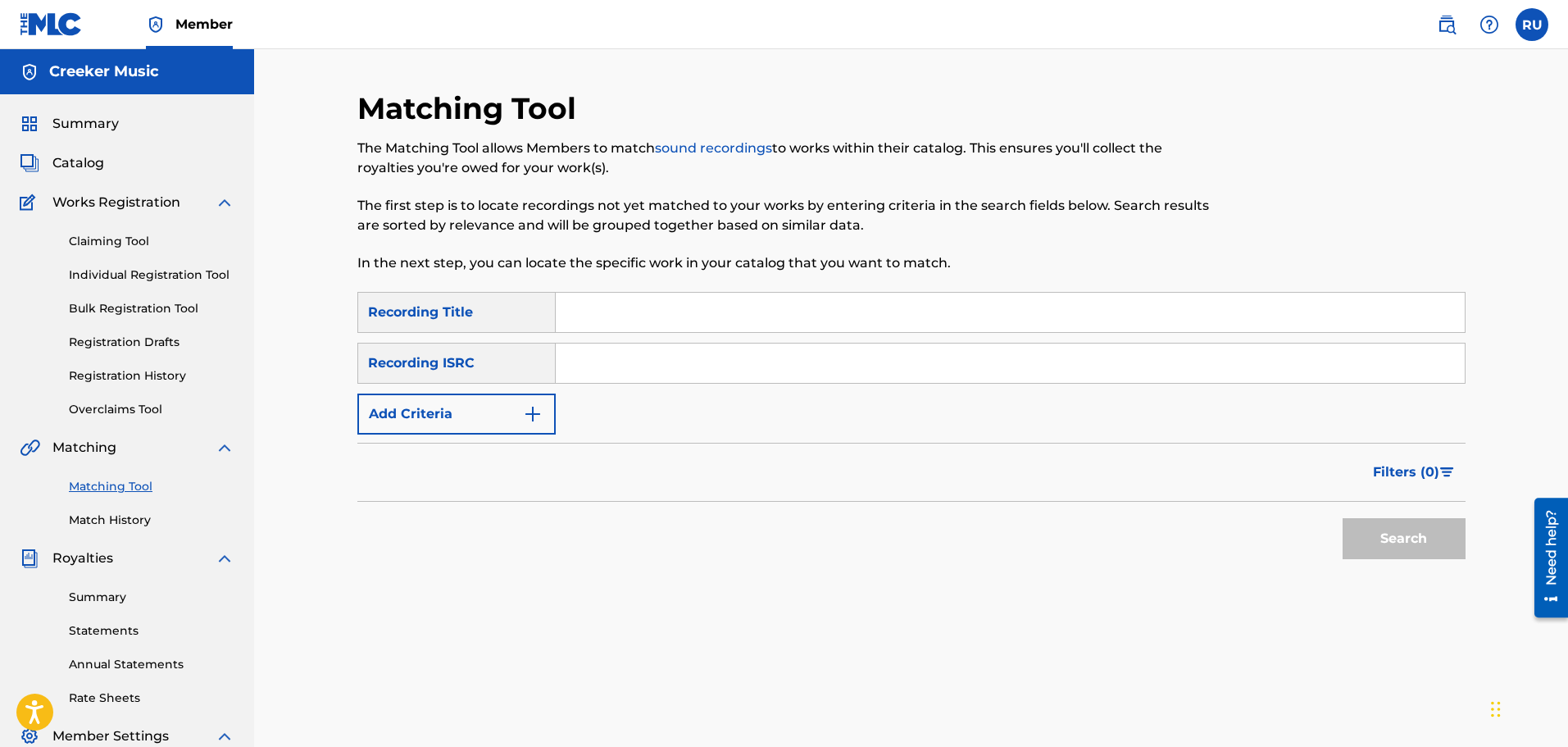
click at [575, 323] on input "Search Form" at bounding box center [1009, 312] width 909 height 40
type input "I"
type input "Off The Rails"
click at [1343, 518] on button "Search" at bounding box center [1404, 539] width 123 height 41
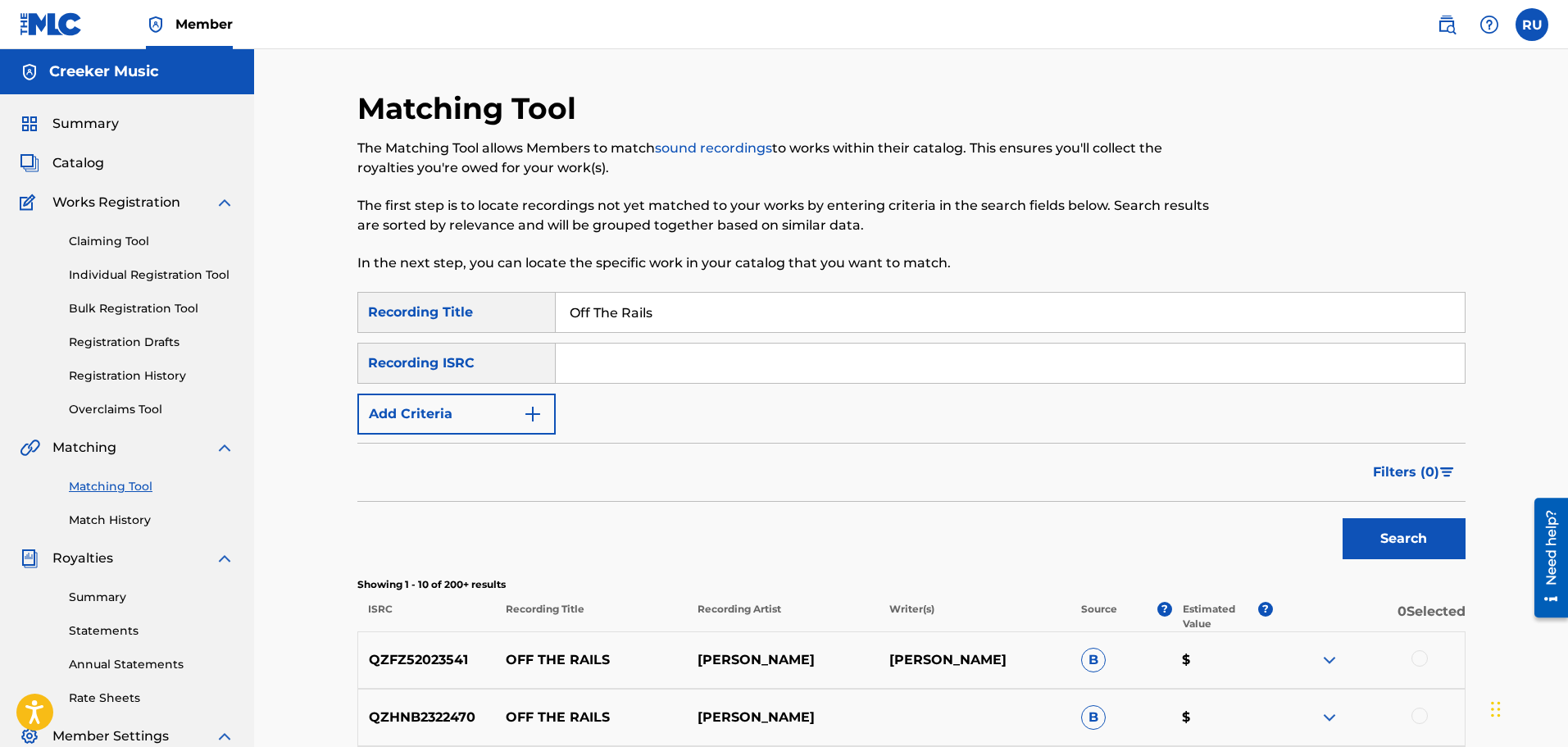
click at [598, 358] on input "Search Form" at bounding box center [1009, 363] width 909 height 40
paste input "TCACT1601208"
type input "TCACT1601208"
click at [1393, 537] on button "Search" at bounding box center [1404, 539] width 123 height 41
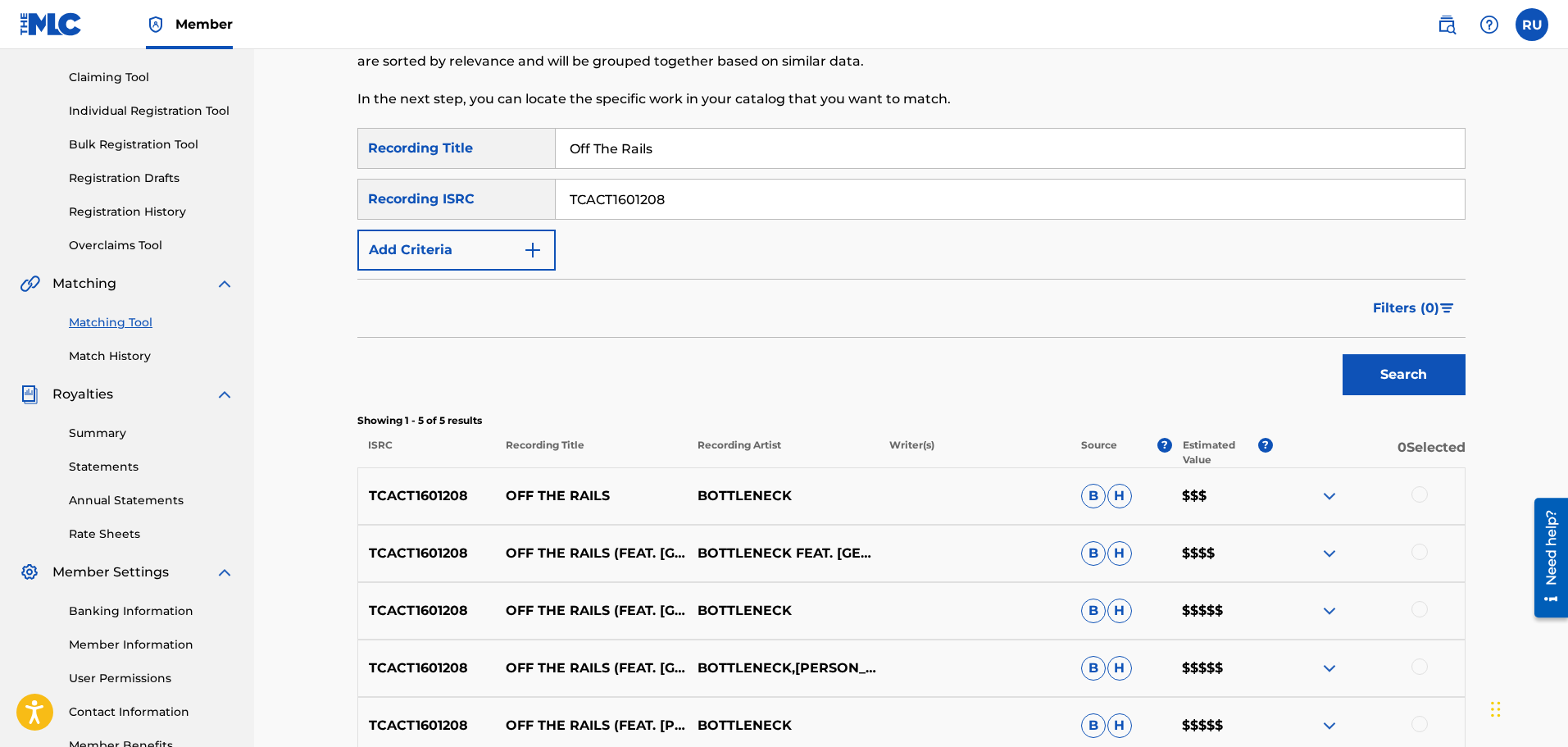
scroll to position [327, 0]
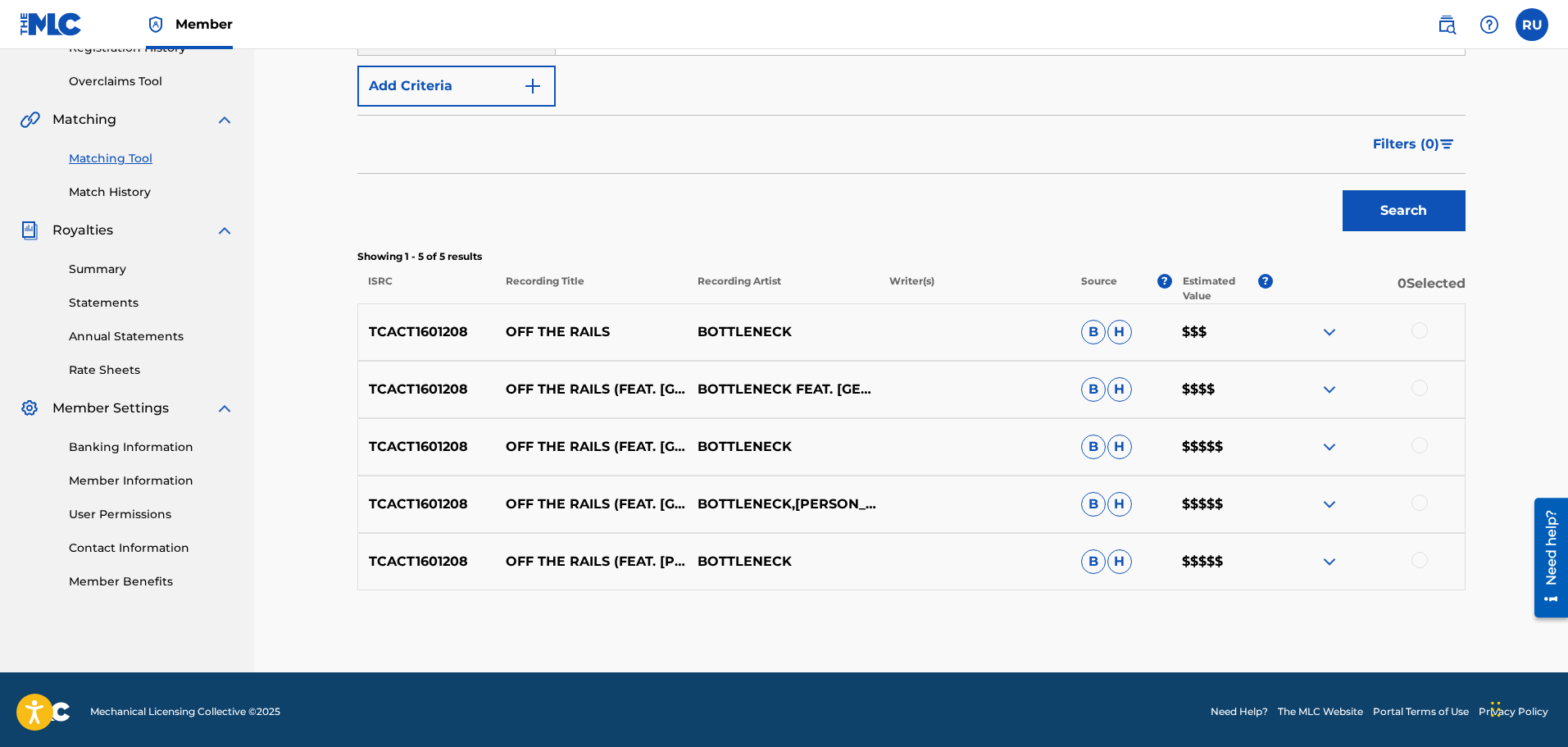
click at [1414, 327] on div at bounding box center [1419, 330] width 16 height 16
click at [1420, 382] on div at bounding box center [1419, 387] width 16 height 16
click at [1416, 441] on div at bounding box center [1419, 445] width 16 height 16
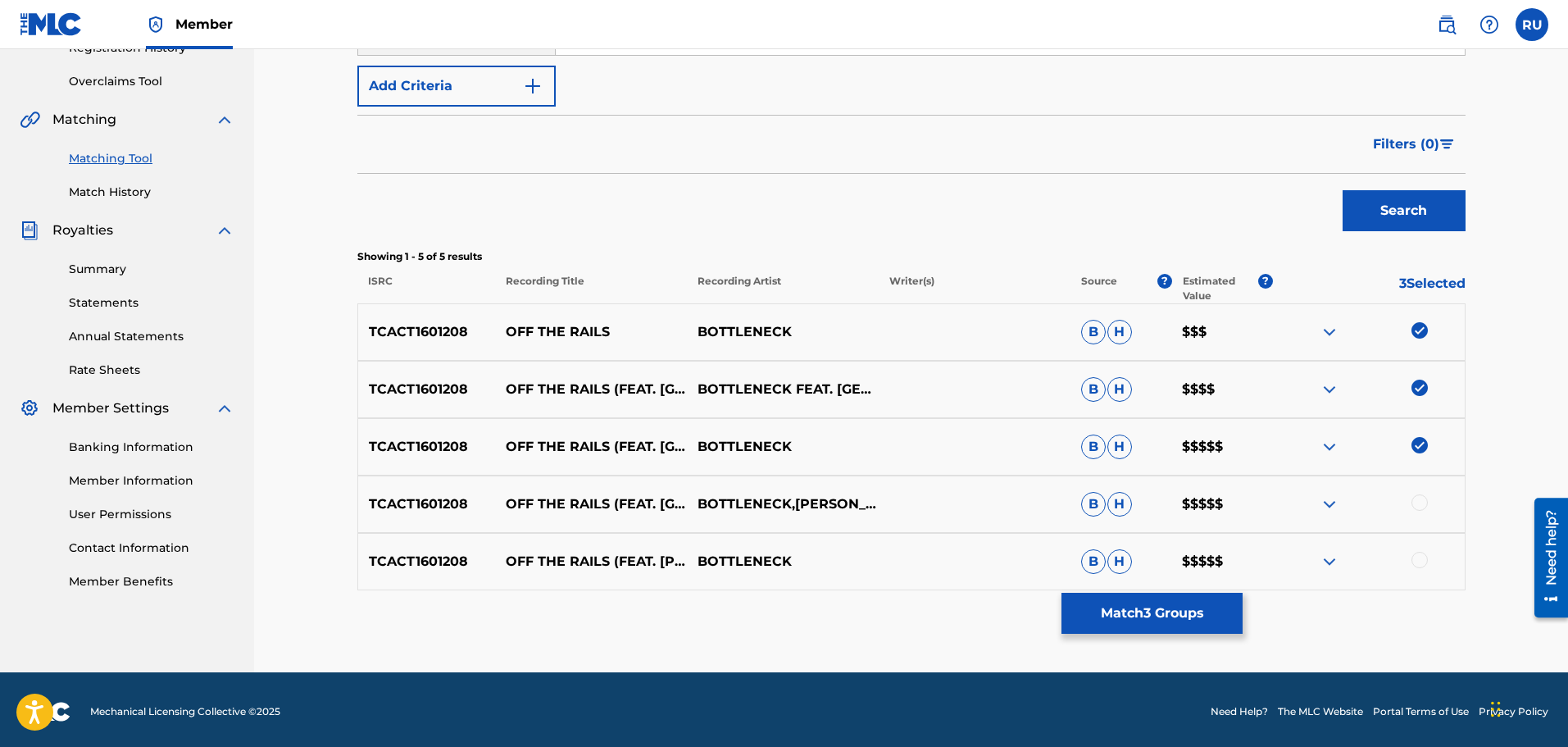
click at [1424, 499] on div at bounding box center [1419, 502] width 16 height 16
click at [1421, 568] on div at bounding box center [1368, 561] width 192 height 19
click at [1420, 566] on div at bounding box center [1419, 560] width 16 height 16
click at [1150, 617] on button "Match 5 Groups" at bounding box center [1152, 613] width 181 height 41
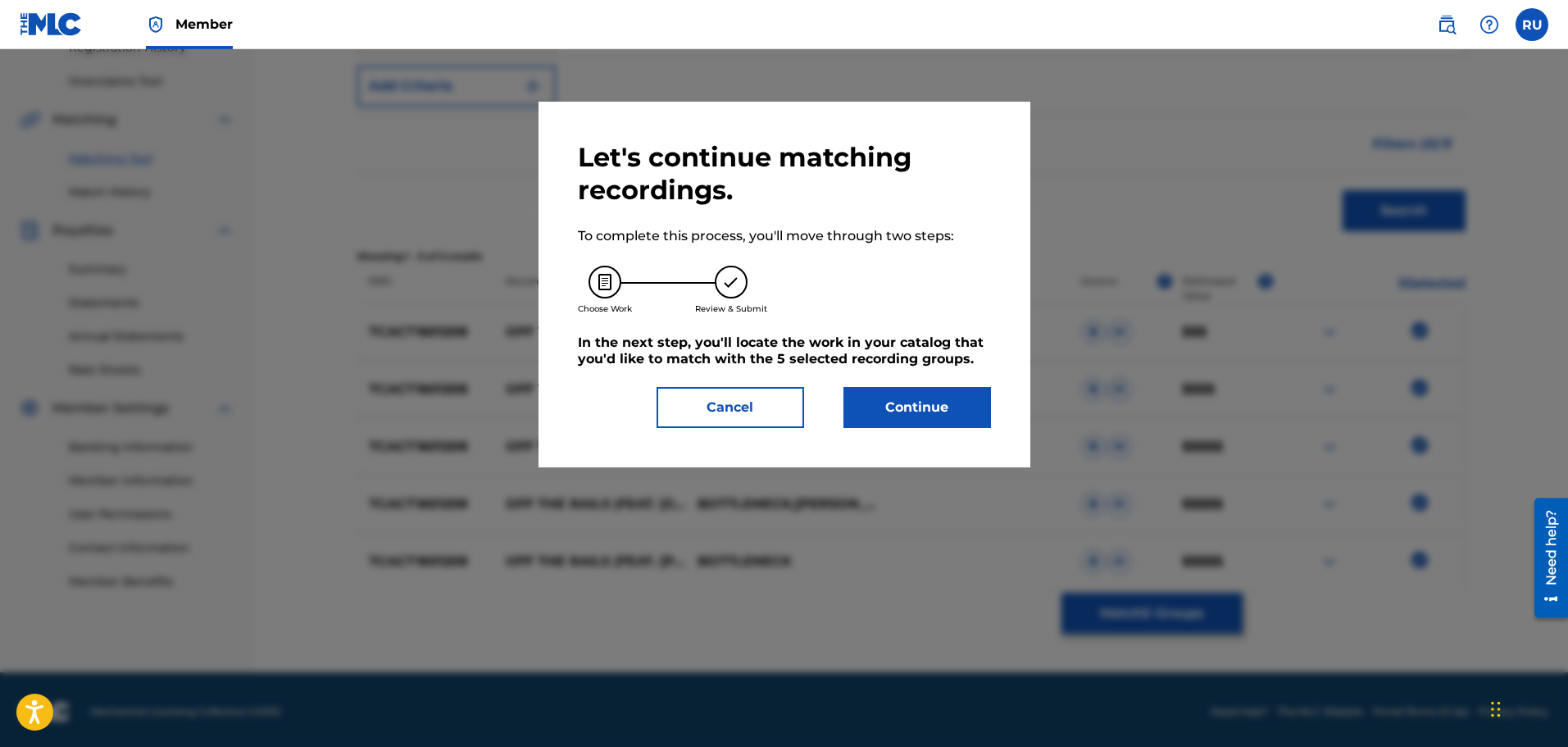
click at [946, 419] on button "Continue" at bounding box center [916, 407] width 148 height 41
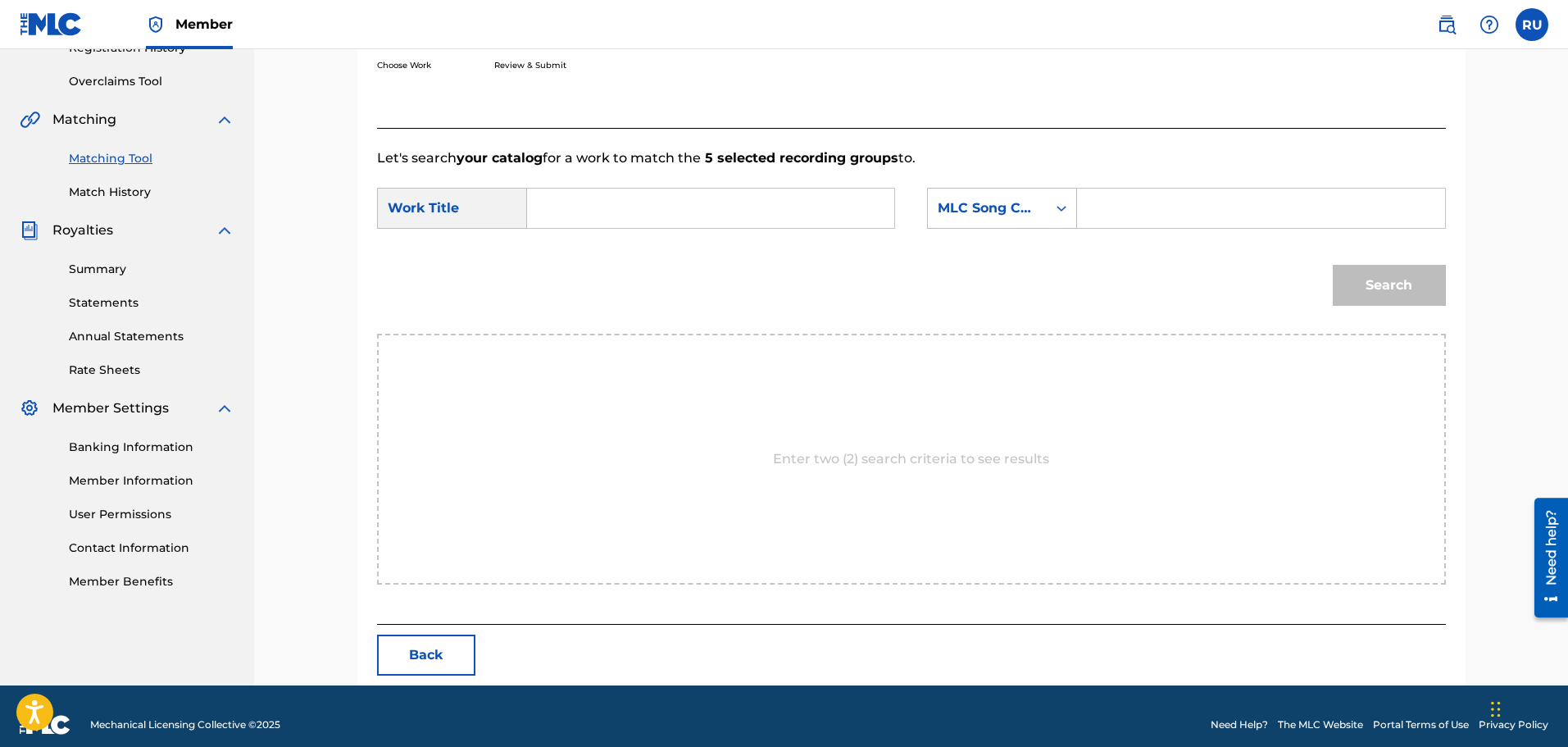
click at [619, 197] on input "Search Form" at bounding box center [711, 208] width 339 height 40
type input "R"
type input "Off the Rails"
type input "R"
click at [973, 223] on div "MLC Song Code" at bounding box center [987, 208] width 119 height 31
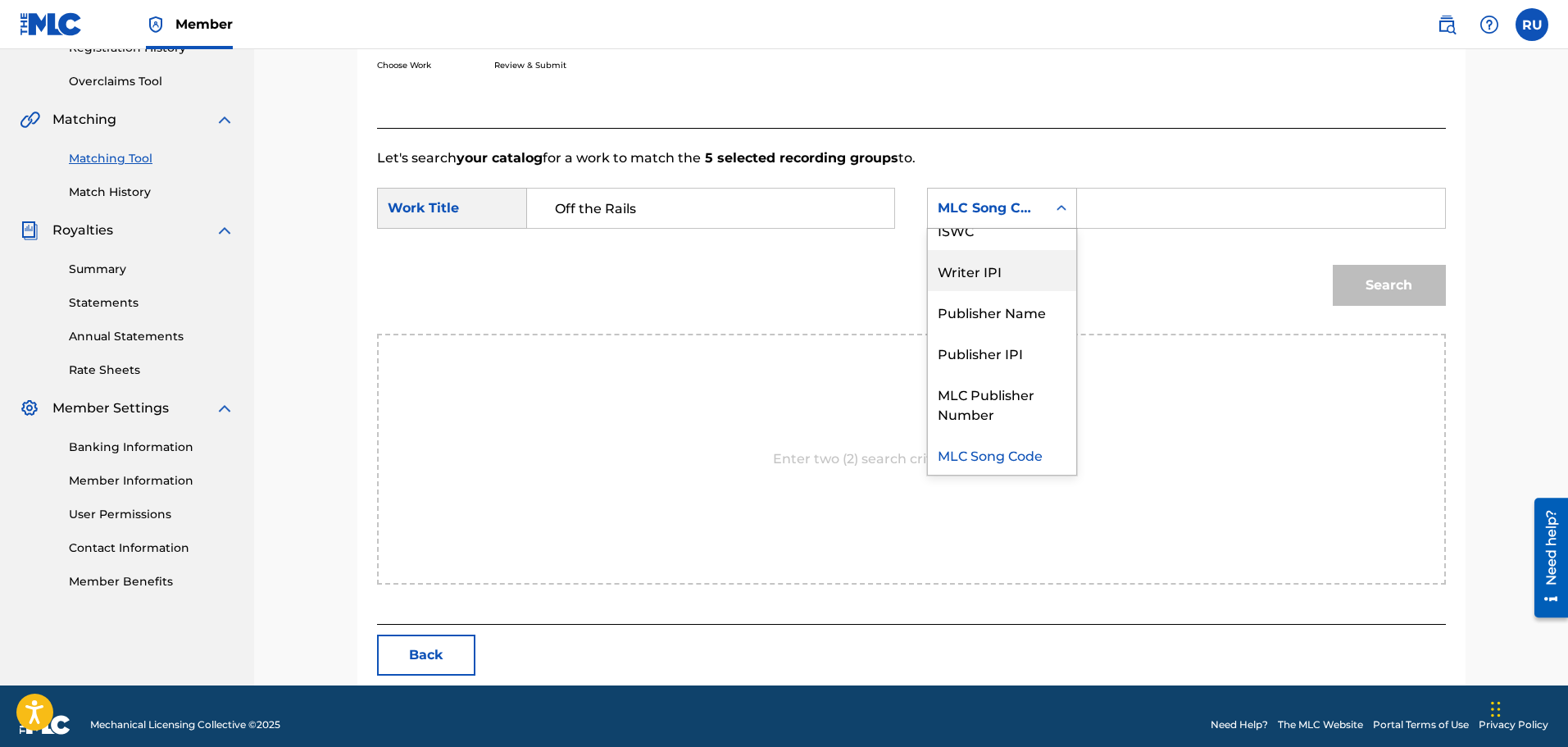
scroll to position [0, 0]
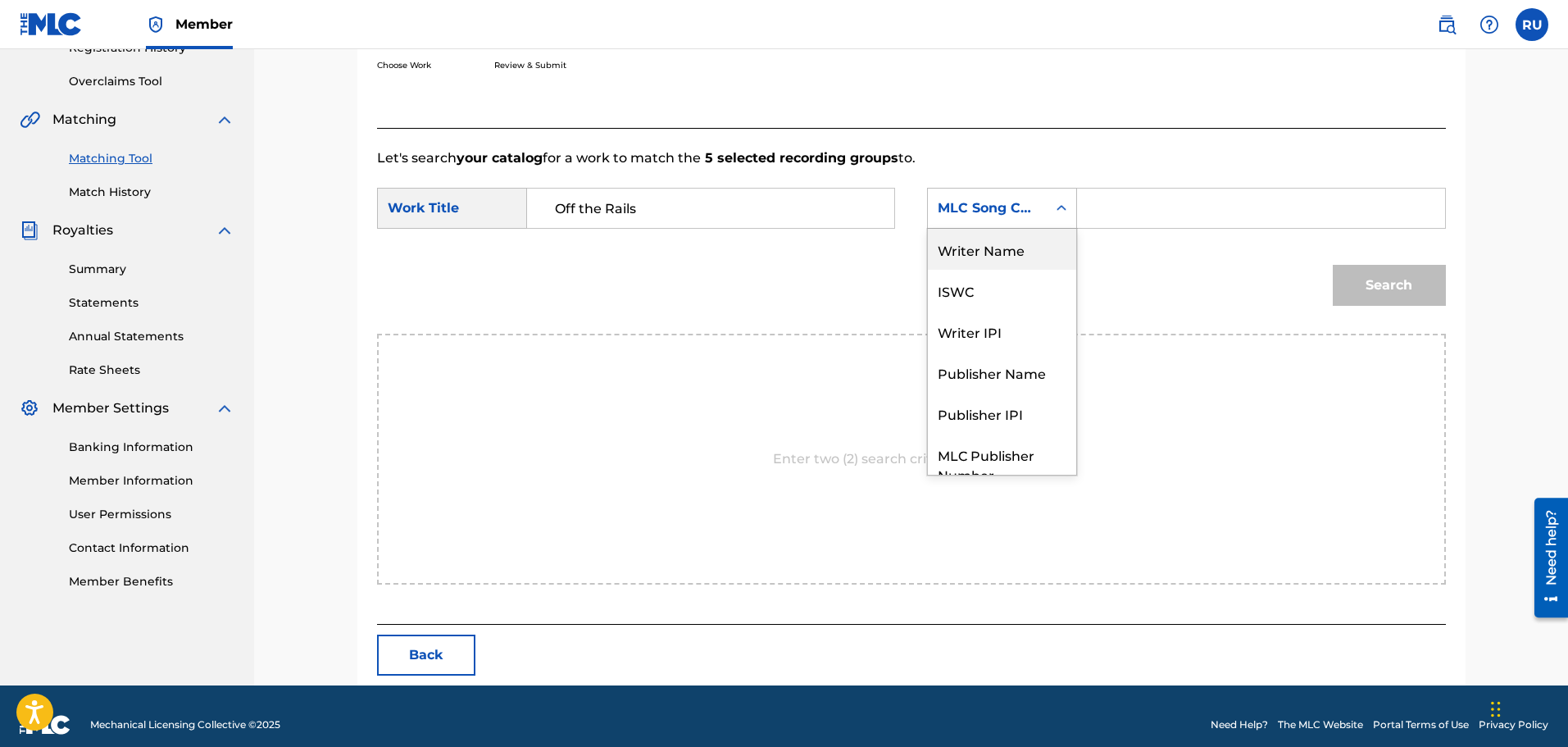
click at [981, 265] on div "Writer Name" at bounding box center [1002, 249] width 149 height 41
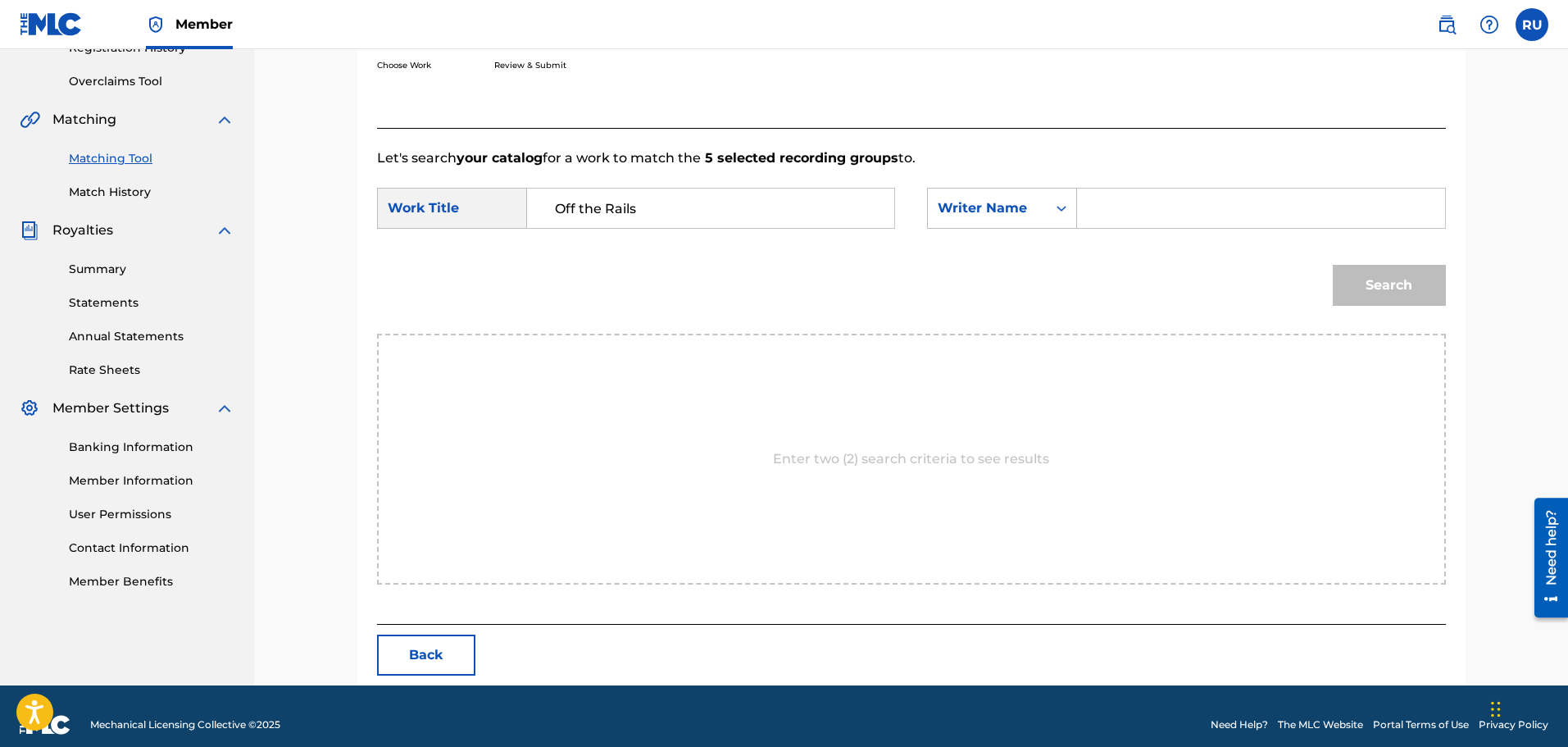
click at [1132, 209] on input "Search Form" at bounding box center [1261, 208] width 339 height 40
type input "[PERSON_NAME]"
click at [1333, 265] on button "Search" at bounding box center [1389, 285] width 113 height 41
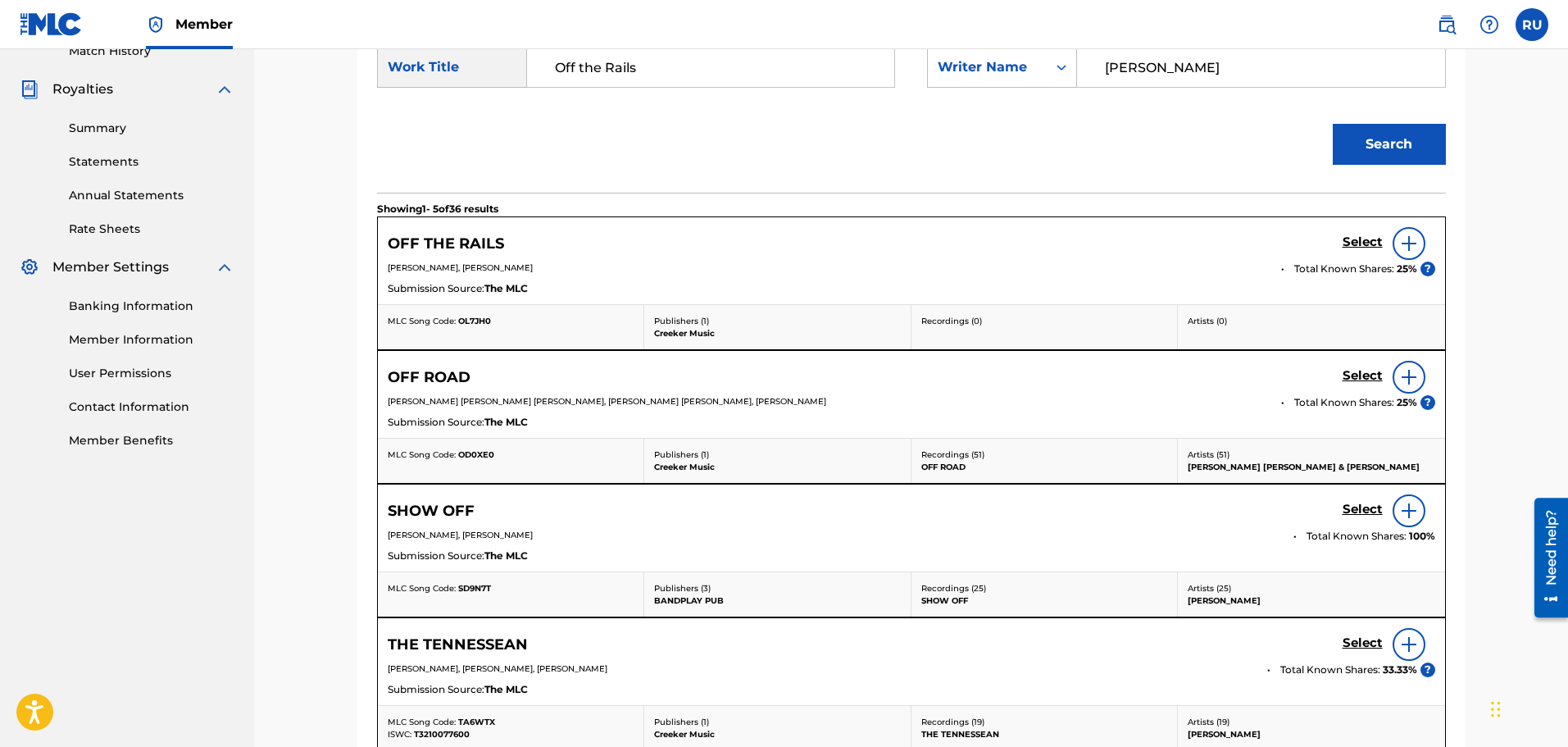
scroll to position [492, 0]
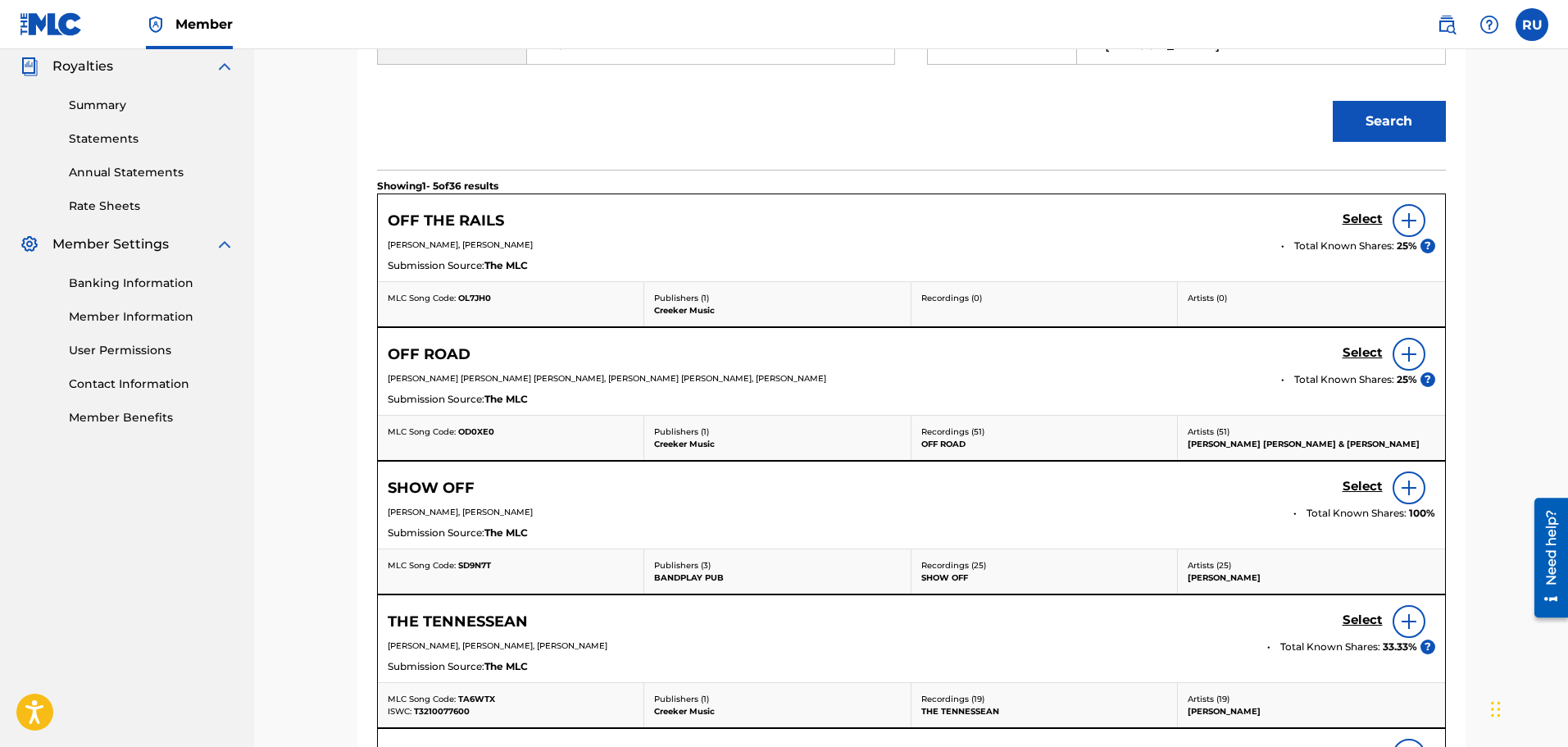
click at [1354, 214] on h5 "Select" at bounding box center [1363, 219] width 41 height 15
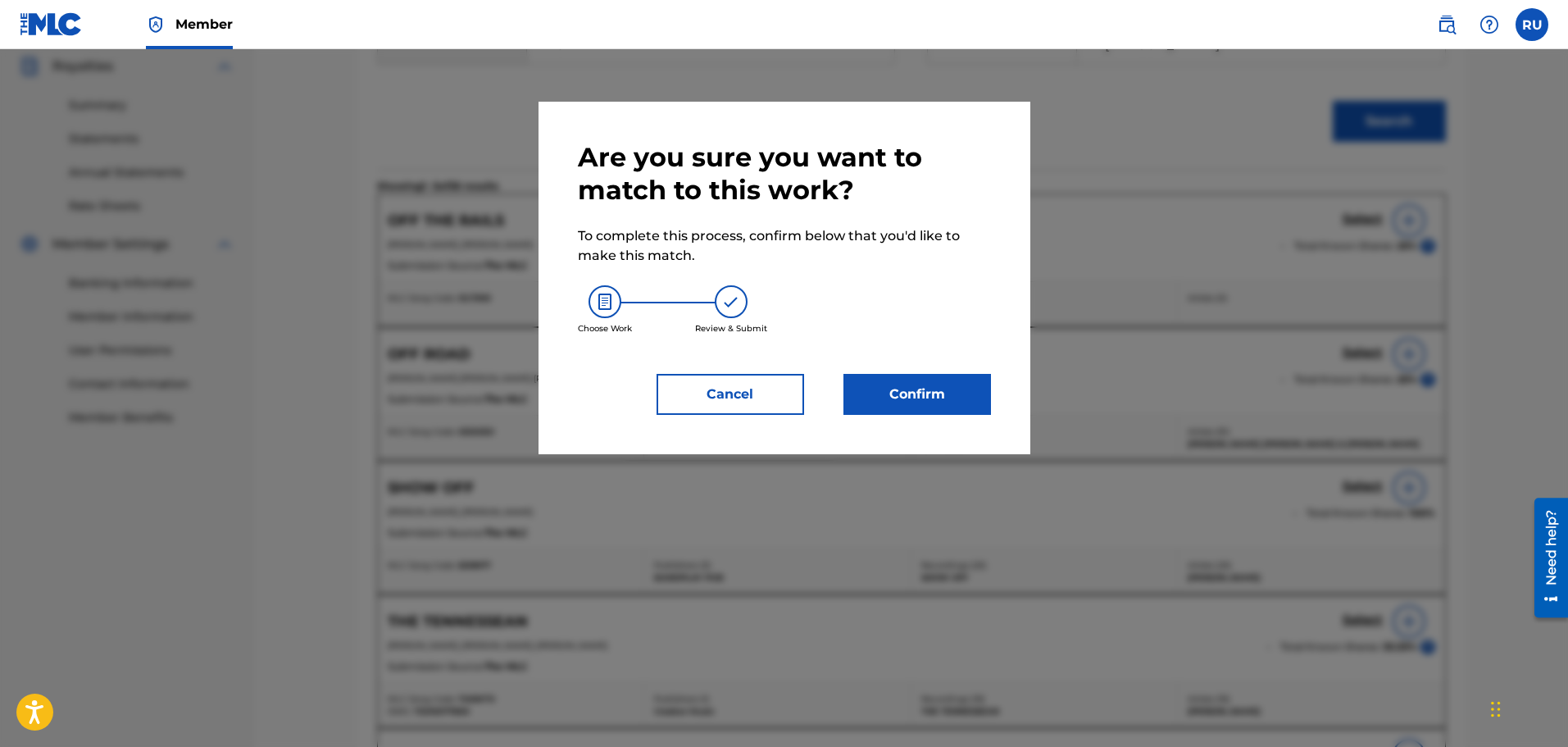
click at [943, 376] on button "Confirm" at bounding box center [916, 394] width 148 height 41
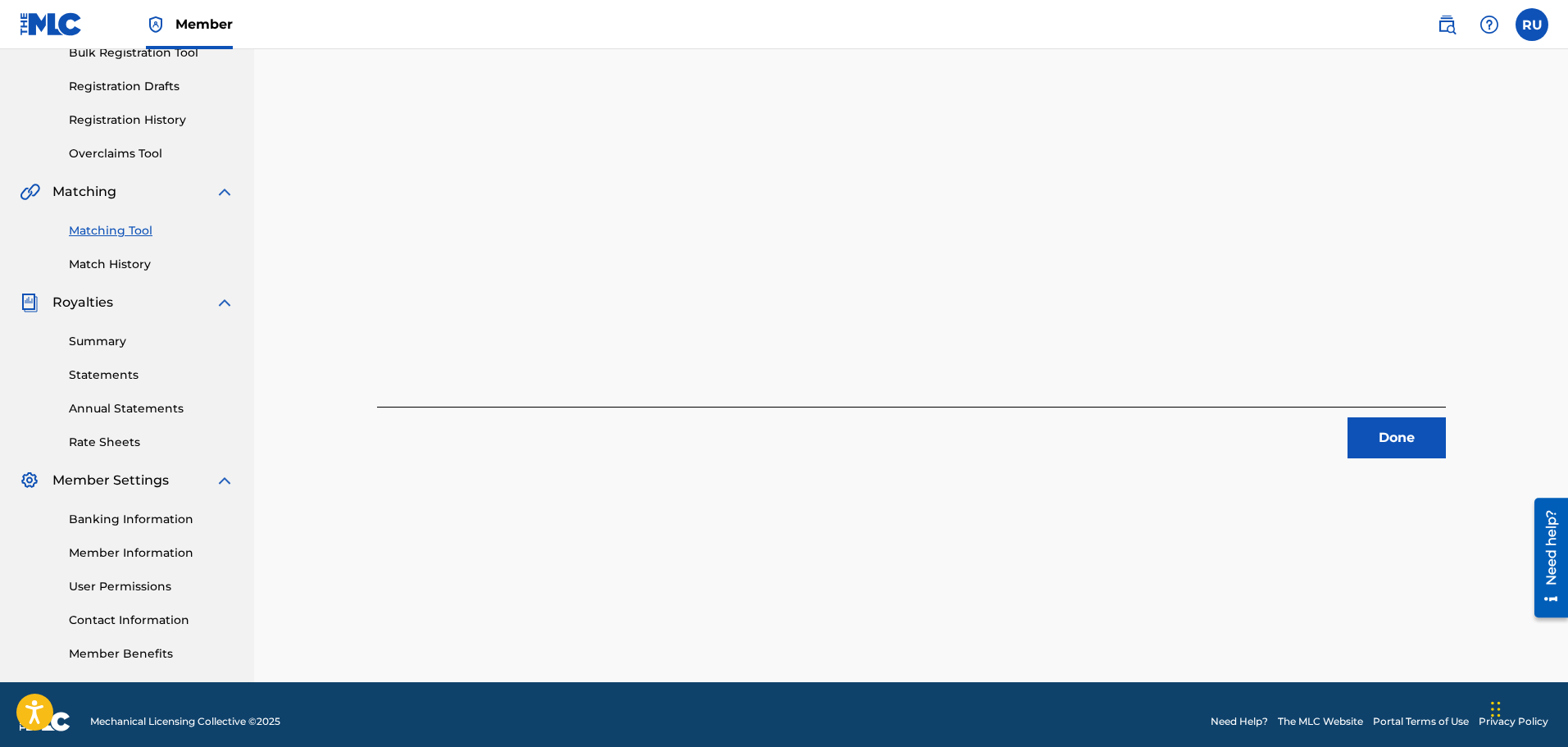
scroll to position [270, 0]
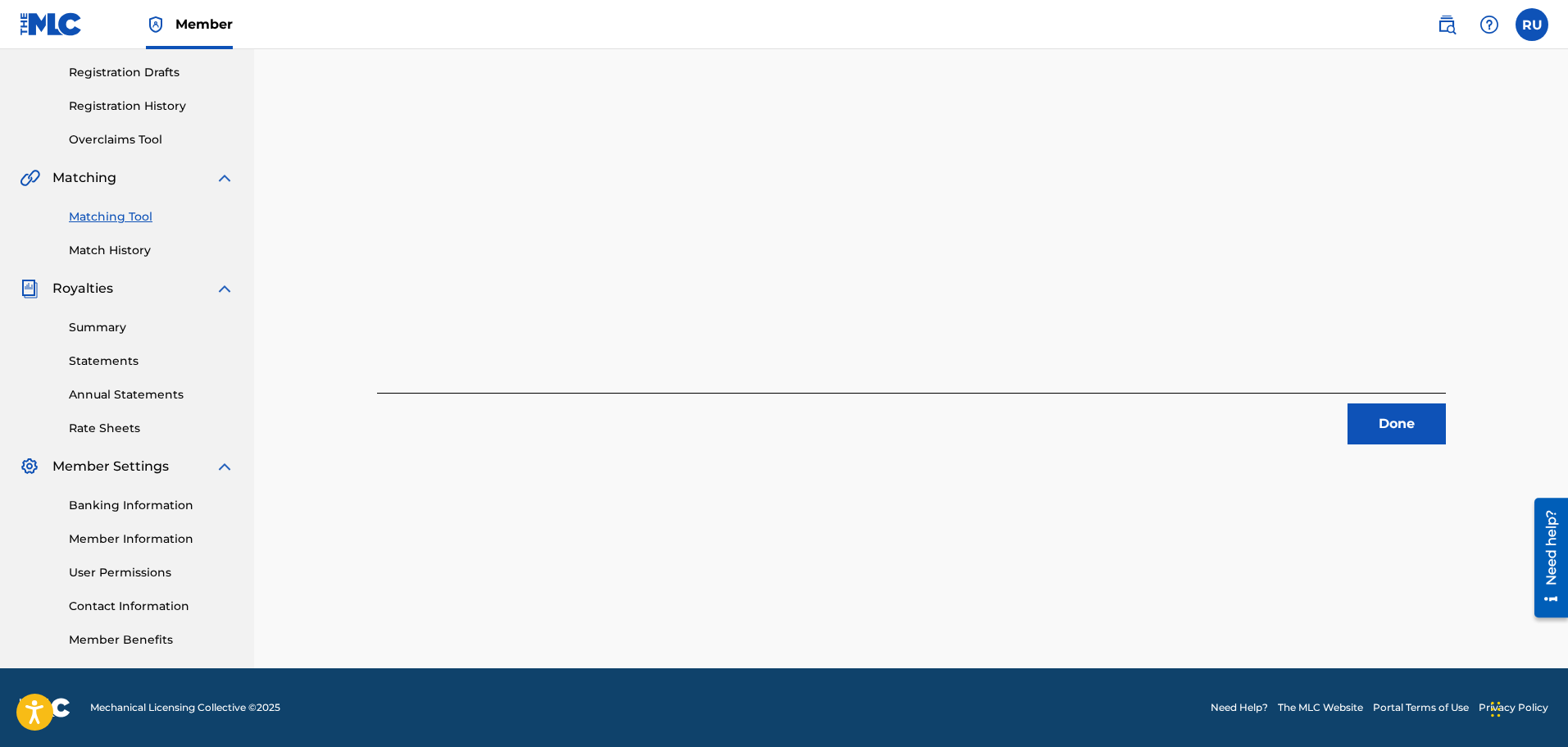
click at [1349, 425] on button "Done" at bounding box center [1397, 424] width 99 height 41
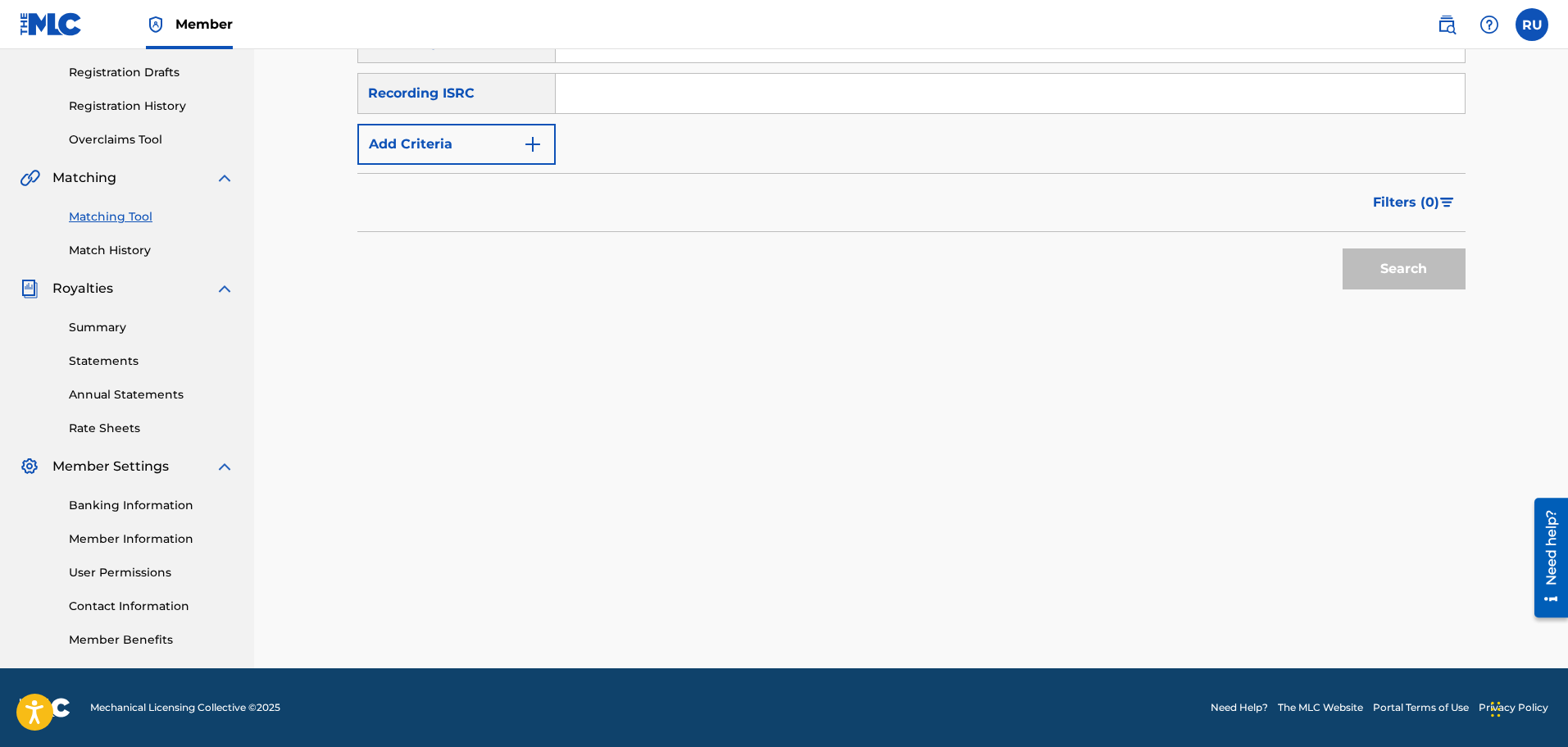
scroll to position [0, 0]
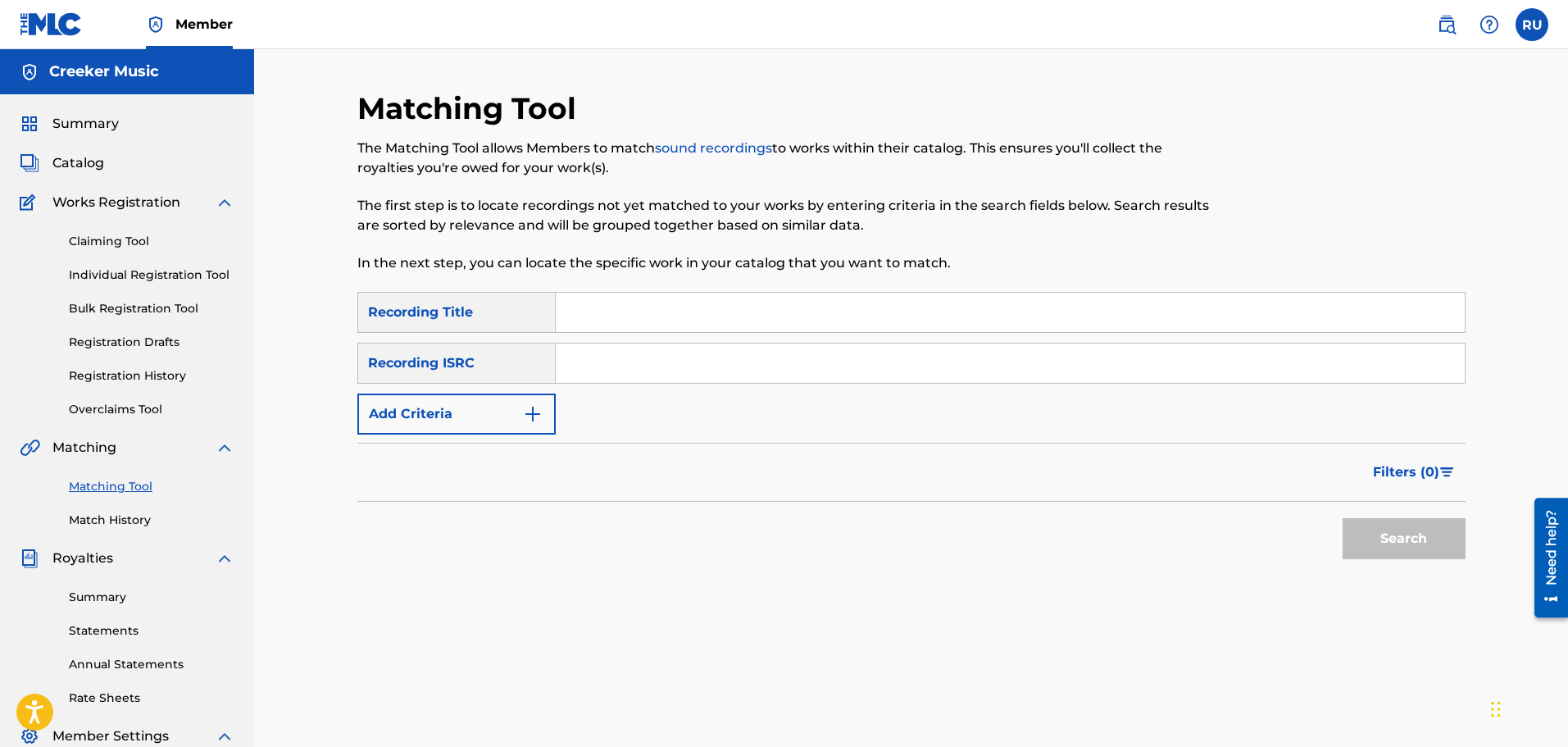
click at [641, 314] on input "Search Form" at bounding box center [1009, 312] width 909 height 40
type input "Off The Rails"
click at [468, 413] on button "Add Criteria" at bounding box center [456, 414] width 198 height 41
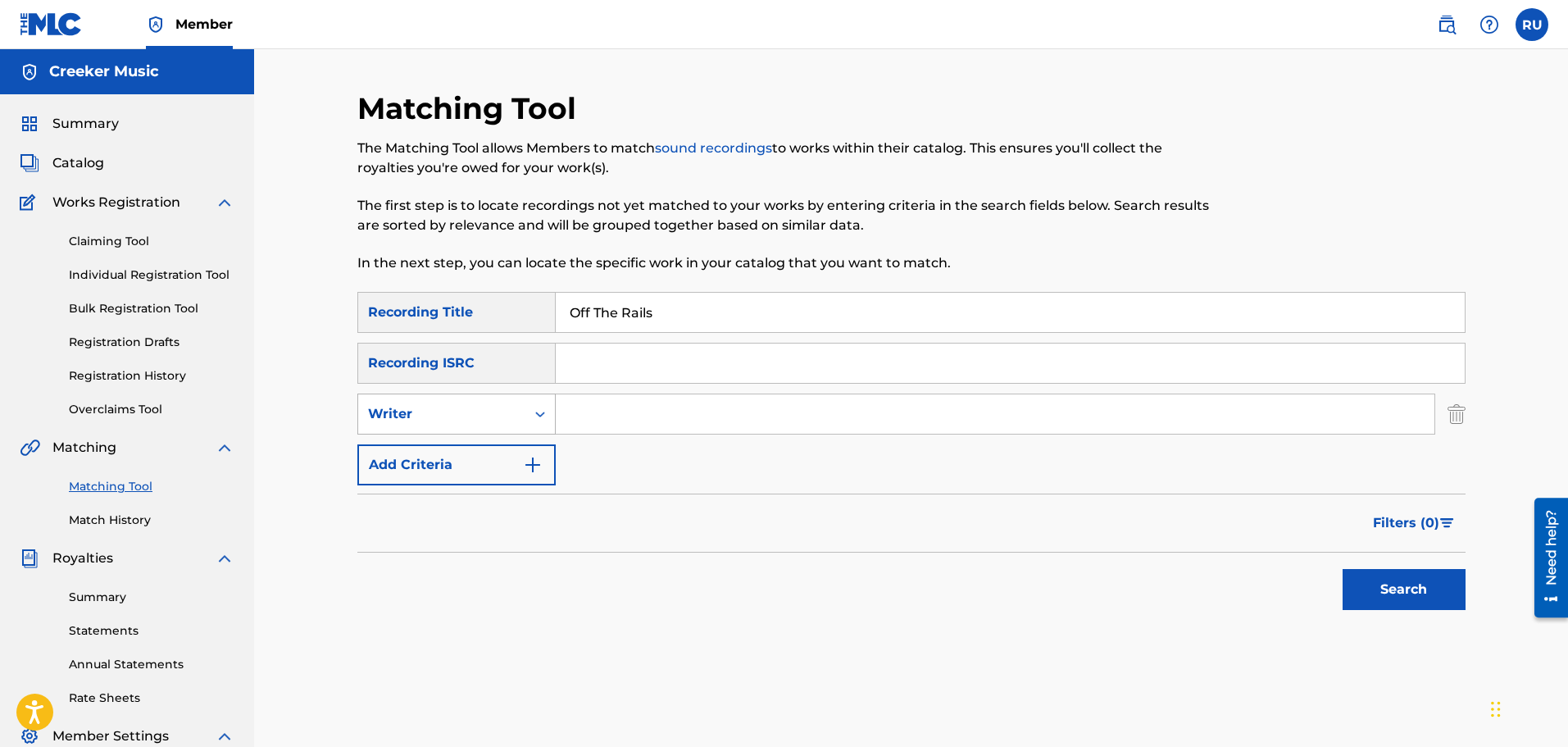
click at [463, 419] on div "Writer" at bounding box center [441, 414] width 148 height 19
click at [462, 453] on div "Recording Artist" at bounding box center [456, 455] width 197 height 41
click at [626, 399] on input "Search Form" at bounding box center [994, 414] width 879 height 40
type input "Bottleneck"
click at [1343, 569] on button "Search" at bounding box center [1404, 589] width 123 height 41
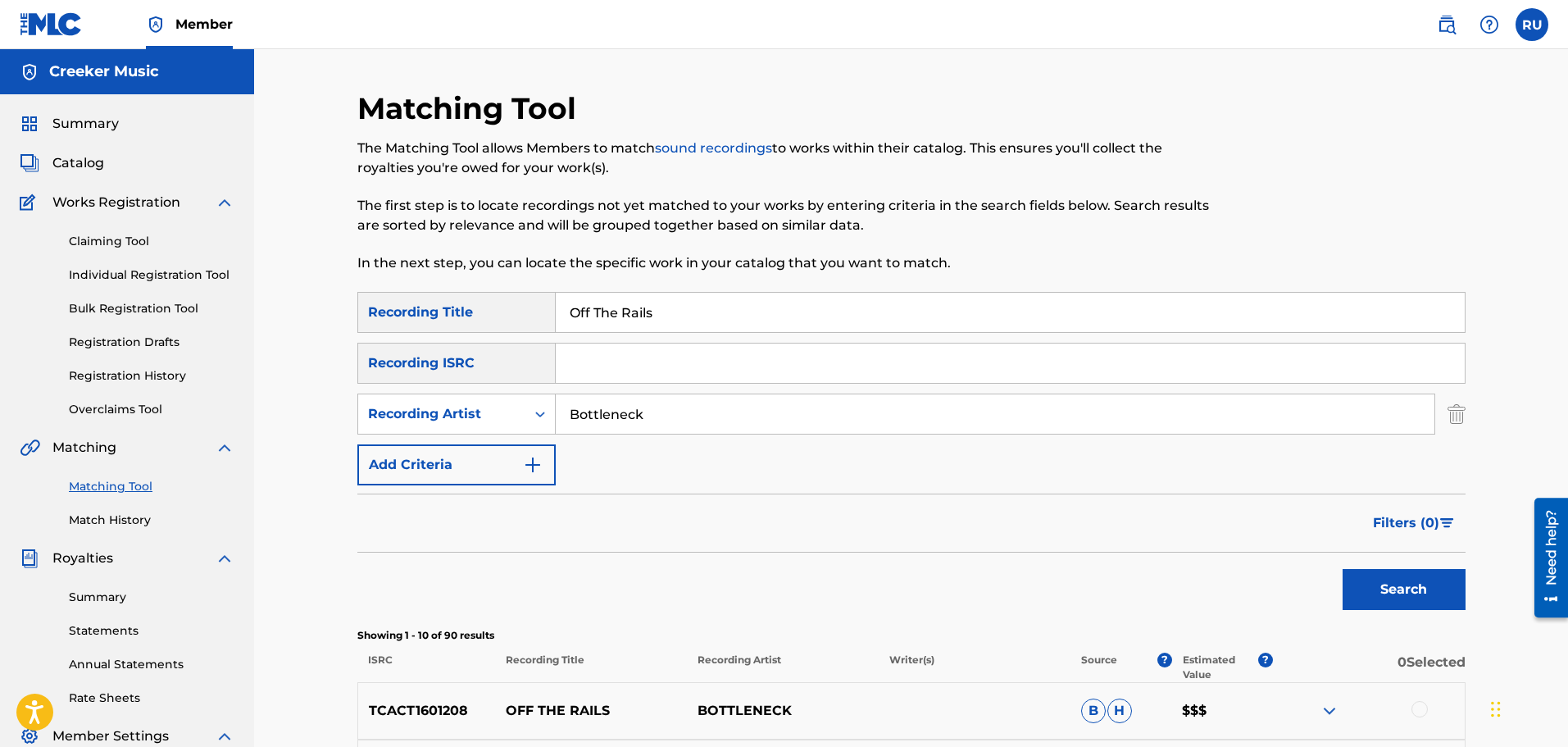
drag, startPoint x: 740, startPoint y: 311, endPoint x: 435, endPoint y: 304, distance: 305.1
click at [442, 304] on div "SearchWithCriteriaa40ba3d2-d852-470c-8c6f-2a2888883973 Recording Title Off The …" at bounding box center [911, 312] width 1108 height 41
type input "Country Was Cool"
paste input "QZQAY2455200"
type input "QZQAY2455200"
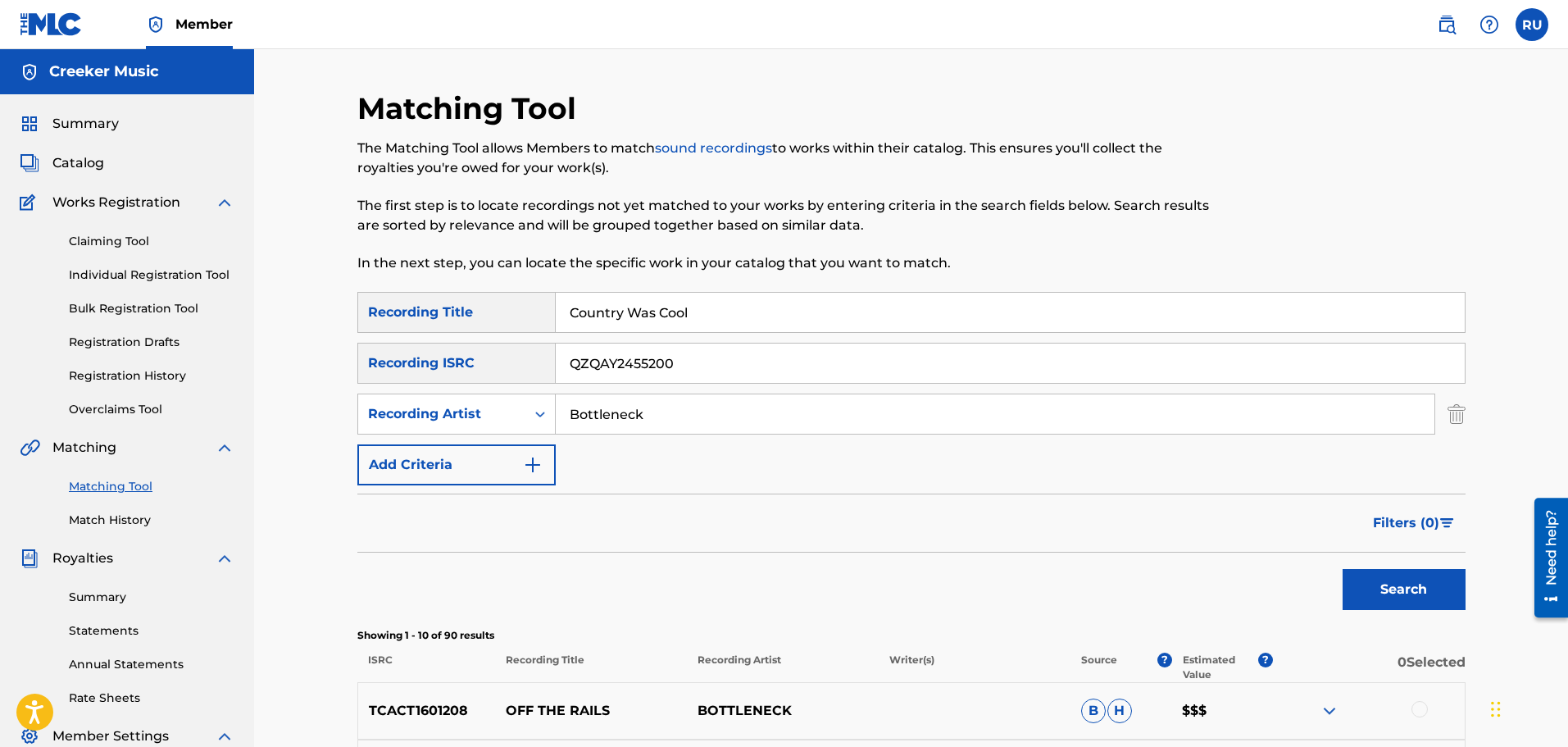
drag, startPoint x: 322, startPoint y: 424, endPoint x: 266, endPoint y: 426, distance: 56.0
click at [266, 426] on div "Matching Tool The Matching Tool allows Members to match sound recordings to wor…" at bounding box center [911, 713] width 1314 height 1329
click at [1404, 591] on button "Search" at bounding box center [1404, 589] width 123 height 41
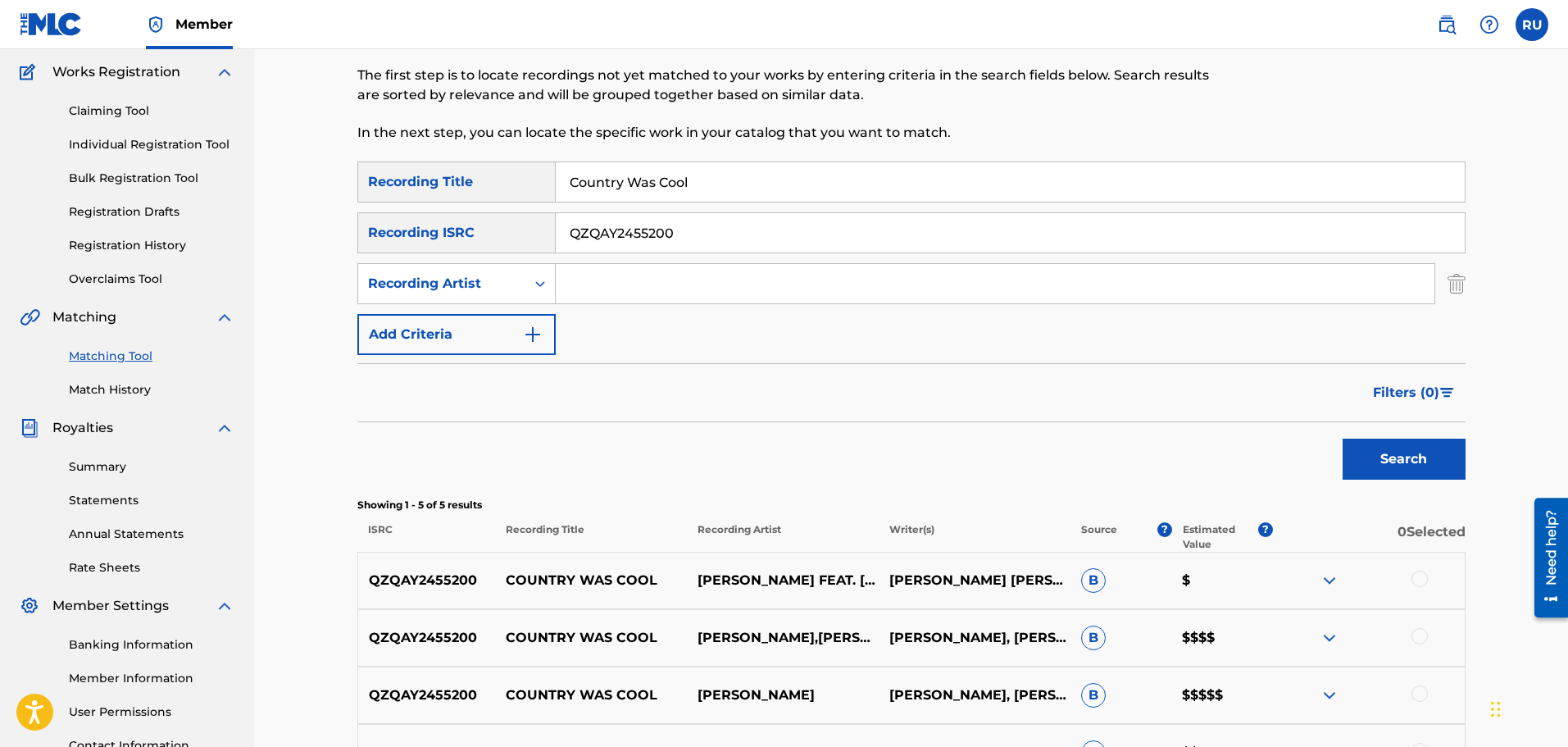
scroll to position [327, 0]
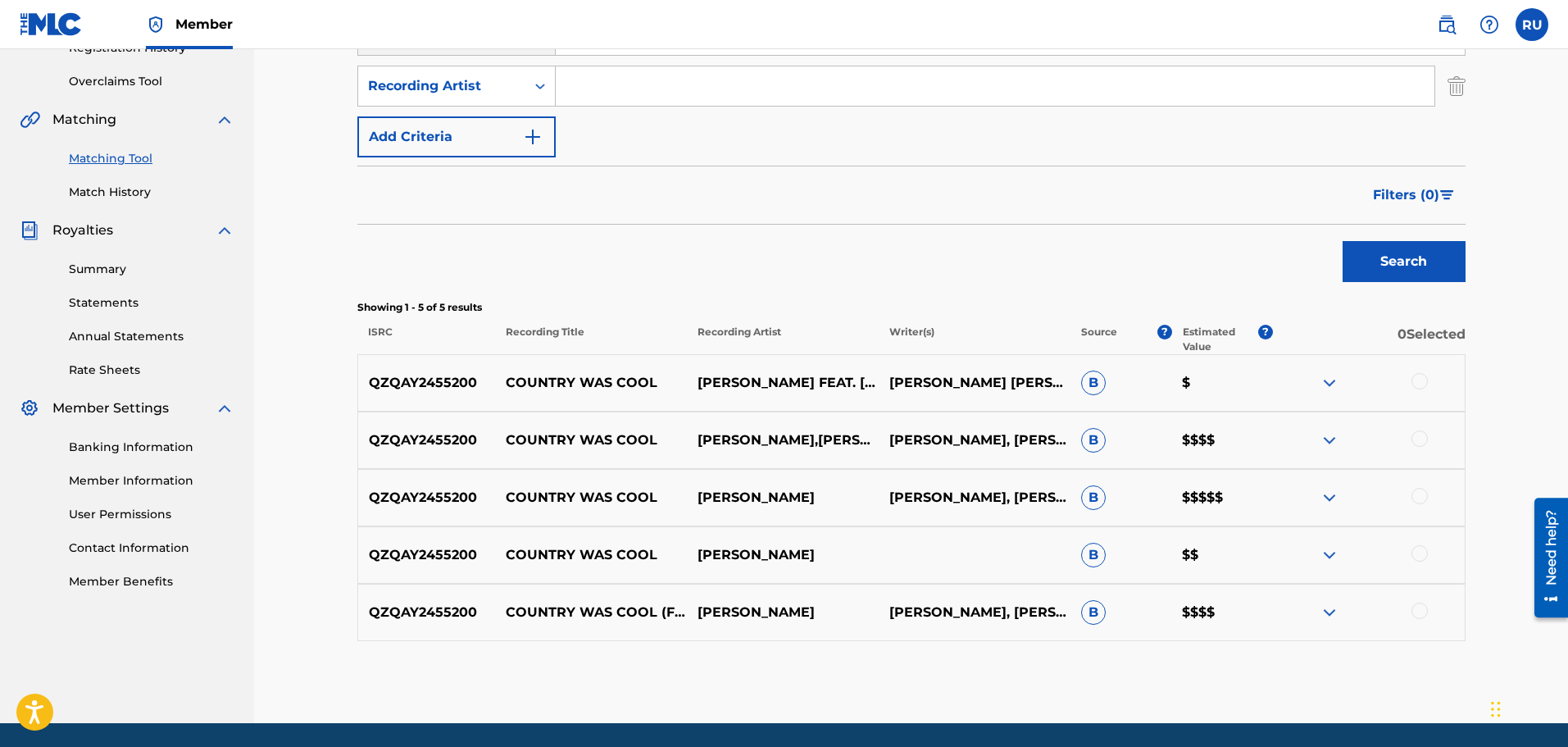
click at [1416, 609] on div at bounding box center [1419, 610] width 16 height 16
click at [1424, 558] on div at bounding box center [1419, 553] width 16 height 16
click at [1417, 498] on div at bounding box center [1419, 495] width 16 height 16
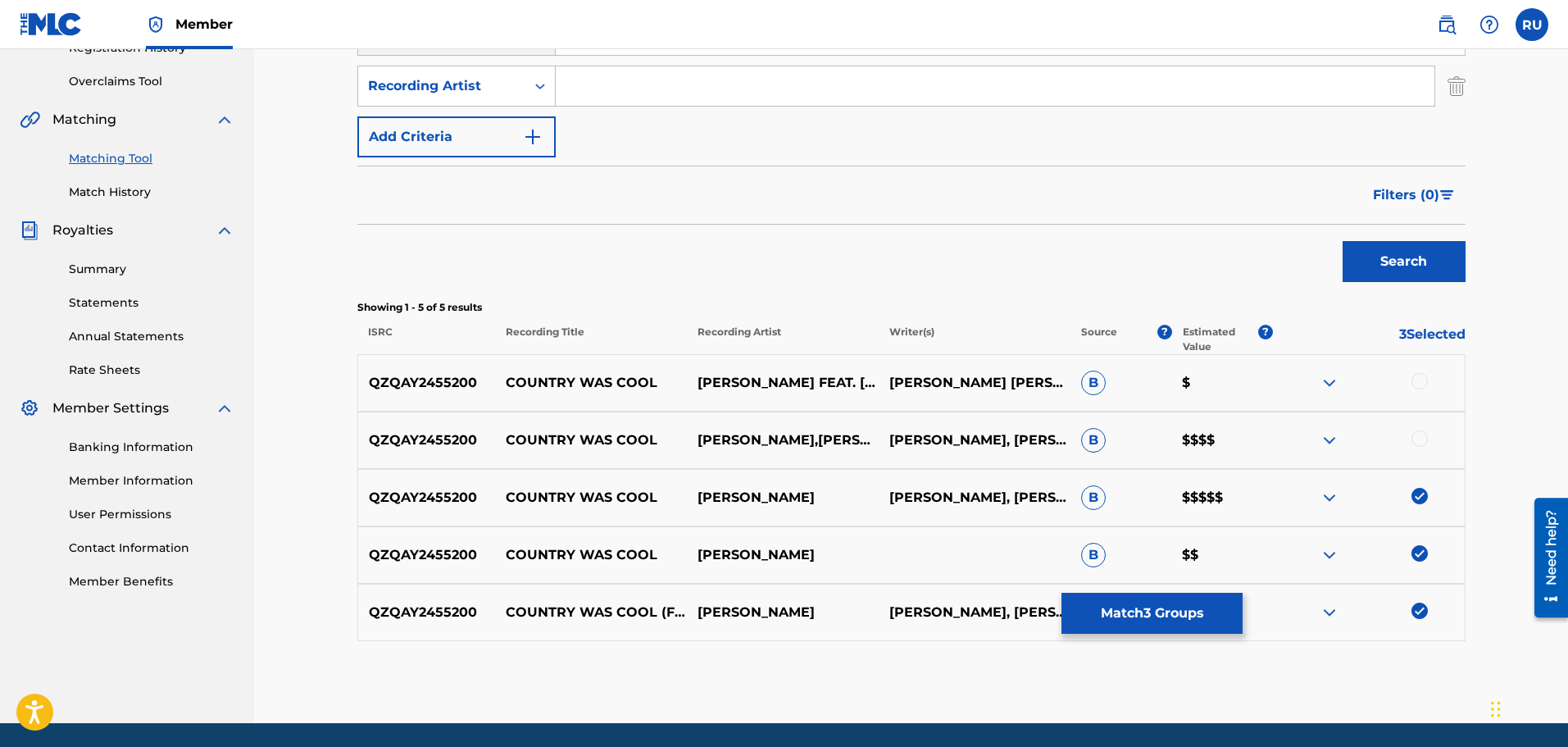
click at [1421, 436] on div at bounding box center [1419, 438] width 16 height 16
click at [1419, 378] on div at bounding box center [1419, 381] width 16 height 16
click at [1196, 605] on button "Match 5 Groups" at bounding box center [1152, 613] width 181 height 41
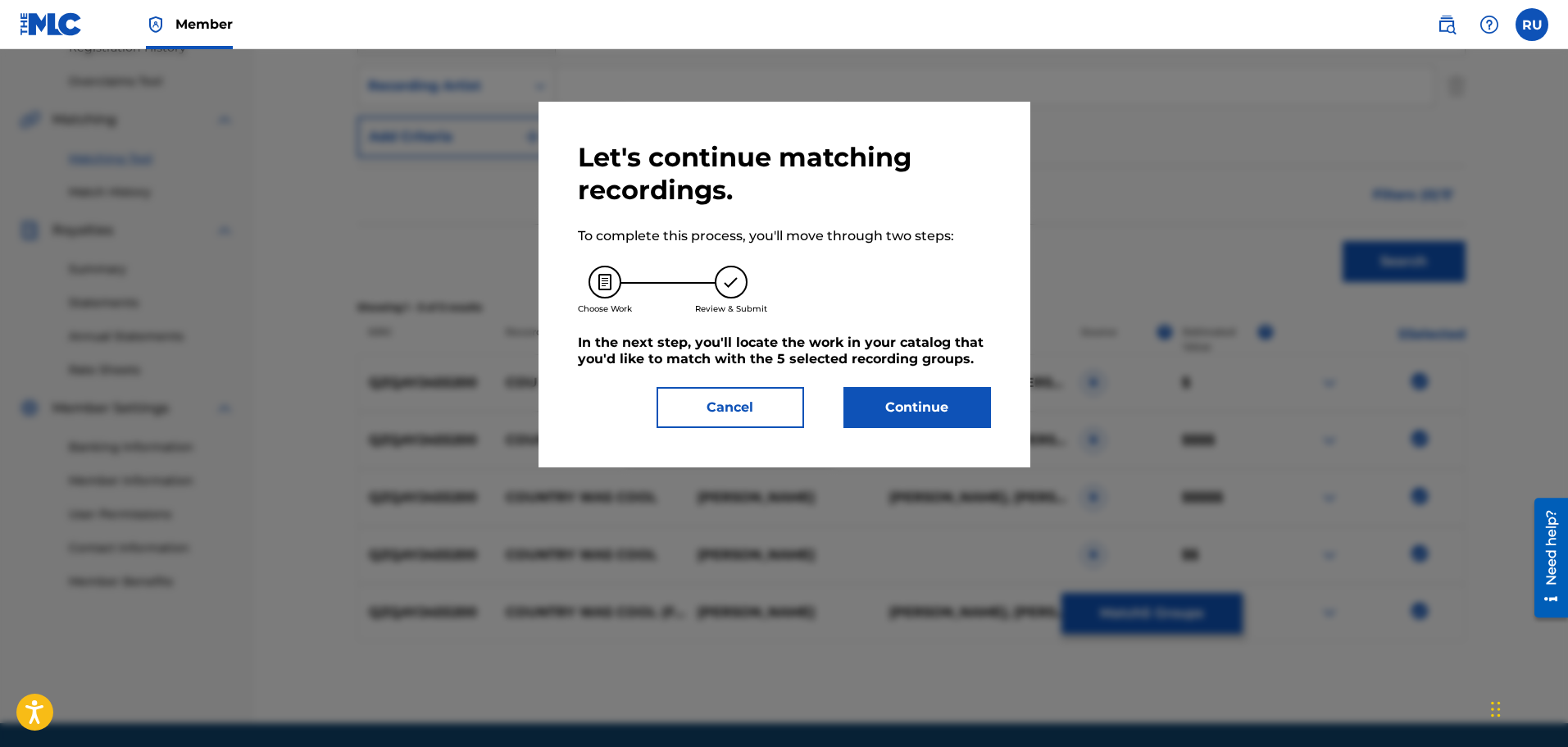
click at [903, 391] on button "Continue" at bounding box center [916, 407] width 148 height 41
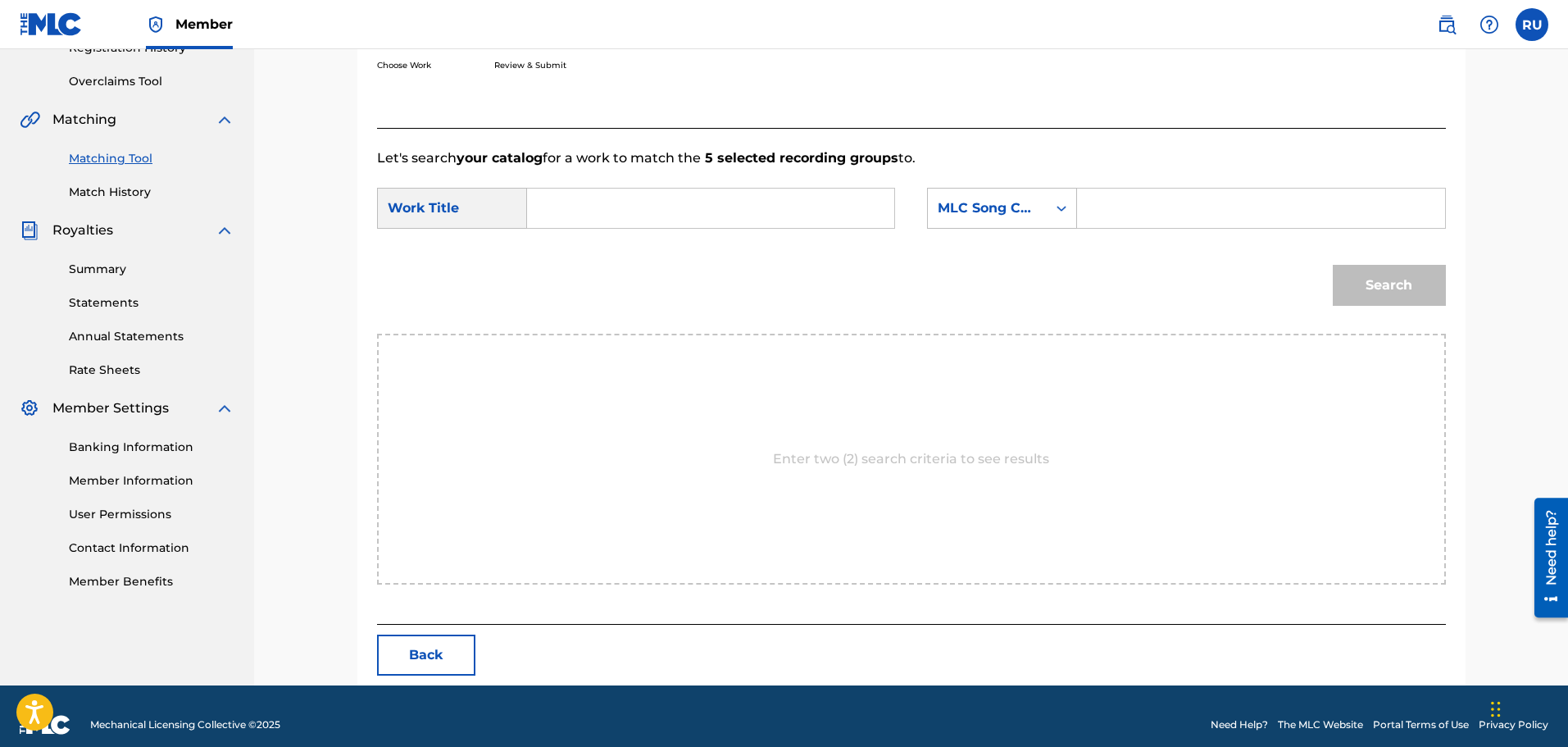
click at [569, 229] on div "SearchWithCriteria1353ed5f-2eba-46c7-ab0e-ecf0195ef554 Work Title SearchWithCri…" at bounding box center [911, 213] width 1068 height 51
click at [569, 214] on input "Search Form" at bounding box center [711, 208] width 339 height 40
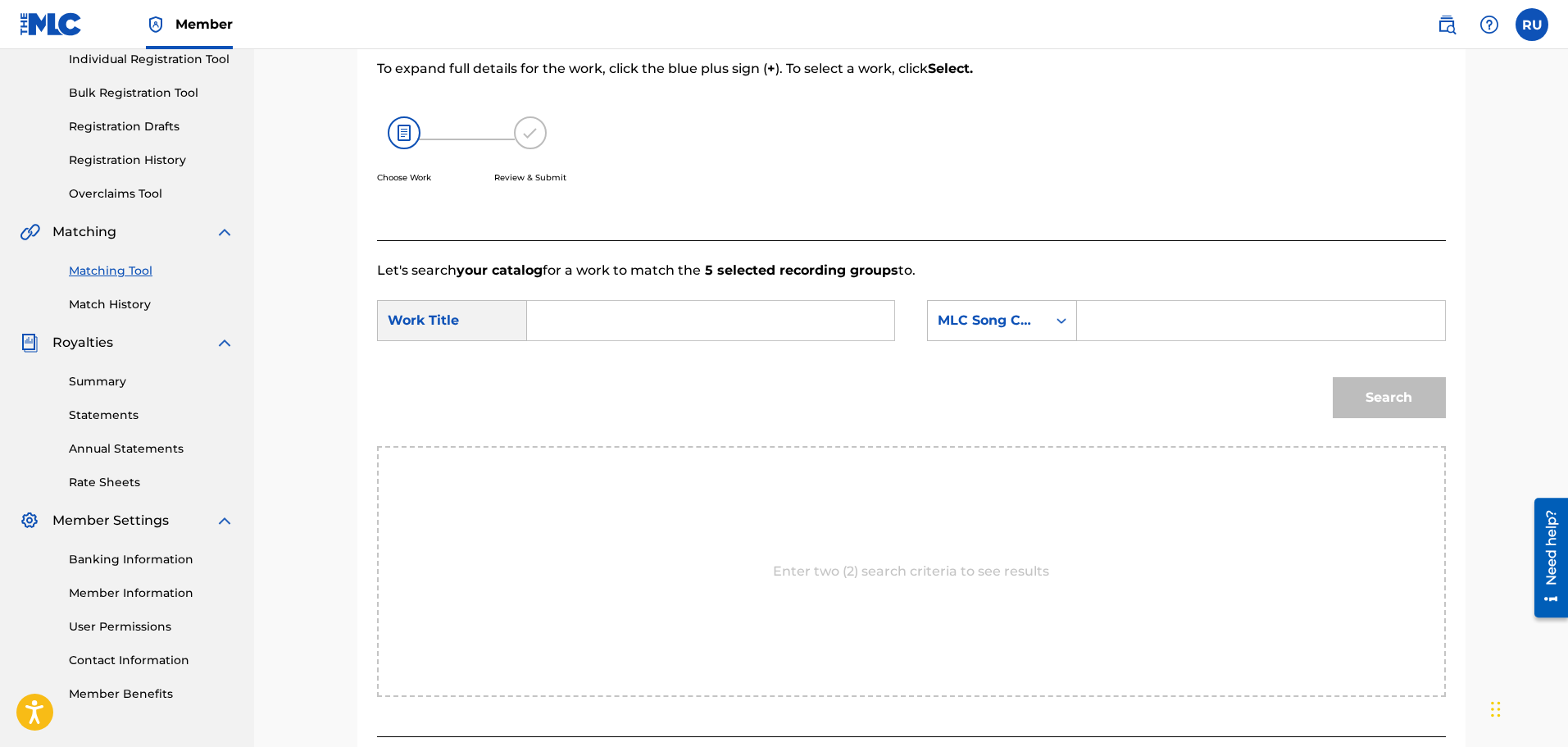
scroll to position [82, 0]
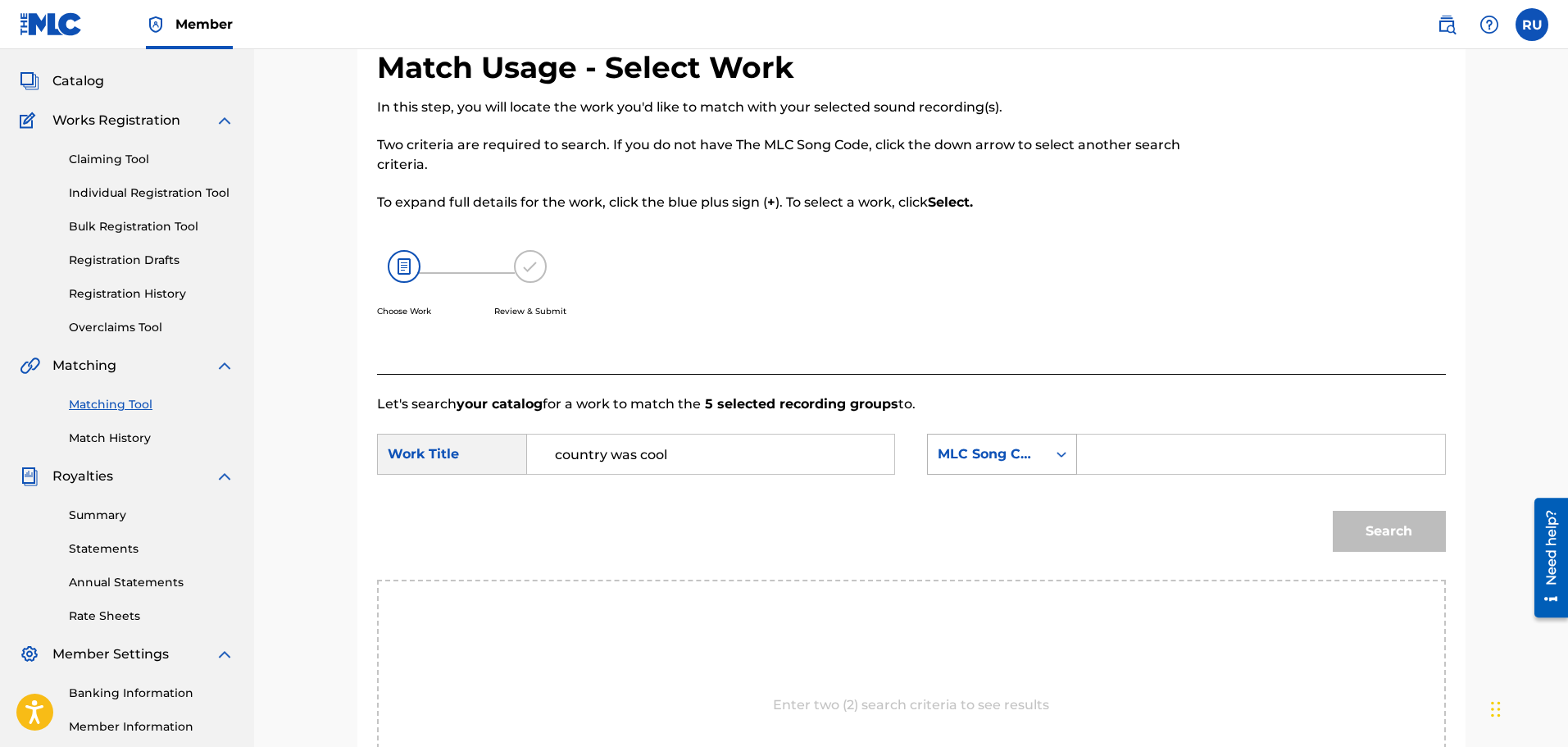
type input "country was cool"
click at [1008, 454] on div "MLC Song Code" at bounding box center [987, 453] width 100 height 19
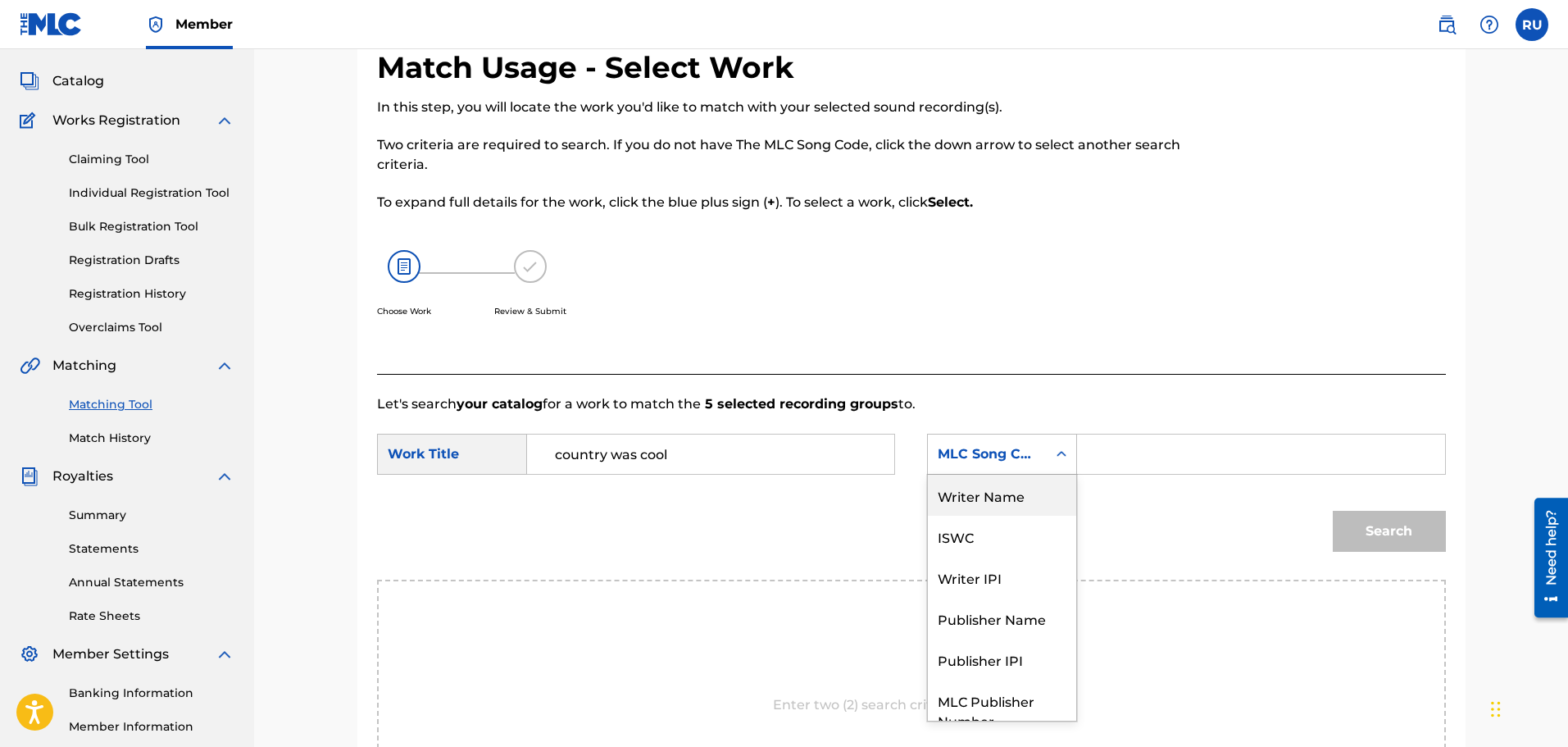
click at [1006, 495] on div "Writer Name" at bounding box center [1002, 495] width 149 height 41
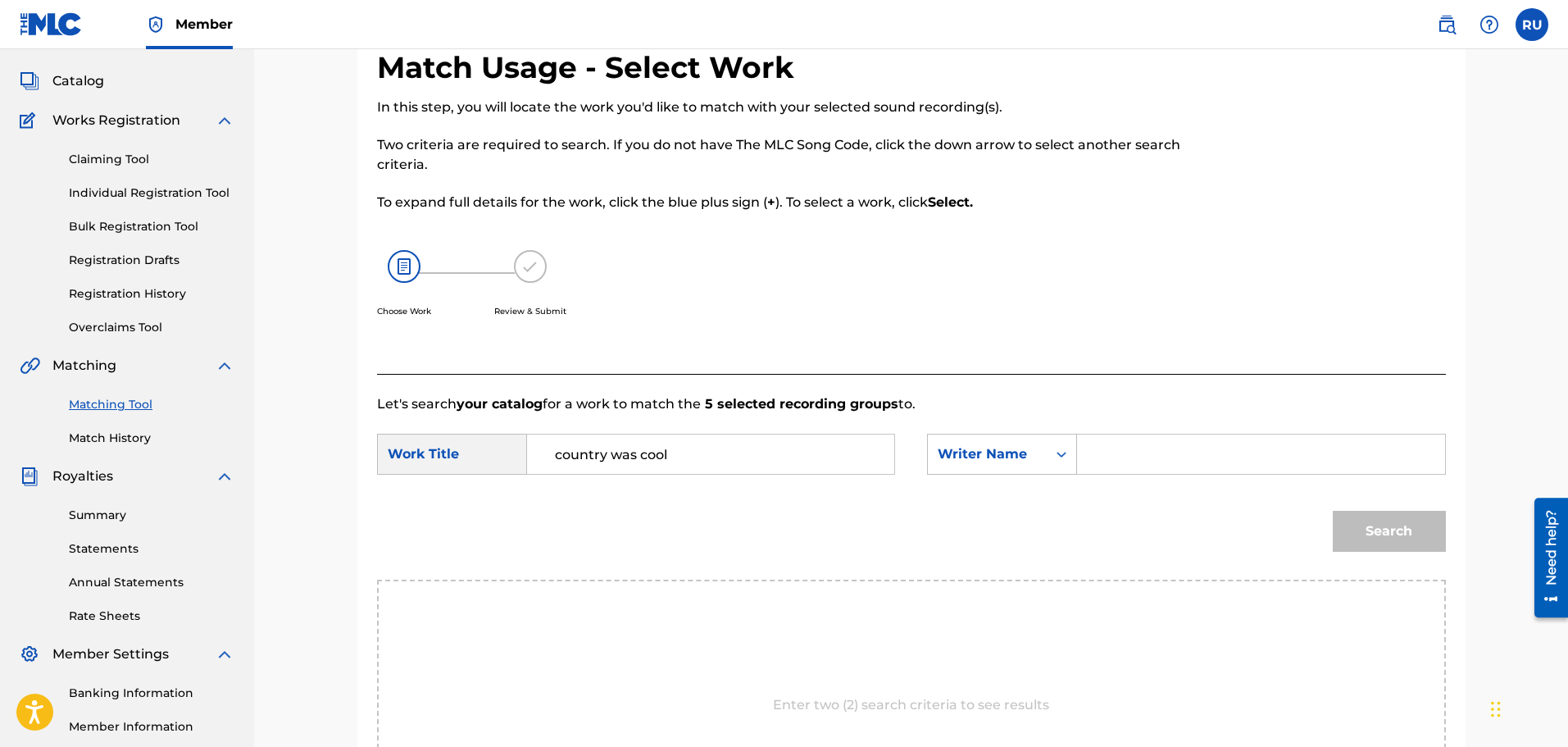
click at [1124, 454] on input "Search Form" at bounding box center [1261, 454] width 339 height 40
type input "[PERSON_NAME]"
click at [1389, 530] on button "Search" at bounding box center [1389, 531] width 113 height 41
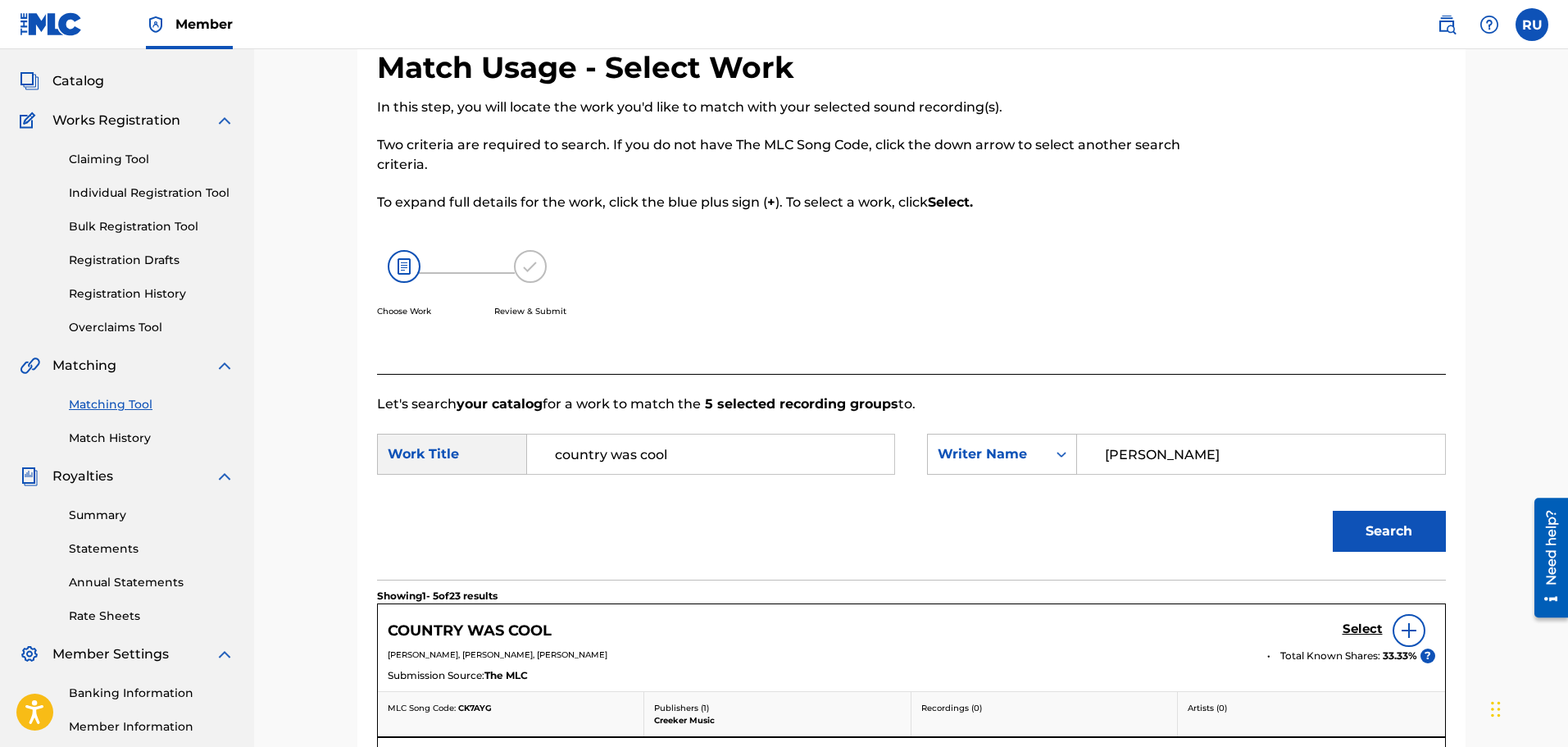
click at [1351, 629] on h5 "Select" at bounding box center [1363, 629] width 41 height 15
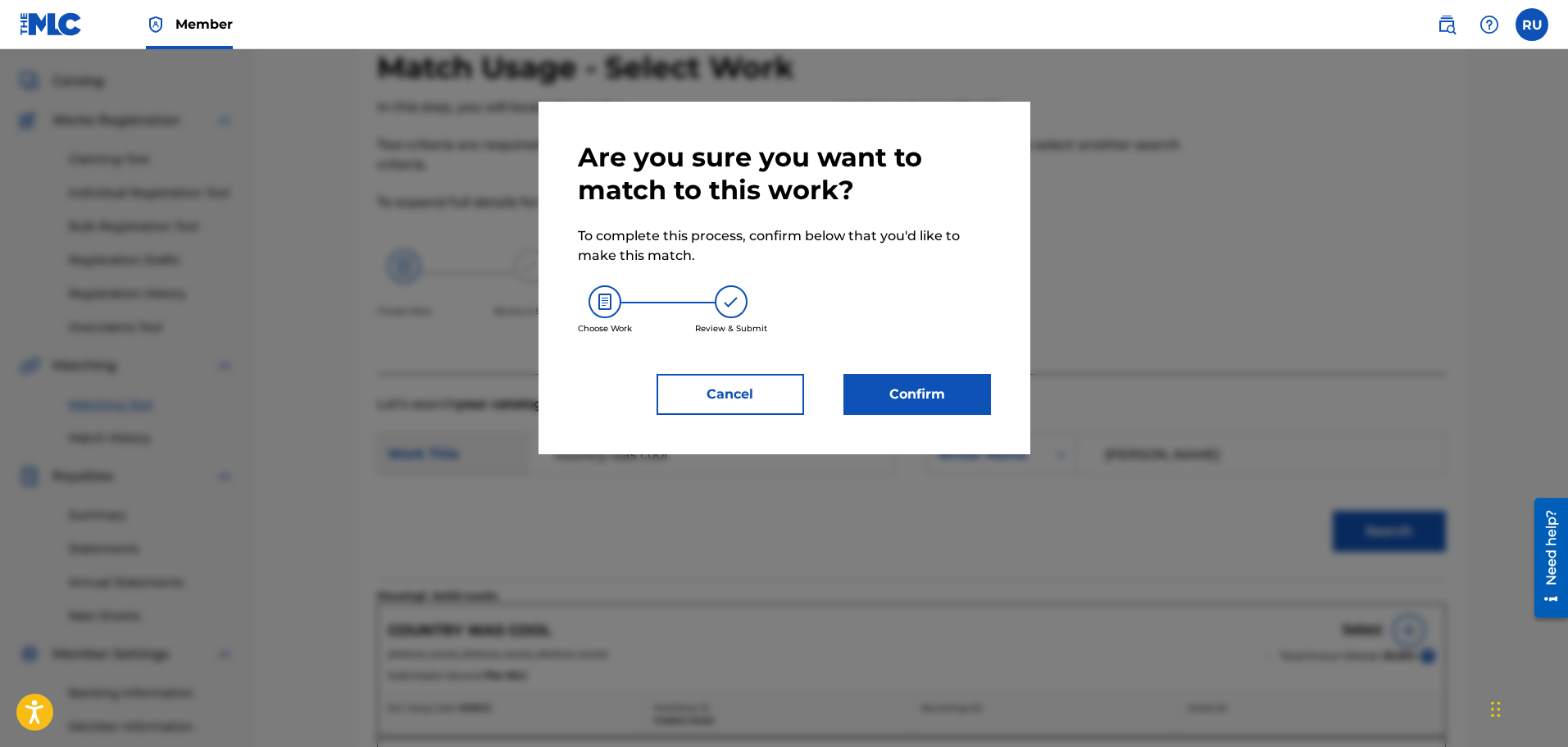
click at [948, 400] on button "Confirm" at bounding box center [916, 394] width 148 height 41
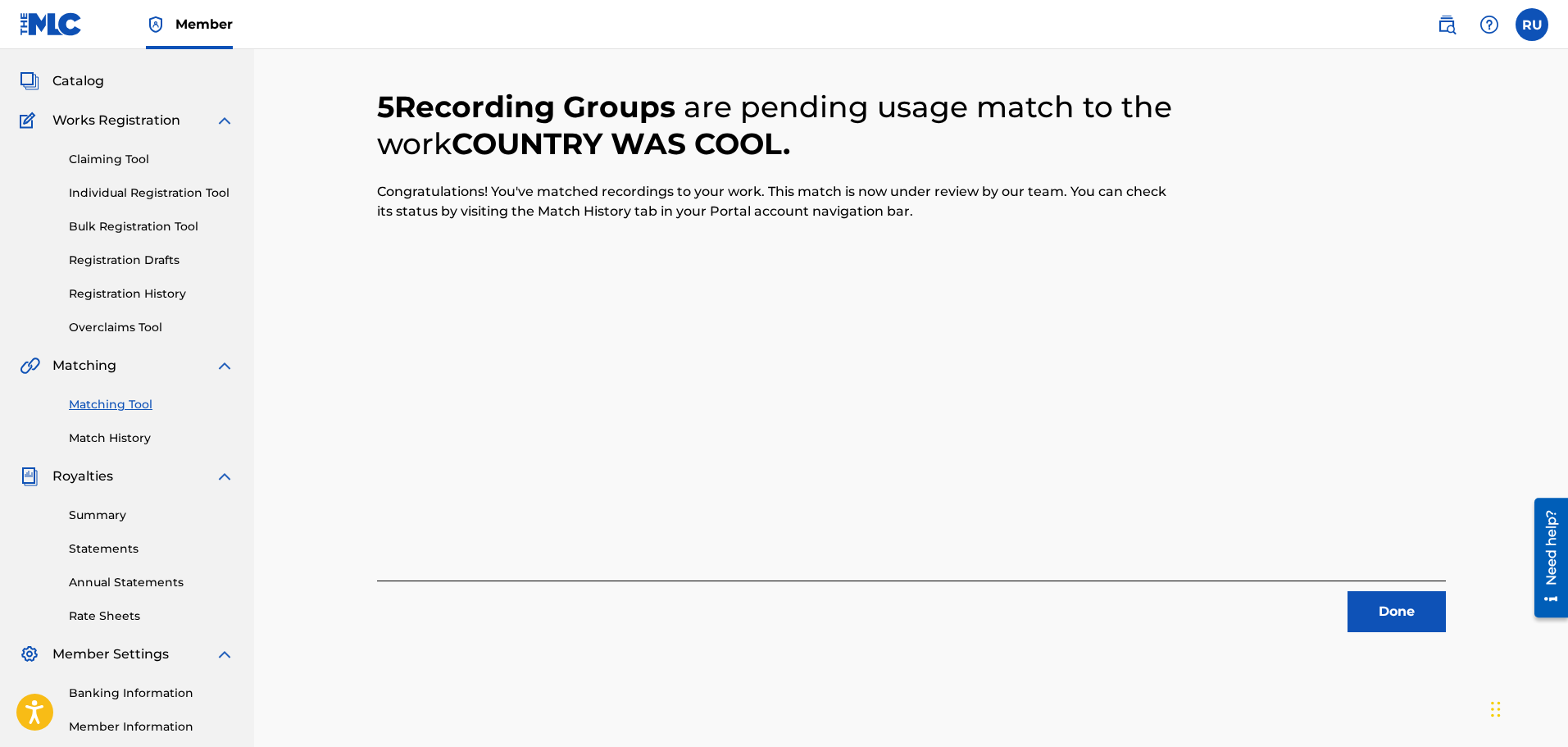
click at [1402, 616] on button "Done" at bounding box center [1397, 611] width 99 height 41
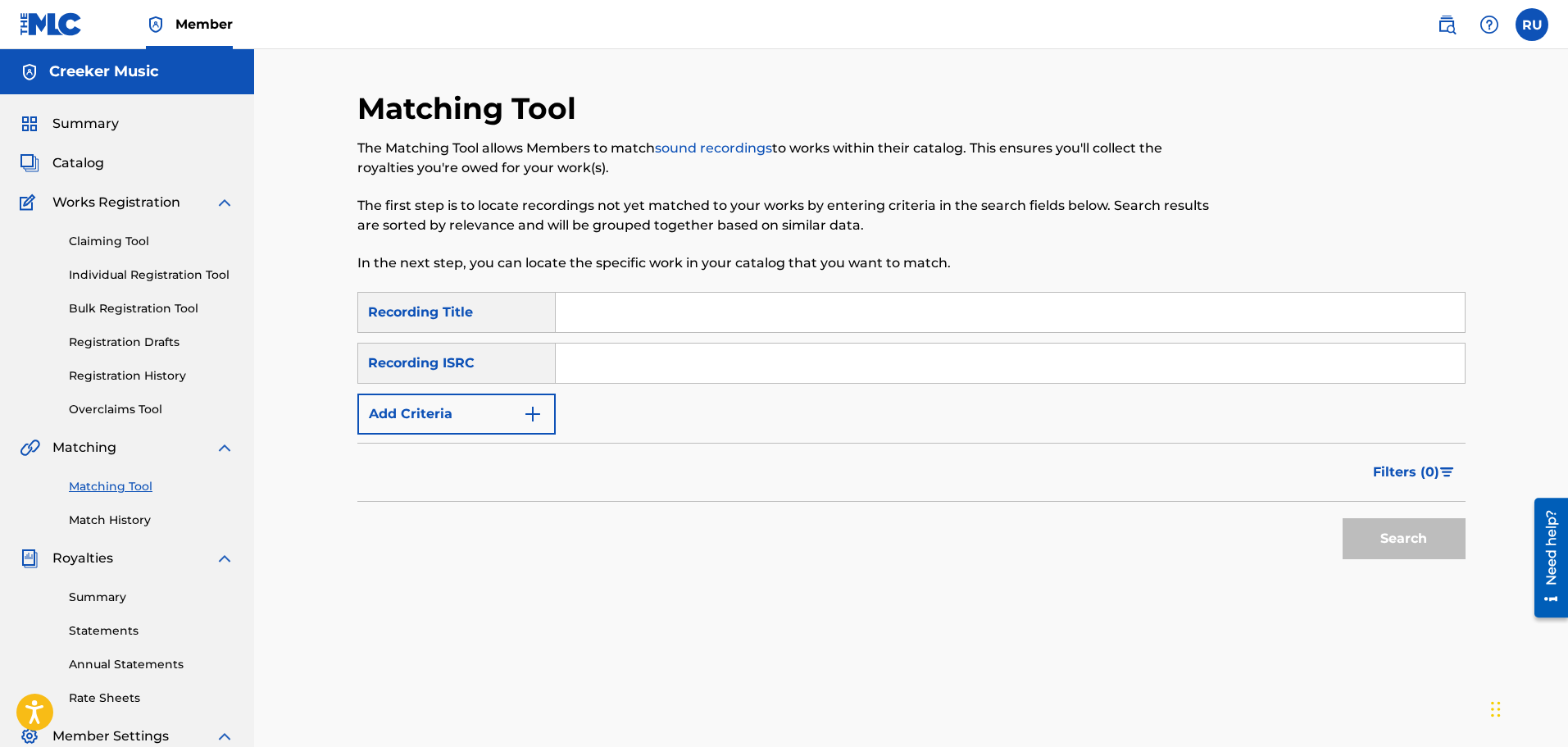
click at [646, 315] on input "Search Form" at bounding box center [1009, 312] width 909 height 40
type input "No Hall Pass"
click at [762, 311] on input "No Hall Pass" at bounding box center [1009, 312] width 909 height 40
click at [687, 353] on input "Search Form" at bounding box center [1009, 363] width 909 height 40
paste input "TCAEN1960594"
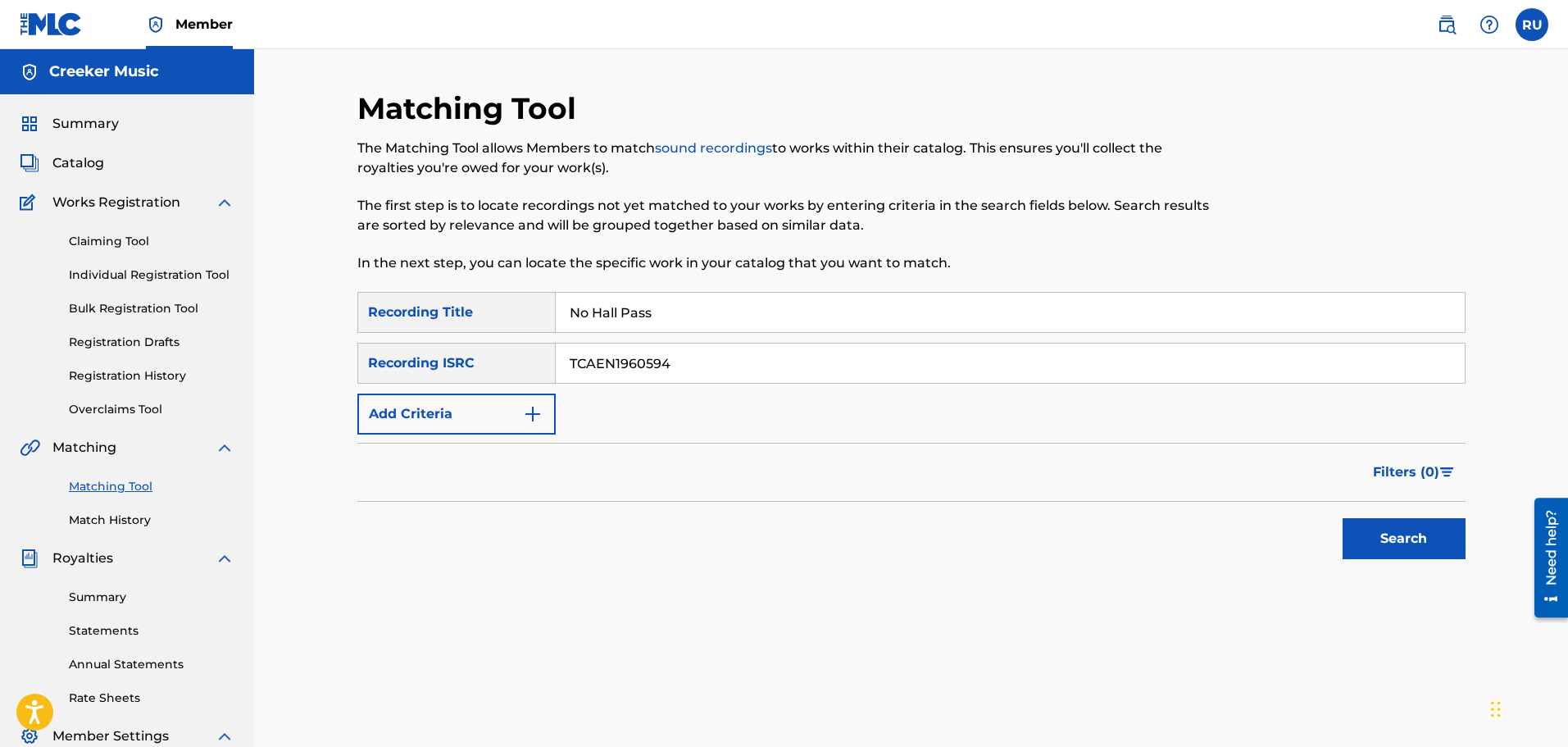
type input "TCAEN1960594"
click at [1367, 527] on button "Search" at bounding box center [1404, 539] width 123 height 41
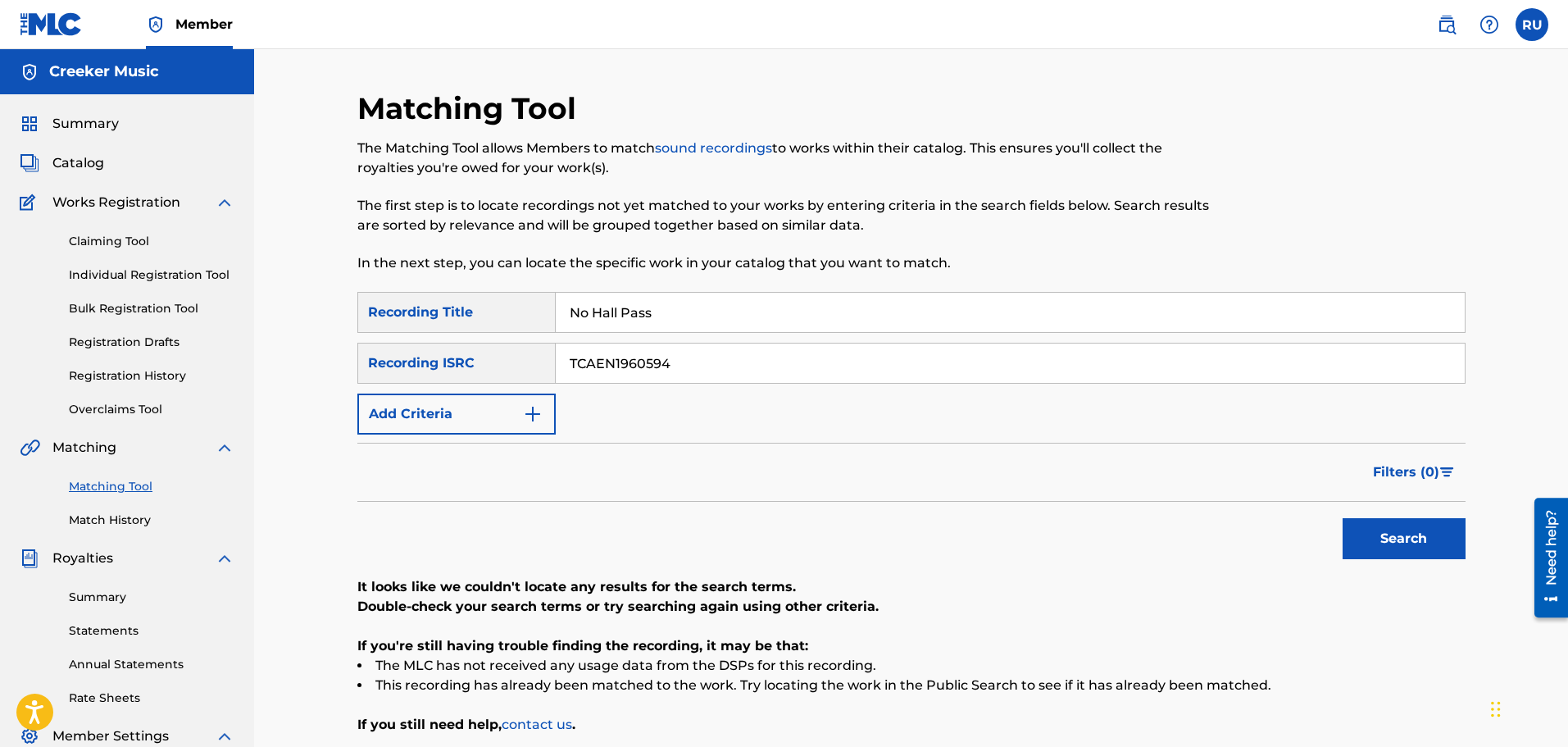
drag, startPoint x: 686, startPoint y: 306, endPoint x: 518, endPoint y: 300, distance: 168.1
click at [518, 300] on div "SearchWithCriteriaa40ba3d2-d852-470c-8c6f-2a2888883973 Recording Title No Hall …" at bounding box center [911, 312] width 1108 height 41
click at [1369, 538] on button "Search" at bounding box center [1404, 539] width 123 height 41
drag, startPoint x: 701, startPoint y: 371, endPoint x: 441, endPoint y: 379, distance: 260.1
click at [441, 379] on div "SearchWithCriteriac5c63ec0-5895-4052-b9a8-23c58a13a875 Recording ISRC TCAEN1960…" at bounding box center [911, 363] width 1108 height 41
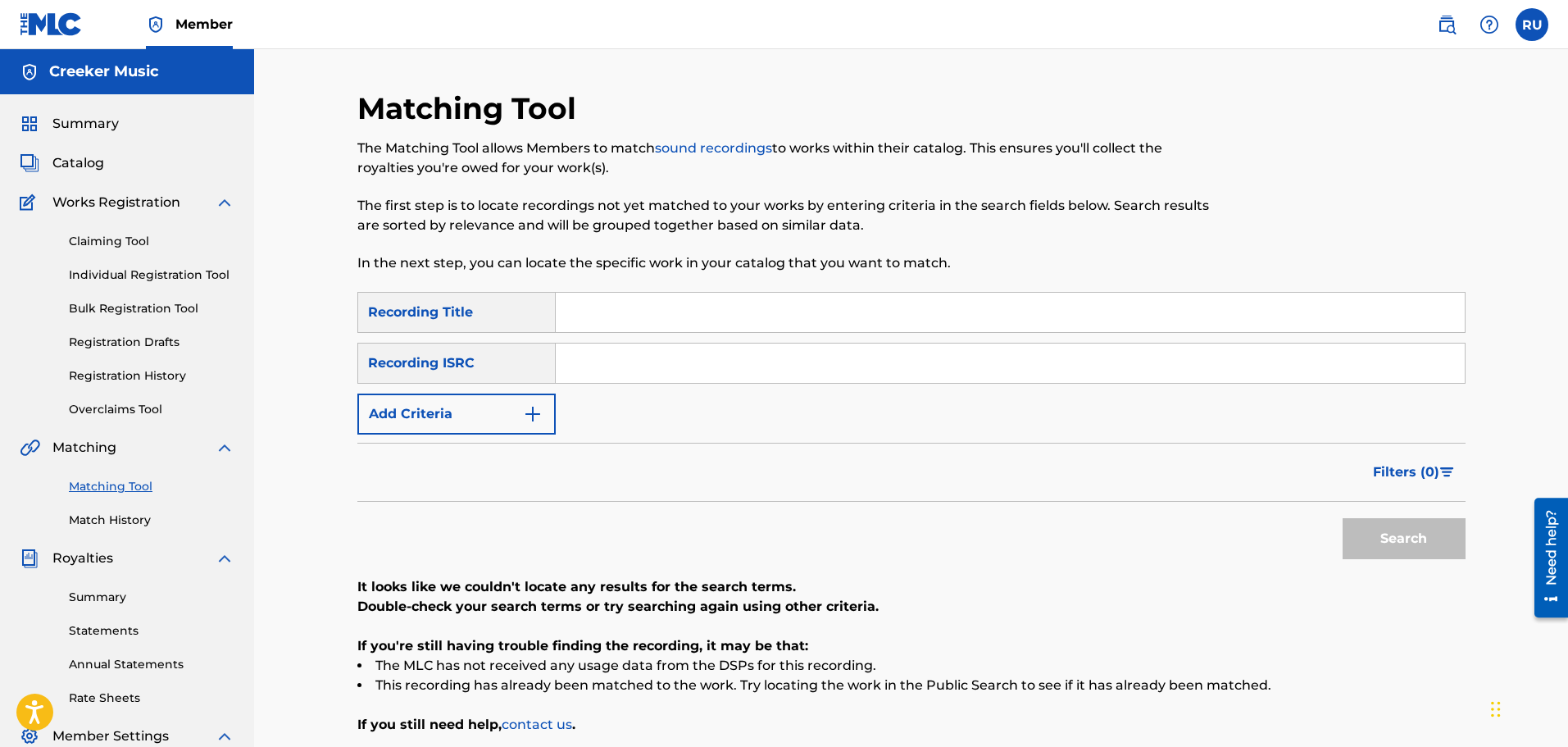
click at [595, 321] on input "Search Form" at bounding box center [1009, 312] width 909 height 40
type input "No Hall Pass"
type input "U"
click at [401, 425] on button "Add Criteria" at bounding box center [456, 414] width 198 height 41
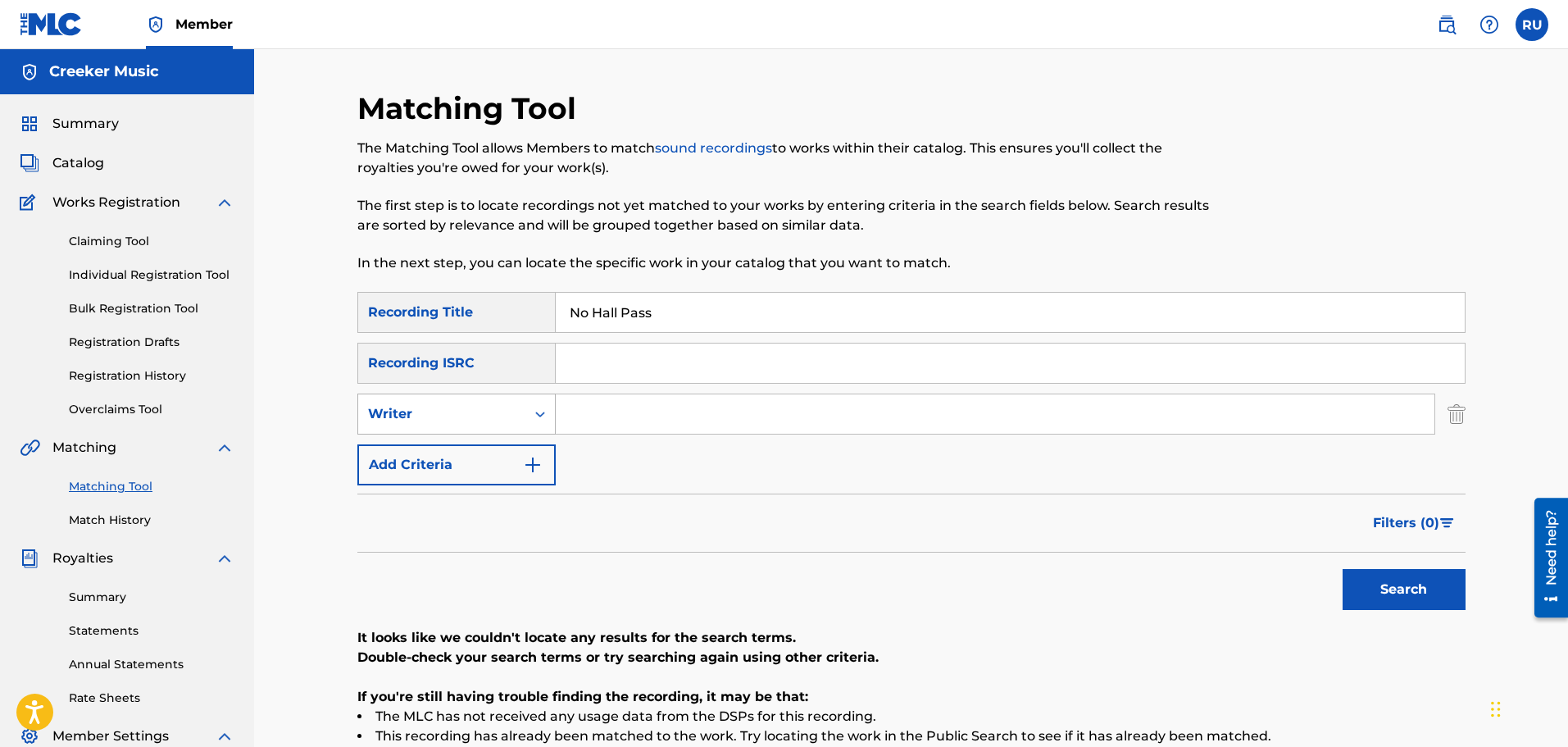
click at [503, 411] on div "Writer" at bounding box center [441, 414] width 148 height 19
click at [489, 450] on div "Recording Artist" at bounding box center [456, 455] width 197 height 41
click at [584, 427] on input "Search Form" at bounding box center [994, 414] width 879 height 40
type input "[PERSON_NAME]"
click at [1343, 569] on button "Search" at bounding box center [1404, 589] width 123 height 41
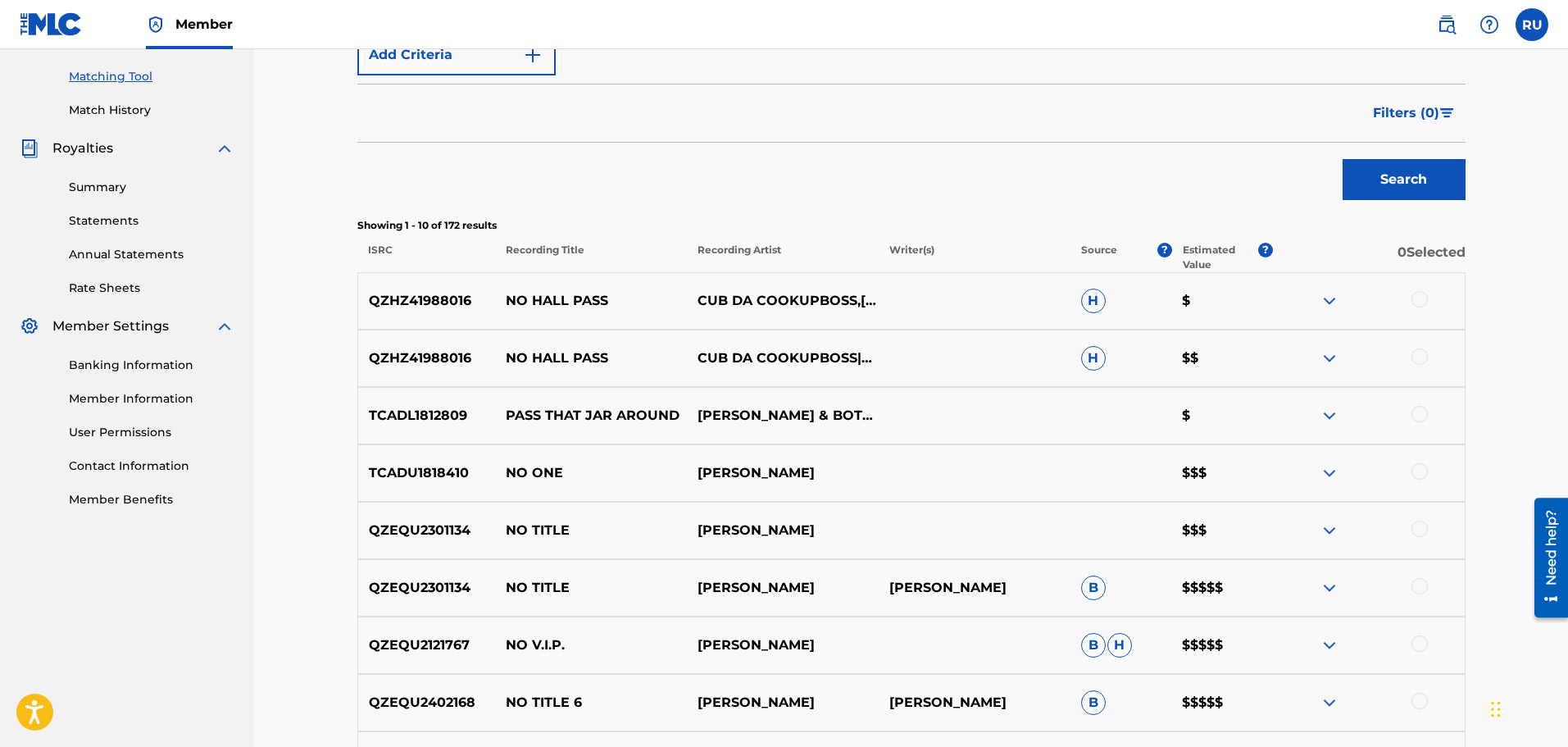
scroll to position [327, 0]
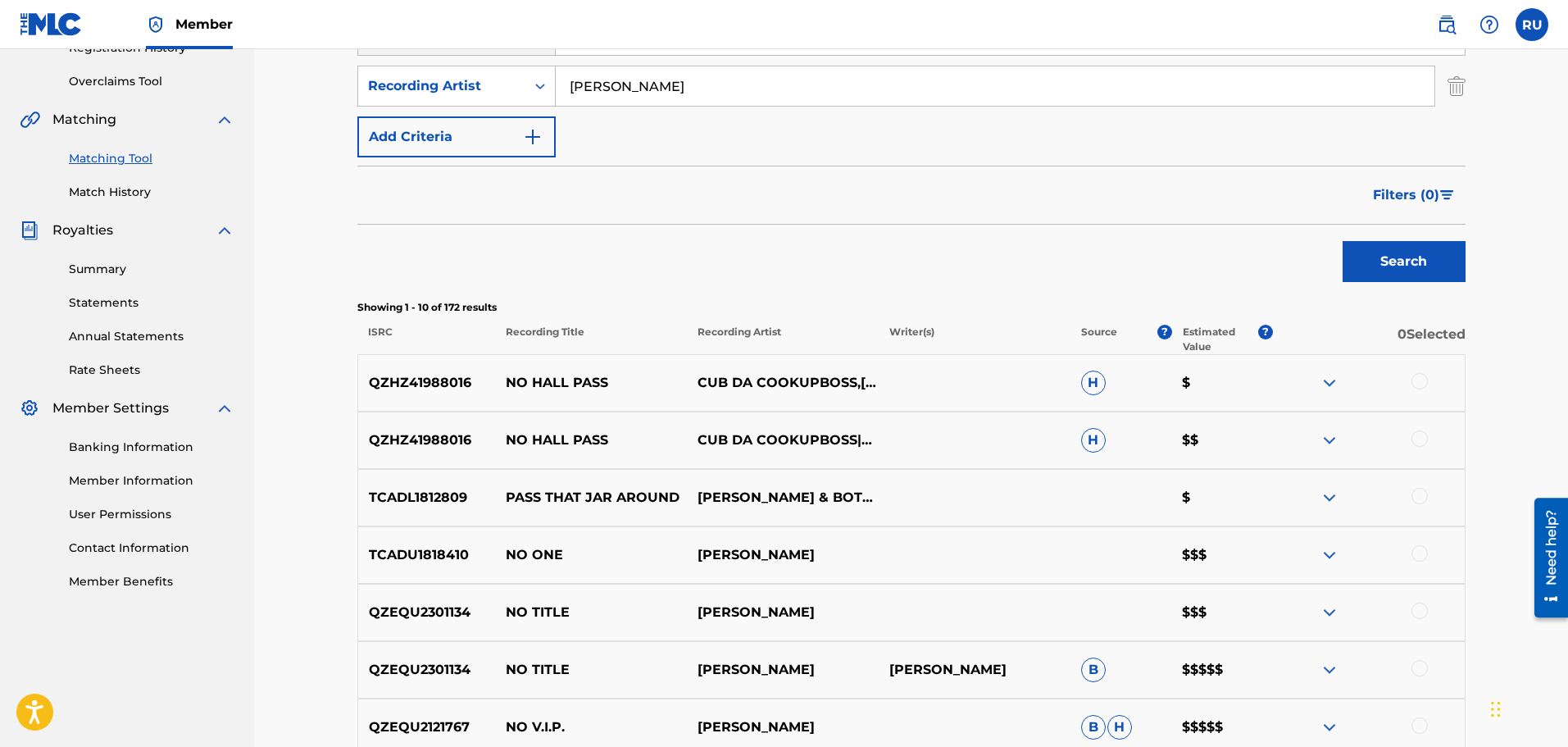
click at [1426, 300] on p "Showing 1 - 10 of 172 results" at bounding box center [911, 306] width 1108 height 14
drag, startPoint x: 470, startPoint y: 442, endPoint x: 354, endPoint y: 440, distance: 116.0
click at [354, 440] on div "Matching Tool The Matching Tool allows Members to match sound recordings to wor…" at bounding box center [911, 406] width 1148 height 1289
copy p "QZHZ41988016"
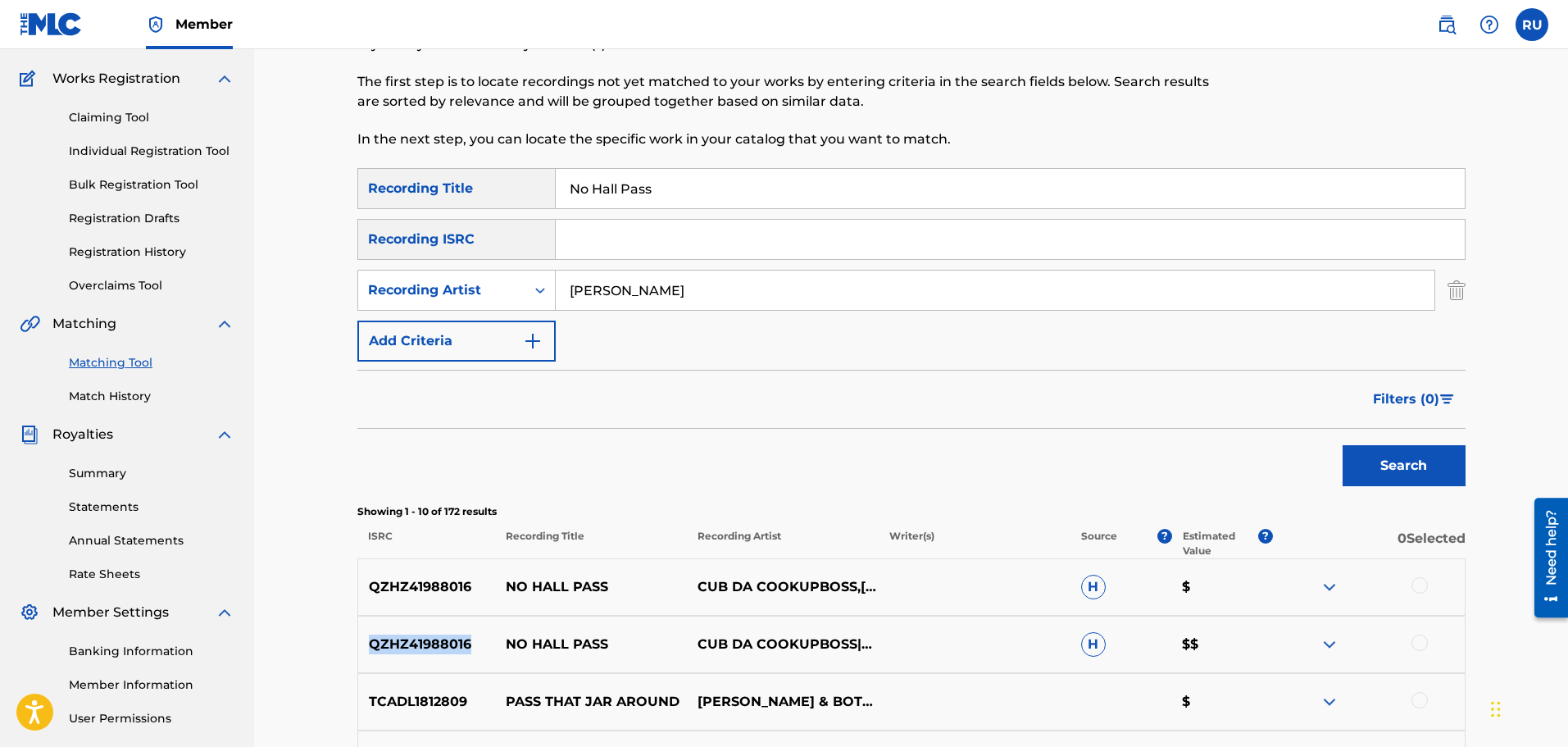
scroll to position [82, 0]
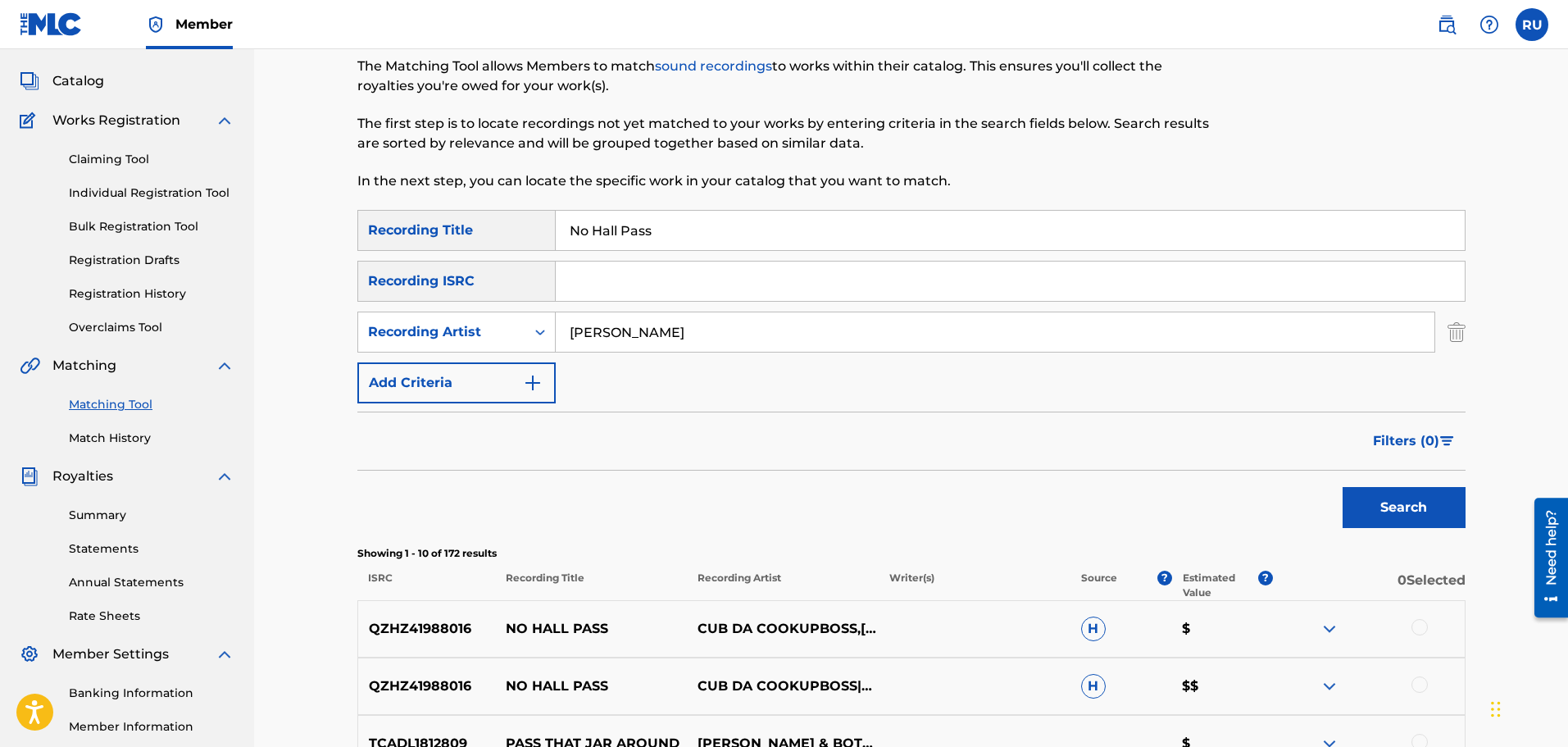
drag, startPoint x: 608, startPoint y: 327, endPoint x: 341, endPoint y: 325, distance: 267.0
click at [348, 324] on div "Matching Tool The Matching Tool allows Members to match sound recordings to wor…" at bounding box center [911, 652] width 1148 height 1289
click at [620, 295] on input "Search Form" at bounding box center [1009, 281] width 909 height 40
paste input "QZHZ41988016"
type input "QZHZ41988016"
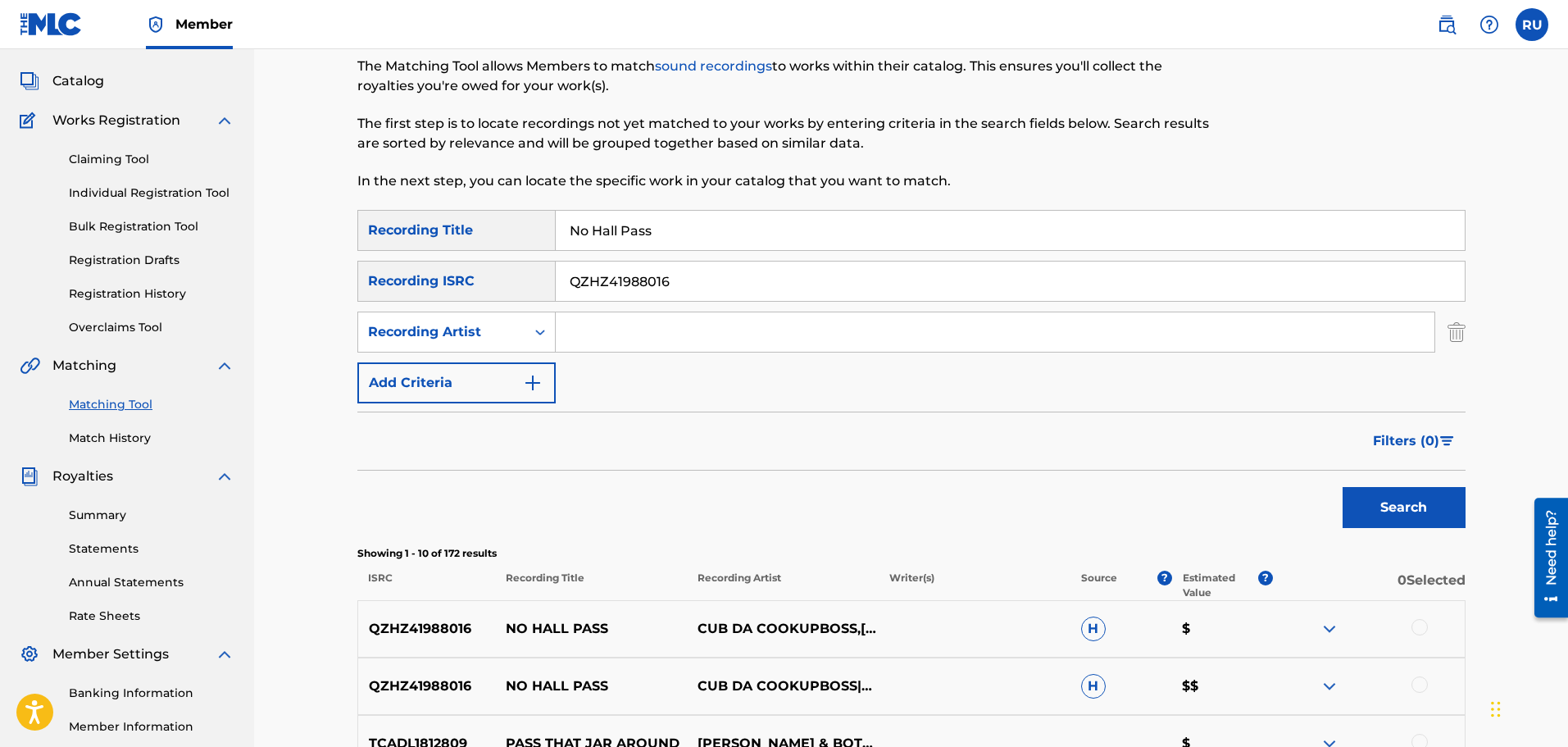
click at [1398, 508] on button "Search" at bounding box center [1404, 507] width 123 height 41
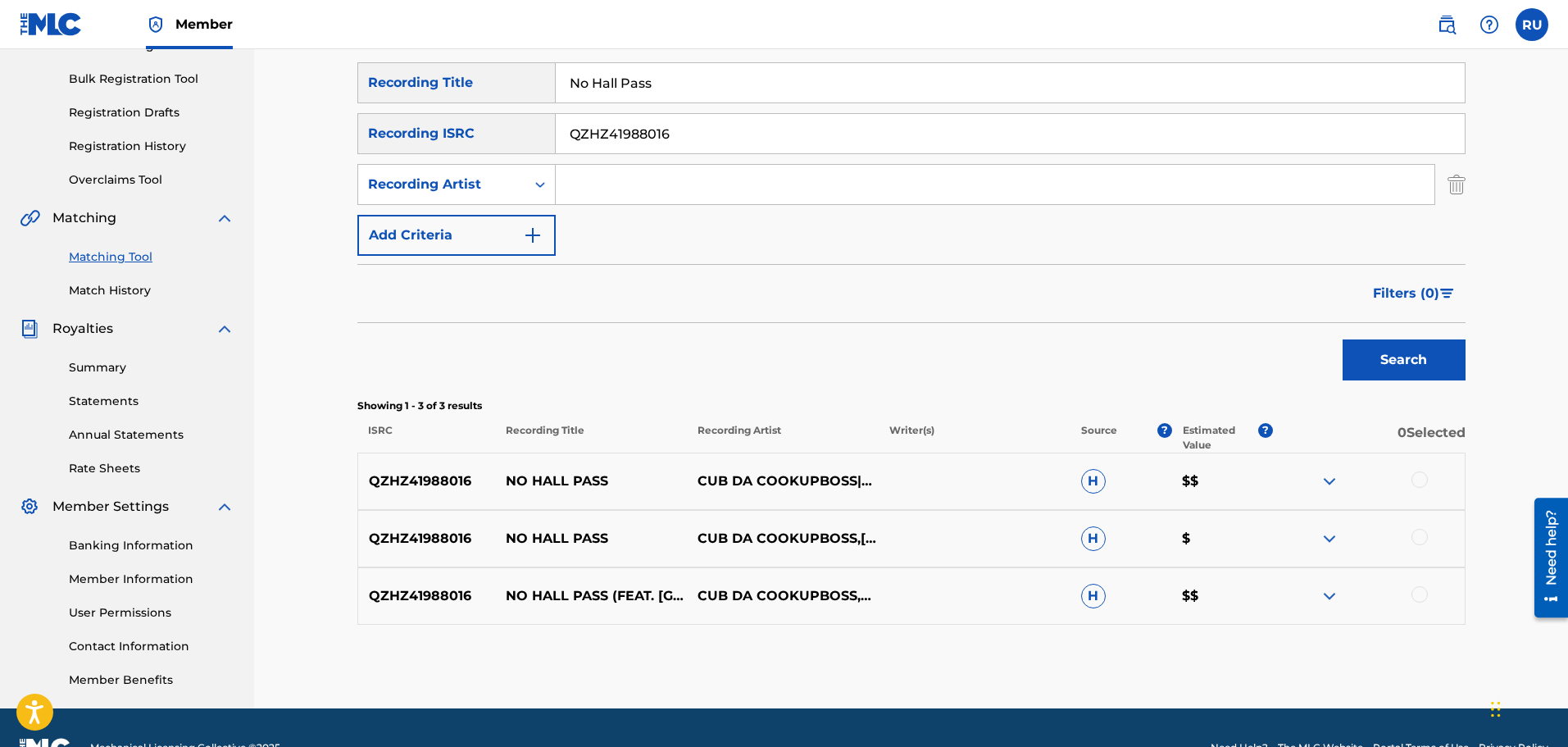
scroll to position [246, 0]
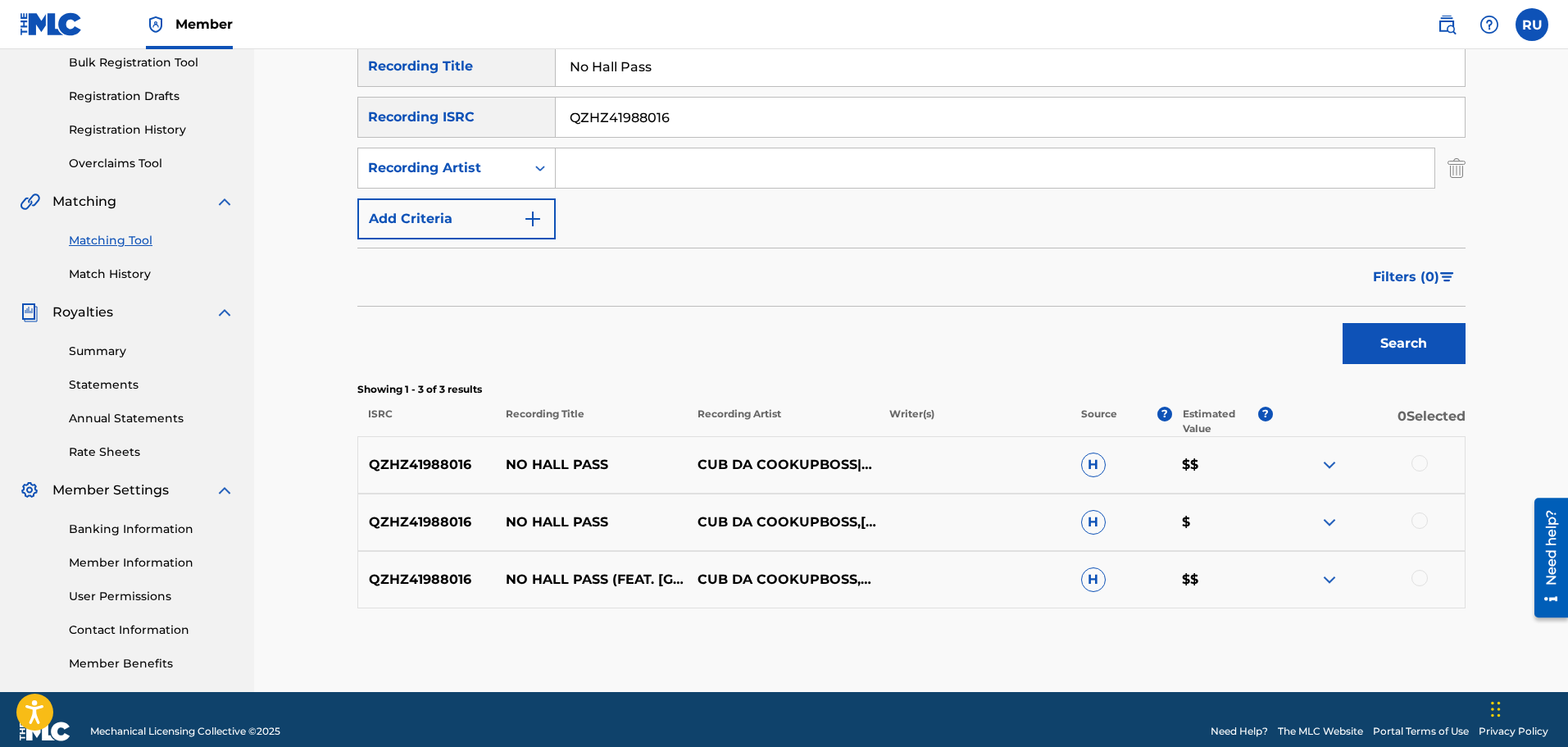
click at [1424, 461] on div at bounding box center [1419, 463] width 16 height 16
click at [1419, 519] on div at bounding box center [1419, 520] width 16 height 16
click at [1417, 579] on div at bounding box center [1419, 577] width 16 height 16
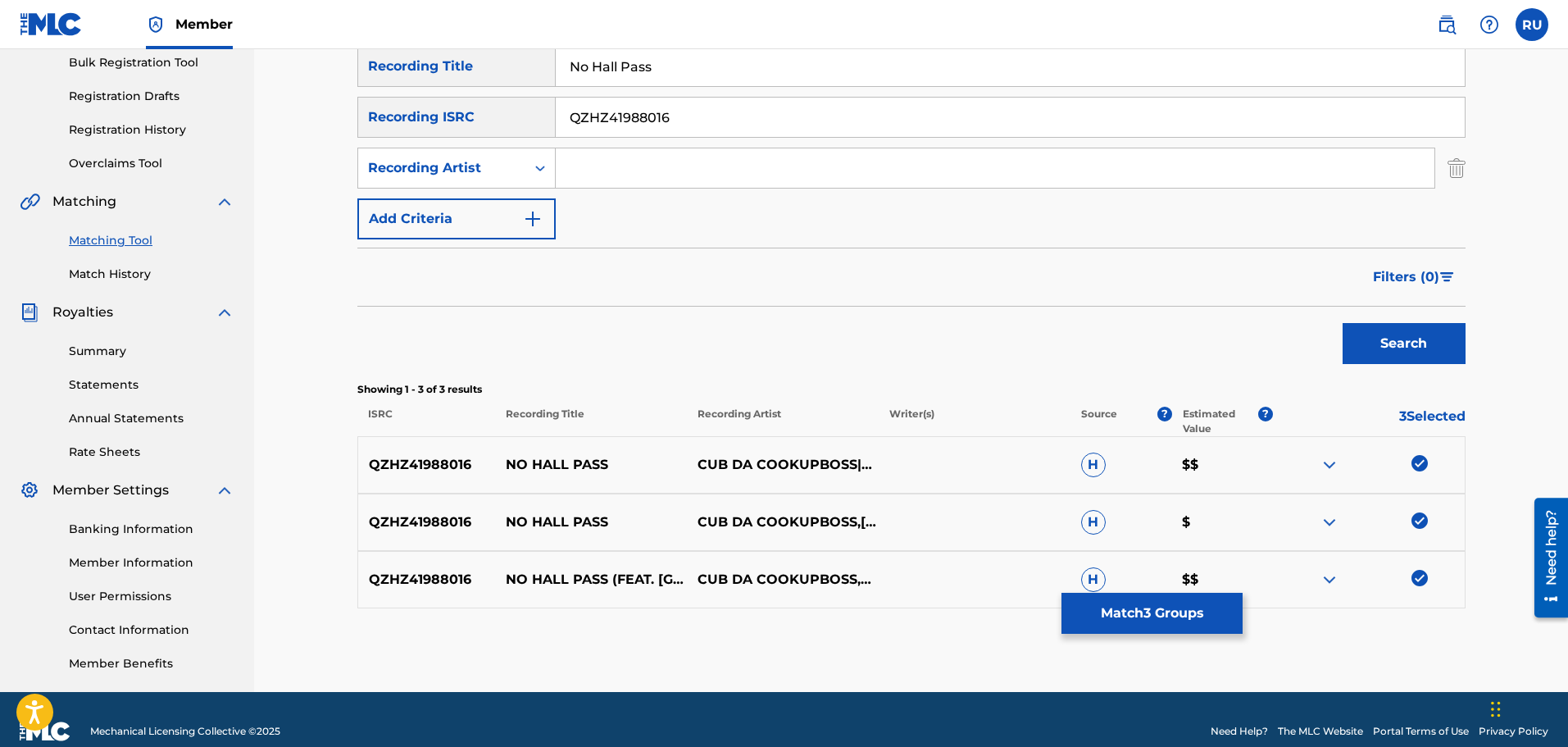
click at [1179, 619] on button "Match 3 Groups" at bounding box center [1152, 613] width 181 height 41
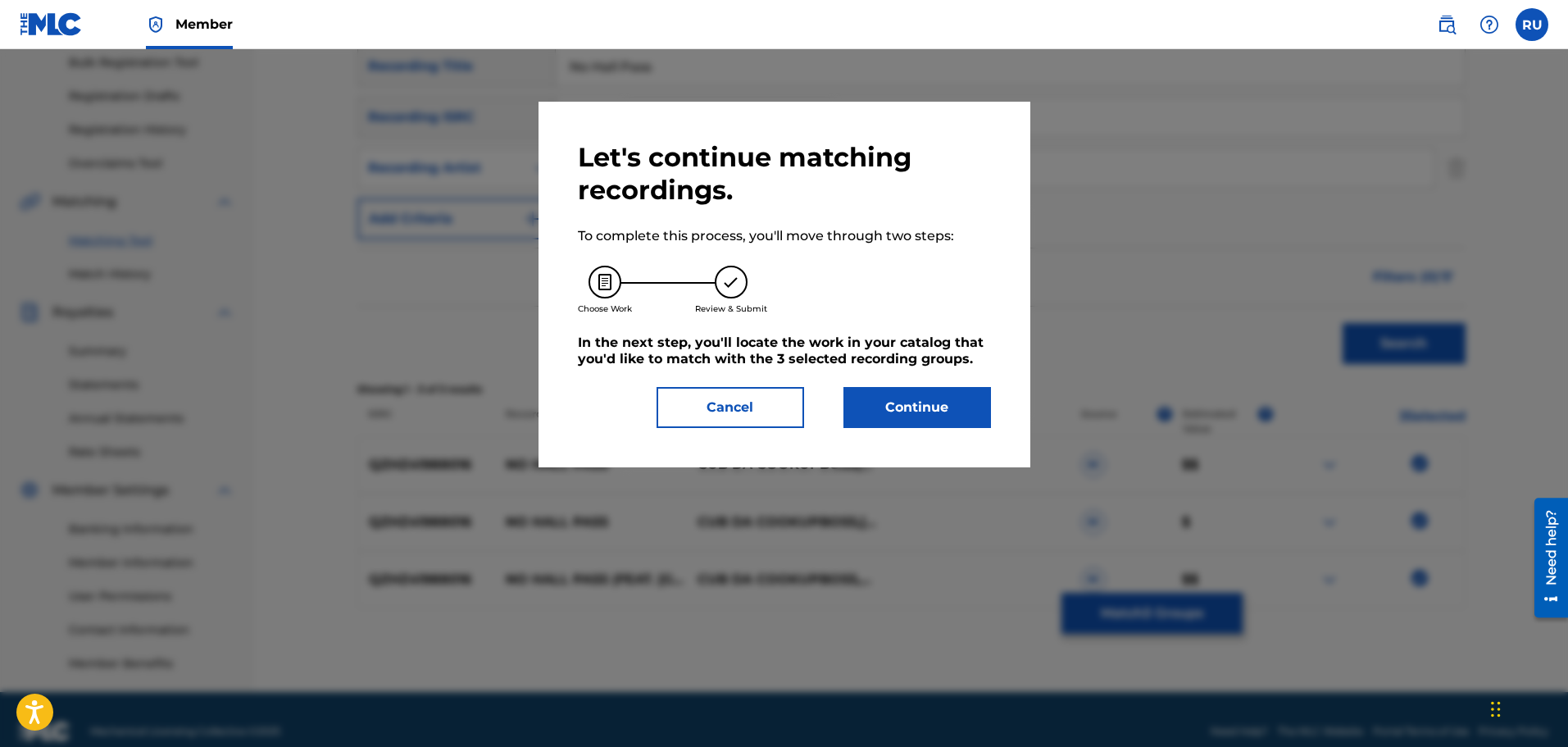
click at [926, 398] on button "Continue" at bounding box center [916, 407] width 148 height 41
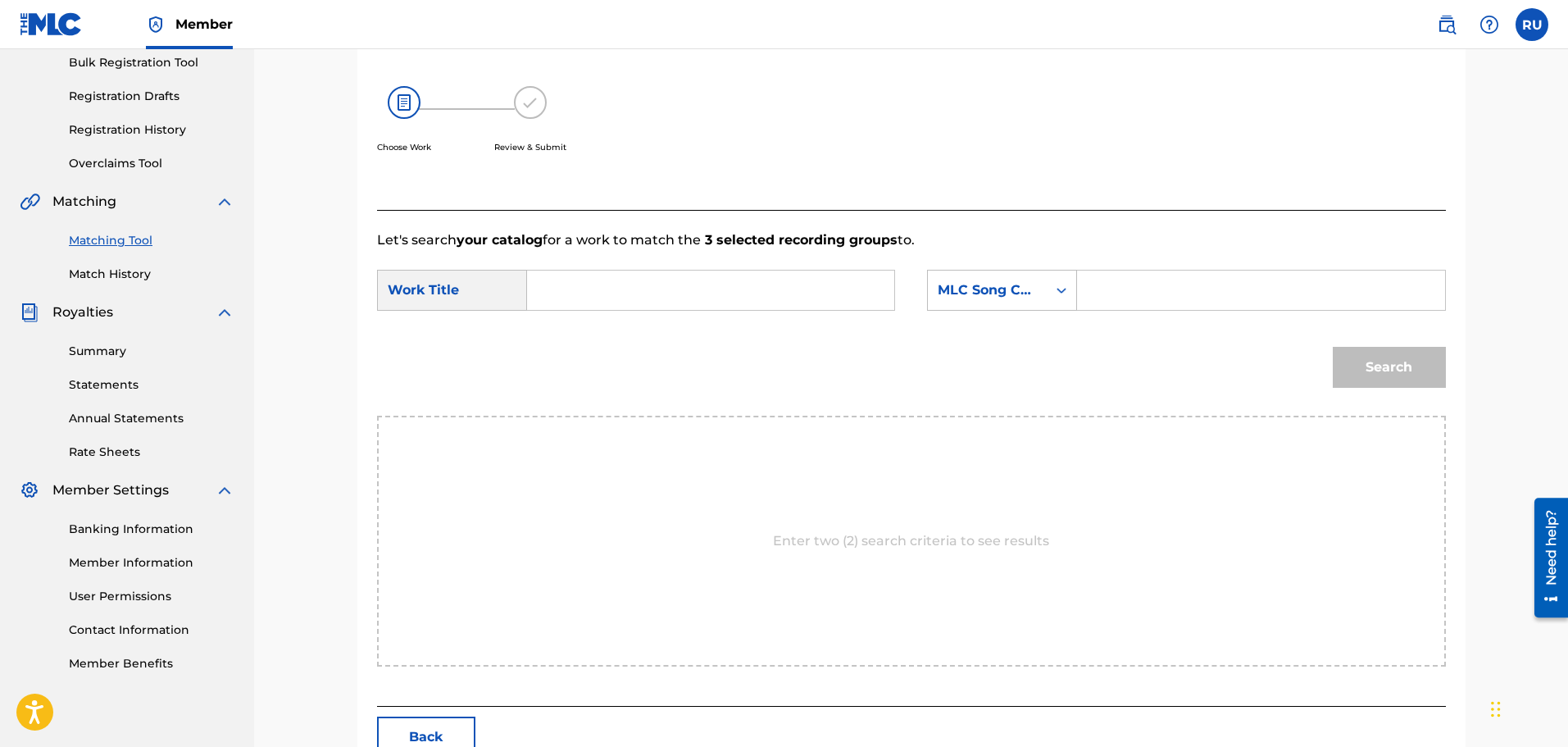
click at [616, 302] on input "Search Form" at bounding box center [711, 290] width 339 height 40
type input "no hall pass"
click at [1011, 279] on div "MLC Song Code" at bounding box center [987, 290] width 119 height 31
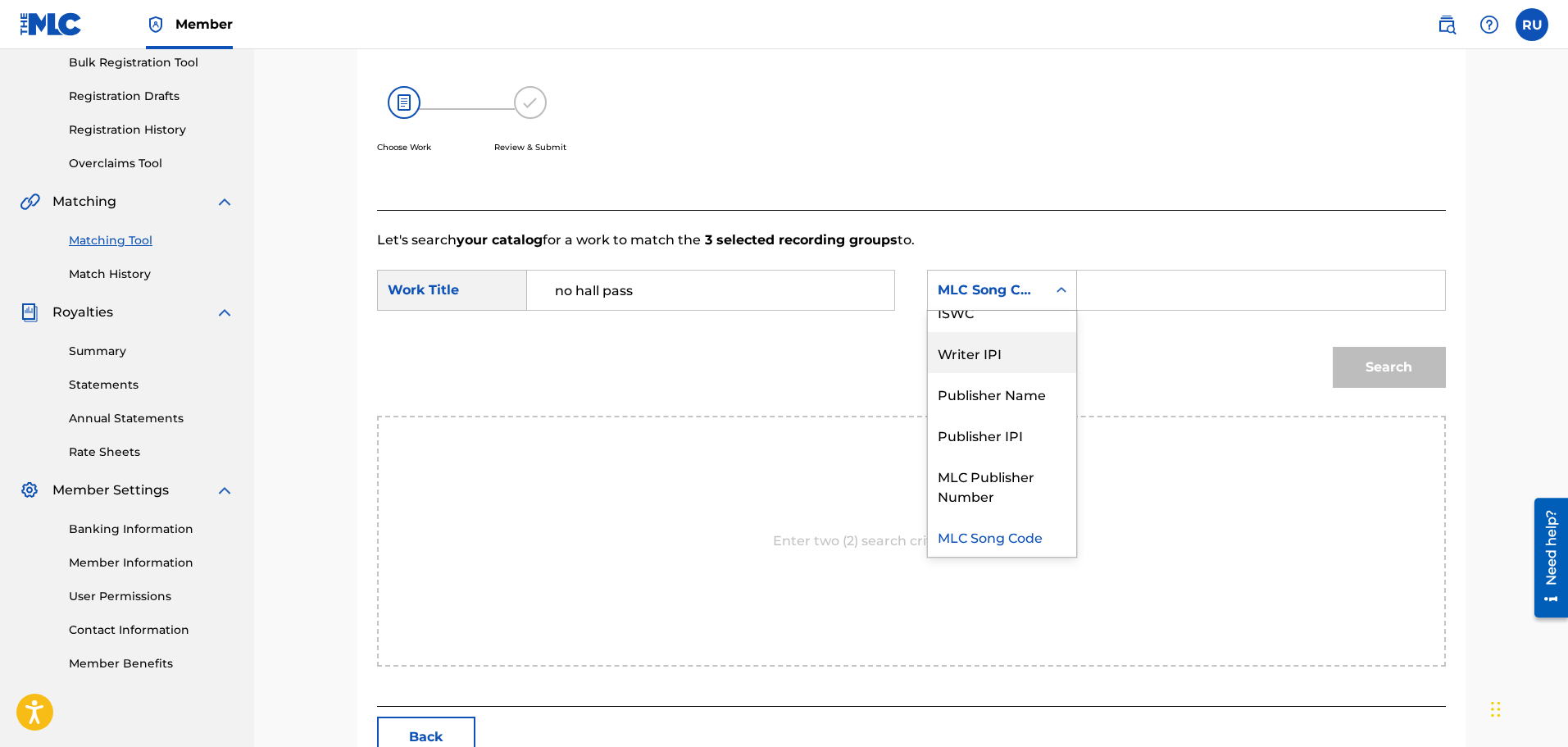
scroll to position [0, 0]
click at [982, 349] on div "Writer Name" at bounding box center [1002, 331] width 149 height 41
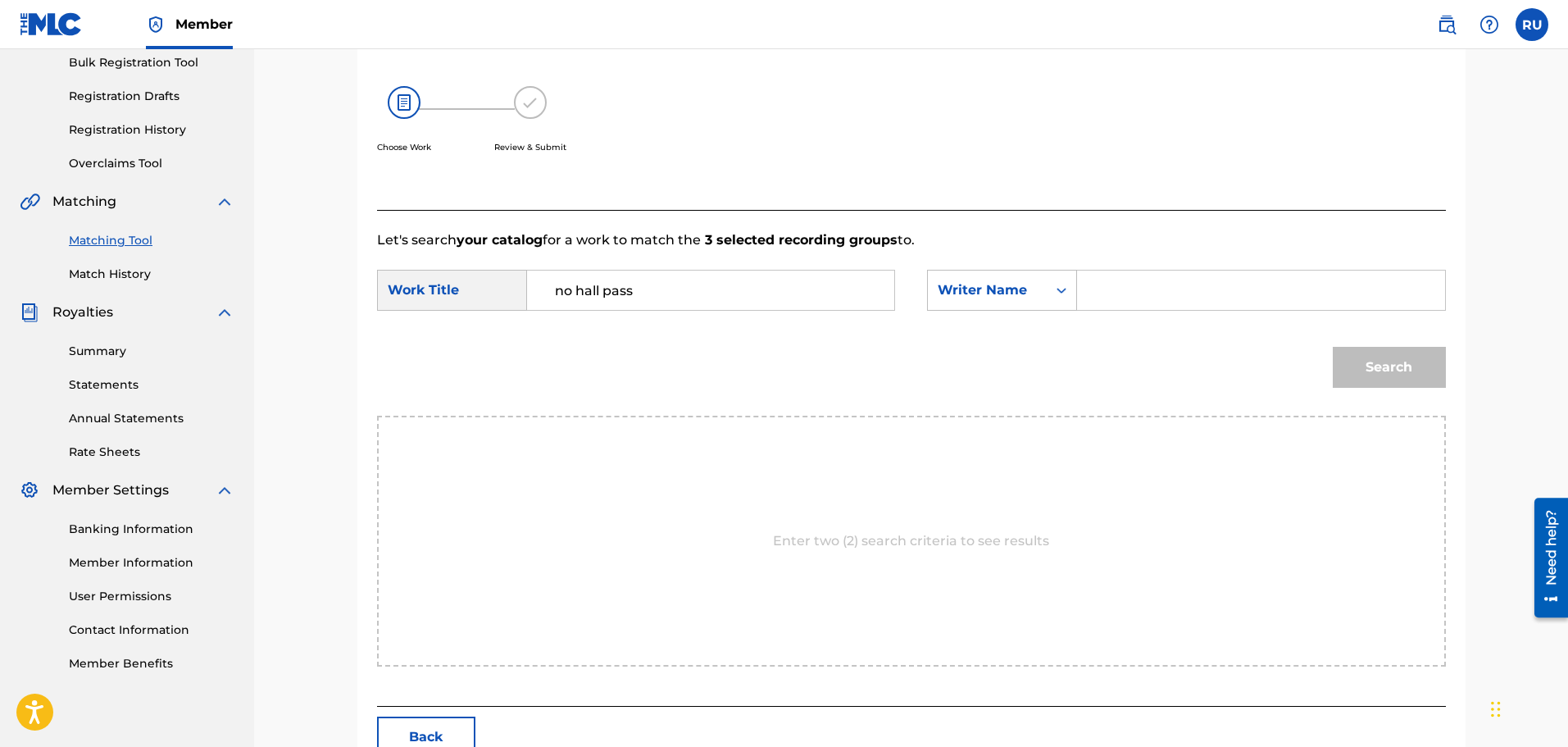
click at [1131, 293] on input "Search Form" at bounding box center [1261, 290] width 339 height 40
type input "[PERSON_NAME]"
click at [1380, 359] on button "Search" at bounding box center [1389, 367] width 113 height 41
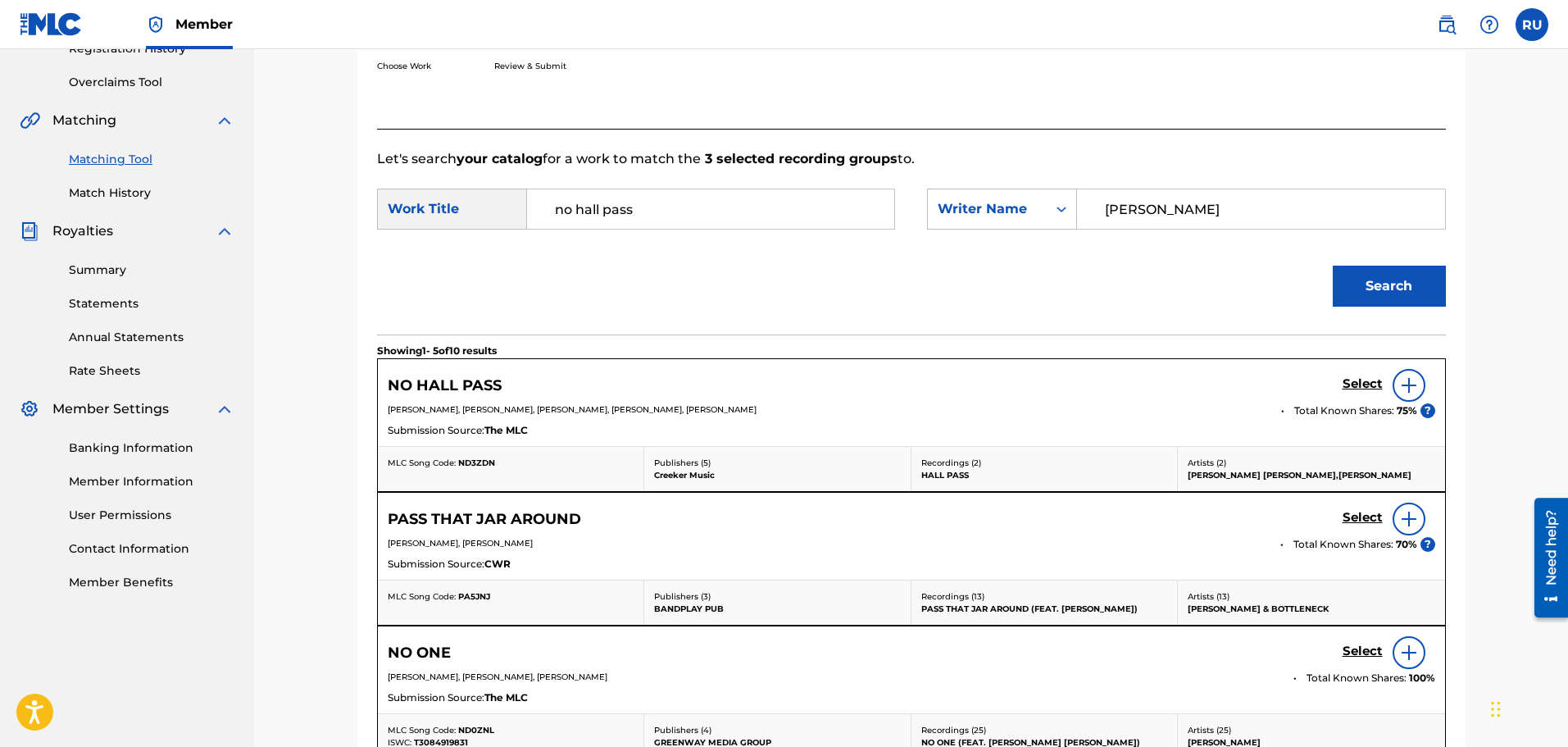
scroll to position [327, 0]
click at [1356, 383] on h5 "Select" at bounding box center [1363, 383] width 41 height 15
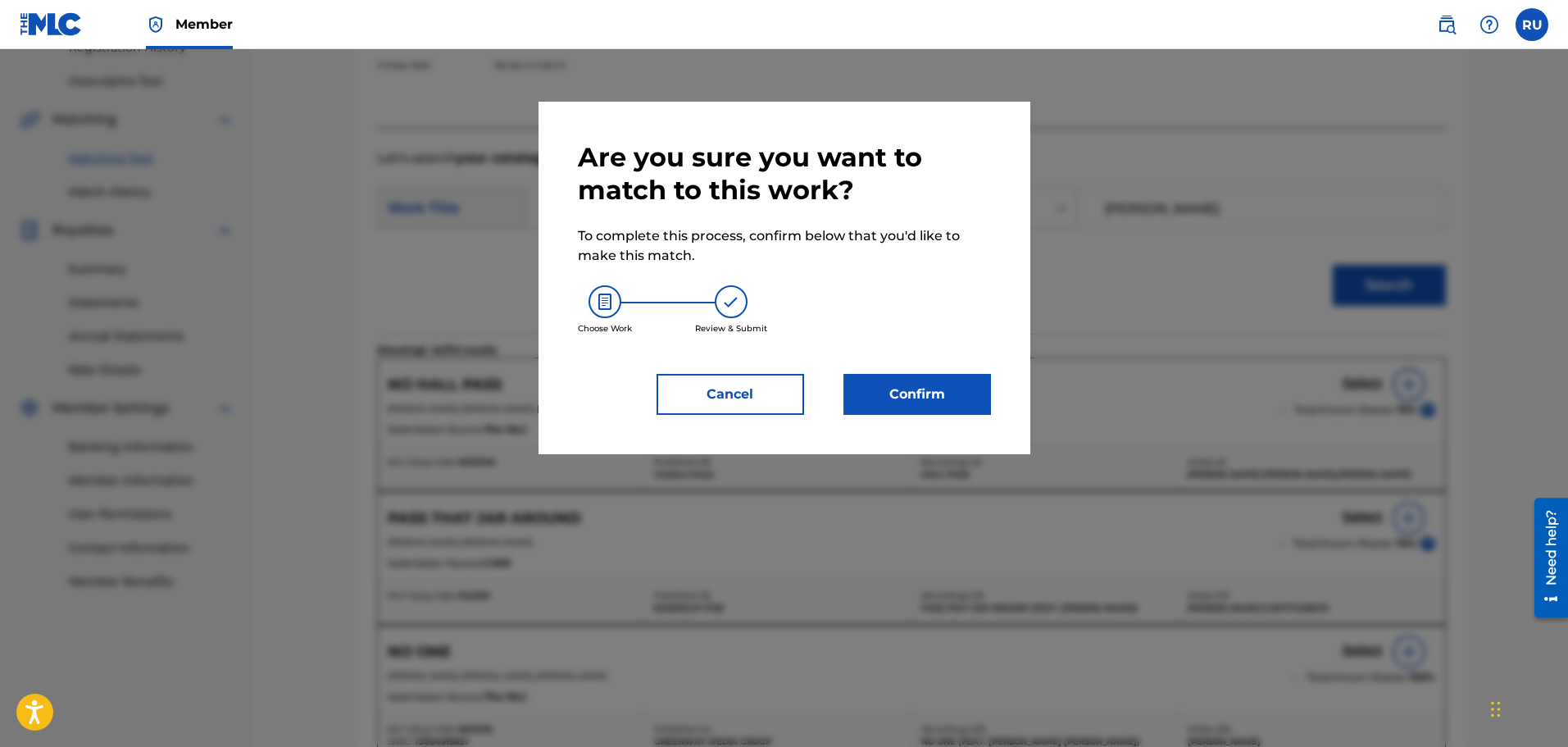
click at [886, 401] on button "Confirm" at bounding box center [916, 394] width 148 height 41
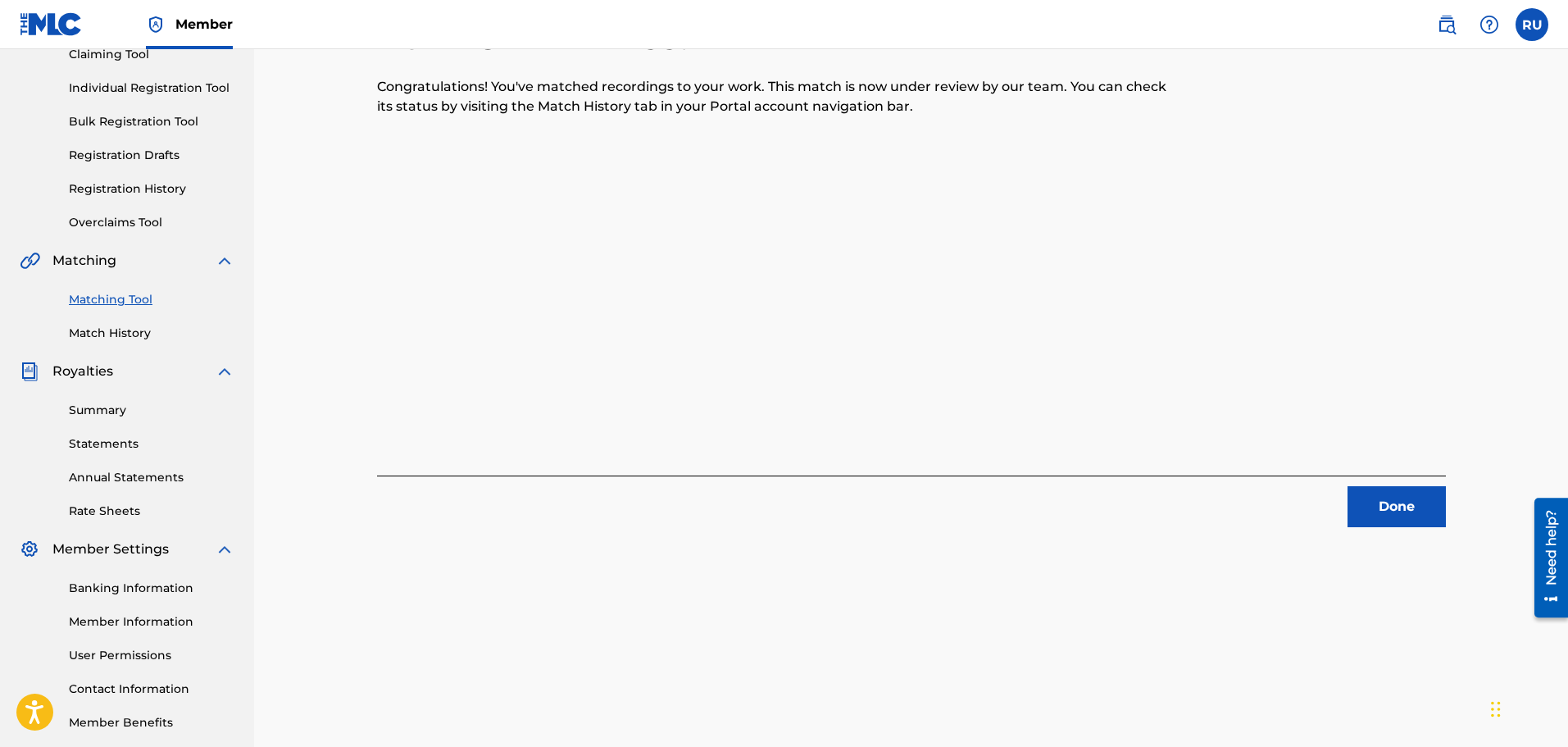
scroll to position [187, 0]
click at [1351, 492] on button "Done" at bounding box center [1397, 506] width 99 height 41
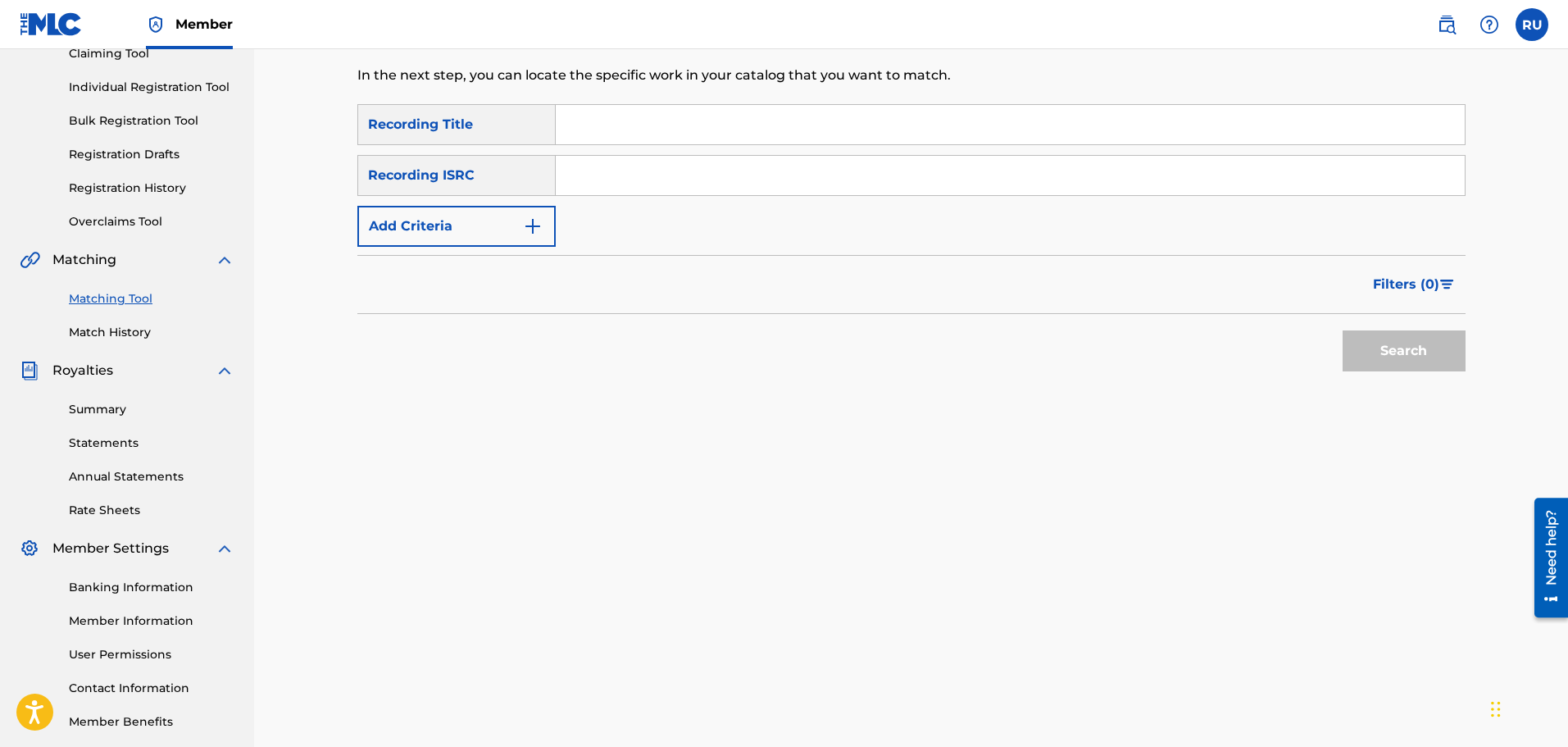
click at [576, 120] on input "Search Form" at bounding box center [1009, 124] width 909 height 40
type input "N"
click at [583, 135] on input "Search Form" at bounding box center [1009, 124] width 909 height 40
type input "Good Out Here"
click at [662, 177] on input "Search Form" at bounding box center [1009, 176] width 909 height 40
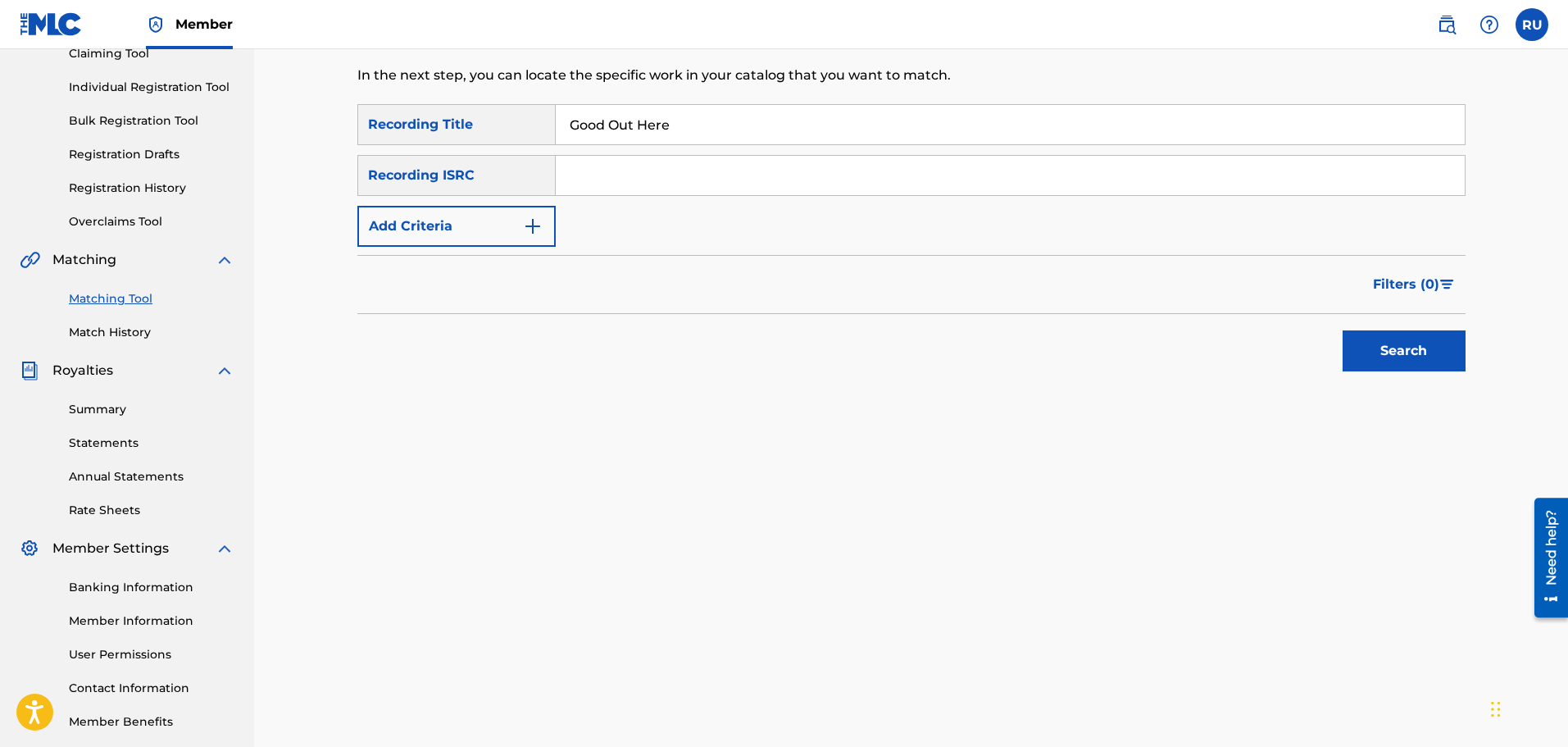
paste input "TCAFS2126217"
click at [571, 177] on input "TCAFS2126217" at bounding box center [1009, 176] width 909 height 40
type input "TCAFS2126217"
click at [1385, 340] on button "Search" at bounding box center [1404, 350] width 123 height 41
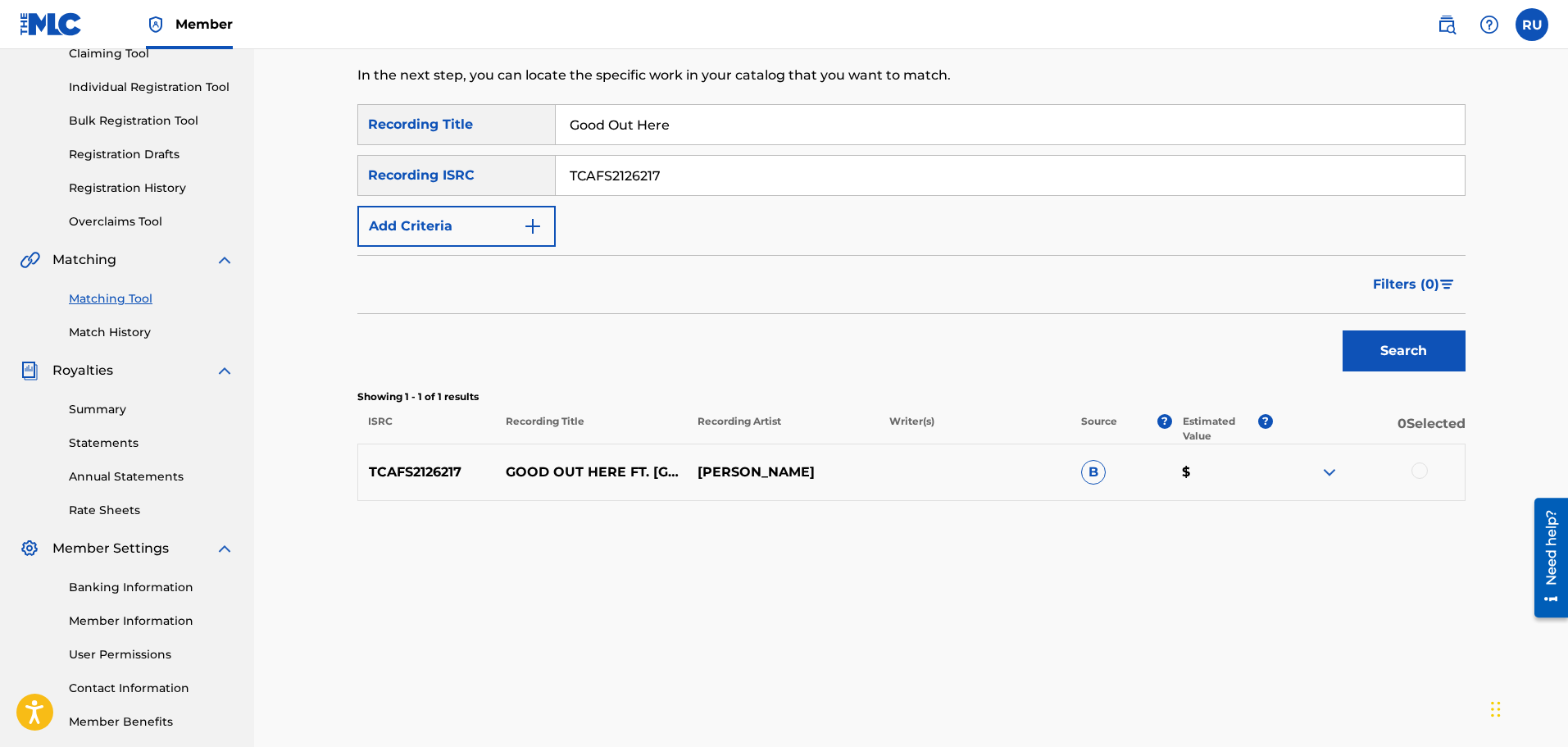
click at [1421, 469] on div at bounding box center [1419, 470] width 16 height 16
drag, startPoint x: 700, startPoint y: 184, endPoint x: 509, endPoint y: 182, distance: 191.0
click at [509, 182] on div "SearchWithCriteriac5c63ec0-5895-4052-b9a8-23c58a13a875 Recording ISRC TCAFS2126…" at bounding box center [911, 176] width 1108 height 41
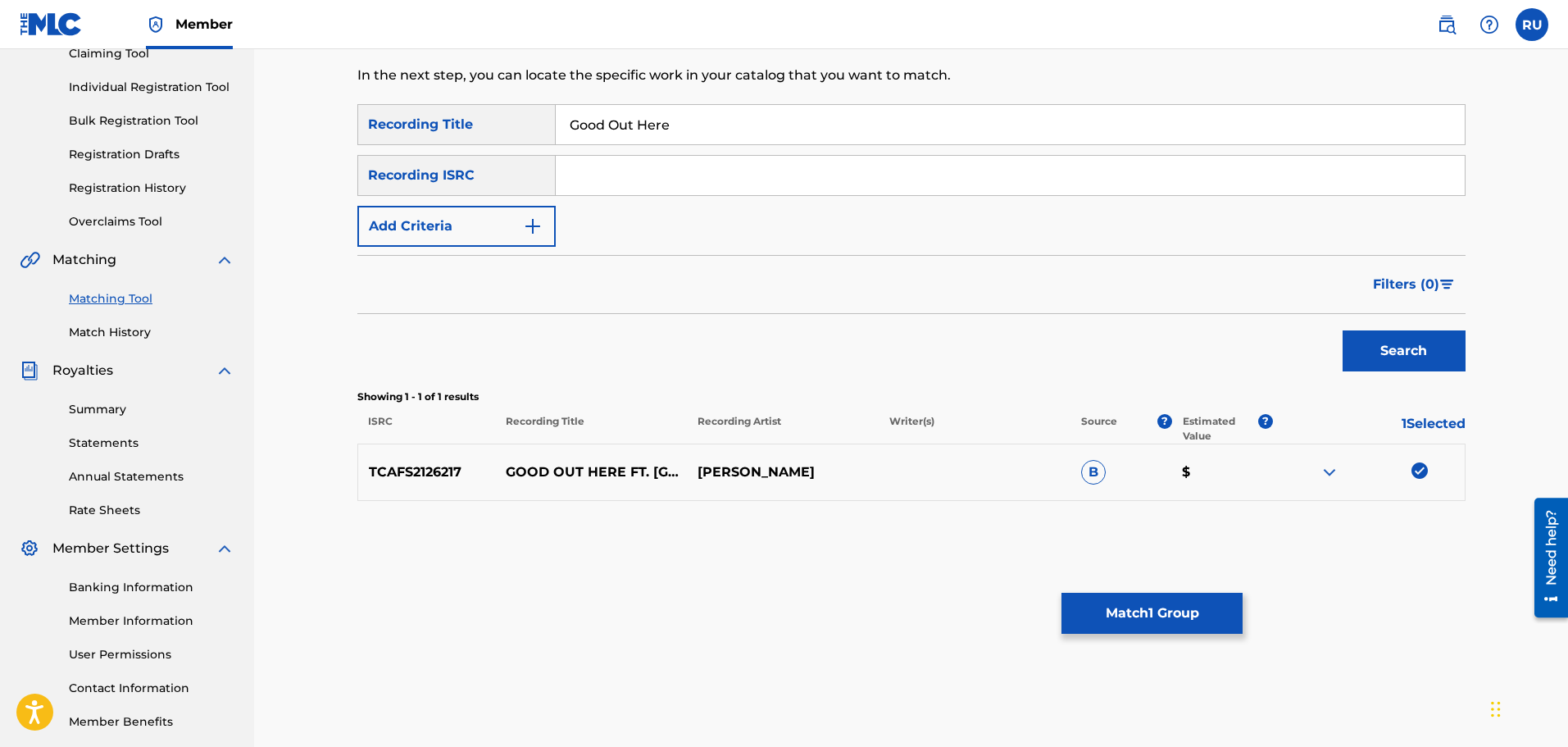
click at [471, 219] on button "Add Criteria" at bounding box center [456, 226] width 198 height 41
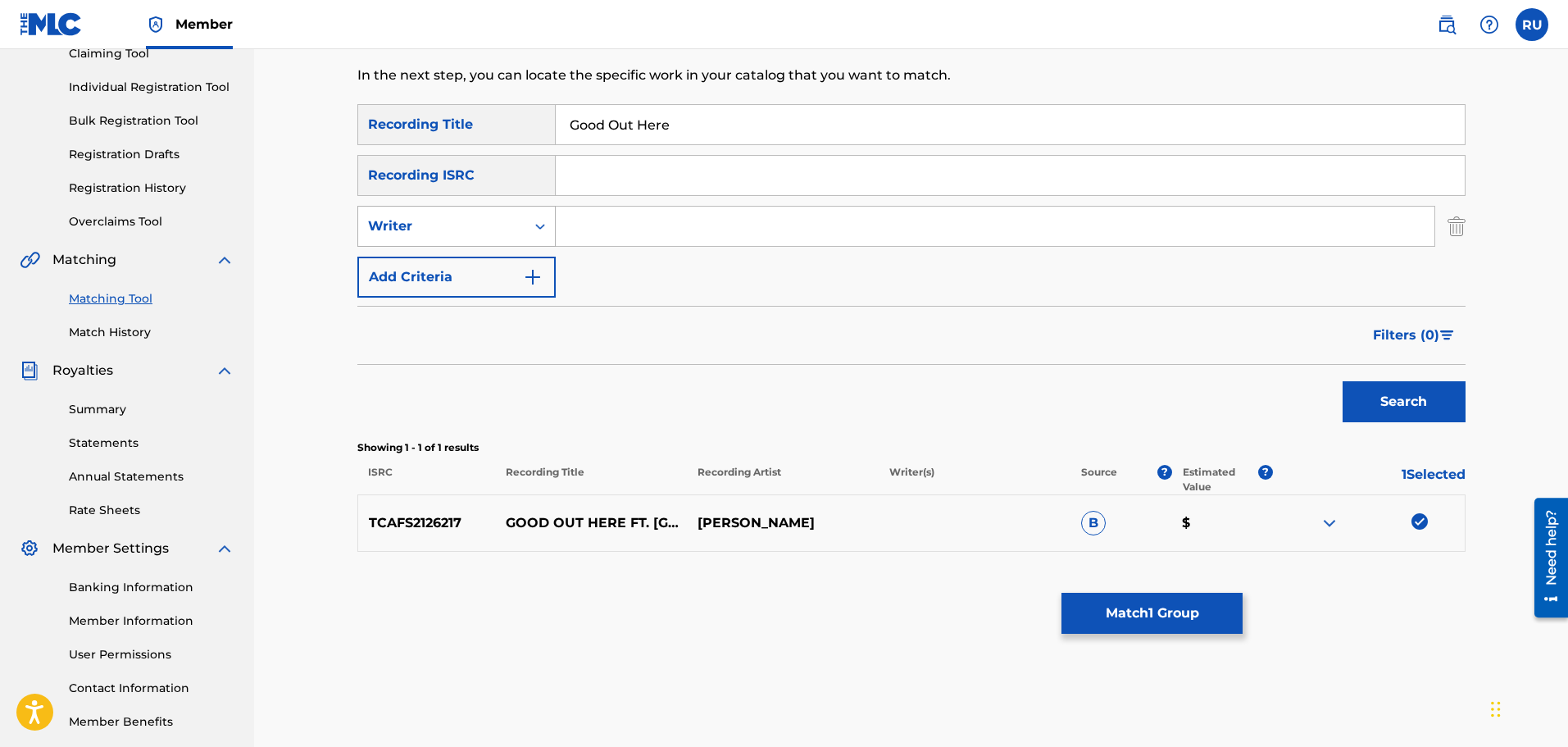
click at [461, 228] on div "Writer" at bounding box center [441, 225] width 148 height 19
click at [470, 271] on div "Recording Artist" at bounding box center [456, 267] width 197 height 41
click at [641, 225] on input "Search Form" at bounding box center [994, 226] width 879 height 40
click at [1343, 382] on button "Search" at bounding box center [1404, 402] width 123 height 41
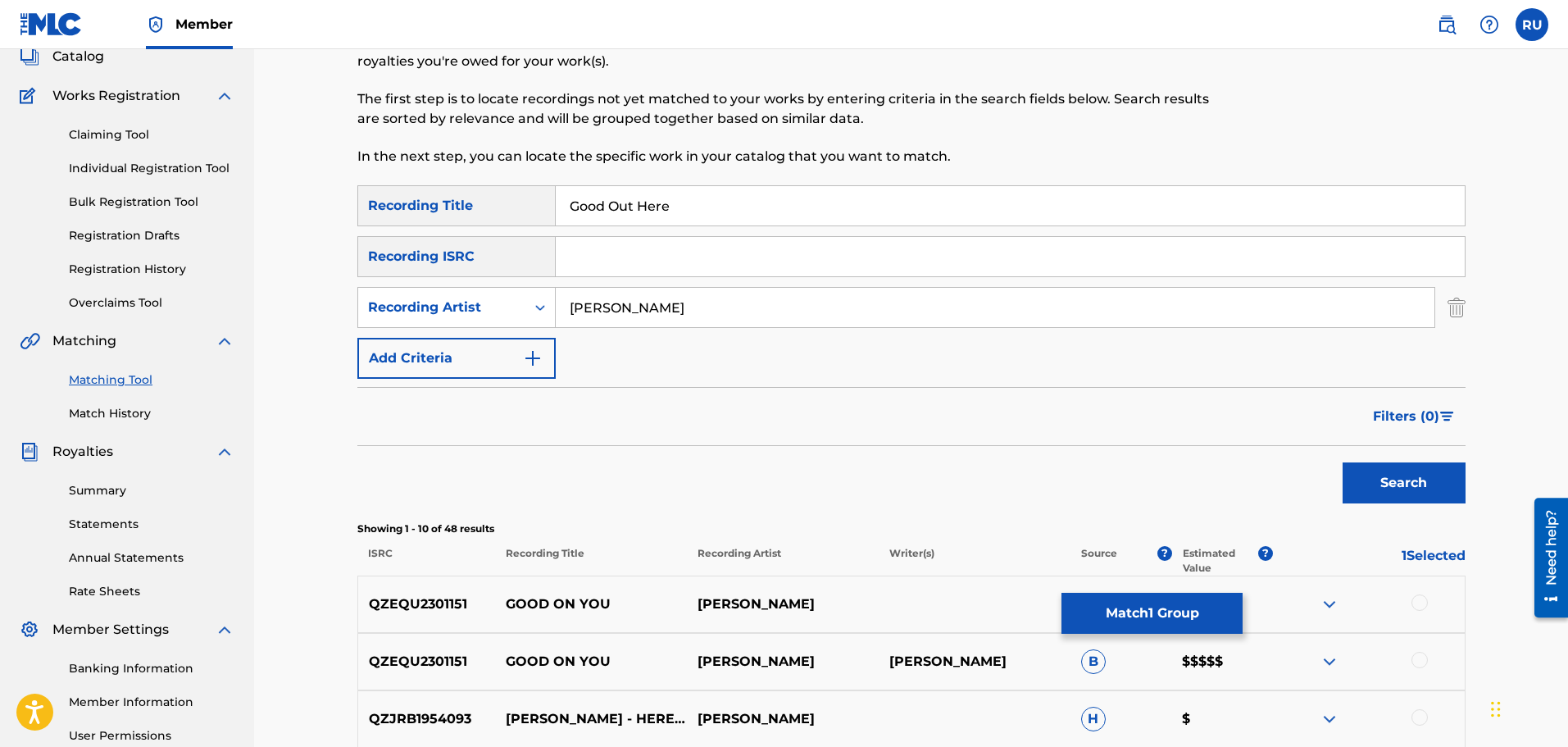
scroll to position [106, 0]
drag, startPoint x: 689, startPoint y: 331, endPoint x: 489, endPoint y: 315, distance: 200.6
click at [489, 315] on div "SearchWithCriteriaa40ba3d2-d852-470c-8c6f-2a2888883973 Recording Title Good Out…" at bounding box center [911, 282] width 1108 height 193
click at [642, 296] on input "[PERSON_NAME]" at bounding box center [994, 308] width 879 height 40
drag, startPoint x: 658, startPoint y: 298, endPoint x: 200, endPoint y: 308, distance: 458.1
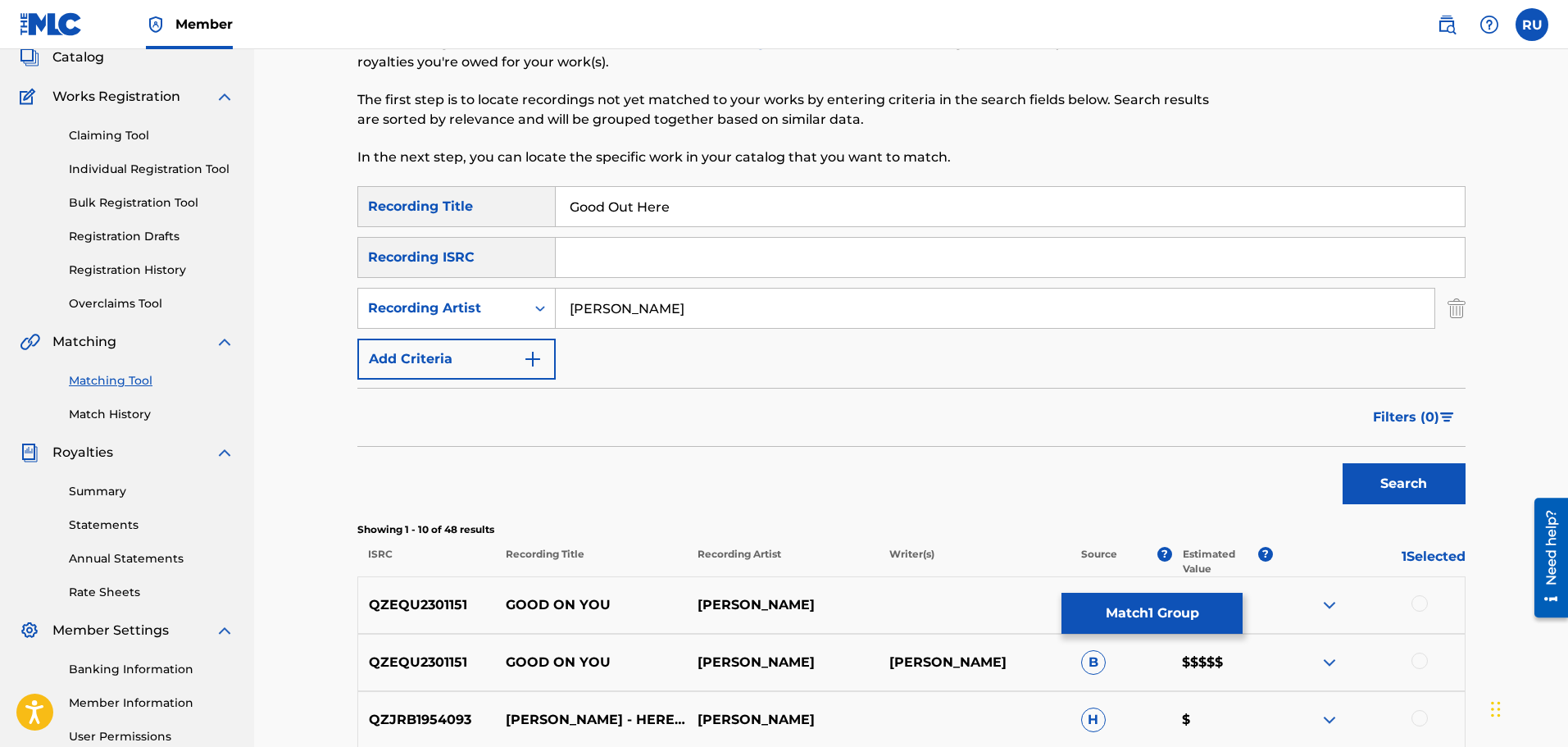
click at [203, 308] on main "Creeker Music Summary Catalog Works Registration Claiming Tool Individual Regis…" at bounding box center [784, 608] width 1568 height 1329
type input "[PERSON_NAME]"
click at [1343, 463] on button "Search" at bounding box center [1404, 484] width 123 height 41
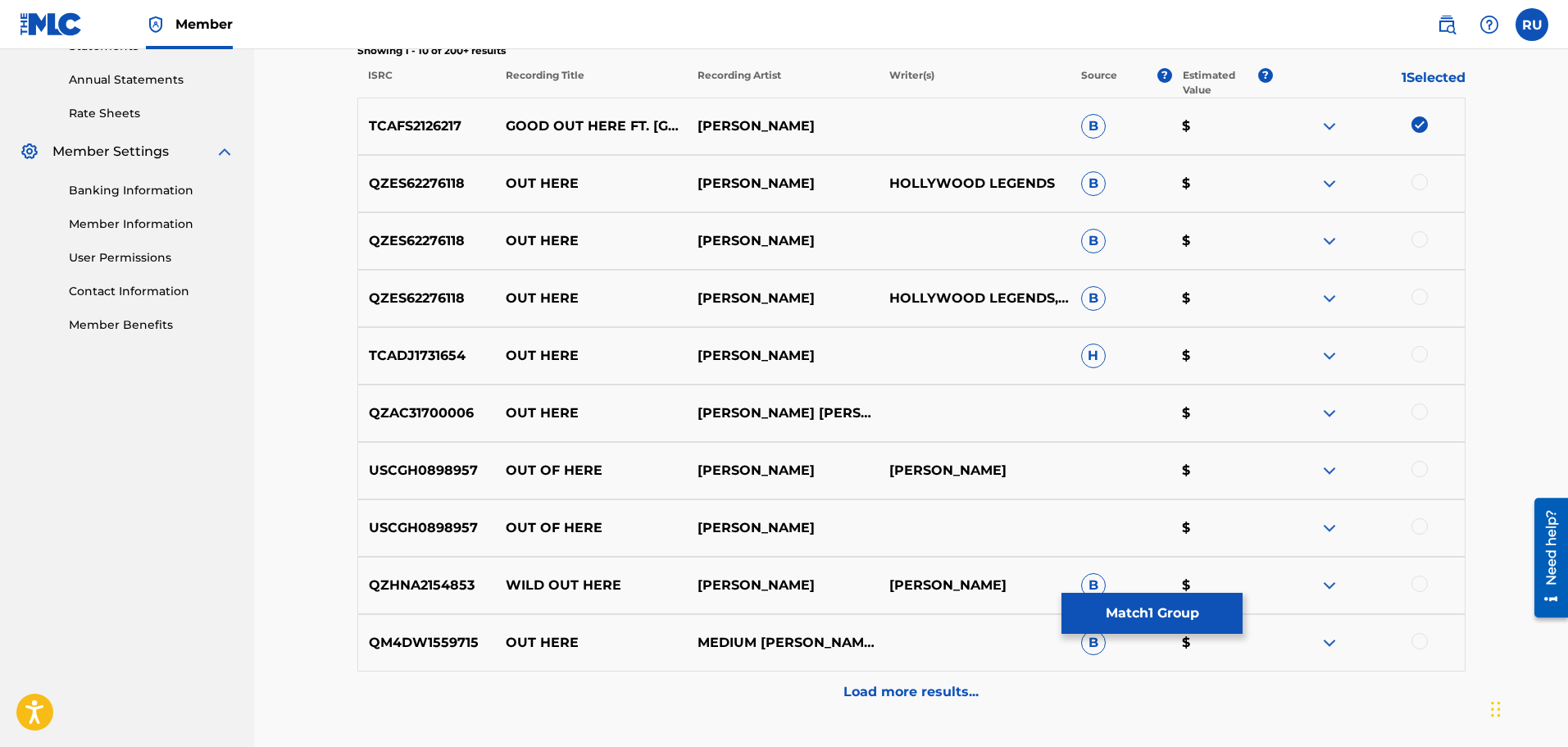
scroll to position [598, 0]
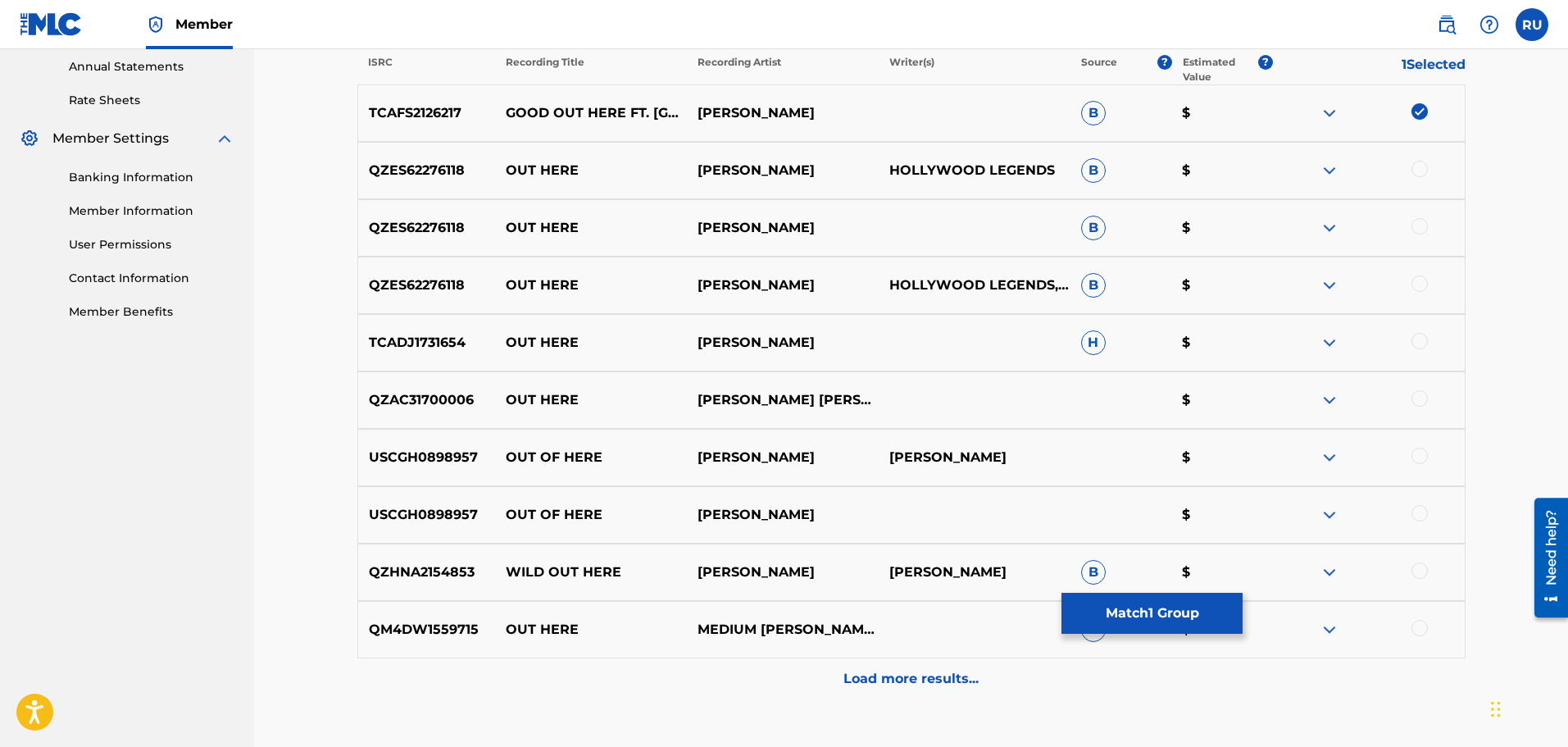
click at [1119, 619] on button "Match 1 Group" at bounding box center [1152, 613] width 181 height 41
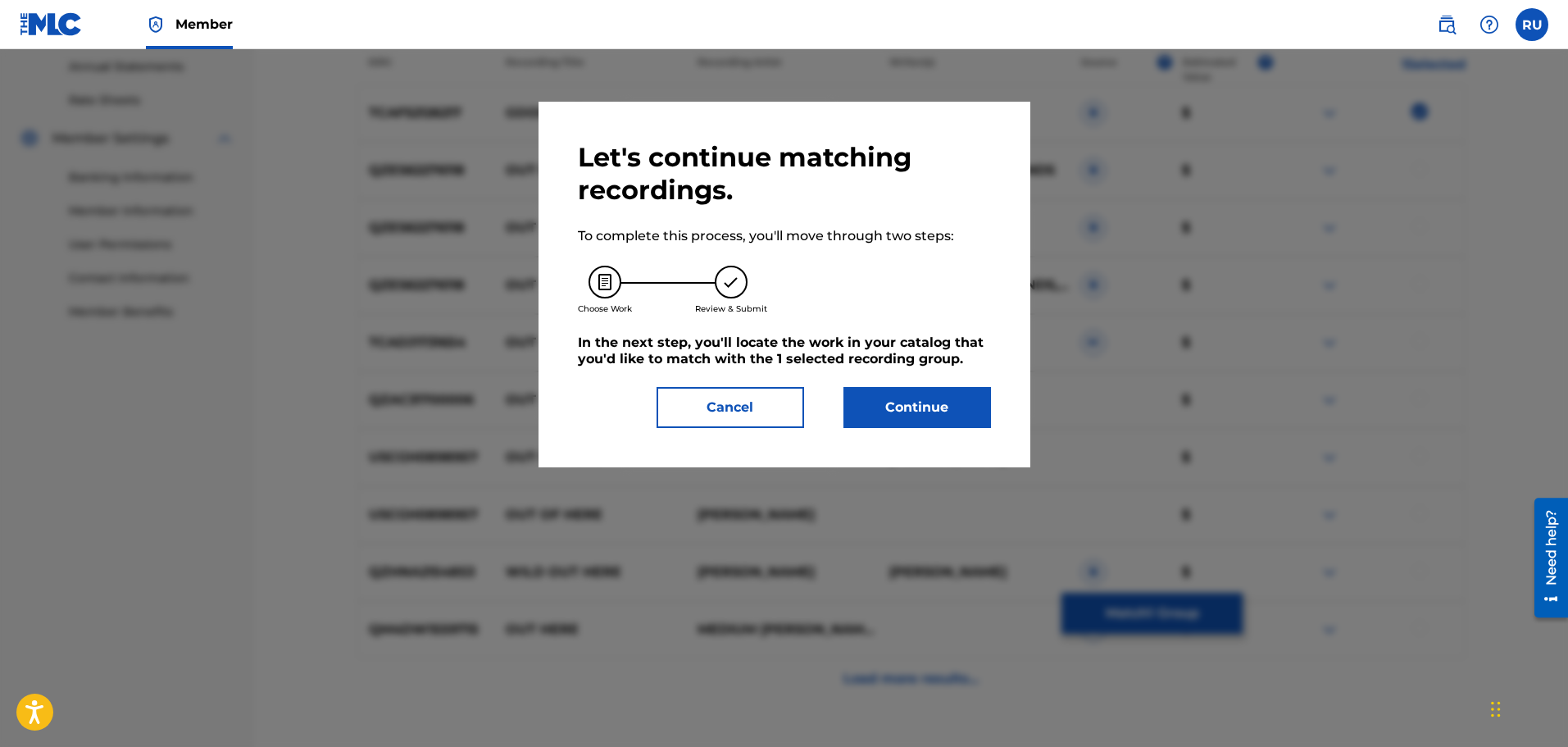
click at [920, 425] on button "Continue" at bounding box center [916, 407] width 148 height 41
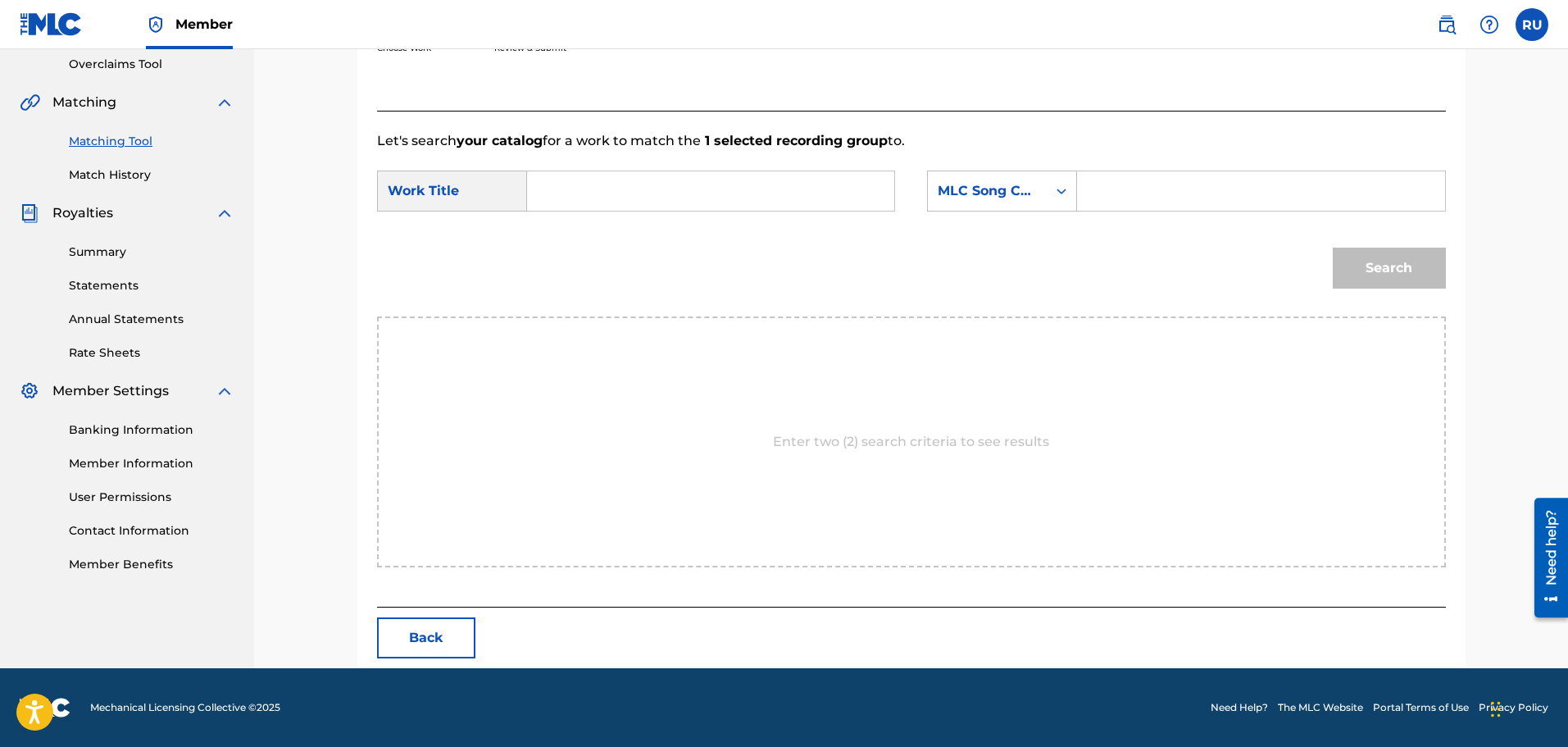
click at [595, 201] on input "Search Form" at bounding box center [711, 191] width 339 height 40
type input "R"
type input "good out here"
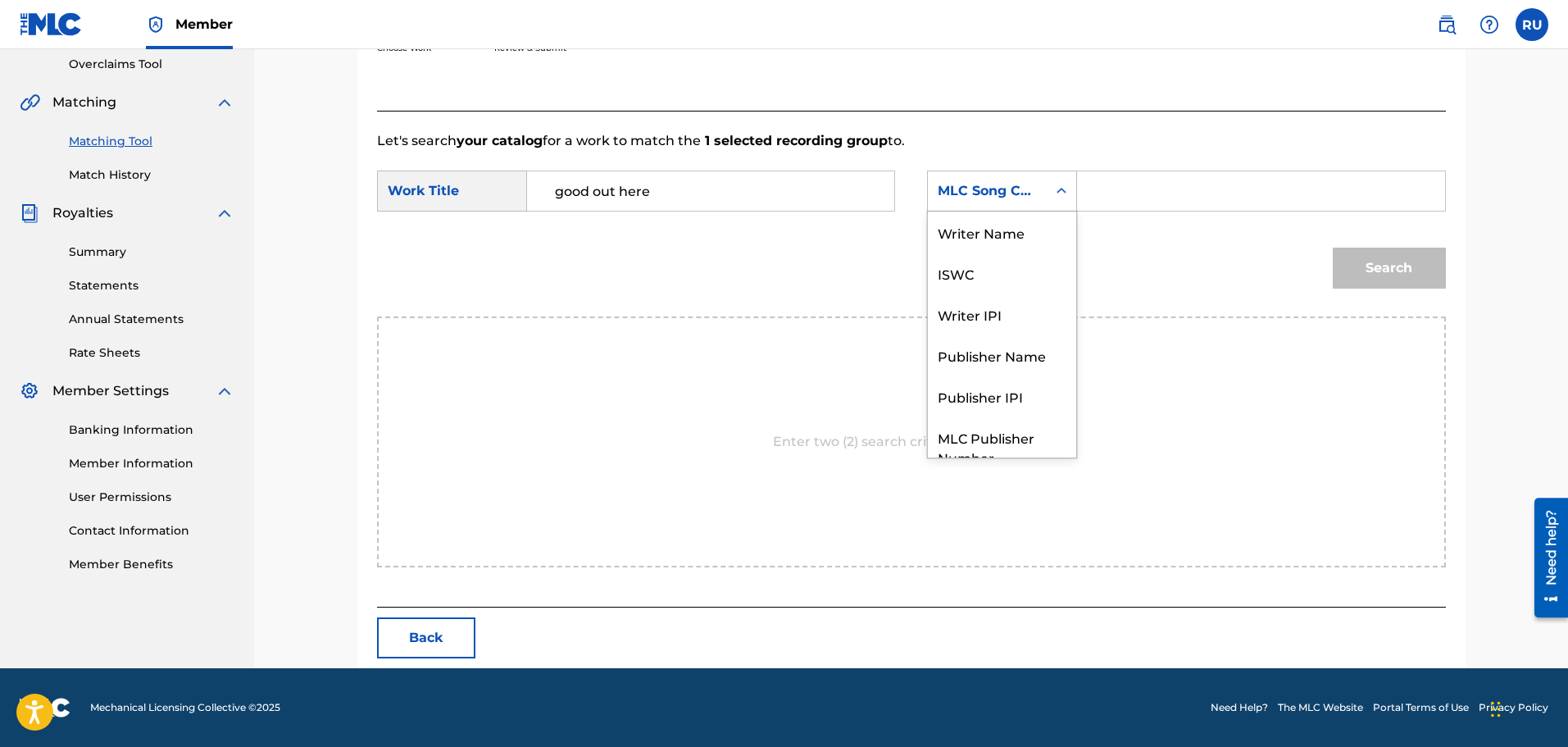
click at [1048, 188] on div "Search Form" at bounding box center [1061, 191] width 30 height 30
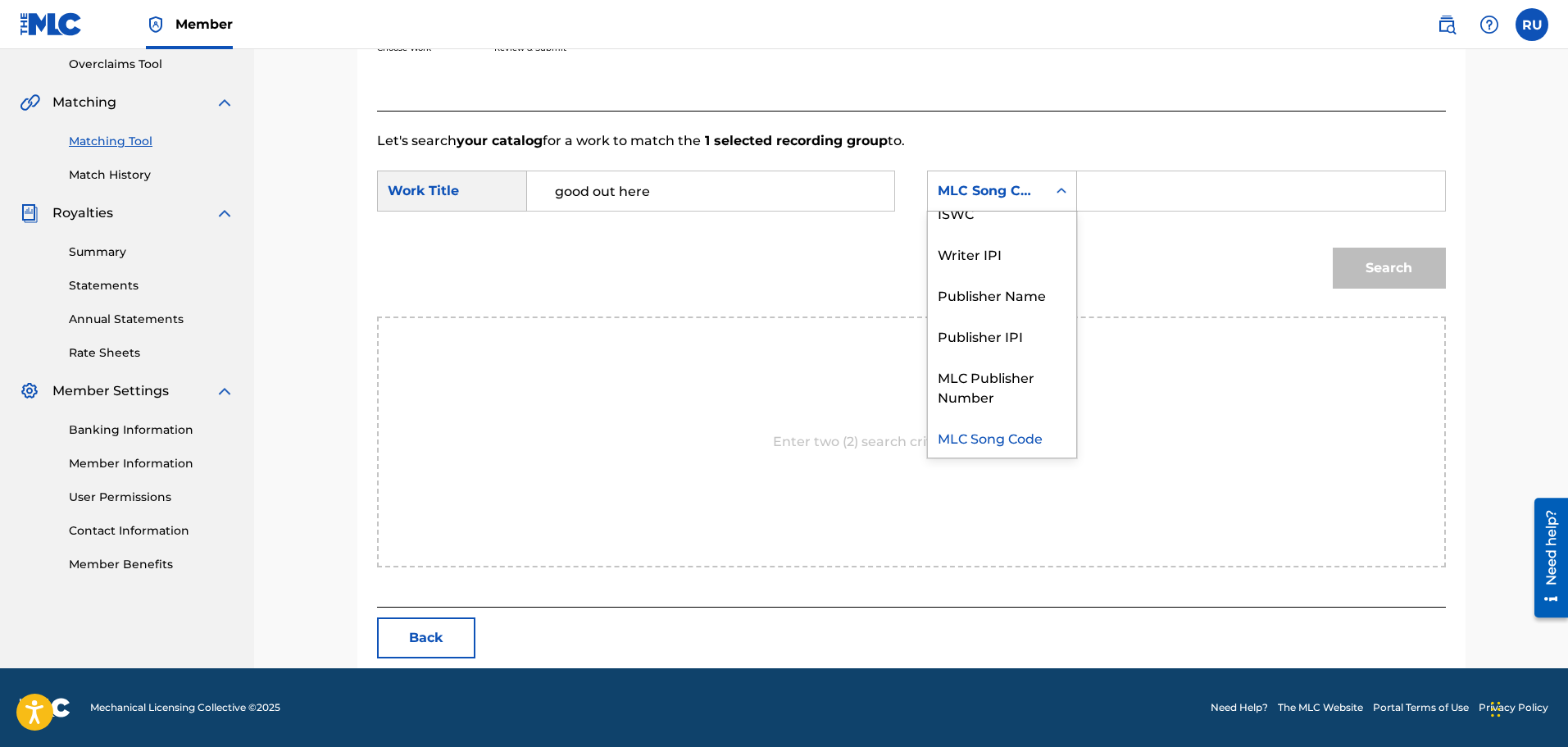
scroll to position [0, 0]
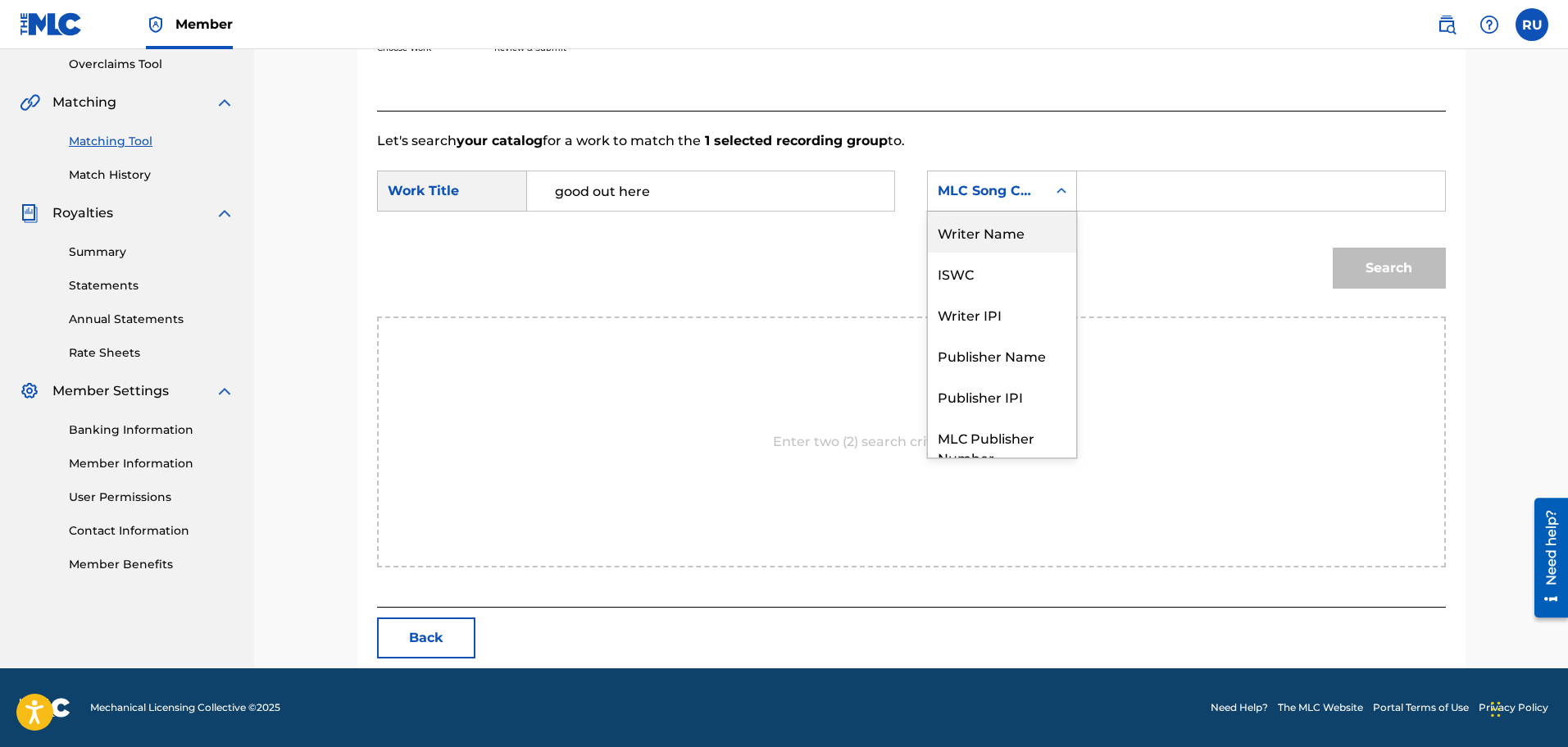
click at [1000, 241] on div "Writer Name" at bounding box center [1002, 232] width 149 height 41
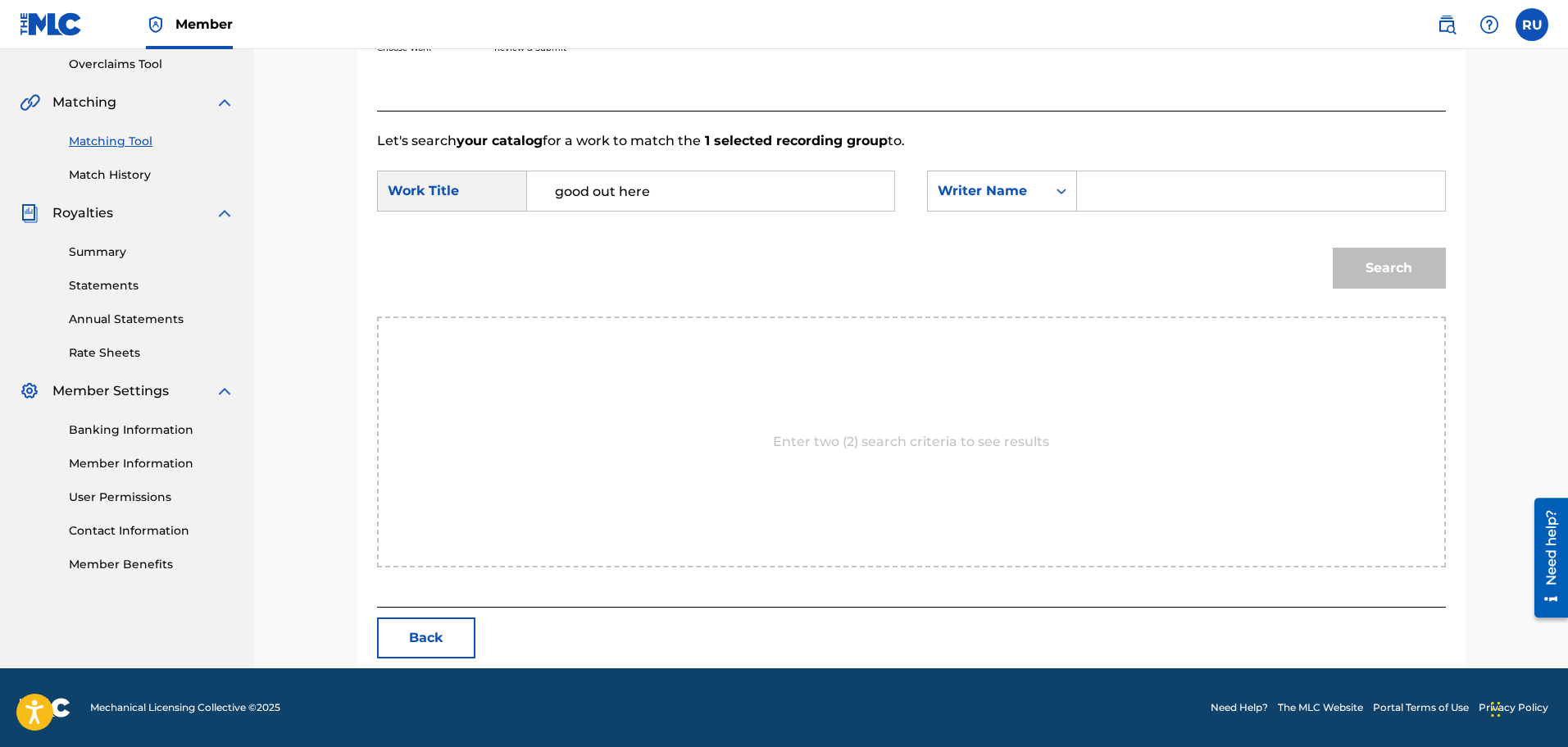
click at [1153, 198] on input "Search Form" at bounding box center [1261, 191] width 339 height 40
type input "[PERSON_NAME]"
click at [1333, 247] on button "Search" at bounding box center [1389, 268] width 113 height 41
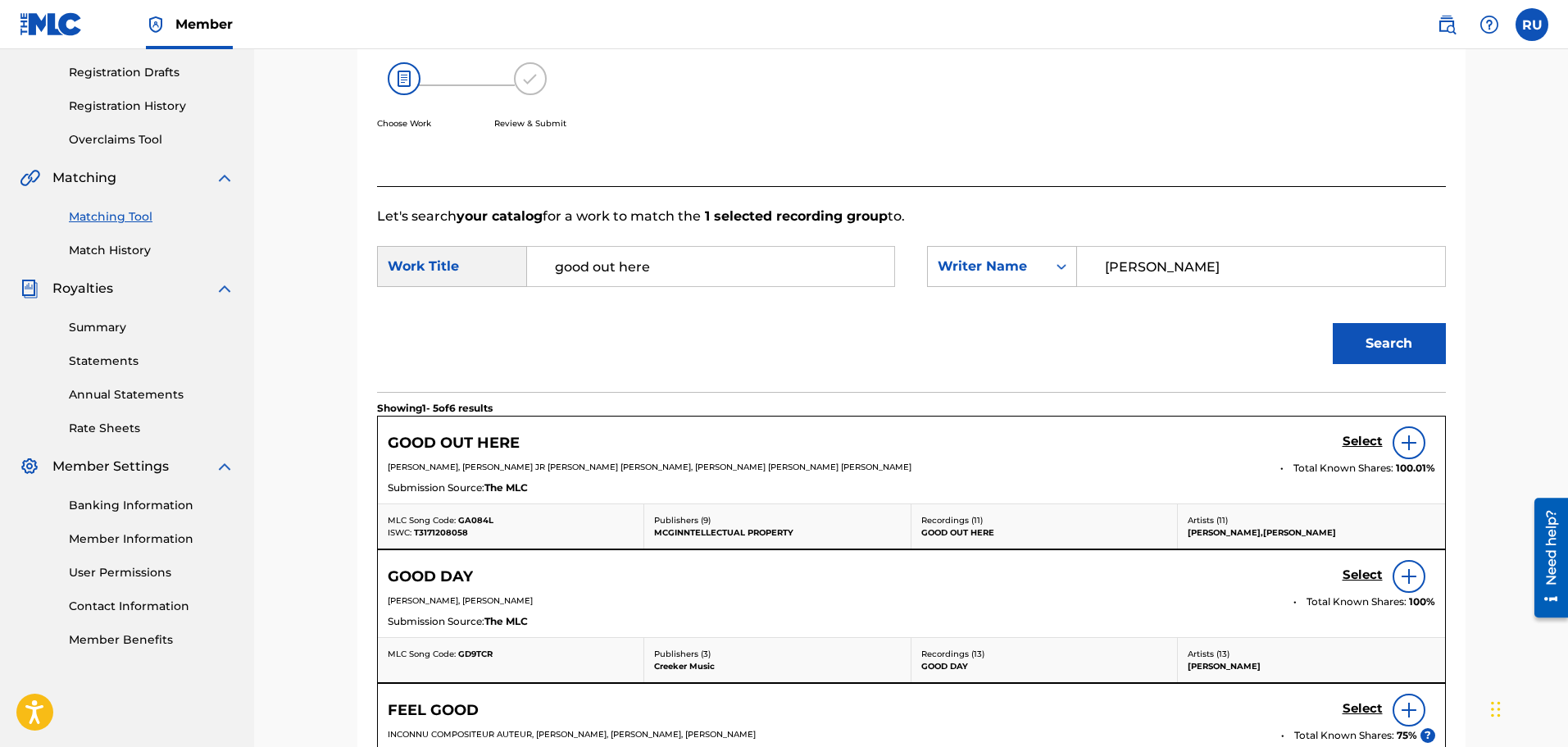
scroll to position [345, 0]
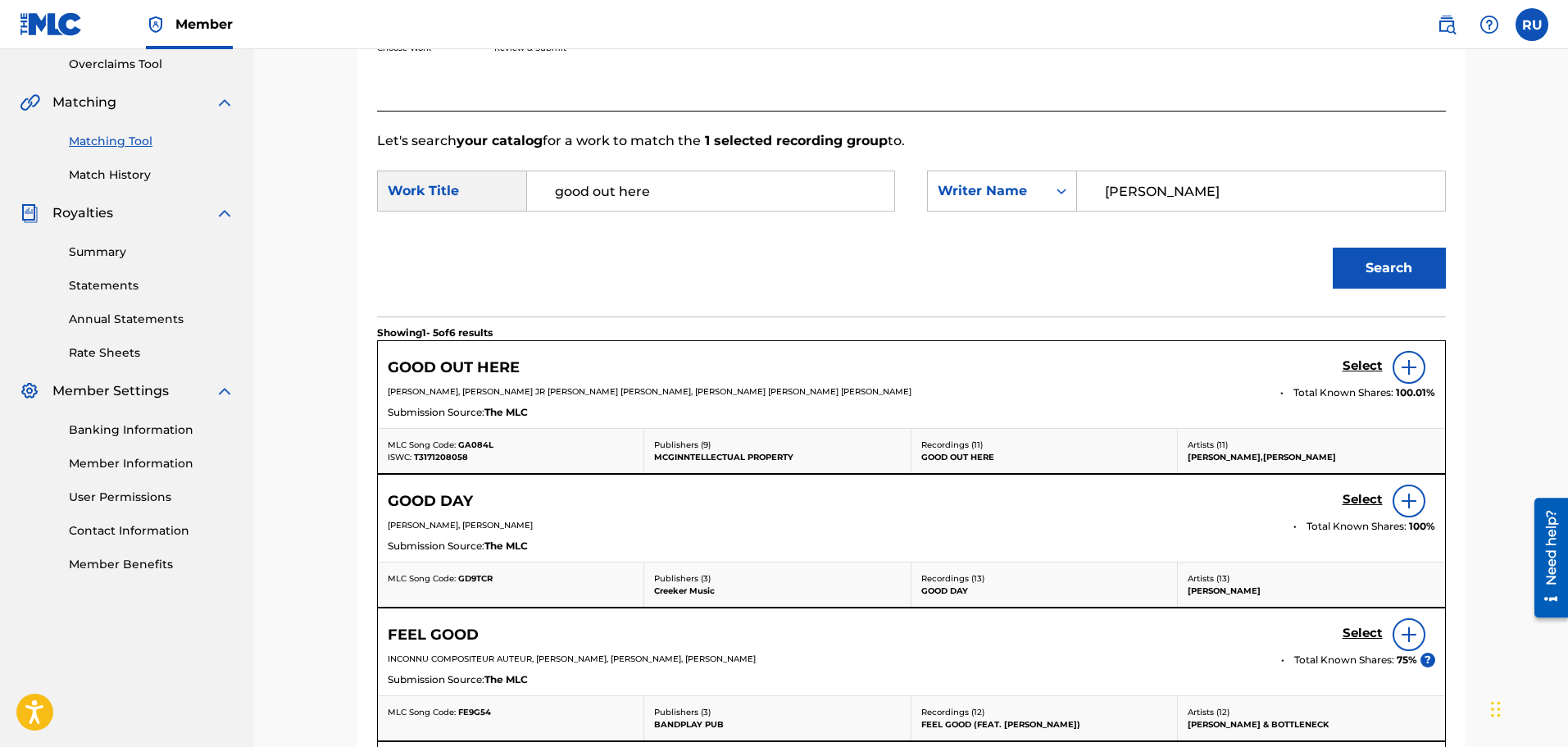
click at [1360, 360] on h5 "Select" at bounding box center [1363, 365] width 41 height 15
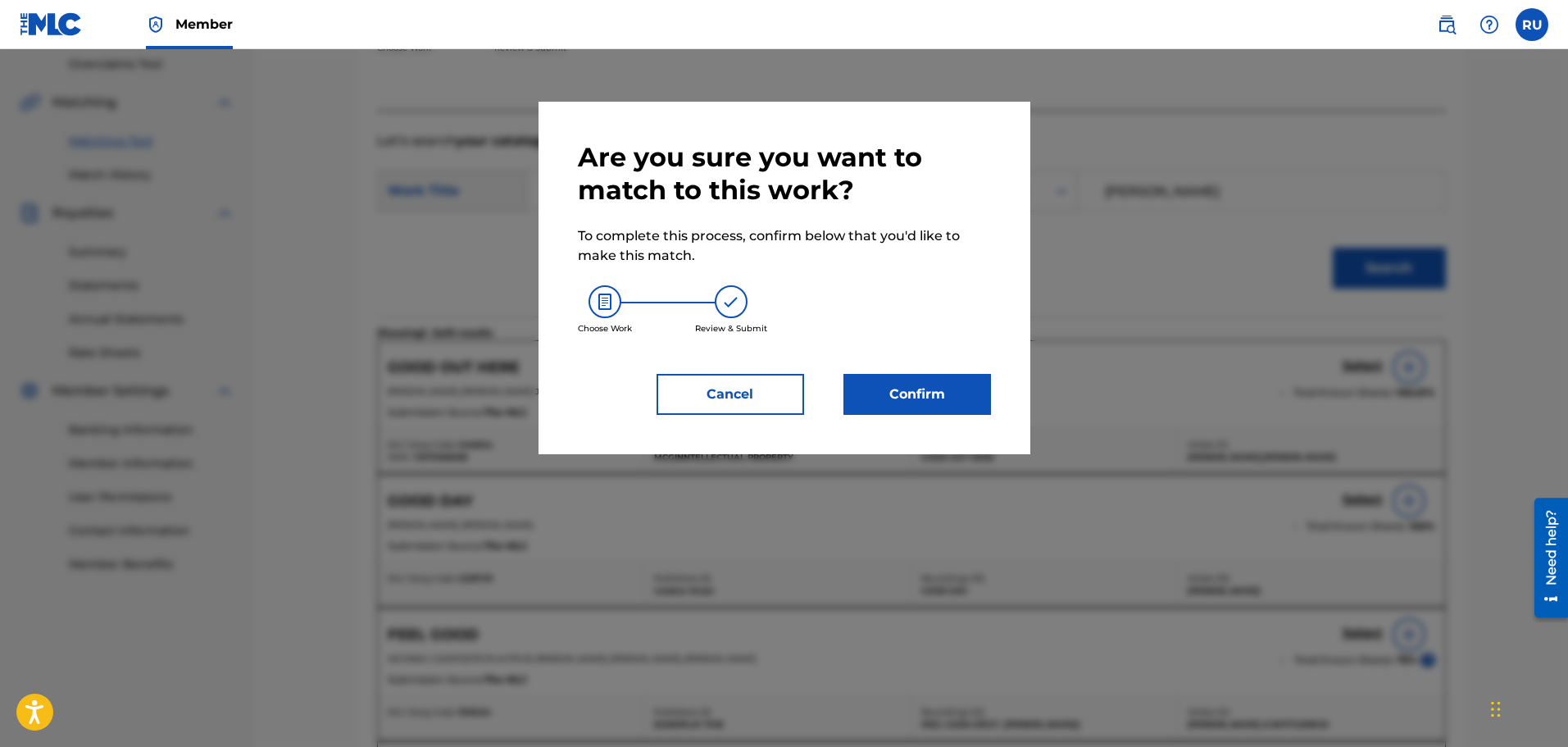
click at [914, 402] on button "Confirm" at bounding box center [916, 394] width 148 height 41
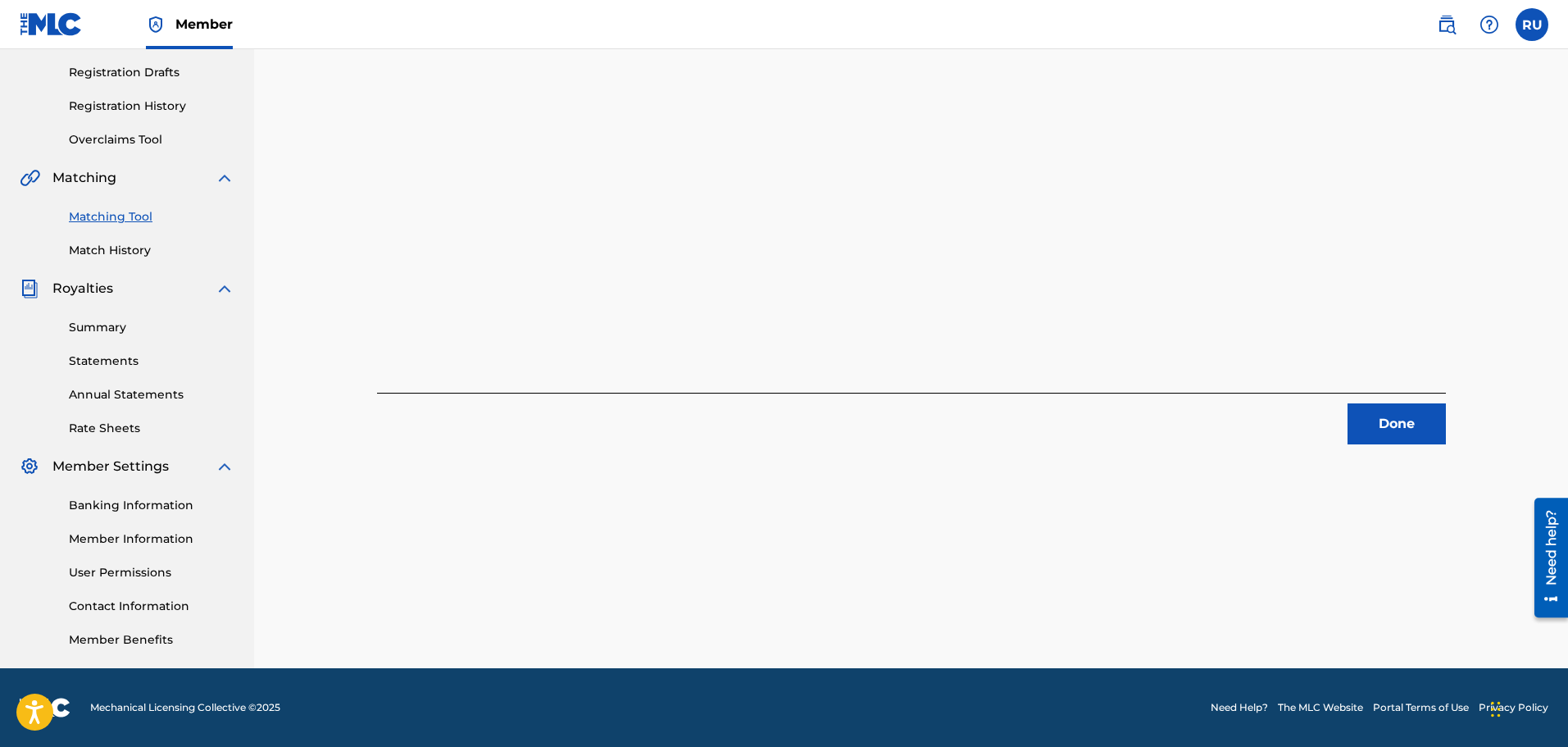
scroll to position [0, 0]
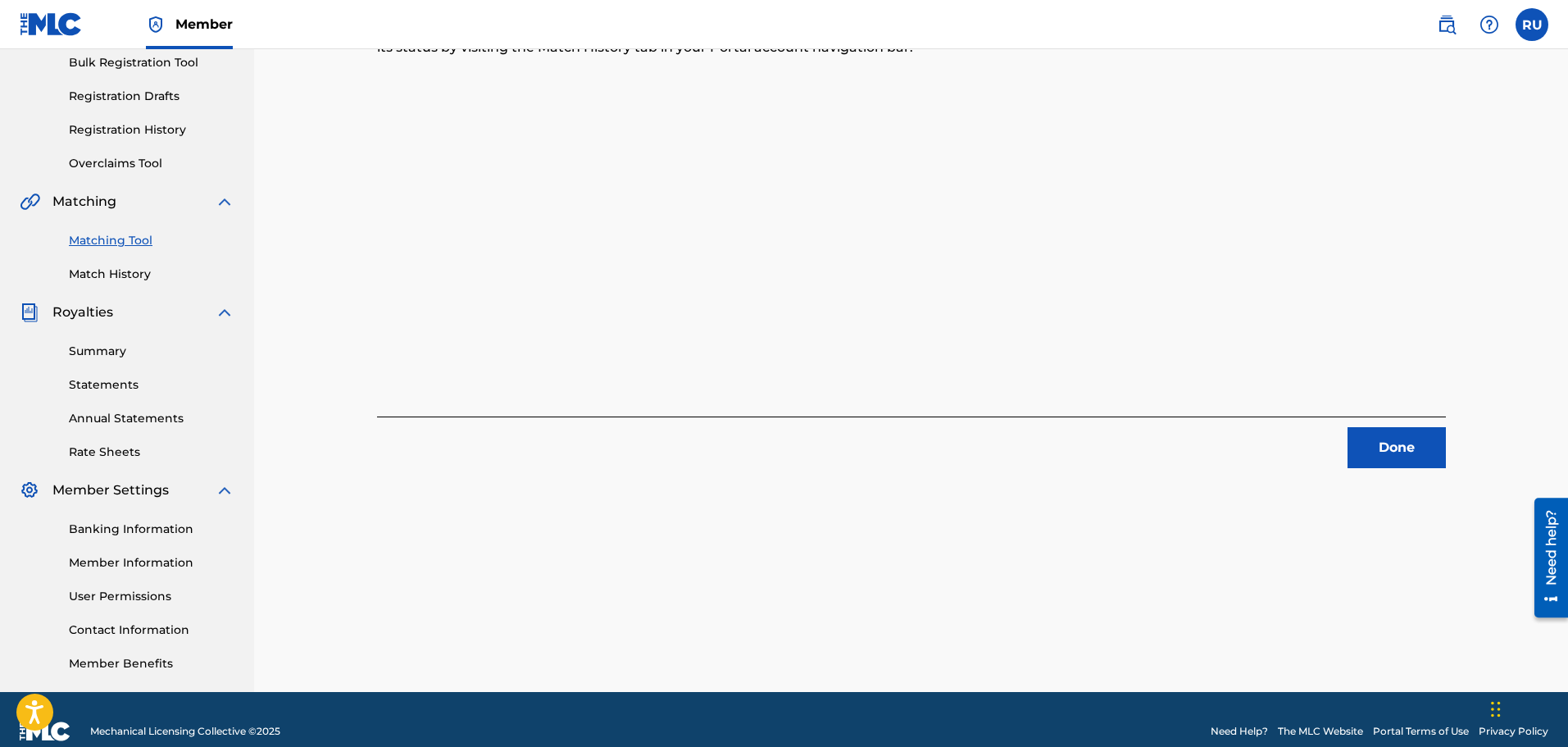
click at [1399, 441] on button "Done" at bounding box center [1397, 447] width 99 height 41
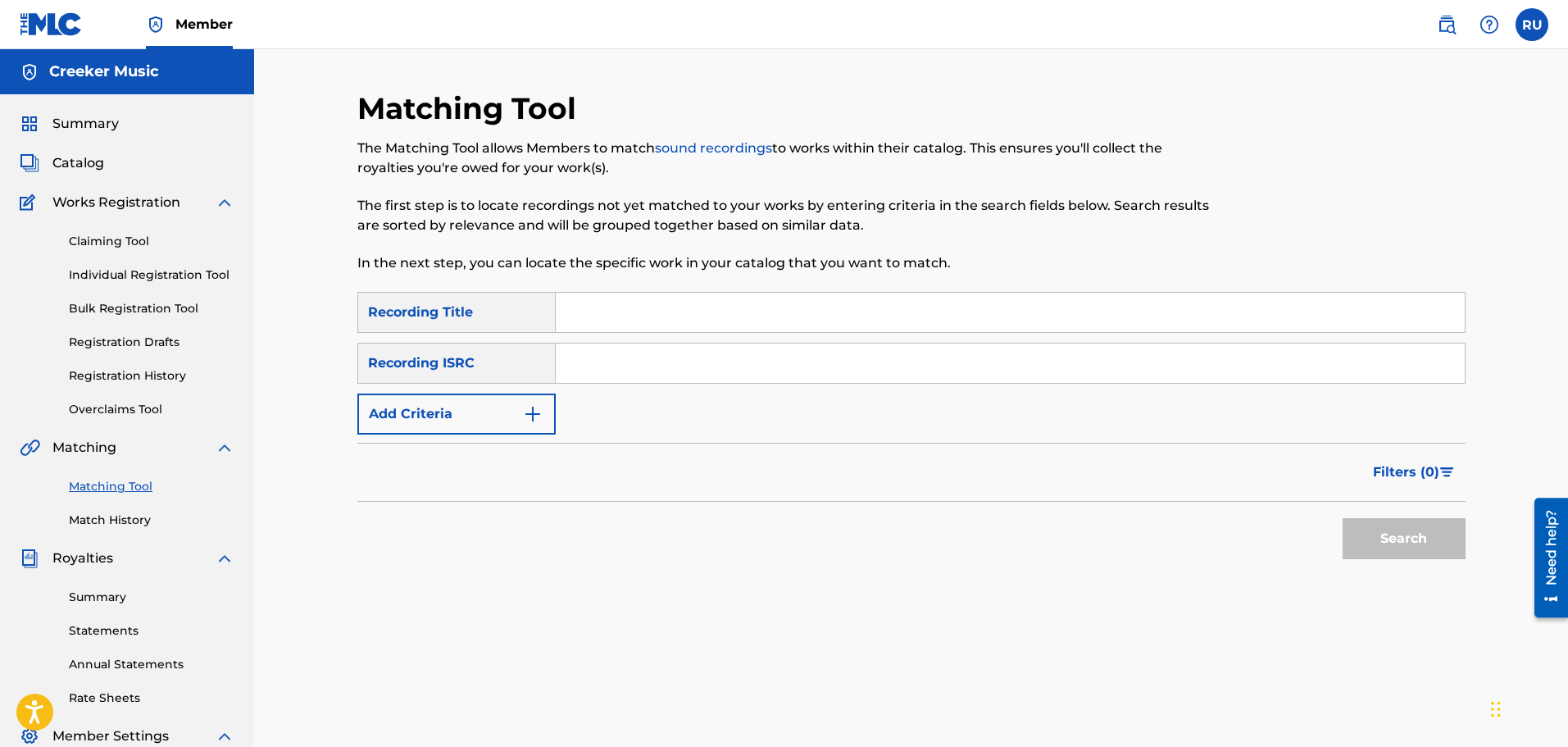
click at [619, 299] on input "Search Form" at bounding box center [1009, 312] width 909 height 40
type input "Window of Time"
click at [589, 357] on input "Search Form" at bounding box center [1009, 363] width 909 height 40
paste input "QZEQU2108853"
type input "QZEQU2108853"
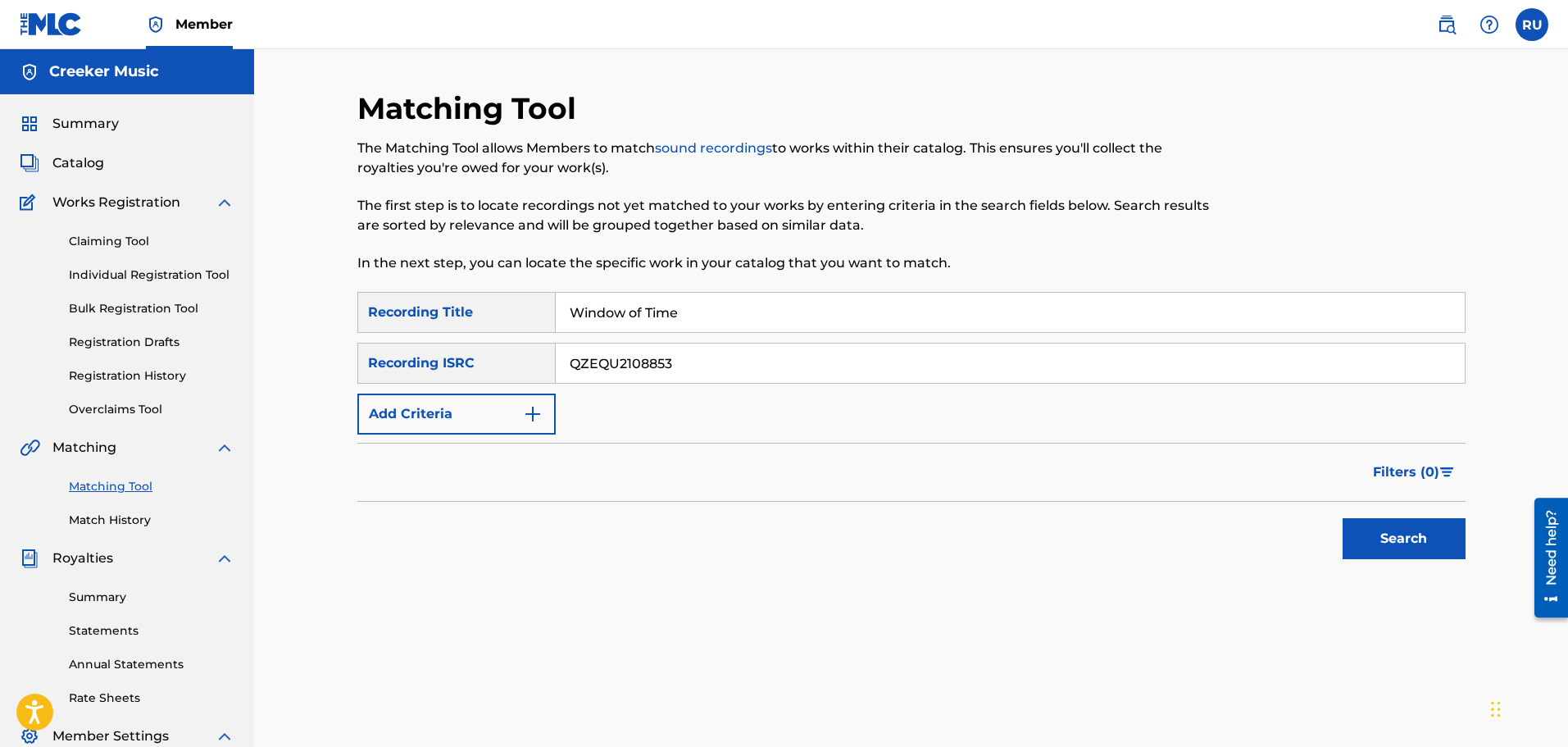
click at [1380, 532] on button "Search" at bounding box center [1404, 539] width 123 height 41
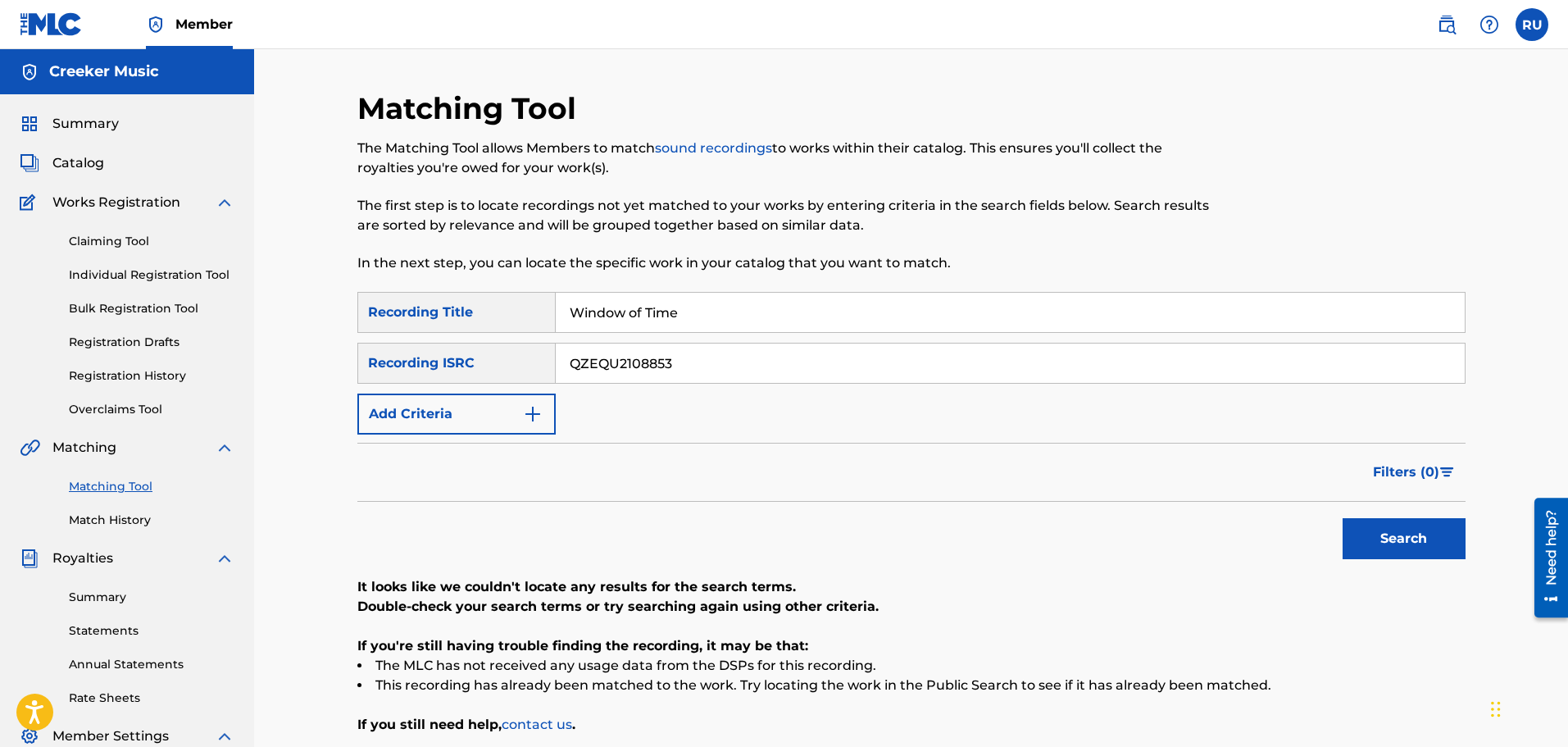
drag, startPoint x: 693, startPoint y: 356, endPoint x: 265, endPoint y: 345, distance: 428.1
click at [277, 348] on div "Matching Tool The Matching Tool allows Members to match sound recordings to wor…" at bounding box center [911, 493] width 1314 height 889
click at [376, 406] on button "Add Criteria" at bounding box center [456, 414] width 198 height 41
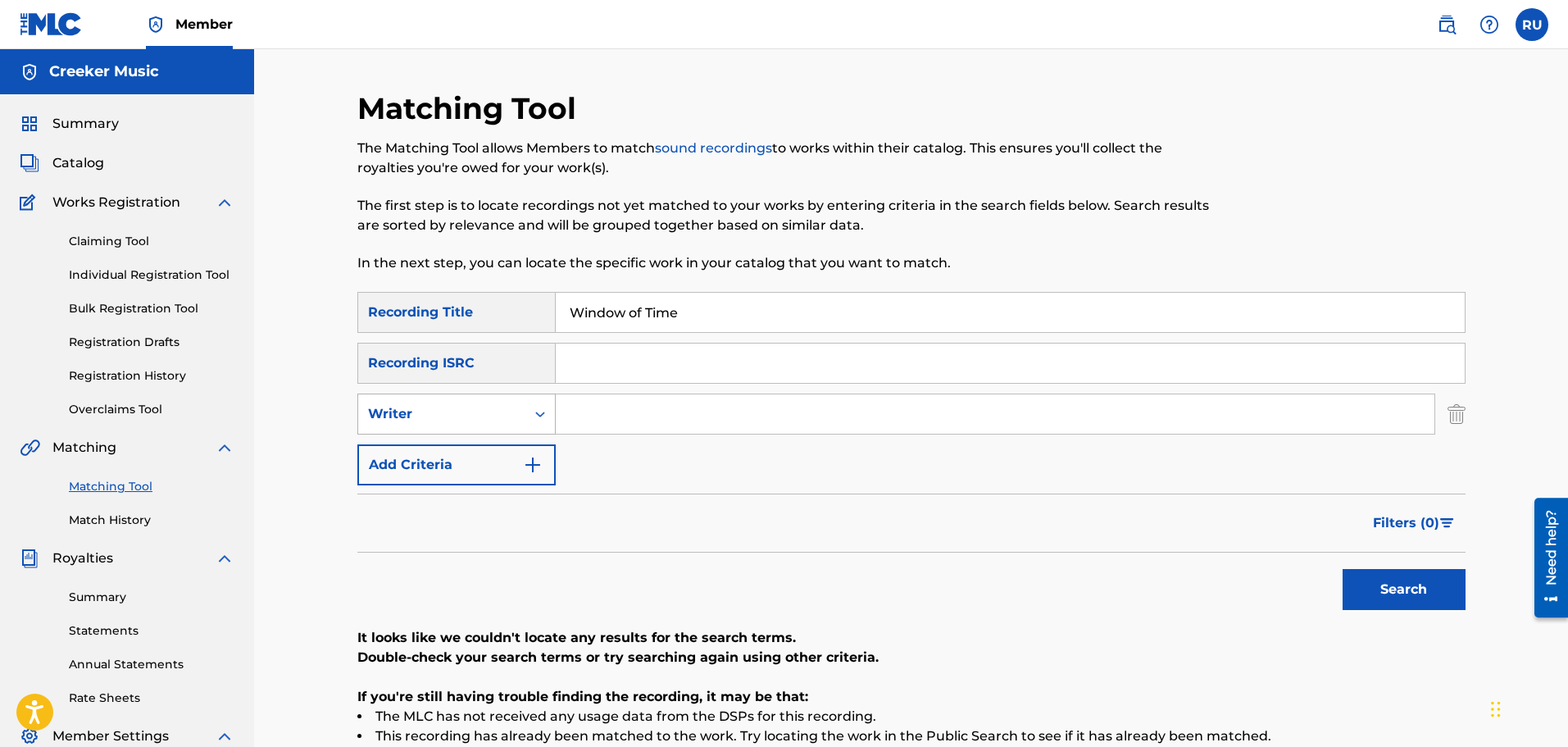
click at [403, 398] on div "Writer" at bounding box center [456, 414] width 198 height 41
click at [426, 447] on div "Recording Artist" at bounding box center [456, 455] width 197 height 41
drag, startPoint x: 443, startPoint y: 442, endPoint x: 657, endPoint y: 396, distance: 218.9
click at [657, 396] on input "Search Form" at bounding box center [994, 414] width 879 height 40
click at [638, 406] on input "Search Form" at bounding box center [994, 414] width 879 height 40
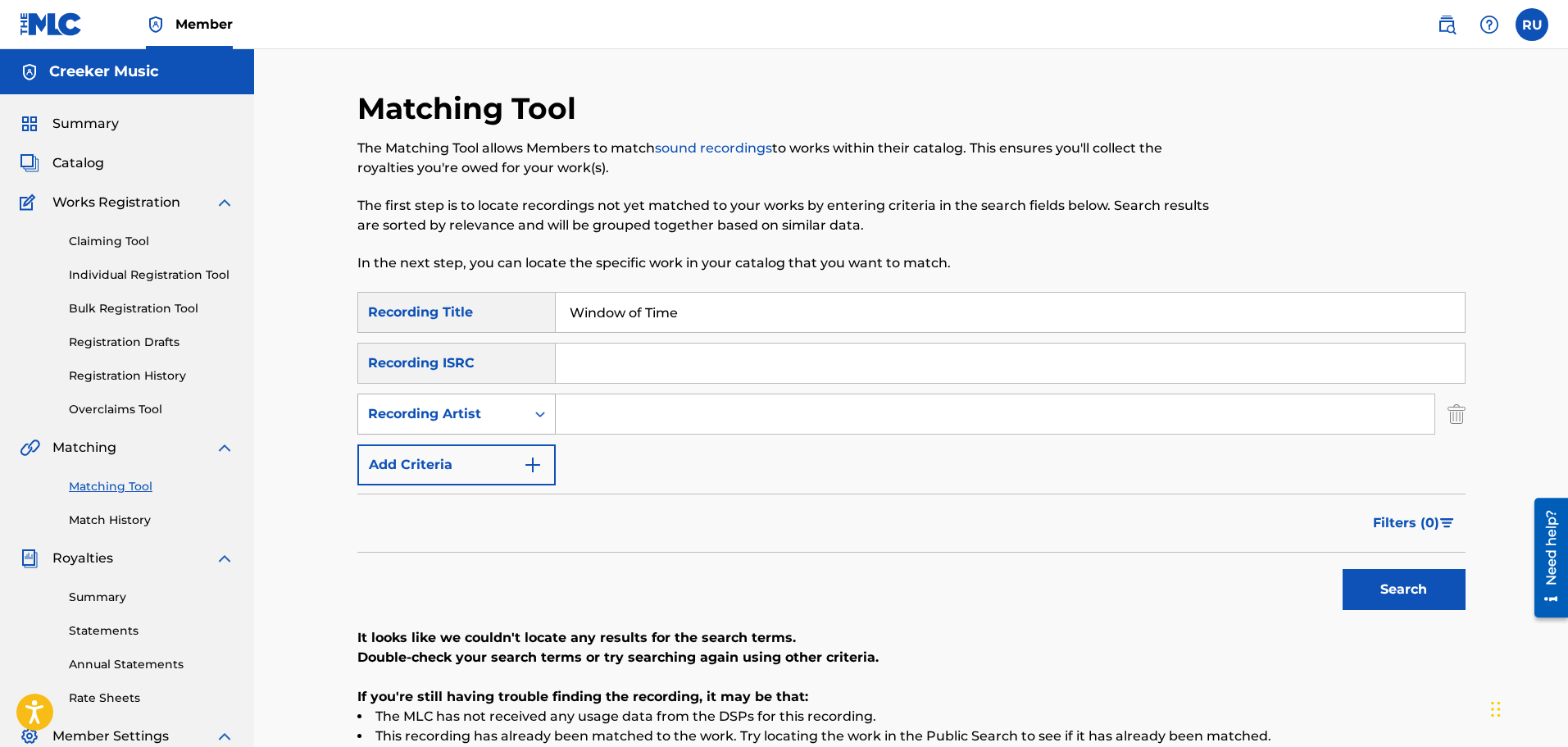
drag, startPoint x: 638, startPoint y: 406, endPoint x: 530, endPoint y: 422, distance: 109.2
click at [531, 422] on div "SearchWithCriteria37e706b5-069e-4426-990e-2160a80a51c9 Recording Artist" at bounding box center [911, 414] width 1108 height 41
click at [1343, 569] on button "Search" at bounding box center [1404, 589] width 123 height 41
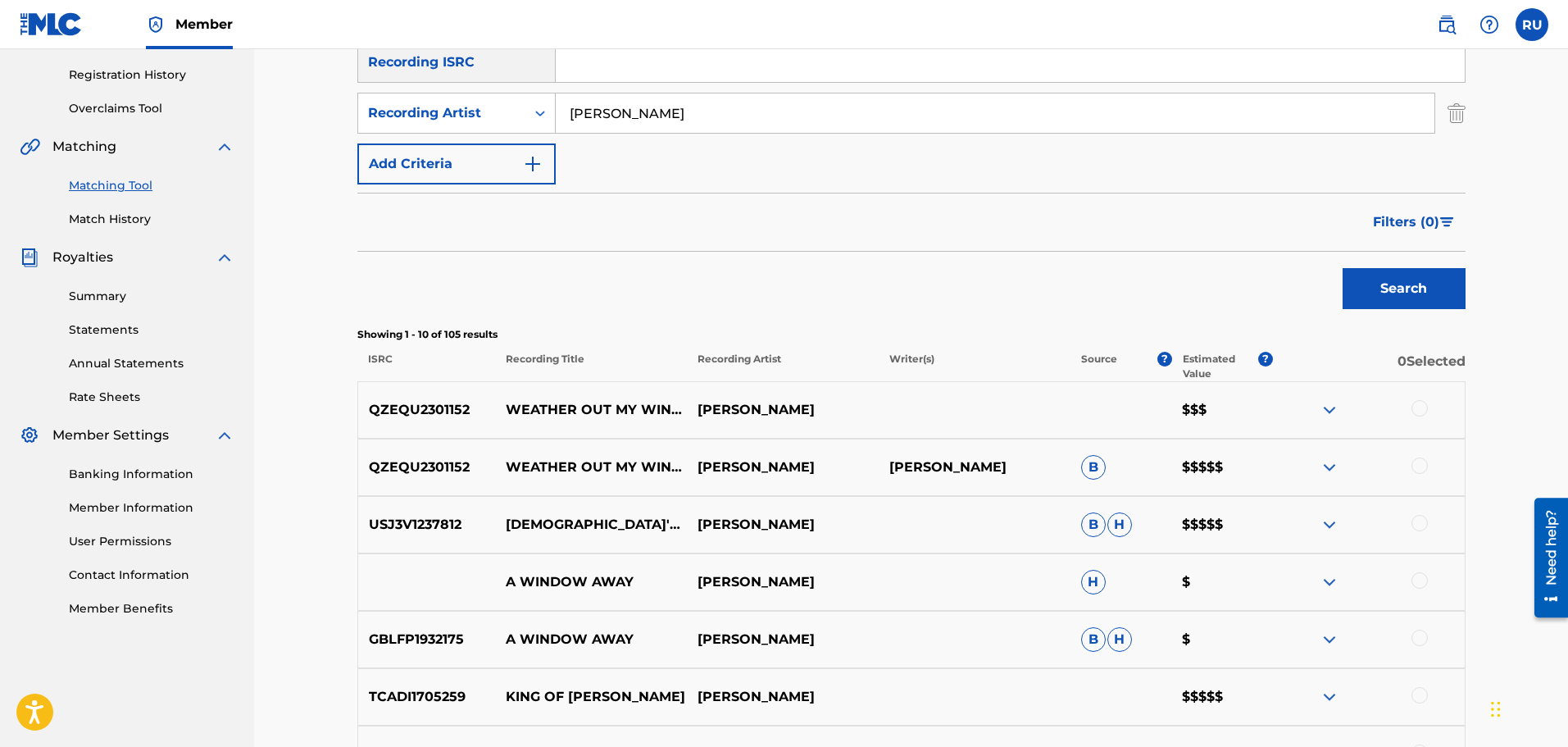
scroll to position [219, 0]
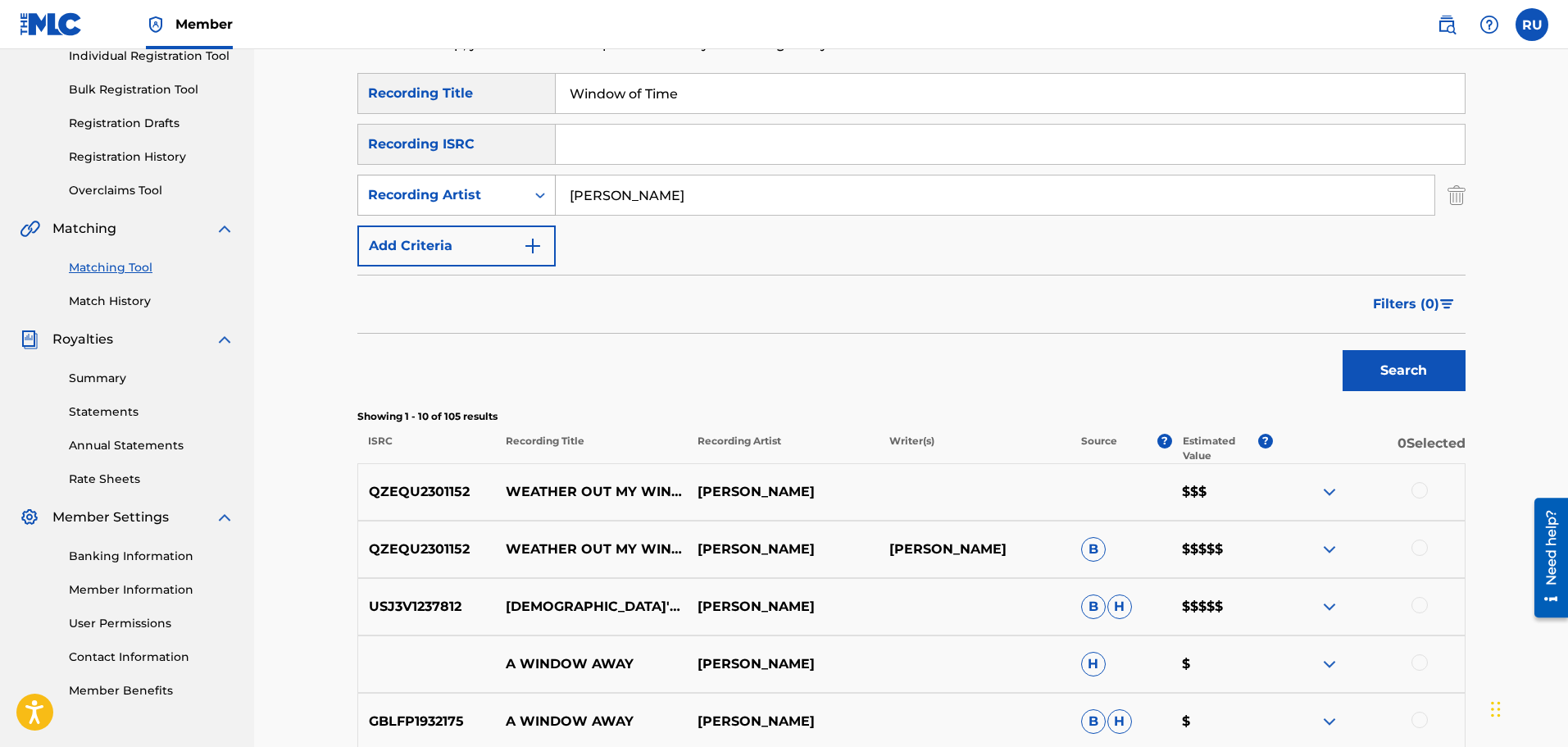
drag, startPoint x: 659, startPoint y: 200, endPoint x: 431, endPoint y: 209, distance: 228.2
click at [444, 209] on div "SearchWithCriteria37e706b5-069e-4426-990e-2160a80a51c9 Recording Artist [PERSON…" at bounding box center [911, 195] width 1108 height 41
type input "Stonebaby"
click at [1343, 350] on button "Search" at bounding box center [1404, 371] width 123 height 41
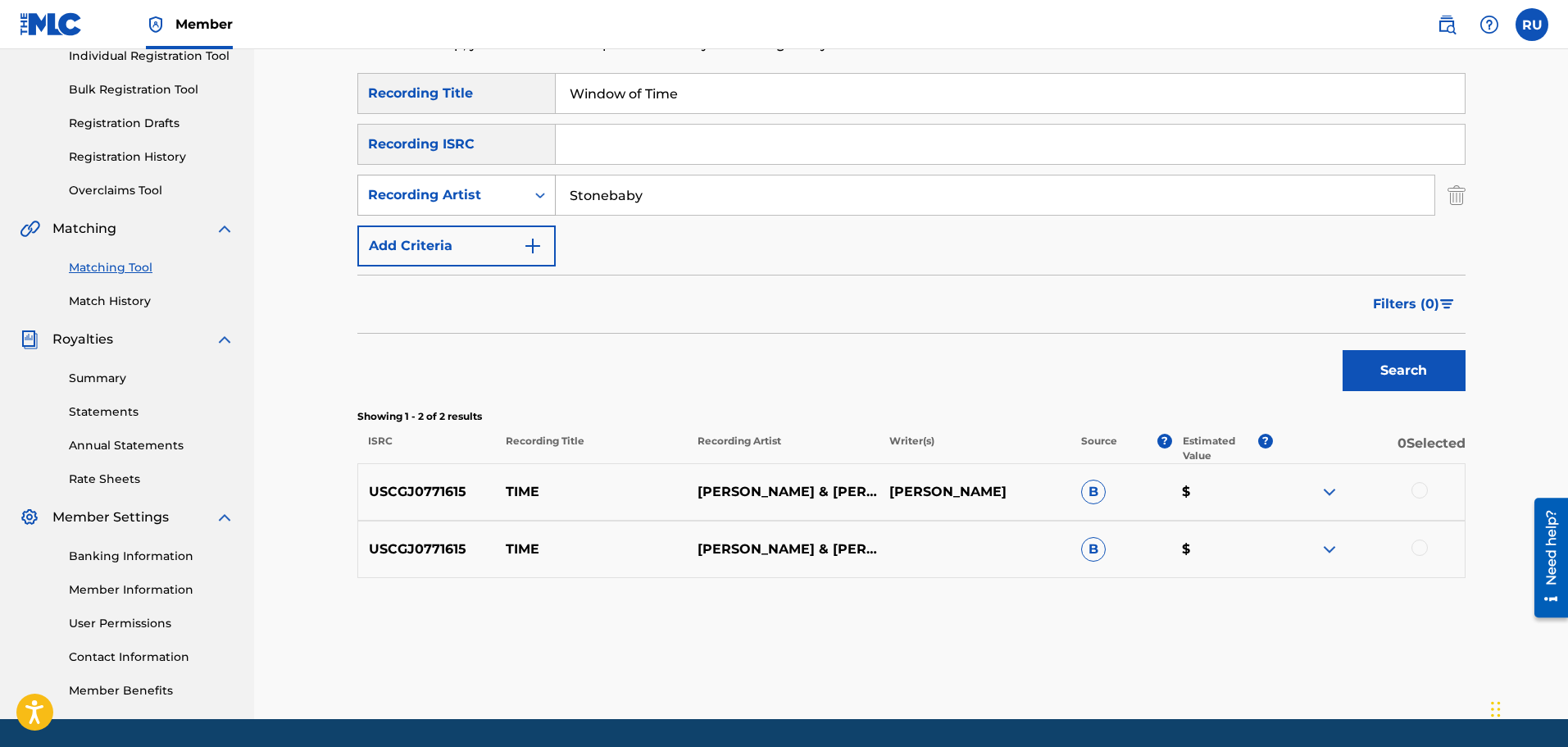
drag, startPoint x: 603, startPoint y: 193, endPoint x: 484, endPoint y: 192, distance: 119.0
click at [538, 193] on div "SearchWithCriteria37e706b5-069e-4426-990e-2160a80a51c9 Recording Artist Stoneba…" at bounding box center [911, 195] width 1108 height 41
drag, startPoint x: 748, startPoint y: 85, endPoint x: 537, endPoint y: 78, distance: 211.1
click at [547, 80] on div "SearchWithCriteriaa40ba3d2-d852-470c-8c6f-2a2888883973 Recording Title Window o…" at bounding box center [911, 93] width 1108 height 41
type input "I can't complain"
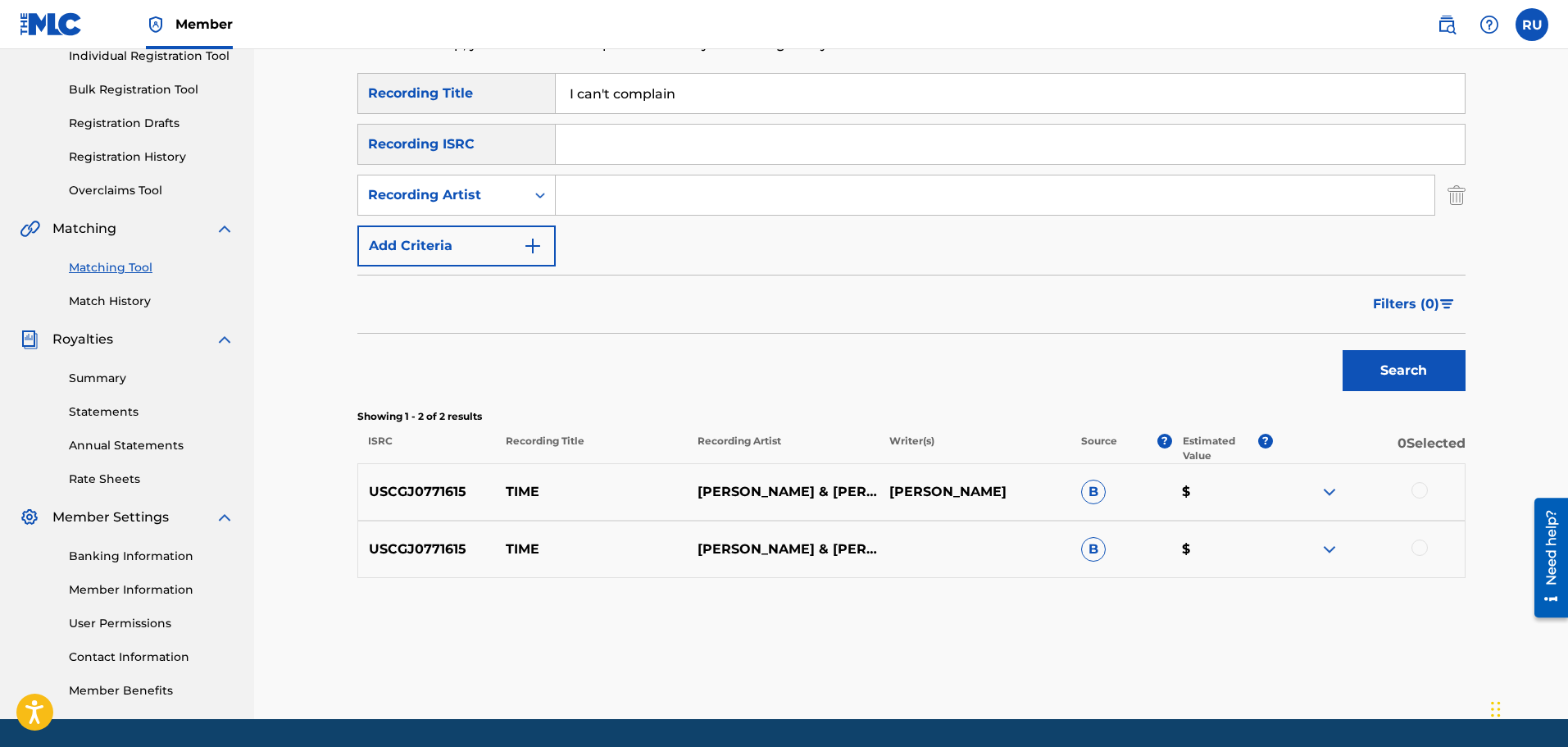
click at [654, 149] on input "Search Form" at bounding box center [1009, 144] width 909 height 40
paste input "[URL][DOMAIN_NAME]"
type input "[URL][DOMAIN_NAME]"
drag, startPoint x: 1133, startPoint y: 144, endPoint x: 349, endPoint y: 102, distance: 785.1
click at [357, 104] on div "SearchWithCriteriaa40ba3d2-d852-470c-8c6f-2a2888883973 Recording Title I can't …" at bounding box center [911, 169] width 1108 height 193
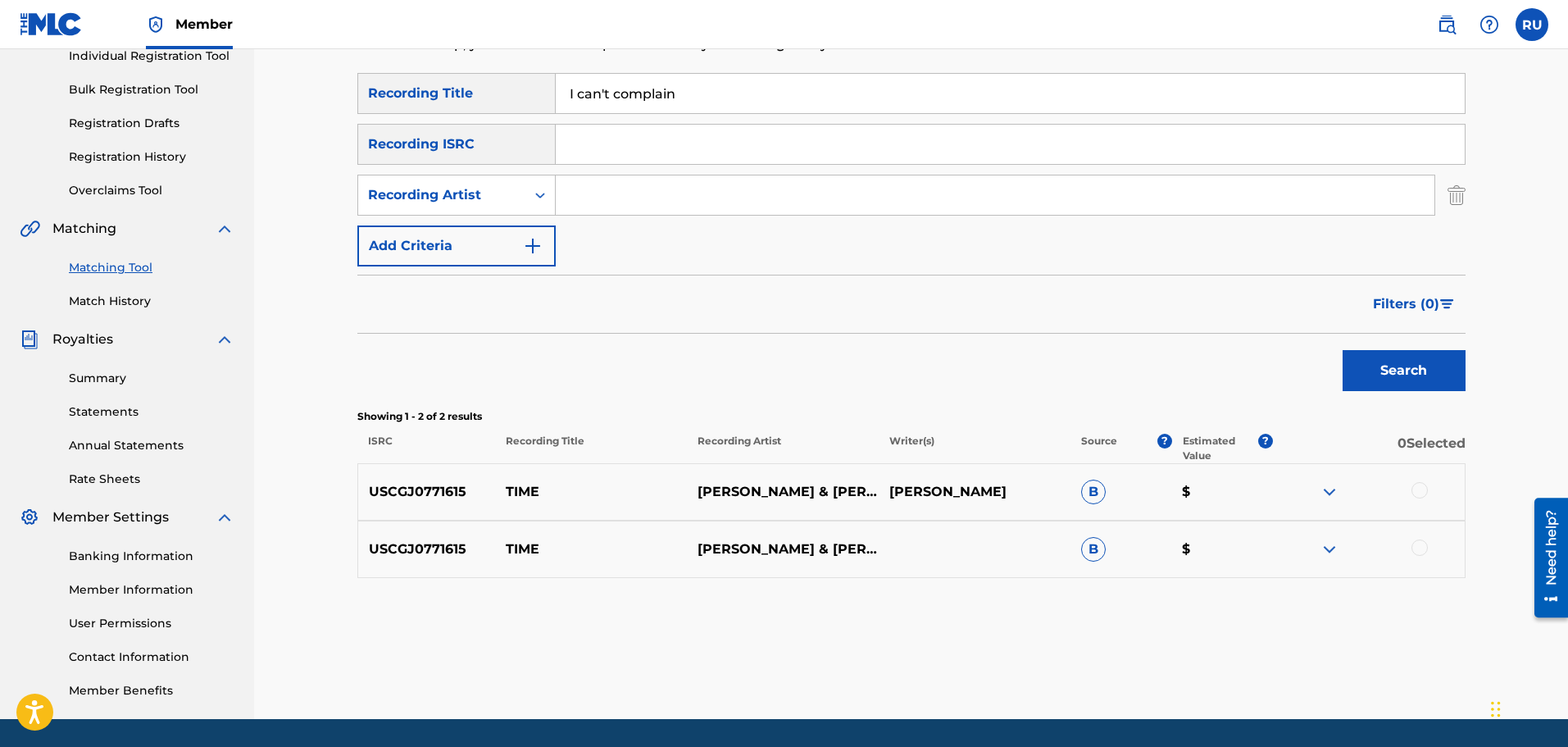
paste input "QZEQU2108857"
type input "QZEQU2108857"
click at [1376, 376] on button "Search" at bounding box center [1404, 371] width 123 height 41
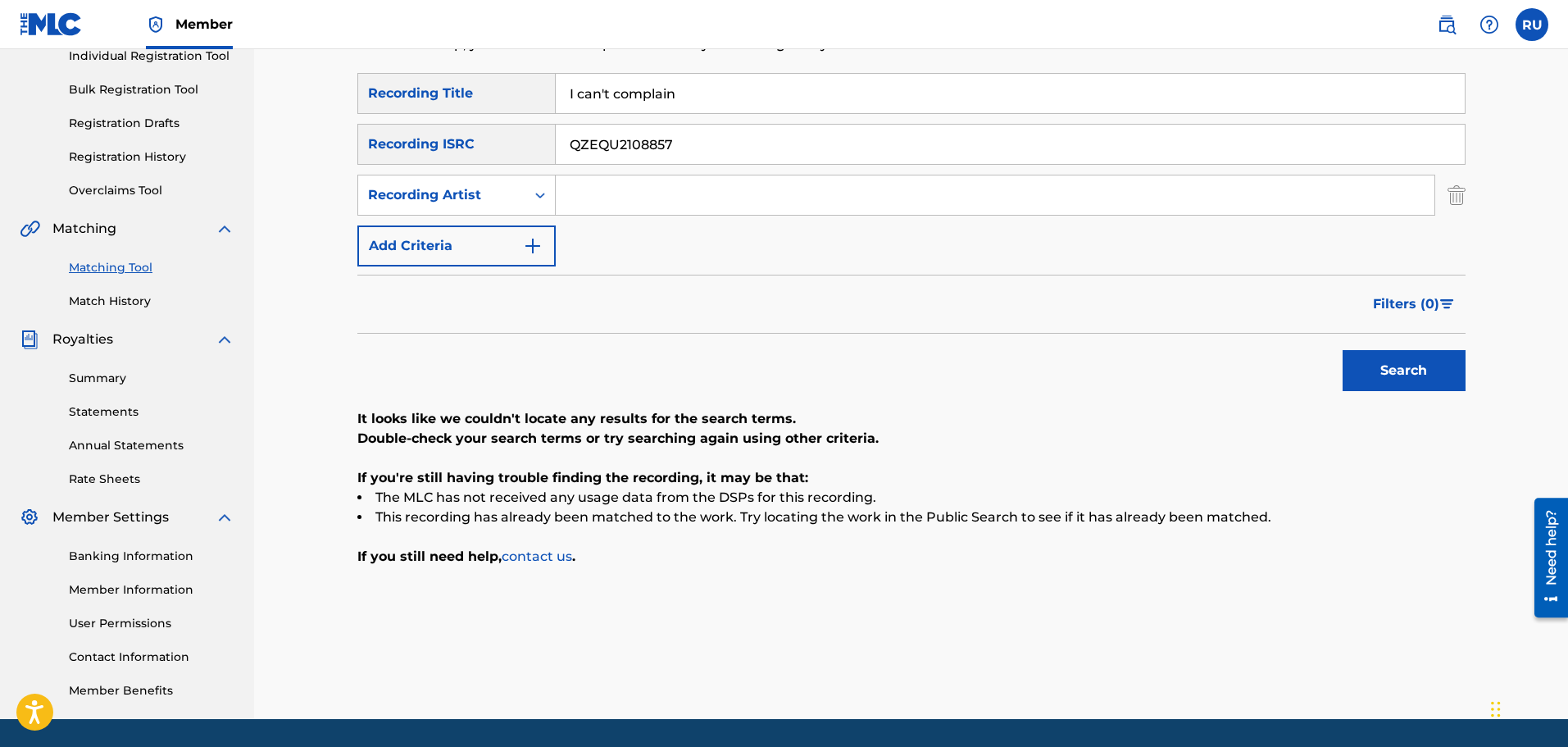
drag, startPoint x: 752, startPoint y: 149, endPoint x: 193, endPoint y: 154, distance: 559.0
click at [209, 154] on main "Creeker Music Summary Catalog Works Registration Claiming Tool Individual Regis…" at bounding box center [784, 274] width 1568 height 889
drag, startPoint x: 737, startPoint y: 102, endPoint x: 264, endPoint y: 86, distance: 473.3
click at [268, 86] on div "Matching Tool The Matching Tool allows Members to match sound recordings to wor…" at bounding box center [911, 274] width 1314 height 889
type input "9 Clouds"
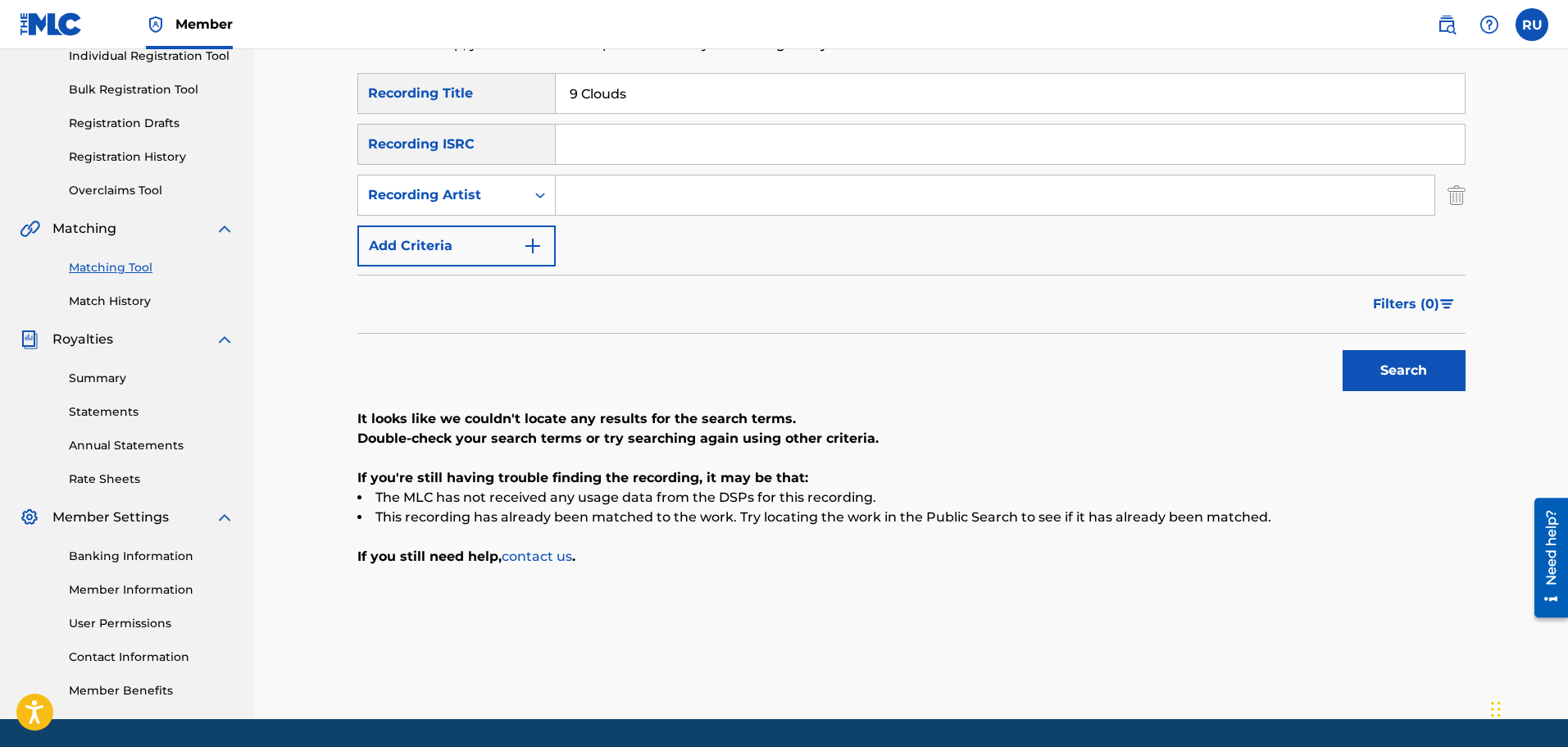
paste input "QZEQU2133799"
type input "QZEQU2133799"
click at [1333, 362] on div "Search" at bounding box center [911, 366] width 1108 height 66
click at [1363, 365] on button "Search" at bounding box center [1404, 371] width 123 height 41
drag, startPoint x: 748, startPoint y: 114, endPoint x: 543, endPoint y: 88, distance: 206.6
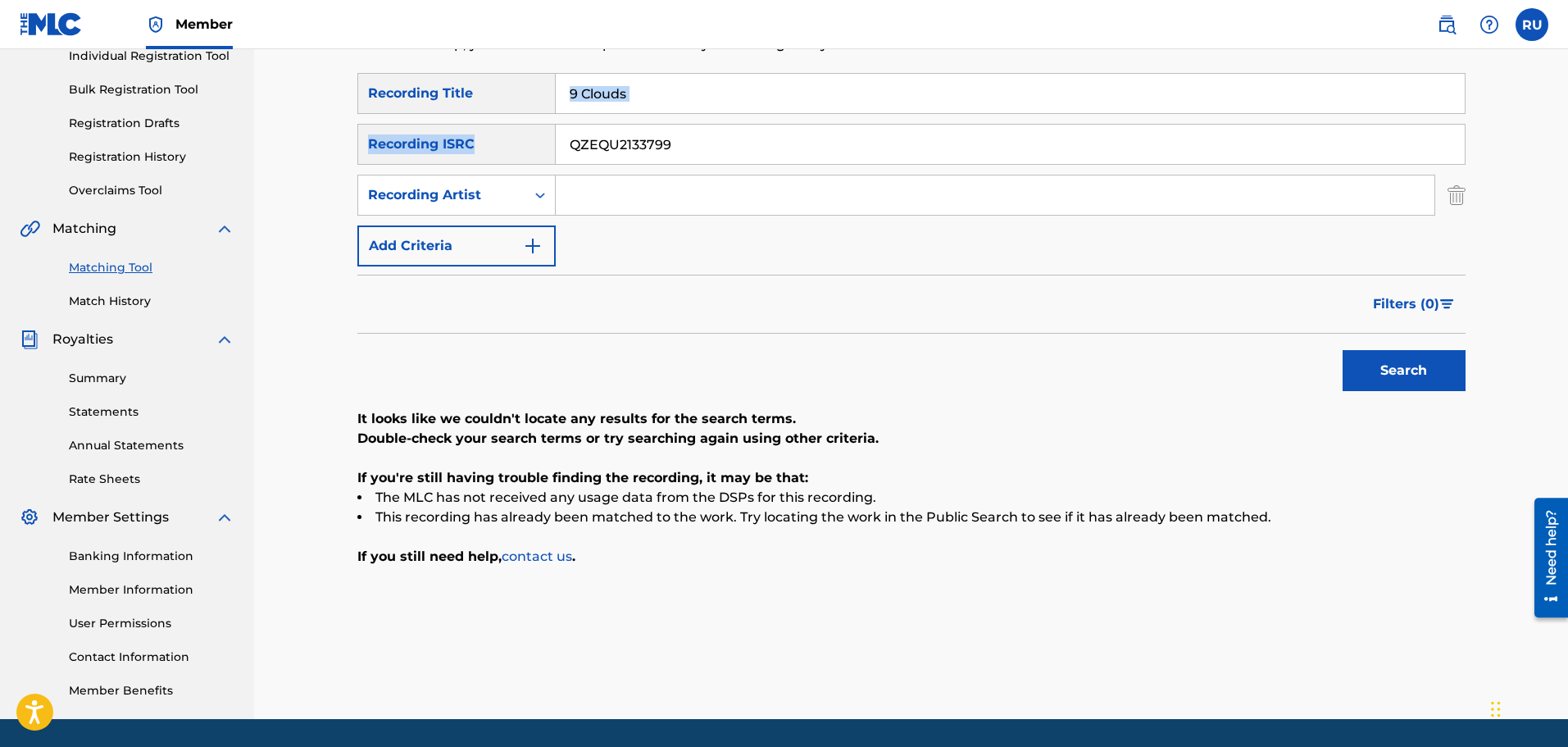
click at [551, 89] on div "SearchWithCriteriaa40ba3d2-d852-470c-8c6f-2a2888883973 Recording Title 9 Clouds…" at bounding box center [911, 169] width 1108 height 193
click at [639, 87] on input "9 Clouds" at bounding box center [1009, 93] width 909 height 40
click at [619, 94] on input "9 Clouds" at bounding box center [1009, 93] width 909 height 40
drag, startPoint x: 643, startPoint y: 90, endPoint x: 468, endPoint y: 101, distance: 175.3
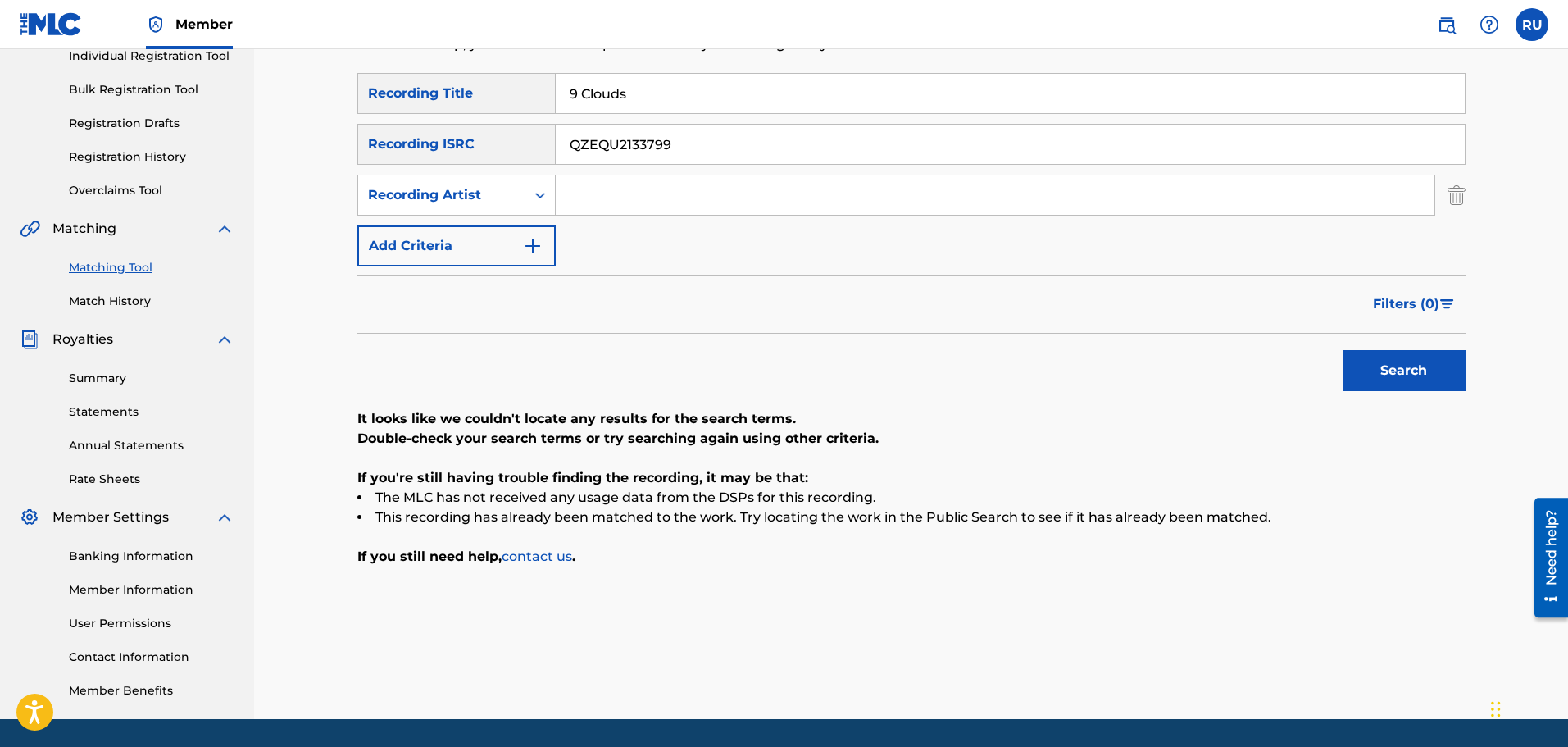
click at [478, 102] on div "SearchWithCriteriaa40ba3d2-d852-470c-8c6f-2a2888883973 Recording Title 9 Clouds" at bounding box center [911, 93] width 1108 height 41
type input "Woke Up BMF"
drag, startPoint x: 707, startPoint y: 136, endPoint x: 348, endPoint y: 146, distance: 359.1
click at [351, 146] on div "Matching Tool The Matching Tool allows Members to match sound recordings to wor…" at bounding box center [911, 295] width 1148 height 847
click at [1406, 367] on button "Search" at bounding box center [1404, 371] width 123 height 41
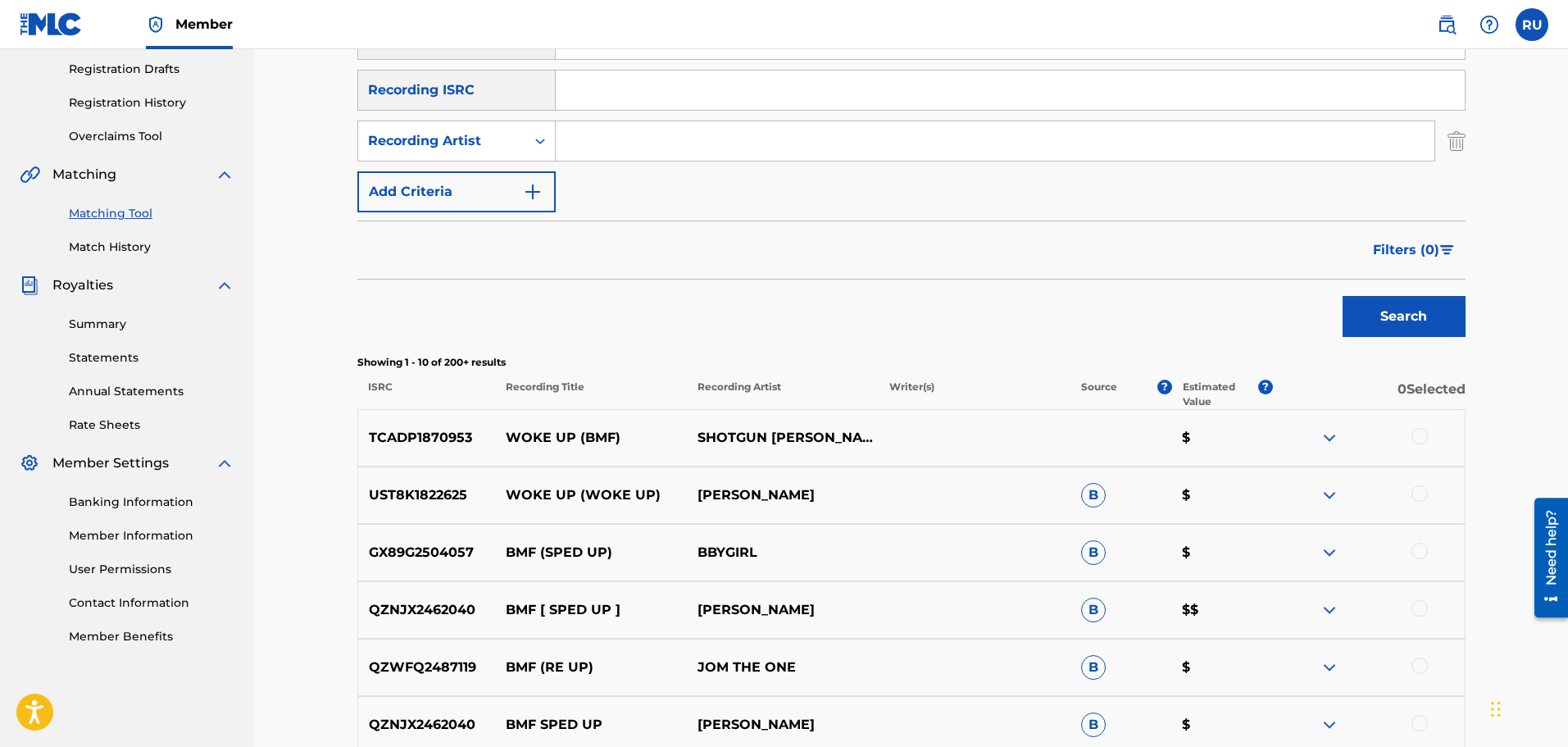
scroll to position [300, 0]
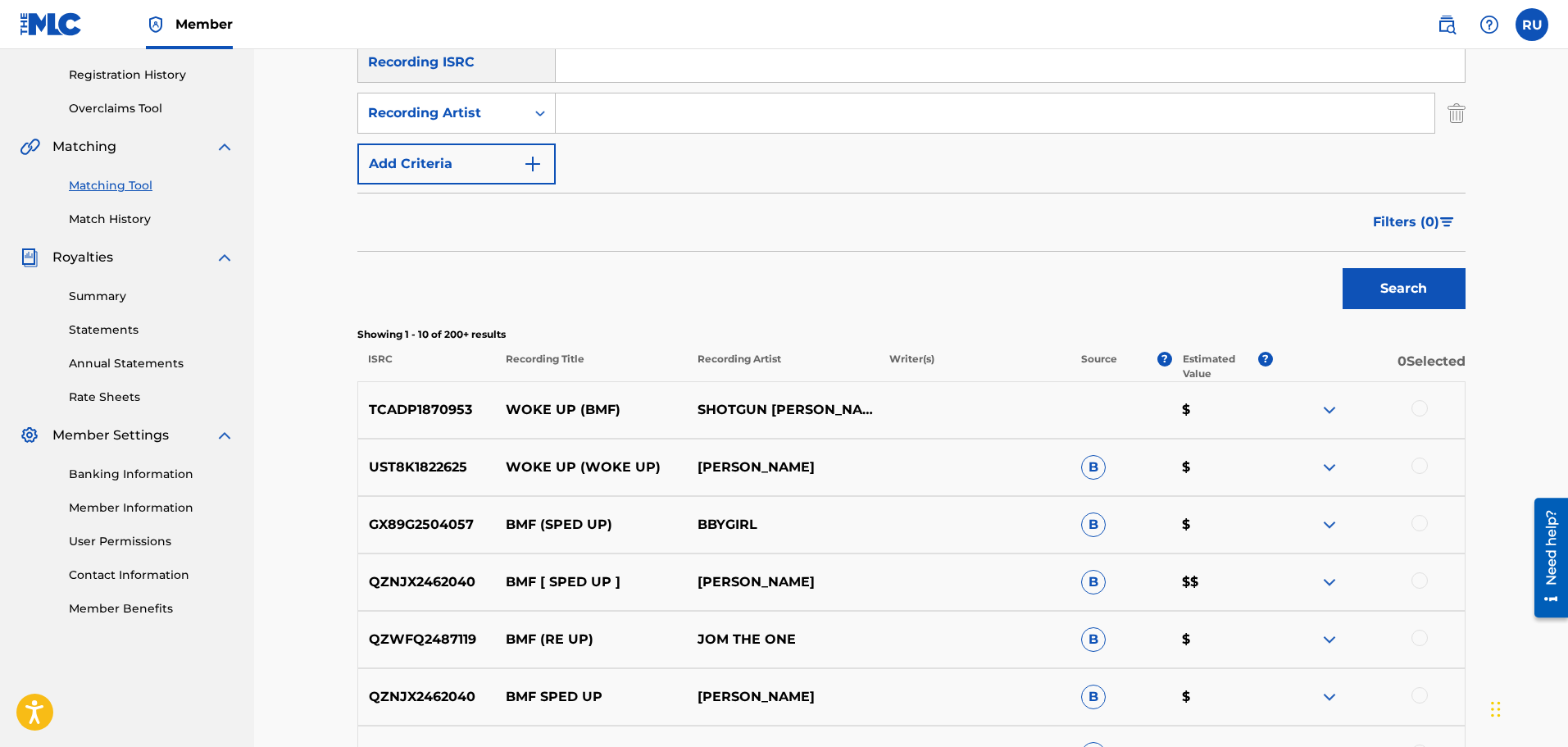
click at [1422, 409] on div at bounding box center [1419, 408] width 16 height 16
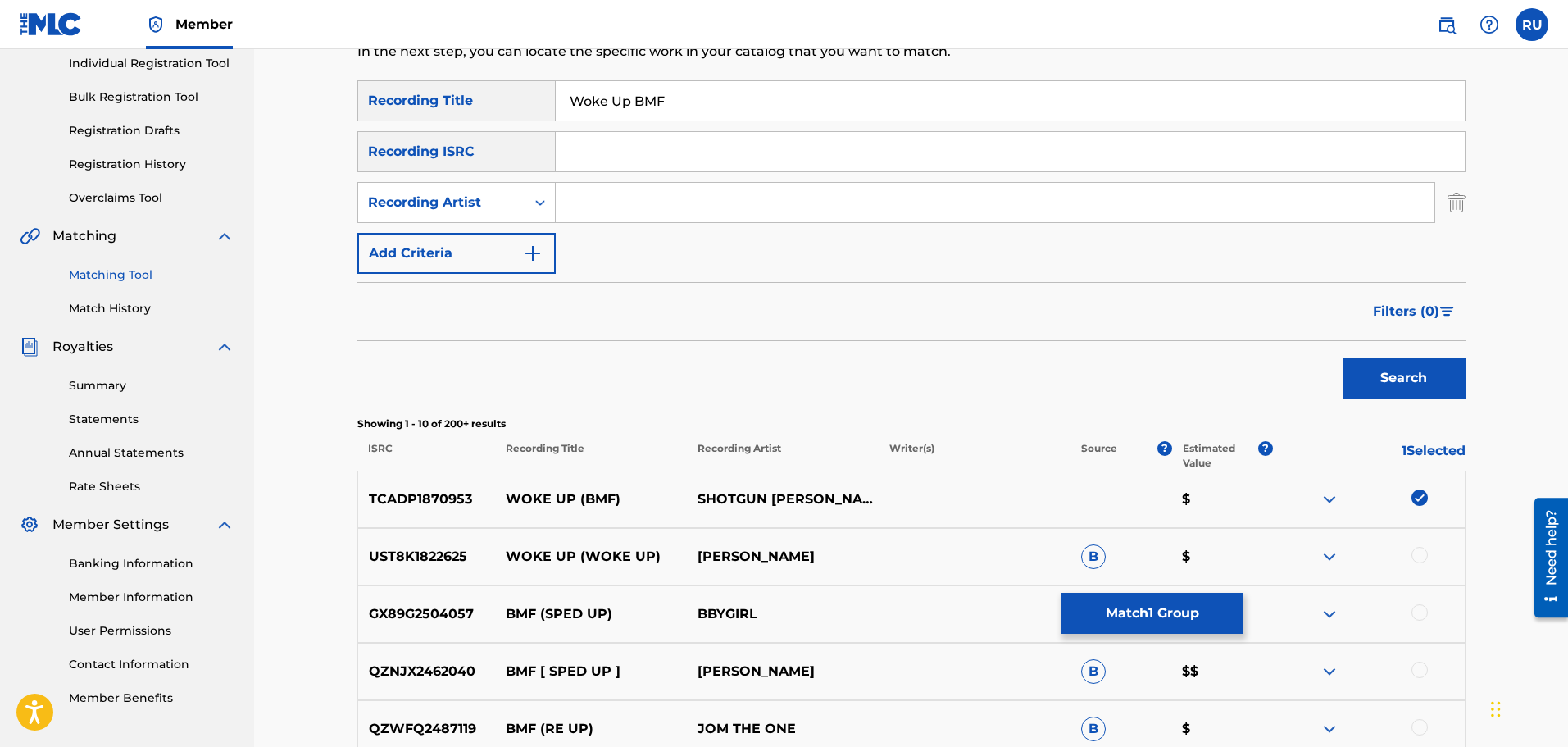
scroll to position [55, 0]
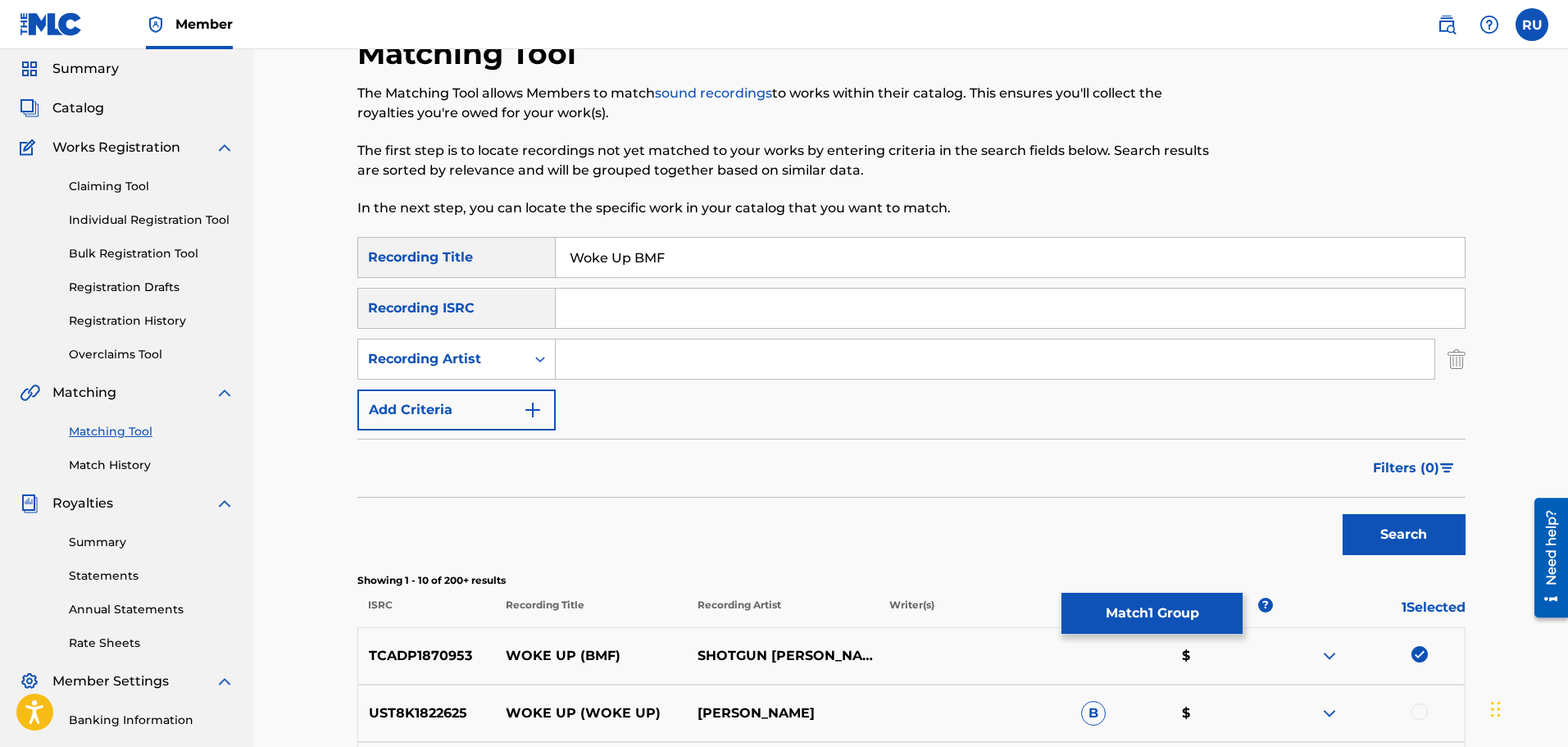
drag, startPoint x: 685, startPoint y: 250, endPoint x: 636, endPoint y: 257, distance: 49.5
click at [636, 257] on input "Woke Up BMF" at bounding box center [1009, 257] width 909 height 40
type input "Woke Up"
click at [600, 356] on input "Search Form" at bounding box center [994, 359] width 879 height 40
type input "[PERSON_NAME]"
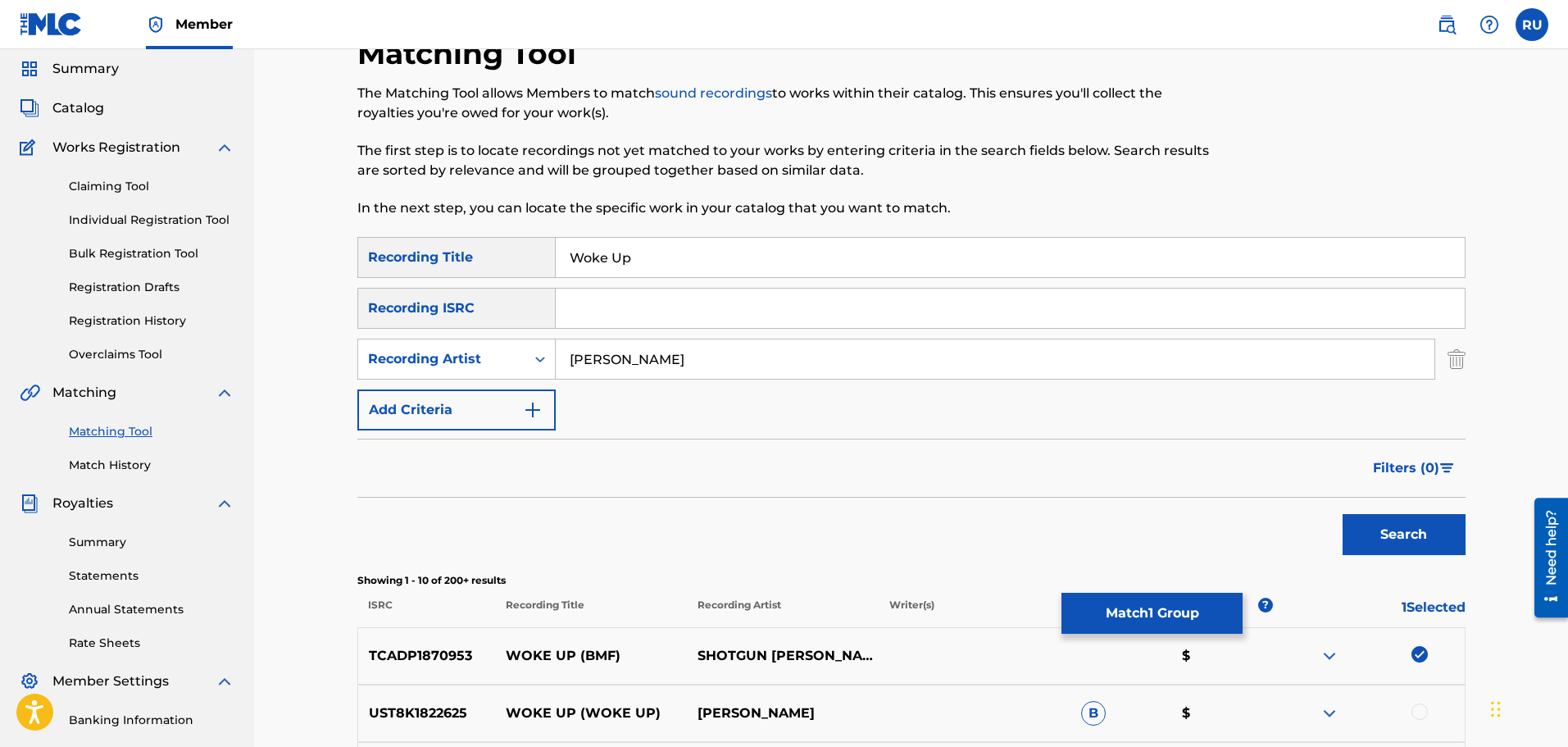
click at [1343, 514] on button "Search" at bounding box center [1404, 534] width 123 height 41
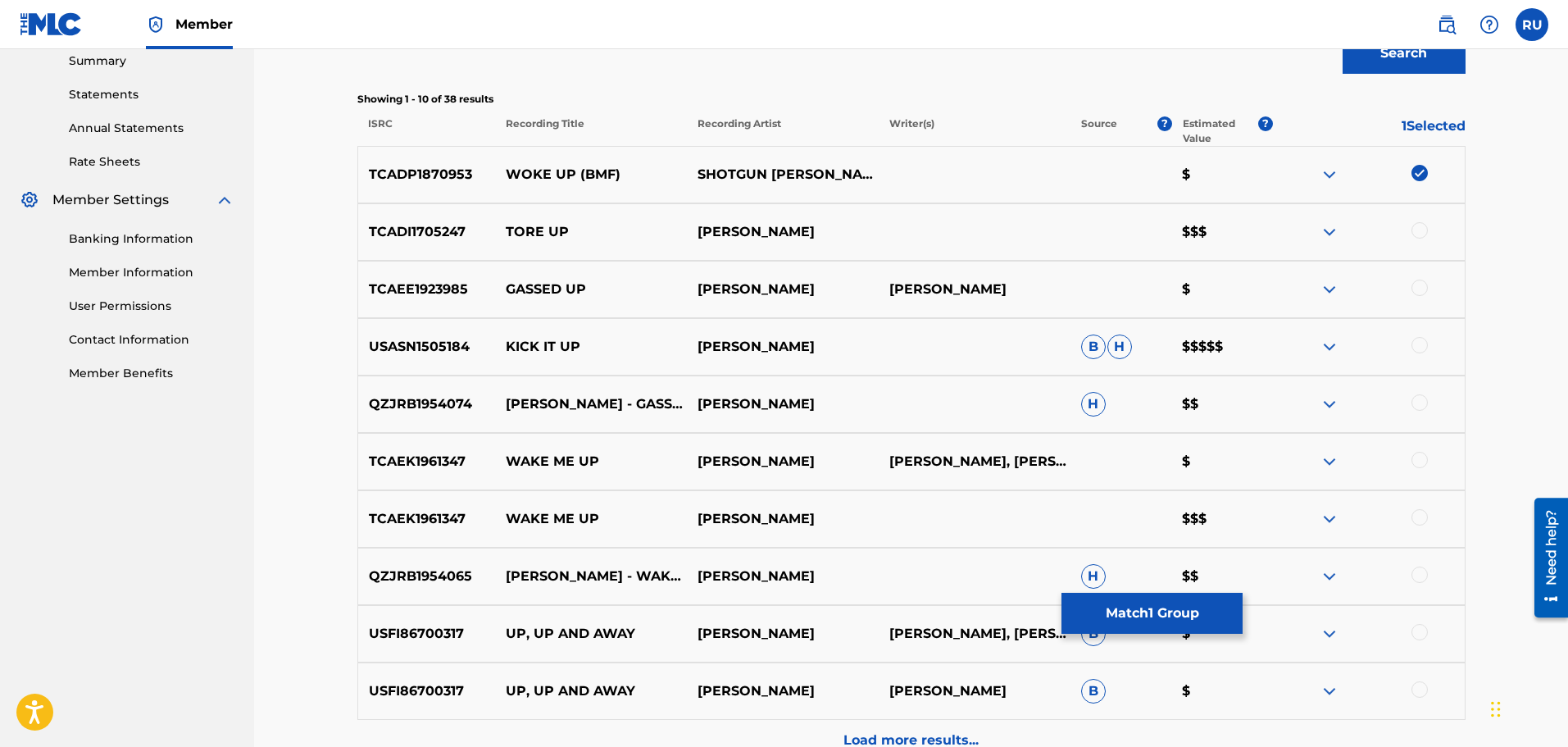
scroll to position [629, 0]
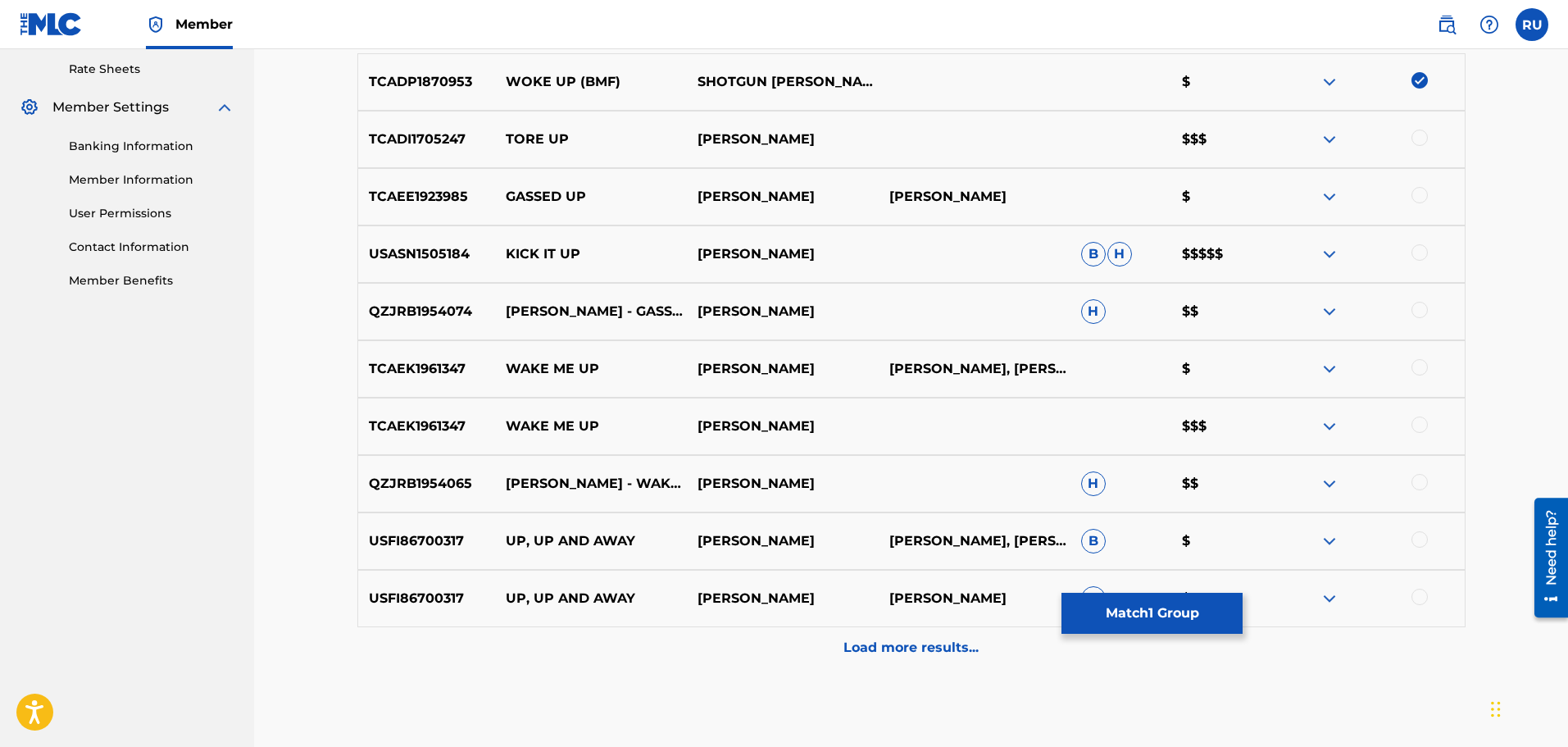
click at [1118, 604] on button "Match 1 Group" at bounding box center [1152, 613] width 181 height 41
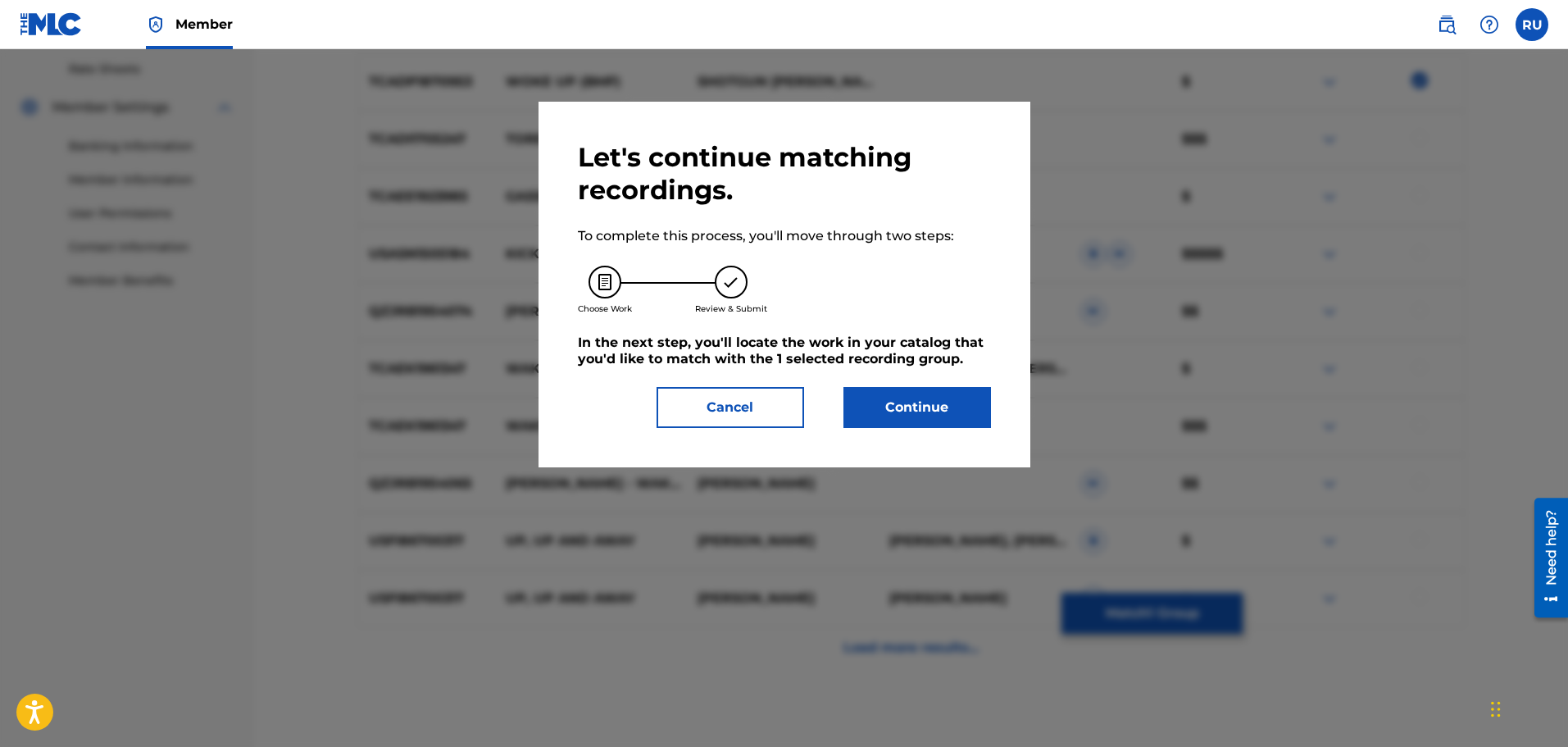
click at [886, 407] on button "Continue" at bounding box center [916, 407] width 148 height 41
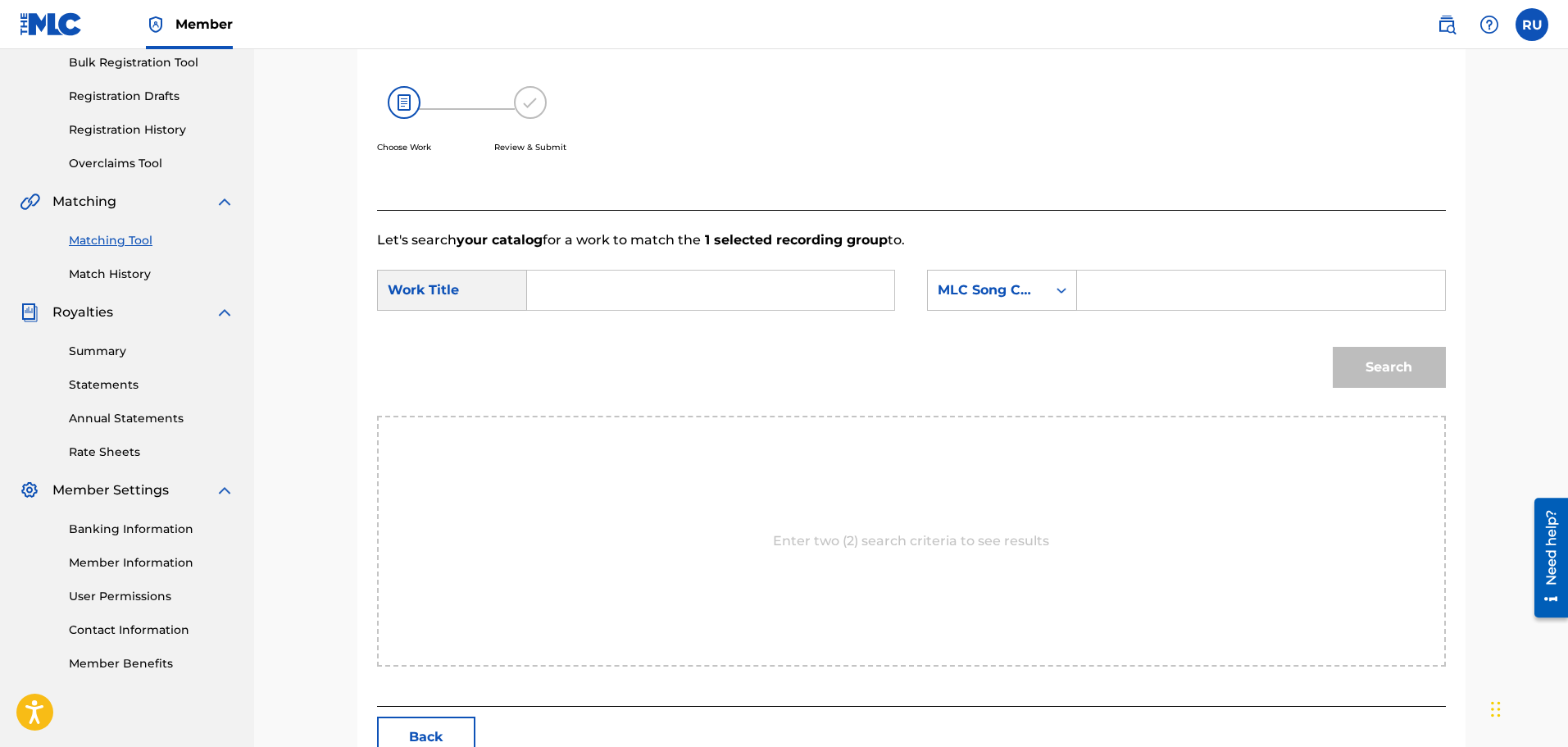
scroll to position [100, 0]
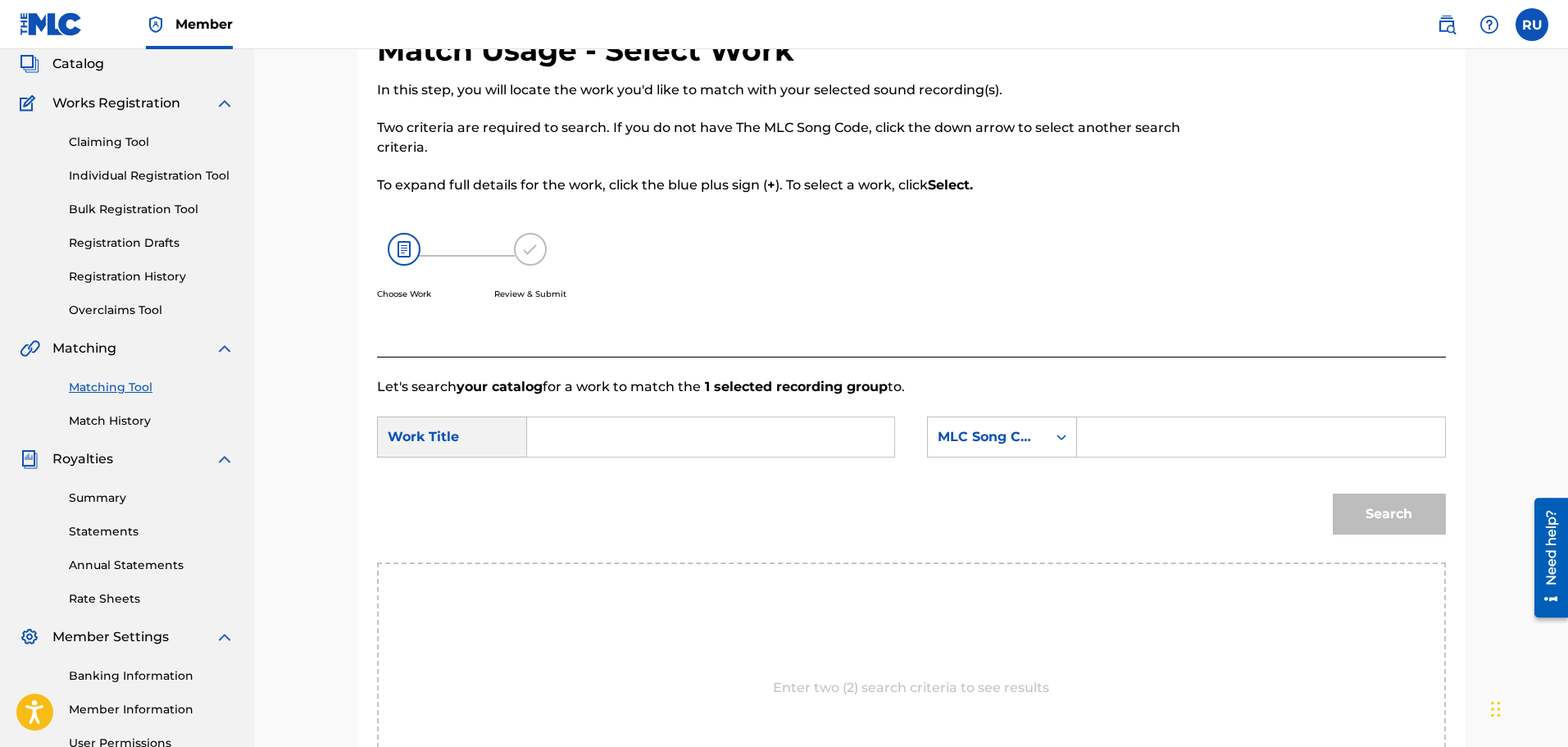
click at [635, 436] on input "Search Form" at bounding box center [711, 436] width 339 height 40
type input "woke up bmf"
click at [994, 458] on div "SearchWithCriteria1353ed5f-2eba-46c7-ab0e-ecf0195ef554 Work Title woke up bmf S…" at bounding box center [911, 441] width 1068 height 51
click at [994, 451] on div "MLC Song Code" at bounding box center [1002, 436] width 150 height 41
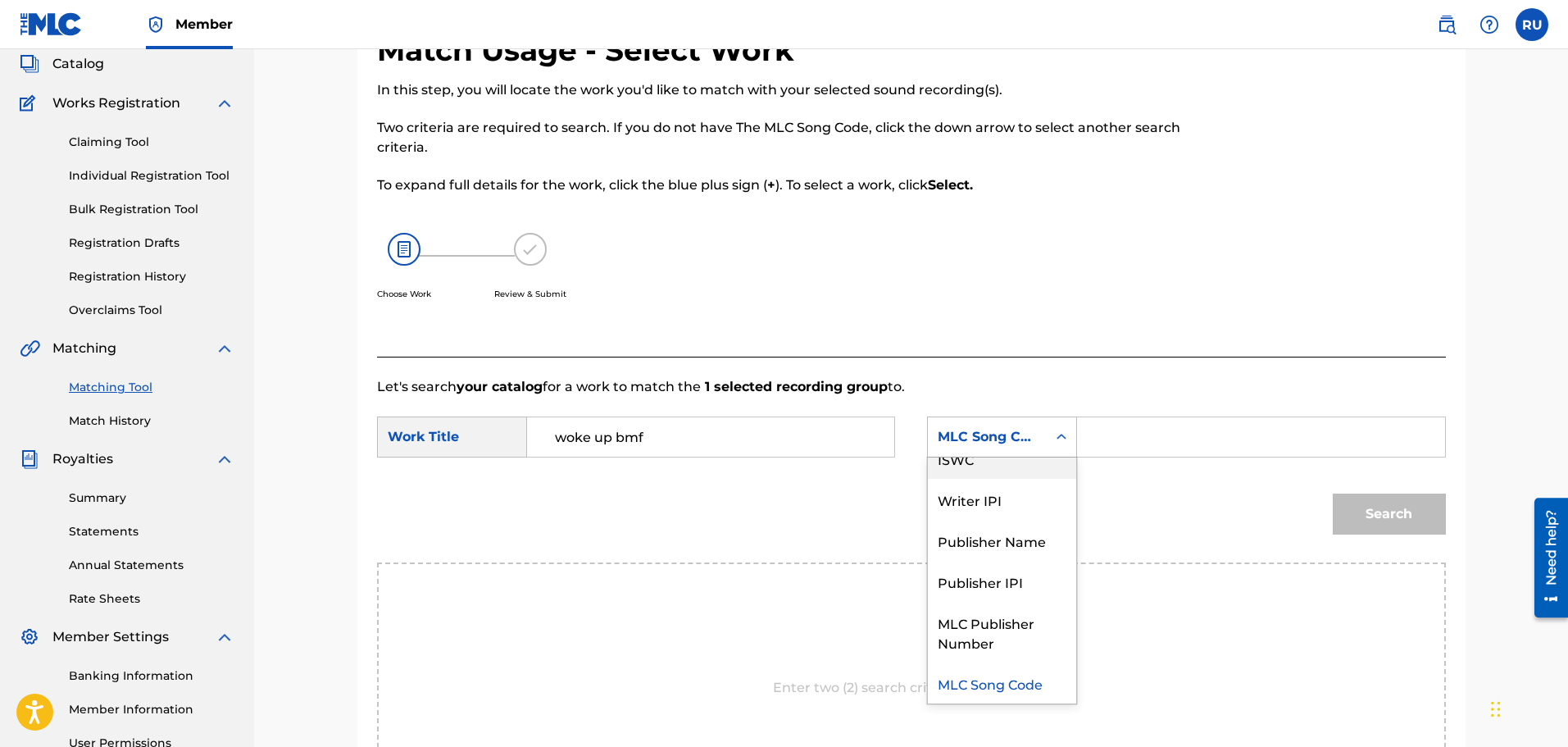
scroll to position [0, 0]
click at [996, 494] on div "Writer Name" at bounding box center [1002, 478] width 149 height 41
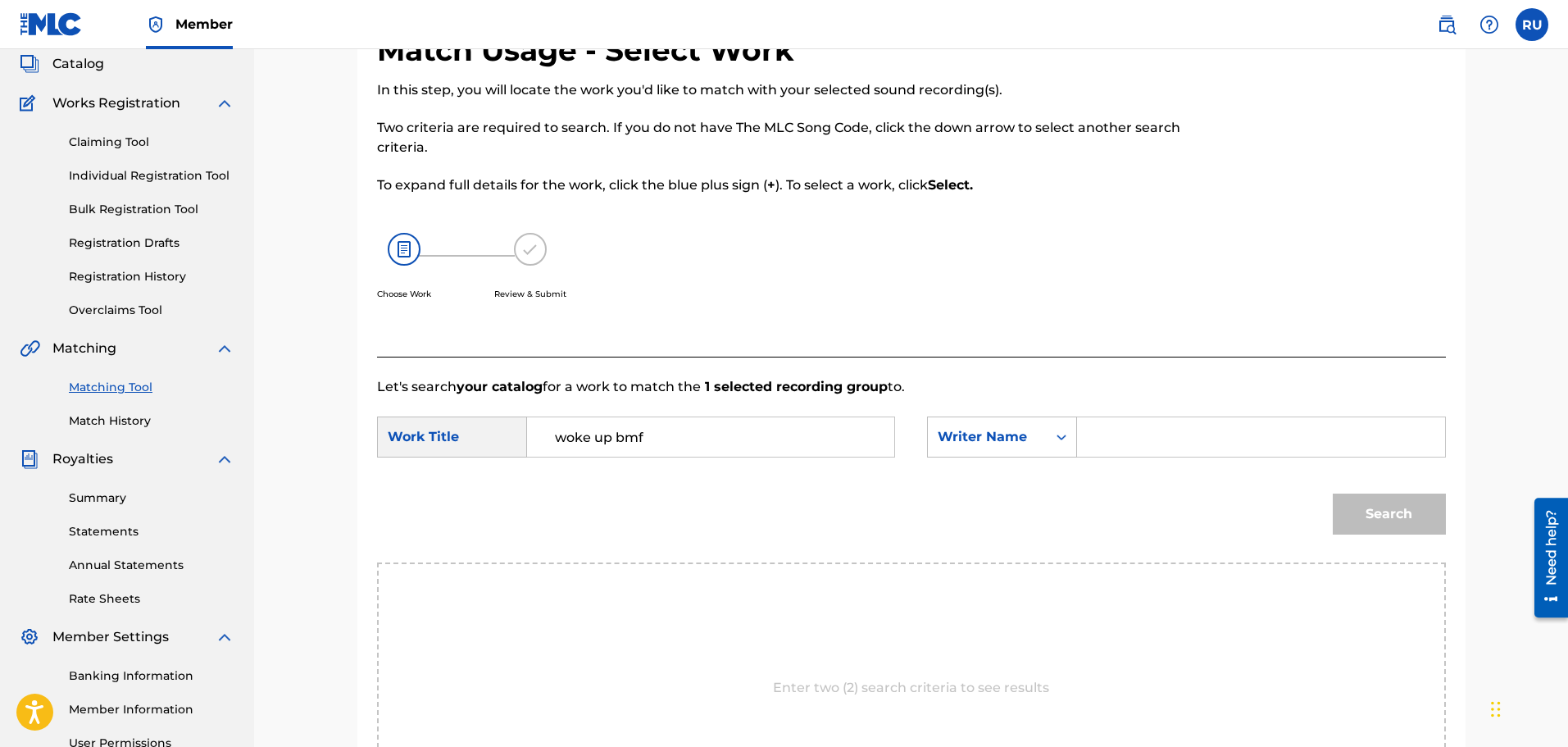
click at [1092, 458] on div "SearchWithCriteria1353ed5f-2eba-46c7-ab0e-ecf0195ef554 Work Title woke up bmf S…" at bounding box center [911, 441] width 1068 height 51
click at [1096, 452] on input "Search Form" at bounding box center [1261, 436] width 339 height 40
type input "[PERSON_NAME]"
click at [1374, 532] on button "Search" at bounding box center [1389, 514] width 113 height 41
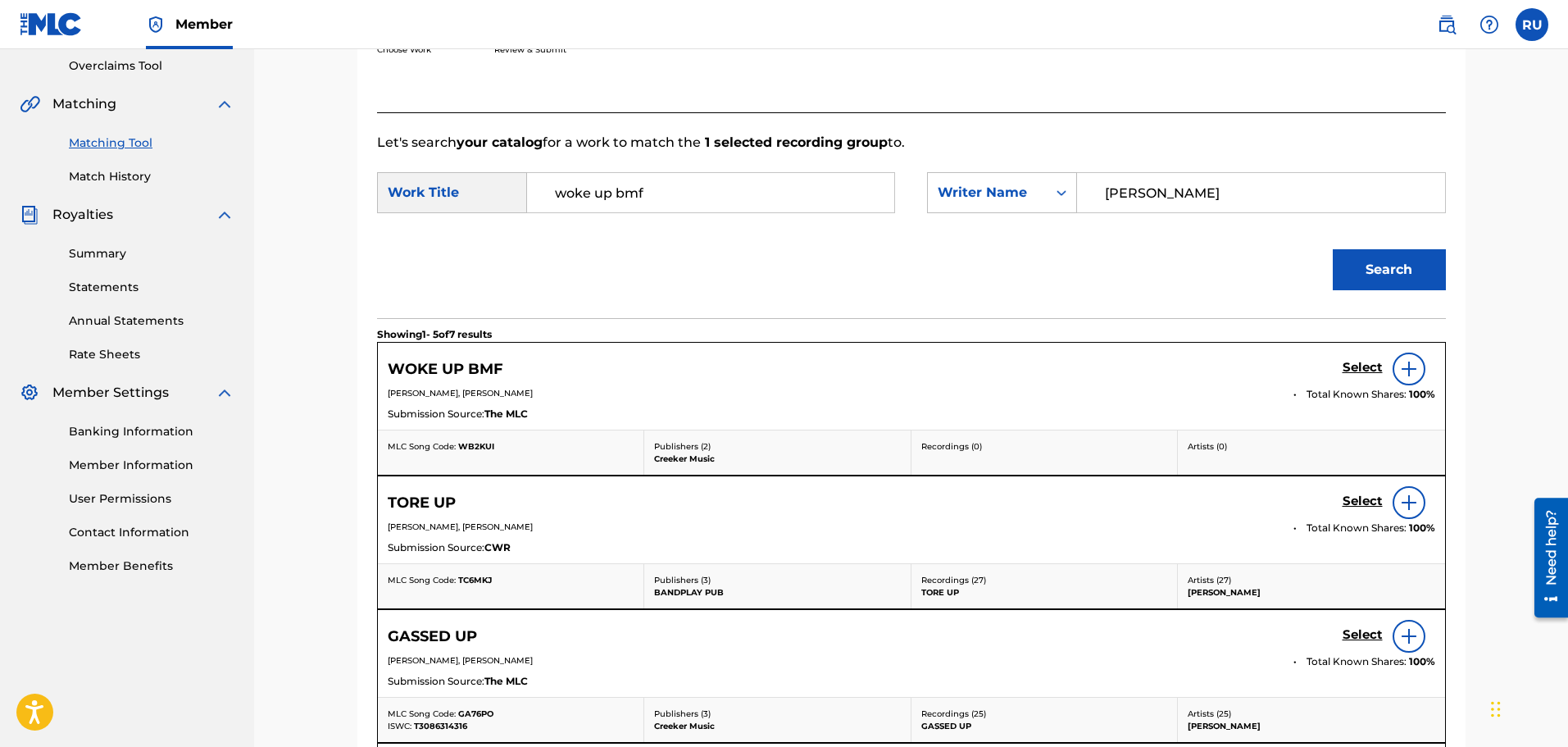
scroll to position [345, 0]
click at [1359, 372] on h5 "Select" at bounding box center [1363, 365] width 41 height 15
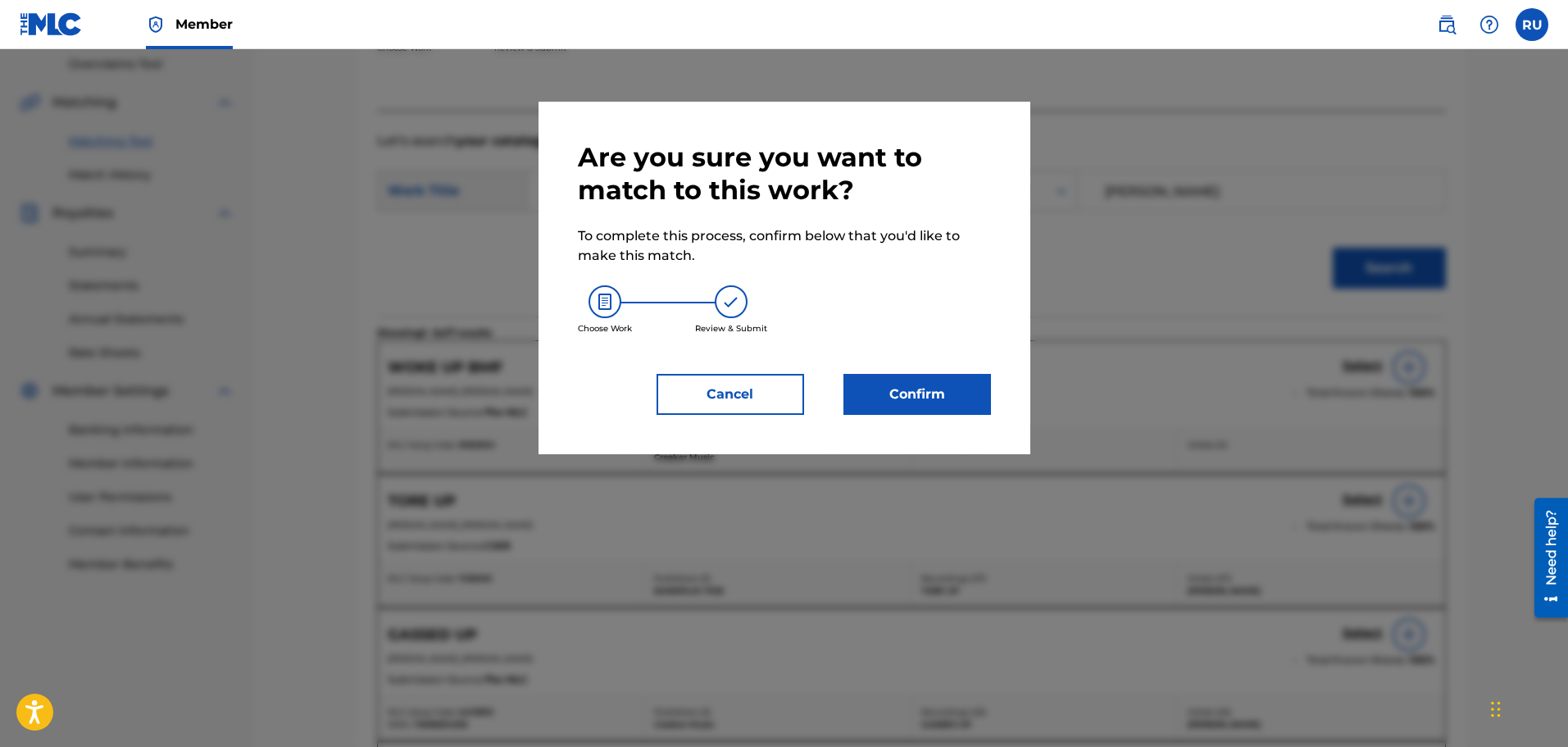
click at [950, 408] on button "Confirm" at bounding box center [916, 394] width 148 height 41
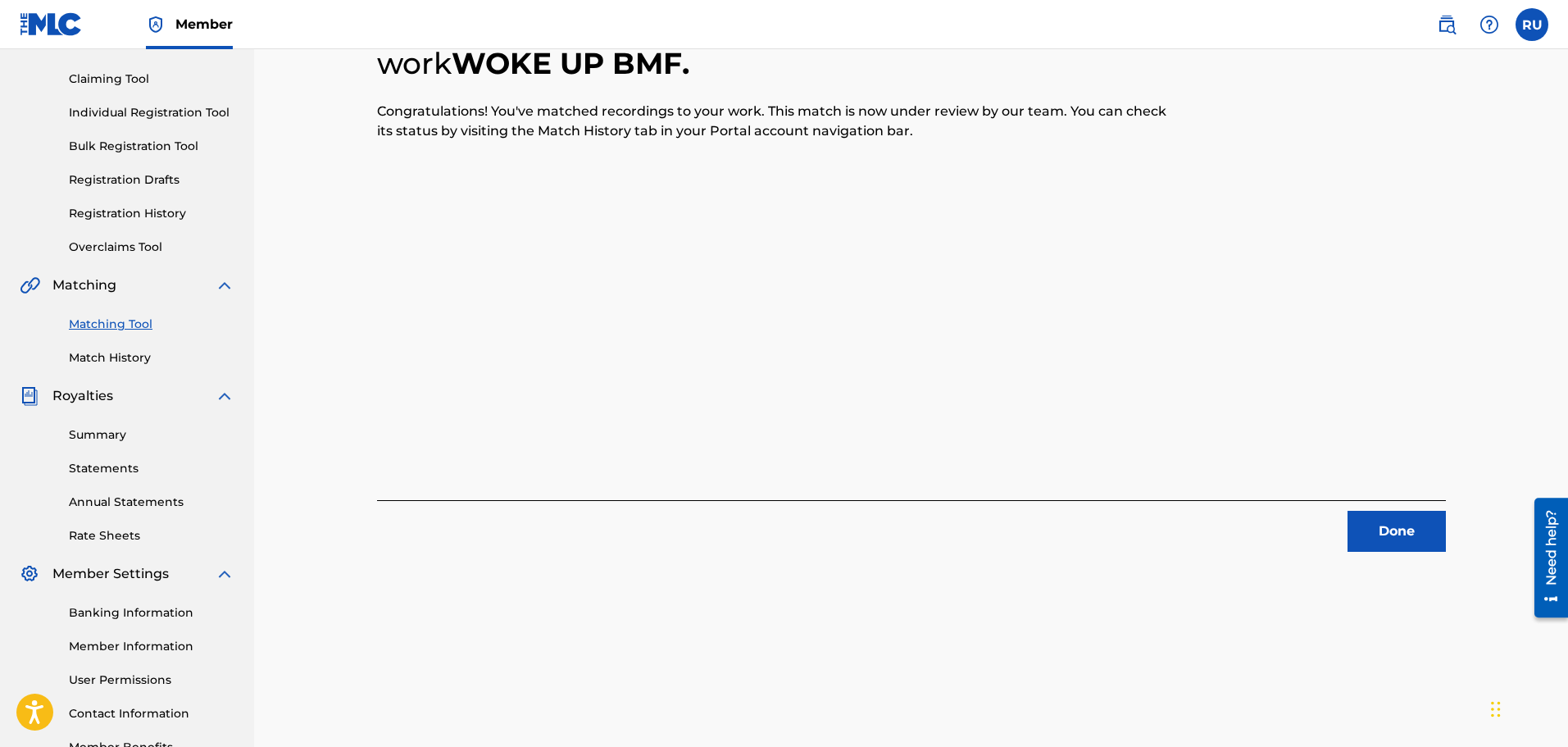
scroll to position [164, 0]
click at [1357, 512] on button "Done" at bounding box center [1397, 529] width 99 height 41
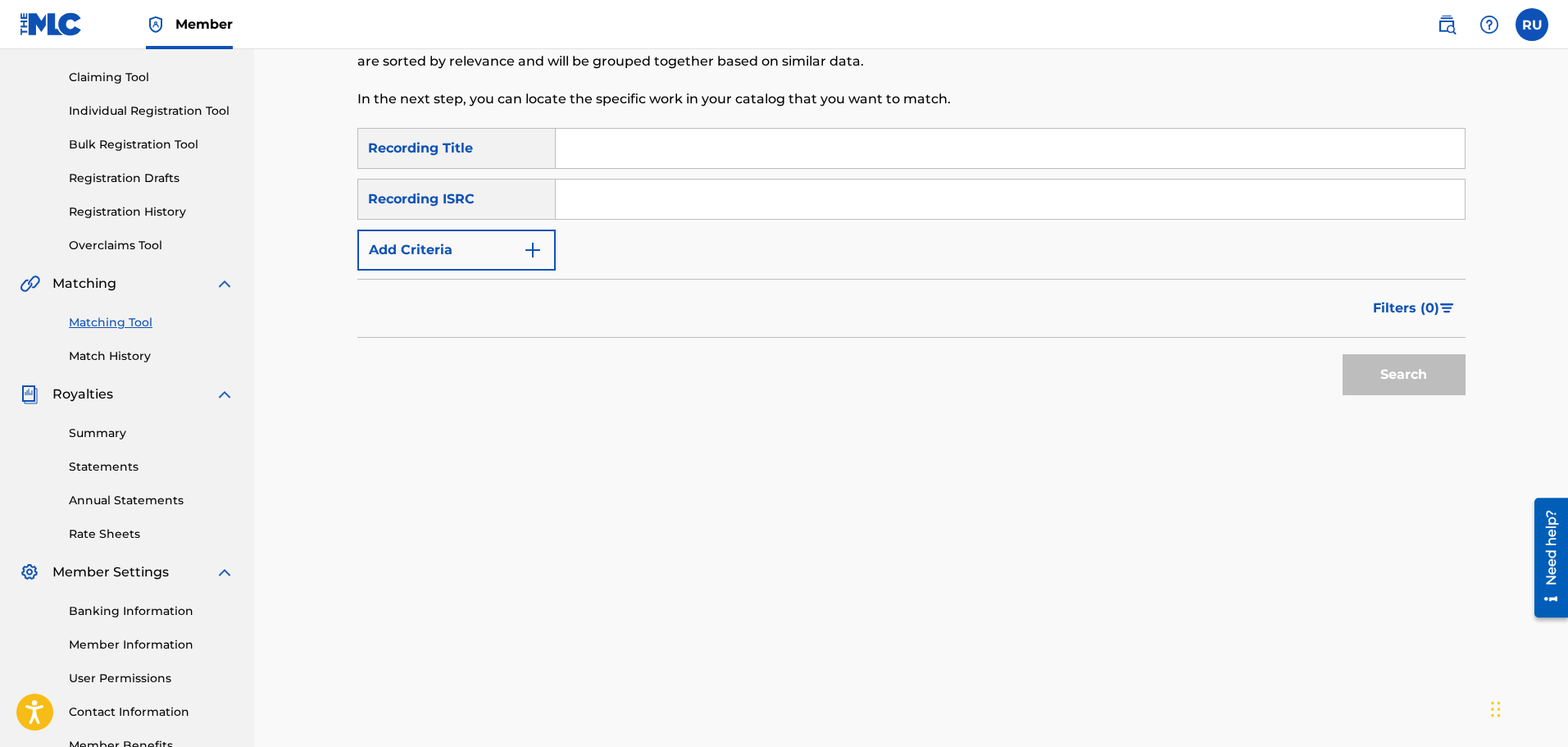
click at [609, 168] on div "Search Form" at bounding box center [1010, 149] width 910 height 41
click at [608, 165] on input "Search Form" at bounding box center [1009, 148] width 909 height 40
type input "Pull Up"
paste input "QZQAY2227008"
type input "QZQAY2227008"
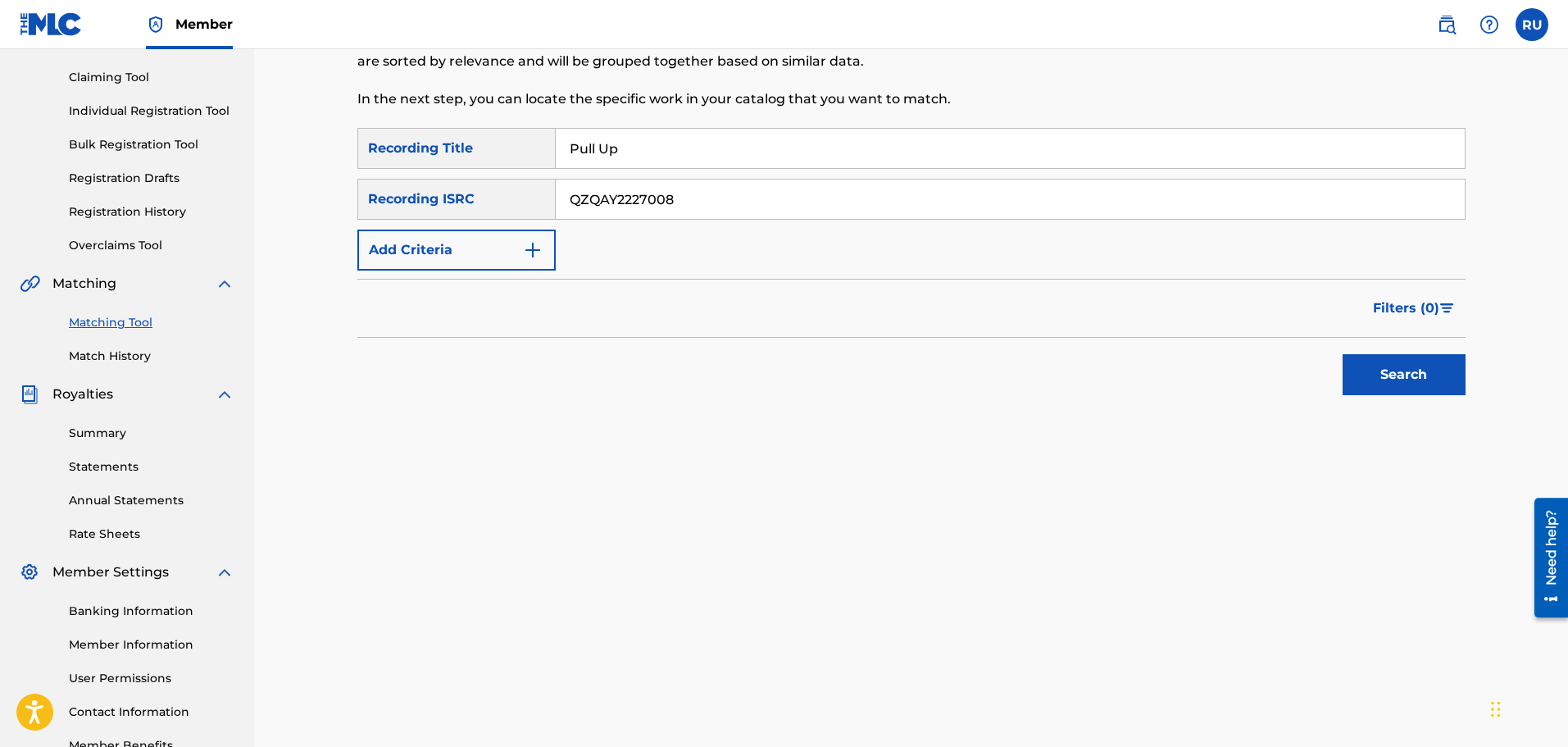
click at [1439, 392] on button "Search" at bounding box center [1404, 375] width 123 height 41
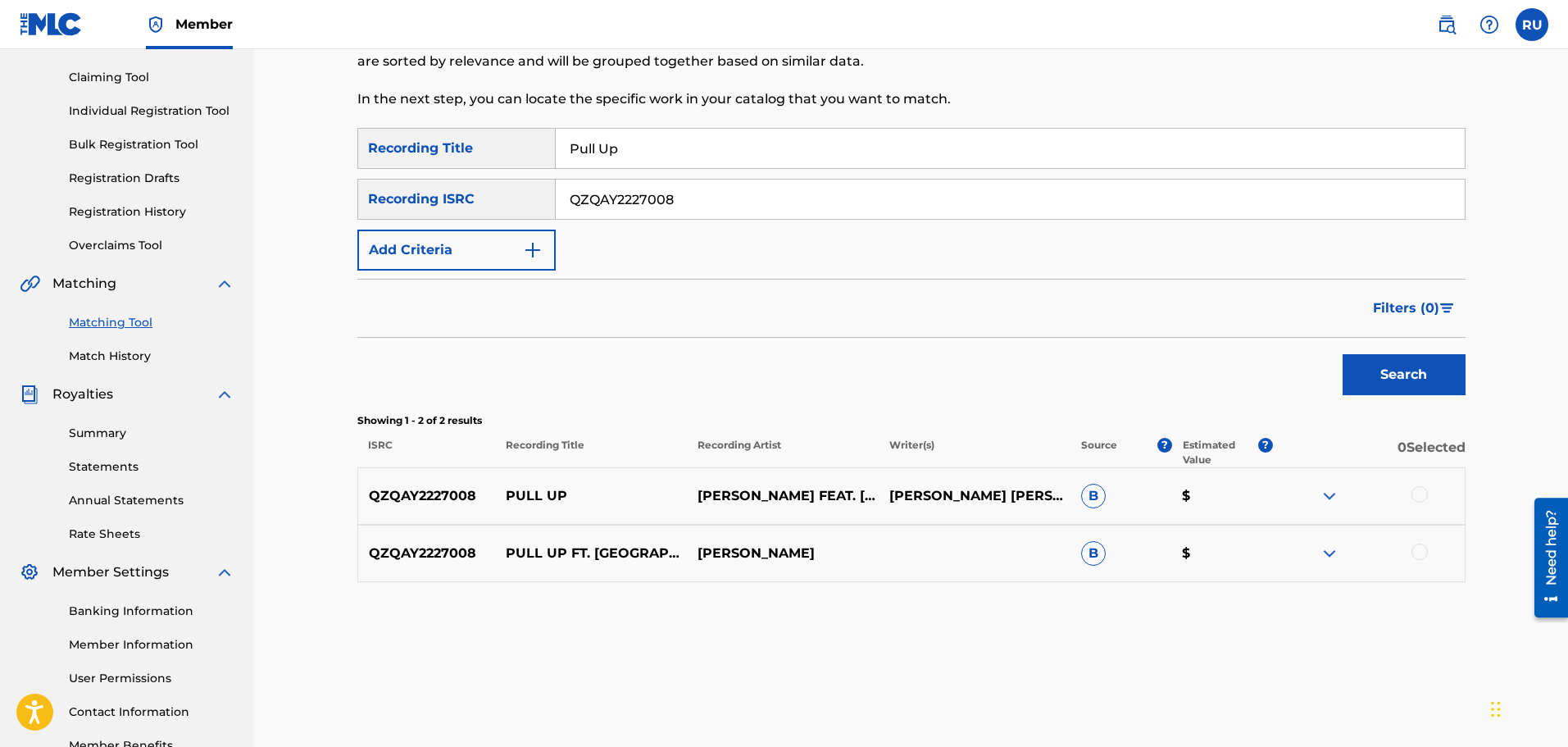
click at [1414, 497] on div at bounding box center [1419, 494] width 16 height 16
click at [1427, 551] on div at bounding box center [1419, 551] width 16 height 16
click at [423, 238] on button "Add Criteria" at bounding box center [456, 250] width 198 height 41
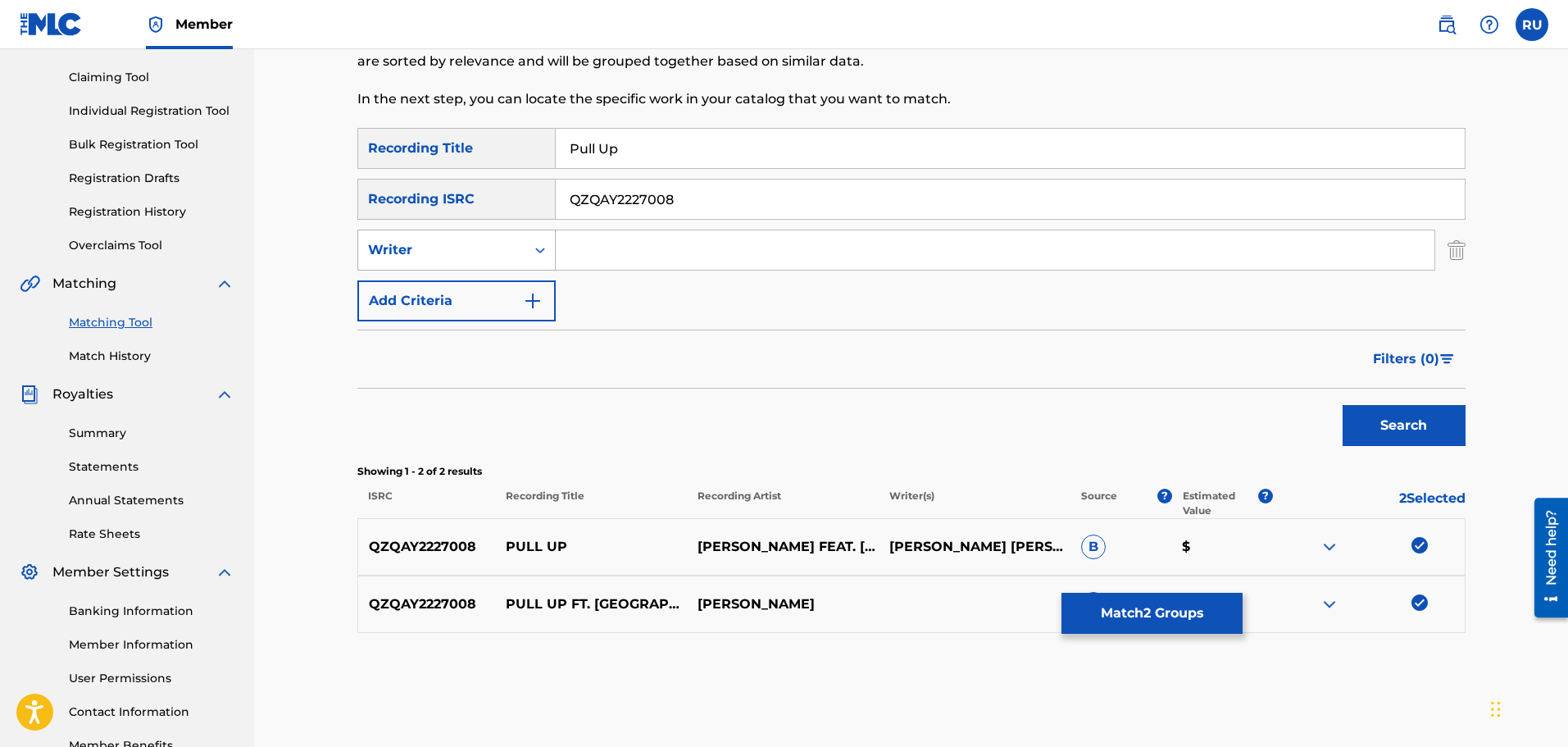
click at [424, 264] on div "Writer" at bounding box center [441, 250] width 167 height 31
click at [428, 287] on div "Recording Artist" at bounding box center [456, 291] width 197 height 41
drag, startPoint x: 686, startPoint y: 210, endPoint x: 491, endPoint y: 193, distance: 195.7
click at [491, 194] on div "SearchWithCriteriac5c63ec0-5895-4052-b9a8-23c58a13a875 Recording ISRC QZQAY2227…" at bounding box center [911, 199] width 1108 height 41
click at [691, 255] on input "Search Form" at bounding box center [994, 250] width 879 height 40
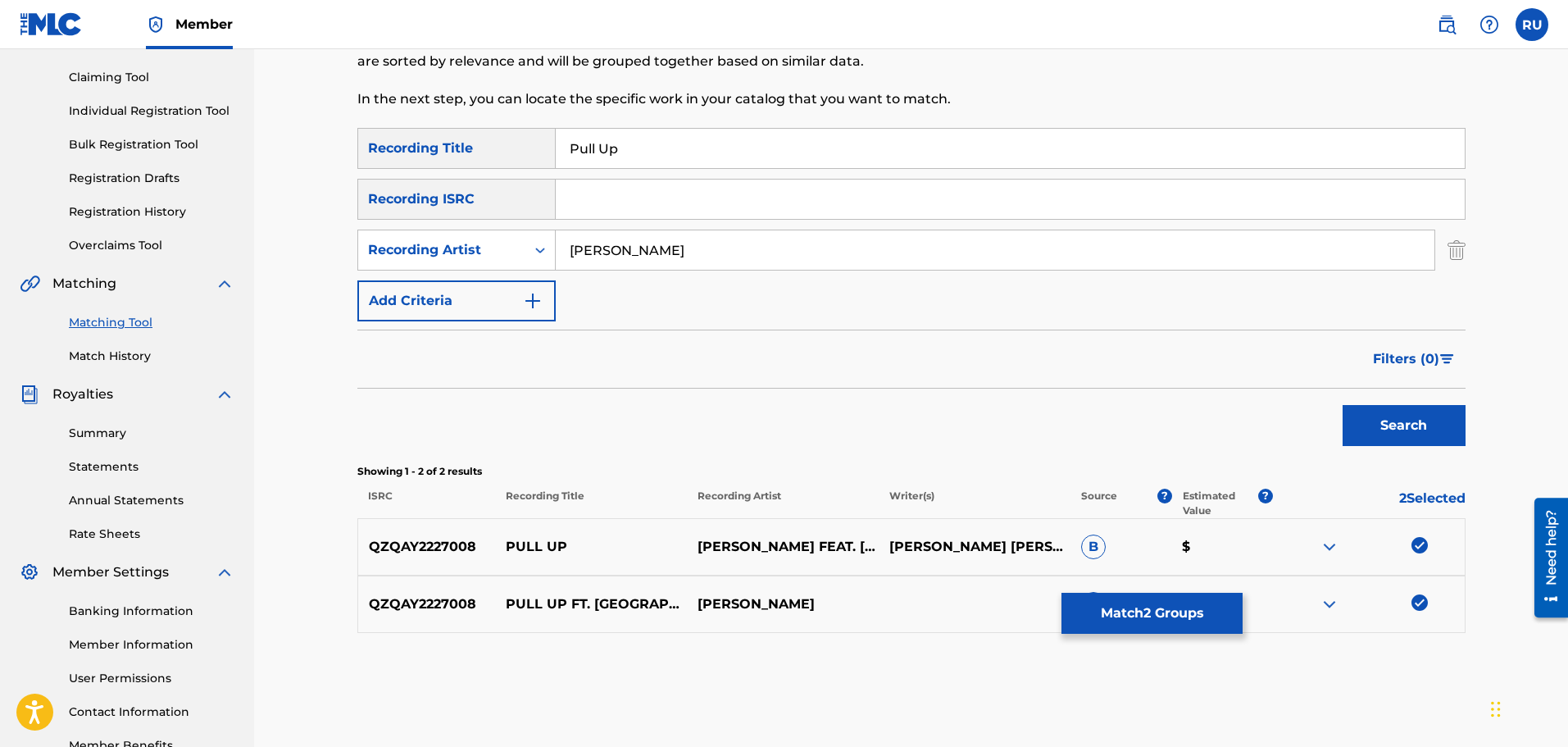
type input "[PERSON_NAME]"
click at [1343, 405] on button "Search" at bounding box center [1404, 425] width 123 height 41
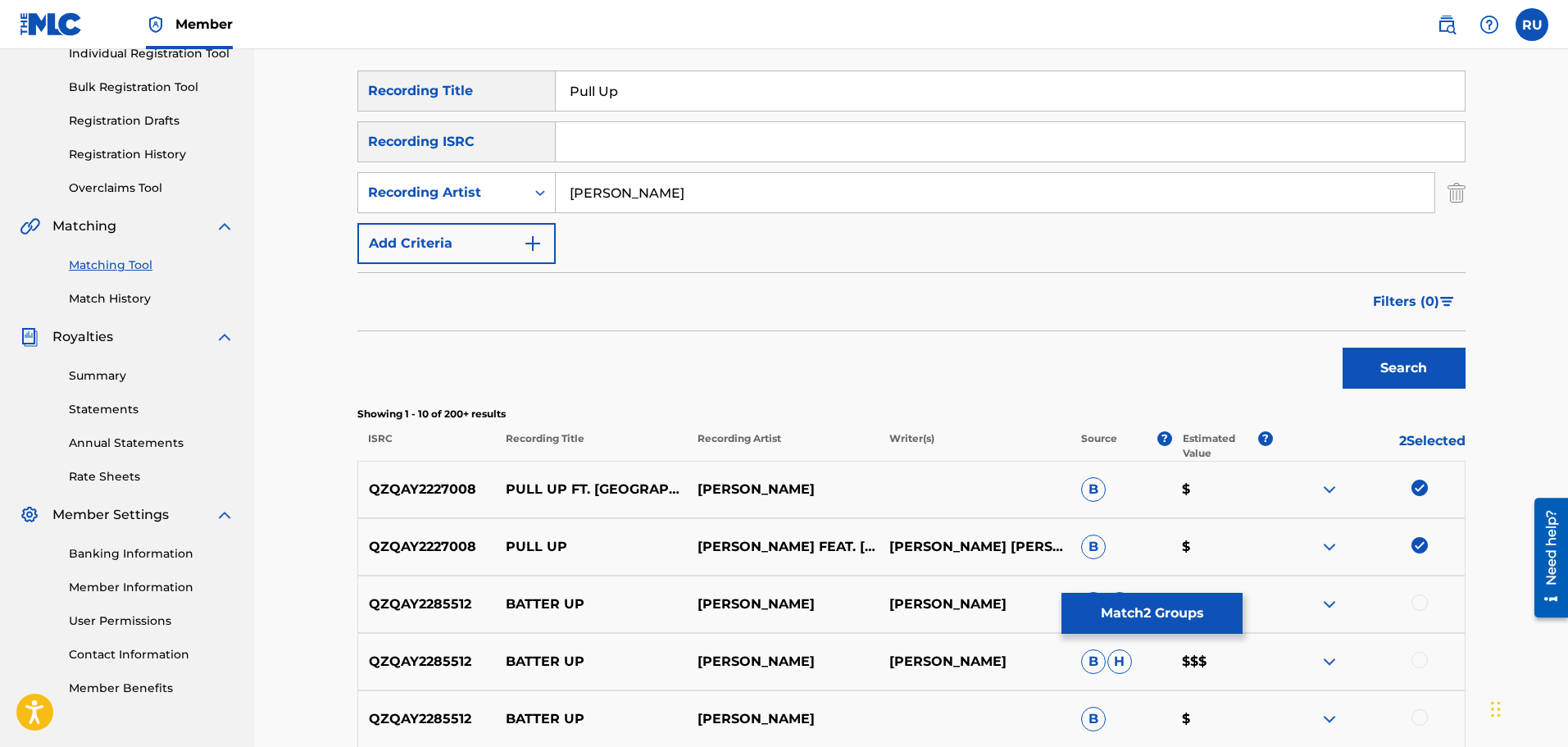
scroll to position [82, 0]
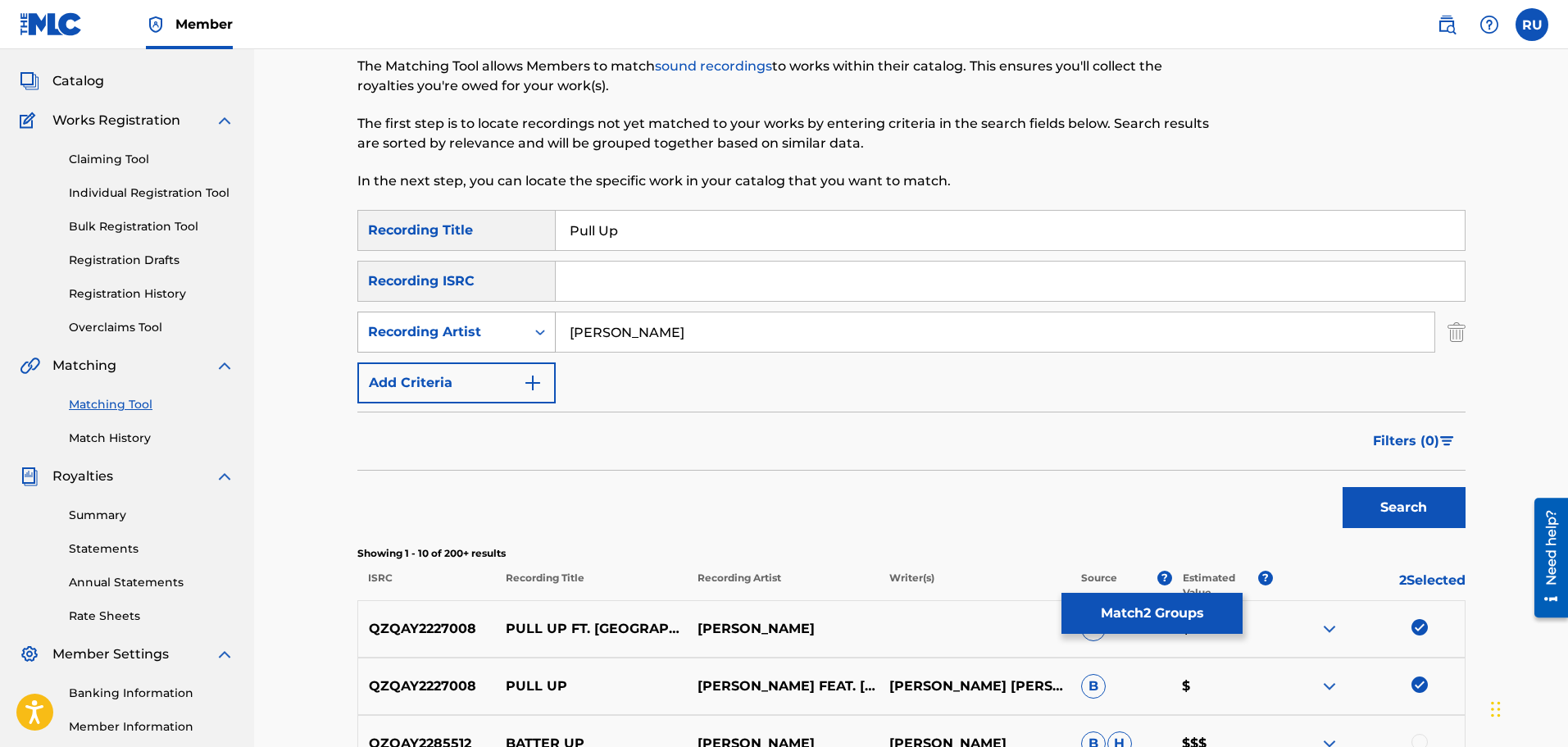
drag, startPoint x: 671, startPoint y: 334, endPoint x: 549, endPoint y: 329, distance: 122.1
click at [550, 329] on div "SearchWithCriteria79935d86-c0ff-450e-bb95-2c7526de854d Recording Artist [PERSON…" at bounding box center [911, 332] width 1108 height 41
type input "[PERSON_NAME]"
click at [1343, 487] on button "Search" at bounding box center [1404, 507] width 123 height 41
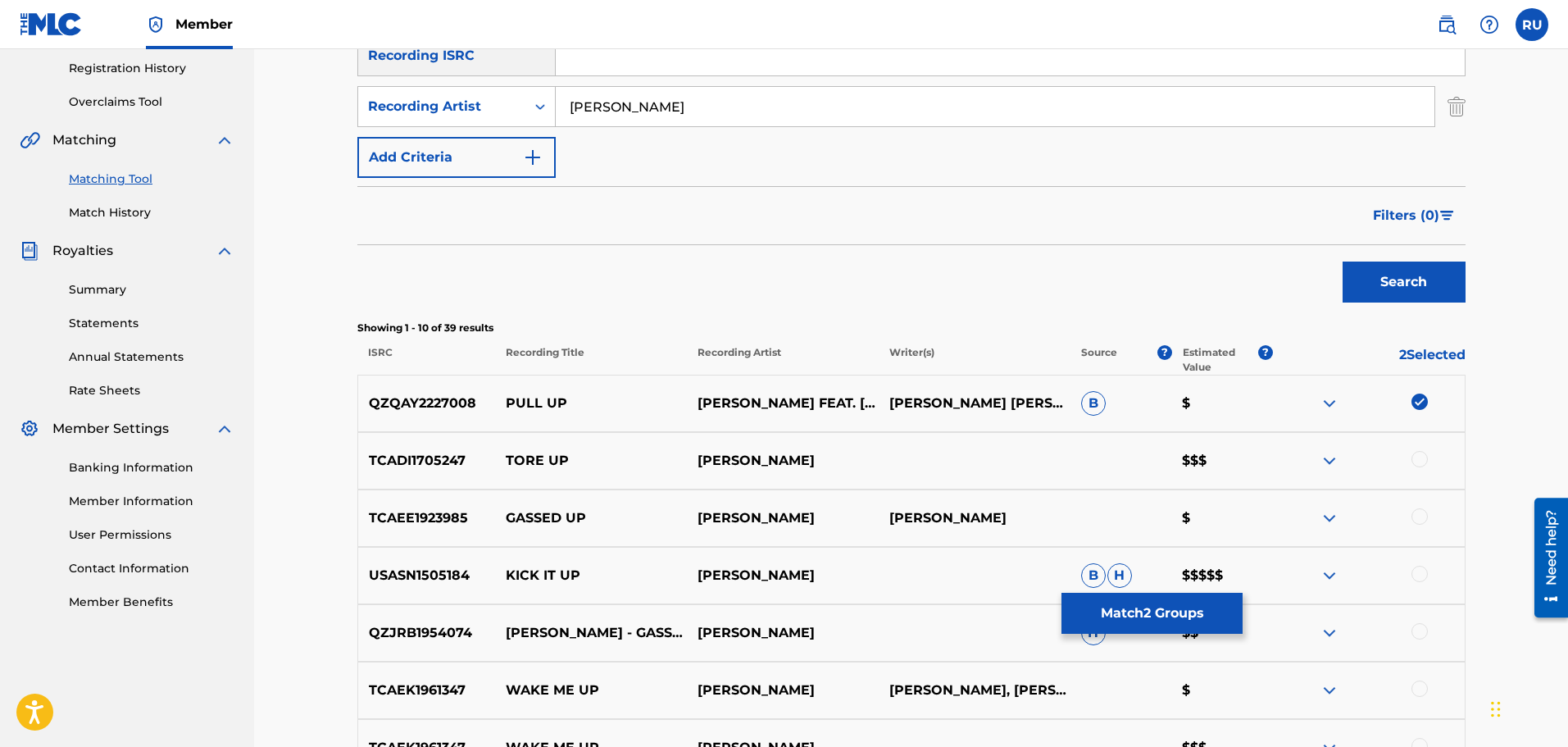
scroll to position [164, 0]
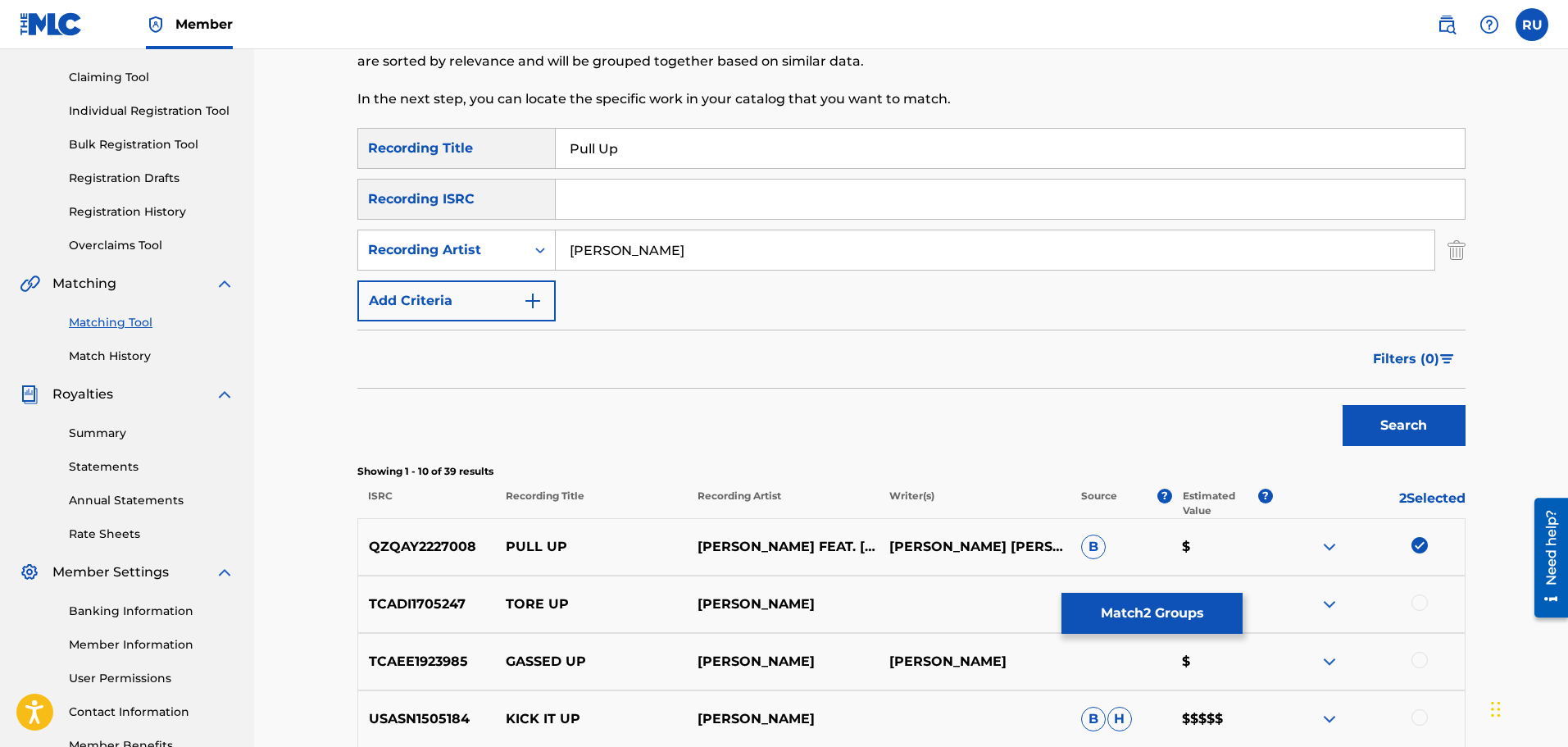
click at [1440, 425] on button "Search" at bounding box center [1404, 425] width 123 height 41
click at [1159, 605] on button "Match 2 Groups" at bounding box center [1152, 613] width 181 height 41
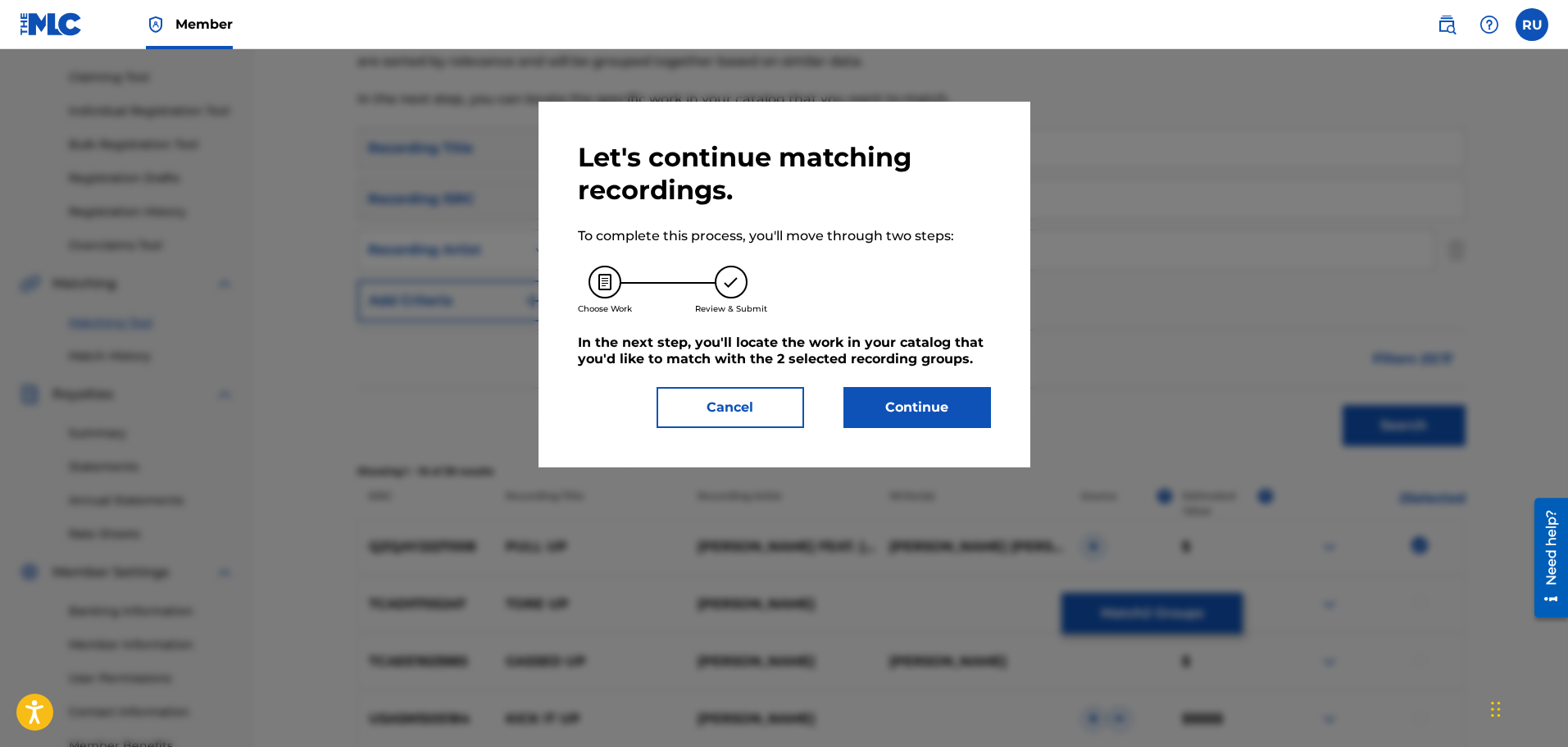
click at [902, 404] on button "Continue" at bounding box center [916, 407] width 148 height 41
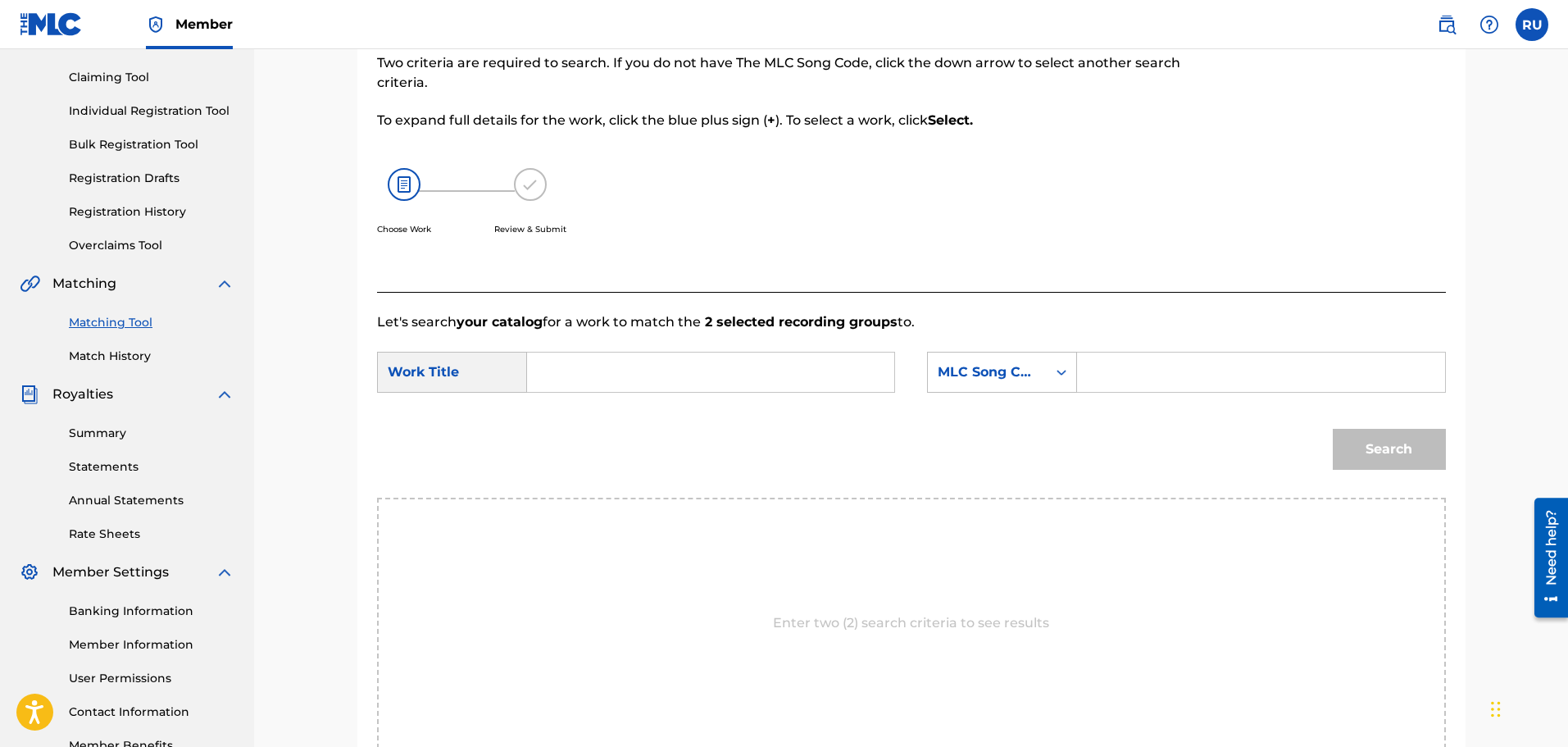
click at [804, 366] on input "Search Form" at bounding box center [711, 372] width 339 height 40
type input "pull up"
click at [1057, 362] on div "Search Form" at bounding box center [1061, 371] width 30 height 30
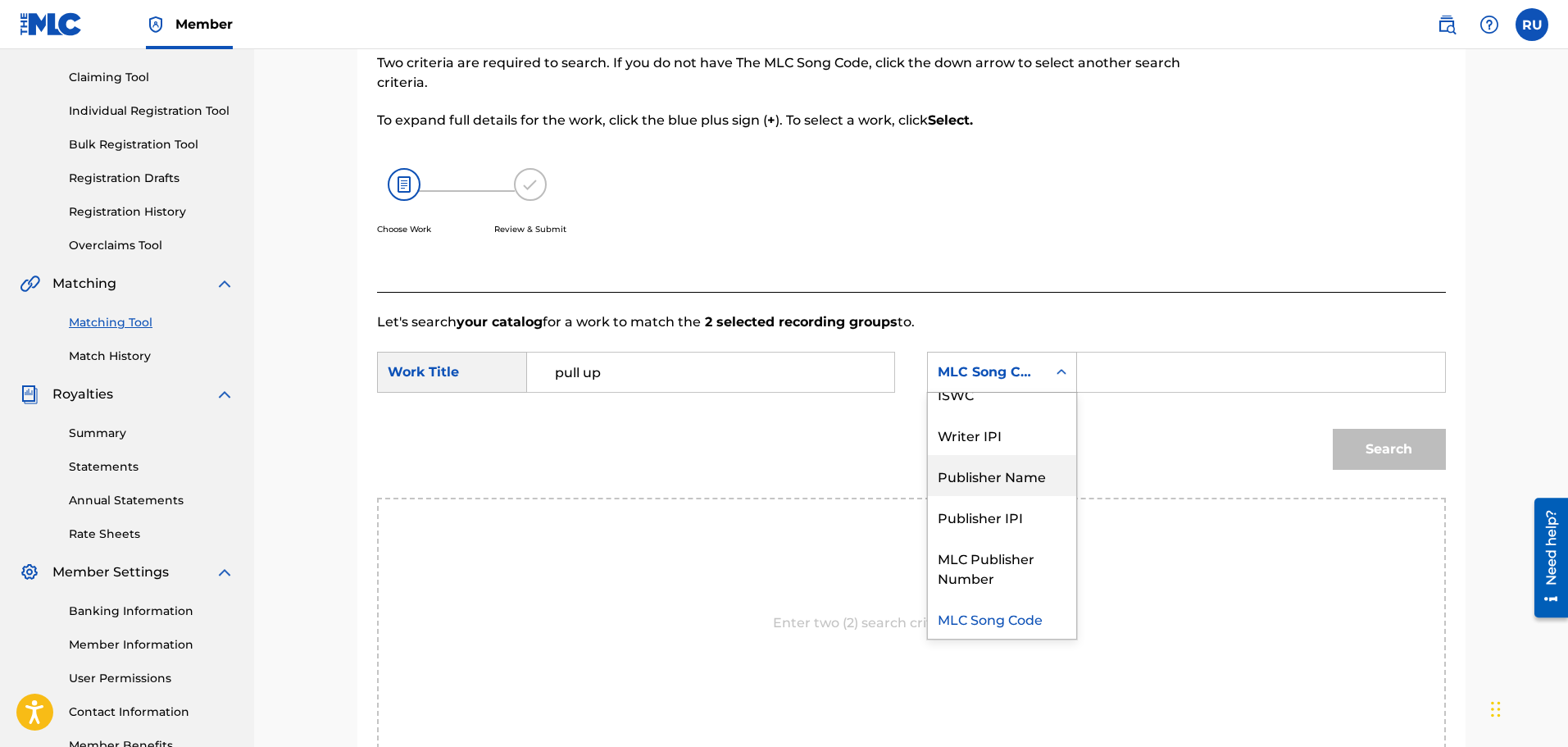
scroll to position [0, 0]
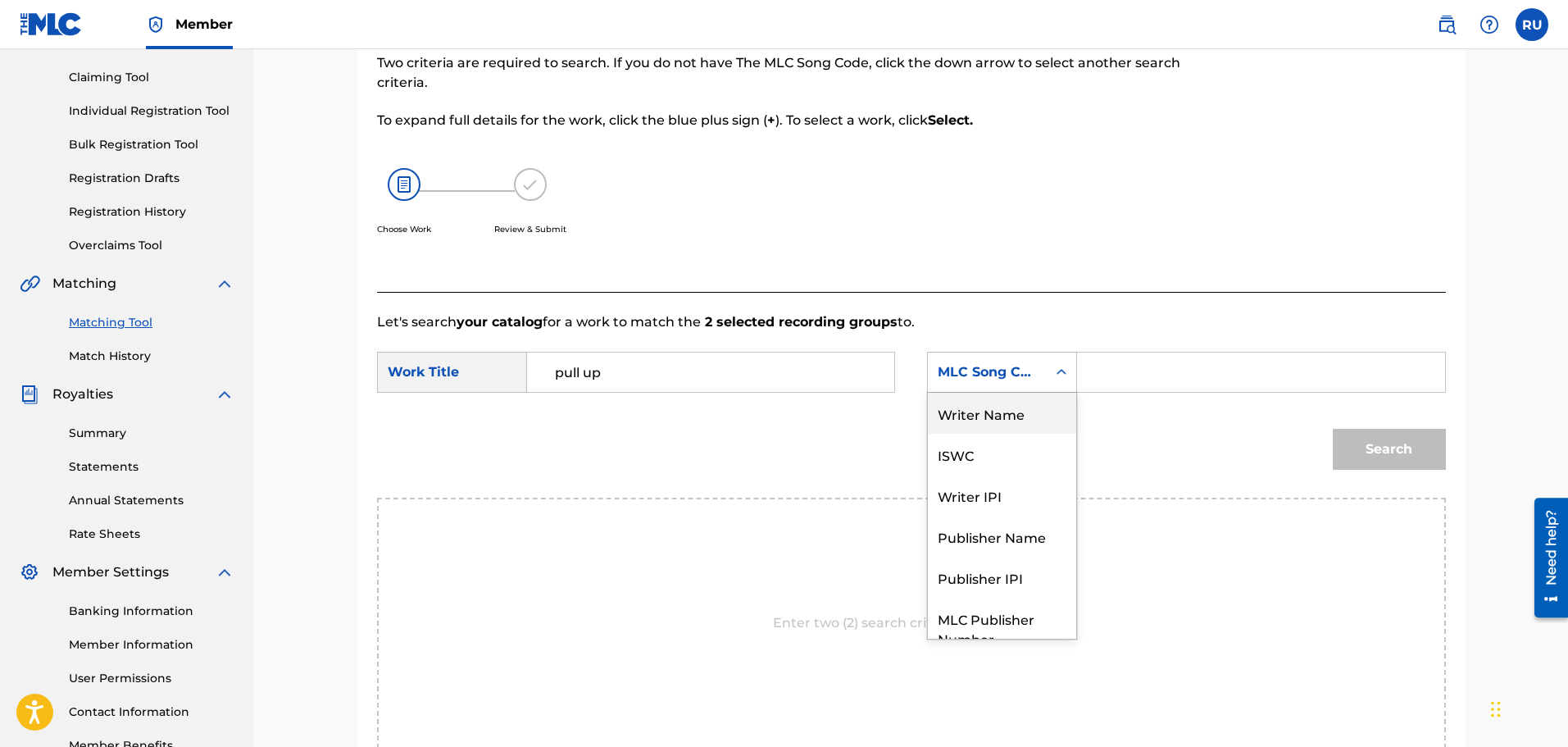
click at [955, 431] on div "Writer Name" at bounding box center [1002, 413] width 149 height 41
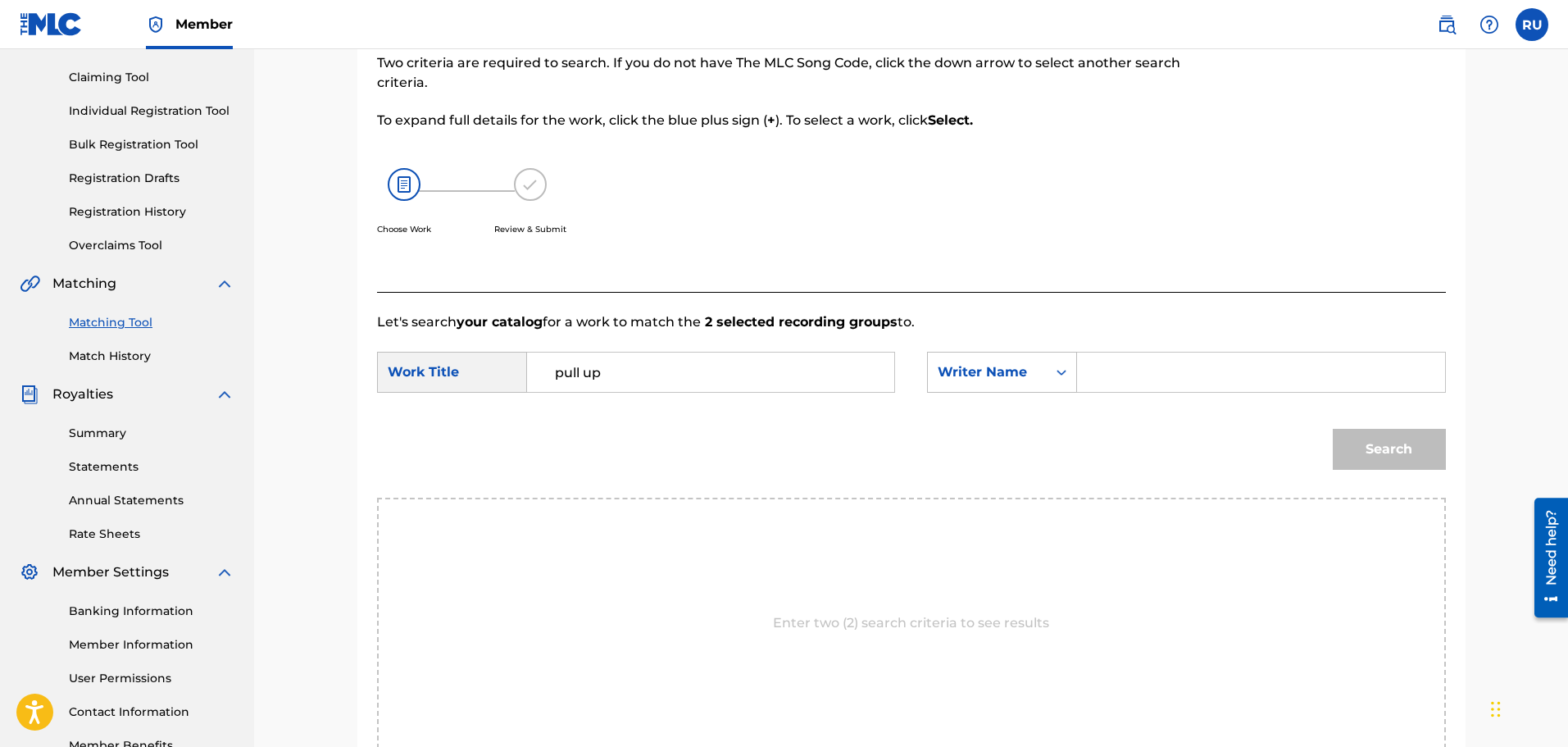
click at [1080, 386] on div "Search Form" at bounding box center [1261, 372] width 368 height 41
click at [1096, 378] on input "Search Form" at bounding box center [1261, 372] width 339 height 40
type input "[PERSON_NAME]"
click at [1333, 429] on button "Search" at bounding box center [1389, 449] width 113 height 41
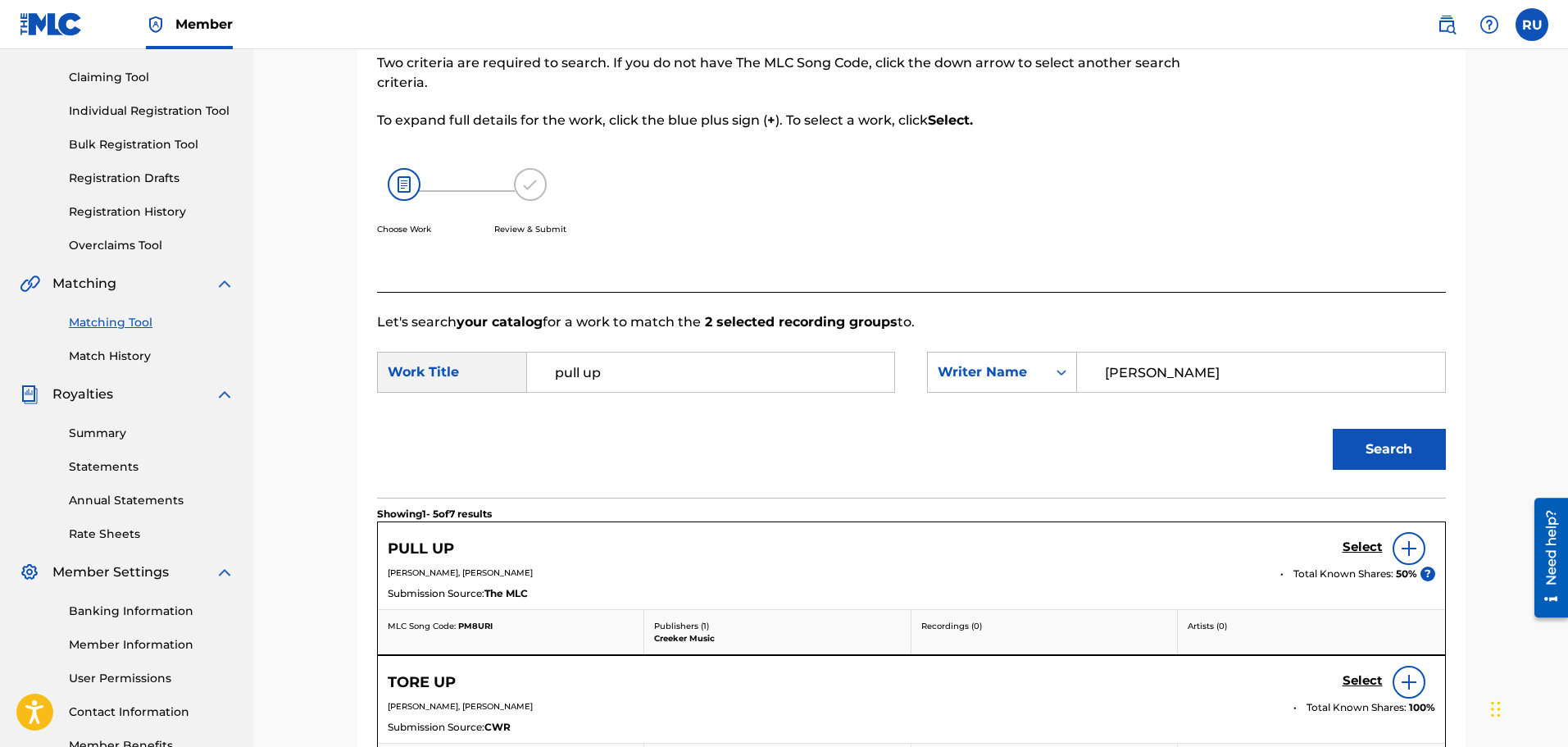
click at [1375, 545] on h5 "Select" at bounding box center [1363, 547] width 41 height 15
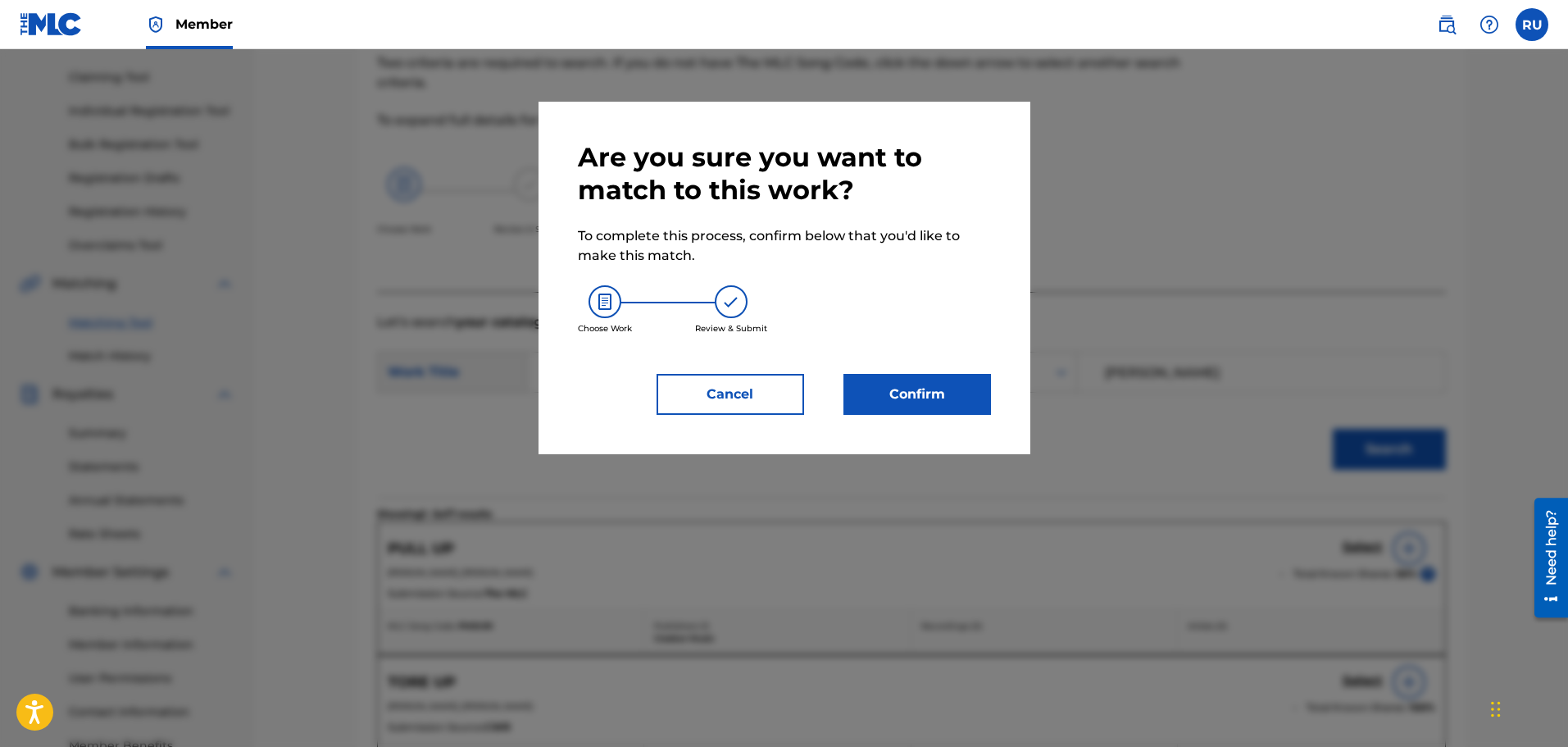
click at [943, 403] on button "Confirm" at bounding box center [916, 394] width 148 height 41
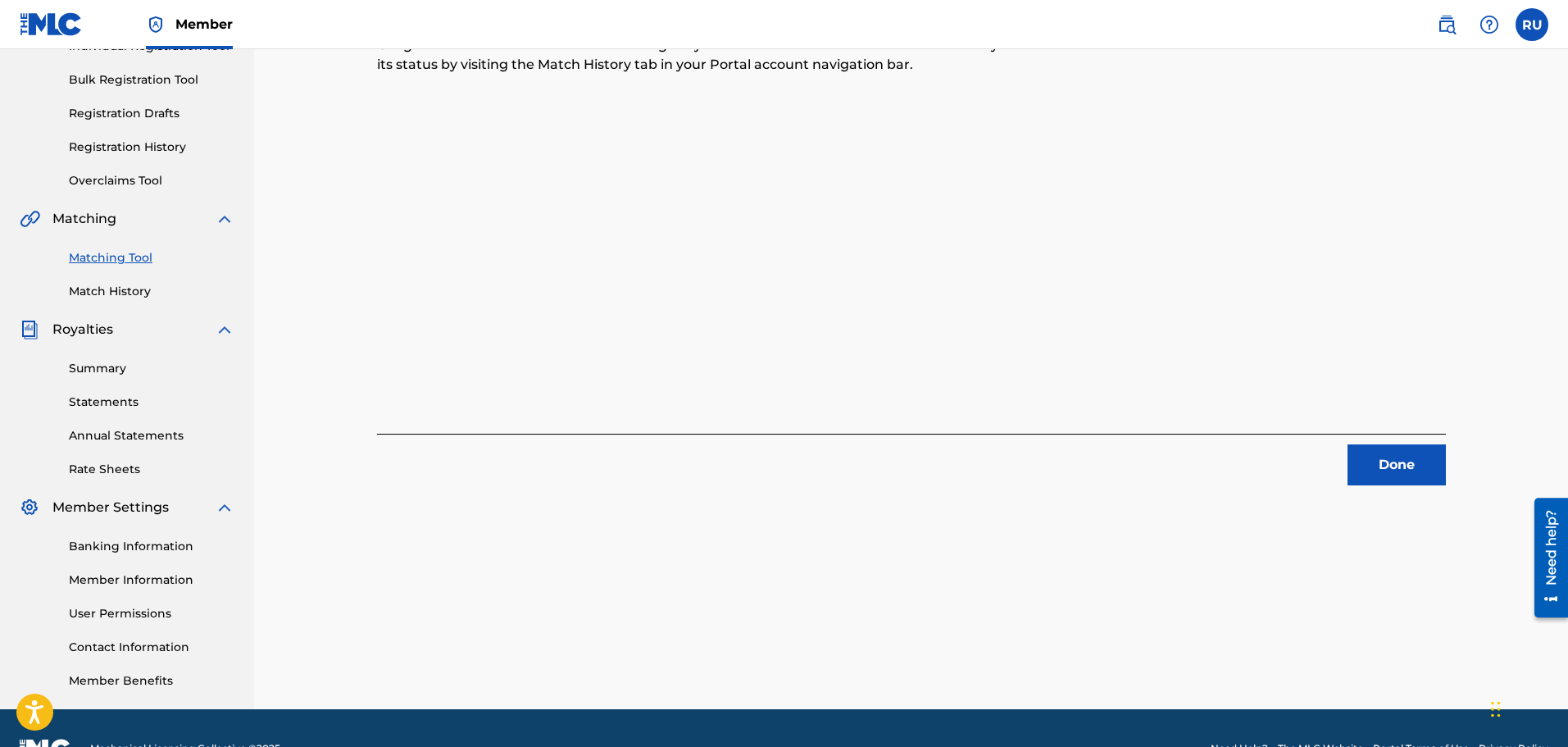
scroll to position [246, 0]
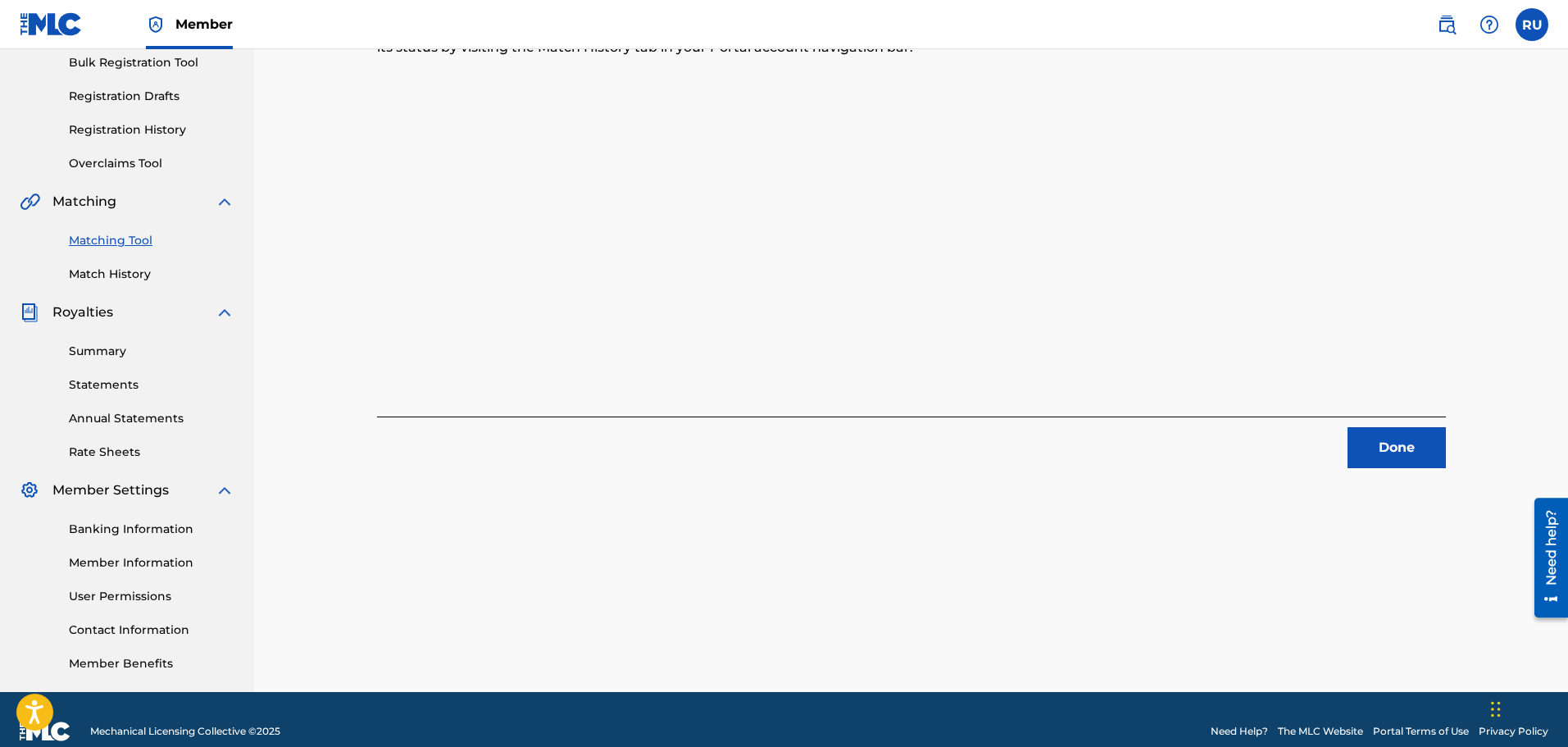
click at [1375, 463] on button "Done" at bounding box center [1397, 447] width 99 height 41
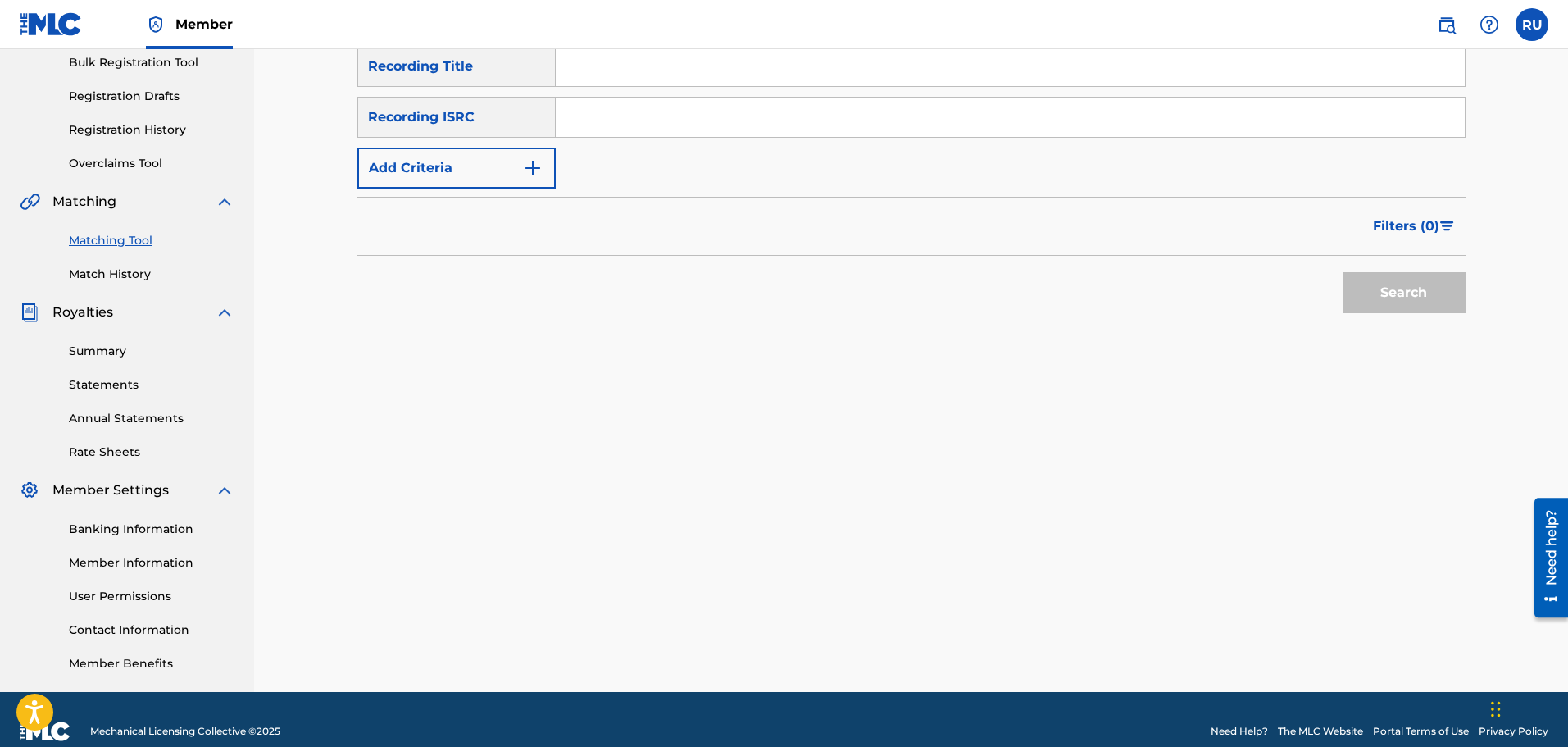
scroll to position [82, 0]
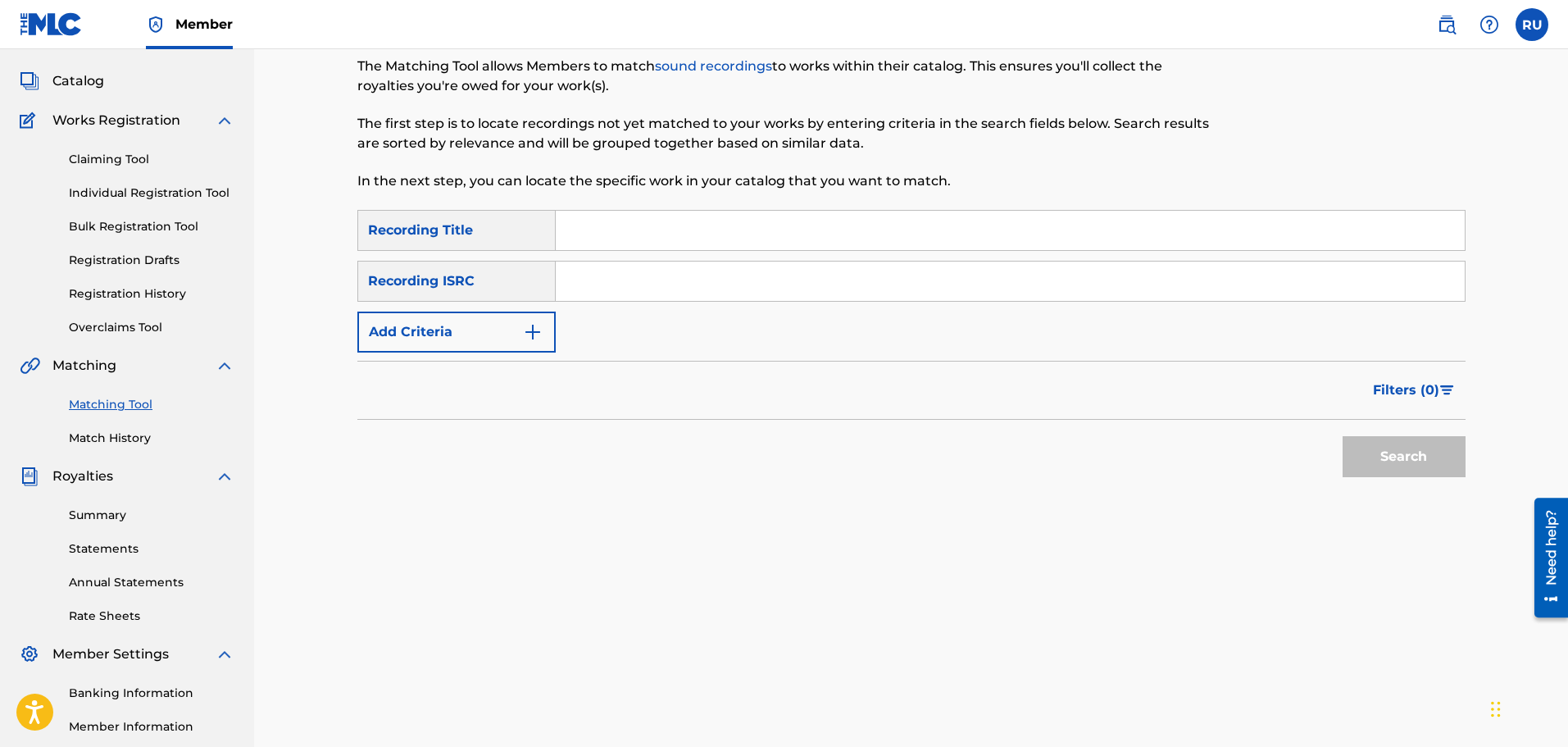
click at [562, 223] on input "Search Form" at bounding box center [1009, 230] width 909 height 40
paste input "Back to My Roots"
type input "Back to My Roots"
click at [641, 287] on input "Search Form" at bounding box center [1009, 281] width 909 height 40
paste input "TCADO1871771"
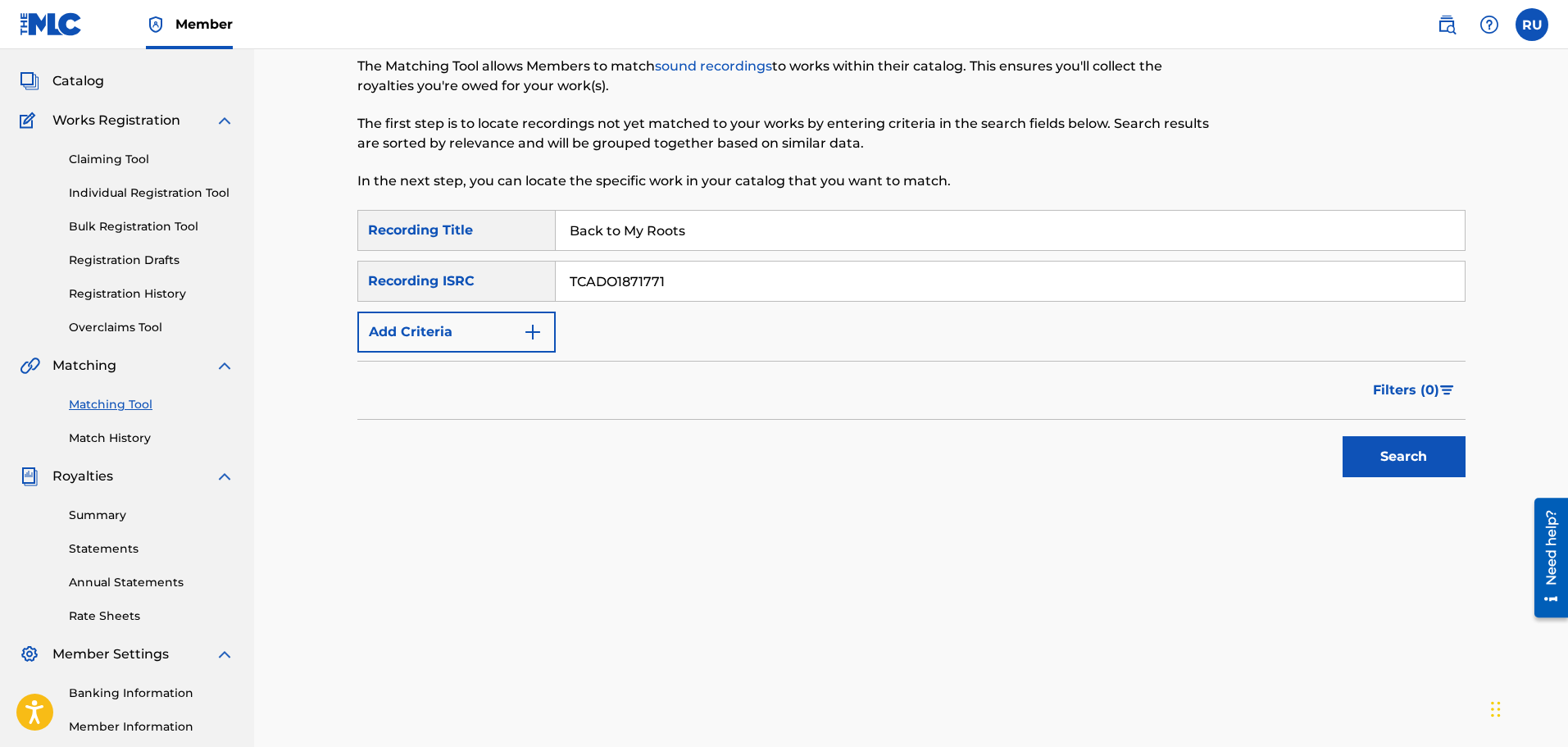
type input "TCADO1871771"
click at [1403, 440] on button "Search" at bounding box center [1404, 457] width 123 height 41
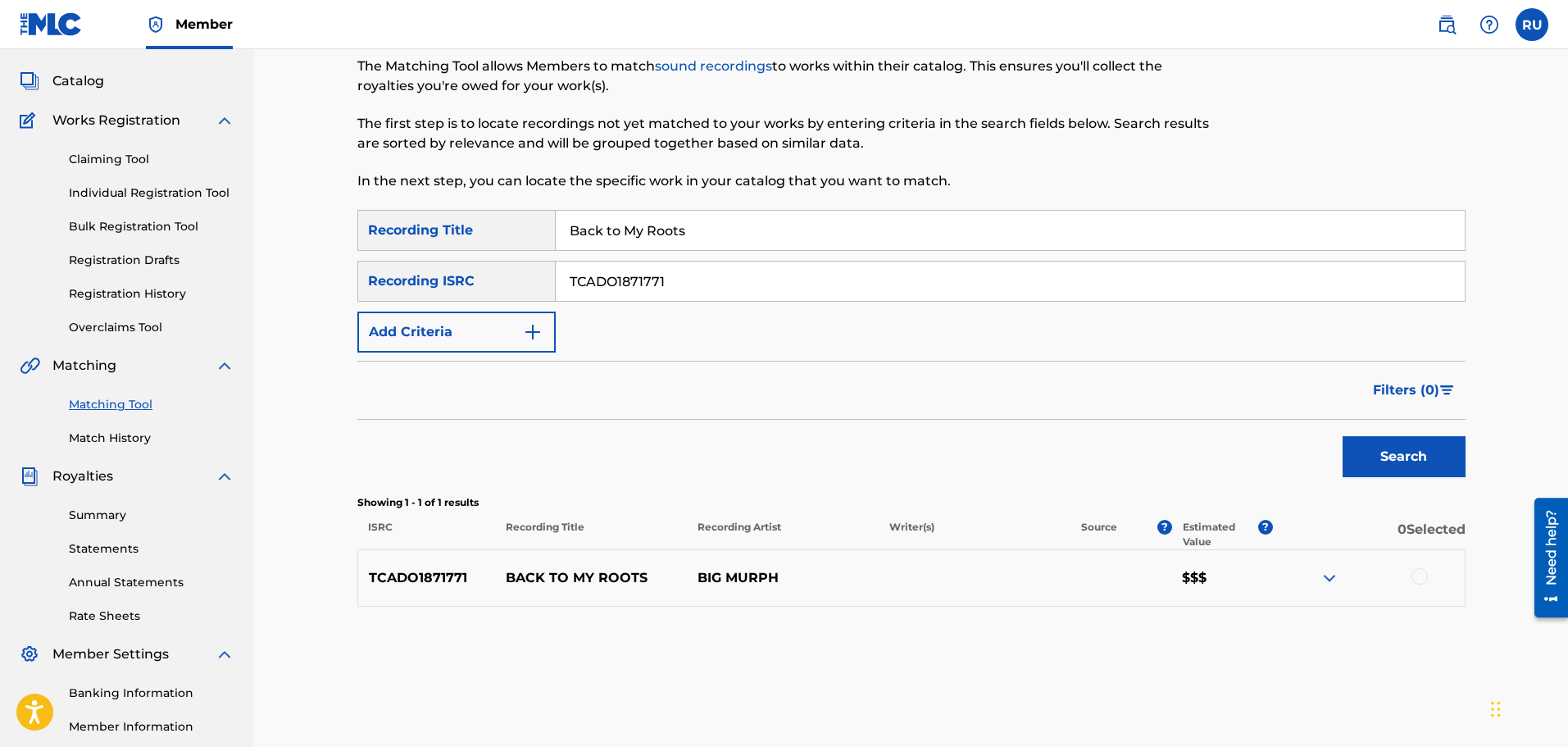
click at [1421, 580] on div at bounding box center [1419, 576] width 16 height 16
drag, startPoint x: 749, startPoint y: 280, endPoint x: 458, endPoint y: 268, distance: 291.2
click at [461, 268] on div "SearchWithCriteriac5c63ec0-5895-4052-b9a8-23c58a13a875 Recording ISRC TCADO1871…" at bounding box center [911, 281] width 1108 height 41
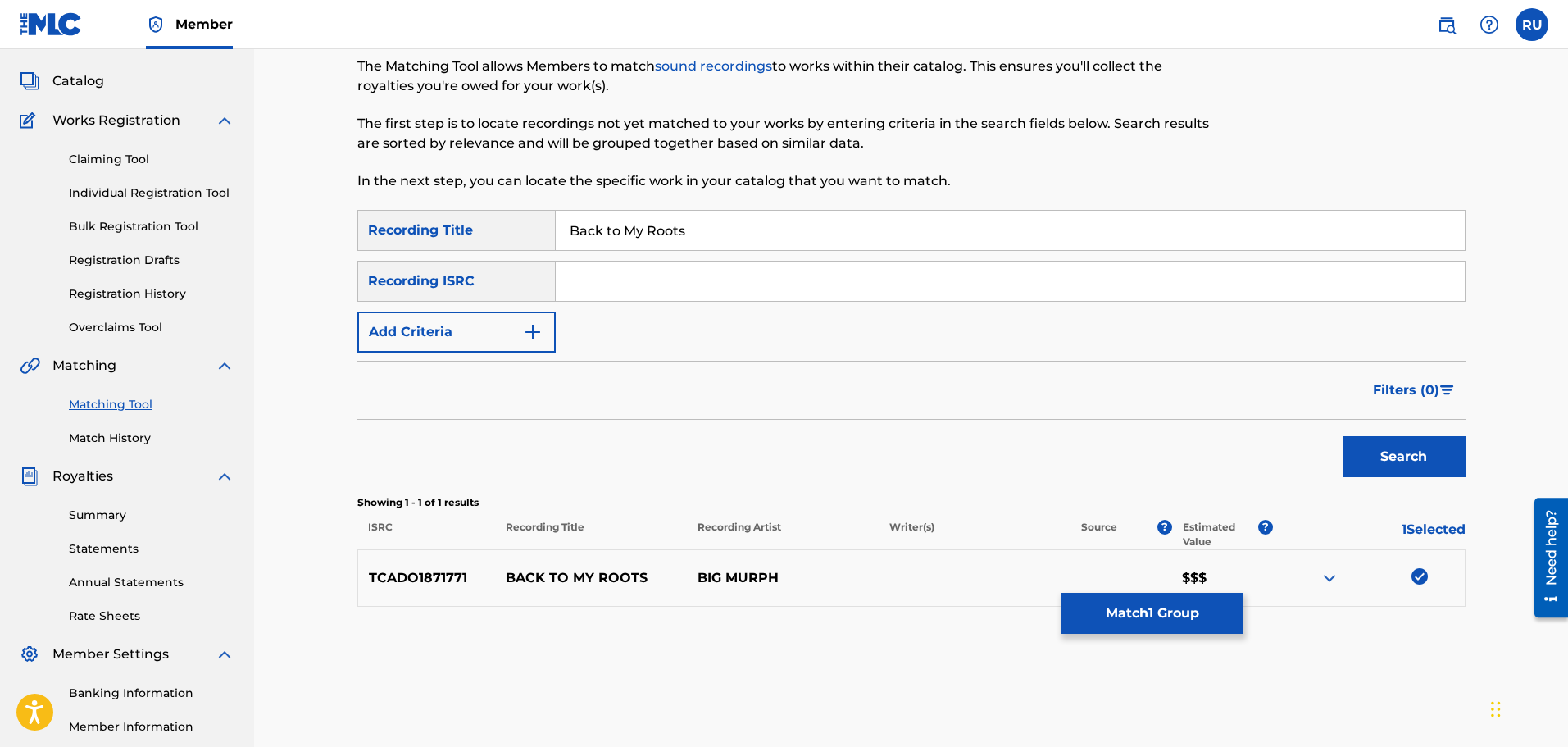
click at [460, 323] on button "Add Criteria" at bounding box center [456, 332] width 198 height 41
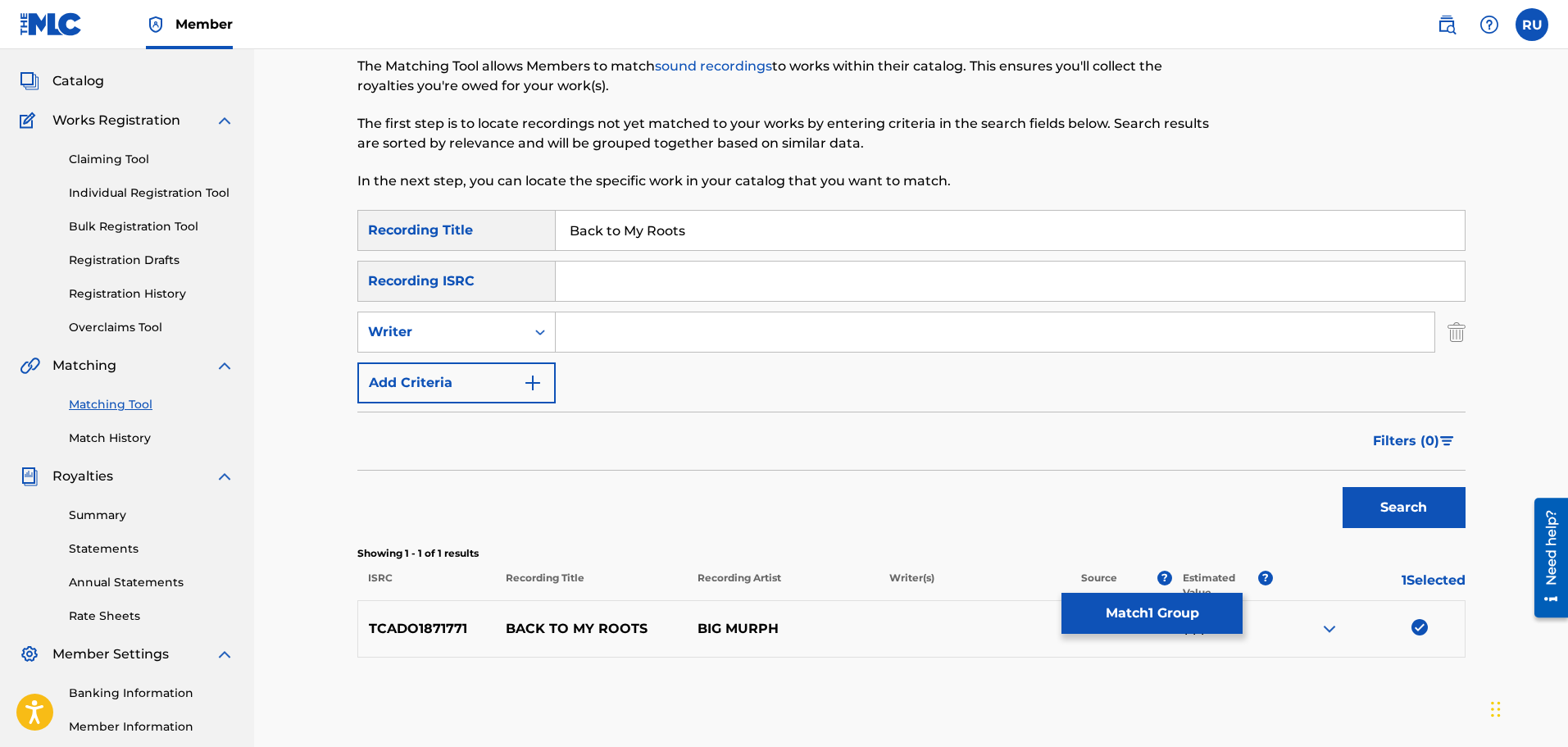
click at [581, 327] on input "Search Form" at bounding box center [994, 332] width 879 height 40
click at [466, 342] on div "Writer" at bounding box center [441, 332] width 167 height 31
click at [468, 365] on div "Recording Artist" at bounding box center [456, 373] width 197 height 41
click at [573, 337] on input "Search Form" at bounding box center [994, 332] width 879 height 40
type input "[PERSON_NAME]"
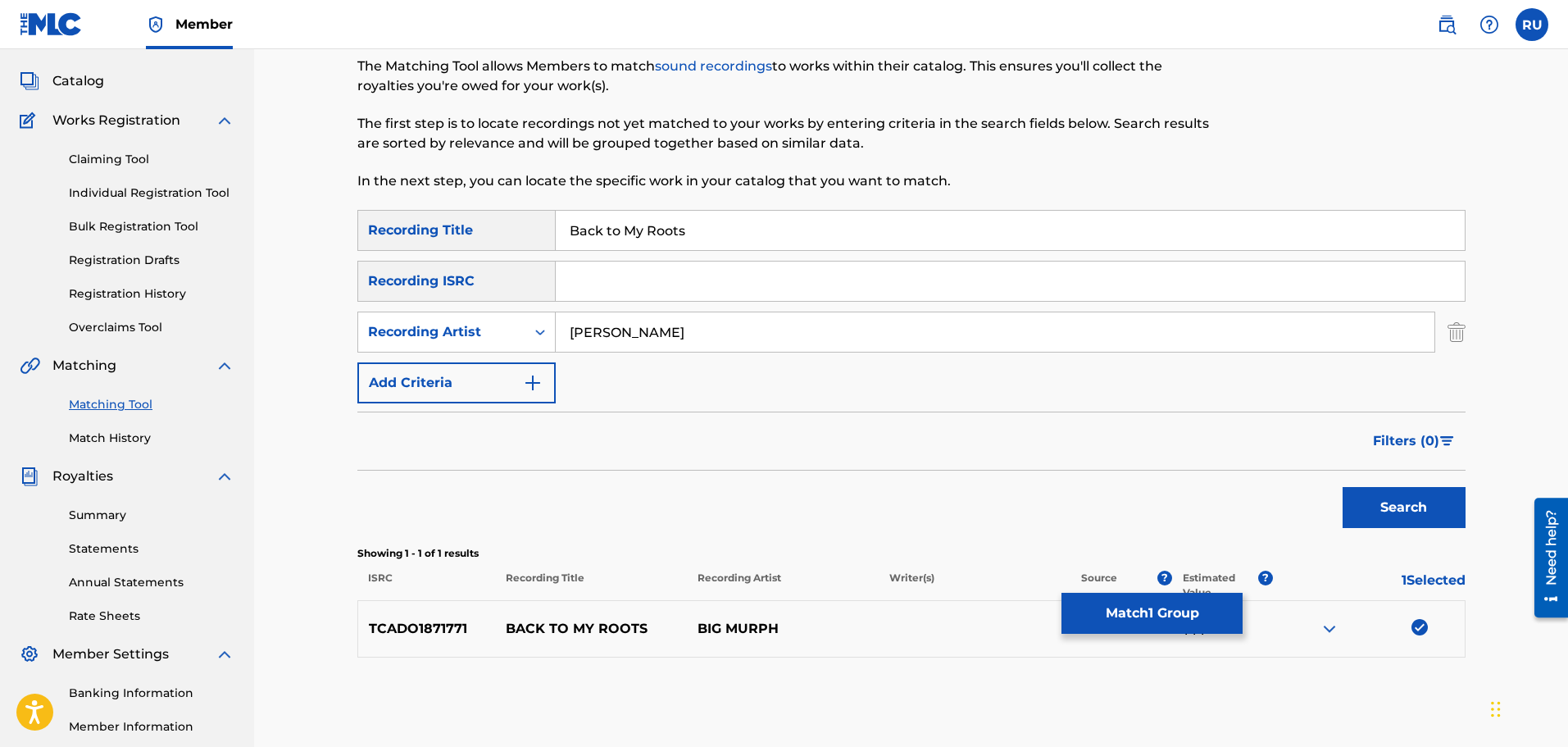
click at [1343, 487] on button "Search" at bounding box center [1404, 507] width 123 height 41
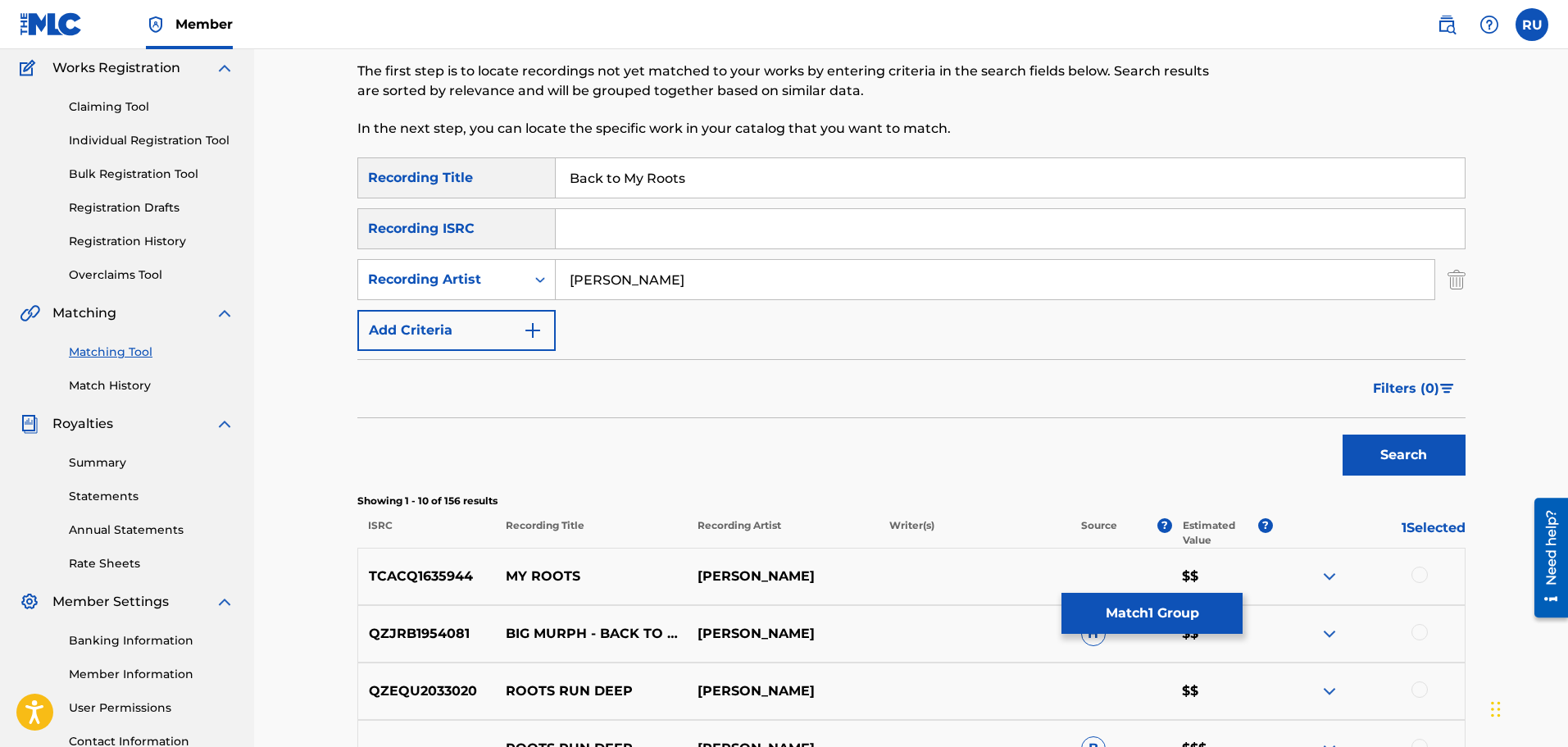
scroll to position [246, 0]
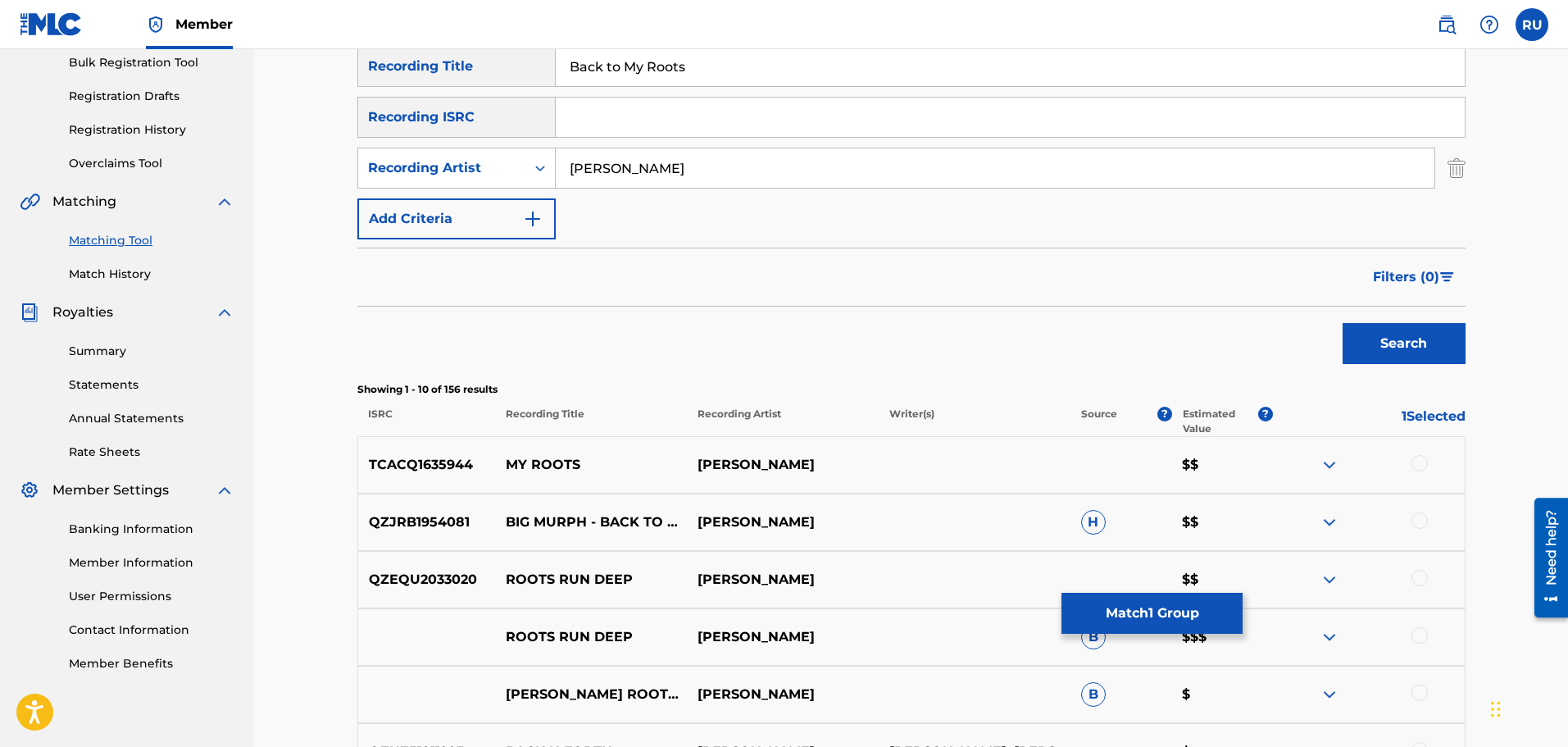
click at [1422, 519] on div at bounding box center [1419, 520] width 16 height 16
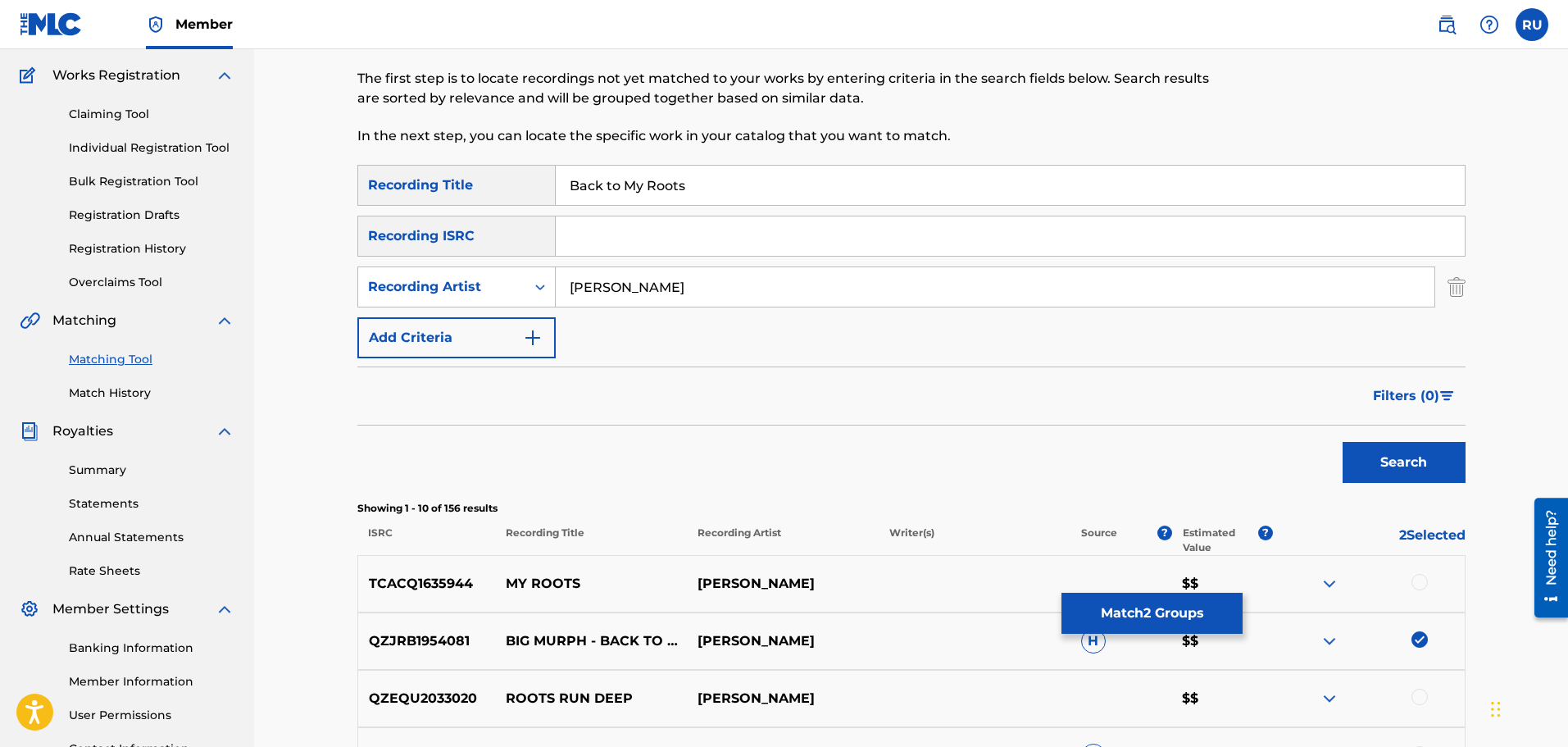
scroll to position [0, 0]
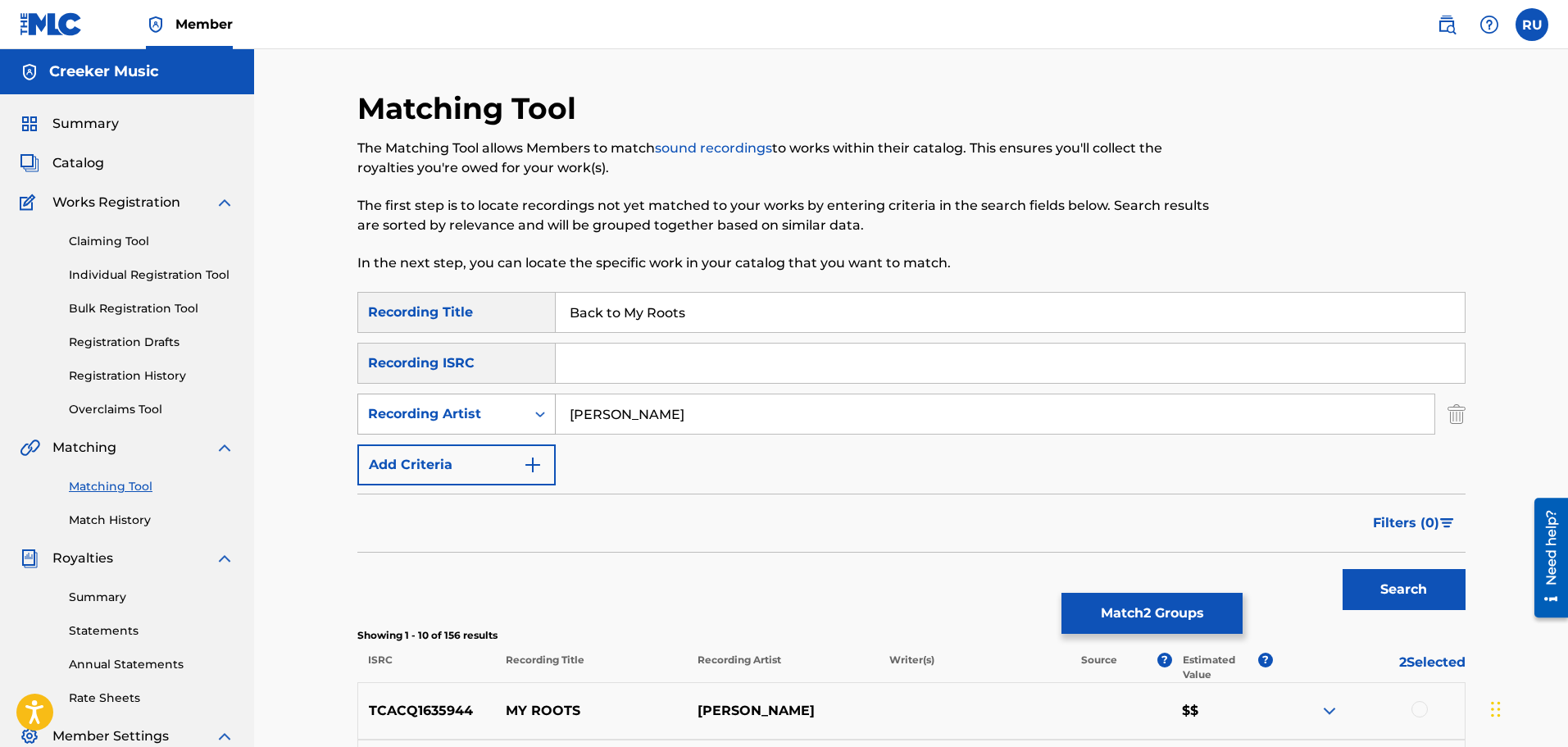
drag, startPoint x: 753, startPoint y: 423, endPoint x: 485, endPoint y: 406, distance: 268.5
click at [485, 406] on div "SearchWithCriteria7558f4d7-743f-4199-b322-388c480f506b Recording Artist [PERSON…" at bounding box center [911, 414] width 1108 height 41
type input "Big Murph"
click at [1343, 569] on button "Search" at bounding box center [1404, 589] width 123 height 41
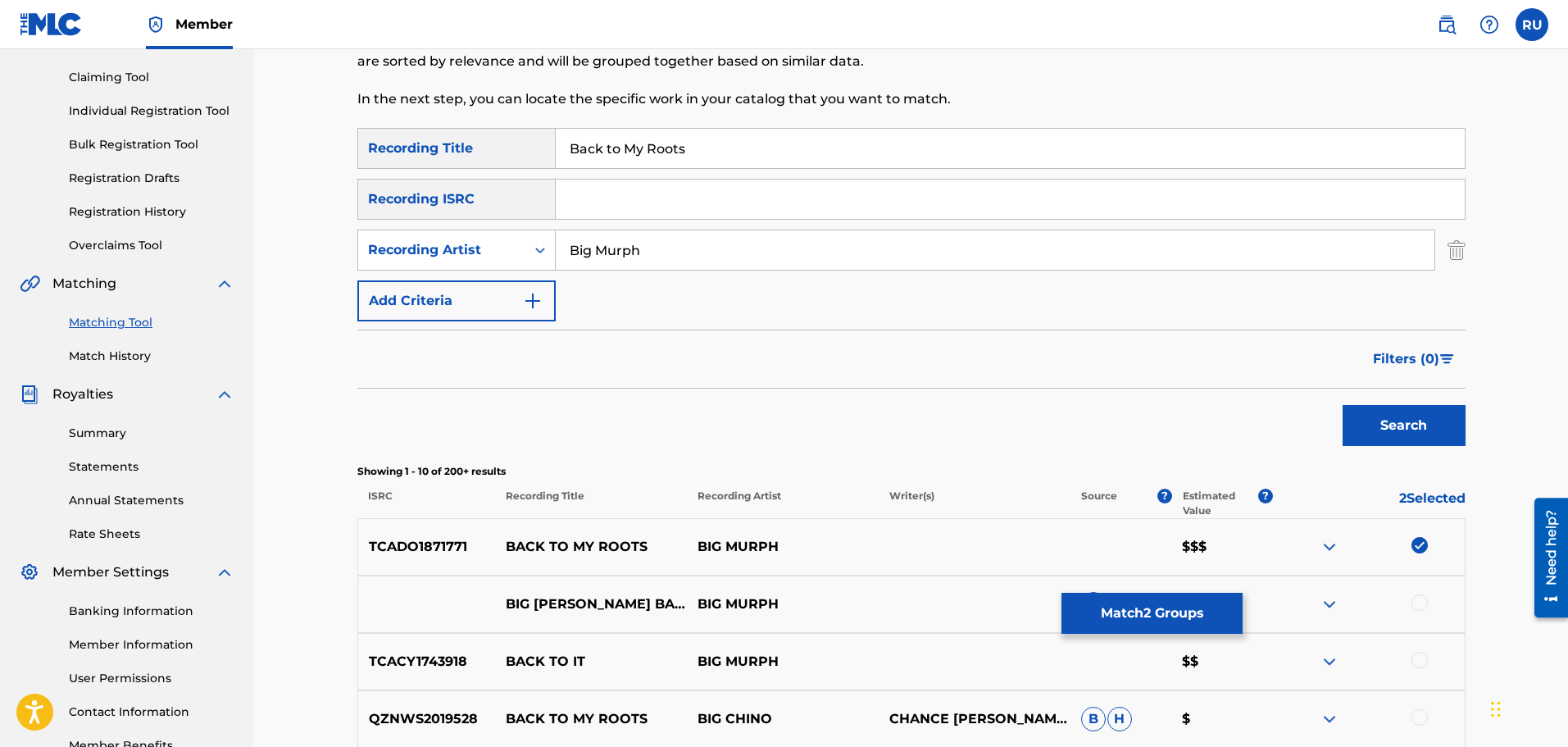
scroll to position [327, 0]
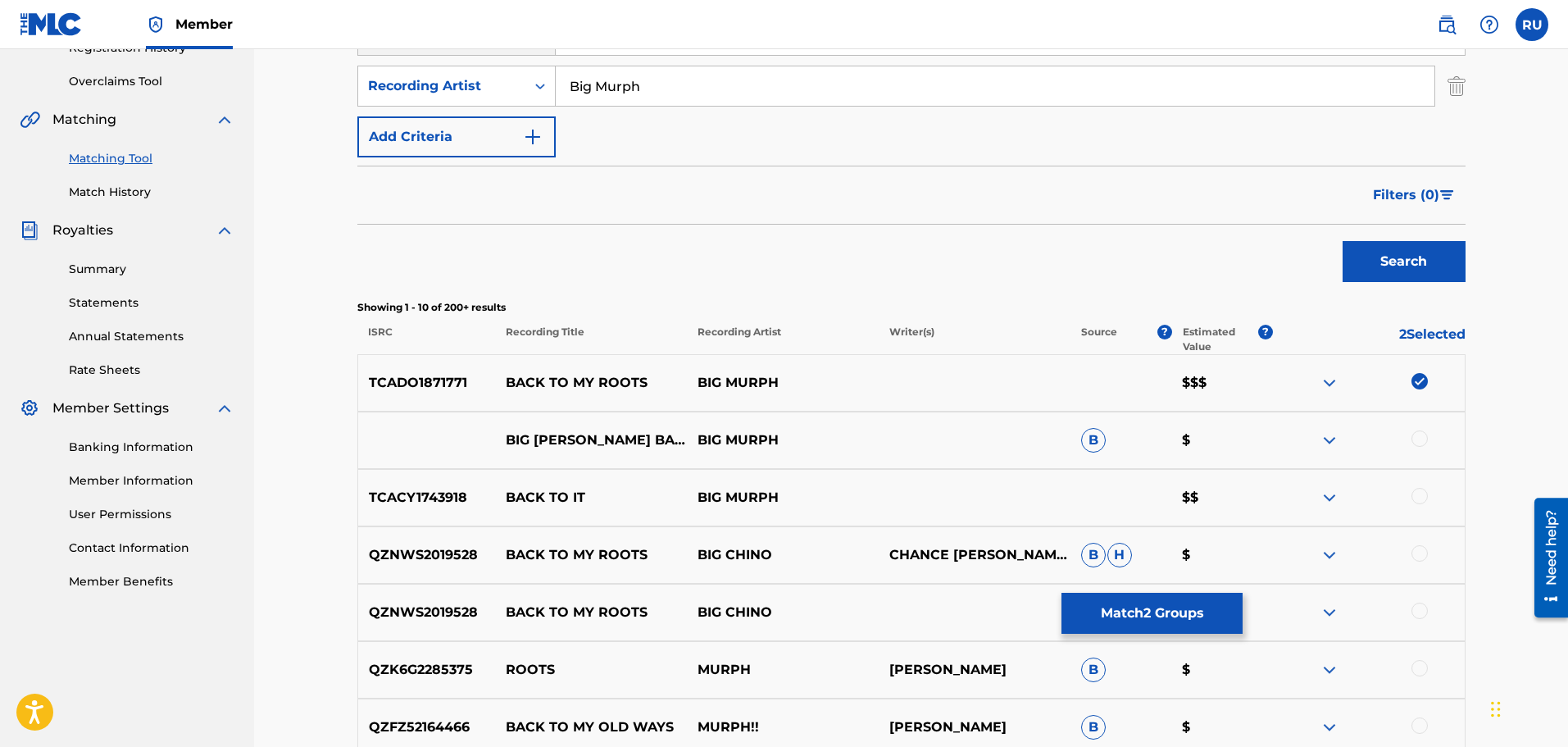
click at [1418, 437] on div at bounding box center [1419, 438] width 16 height 16
click at [1177, 613] on button "Match 3 Groups" at bounding box center [1152, 613] width 181 height 41
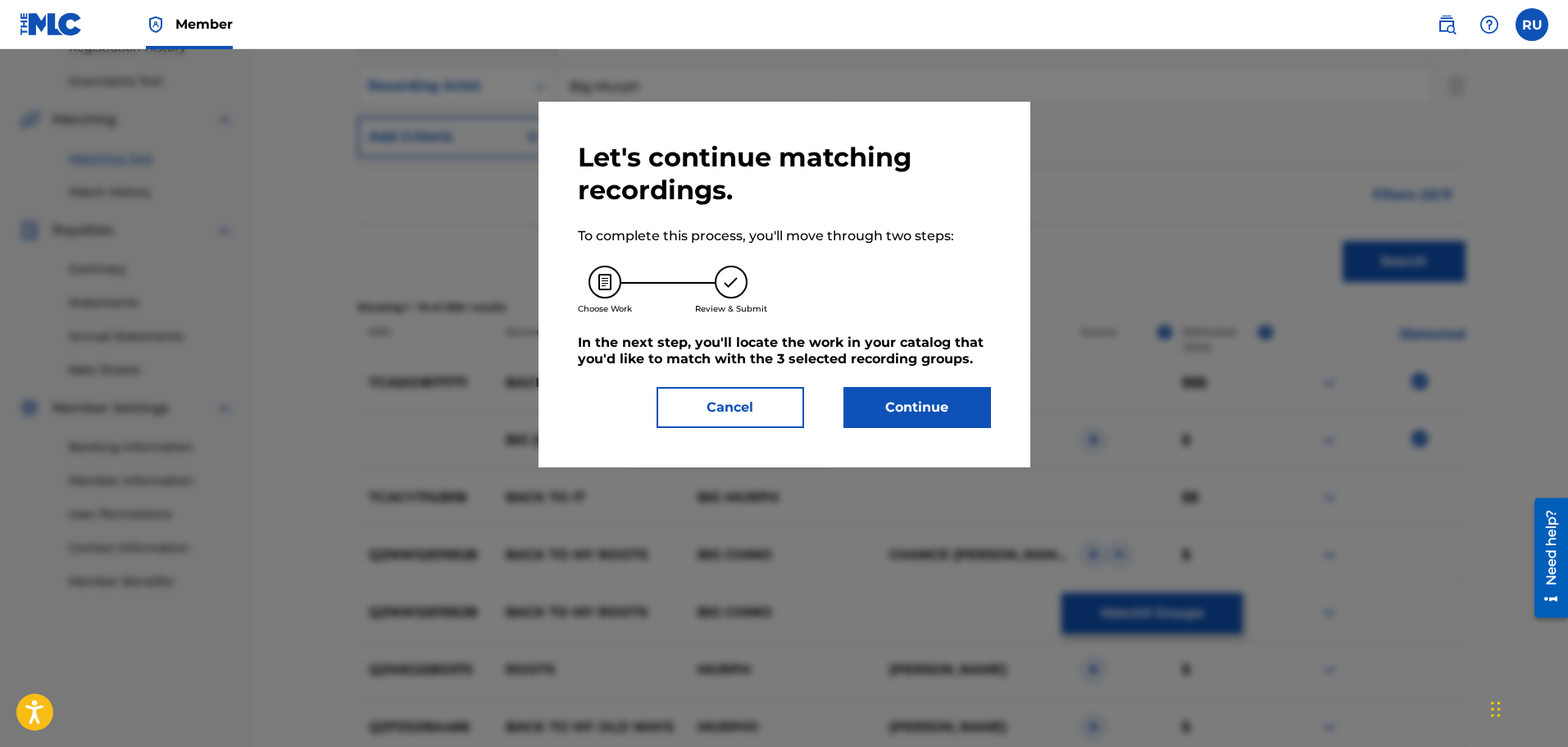
click at [841, 409] on div "Continue" at bounding box center [907, 407] width 167 height 41
click at [864, 407] on button "Continue" at bounding box center [916, 407] width 148 height 41
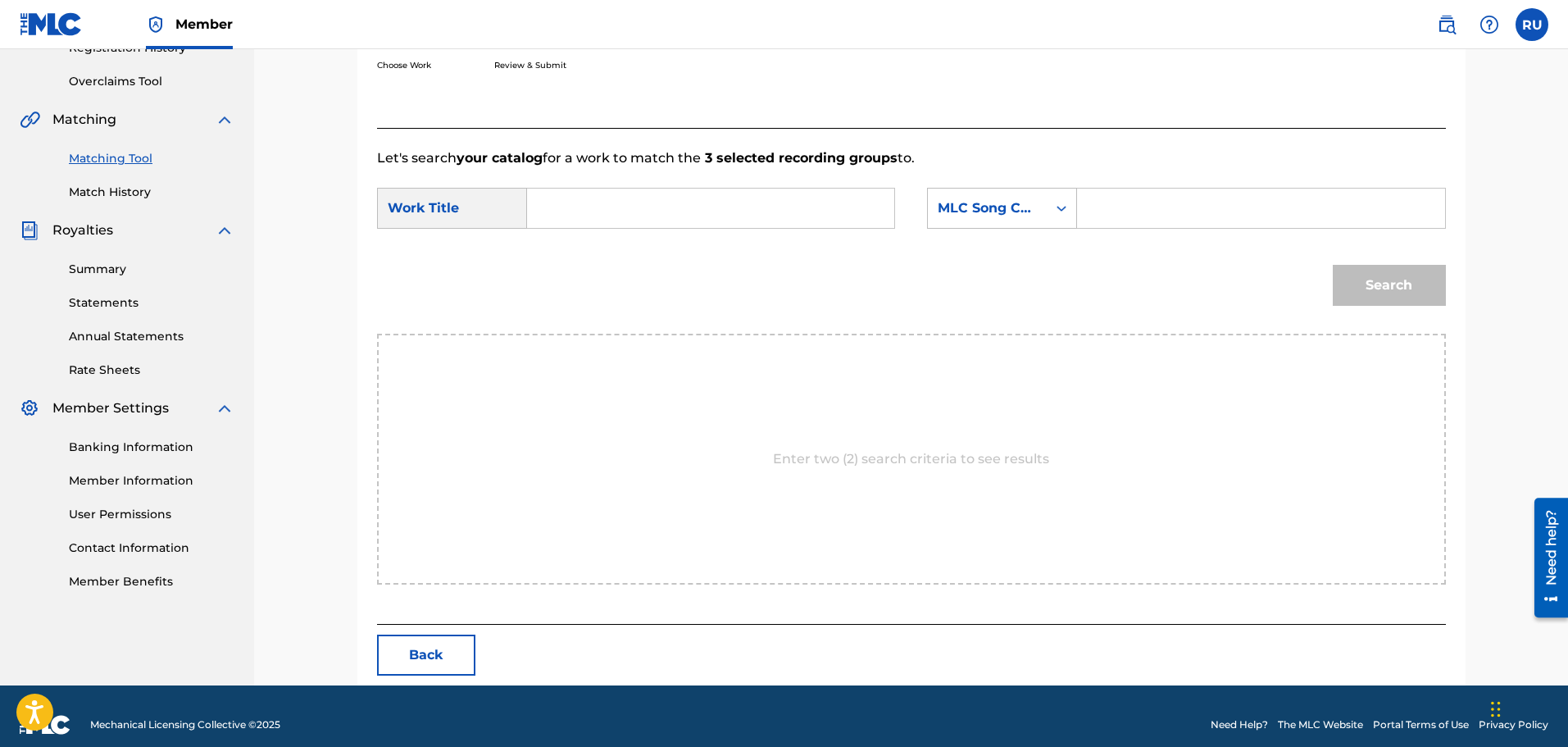
click at [614, 187] on div "Search Form" at bounding box center [711, 208] width 368 height 41
click at [618, 200] on input "Search Form" at bounding box center [711, 208] width 339 height 40
type input "back to my roots"
click at [981, 218] on div "MLC Song Code" at bounding box center [987, 208] width 119 height 31
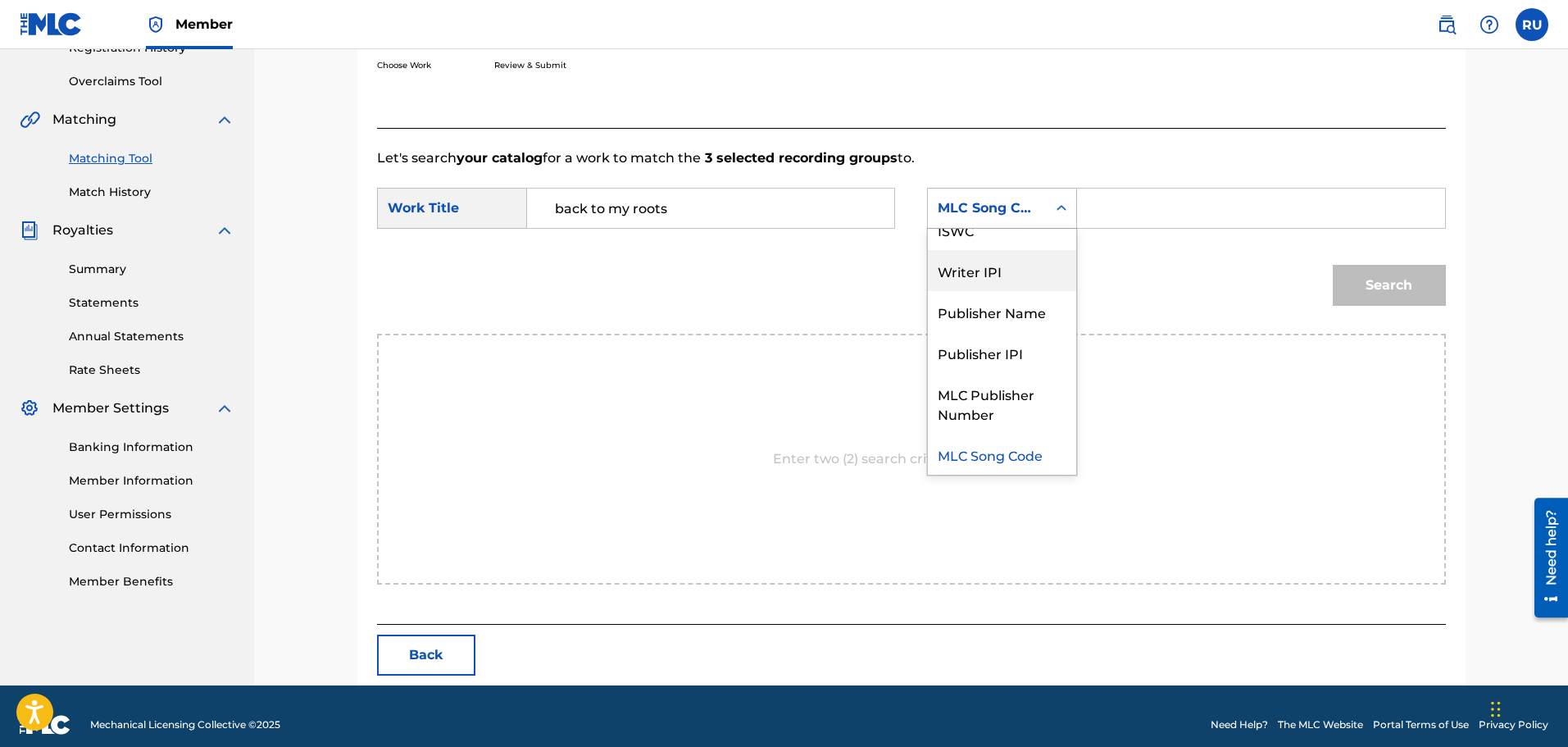
scroll to position [0, 0]
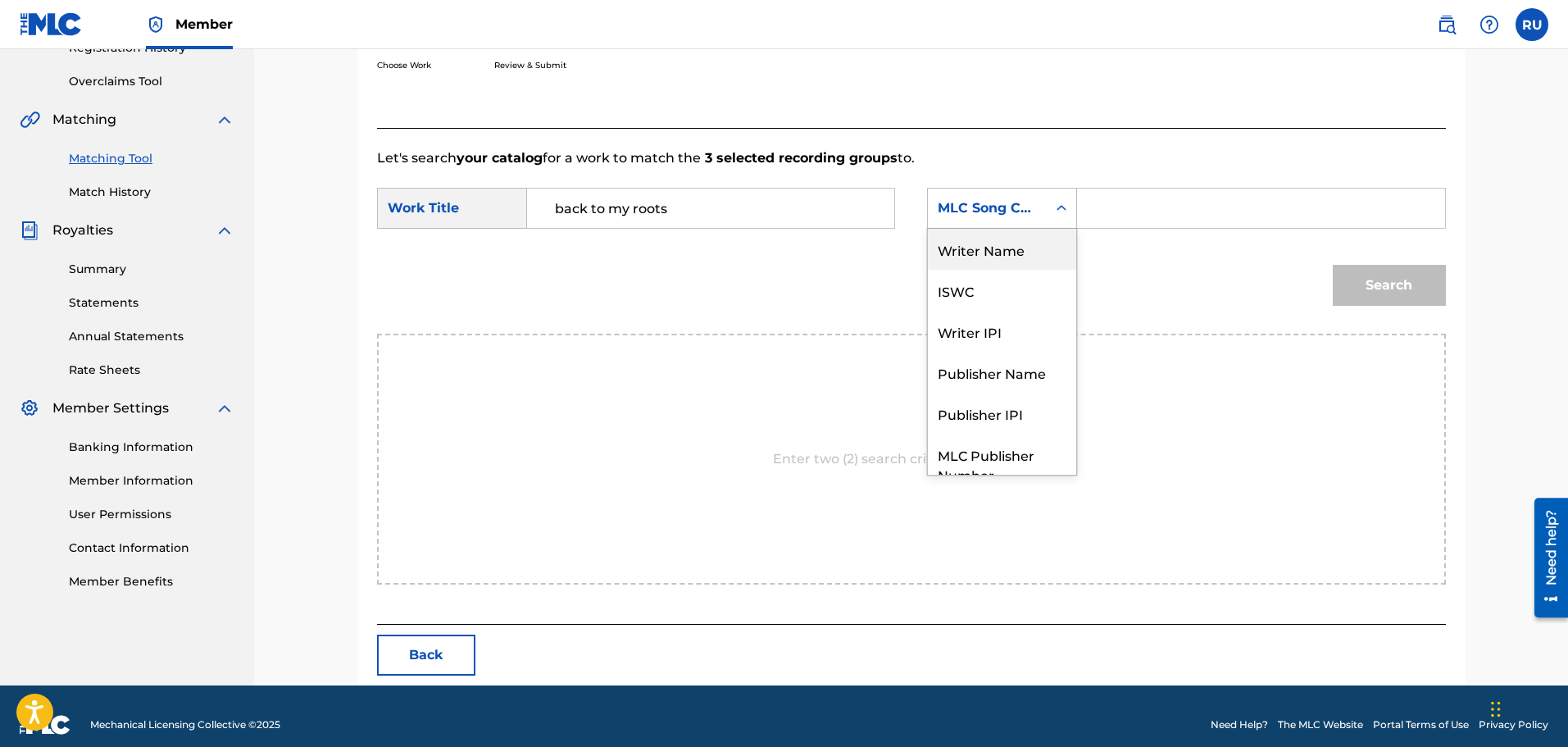
click at [977, 263] on div "Writer Name" at bounding box center [1002, 249] width 149 height 41
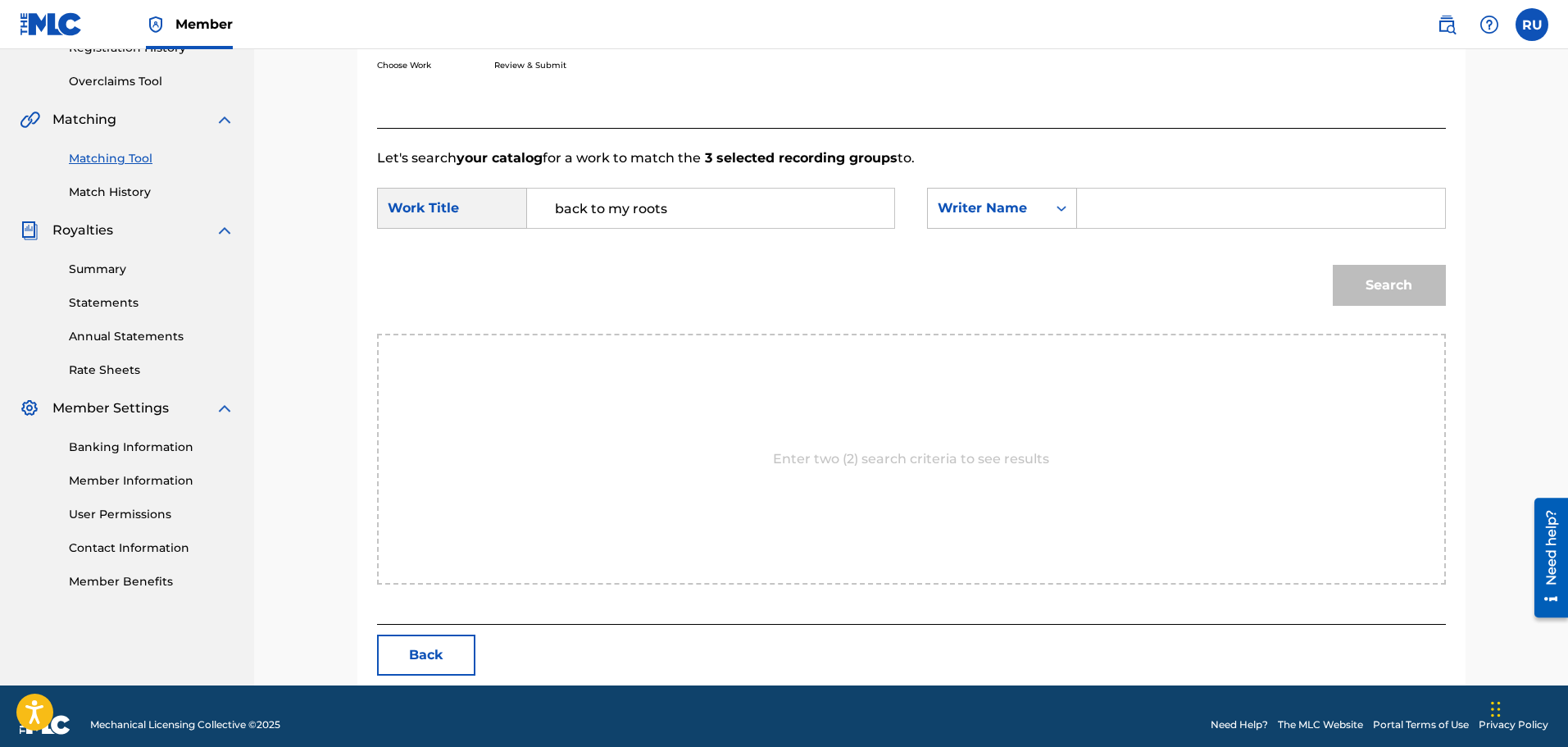
click at [1149, 211] on input "Search Form" at bounding box center [1261, 208] width 339 height 40
type input "[PERSON_NAME]"
click at [1363, 273] on button "Search" at bounding box center [1389, 285] width 113 height 41
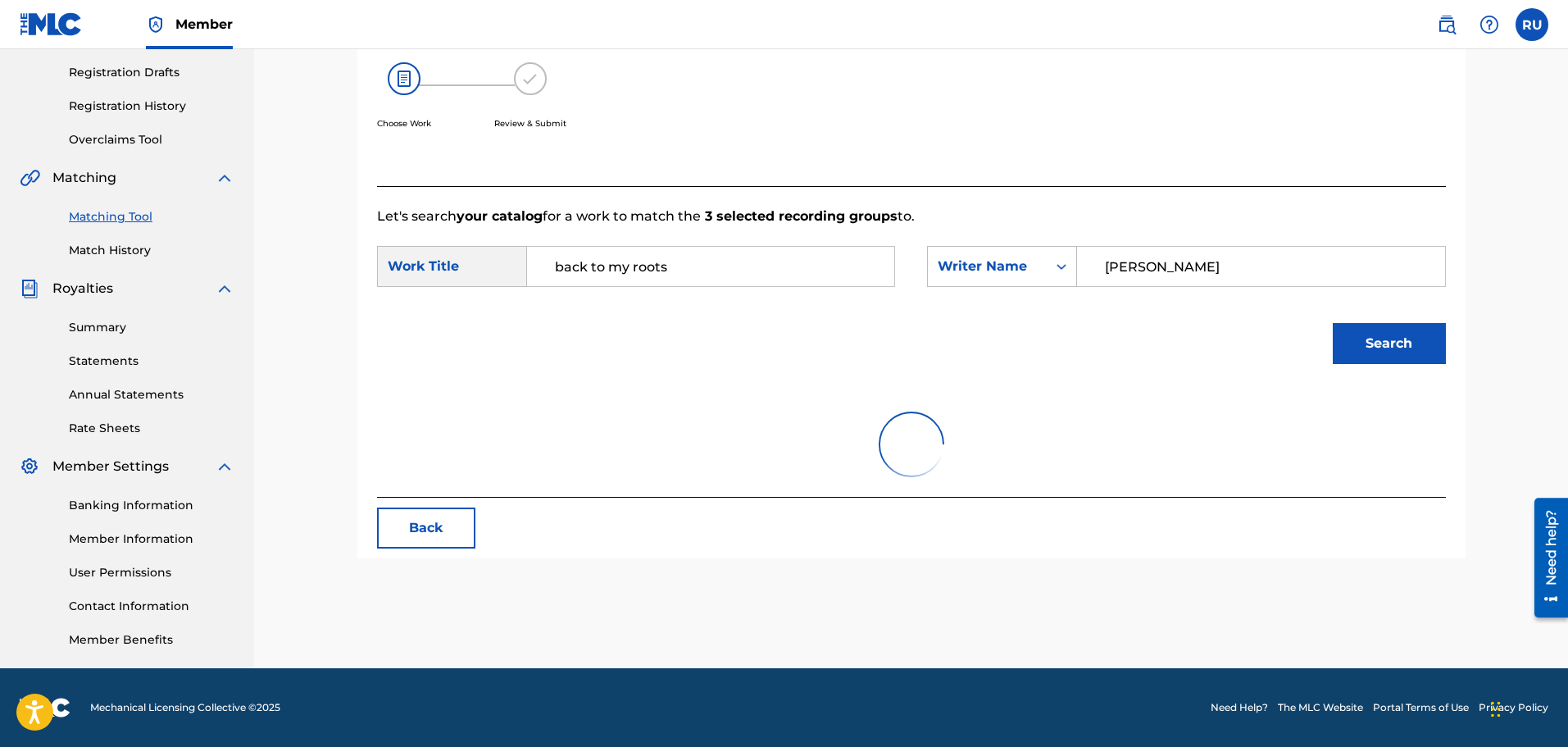
scroll to position [327, 0]
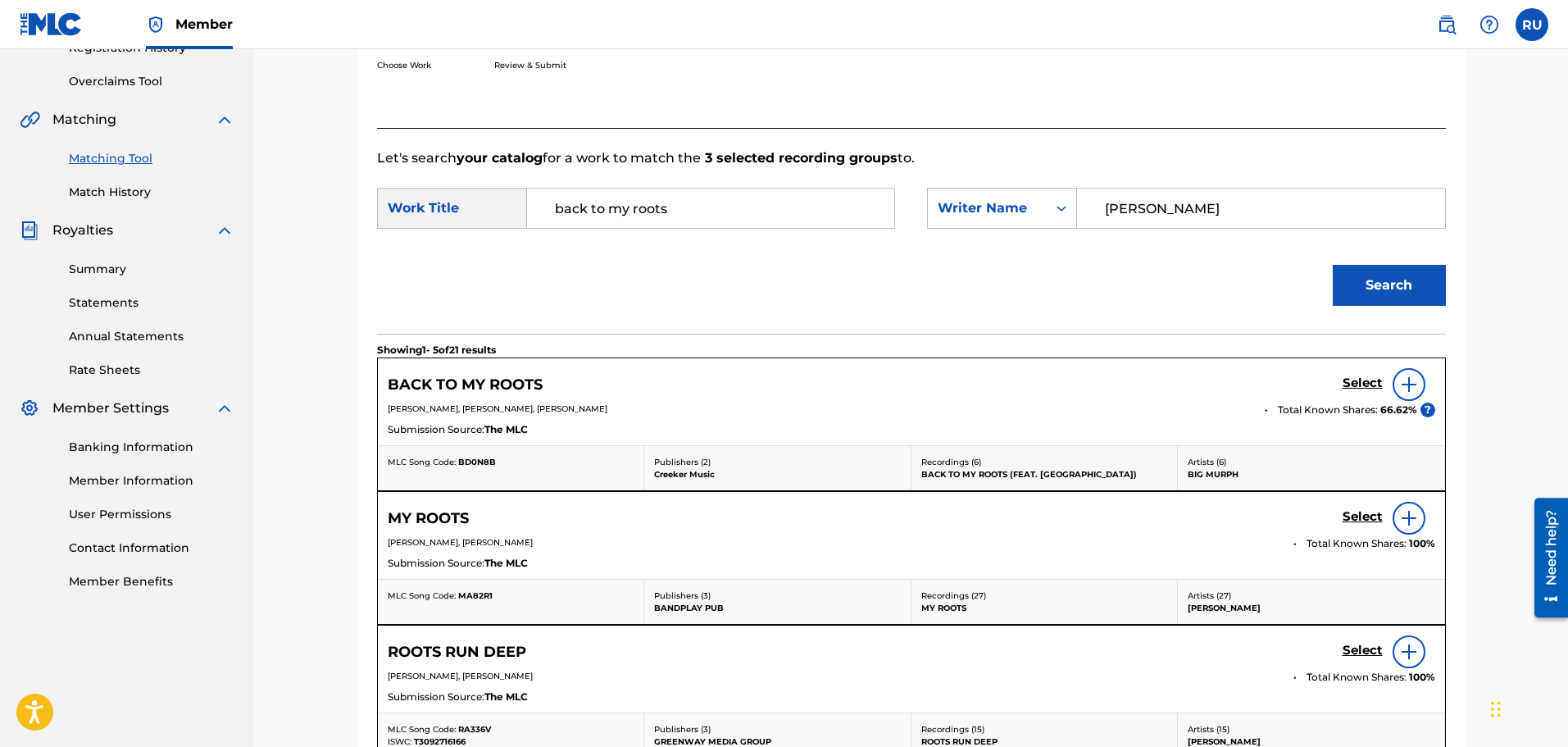
click at [1354, 379] on h5 "Select" at bounding box center [1363, 383] width 41 height 15
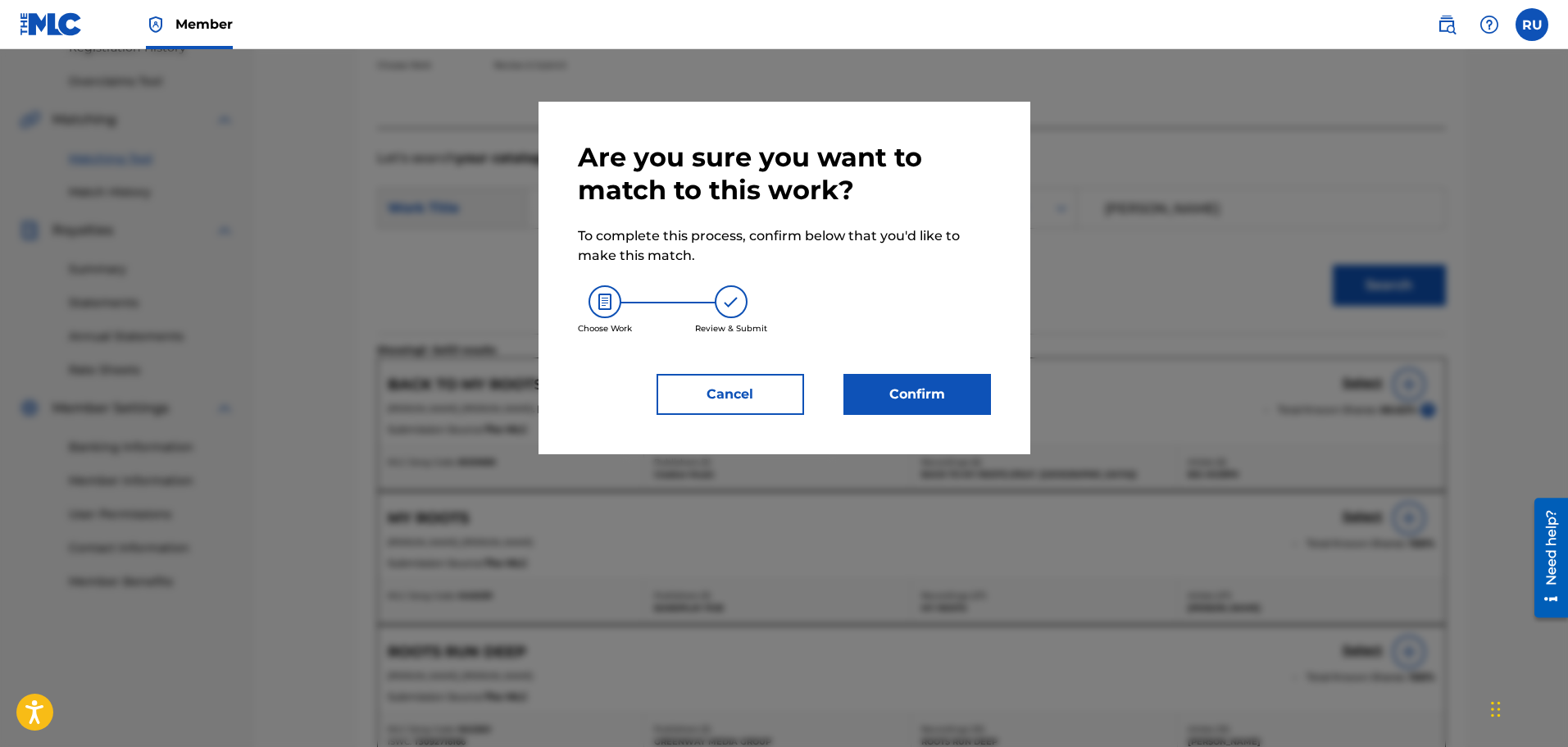
click at [974, 382] on button "Confirm" at bounding box center [916, 394] width 148 height 41
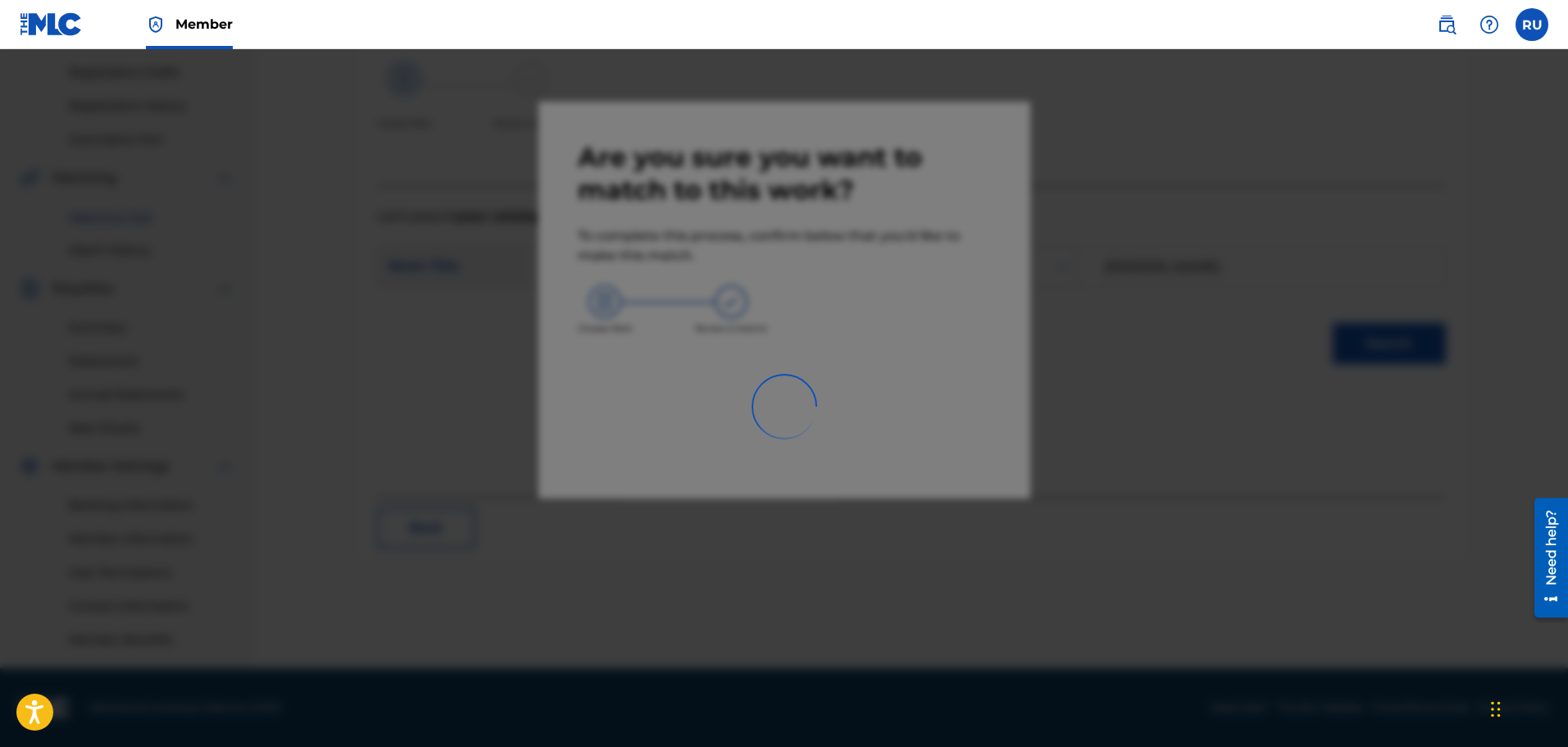
scroll to position [270, 0]
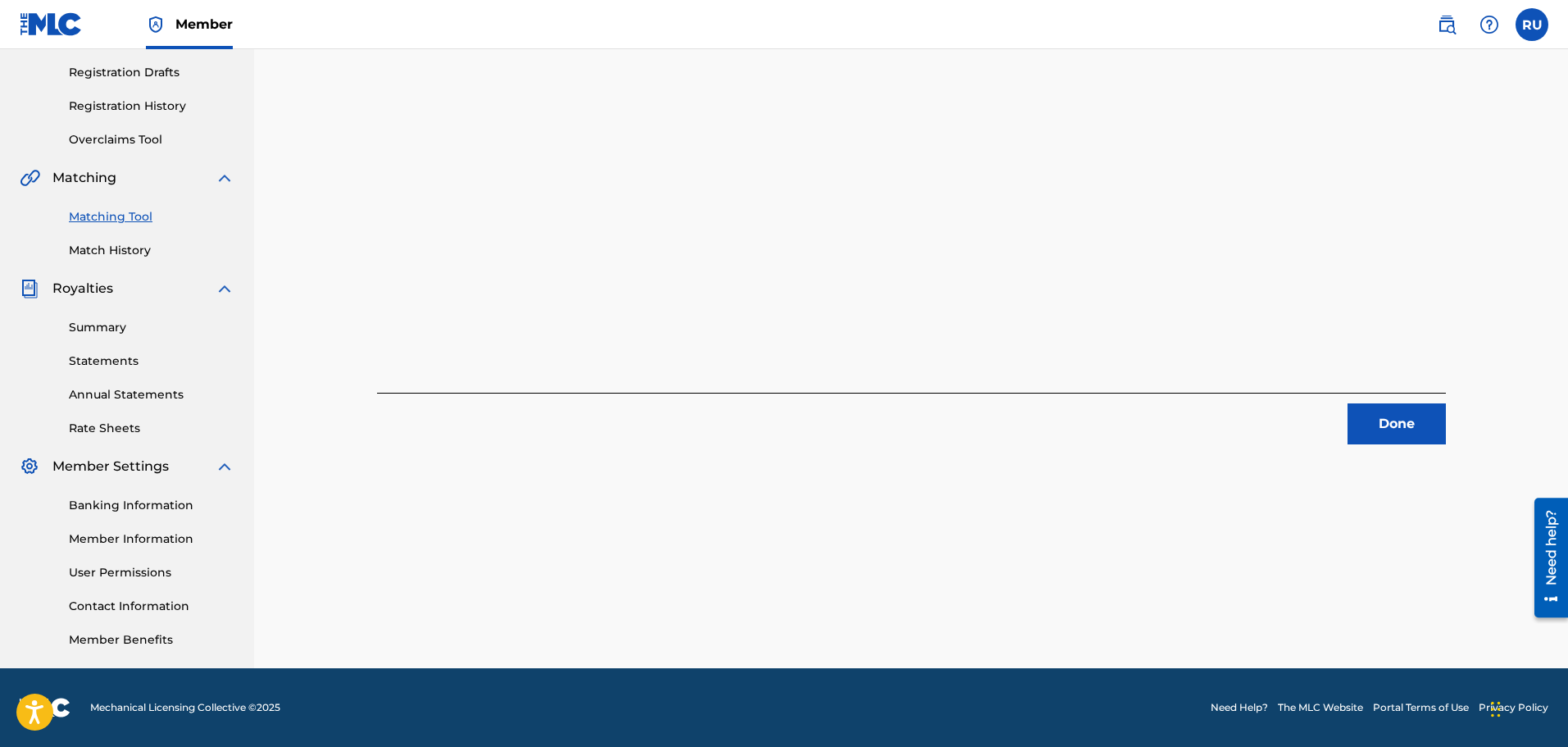
click at [1376, 404] on button "Done" at bounding box center [1397, 424] width 99 height 41
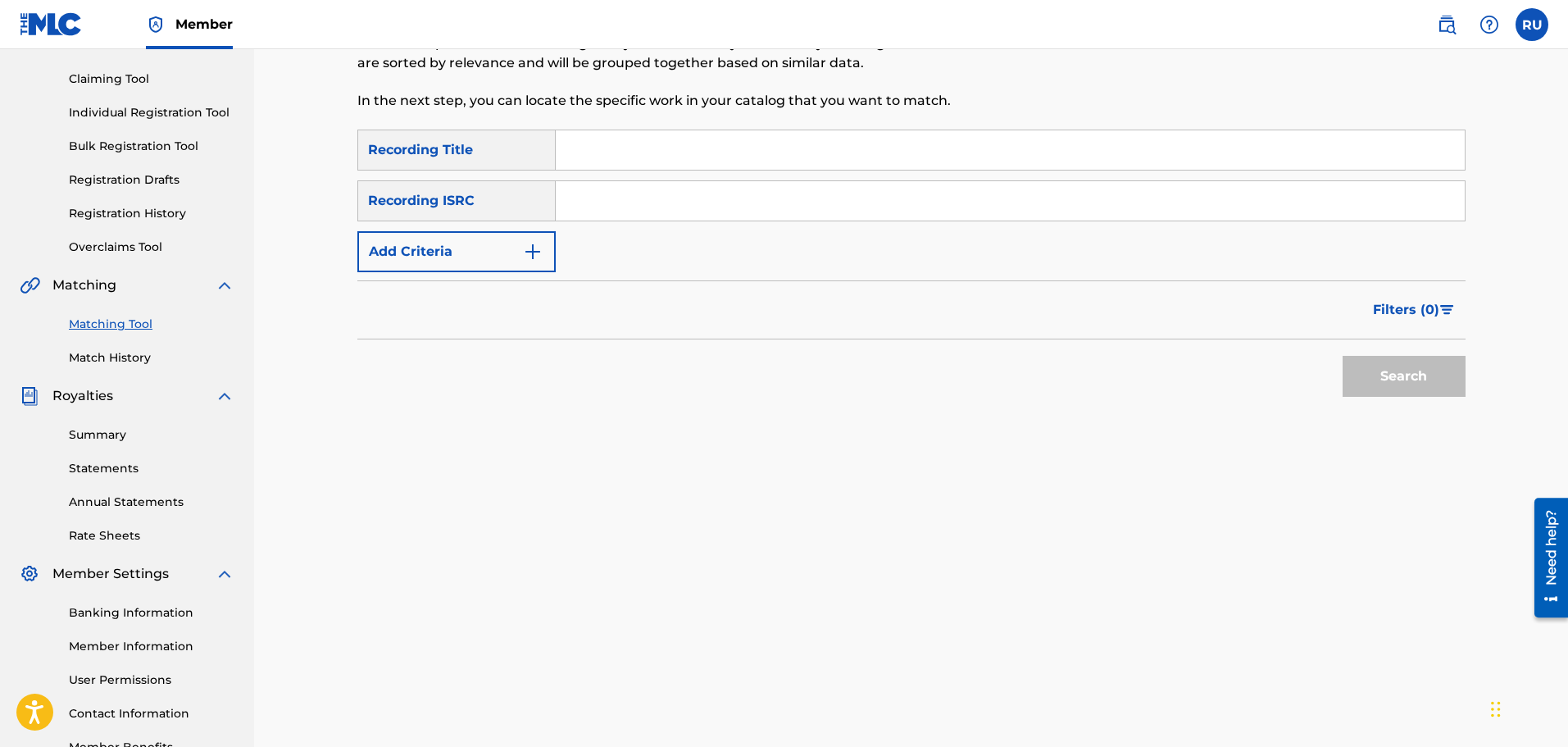
scroll to position [24, 0]
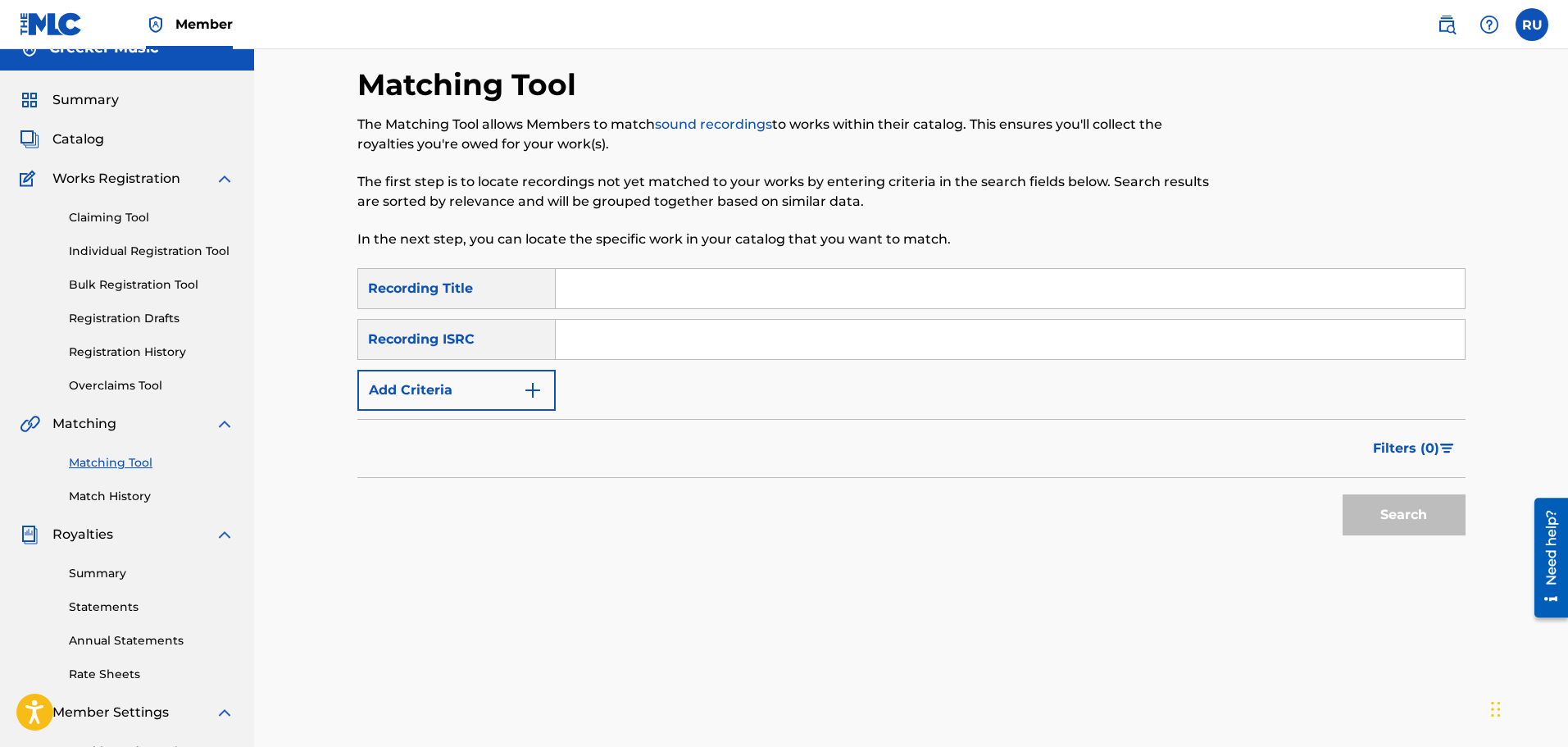
click at [613, 280] on input "Search Form" at bounding box center [1009, 289] width 909 height 40
click at [693, 284] on input "Search Form" at bounding box center [1009, 289] width 909 height 40
drag, startPoint x: 852, startPoint y: 22, endPoint x: 840, endPoint y: 22, distance: 12.0
click at [852, 22] on nav "Member RU RU [PERSON_NAME] [EMAIL_ADDRESS][DOMAIN_NAME] Notification Preference…" at bounding box center [784, 24] width 1568 height 49
